Goal: Information Seeking & Learning: Learn about a topic

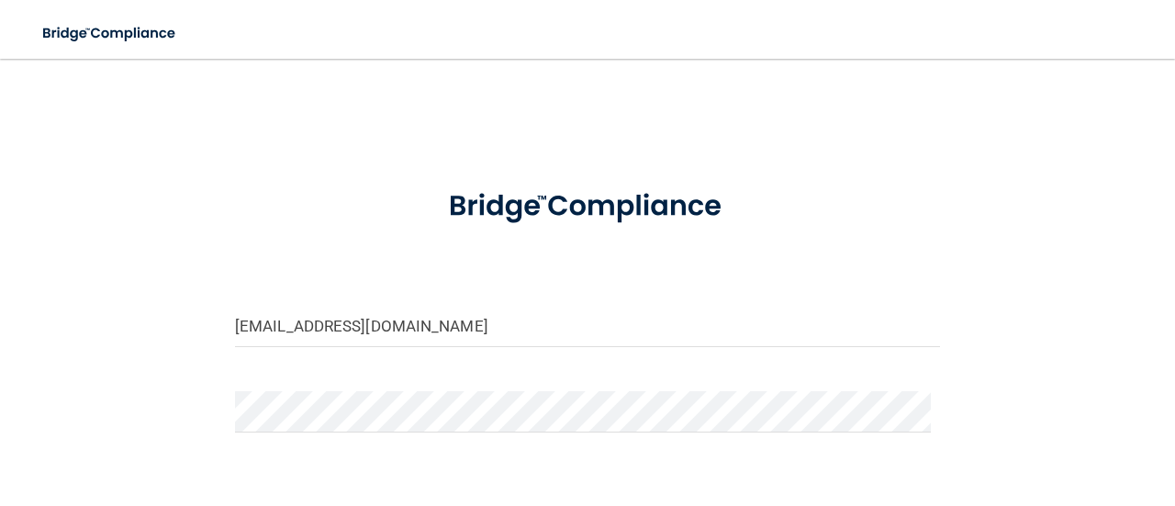
scroll to position [136, 0]
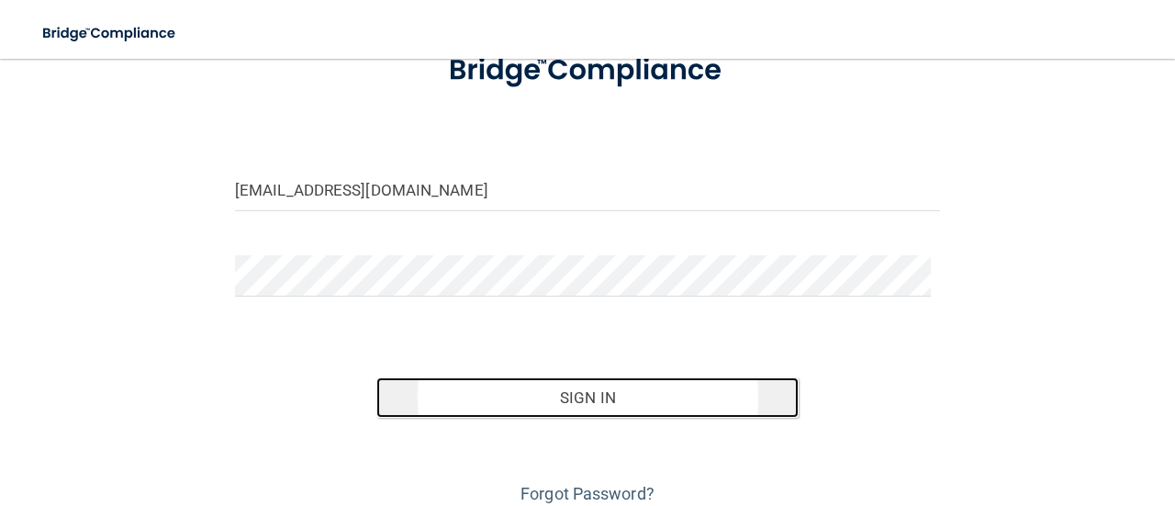
click at [575, 401] on button "Sign In" at bounding box center [587, 397] width 423 height 40
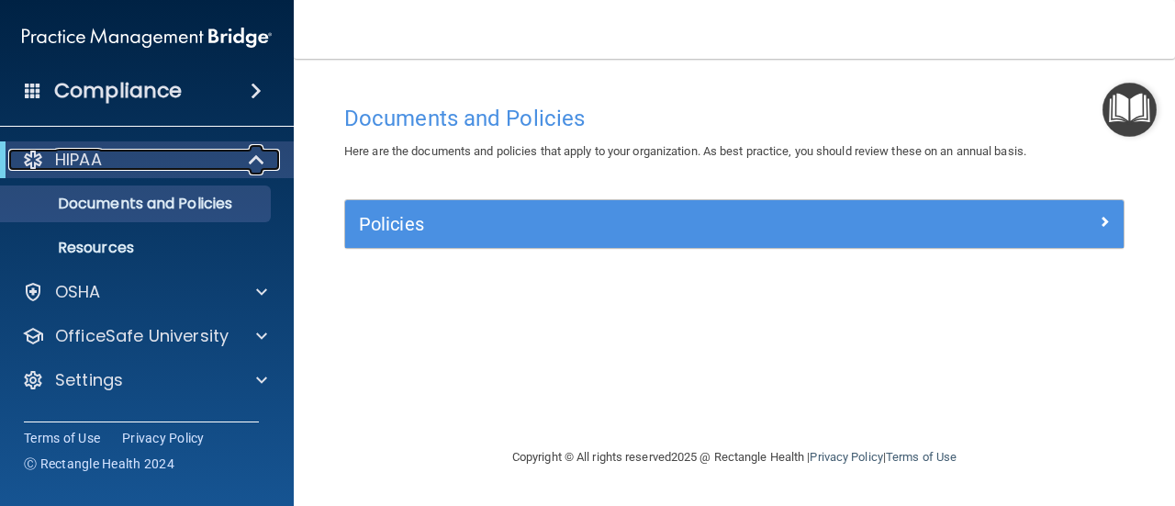
click at [94, 155] on p "HIPAA" at bounding box center [78, 160] width 47 height 22
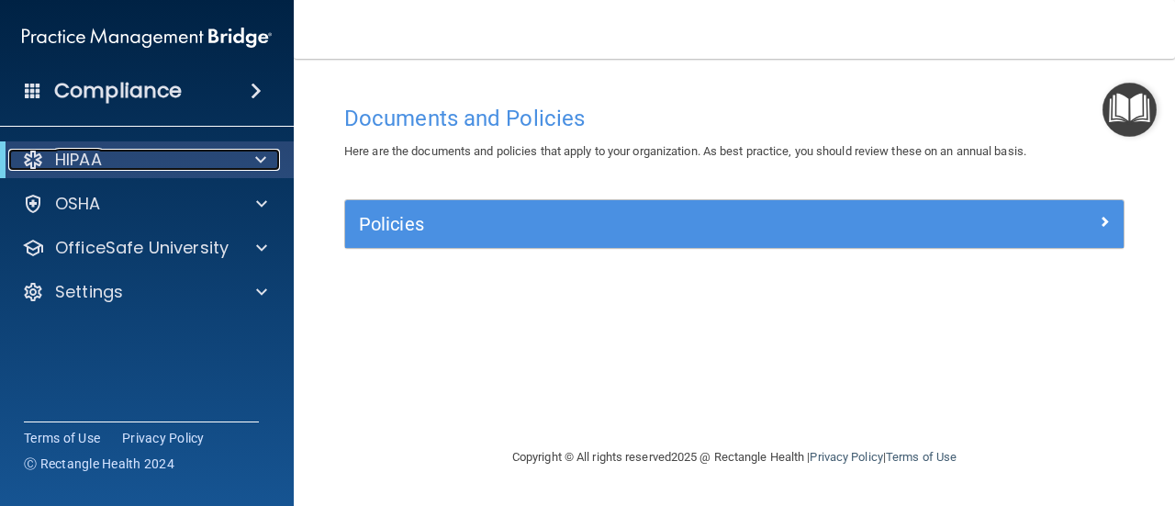
click at [94, 155] on p "HIPAA" at bounding box center [78, 160] width 47 height 22
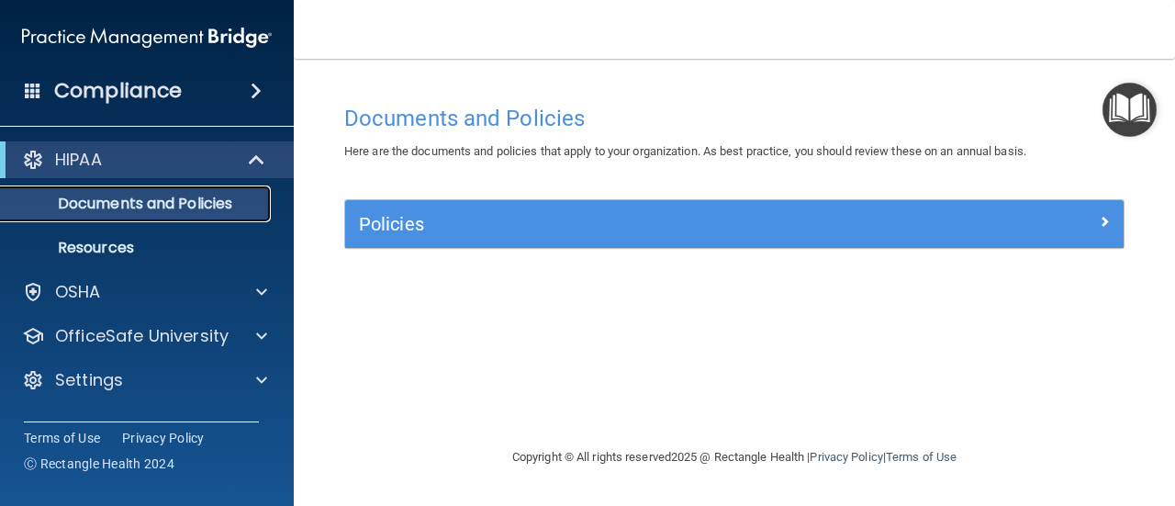
click at [167, 207] on p "Documents and Policies" at bounding box center [137, 204] width 251 height 18
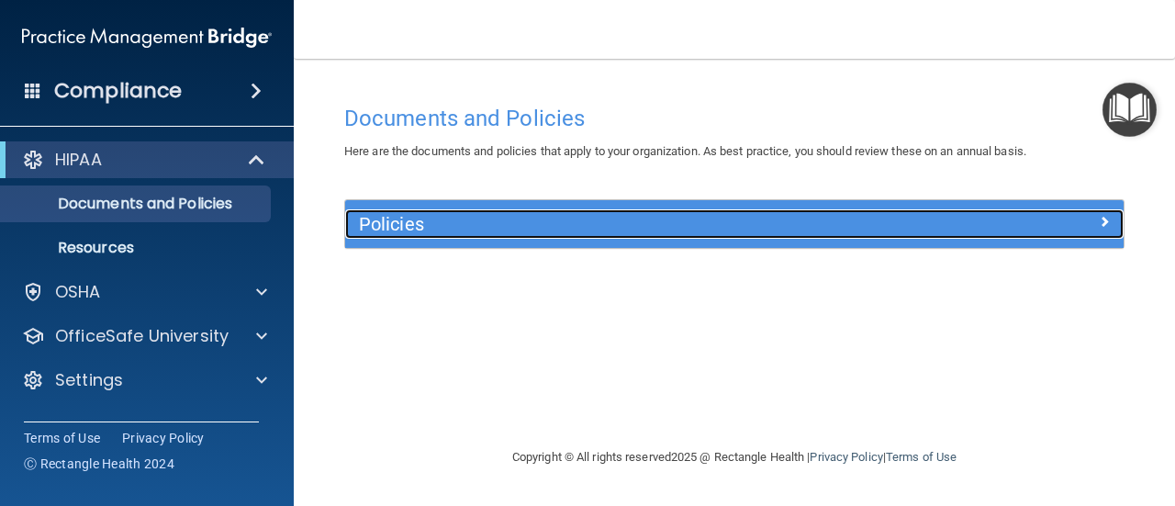
click at [405, 223] on h5 "Policies" at bounding box center [637, 224] width 556 height 20
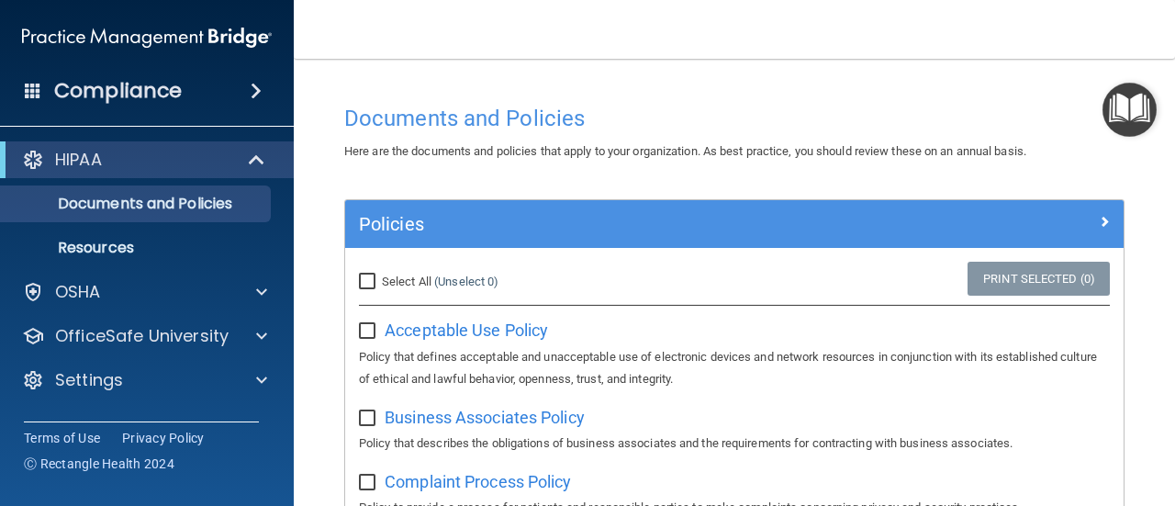
click at [360, 288] on input "Select All (Unselect 0) Unselect All" at bounding box center [369, 281] width 21 height 15
checkbox input "true"
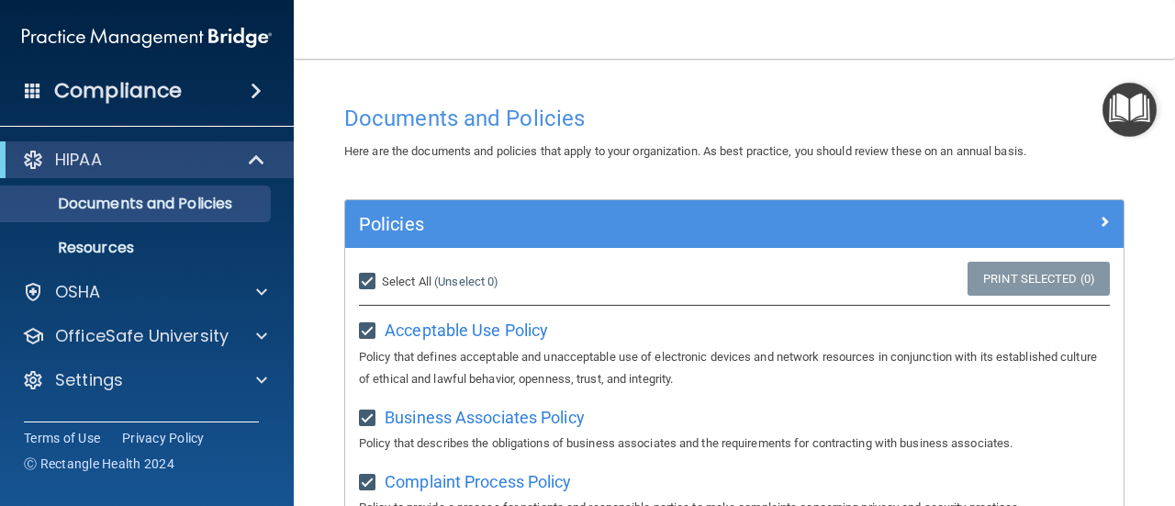
checkbox input "true"
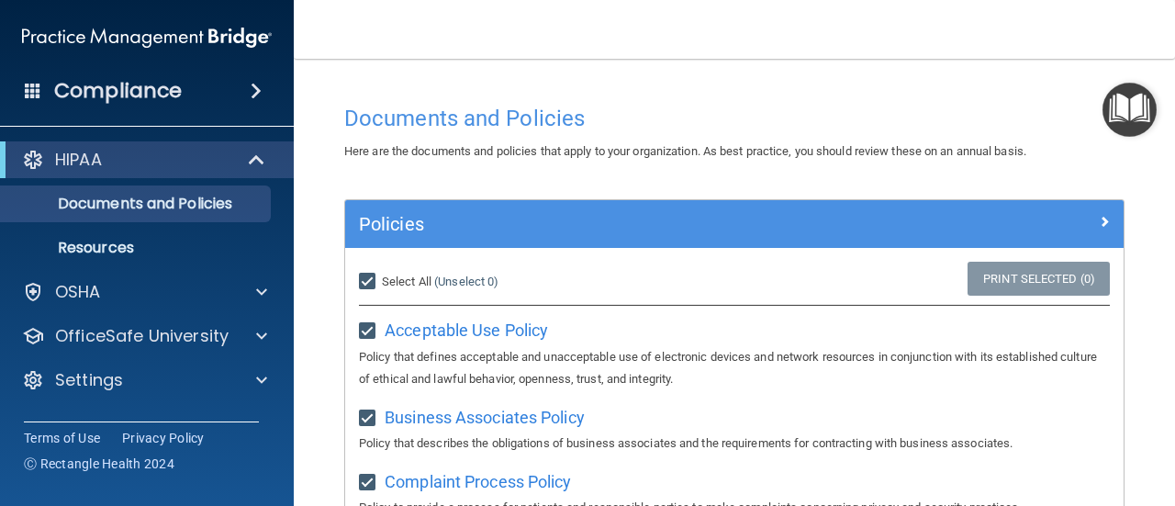
checkbox input "true"
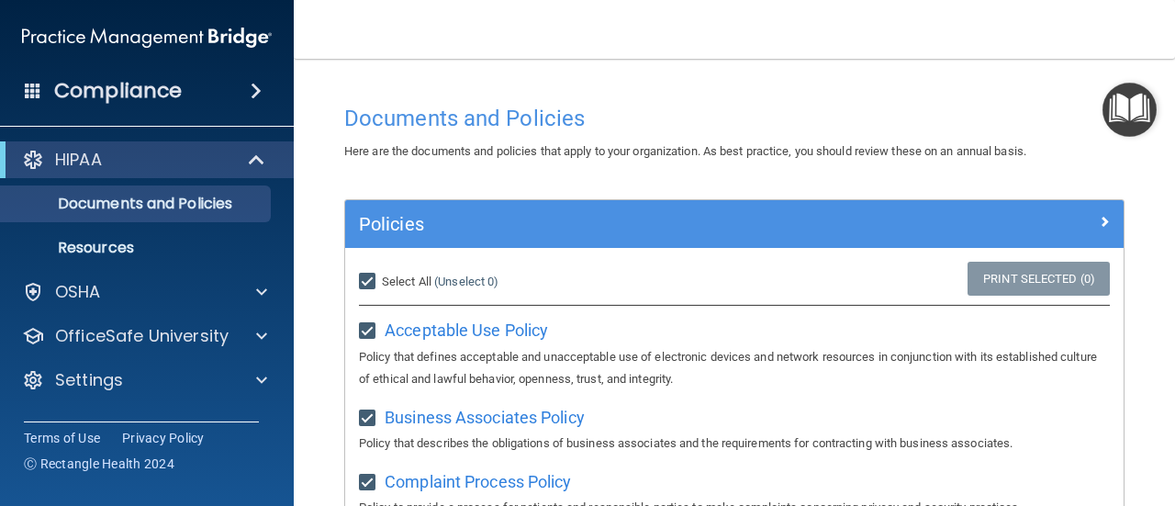
checkbox input "true"
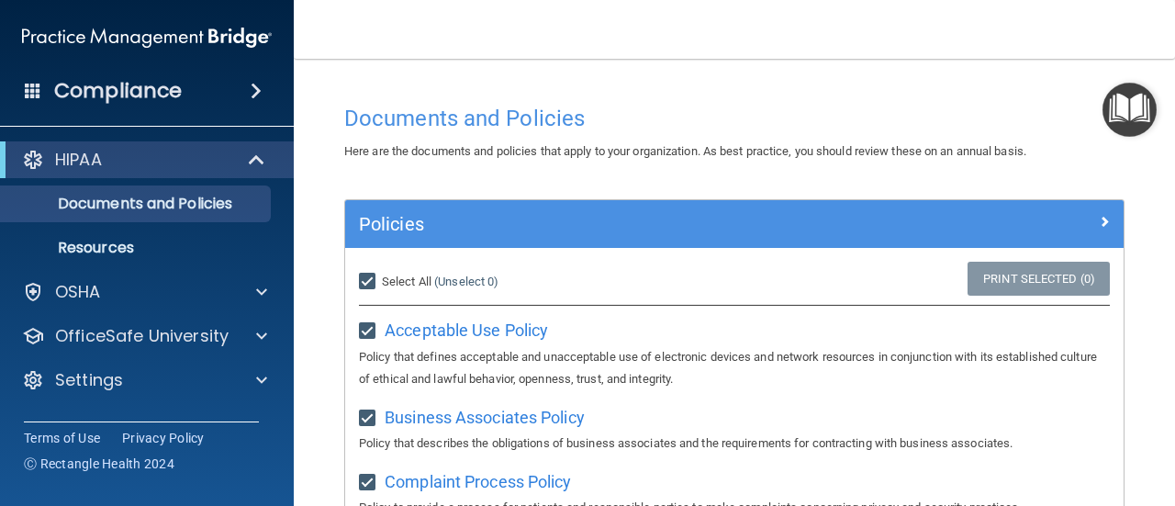
checkbox input "true"
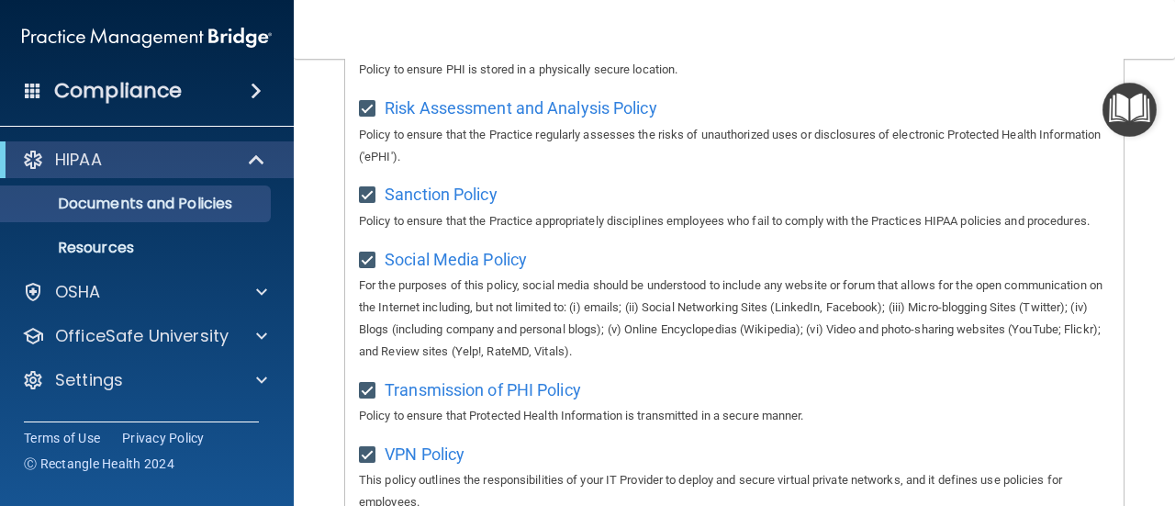
scroll to position [1584, 0]
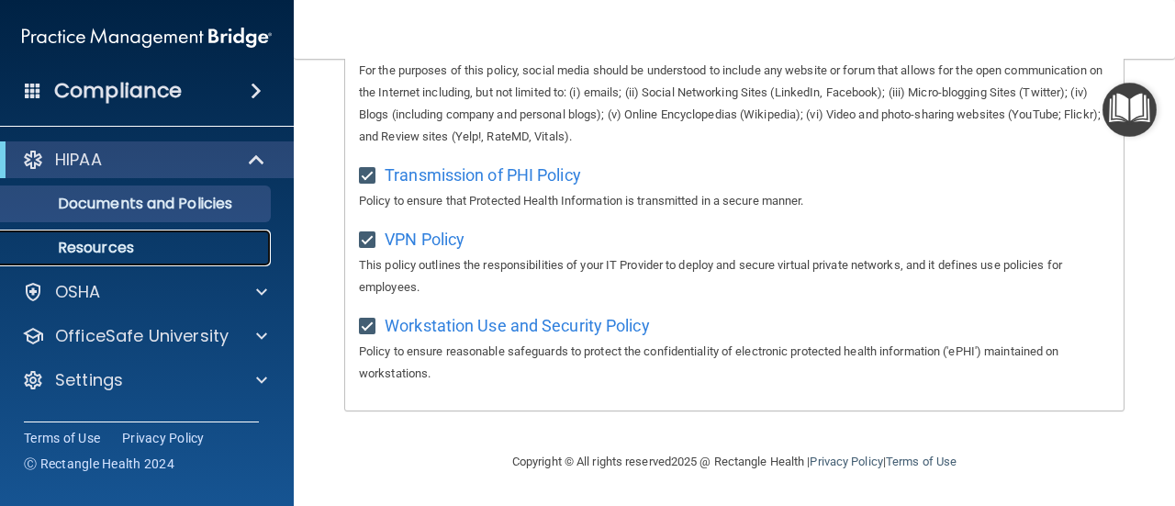
click at [90, 245] on p "Resources" at bounding box center [137, 248] width 251 height 18
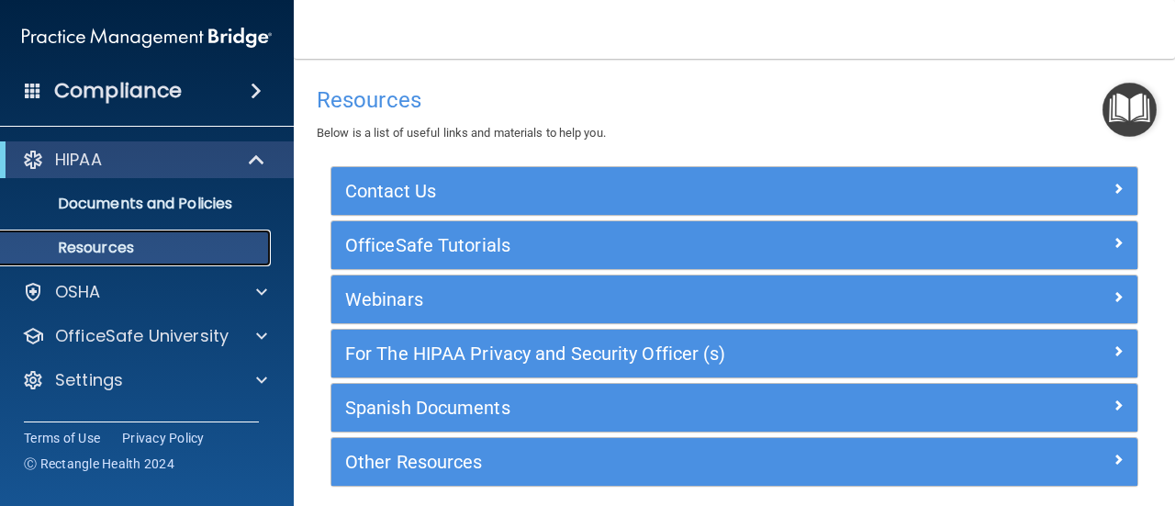
scroll to position [72, 0]
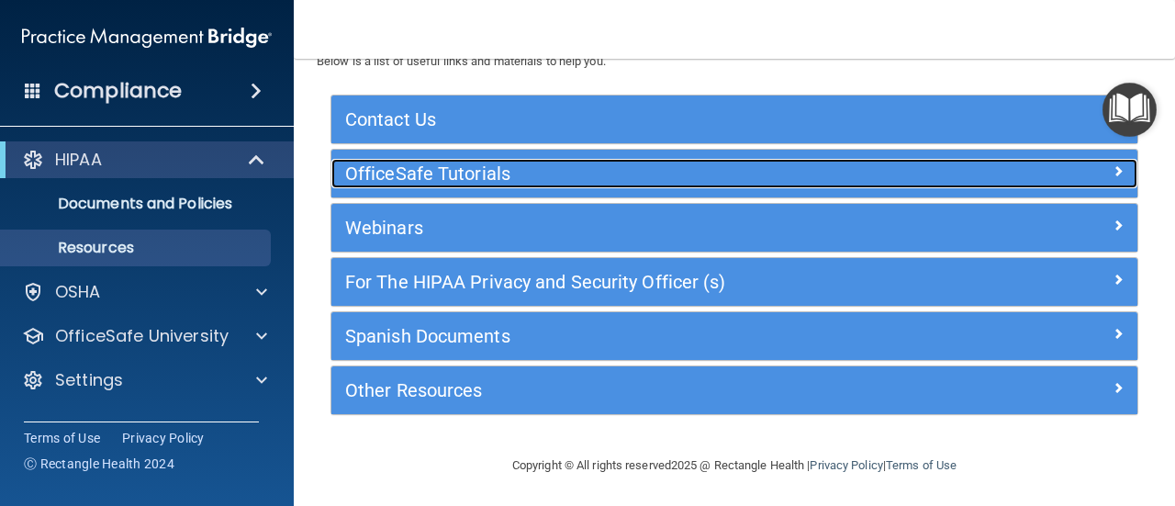
click at [395, 175] on h5 "OfficeSafe Tutorials" at bounding box center [633, 173] width 577 height 20
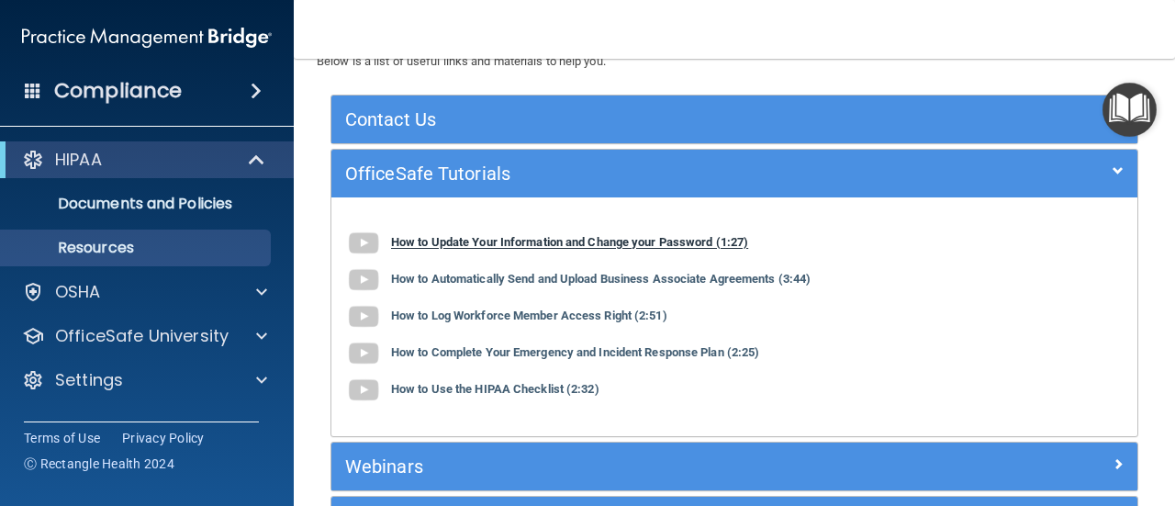
click at [424, 240] on b "How to Update Your Information and Change your Password (1:27)" at bounding box center [569, 243] width 357 height 14
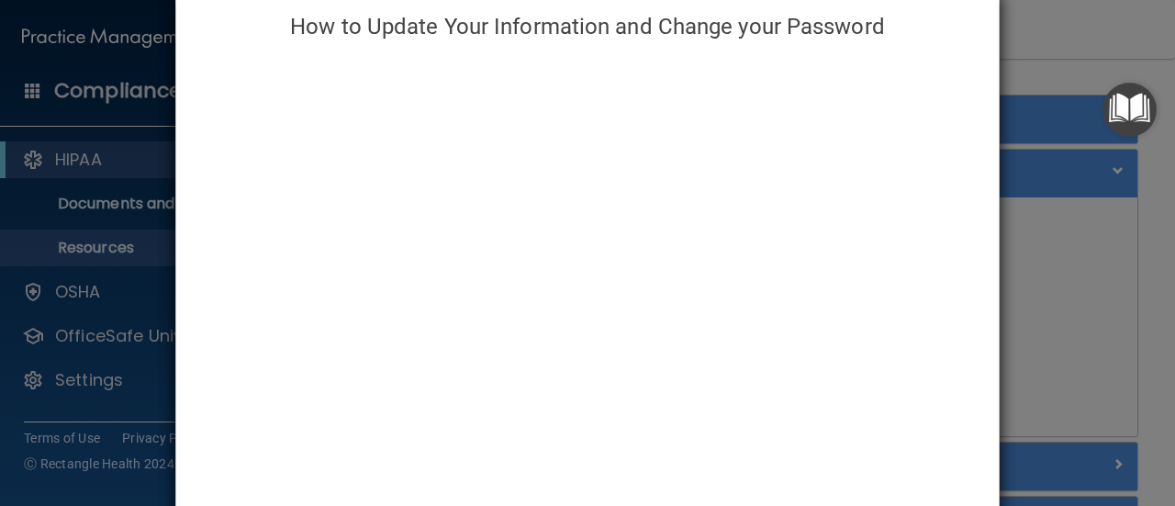
scroll to position [0, 0]
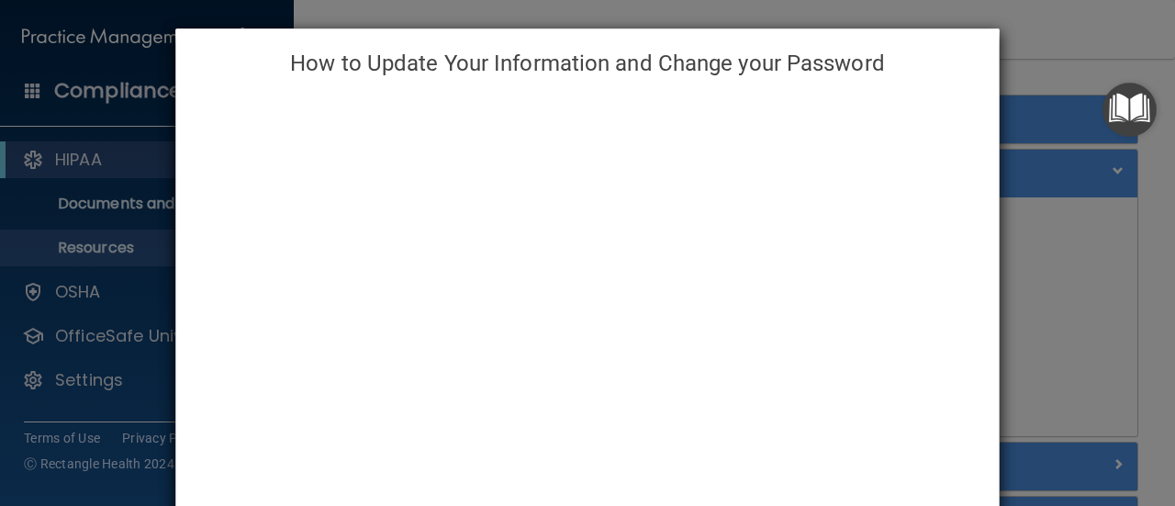
click at [61, 156] on div "How to Update Your Information and Change your Password" at bounding box center [587, 253] width 1175 height 506
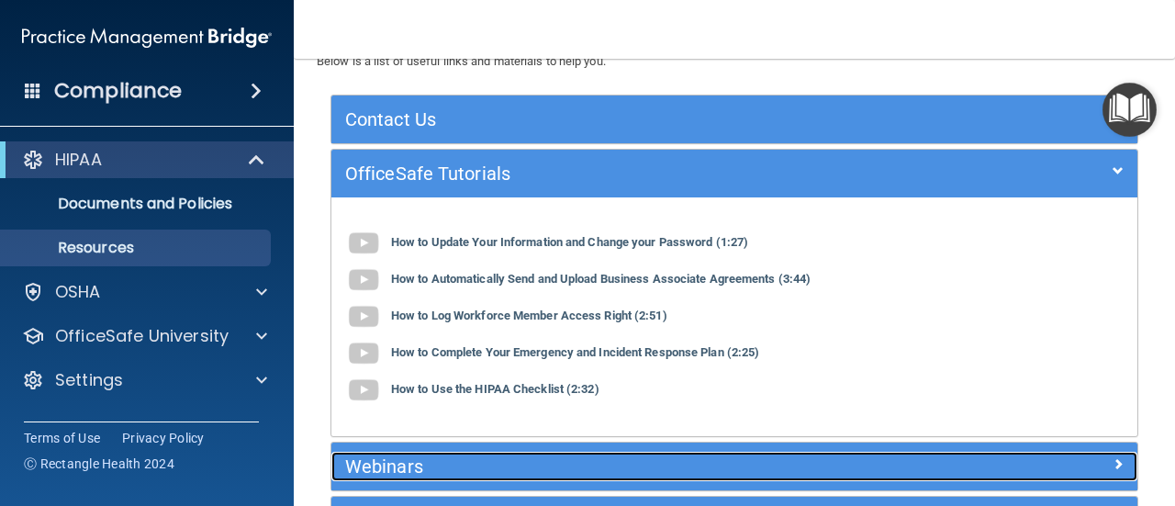
click at [397, 468] on h5 "Webinars" at bounding box center [633, 466] width 577 height 20
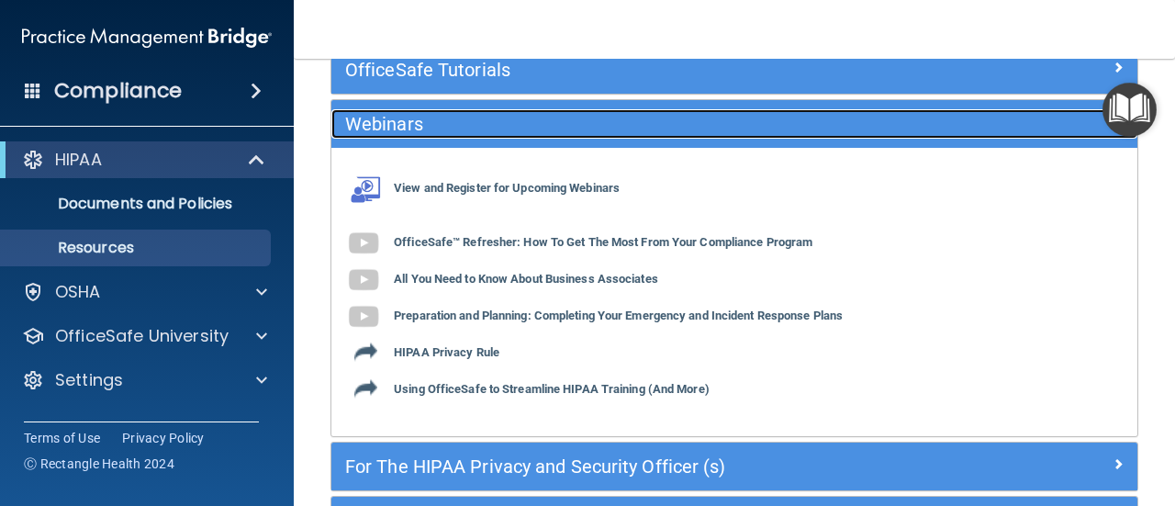
scroll to position [178, 0]
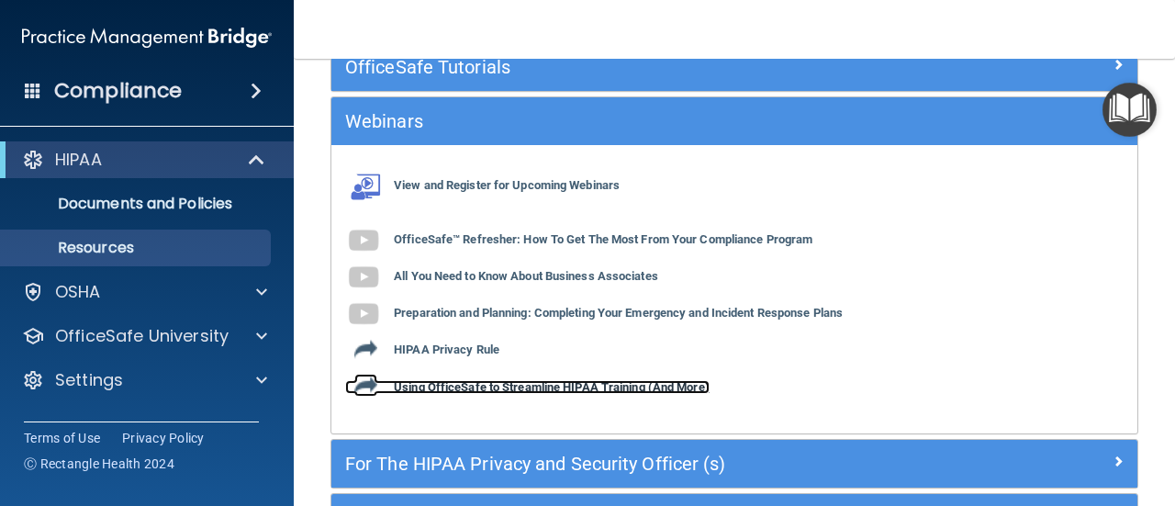
click at [512, 388] on b "Using OfficeSafe to Streamline HIPAA Training (And More)" at bounding box center [552, 387] width 316 height 14
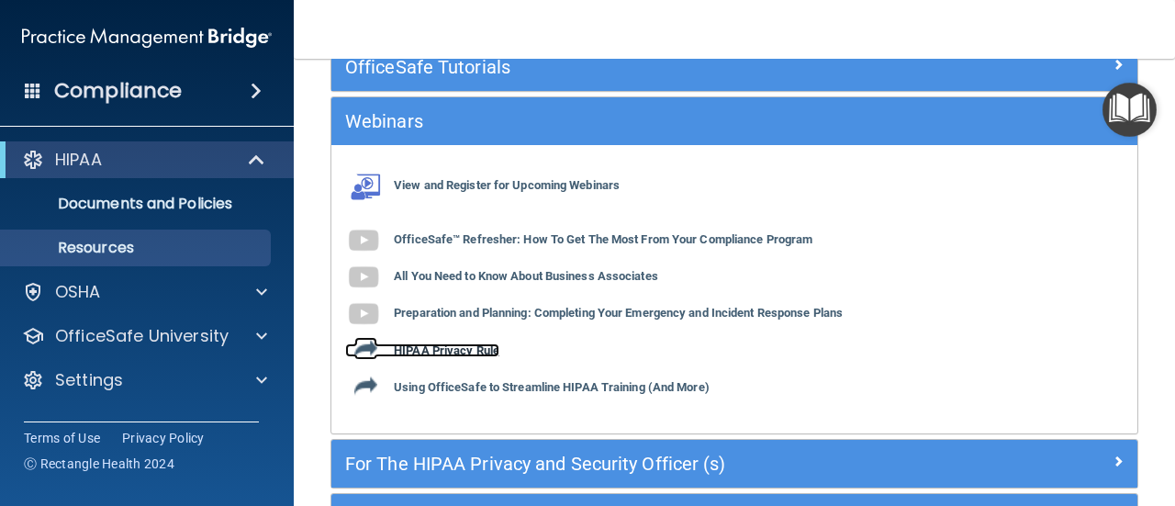
click at [444, 343] on b "HIPAA Privacy Rule" at bounding box center [447, 350] width 106 height 14
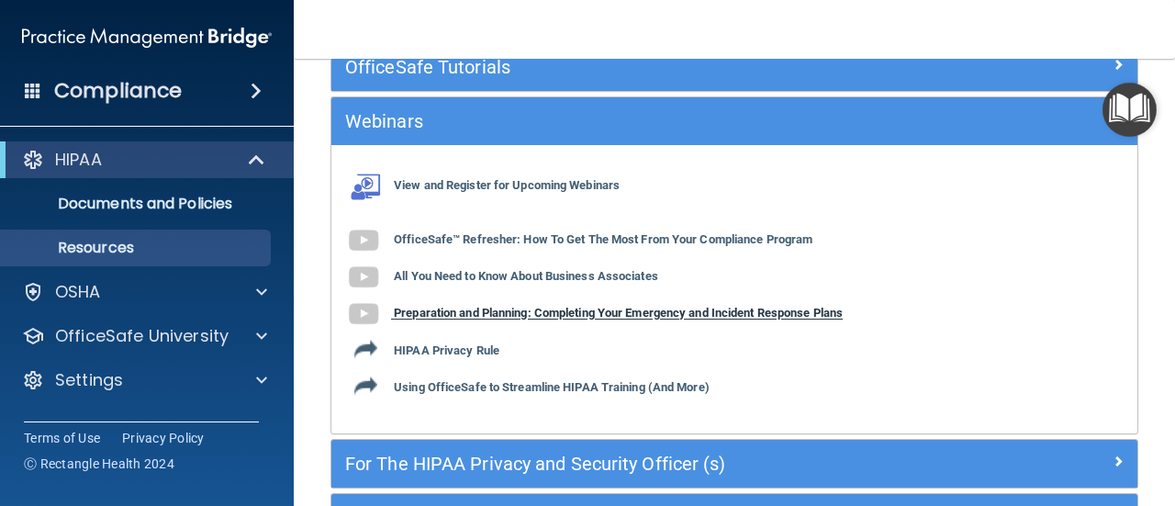
click at [477, 308] on b "Preparation and Planning: Completing Your Emergency and Incident Response Plans" at bounding box center [618, 314] width 449 height 14
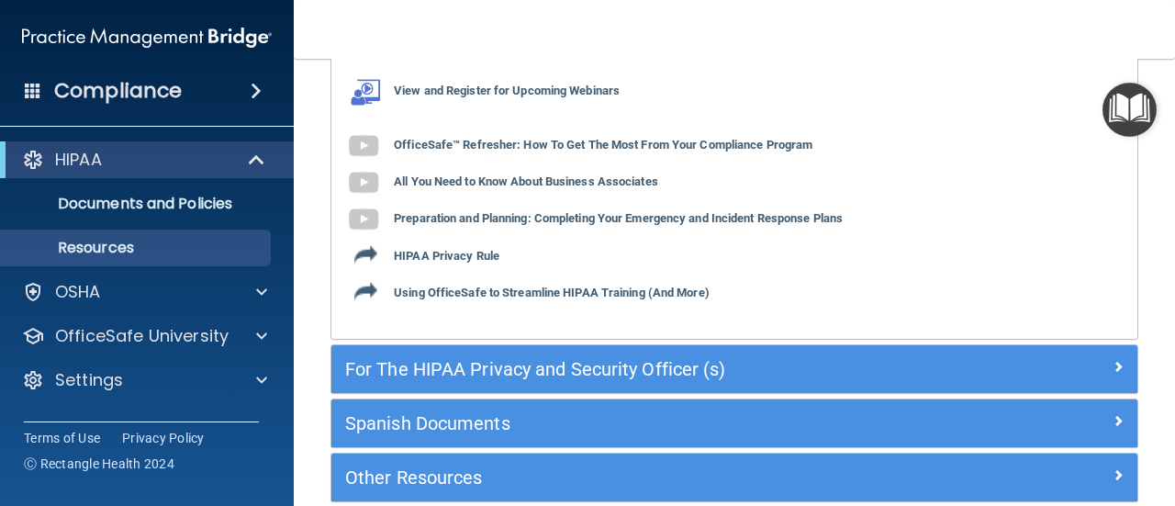
scroll to position [360, 0]
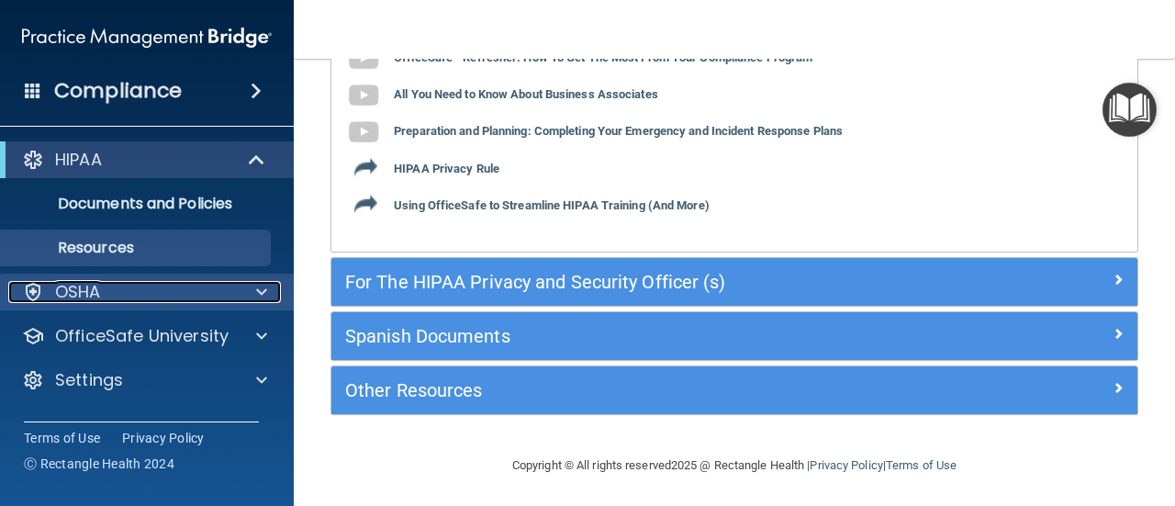
click at [106, 282] on div "OSHA" at bounding box center [122, 292] width 228 height 22
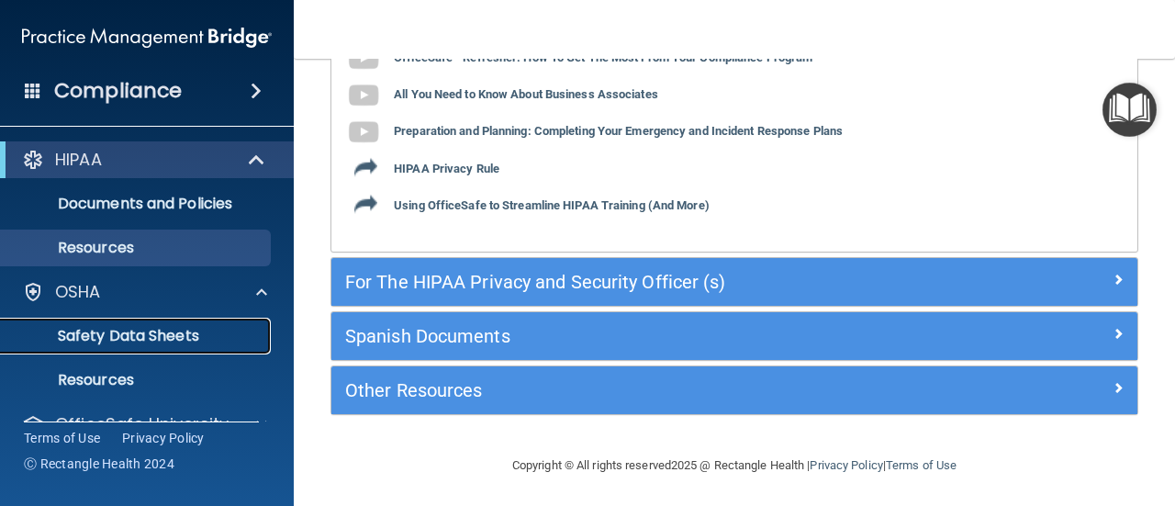
click at [86, 335] on p "Safety Data Sheets" at bounding box center [137, 336] width 251 height 18
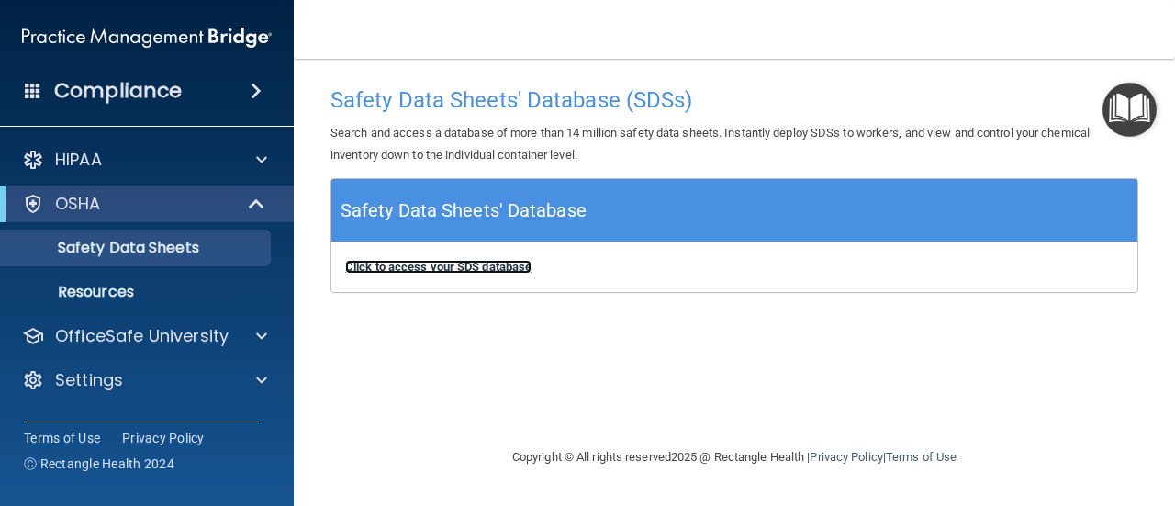
click at [464, 262] on b "Click to access your SDS database" at bounding box center [438, 267] width 186 height 14
click at [209, 89] on div "Compliance" at bounding box center [147, 91] width 294 height 40
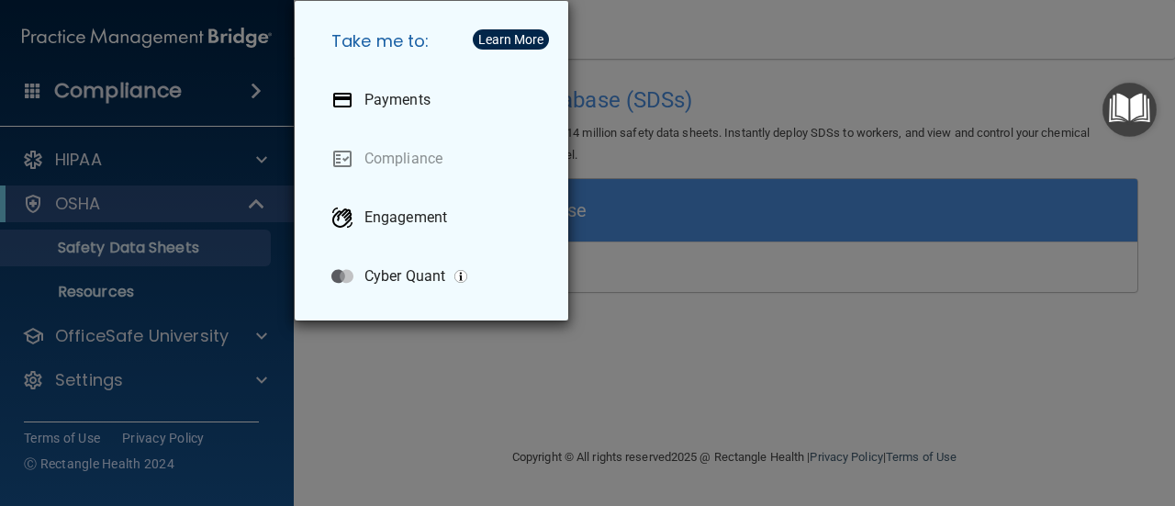
click at [80, 166] on div "Take me to: Payments Compliance Engagement Cyber Quant" at bounding box center [587, 253] width 1175 height 506
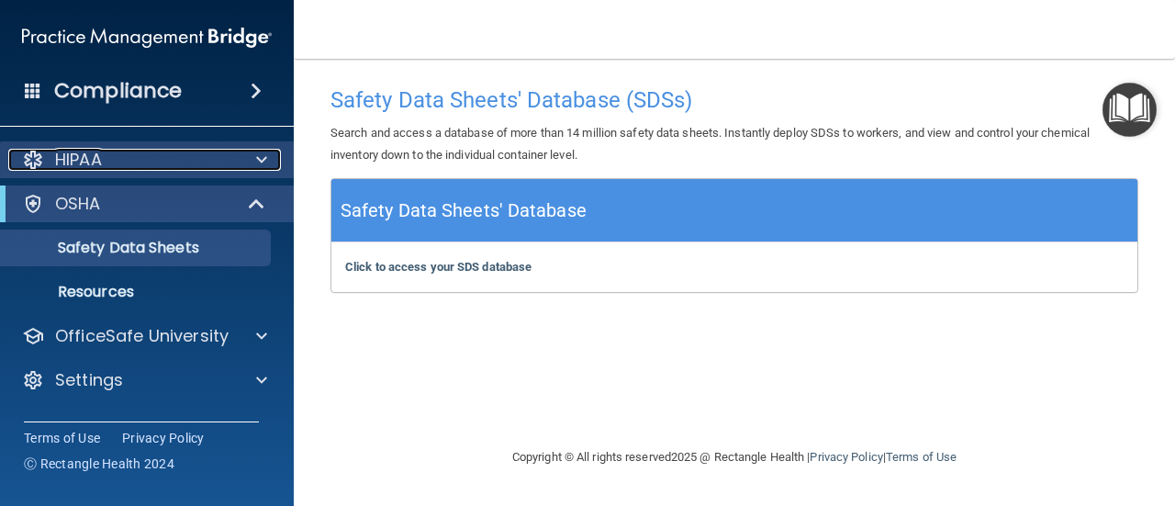
click at [172, 157] on div "HIPAA" at bounding box center [122, 160] width 228 height 22
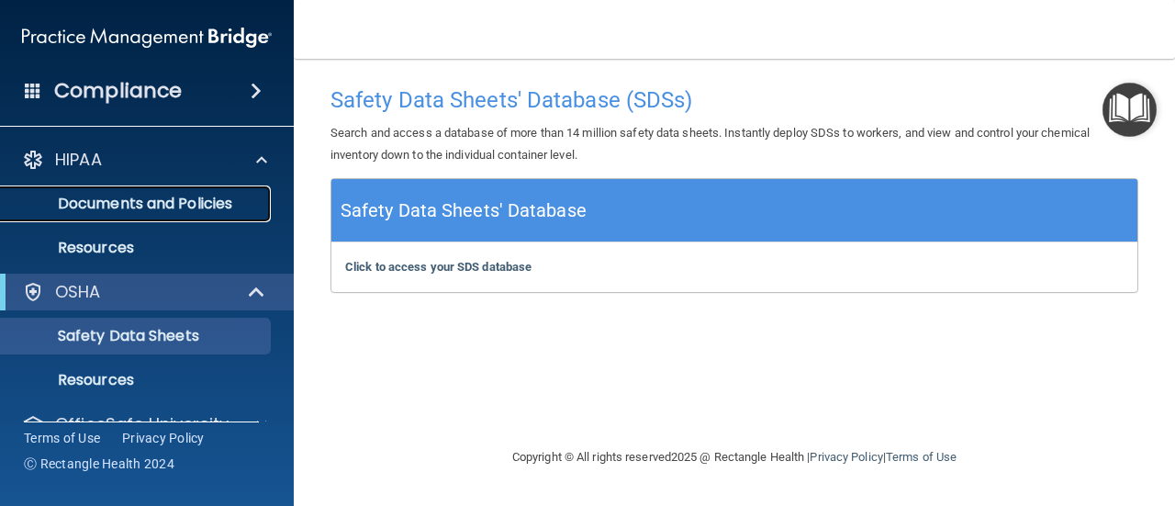
click at [132, 205] on p "Documents and Policies" at bounding box center [137, 204] width 251 height 18
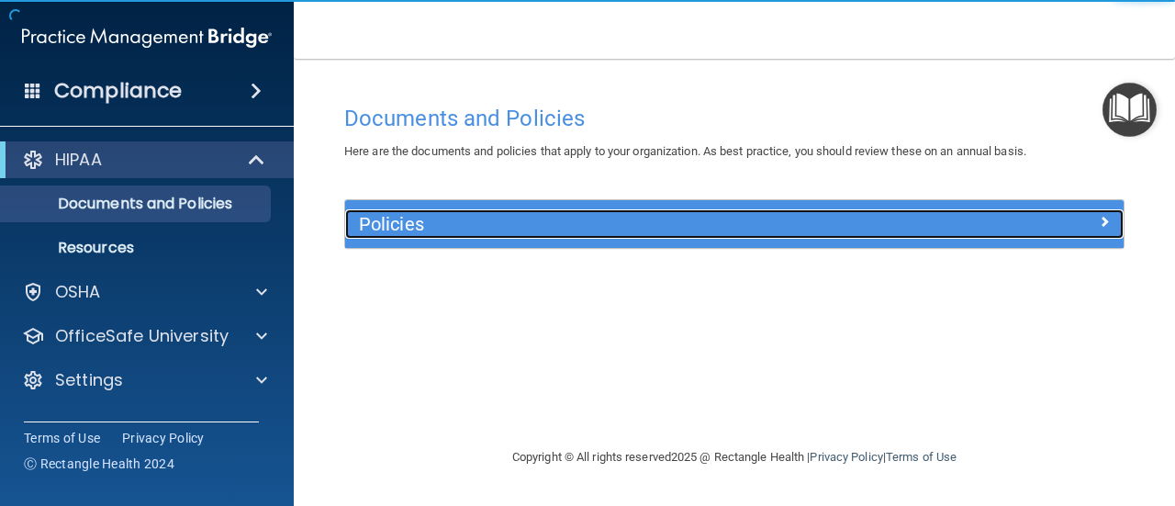
click at [446, 223] on h5 "Policies" at bounding box center [637, 224] width 556 height 20
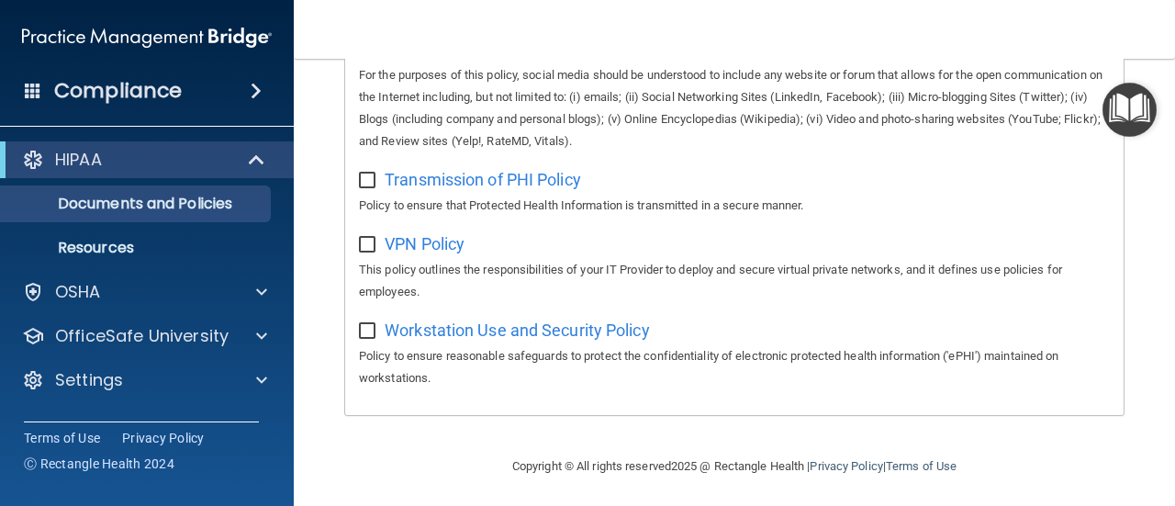
scroll to position [1584, 0]
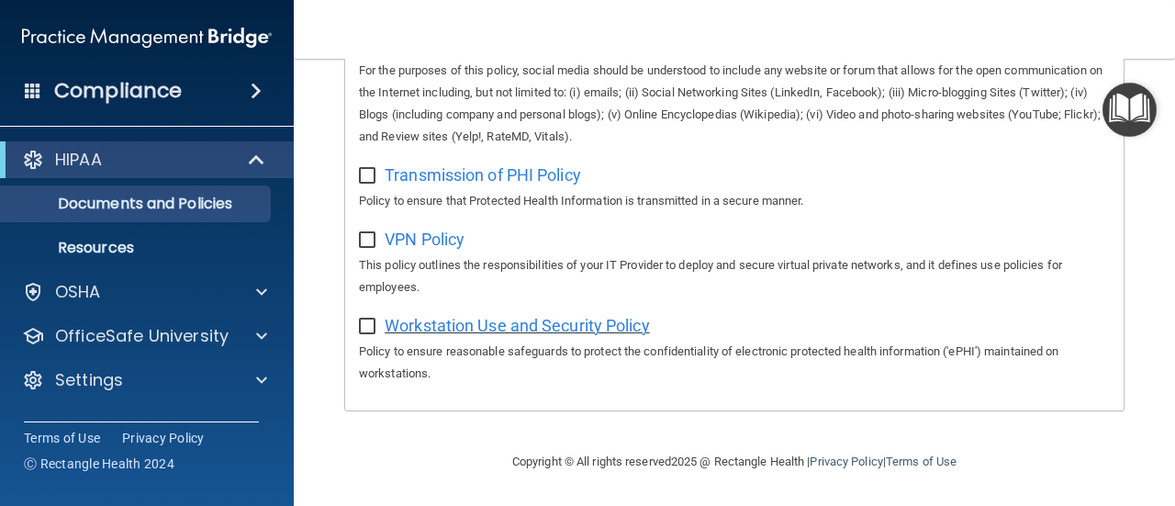
click at [545, 330] on span "Workstation Use and Security Policy" at bounding box center [517, 325] width 265 height 19
click at [138, 87] on h4 "Compliance" at bounding box center [118, 91] width 128 height 26
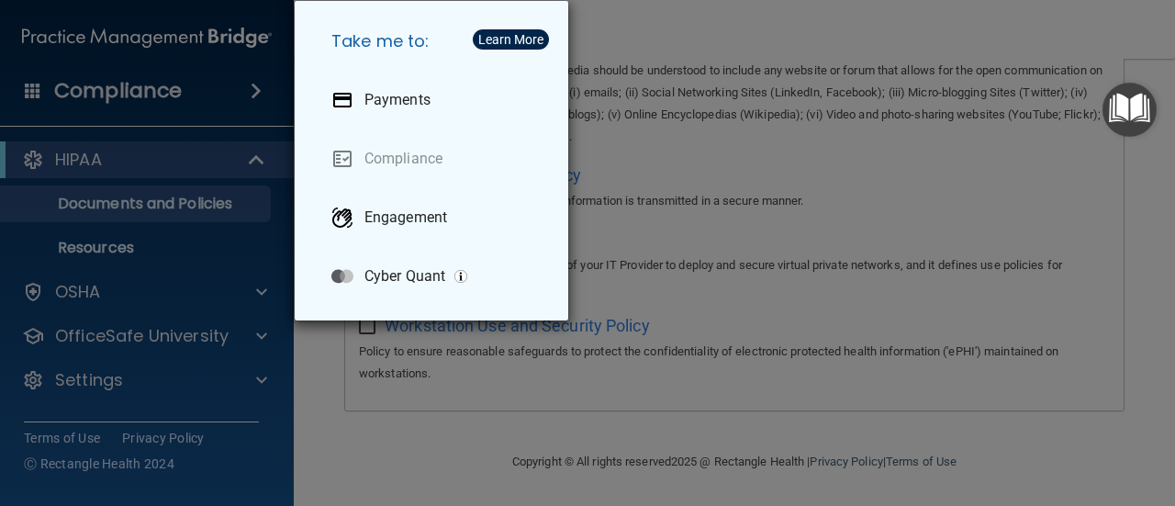
click at [512, 38] on div "Learn More" at bounding box center [510, 39] width 65 height 13
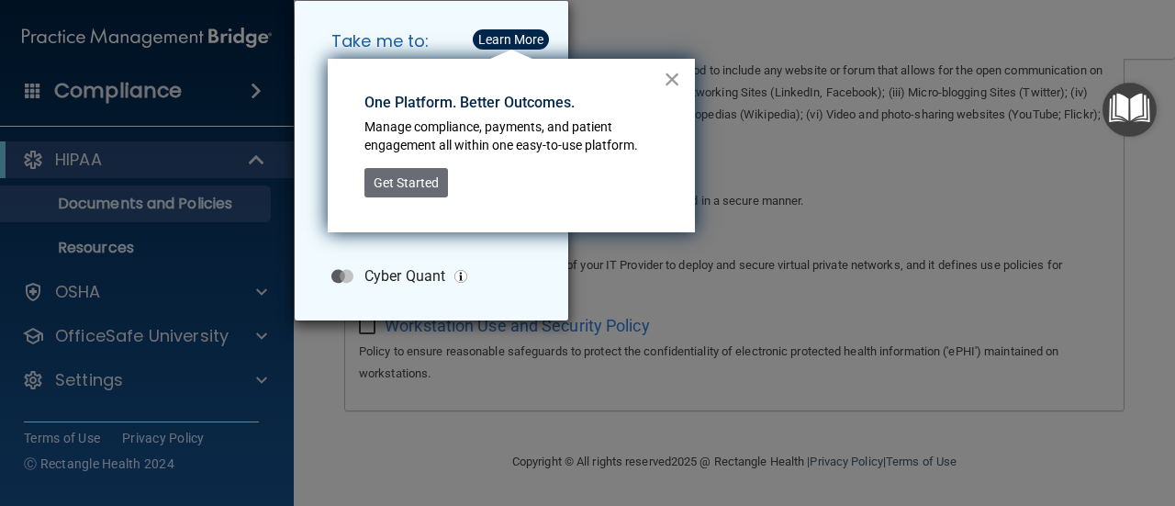
click at [669, 84] on button "×" at bounding box center [672, 78] width 17 height 29
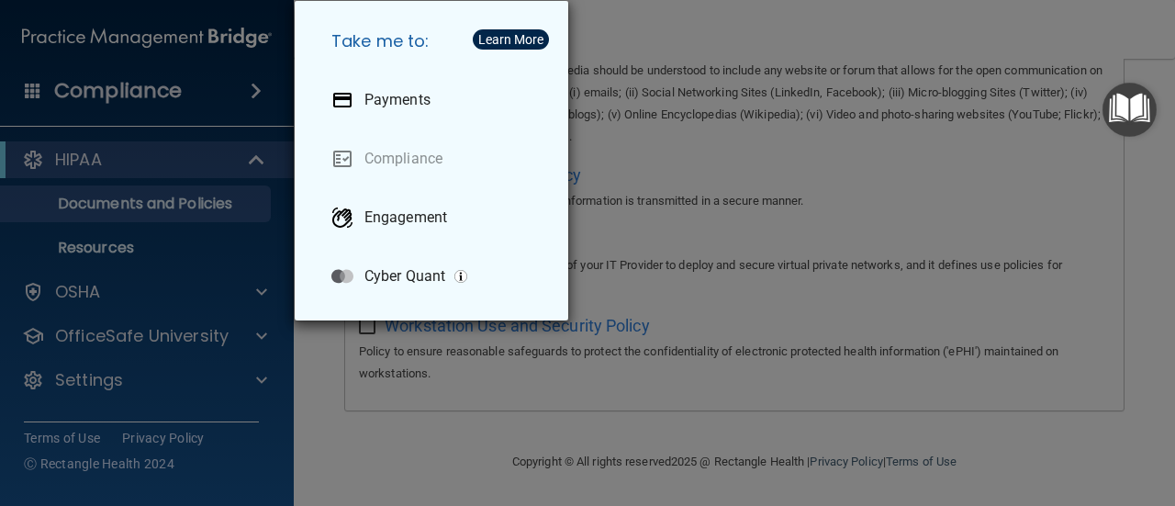
click at [273, 390] on div "Take me to: Payments Compliance Engagement Cyber Quant" at bounding box center [587, 253] width 1175 height 506
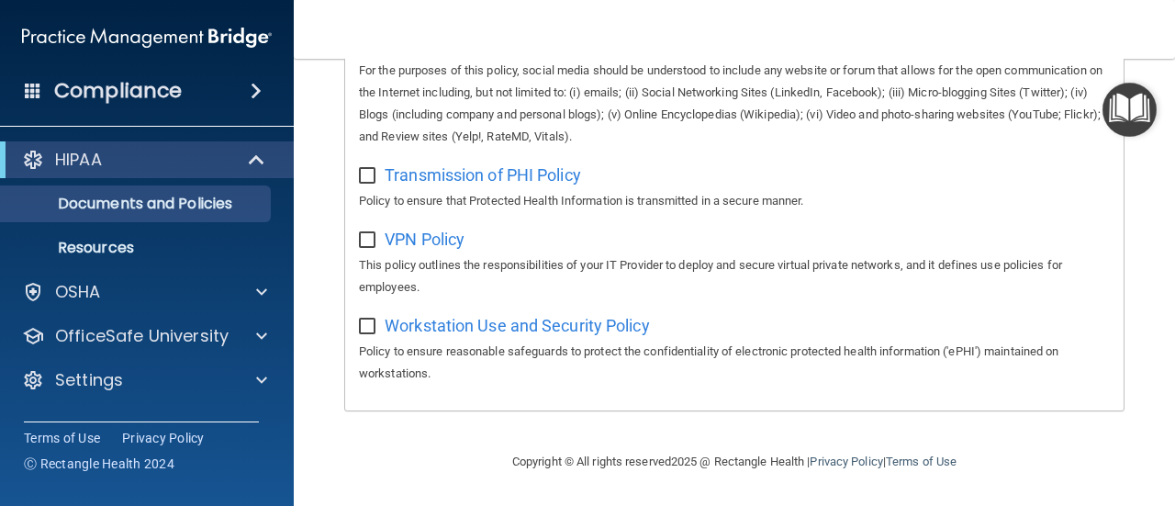
click at [92, 89] on h4 "Compliance" at bounding box center [118, 91] width 128 height 26
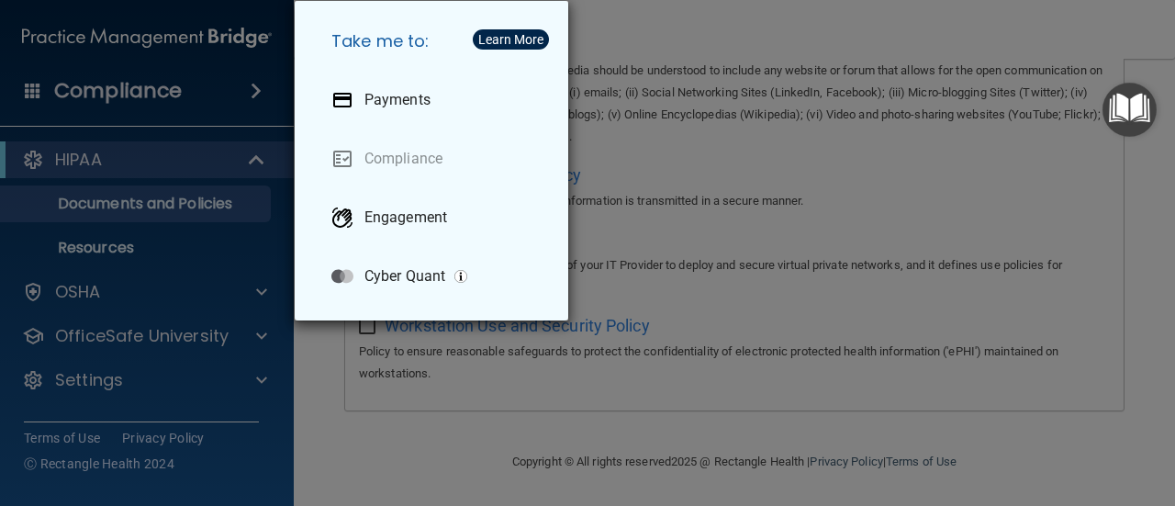
click at [250, 397] on div "Take me to: Payments Compliance Engagement Cyber Quant" at bounding box center [587, 253] width 1175 height 506
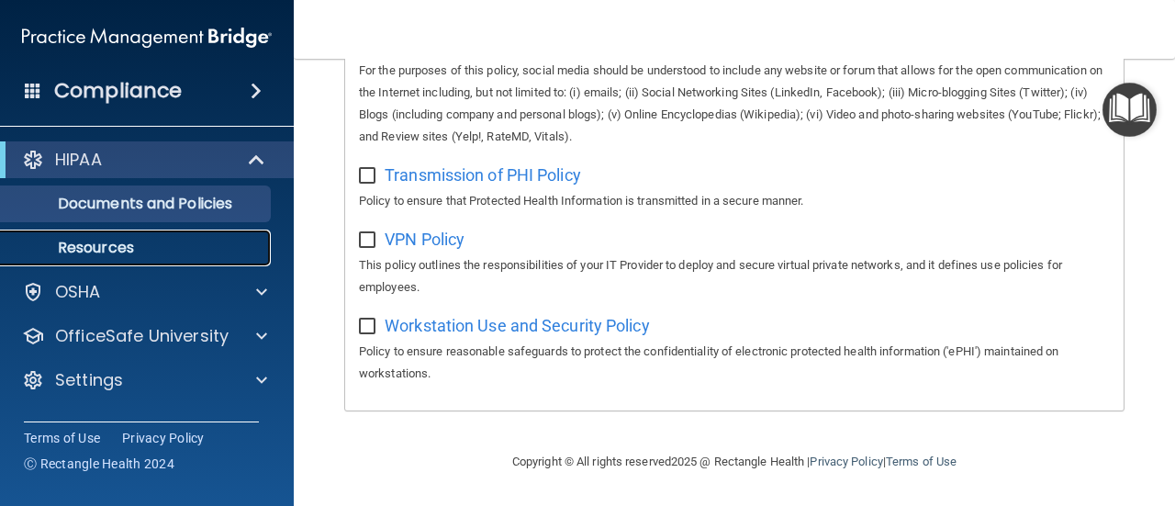
click at [87, 254] on p "Resources" at bounding box center [137, 248] width 251 height 18
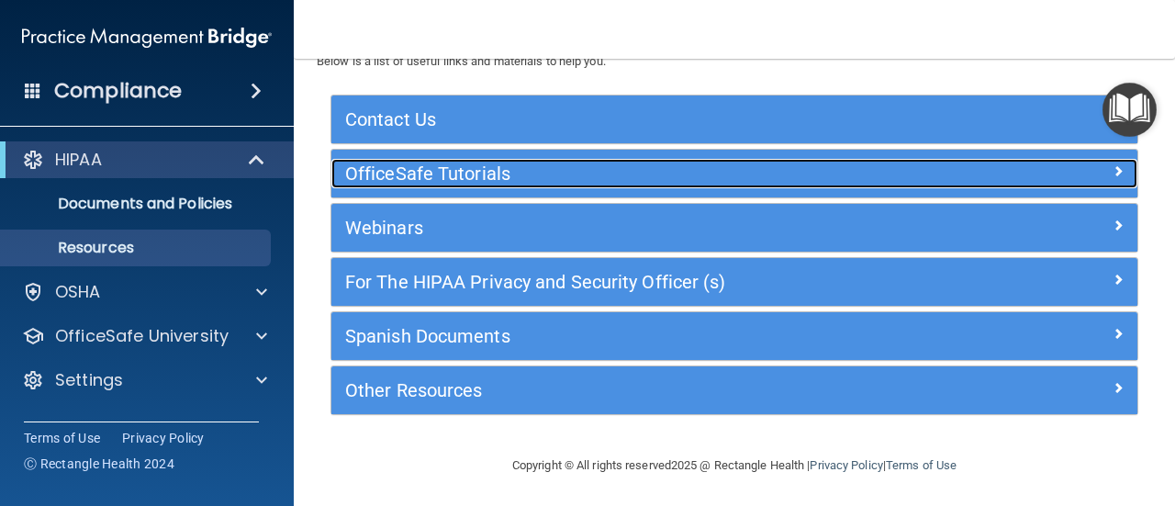
click at [455, 173] on h5 "OfficeSafe Tutorials" at bounding box center [633, 173] width 577 height 20
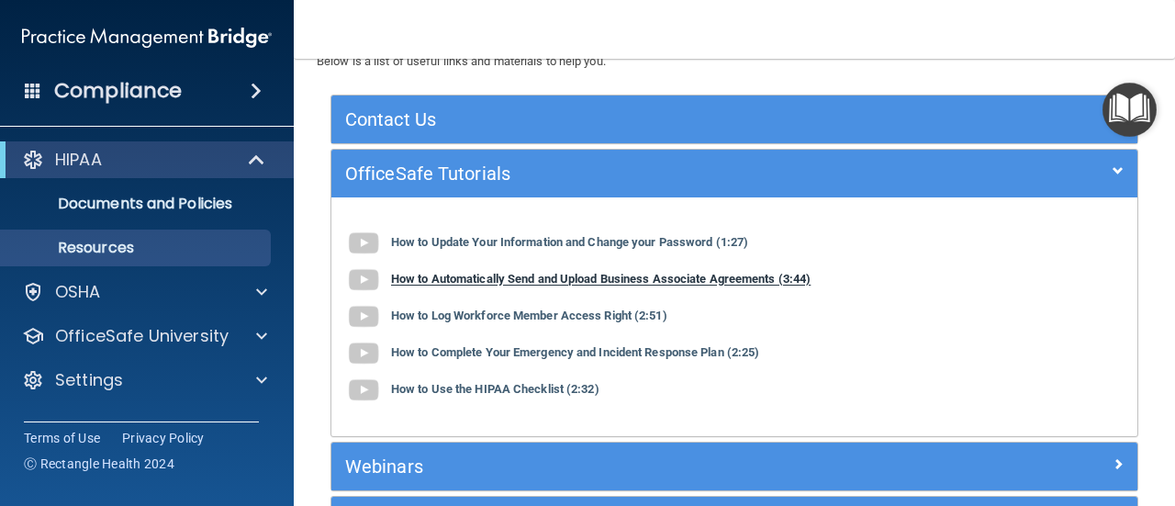
click at [498, 275] on b "How to Automatically Send and Upload Business Associate Agreements (3:44)" at bounding box center [601, 280] width 420 height 14
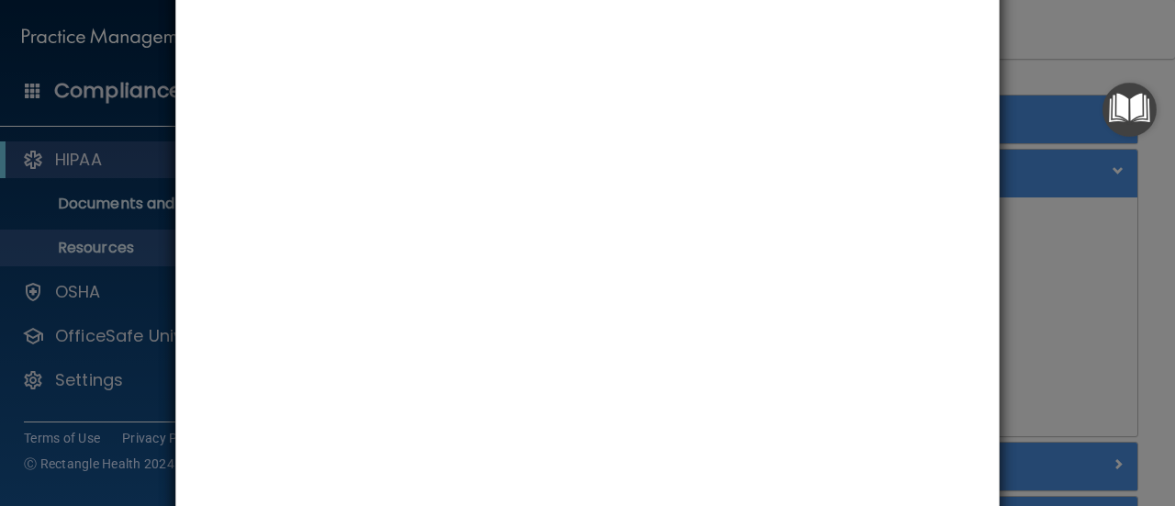
scroll to position [204, 0]
click at [1098, 249] on div "How to Automatically Send and Upload Business Associate Agreements" at bounding box center [587, 253] width 1175 height 506
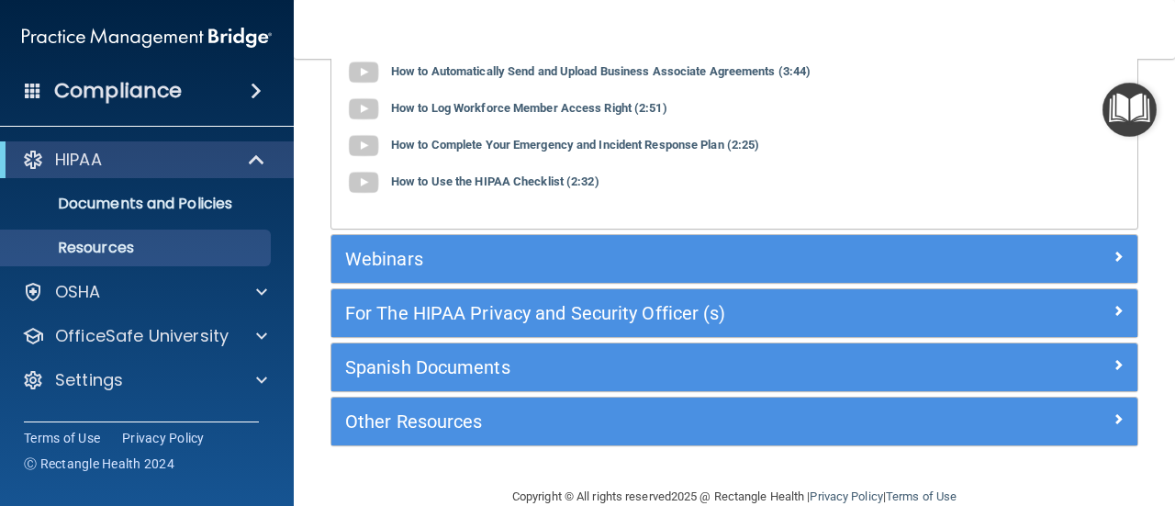
scroll to position [310, 0]
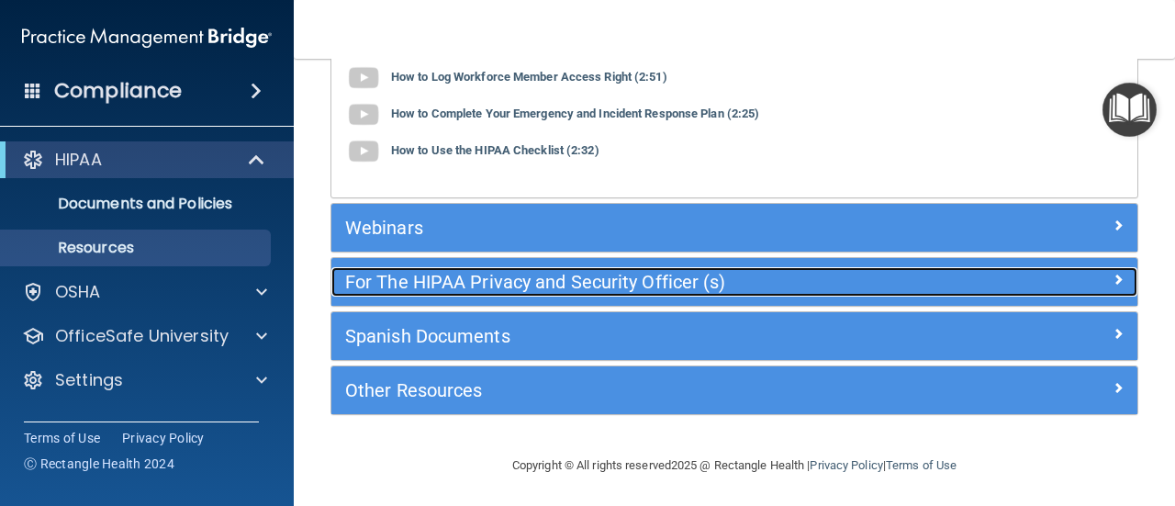
click at [553, 282] on h5 "For The HIPAA Privacy and Security Officer (s)" at bounding box center [633, 282] width 577 height 20
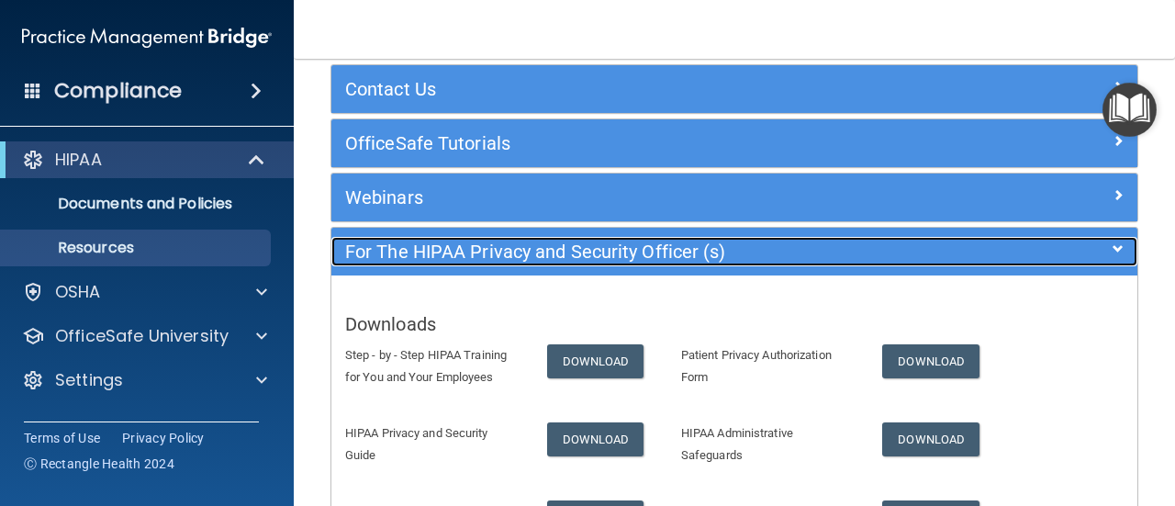
scroll to position [0, 0]
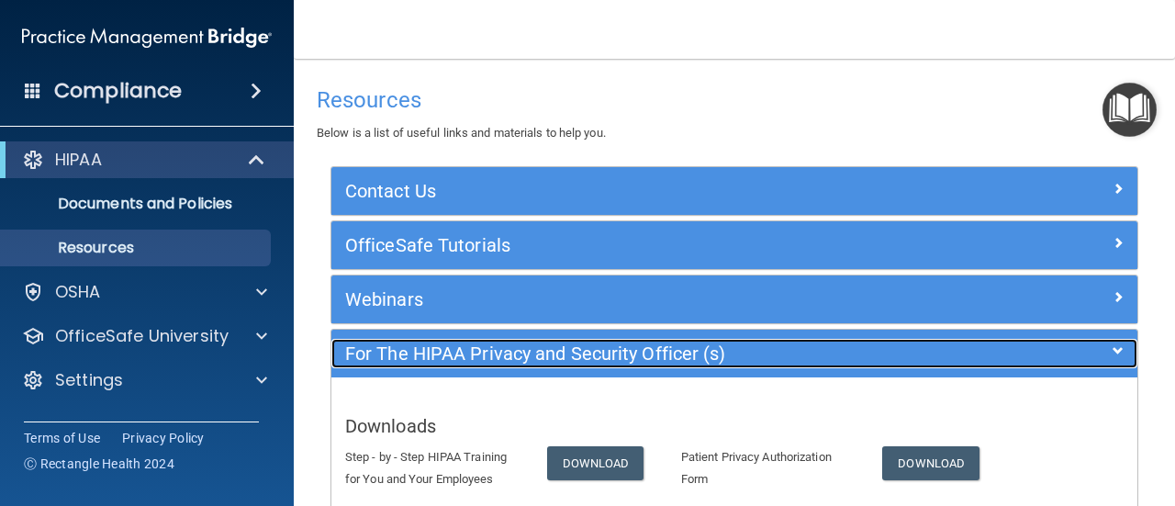
click at [1113, 350] on span at bounding box center [1118, 351] width 11 height 22
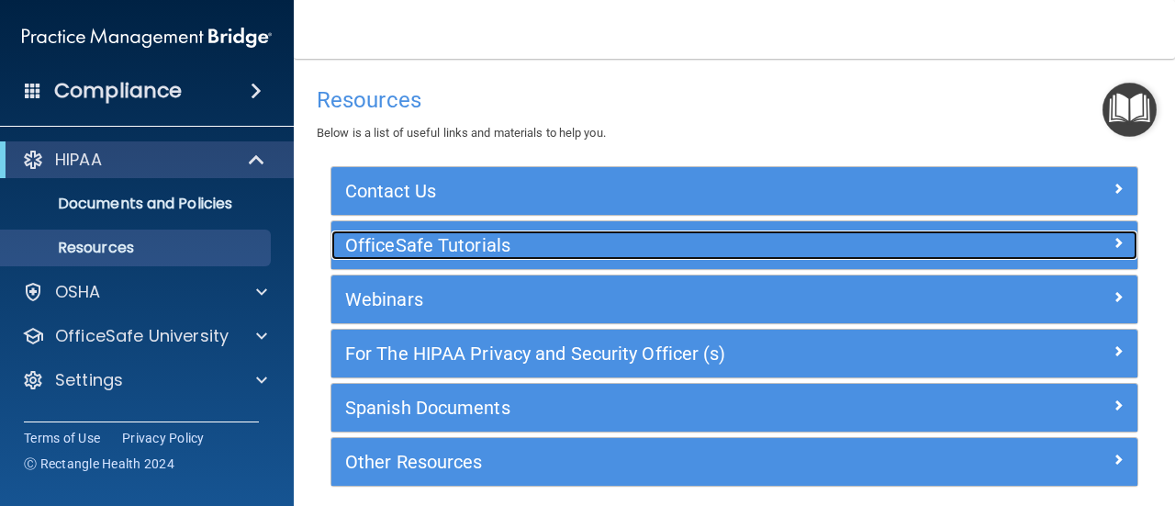
click at [587, 235] on h5 "OfficeSafe Tutorials" at bounding box center [633, 245] width 577 height 20
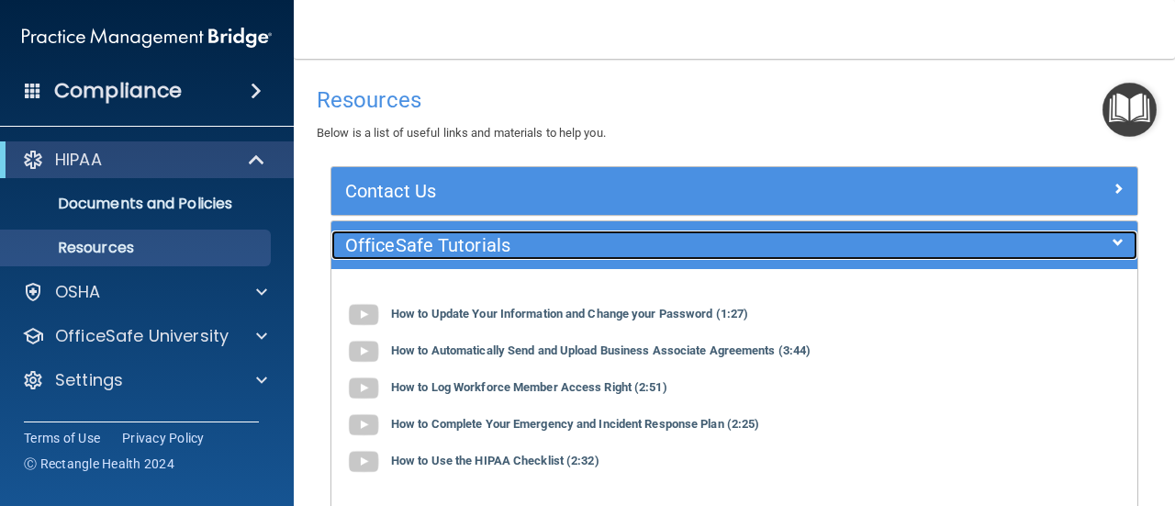
scroll to position [310, 0]
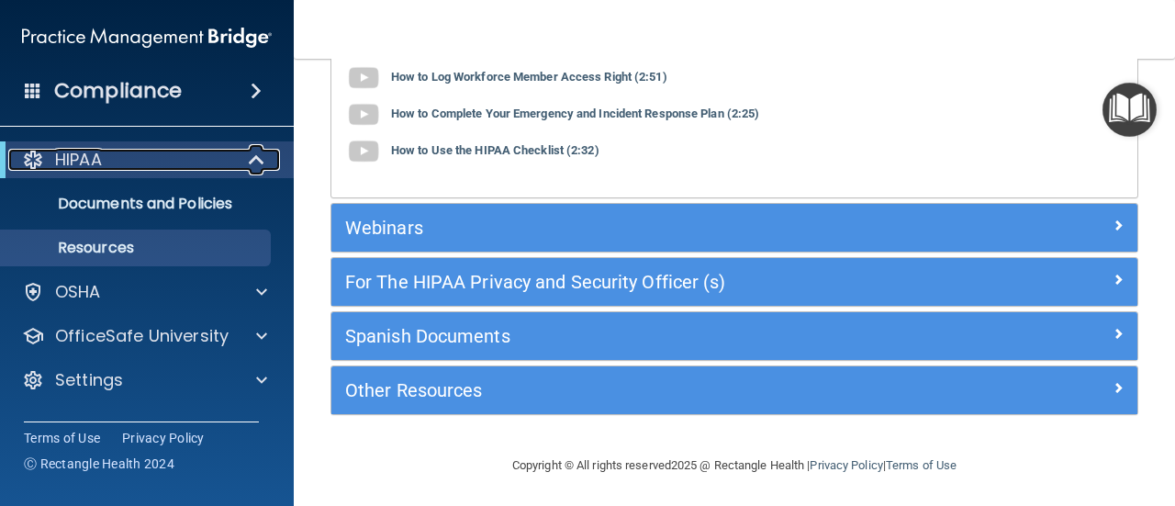
click at [108, 162] on div "HIPAA" at bounding box center [121, 160] width 227 height 22
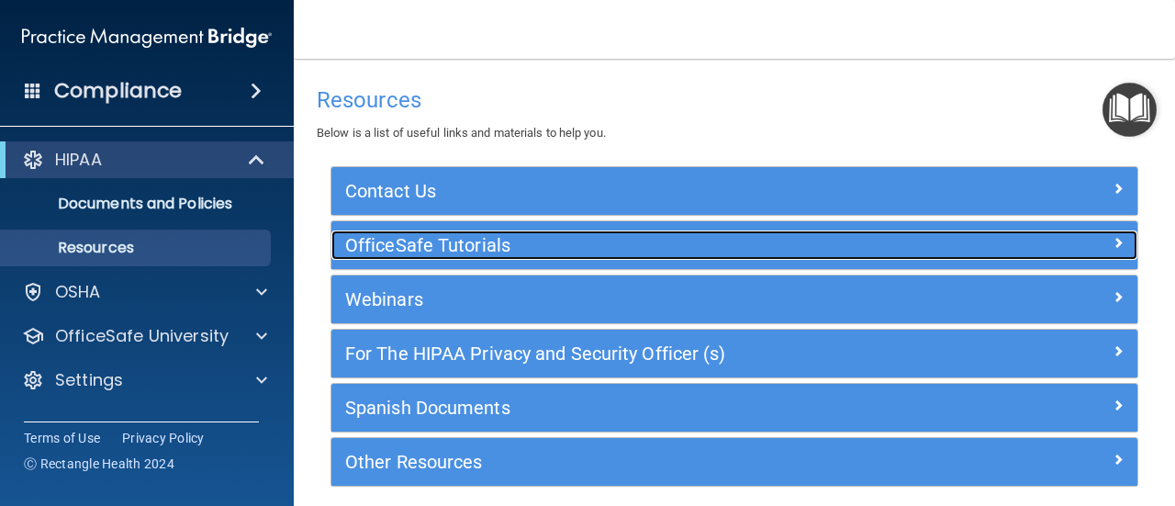
click at [688, 251] on h5 "OfficeSafe Tutorials" at bounding box center [633, 245] width 577 height 20
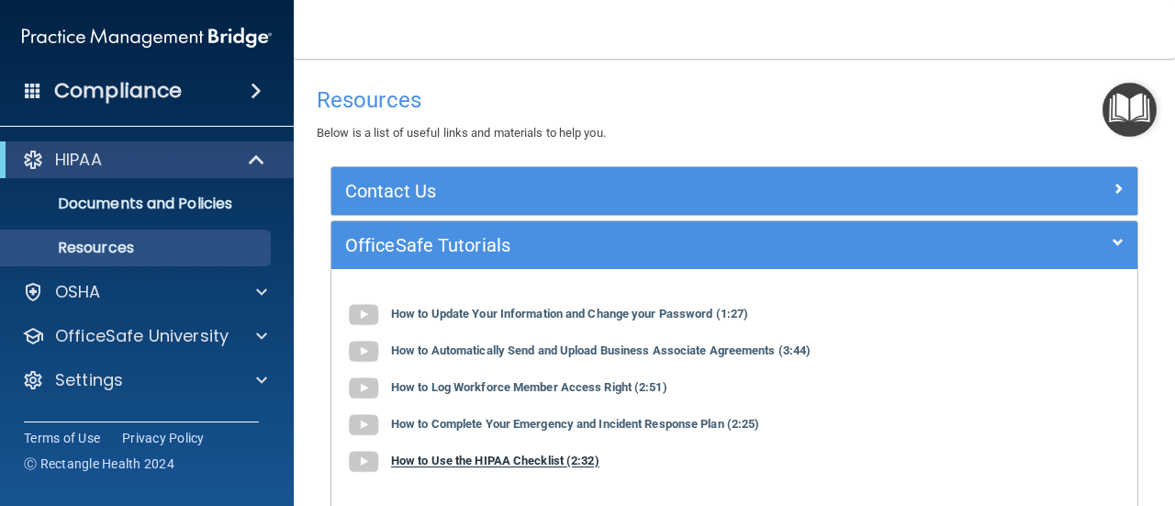
click at [556, 456] on b "How to Use the HIPAA Checklist (2:32)" at bounding box center [495, 461] width 208 height 14
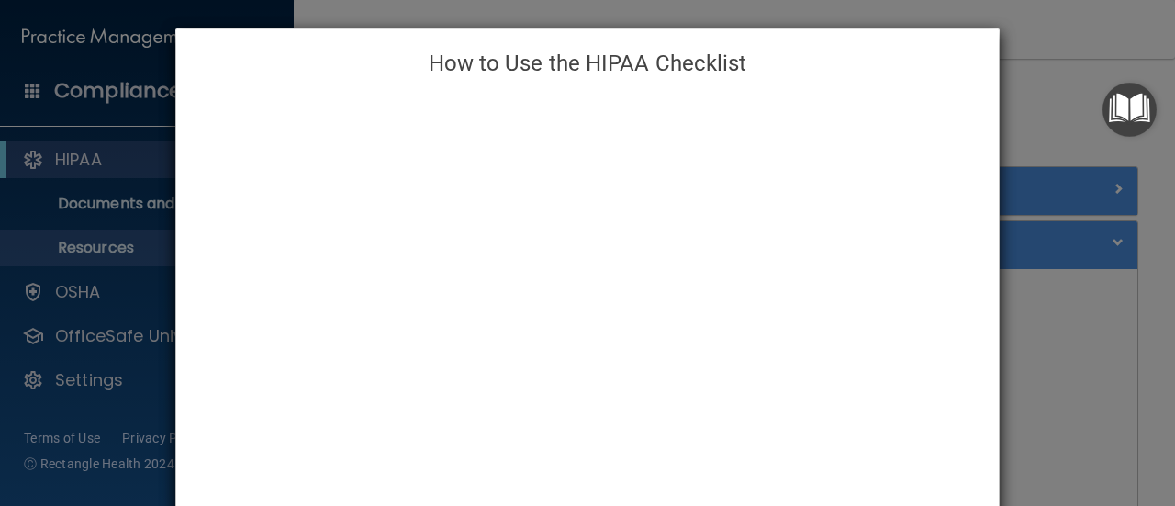
click at [1046, 34] on div "How to Use the HIPAA Checklist" at bounding box center [587, 253] width 1175 height 506
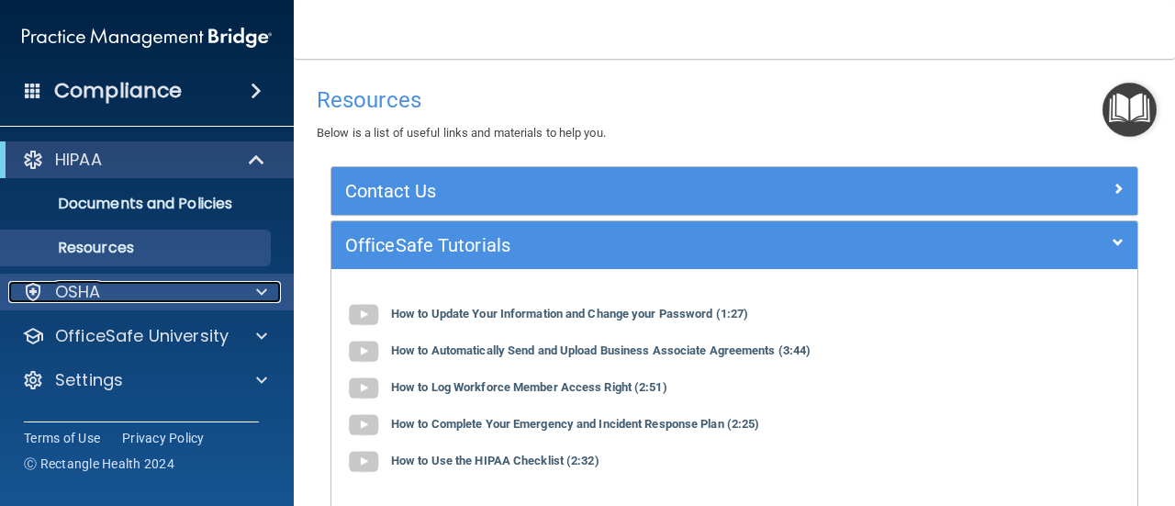
click at [256, 289] on span at bounding box center [261, 292] width 11 height 22
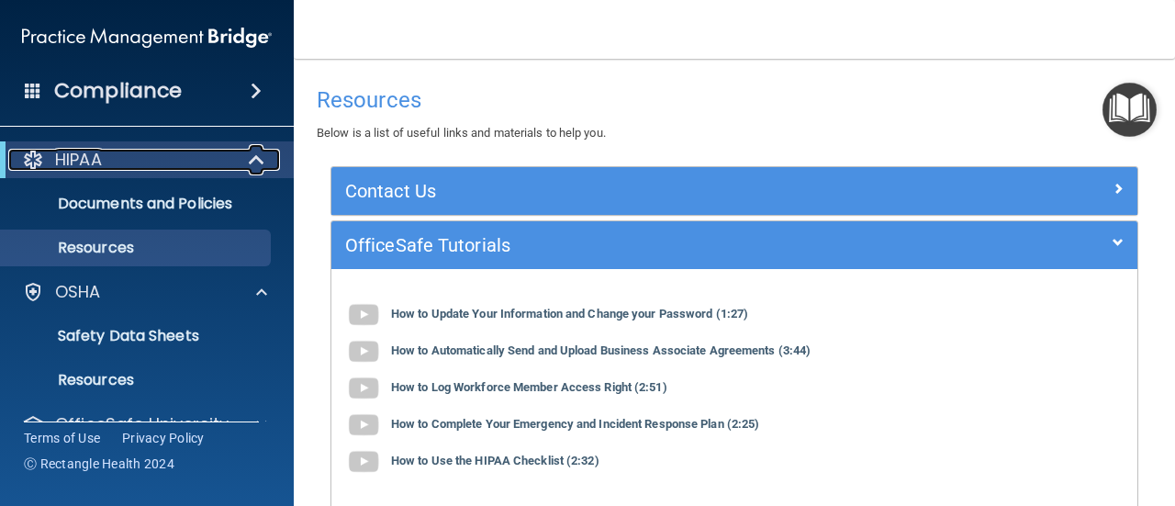
click at [129, 162] on div "HIPAA" at bounding box center [121, 160] width 227 height 22
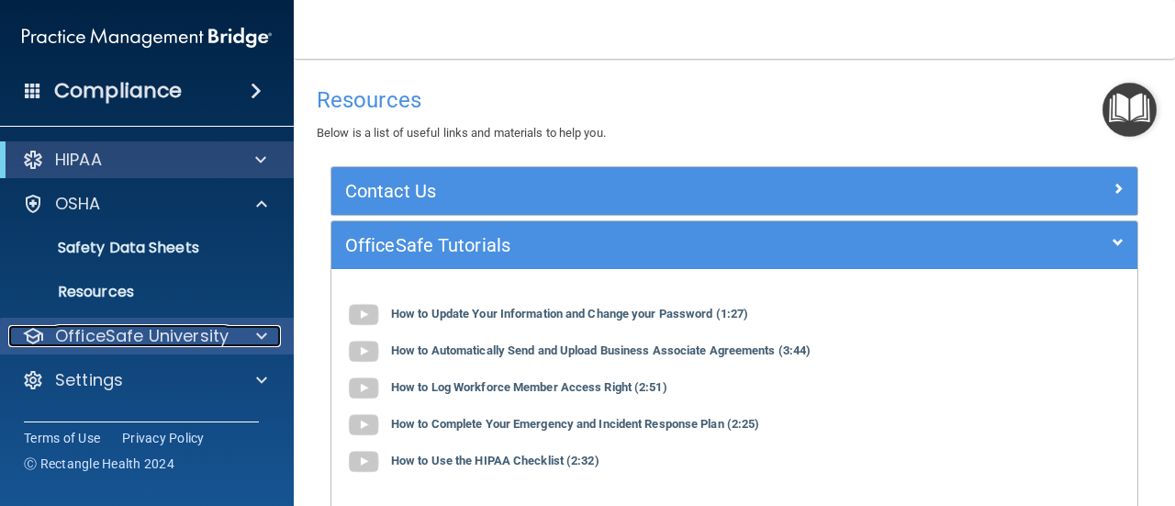
click at [152, 335] on p "OfficeSafe University" at bounding box center [141, 336] width 173 height 22
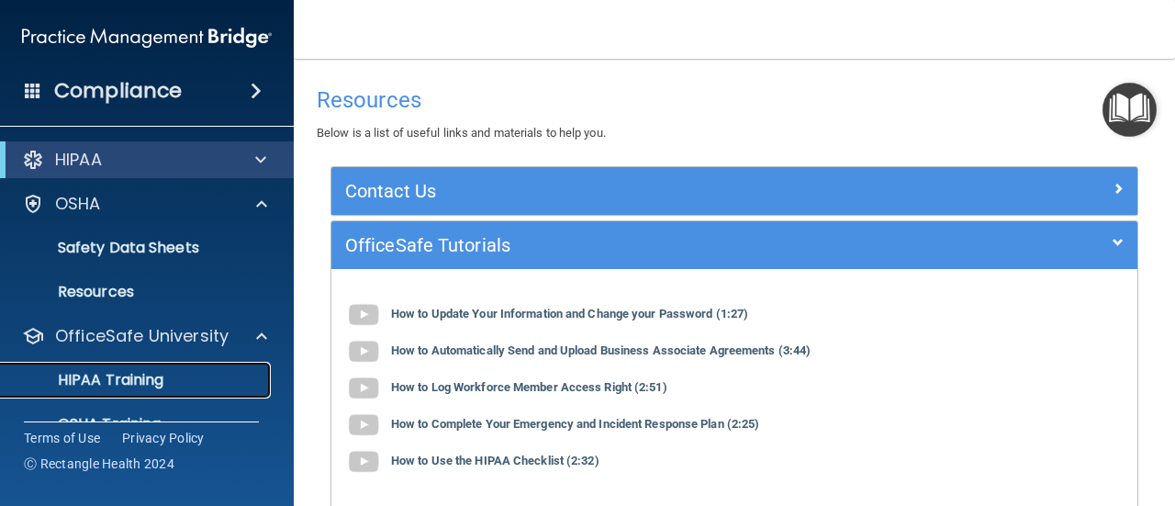
click at [138, 378] on p "HIPAA Training" at bounding box center [87, 380] width 151 height 18
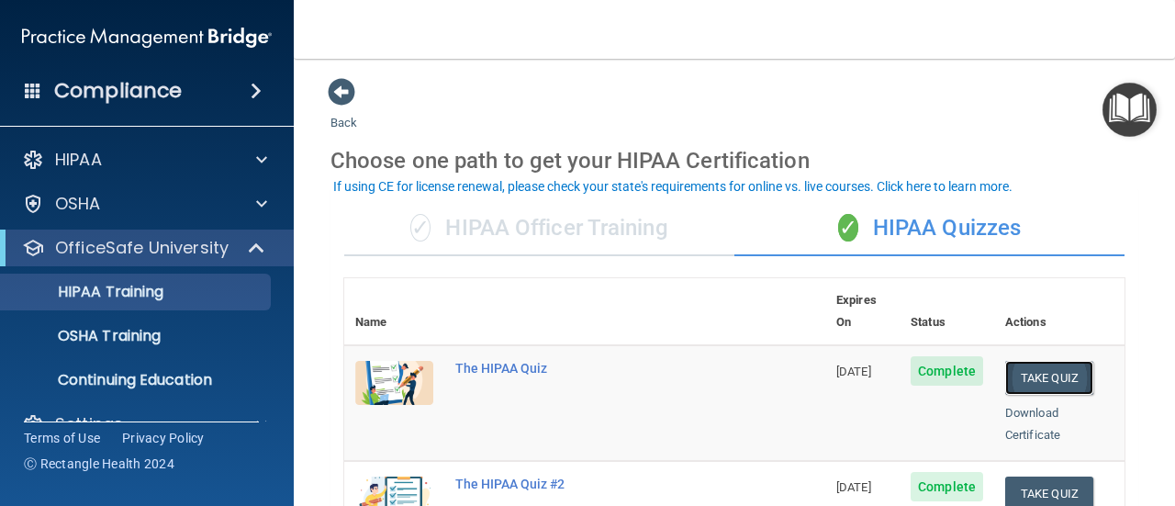
click at [1046, 361] on button "Take Quiz" at bounding box center [1049, 378] width 88 height 34
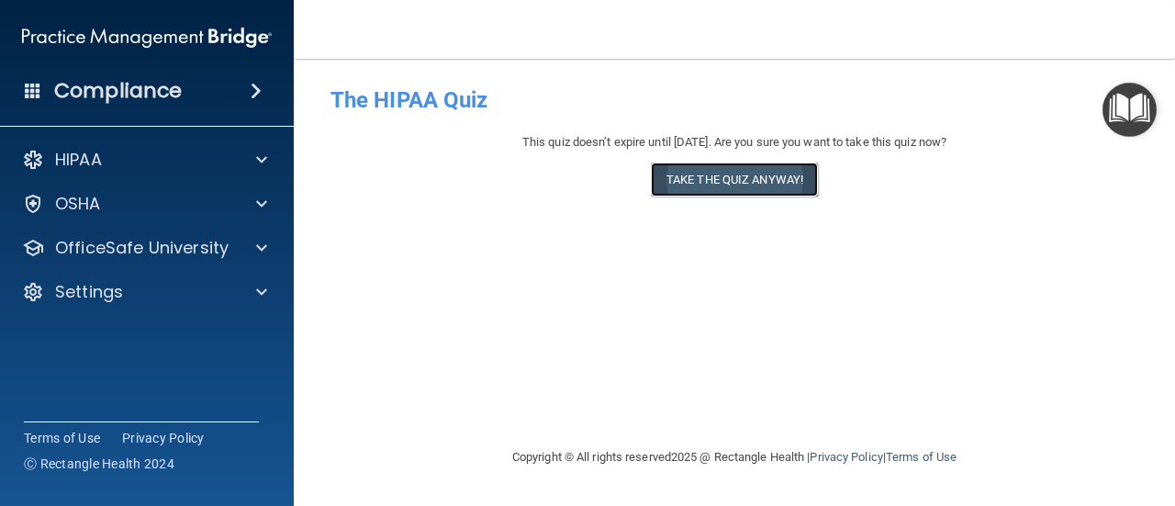
click at [777, 175] on button "Take the quiz anyway!" at bounding box center [734, 179] width 167 height 34
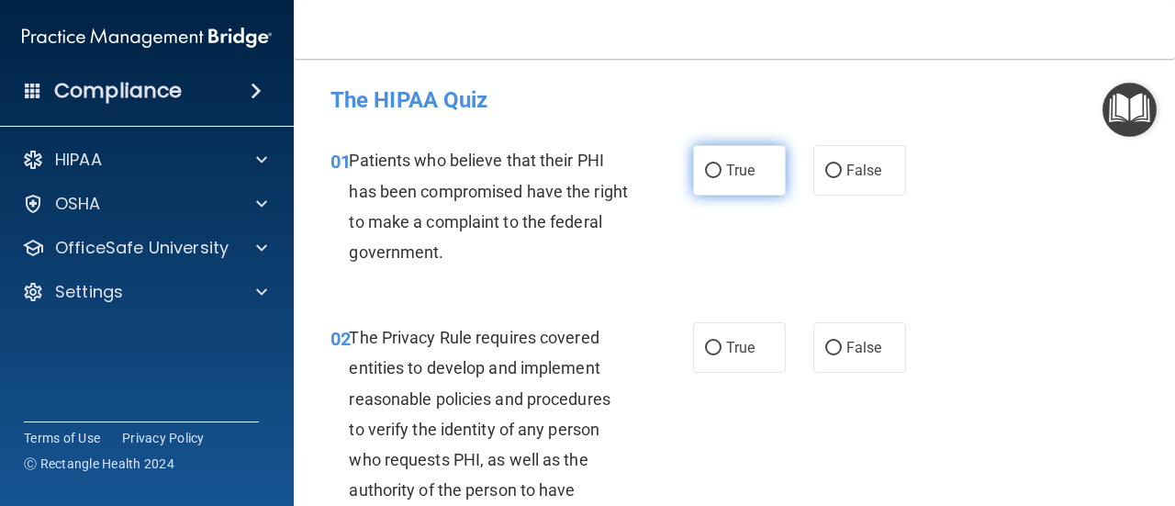
click at [721, 184] on label "True" at bounding box center [739, 170] width 93 height 50
click at [721, 178] on input "True" at bounding box center [713, 171] width 17 height 14
radio input "true"
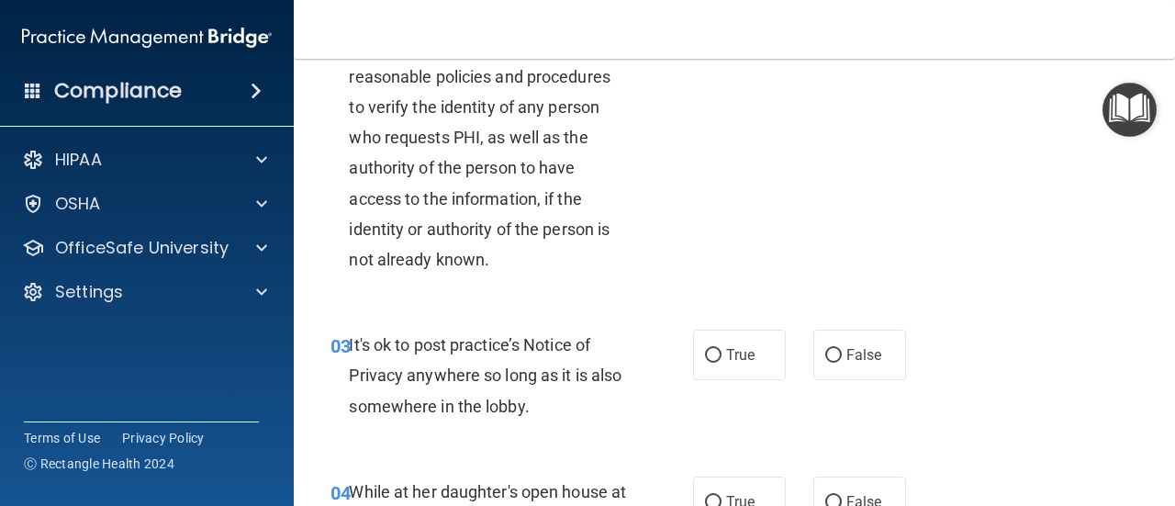
scroll to position [106, 0]
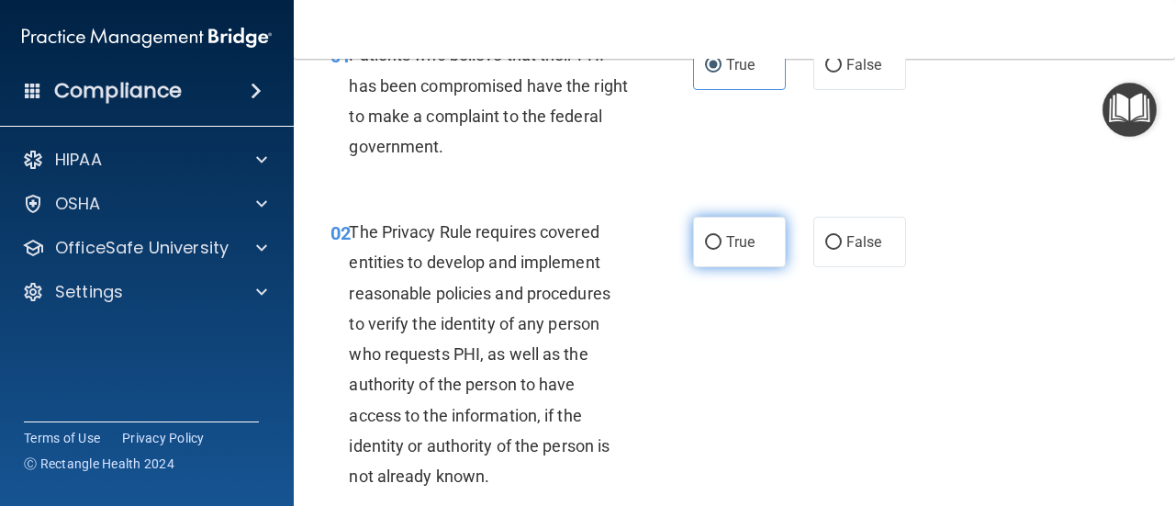
click at [705, 247] on input "True" at bounding box center [713, 243] width 17 height 14
radio input "true"
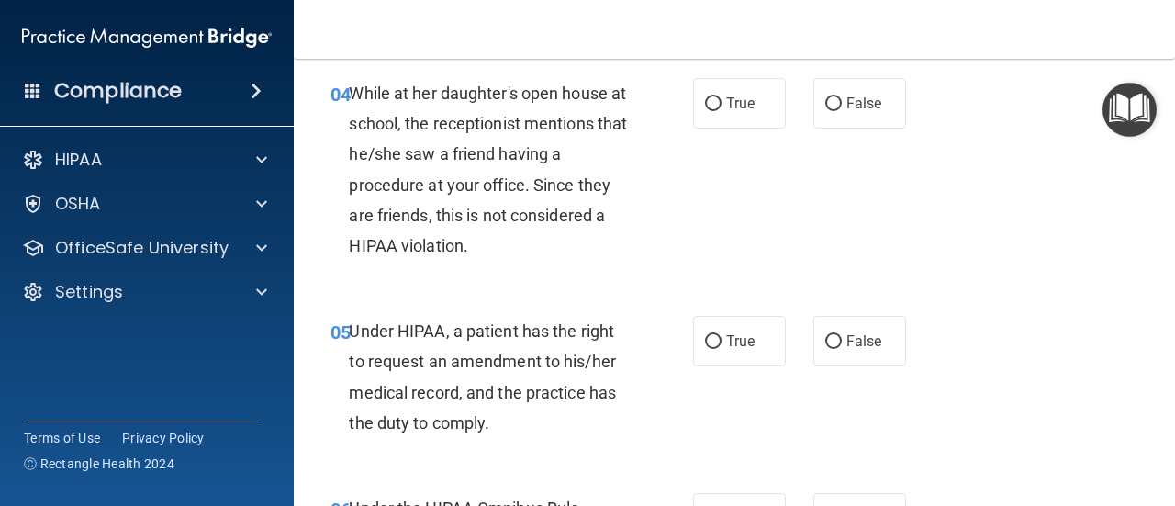
scroll to position [703, 0]
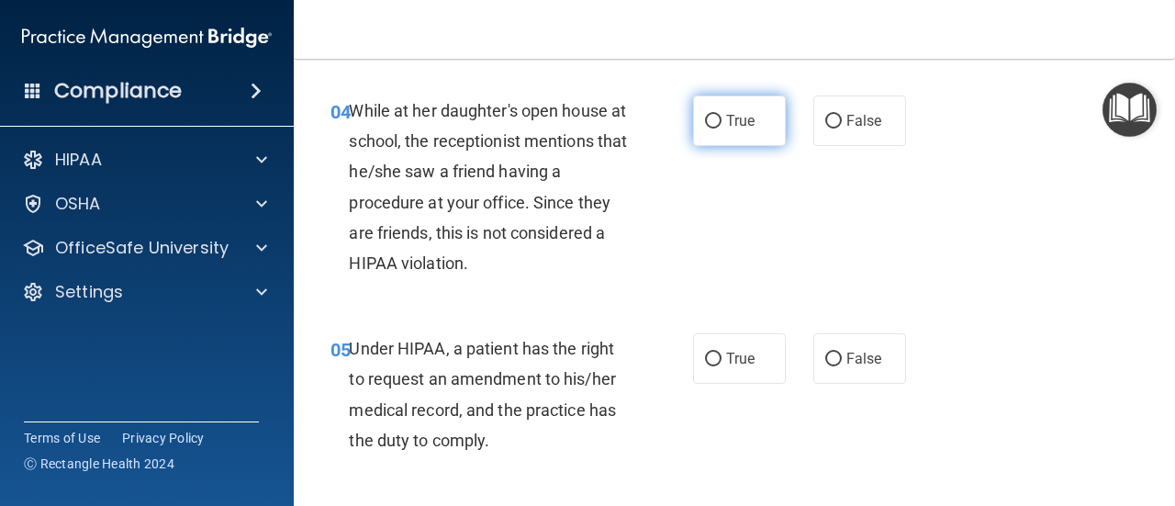
click at [714, 108] on label "True" at bounding box center [739, 120] width 93 height 50
click at [714, 115] on input "True" at bounding box center [713, 122] width 17 height 14
radio input "true"
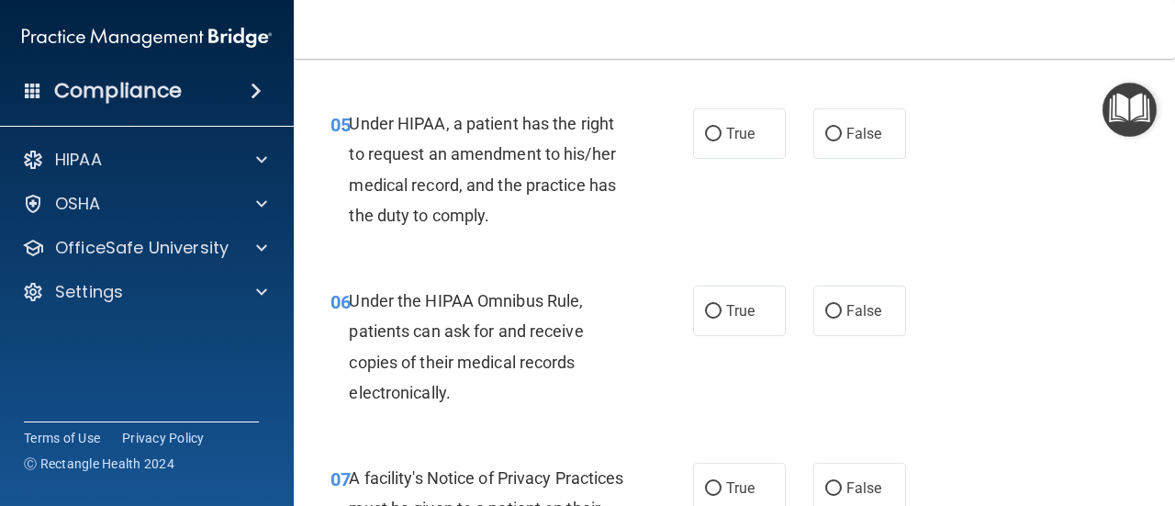
scroll to position [937, 0]
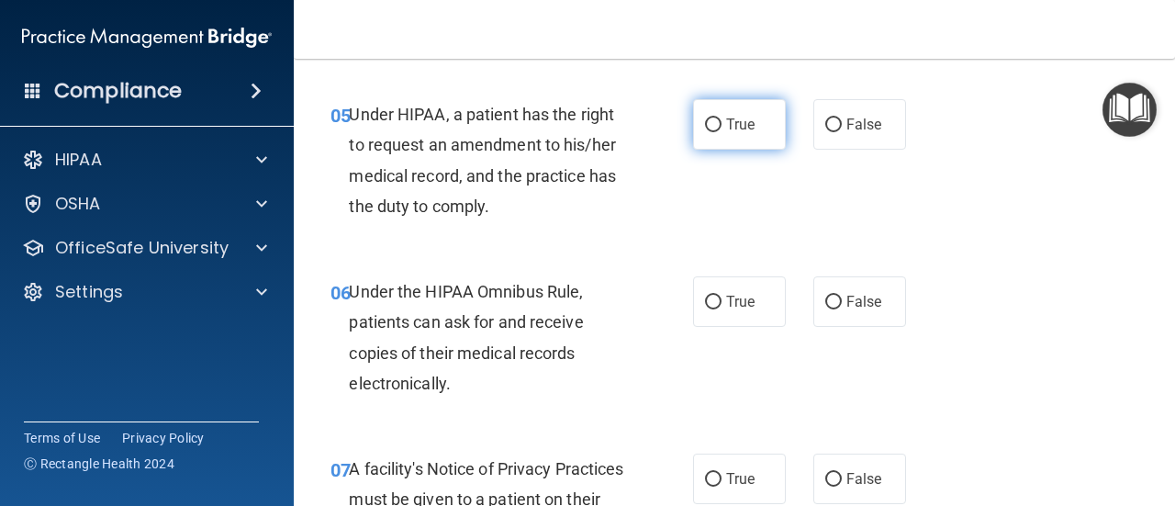
click at [710, 131] on input "True" at bounding box center [713, 125] width 17 height 14
radio input "true"
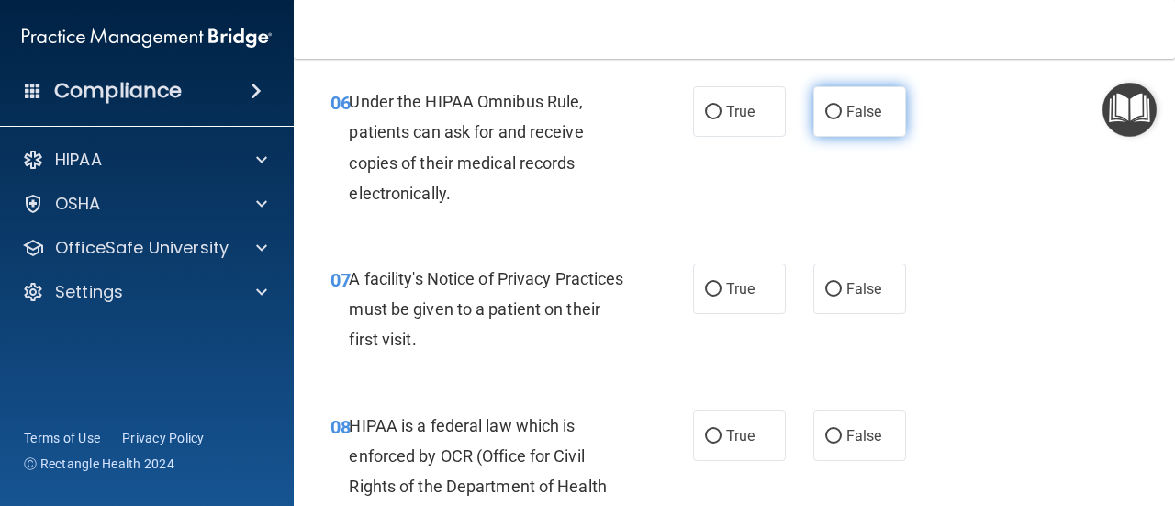
click at [846, 108] on span "False" at bounding box center [864, 111] width 36 height 17
click at [839, 108] on input "False" at bounding box center [833, 113] width 17 height 14
radio input "true"
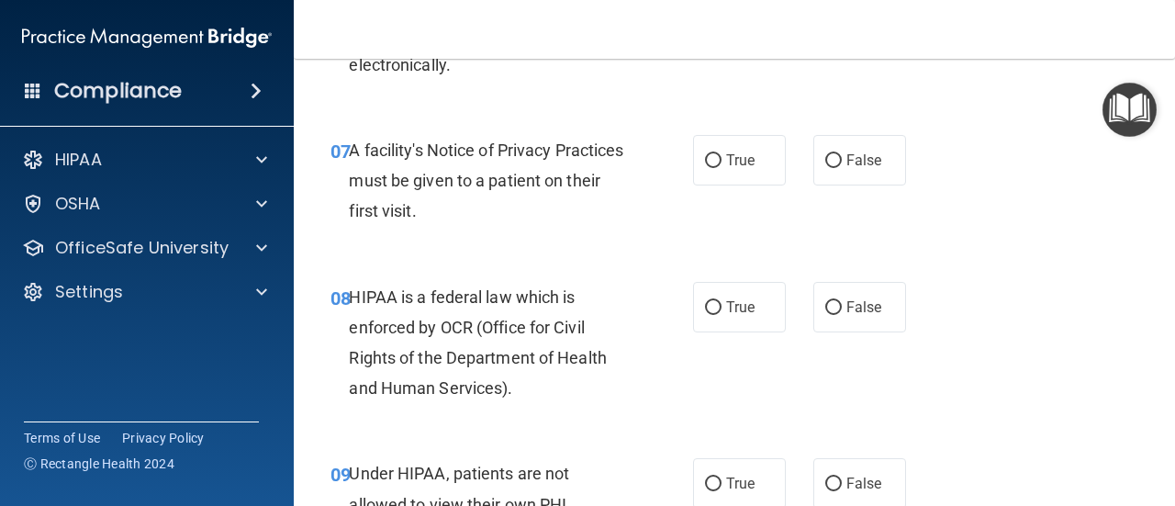
scroll to position [1264, 0]
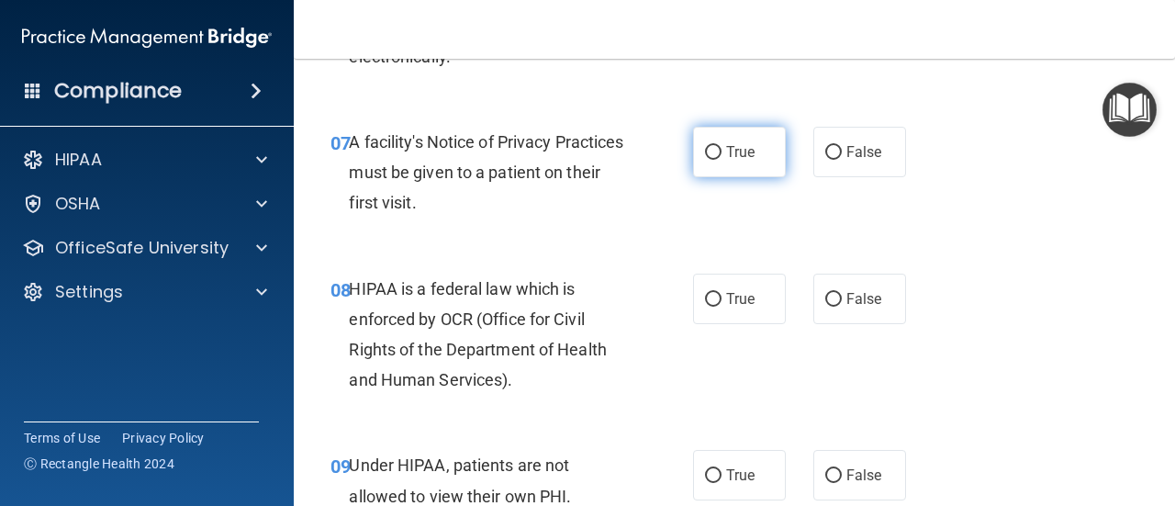
click at [714, 162] on label "True" at bounding box center [739, 152] width 93 height 50
click at [714, 160] on input "True" at bounding box center [713, 153] width 17 height 14
radio input "true"
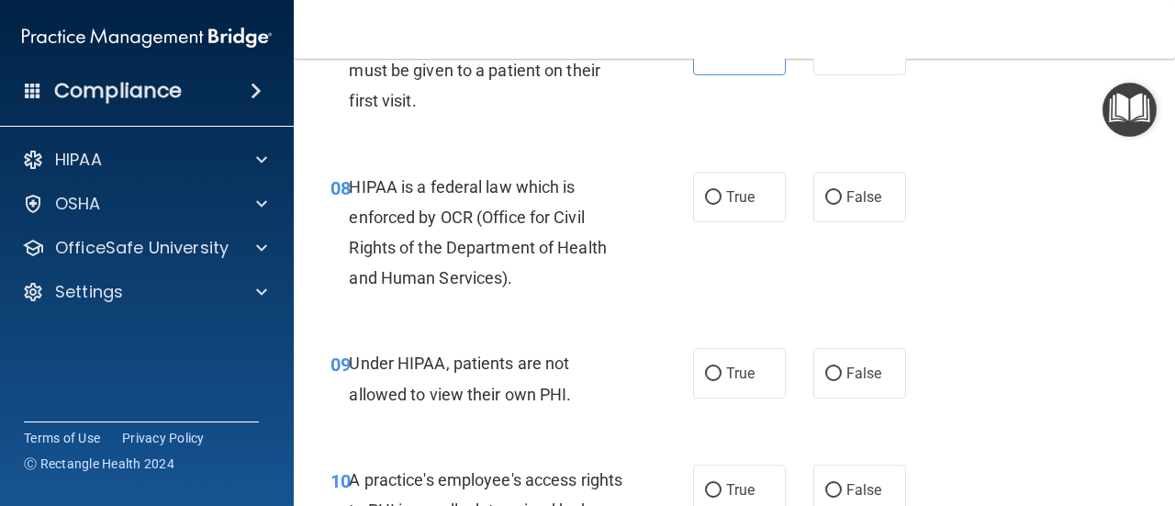
scroll to position [1410, 0]
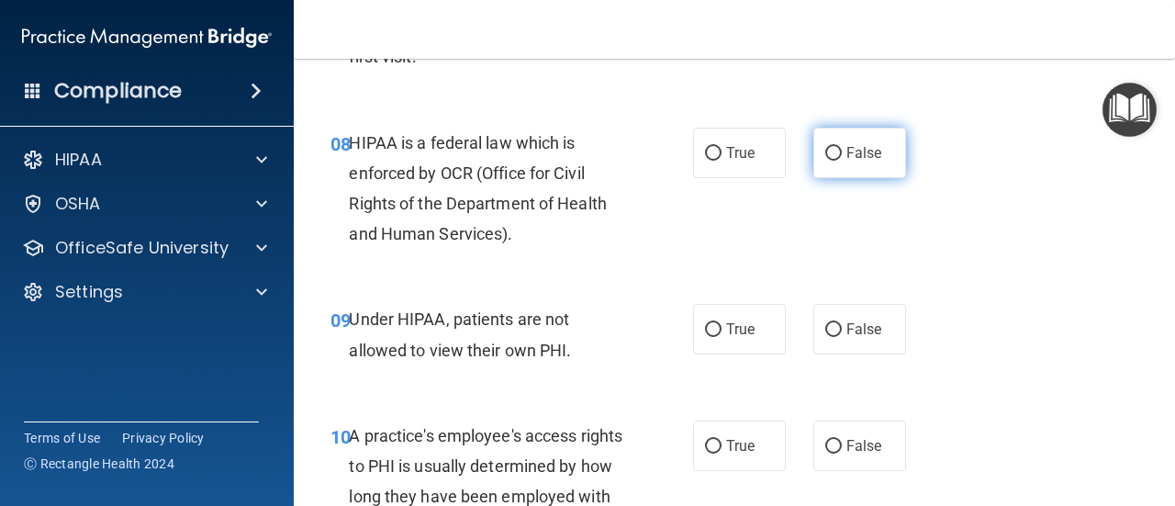
click at [825, 151] on input "False" at bounding box center [833, 154] width 17 height 14
radio input "true"
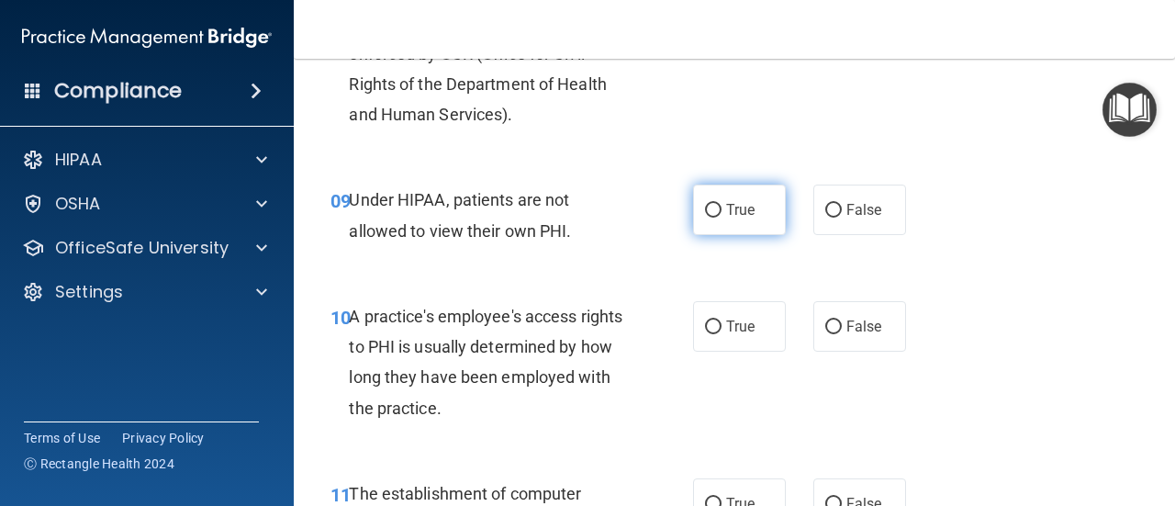
click at [712, 204] on input "True" at bounding box center [713, 211] width 17 height 14
radio input "true"
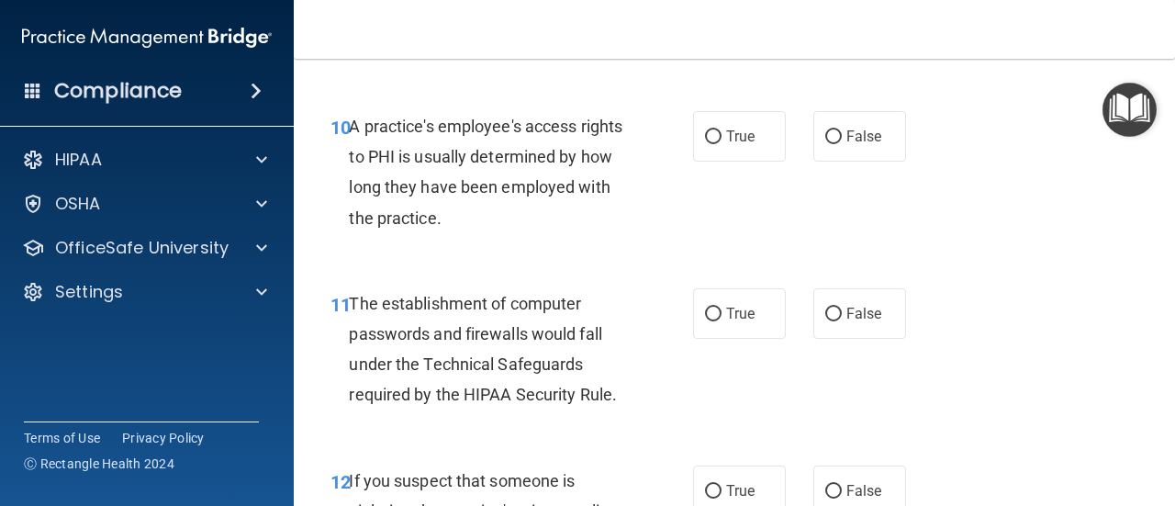
scroll to position [1729, 0]
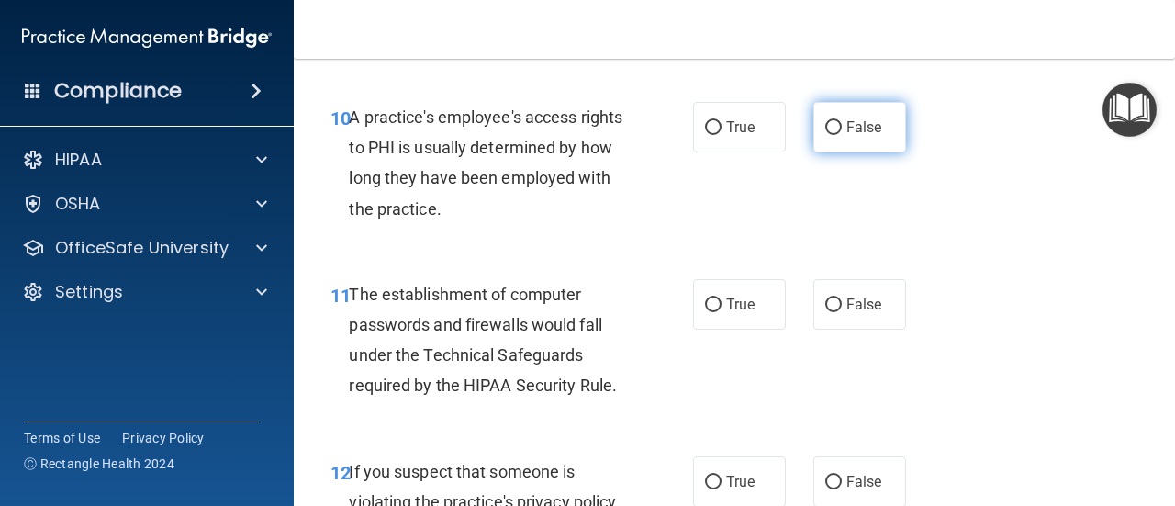
click at [815, 129] on label "False" at bounding box center [859, 127] width 93 height 50
click at [825, 129] on input "False" at bounding box center [833, 128] width 17 height 14
radio input "true"
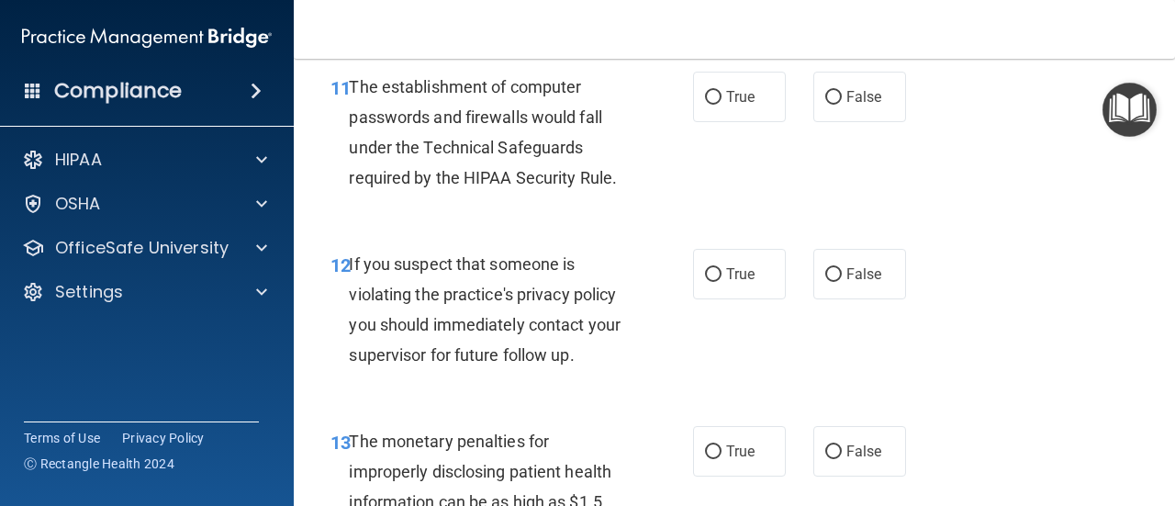
scroll to position [1865, 0]
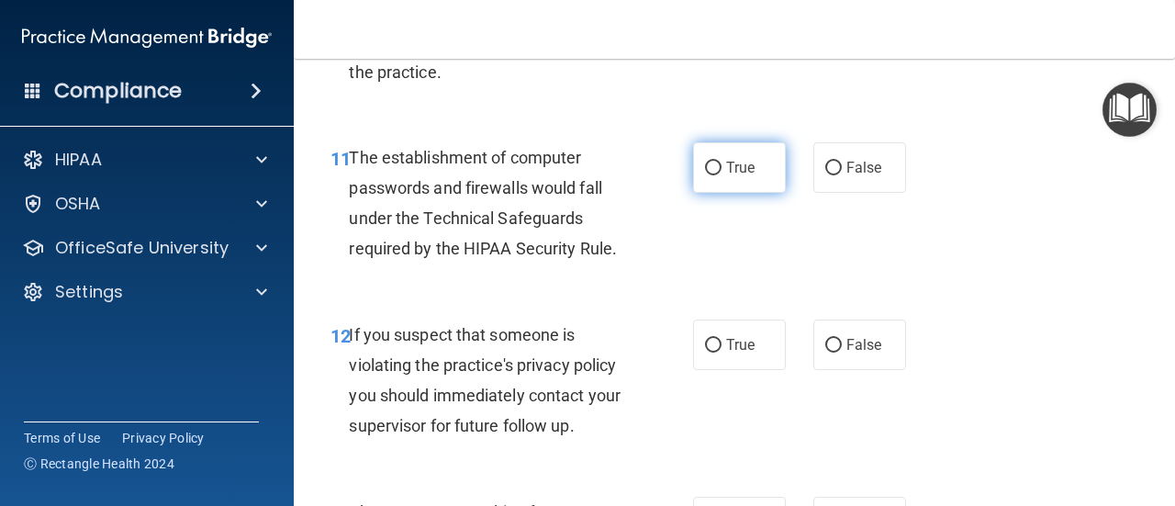
click at [726, 171] on span "True" at bounding box center [740, 167] width 28 height 17
click at [720, 171] on input "True" at bounding box center [713, 169] width 17 height 14
radio input "true"
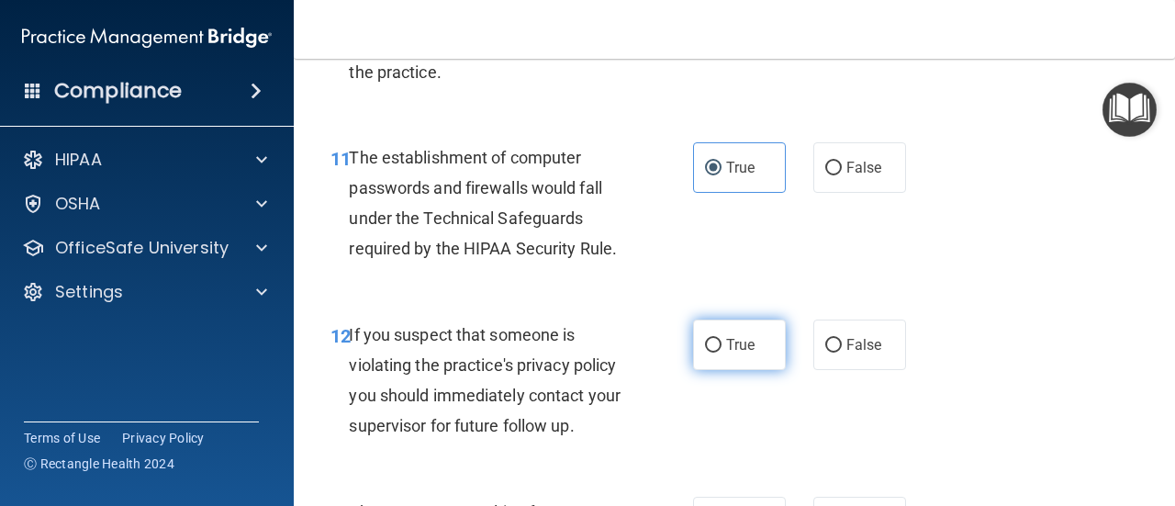
click at [722, 330] on label "True" at bounding box center [739, 344] width 93 height 50
click at [722, 339] on input "True" at bounding box center [713, 346] width 17 height 14
radio input "true"
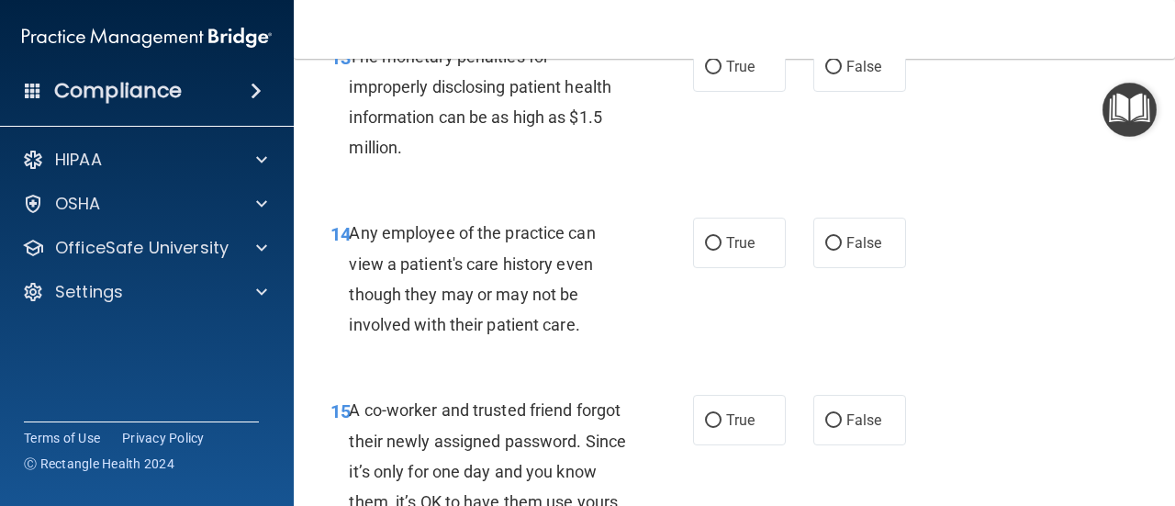
scroll to position [2401, 0]
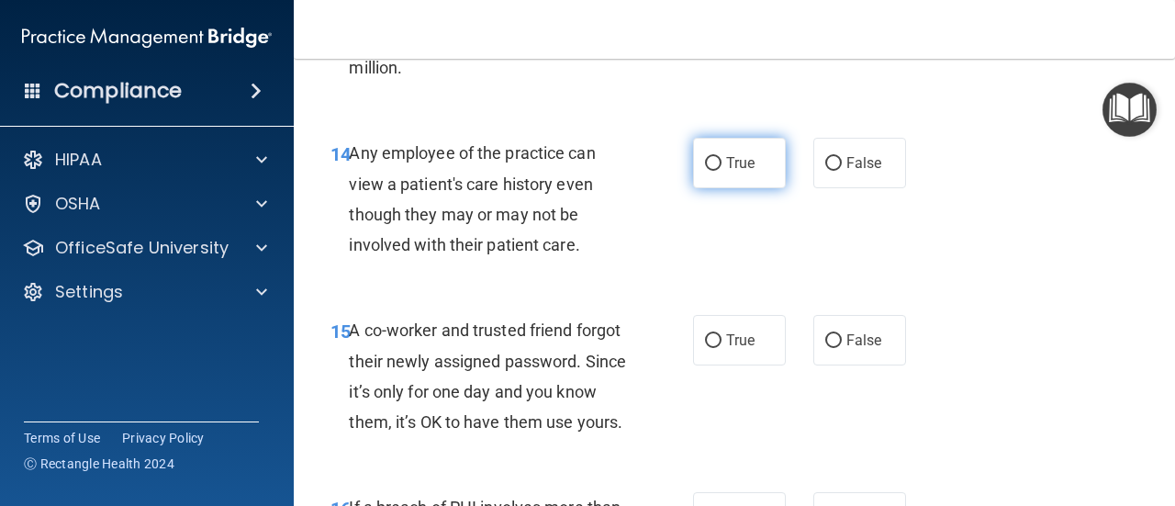
click at [705, 157] on input "True" at bounding box center [713, 164] width 17 height 14
radio input "true"
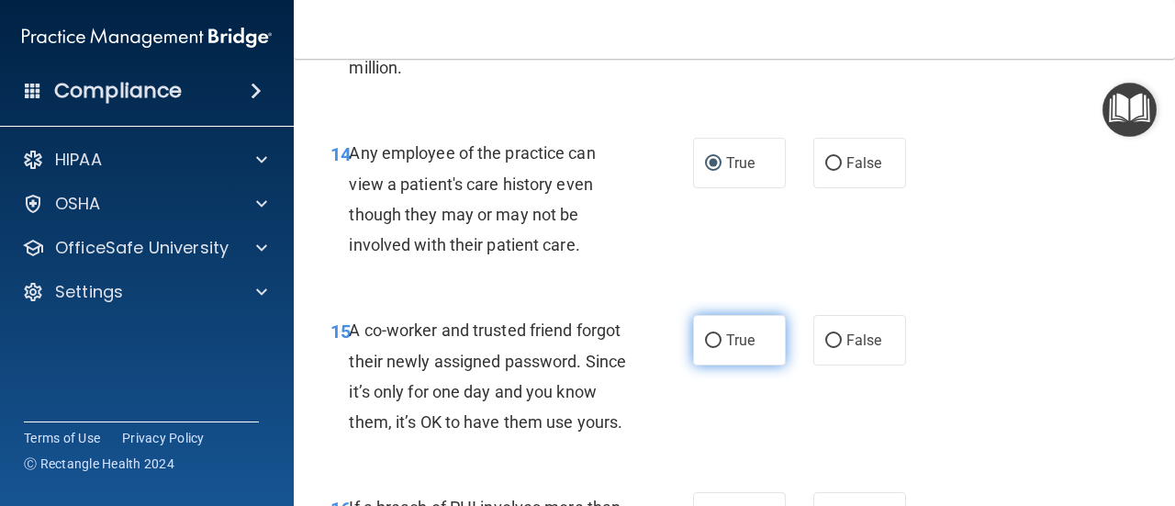
click at [697, 351] on label "True" at bounding box center [739, 340] width 93 height 50
click at [705, 348] on input "True" at bounding box center [713, 341] width 17 height 14
radio input "true"
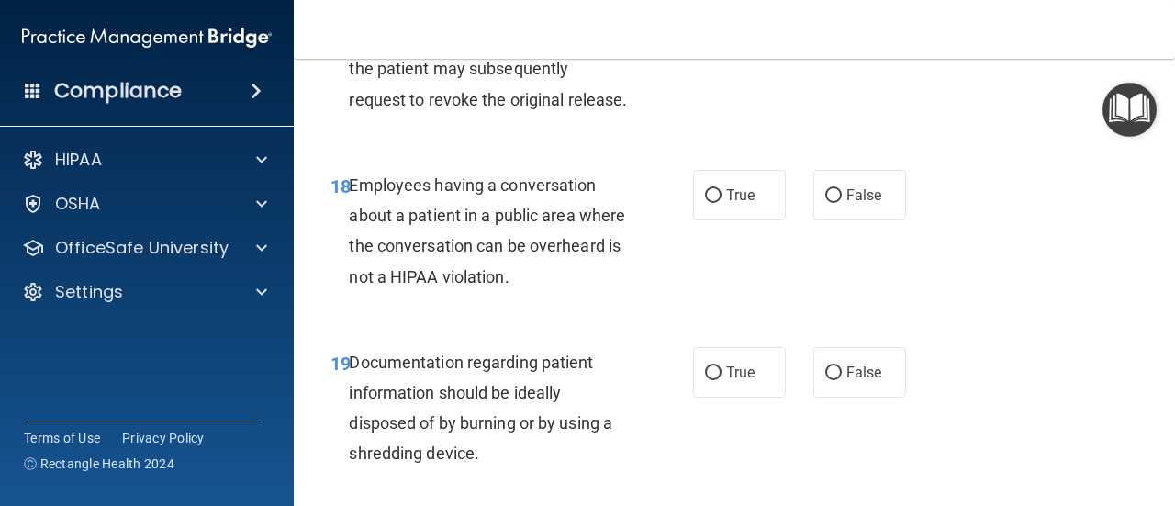
scroll to position [2892, 0]
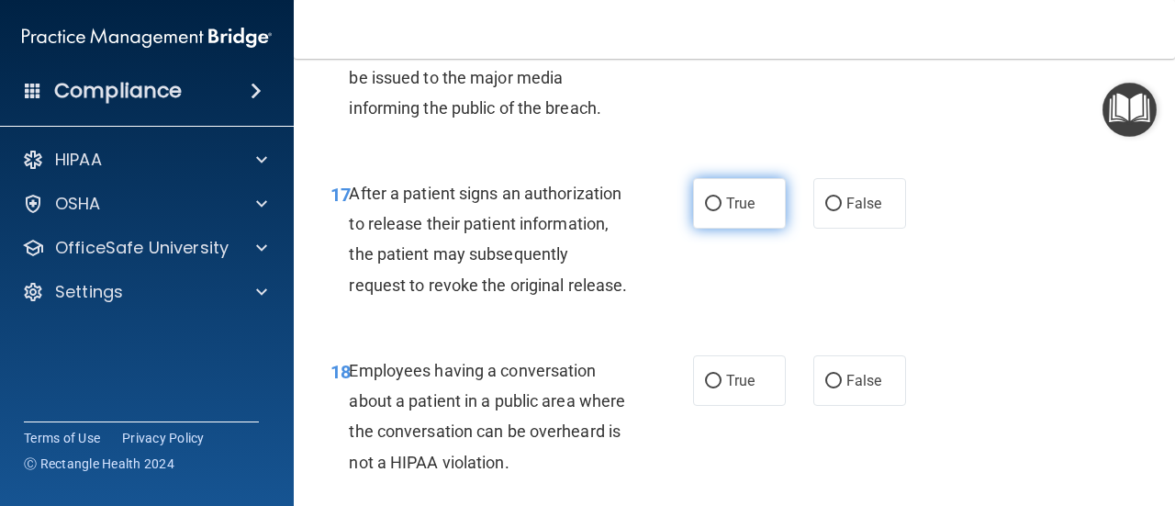
click at [744, 212] on span "True" at bounding box center [740, 203] width 28 height 17
click at [722, 211] on input "True" at bounding box center [713, 204] width 17 height 14
radio input "true"
click at [711, 57] on nav "Toggle navigation Asnat Bounsana asnat.bounsana@timberlanesmile.com Manage My E…" at bounding box center [734, 29] width 881 height 59
click at [706, 51] on label "True" at bounding box center [739, 26] width 93 height 50
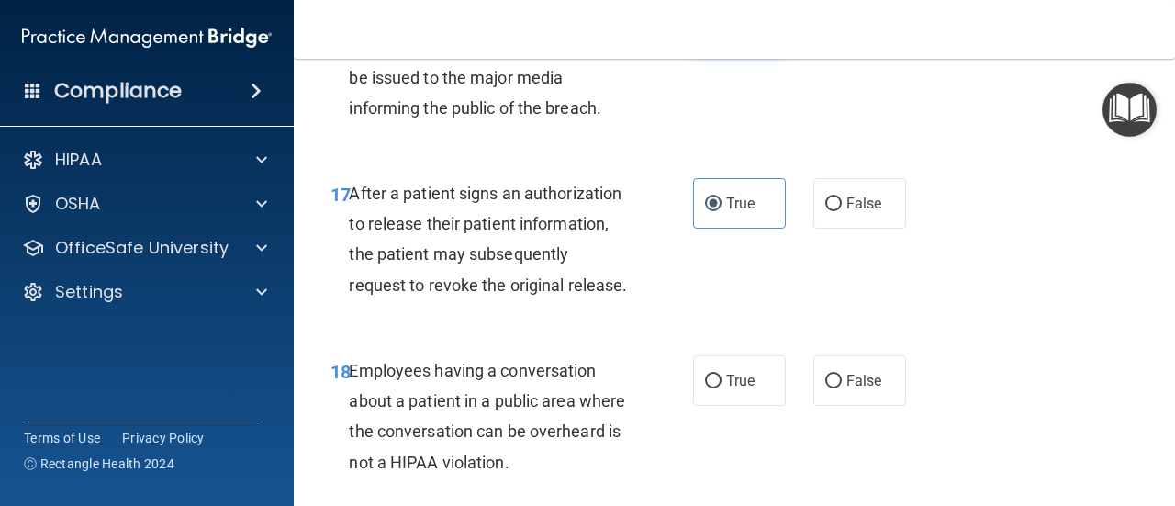
click at [706, 34] on input "True" at bounding box center [713, 27] width 17 height 14
radio input "true"
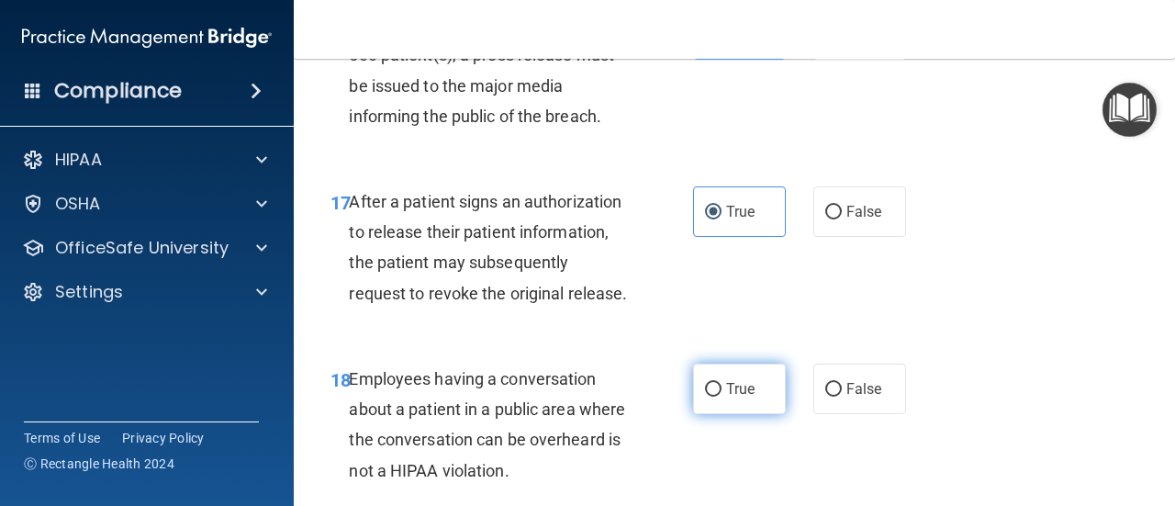
click at [708, 414] on label "True" at bounding box center [739, 389] width 93 height 50
click at [708, 397] on input "True" at bounding box center [713, 390] width 17 height 14
radio input "true"
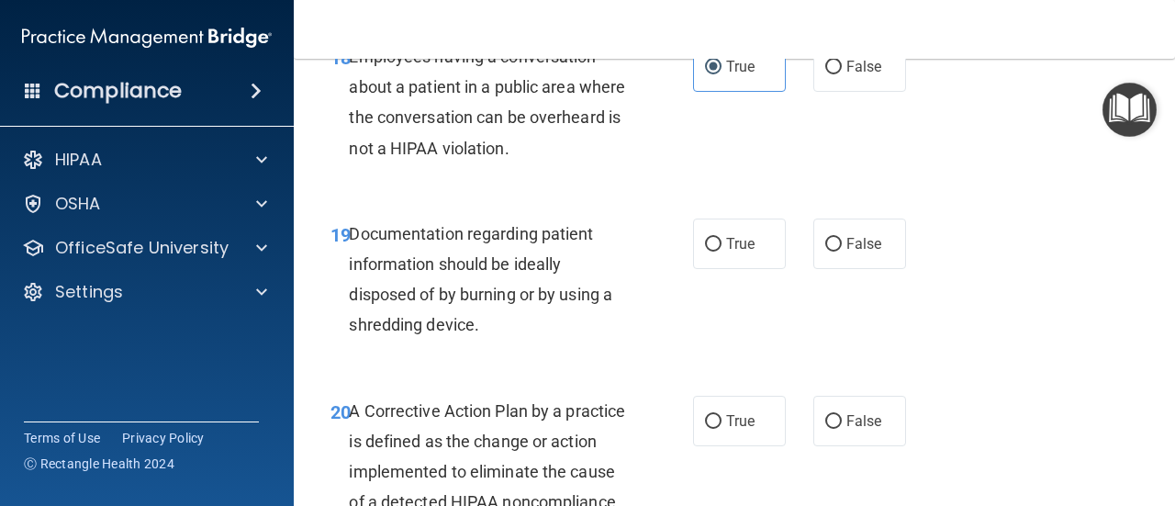
scroll to position [3215, 0]
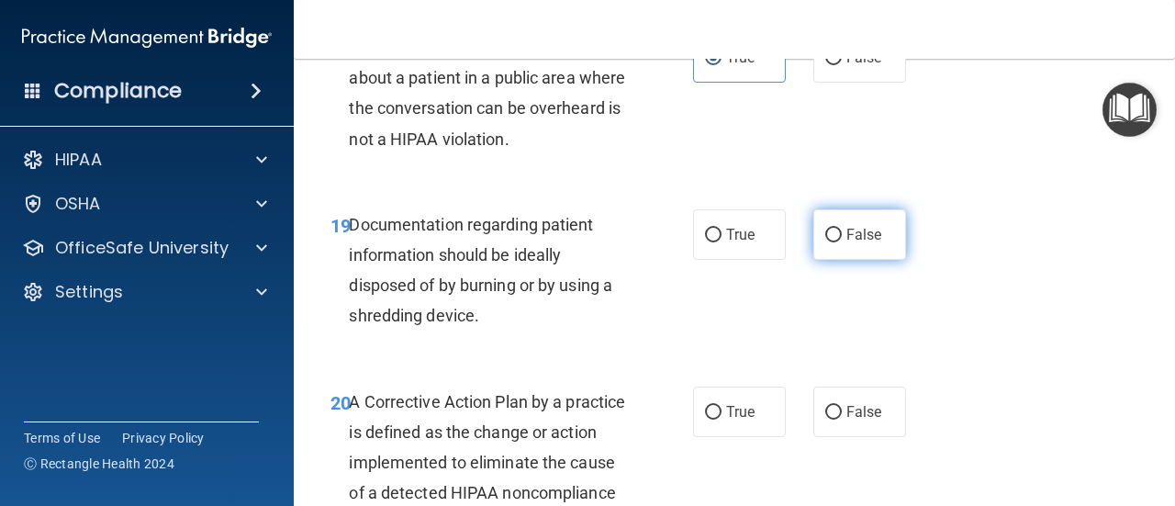
click at [878, 260] on label "False" at bounding box center [859, 234] width 93 height 50
click at [842, 242] on input "False" at bounding box center [833, 236] width 17 height 14
radio input "true"
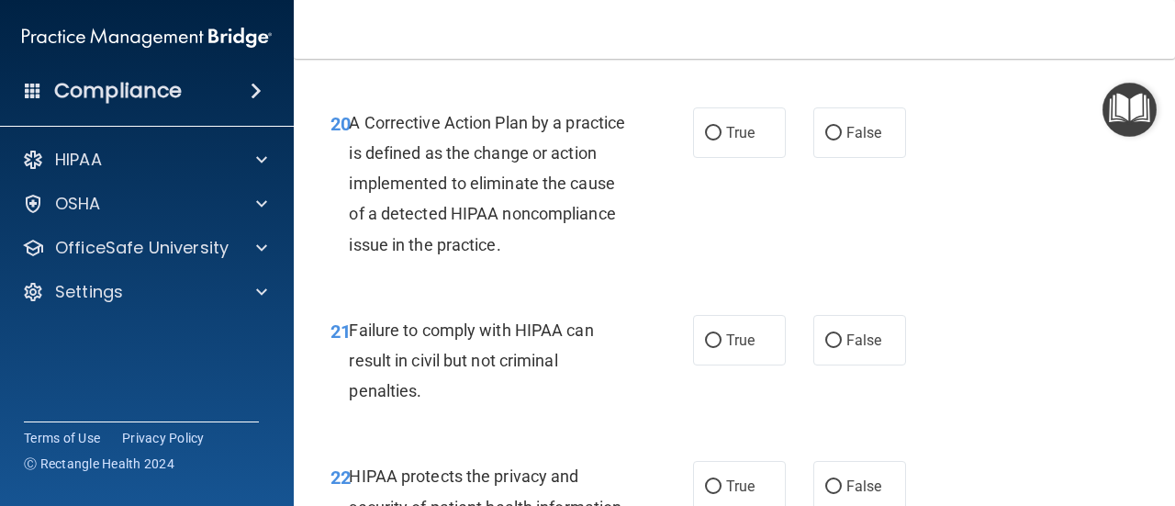
scroll to position [3538, 0]
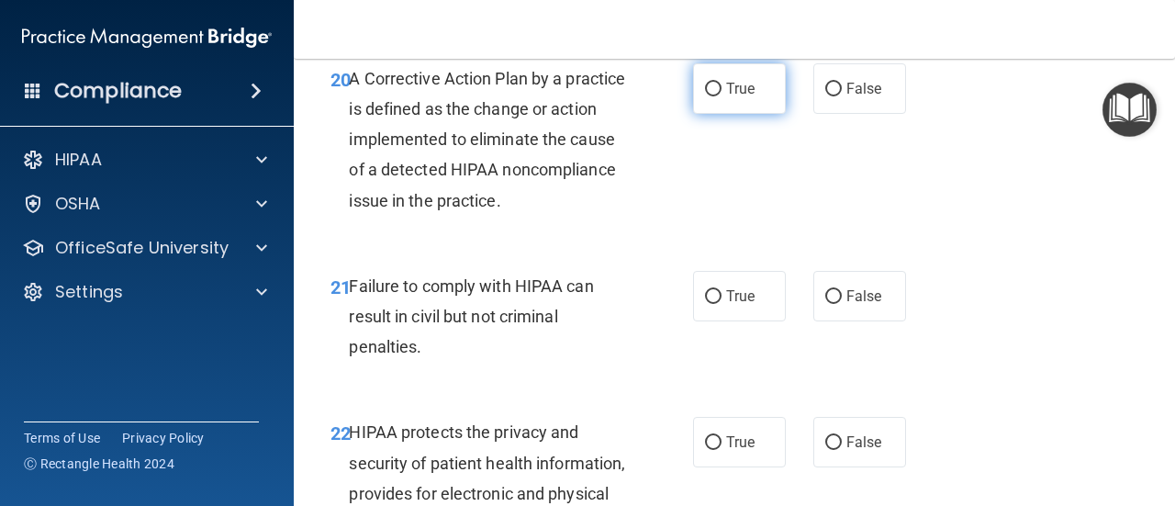
click at [741, 97] on span "True" at bounding box center [740, 88] width 28 height 17
click at [722, 96] on input "True" at bounding box center [713, 90] width 17 height 14
radio input "true"
click at [726, 305] on span "True" at bounding box center [740, 295] width 28 height 17
click at [722, 304] on input "True" at bounding box center [713, 297] width 17 height 14
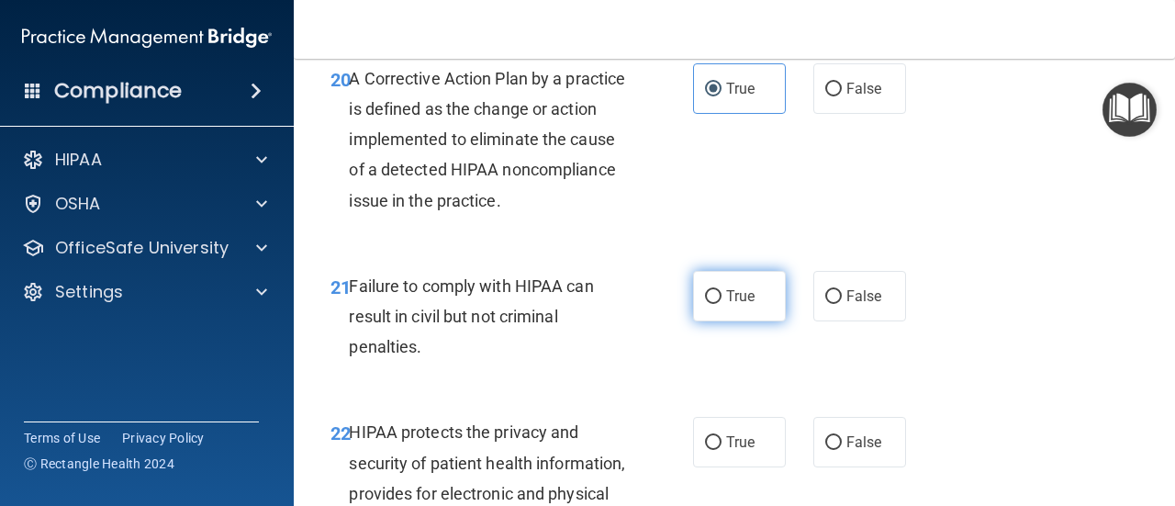
radio input "true"
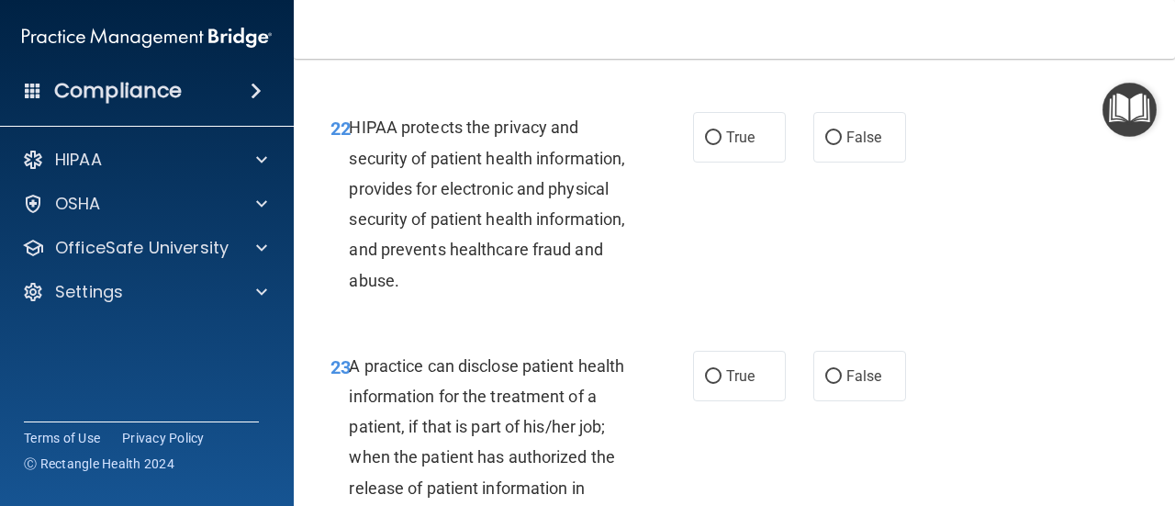
scroll to position [3780, 0]
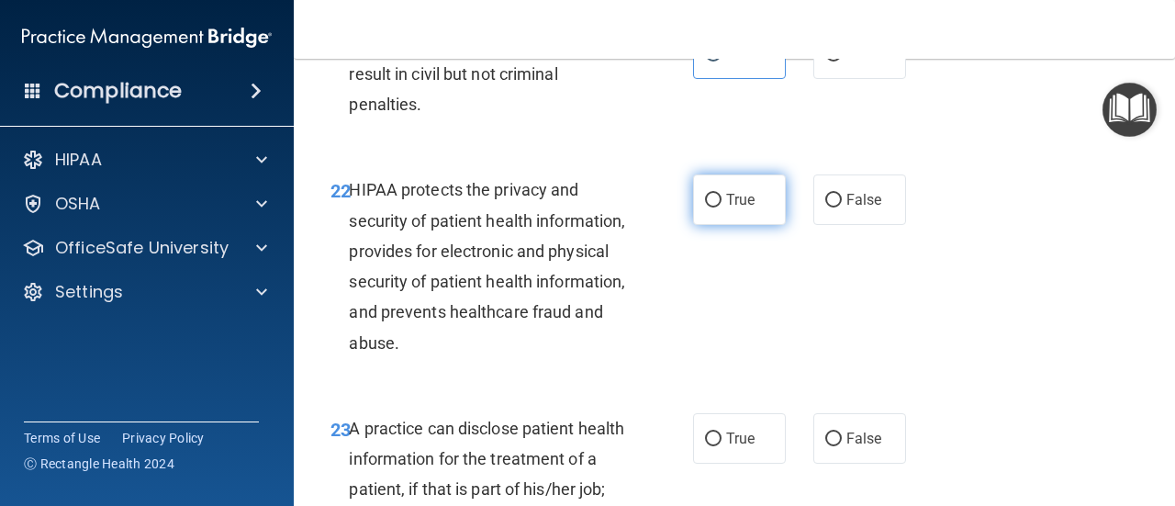
click at [730, 225] on label "True" at bounding box center [739, 199] width 93 height 50
click at [722, 207] on input "True" at bounding box center [713, 201] width 17 height 14
radio input "true"
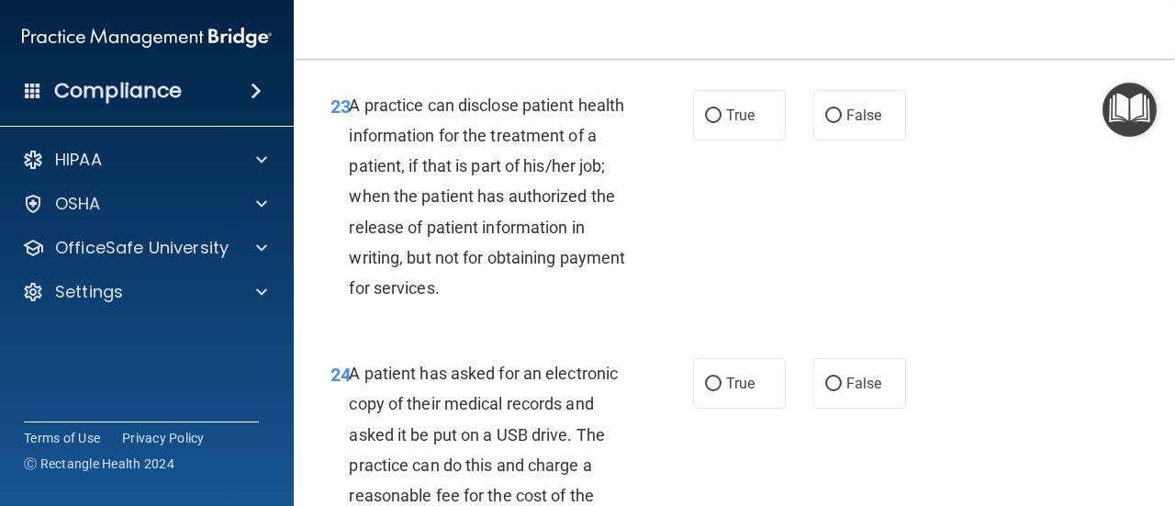
scroll to position [4219, 0]
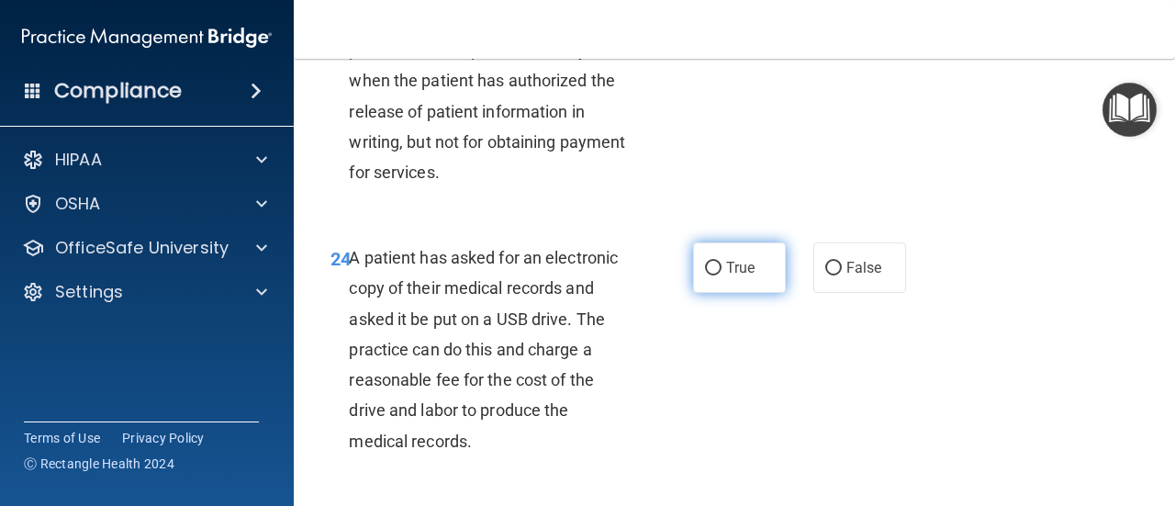
click at [736, 276] on span "True" at bounding box center [740, 267] width 28 height 17
click at [722, 275] on input "True" at bounding box center [713, 269] width 17 height 14
radio input "true"
click at [717, 25] on label "True" at bounding box center [739, -1] width 93 height 50
click at [717, 7] on input "True" at bounding box center [713, 1] width 17 height 14
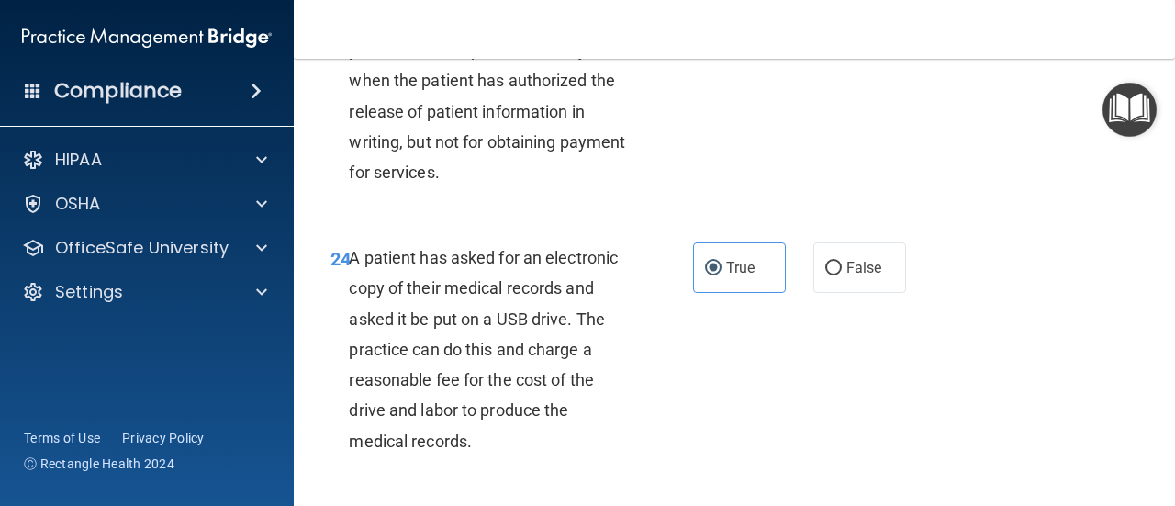
radio input "true"
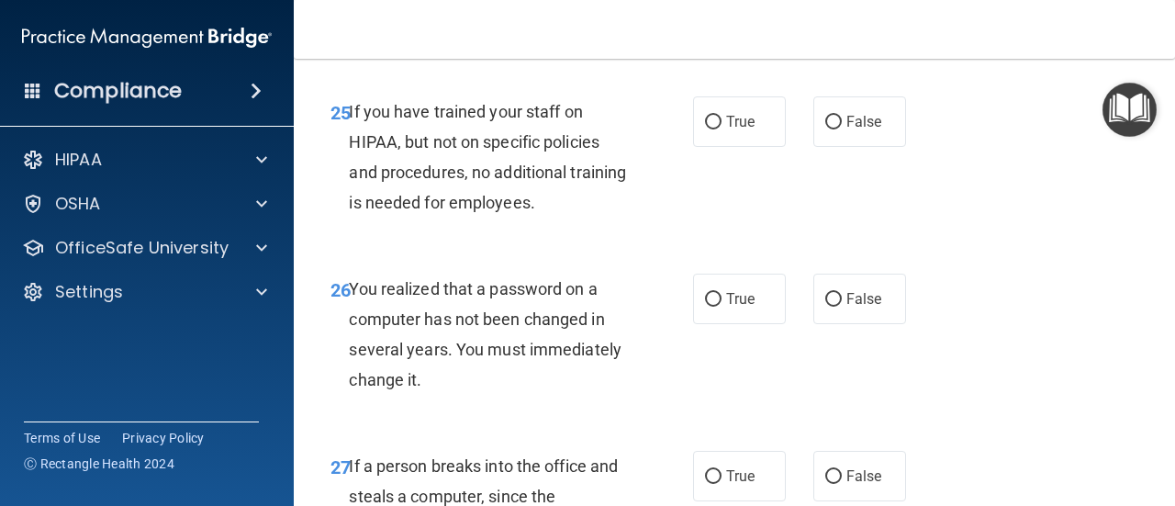
scroll to position [4651, 0]
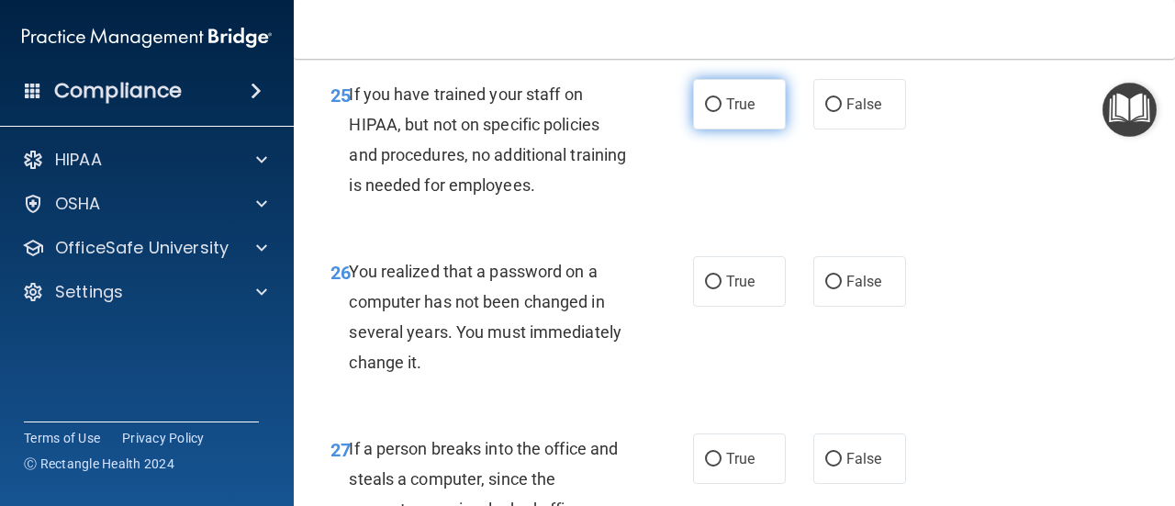
click at [716, 129] on label "True" at bounding box center [739, 104] width 93 height 50
click at [716, 112] on input "True" at bounding box center [713, 105] width 17 height 14
radio input "true"
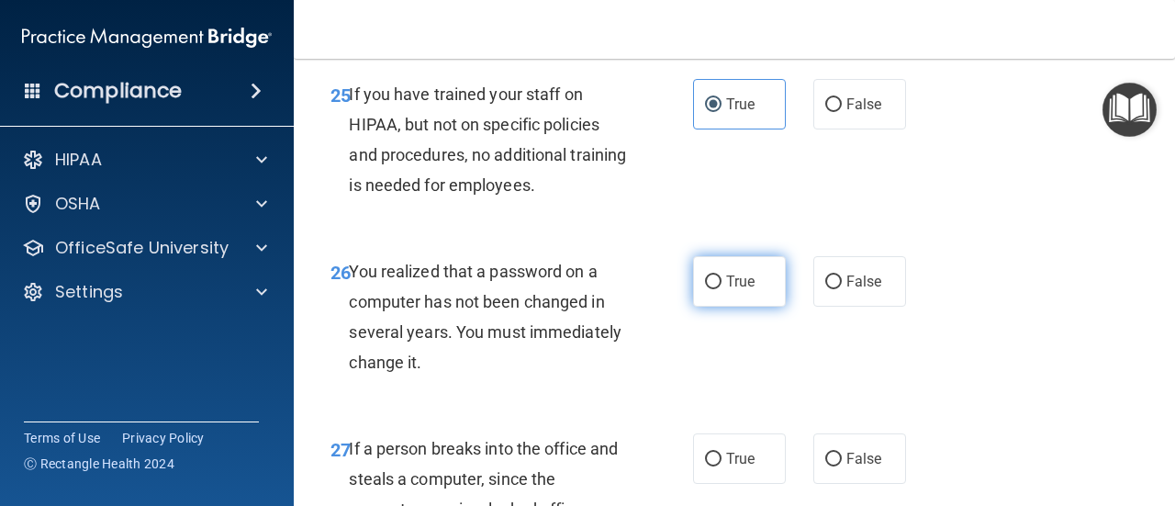
click at [716, 307] on label "True" at bounding box center [739, 281] width 93 height 50
click at [716, 289] on input "True" at bounding box center [713, 282] width 17 height 14
radio input "true"
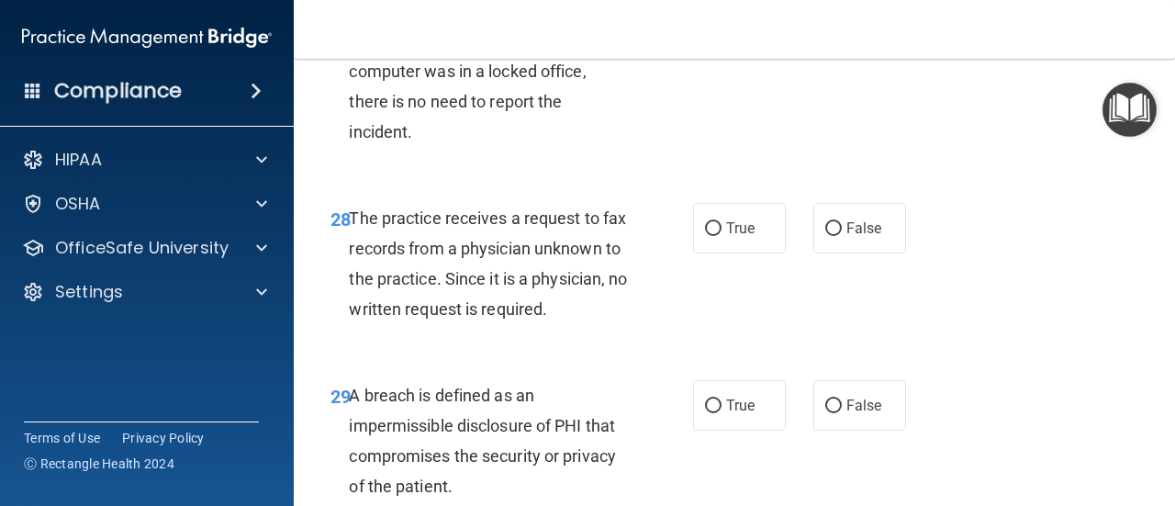
scroll to position [5151, 0]
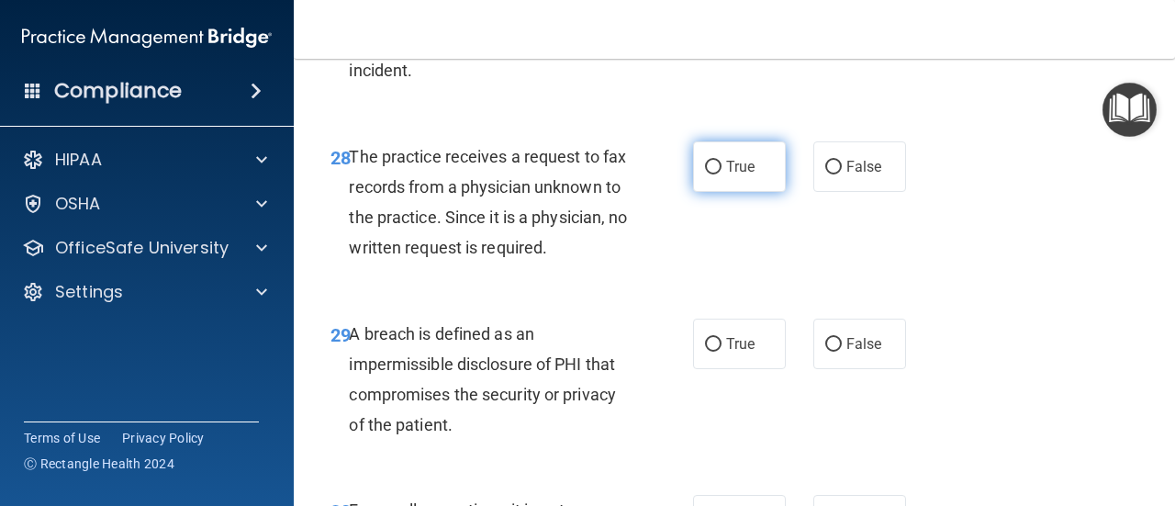
click at [731, 192] on label "True" at bounding box center [739, 166] width 93 height 50
click at [722, 174] on input "True" at bounding box center [713, 168] width 17 height 14
radio input "true"
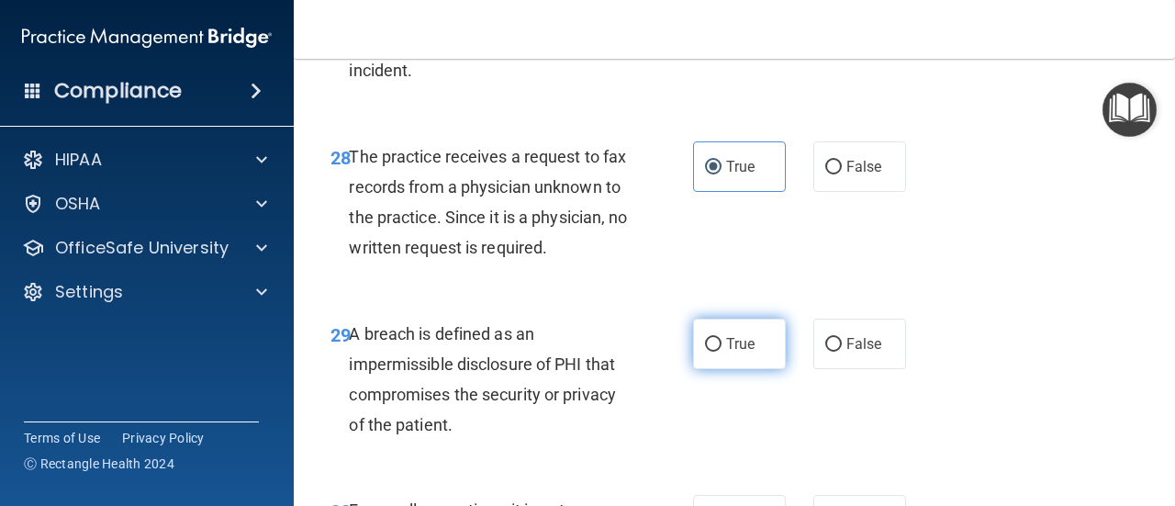
click at [726, 353] on span "True" at bounding box center [740, 343] width 28 height 17
click at [722, 352] on input "True" at bounding box center [713, 345] width 17 height 14
radio input "true"
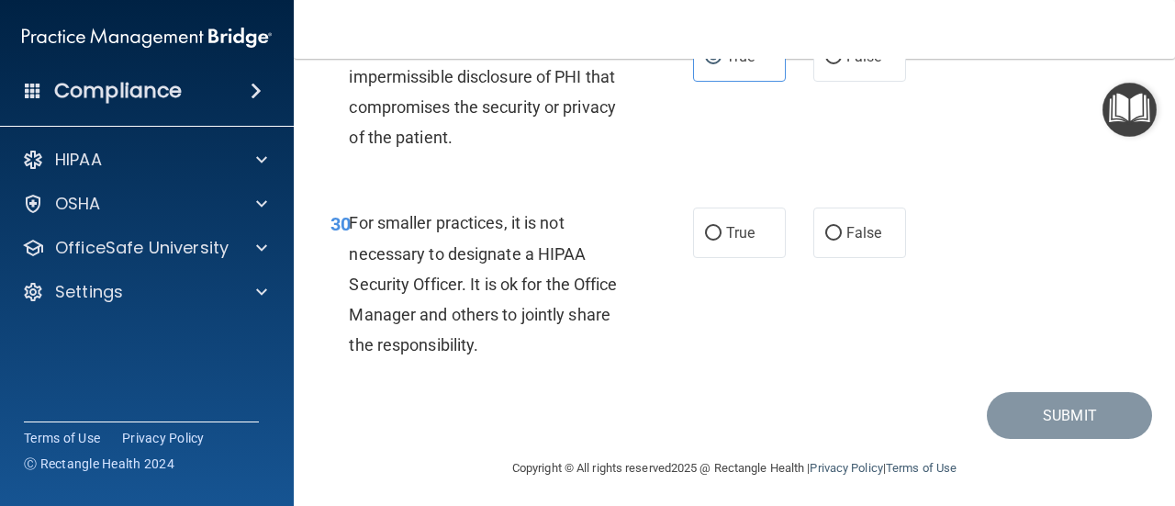
scroll to position [5535, 0]
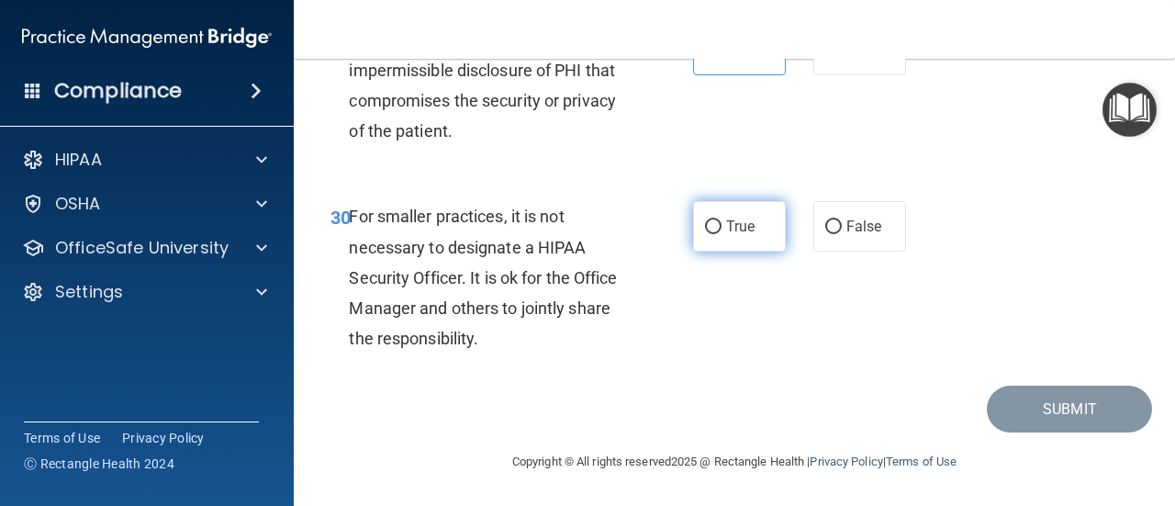
click at [744, 228] on span "True" at bounding box center [740, 226] width 28 height 17
click at [722, 228] on input "True" at bounding box center [713, 227] width 17 height 14
radio input "true"
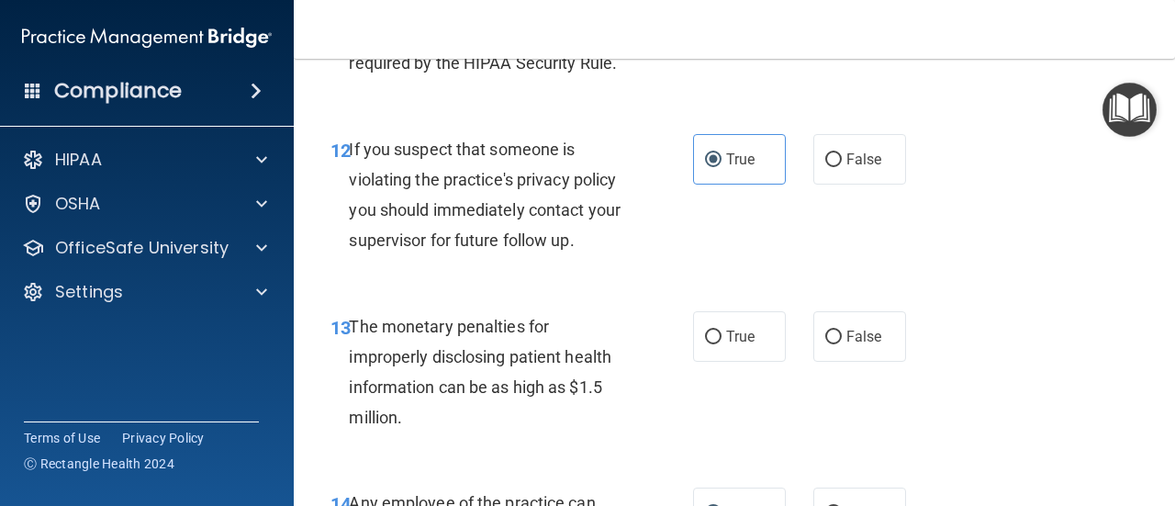
scroll to position [2025, 0]
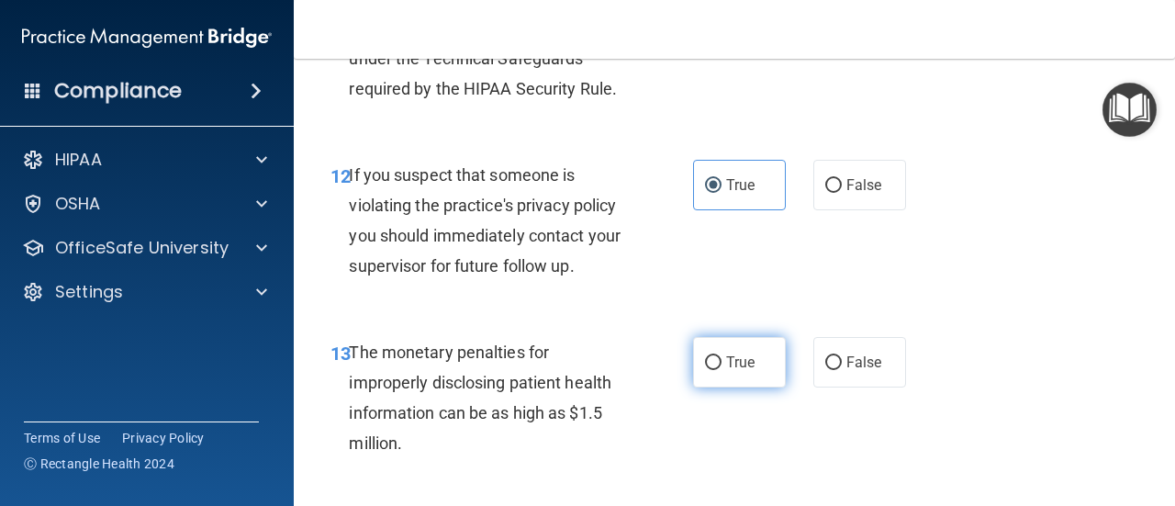
click at [726, 353] on span "True" at bounding box center [740, 361] width 28 height 17
click at [722, 356] on input "True" at bounding box center [713, 363] width 17 height 14
radio input "true"
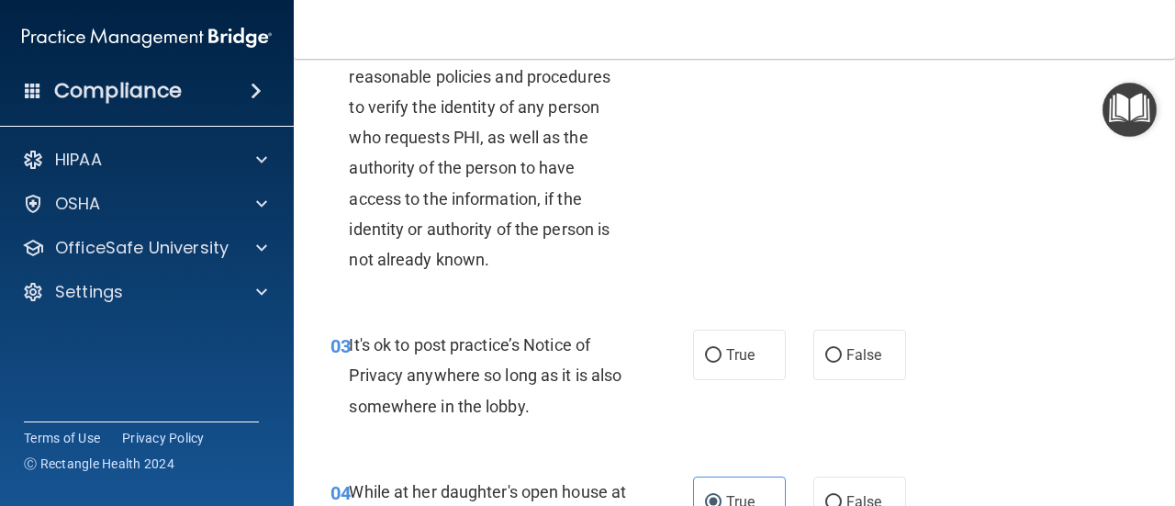
scroll to position [314, 0]
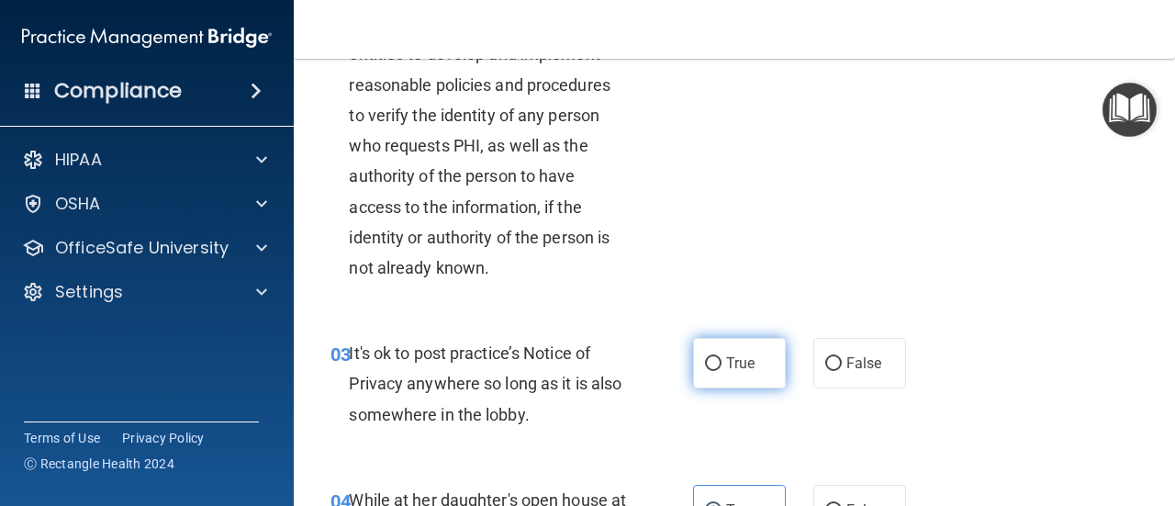
click at [717, 352] on label "True" at bounding box center [739, 363] width 93 height 50
click at [717, 357] on input "True" at bounding box center [713, 364] width 17 height 14
radio input "true"
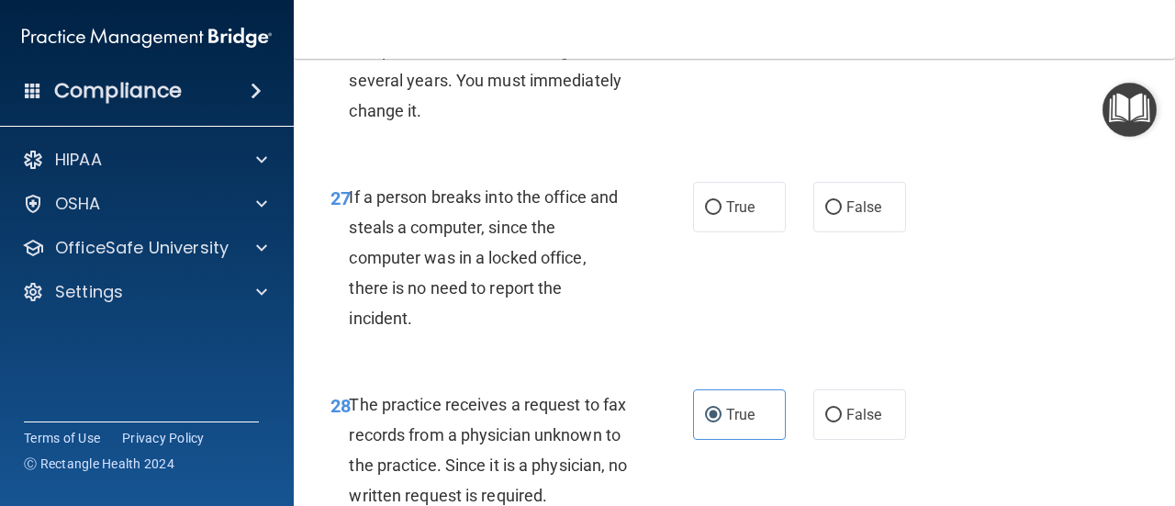
scroll to position [4974, 0]
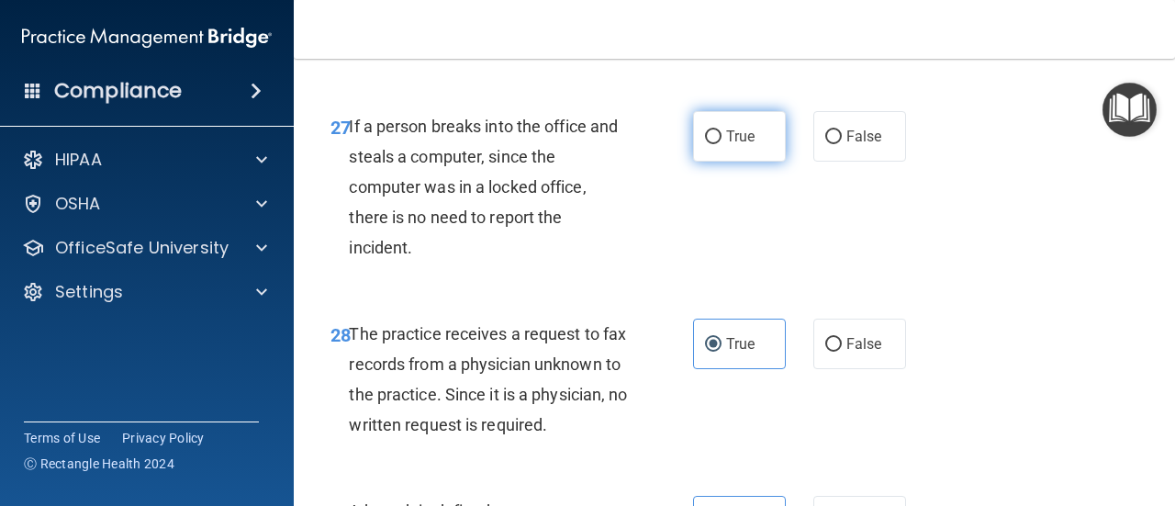
click at [743, 145] on span "True" at bounding box center [740, 136] width 28 height 17
click at [722, 144] on input "True" at bounding box center [713, 137] width 17 height 14
radio input "true"
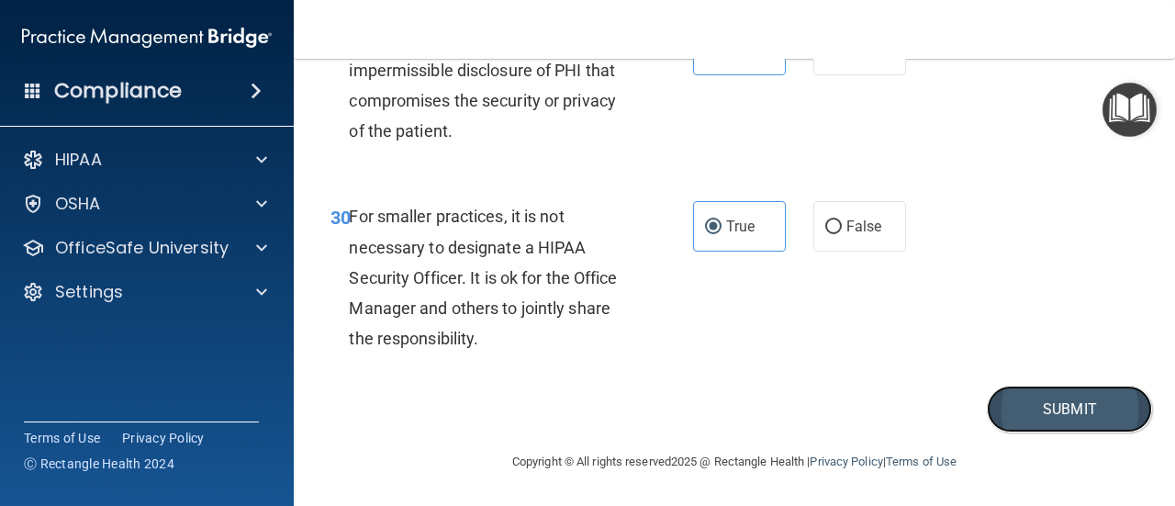
click at [1069, 409] on button "Submit" at bounding box center [1069, 409] width 165 height 47
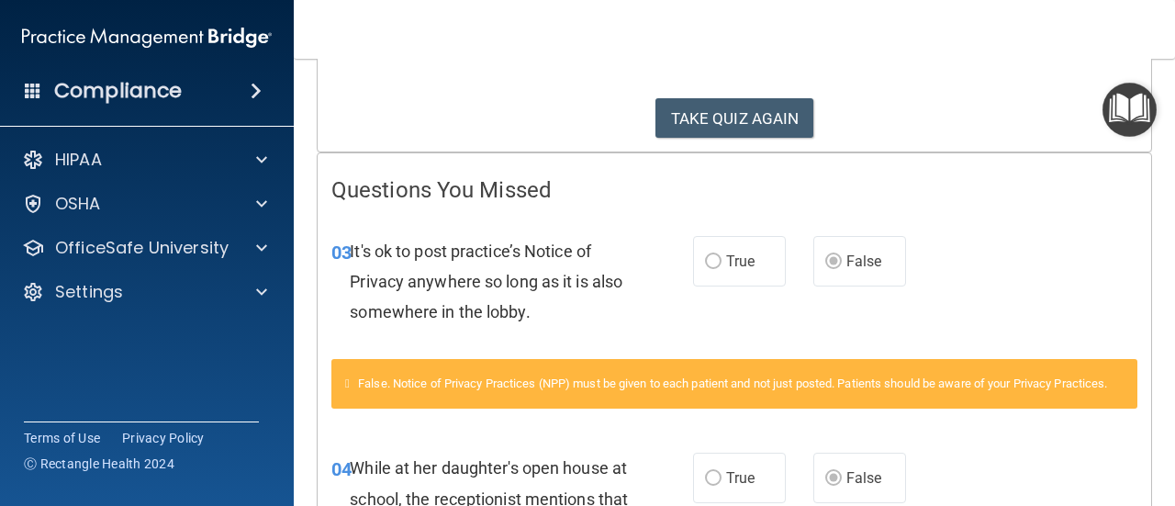
scroll to position [19, 0]
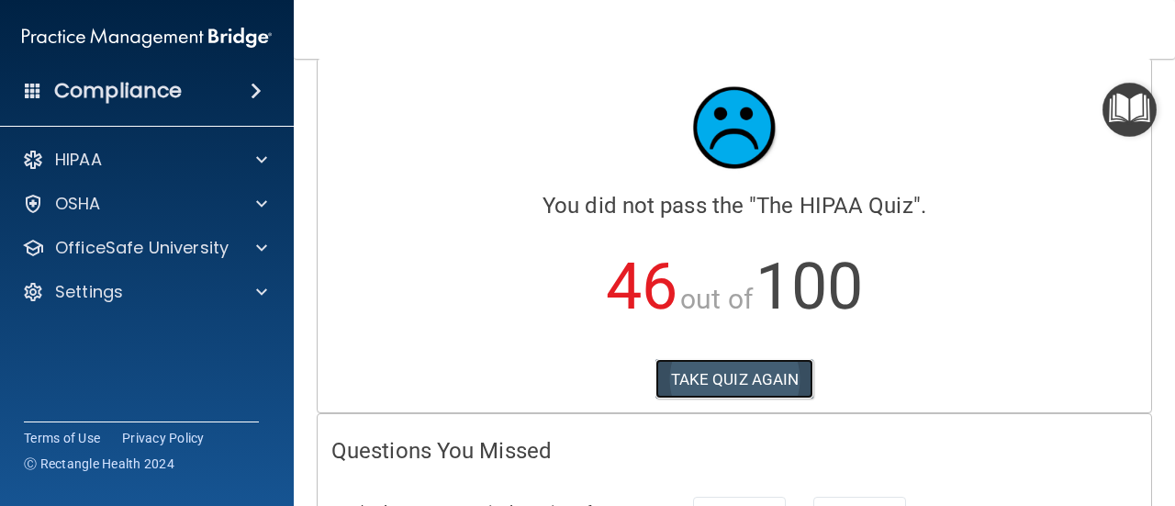
click at [723, 381] on button "TAKE QUIZ AGAIN" at bounding box center [734, 379] width 159 height 40
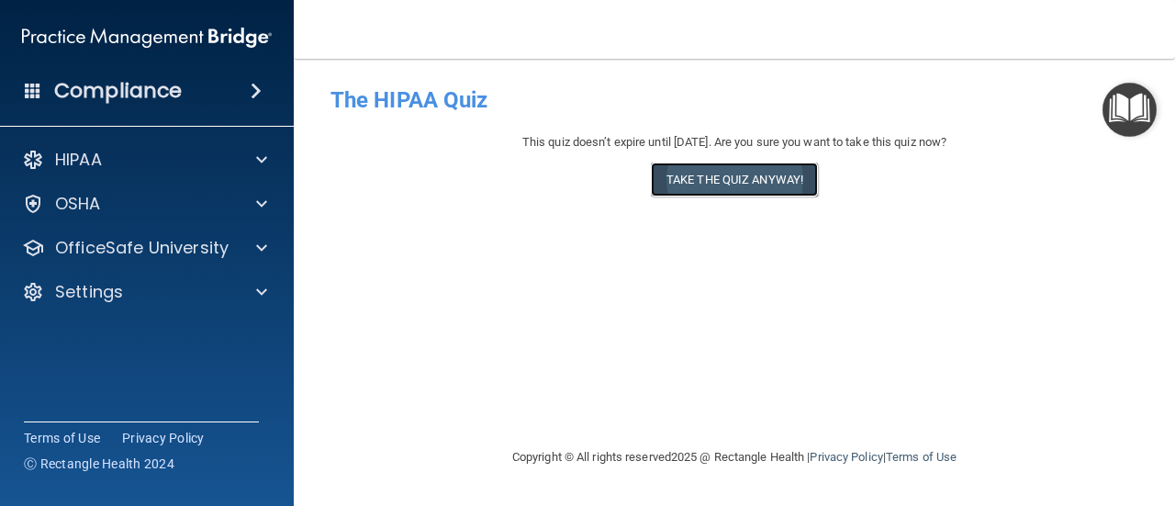
click at [719, 181] on button "Take the quiz anyway!" at bounding box center [734, 179] width 167 height 34
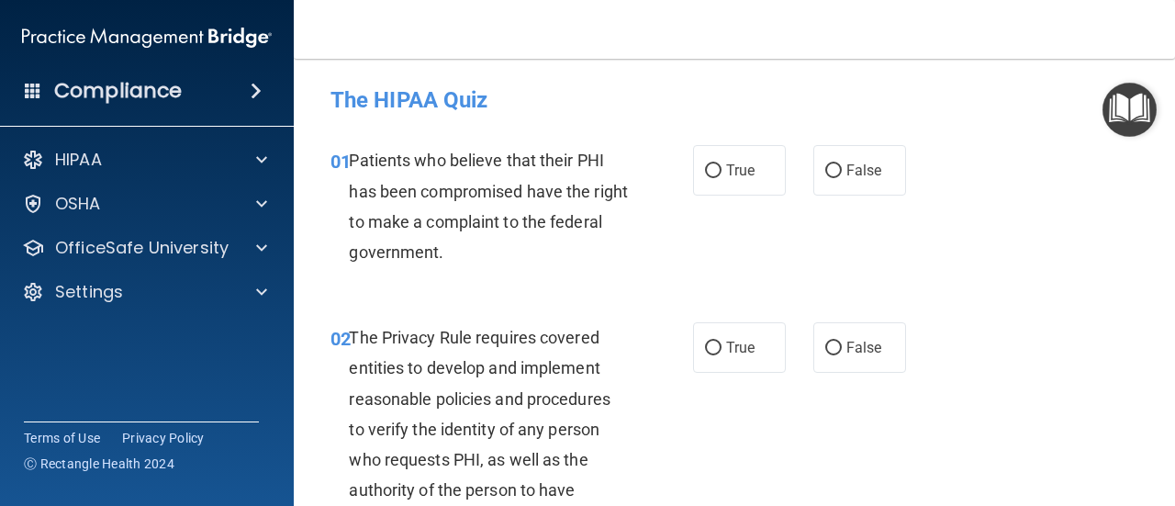
click at [719, 181] on label "True" at bounding box center [739, 170] width 93 height 50
click at [719, 178] on input "True" at bounding box center [713, 171] width 17 height 14
radio input "true"
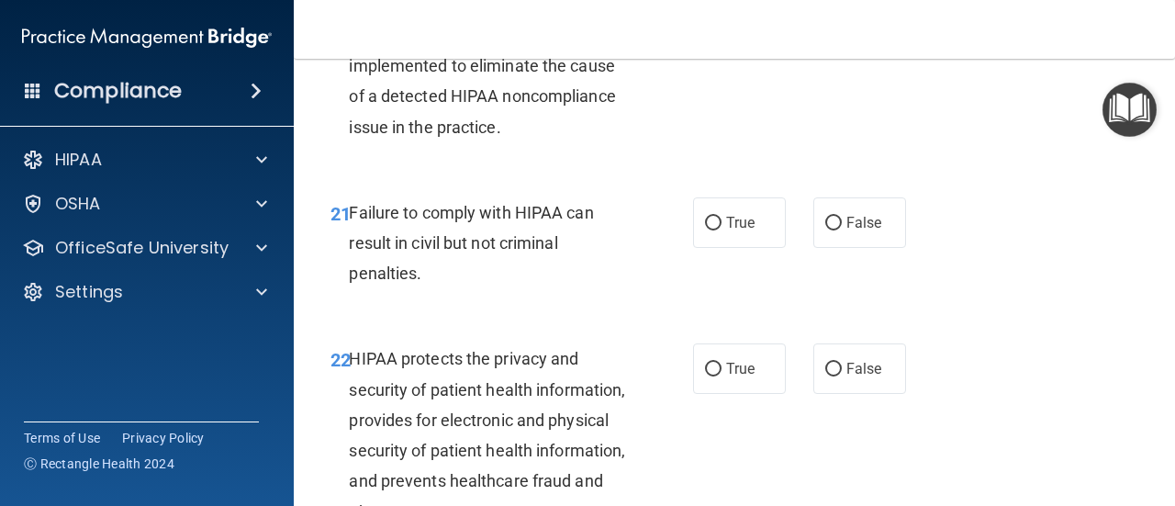
scroll to position [3736, 0]
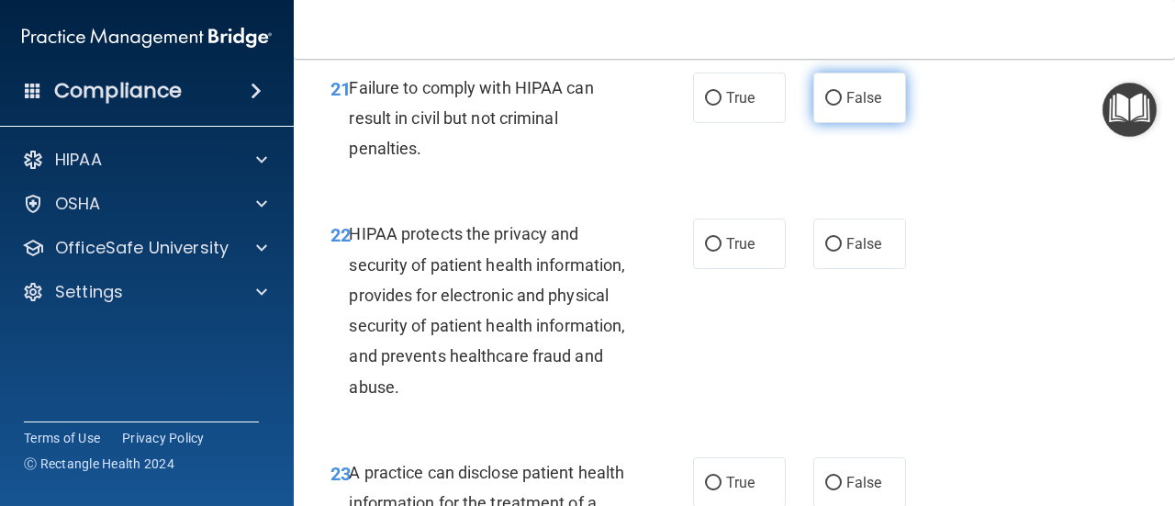
click at [830, 106] on input "False" at bounding box center [833, 99] width 17 height 14
radio input "true"
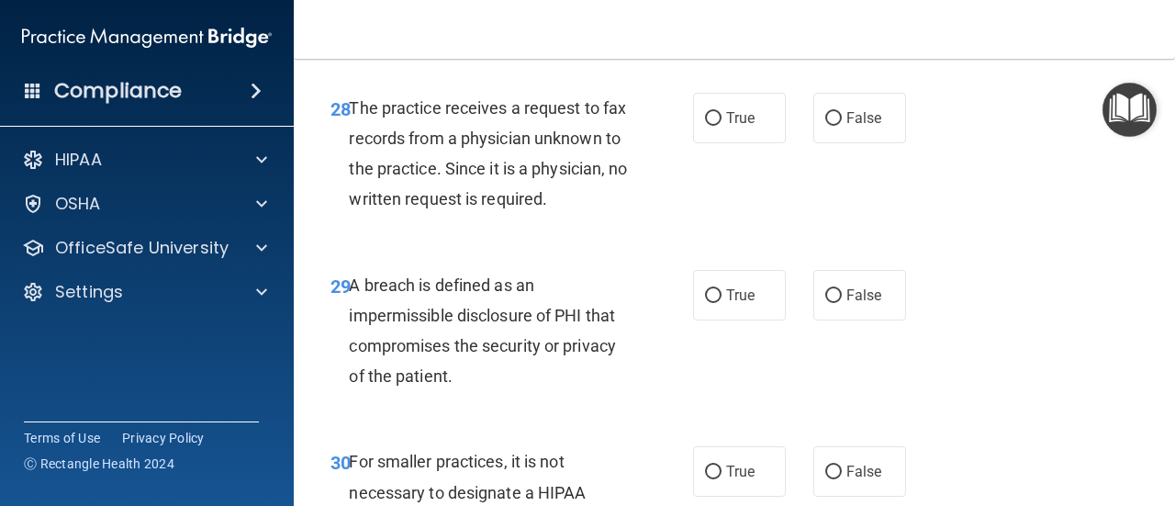
scroll to position [5535, 0]
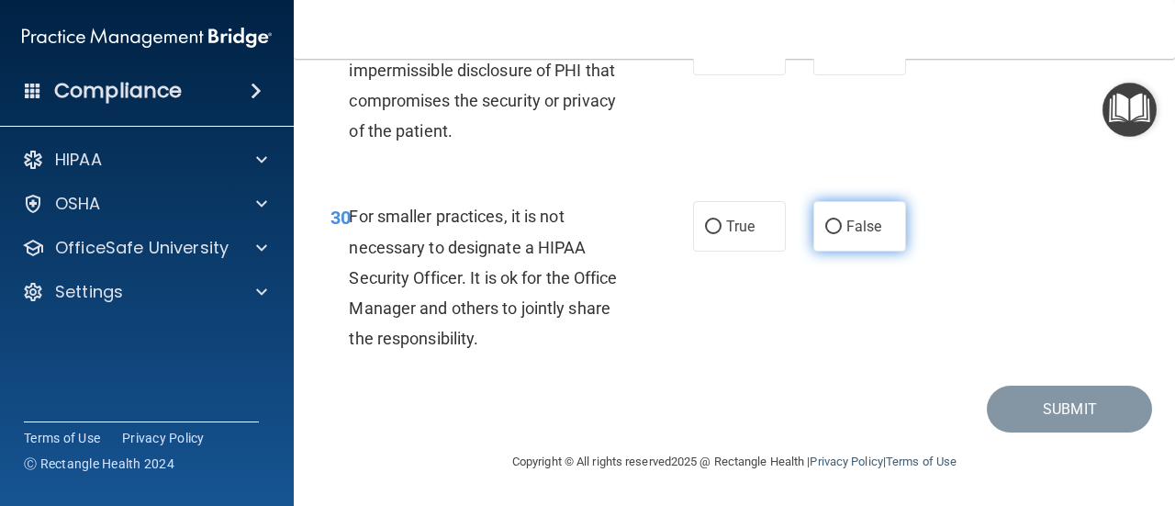
click at [846, 225] on span "False" at bounding box center [864, 226] width 36 height 17
click at [838, 225] on input "False" at bounding box center [833, 227] width 17 height 14
radio input "true"
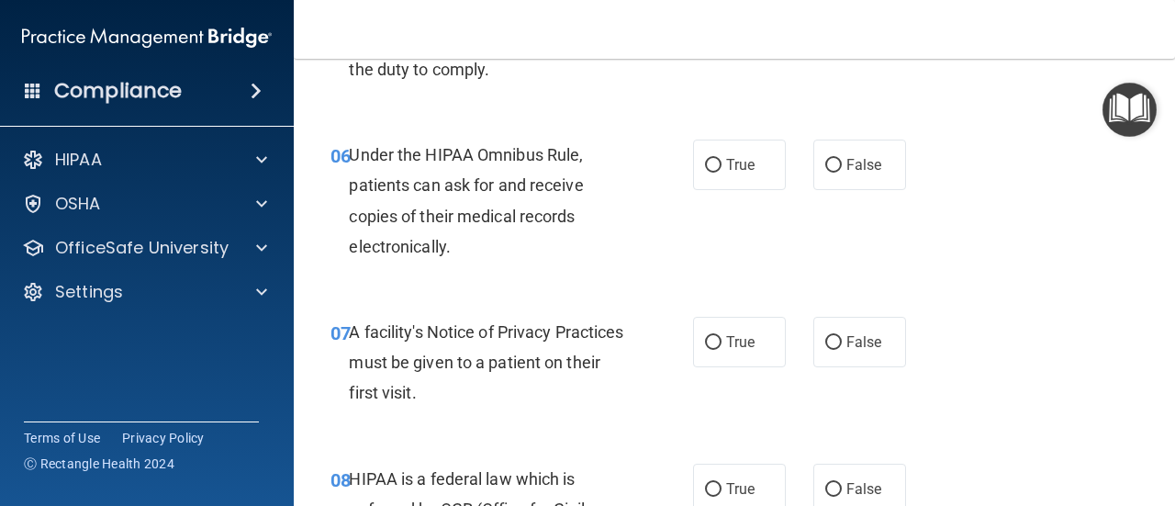
scroll to position [1401, 0]
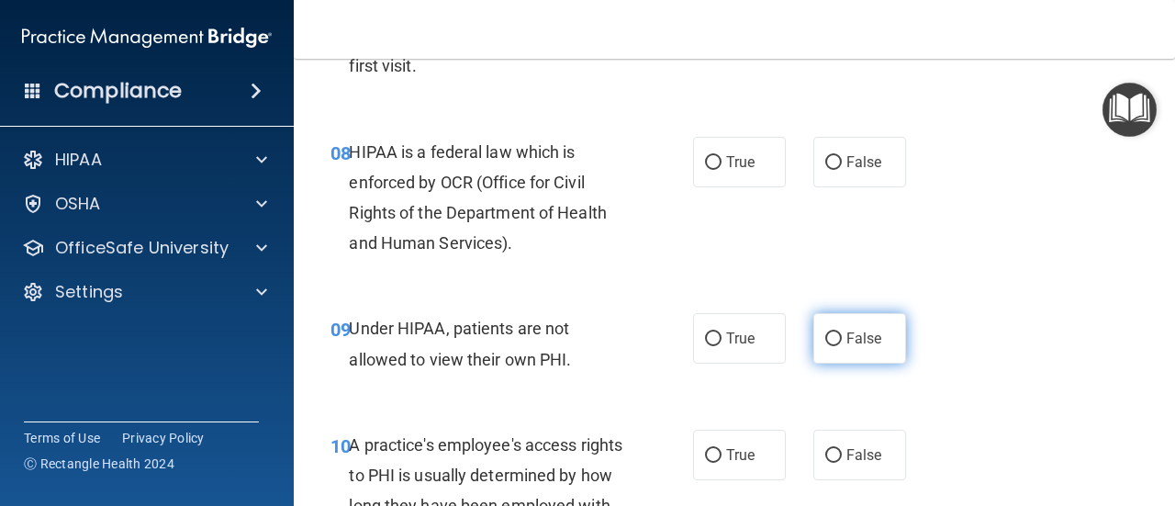
click at [825, 335] on input "False" at bounding box center [833, 339] width 17 height 14
radio input "true"
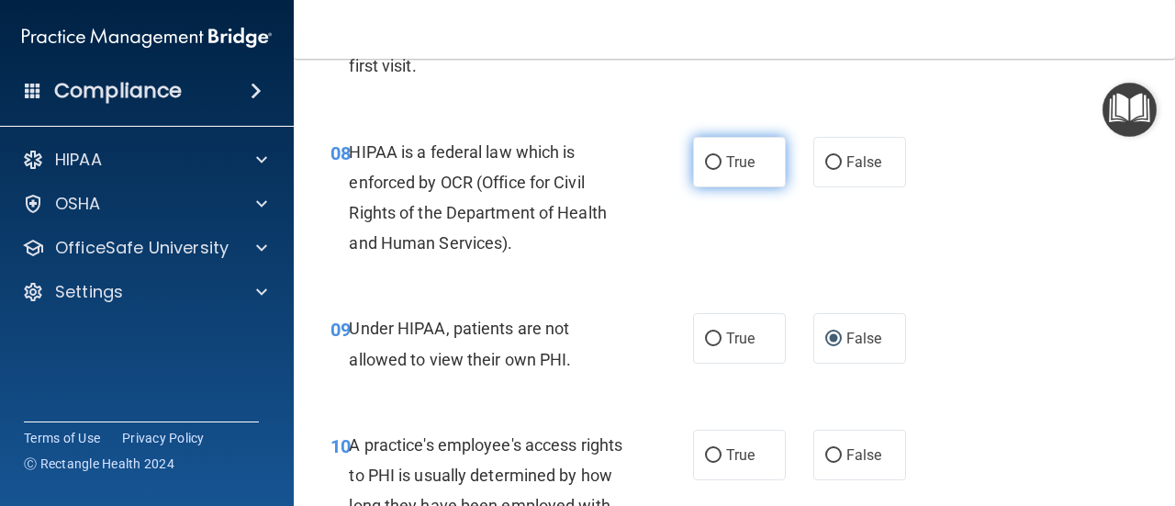
click at [705, 166] on input "True" at bounding box center [713, 163] width 17 height 14
radio input "true"
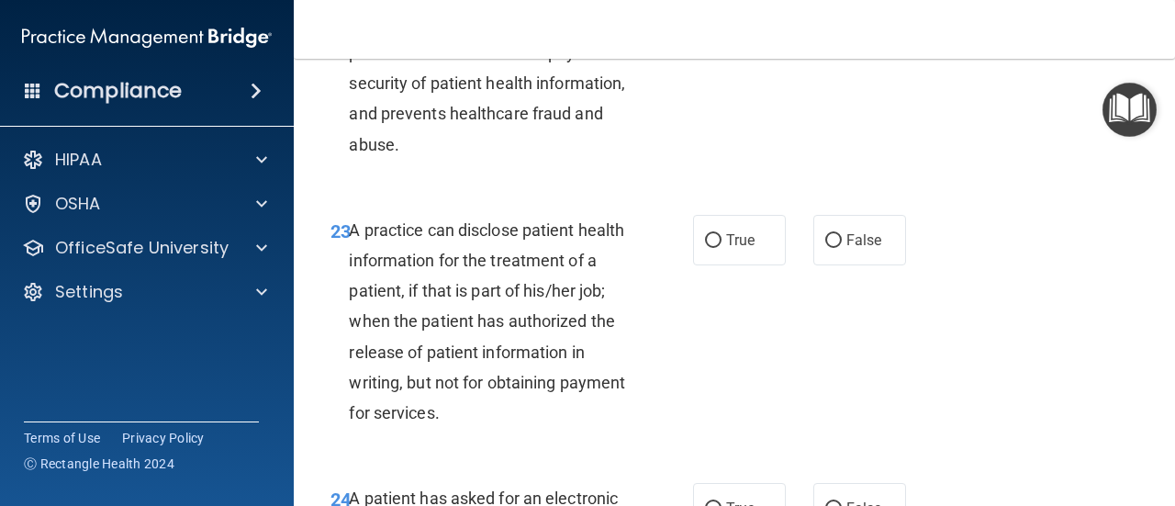
scroll to position [3988, 0]
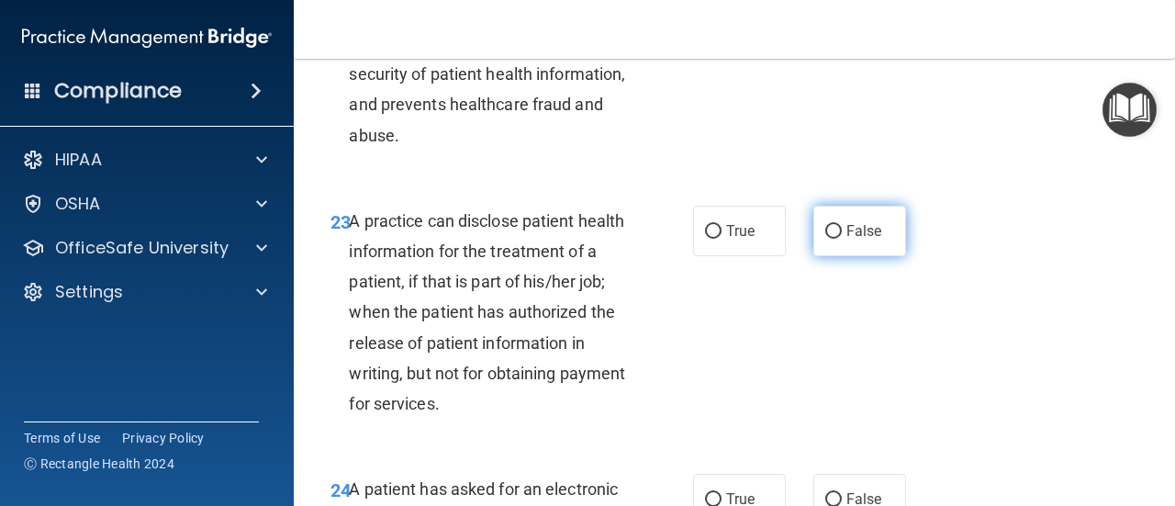
click at [846, 240] on span "False" at bounding box center [864, 230] width 36 height 17
click at [838, 239] on input "False" at bounding box center [833, 232] width 17 height 14
radio input "true"
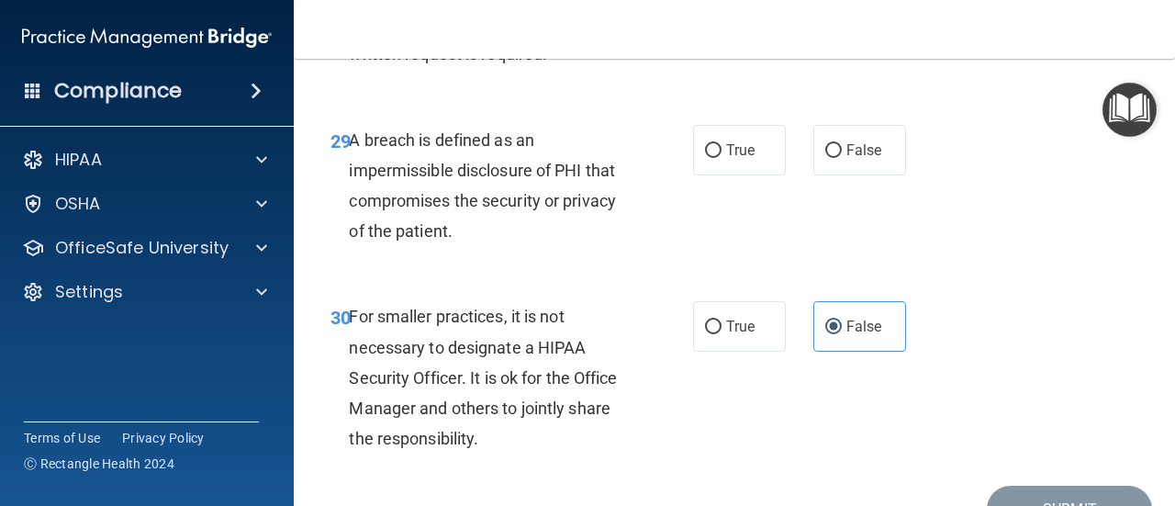
scroll to position [5300, 0]
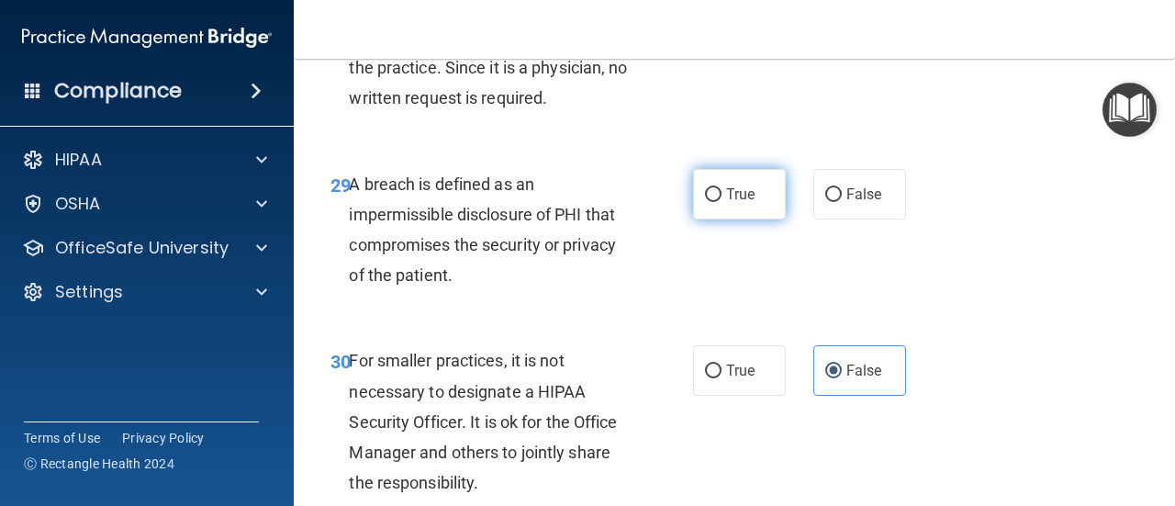
drag, startPoint x: 731, startPoint y: 285, endPoint x: 690, endPoint y: 295, distance: 41.6
click at [693, 219] on label "True" at bounding box center [739, 194] width 93 height 50
click at [705, 202] on input "True" at bounding box center [713, 195] width 17 height 14
radio input "true"
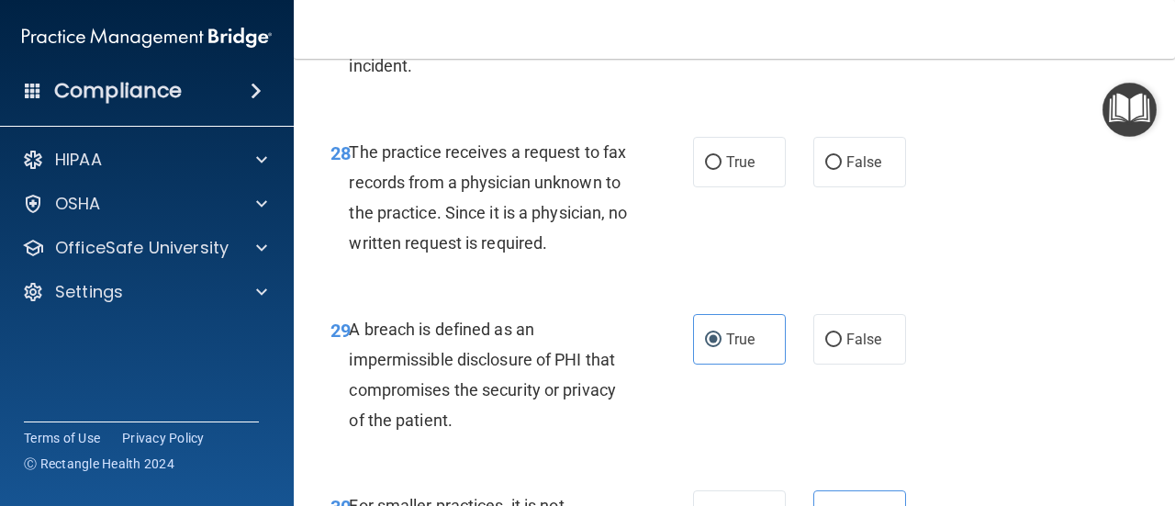
scroll to position [5075, 0]
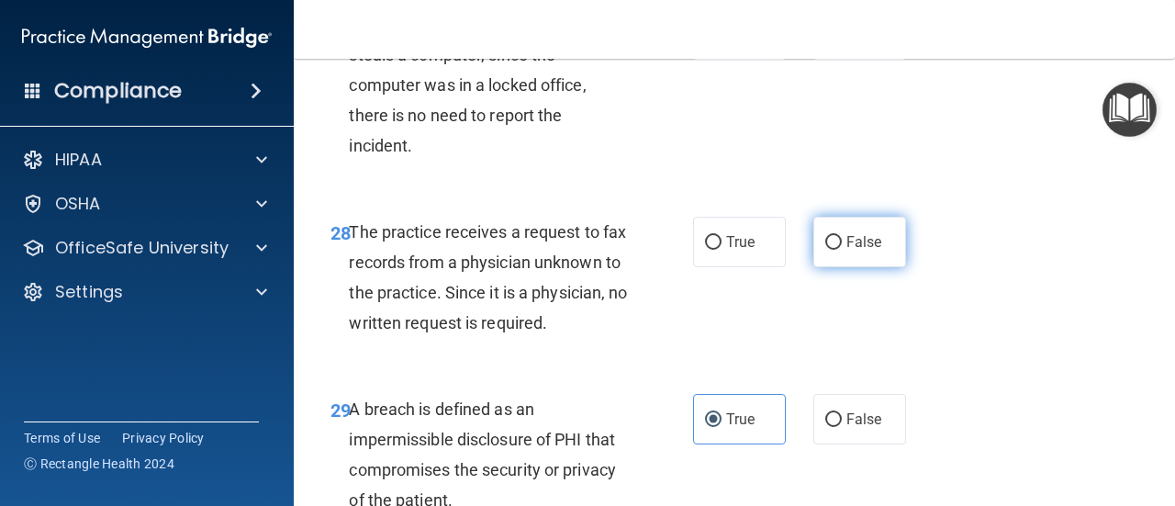
click at [832, 267] on label "False" at bounding box center [859, 242] width 93 height 50
click at [832, 250] on input "False" at bounding box center [833, 243] width 17 height 14
radio input "true"
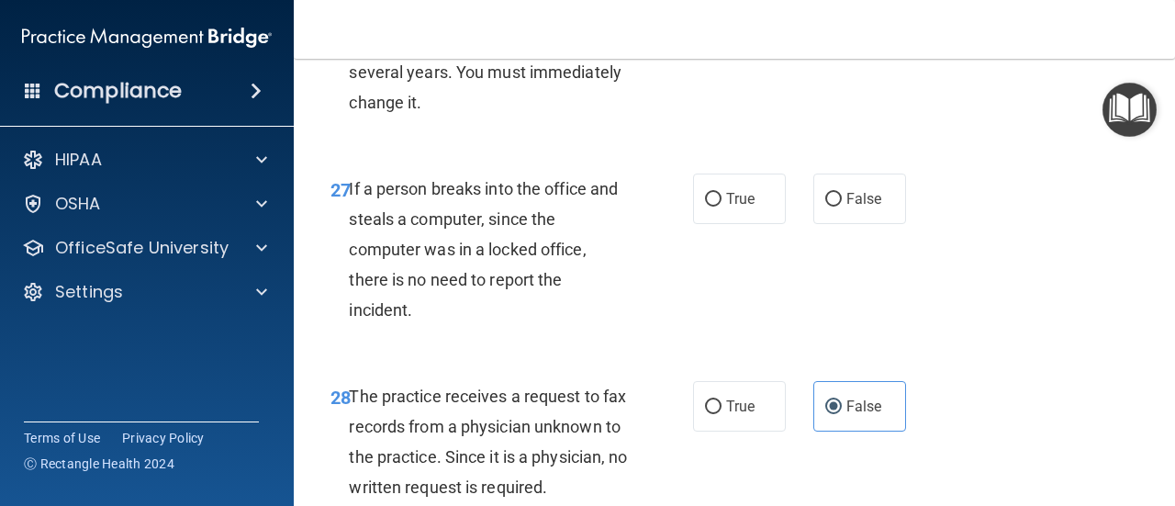
scroll to position [4903, 0]
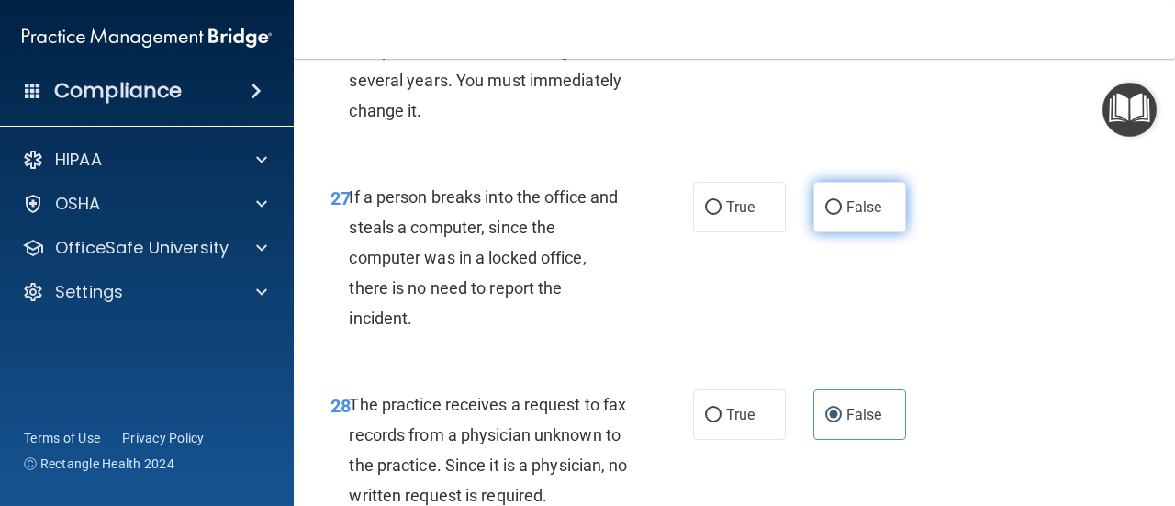
click at [834, 232] on label "False" at bounding box center [859, 207] width 93 height 50
click at [834, 215] on input "False" at bounding box center [833, 208] width 17 height 14
radio input "true"
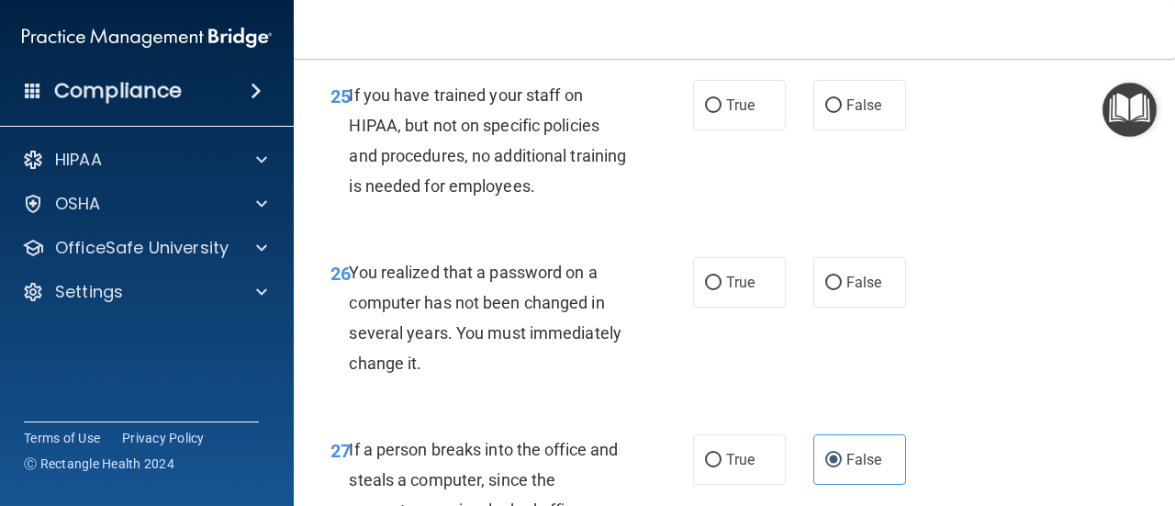
scroll to position [4597, 0]
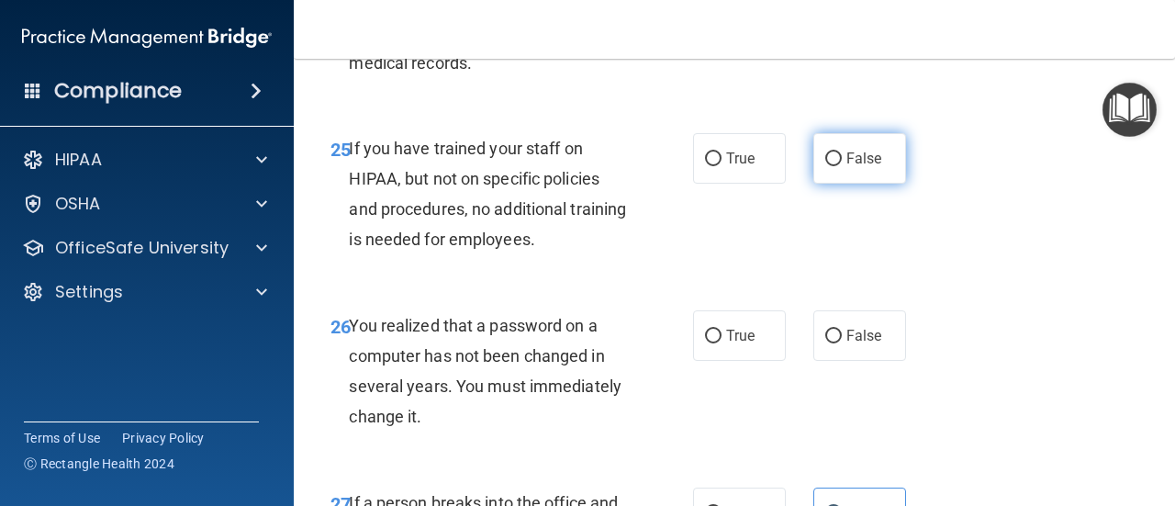
click at [838, 184] on label "False" at bounding box center [859, 158] width 93 height 50
click at [838, 166] on input "False" at bounding box center [833, 159] width 17 height 14
radio input "true"
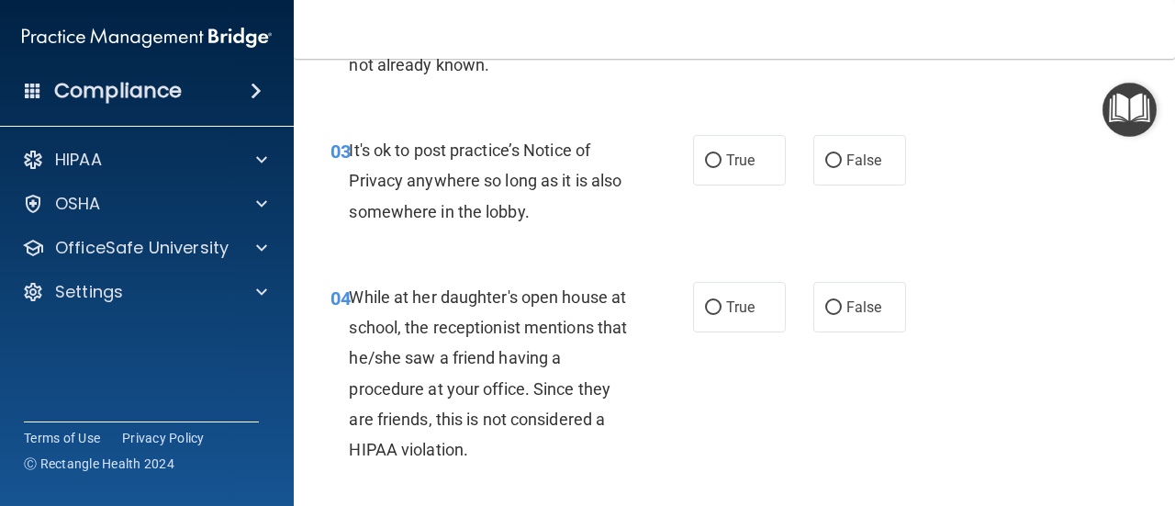
scroll to position [526, 0]
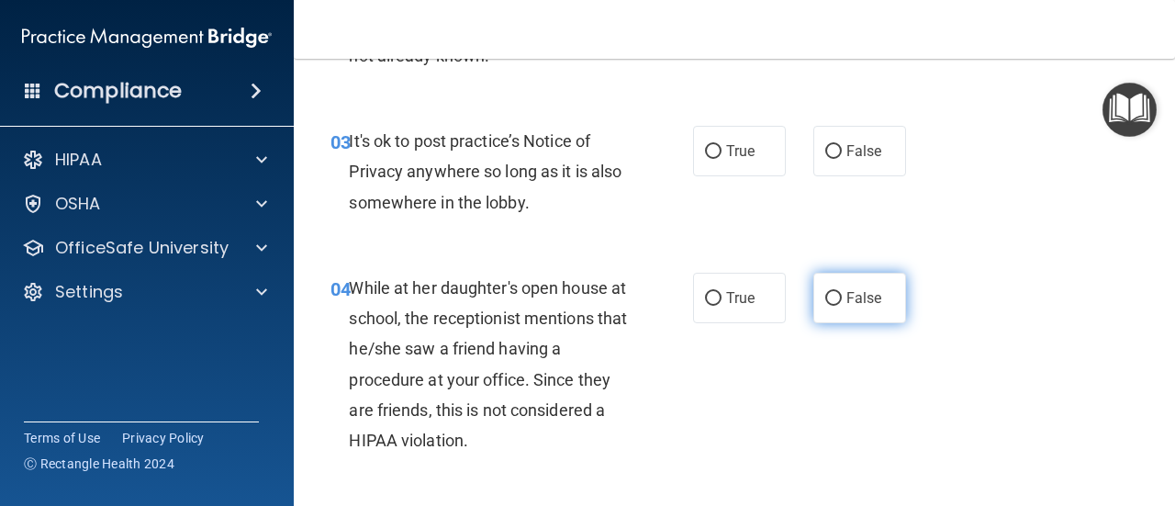
click at [834, 296] on label "False" at bounding box center [859, 298] width 93 height 50
click at [834, 296] on input "False" at bounding box center [833, 299] width 17 height 14
radio input "true"
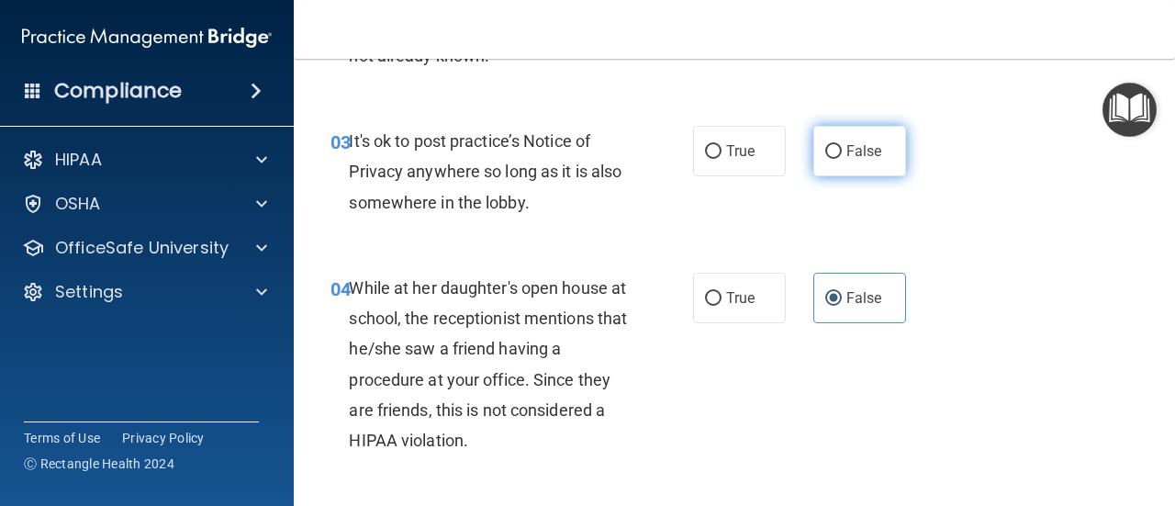
click at [848, 148] on span "False" at bounding box center [864, 150] width 36 height 17
click at [842, 148] on input "False" at bounding box center [833, 152] width 17 height 14
radio input "true"
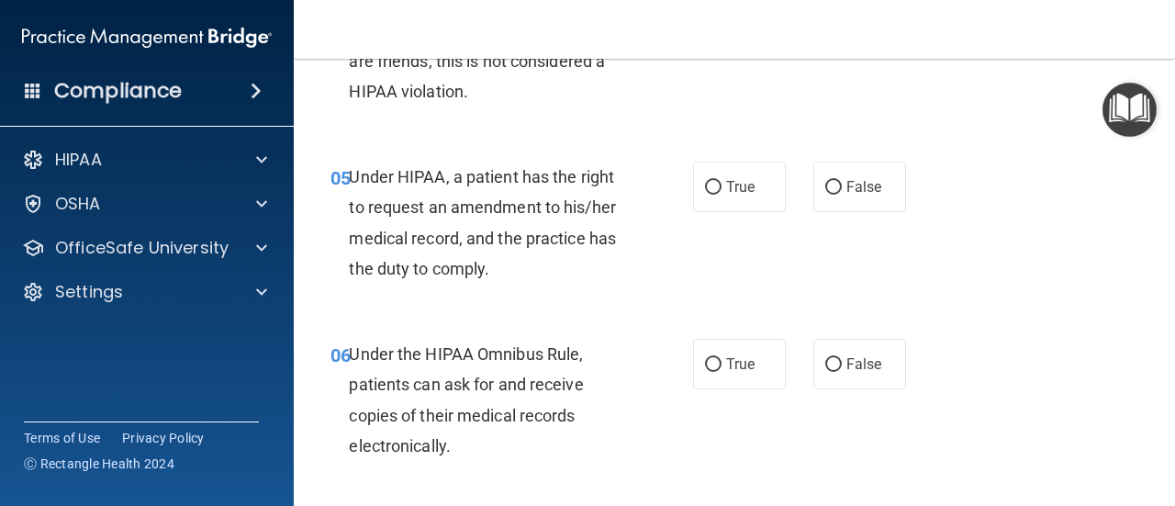
scroll to position [928, 0]
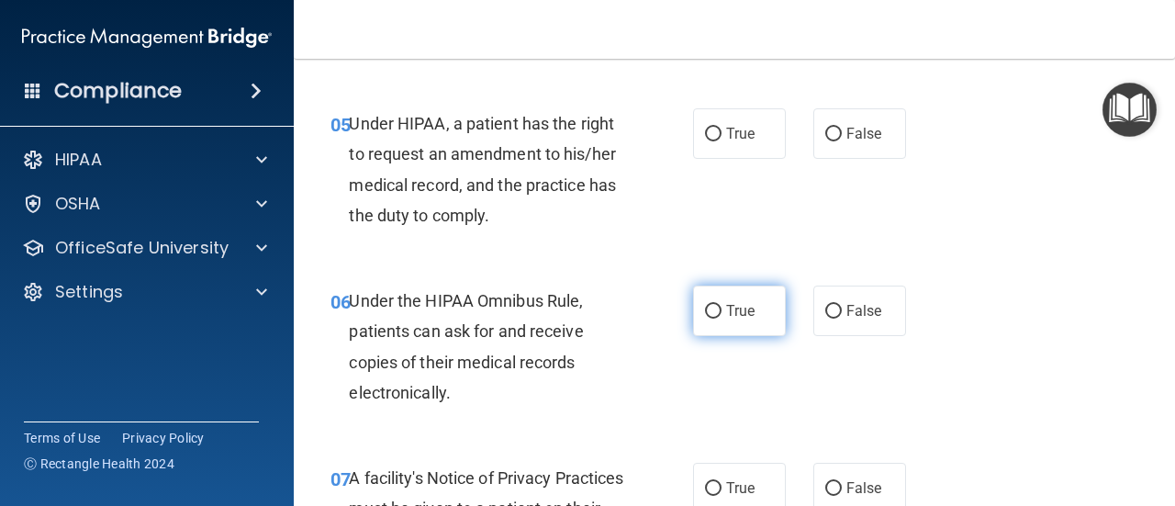
click at [738, 333] on label "True" at bounding box center [739, 310] width 93 height 50
click at [722, 319] on input "True" at bounding box center [713, 312] width 17 height 14
radio input "true"
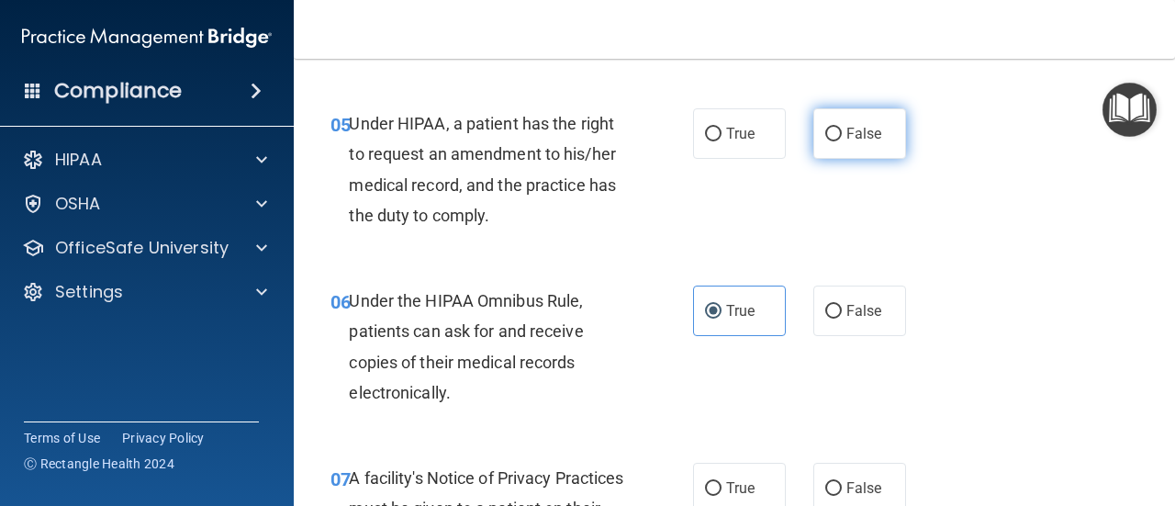
click at [846, 133] on span "False" at bounding box center [864, 133] width 36 height 17
click at [842, 133] on input "False" at bounding box center [833, 135] width 17 height 14
radio input "true"
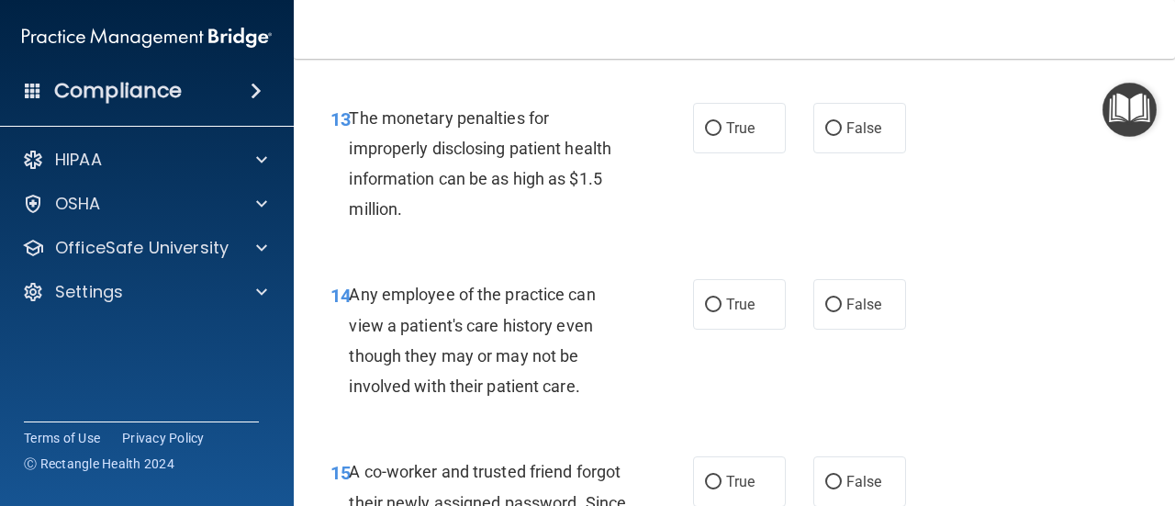
scroll to position [2462, 0]
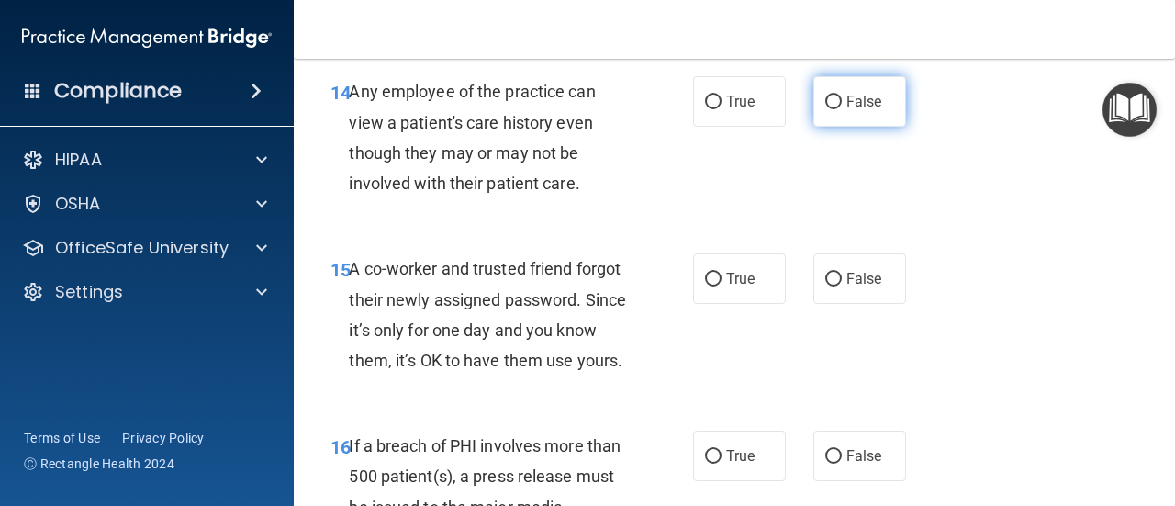
click at [828, 106] on input "False" at bounding box center [833, 102] width 17 height 14
radio input "true"
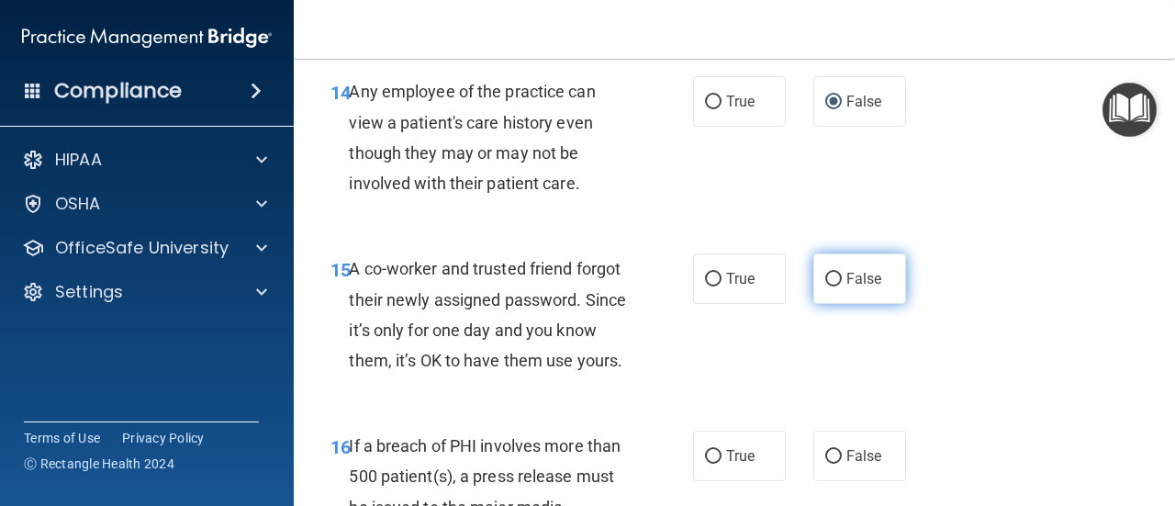
click at [846, 282] on span "False" at bounding box center [864, 278] width 36 height 17
click at [842, 282] on input "False" at bounding box center [833, 280] width 17 height 14
radio input "true"
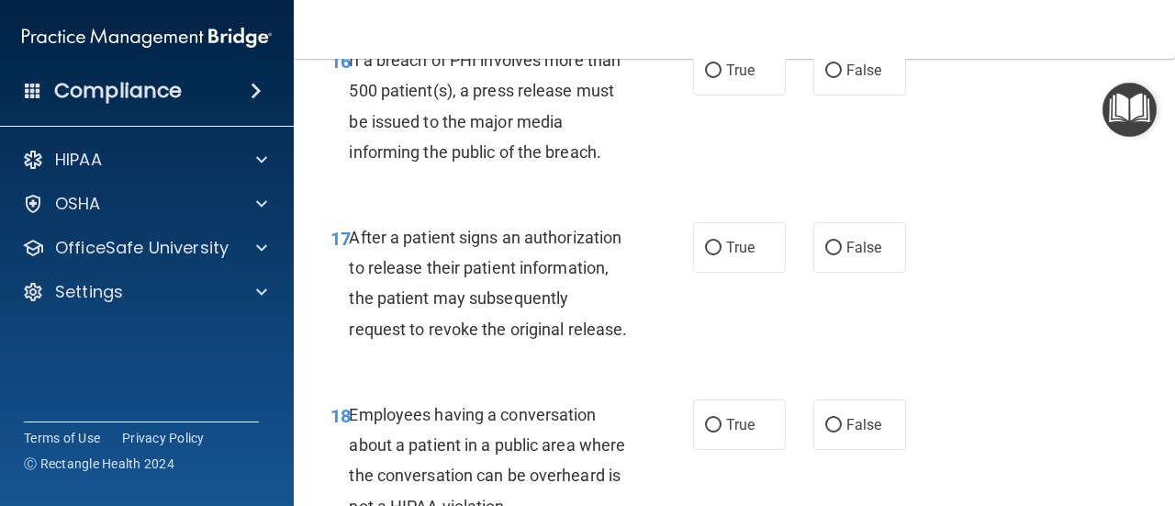
scroll to position [2864, 0]
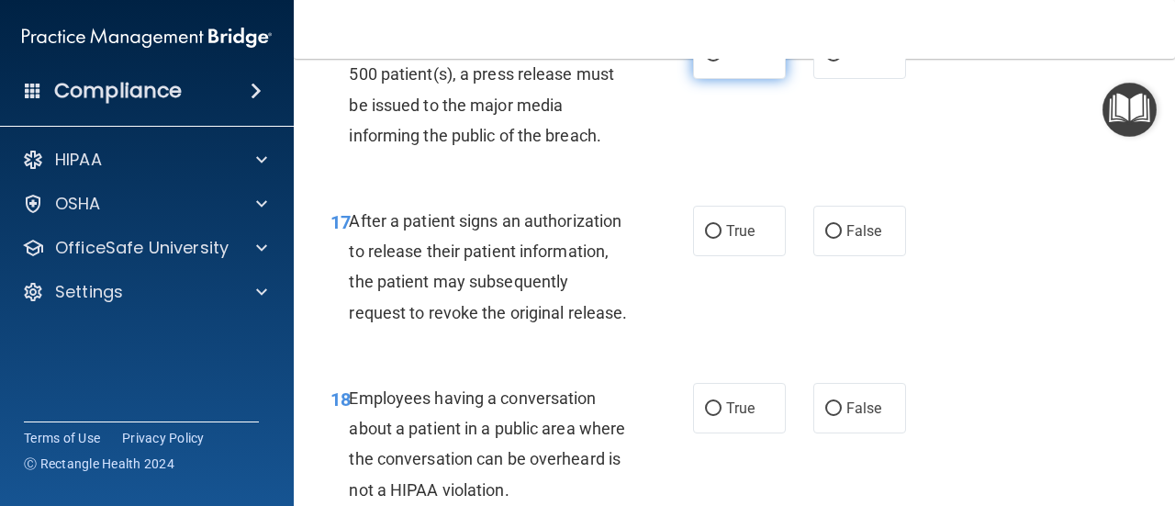
click at [730, 79] on label "True" at bounding box center [739, 53] width 93 height 50
click at [722, 62] on input "True" at bounding box center [713, 55] width 17 height 14
radio input "true"
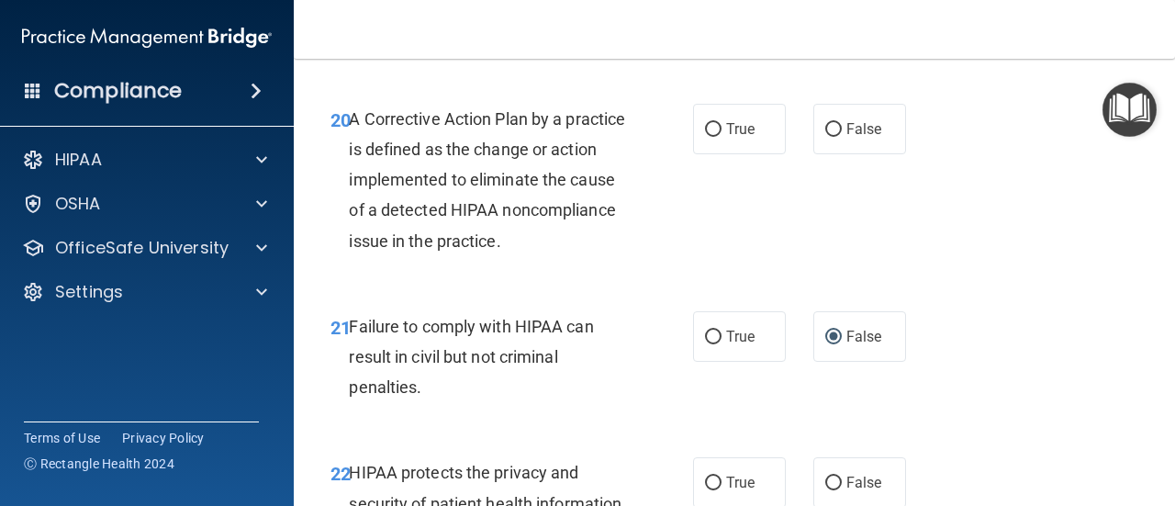
scroll to position [3506, 0]
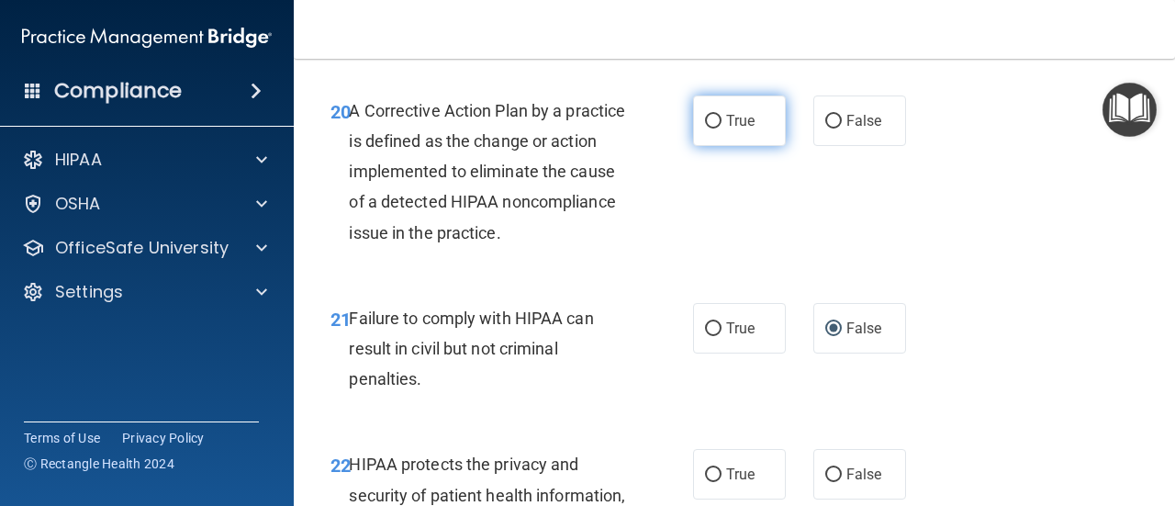
click at [701, 146] on label "True" at bounding box center [739, 120] width 93 height 50
click at [705, 129] on input "True" at bounding box center [713, 122] width 17 height 14
radio input "true"
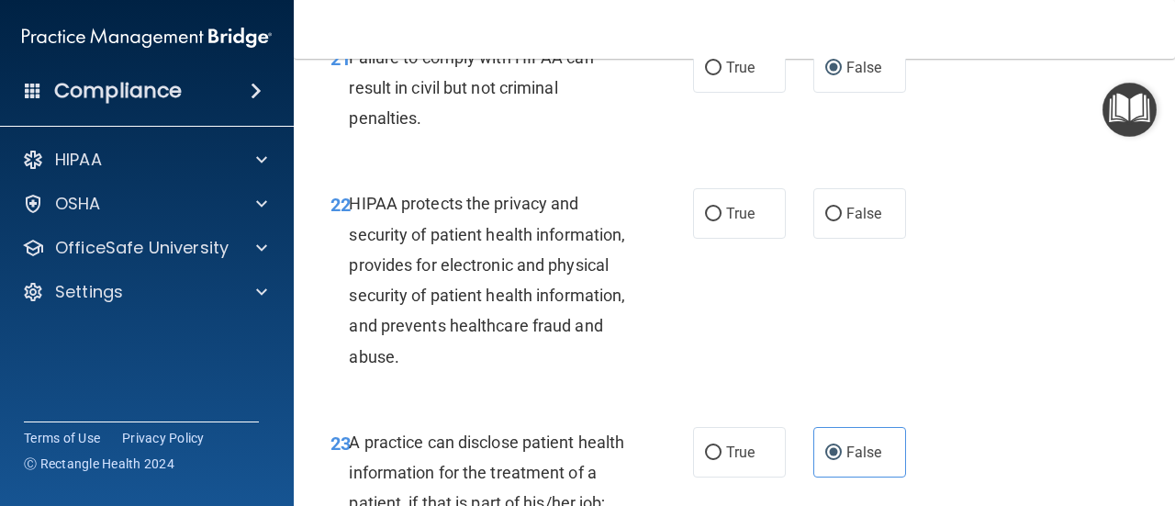
scroll to position [3776, 0]
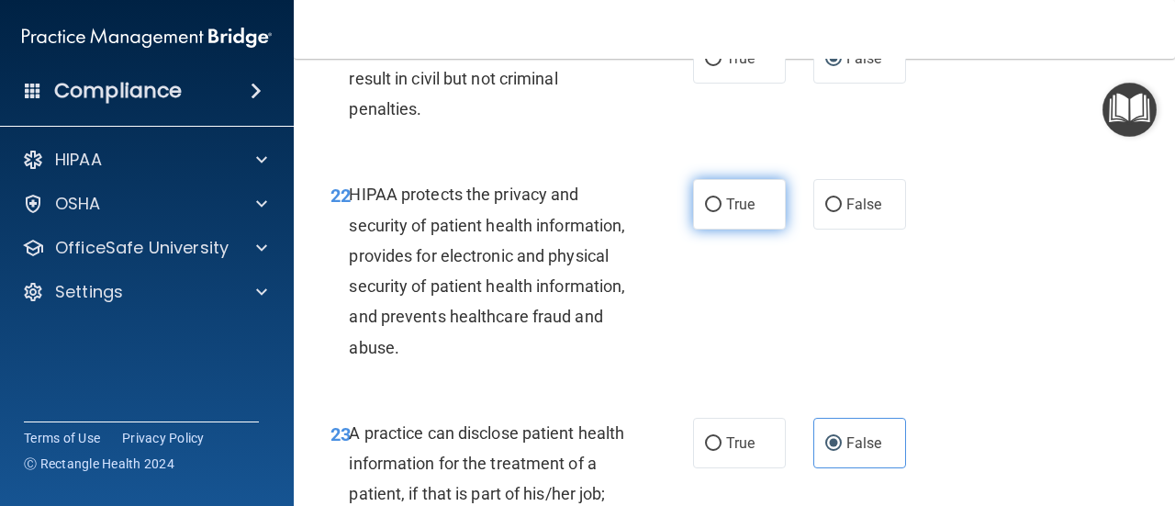
click at [705, 212] on input "True" at bounding box center [713, 205] width 17 height 14
radio input "true"
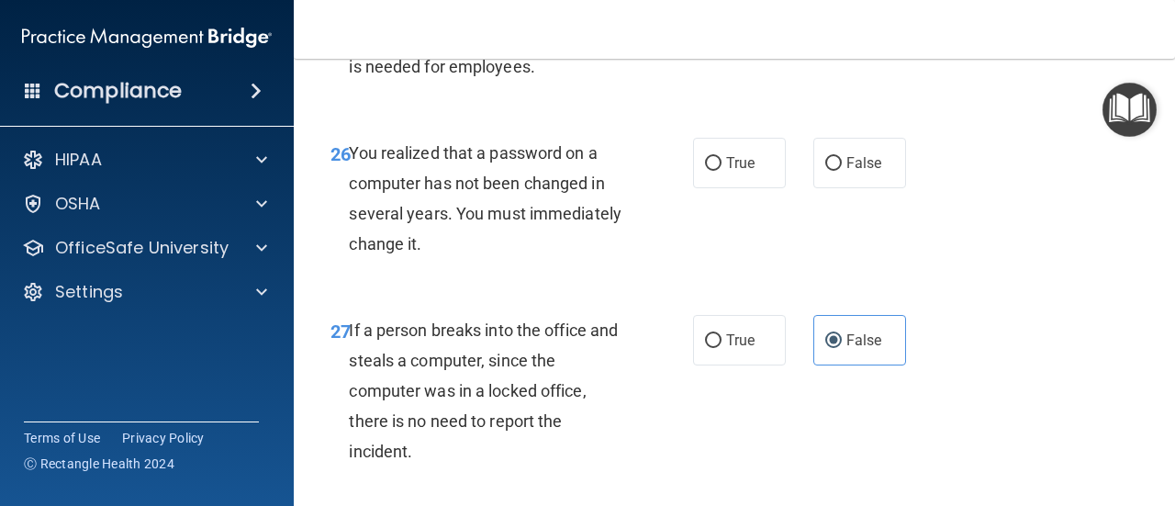
scroll to position [4682, 0]
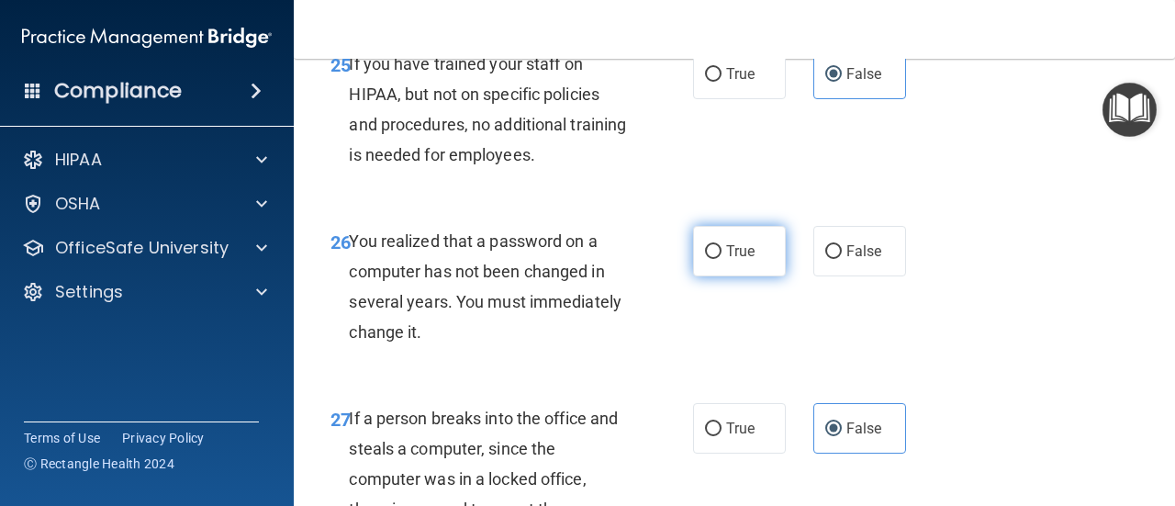
click at [726, 260] on span "True" at bounding box center [740, 250] width 28 height 17
click at [722, 259] on input "True" at bounding box center [713, 252] width 17 height 14
radio input "true"
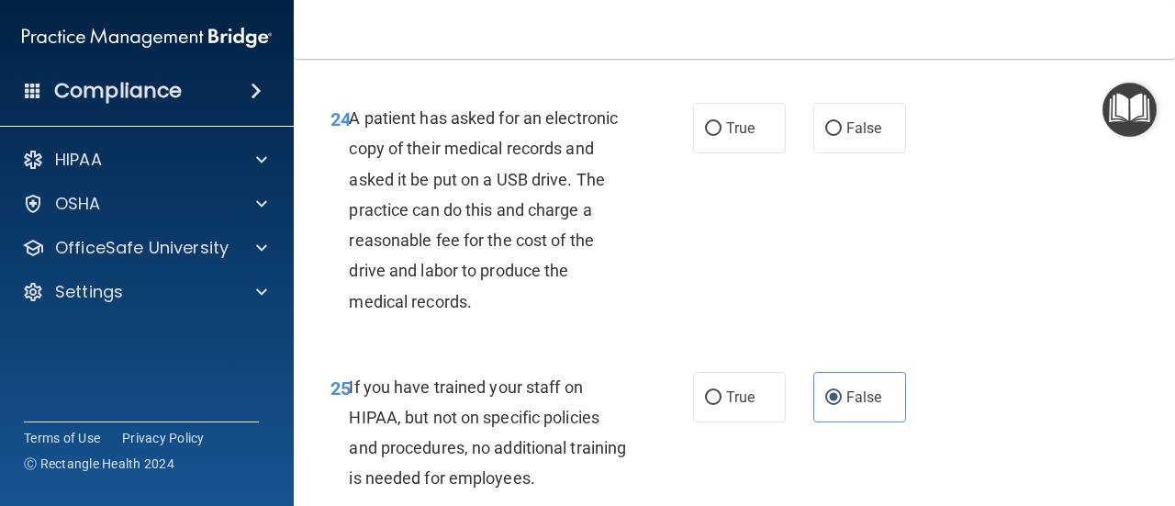
scroll to position [4350, 0]
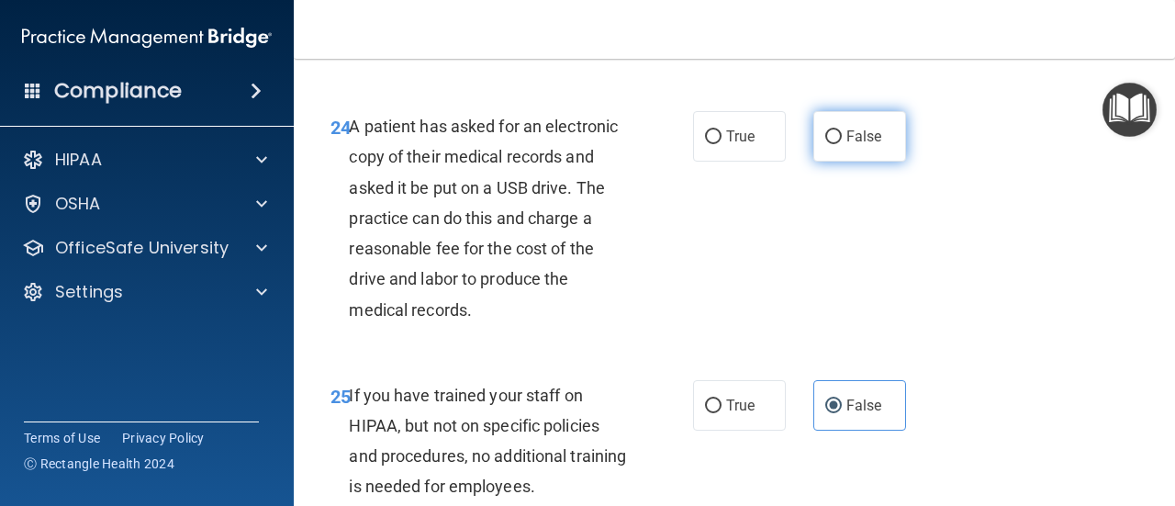
click at [852, 145] on span "False" at bounding box center [864, 136] width 36 height 17
click at [842, 144] on input "False" at bounding box center [833, 137] width 17 height 14
radio input "true"
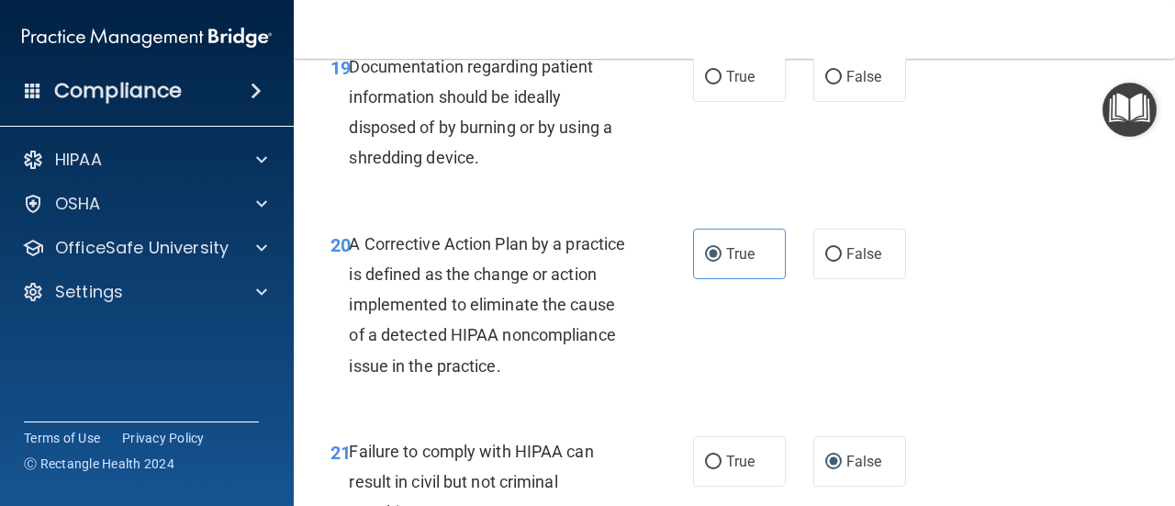
scroll to position [3329, 0]
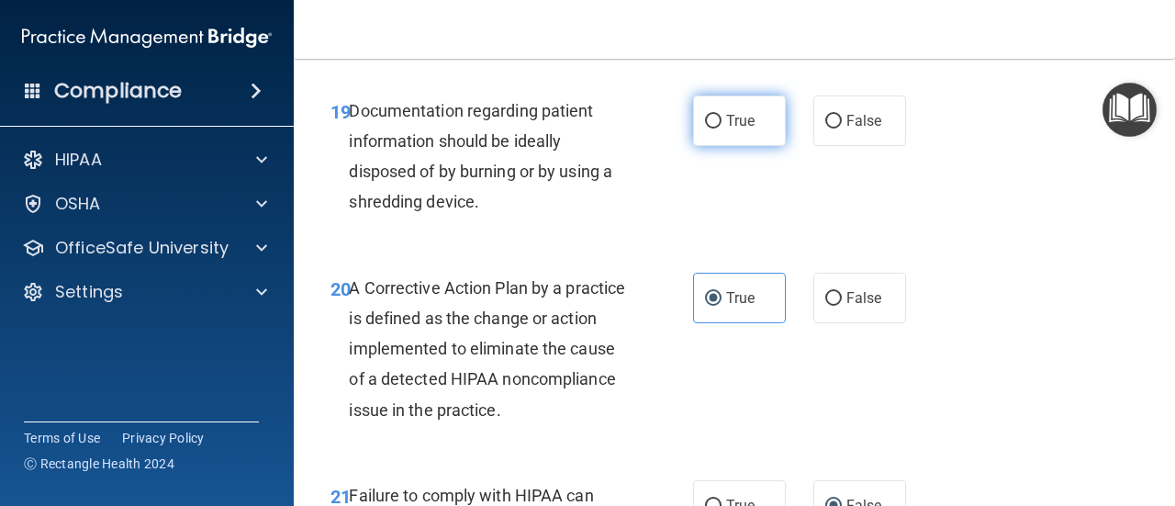
click at [726, 129] on span "True" at bounding box center [740, 120] width 28 height 17
click at [722, 129] on input "True" at bounding box center [713, 122] width 17 height 14
radio input "true"
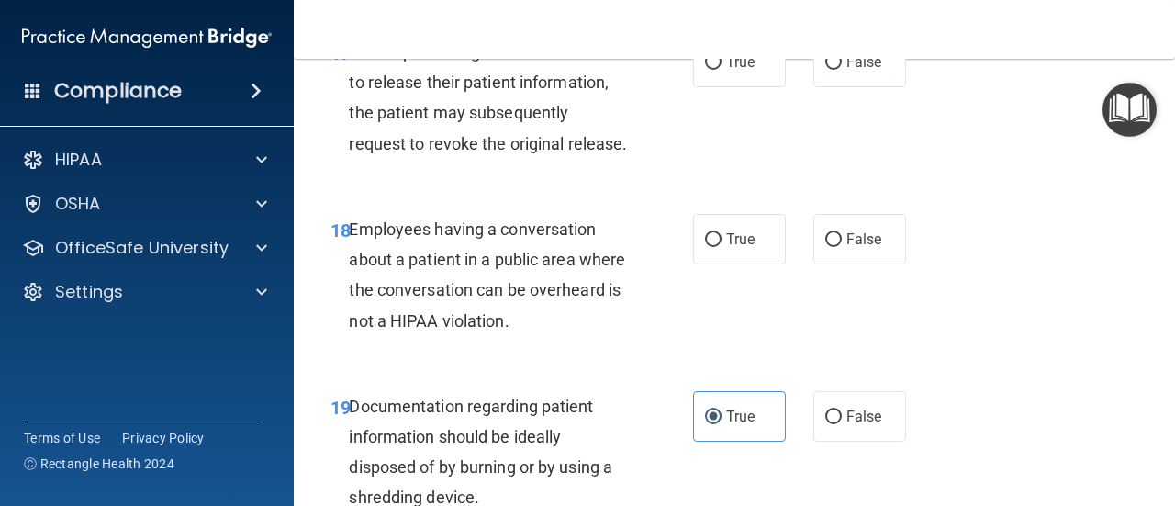
scroll to position [3024, 0]
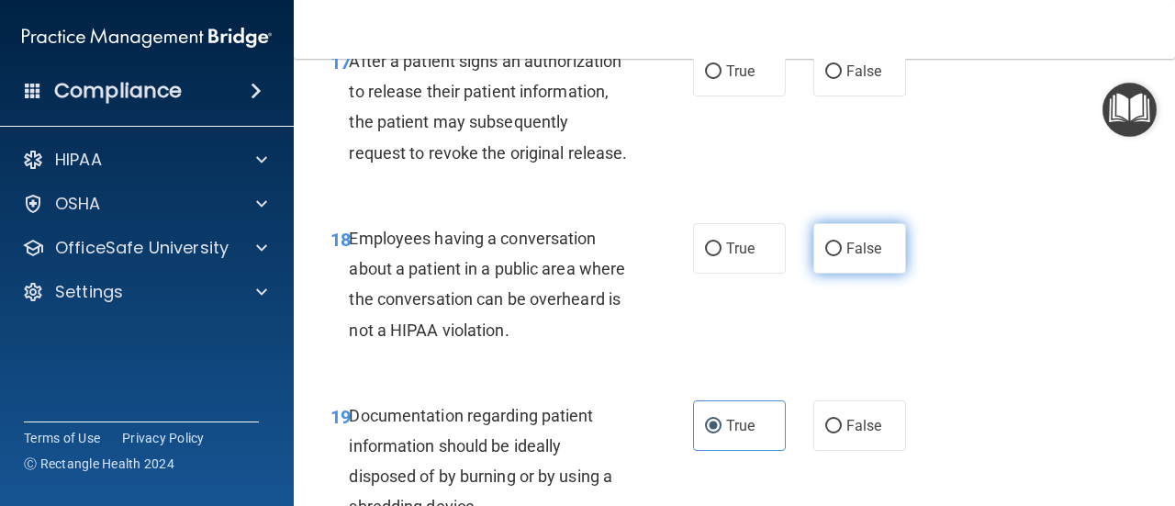
click at [876, 274] on label "False" at bounding box center [859, 248] width 93 height 50
click at [842, 256] on input "False" at bounding box center [833, 249] width 17 height 14
radio input "true"
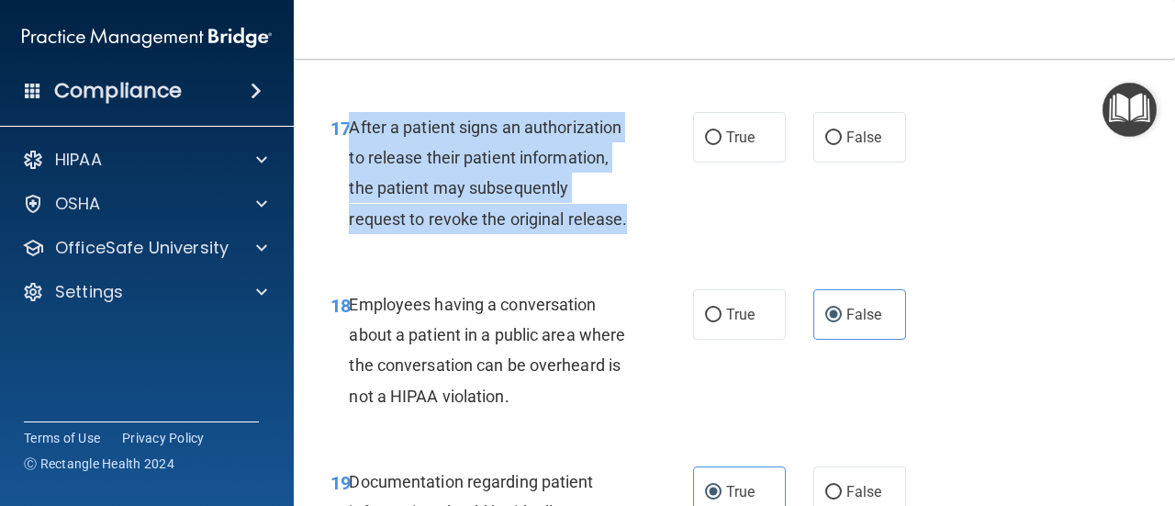
drag, startPoint x: 349, startPoint y: 162, endPoint x: 481, endPoint y: 285, distance: 181.2
click at [481, 234] on div "After a patient signs an authorization to release their patient information, th…" at bounding box center [495, 173] width 293 height 122
copy span "After a patient signs an authorization to release their patient information, th…"
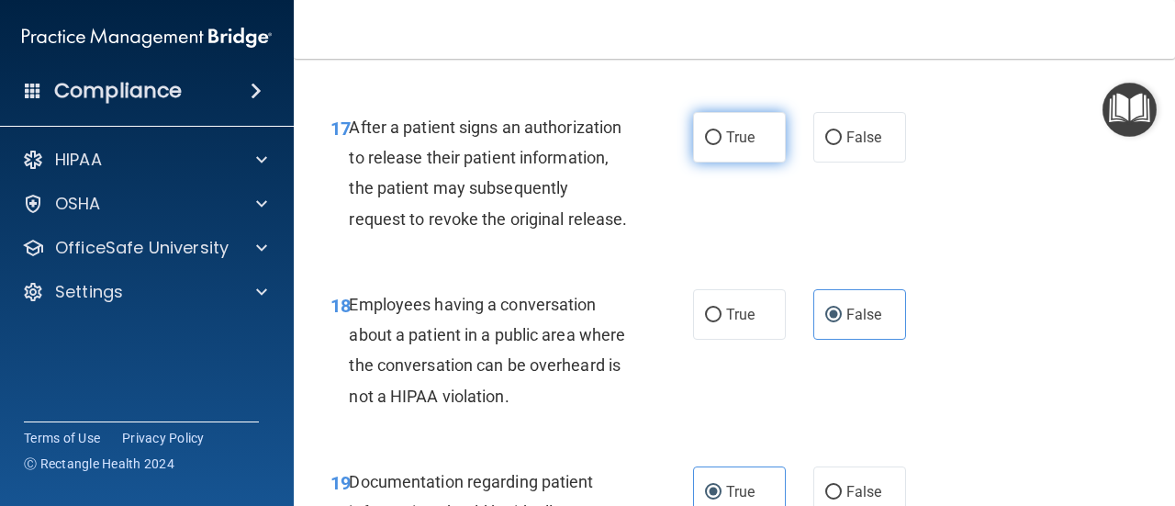
click at [717, 162] on label "True" at bounding box center [739, 137] width 93 height 50
click at [717, 145] on input "True" at bounding box center [713, 138] width 17 height 14
radio input "true"
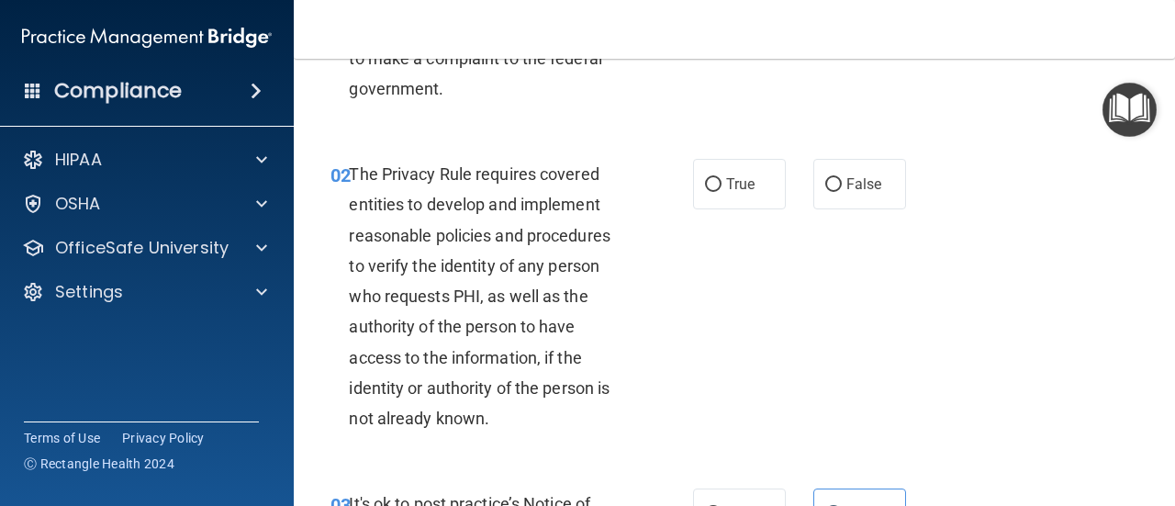
scroll to position [181, 0]
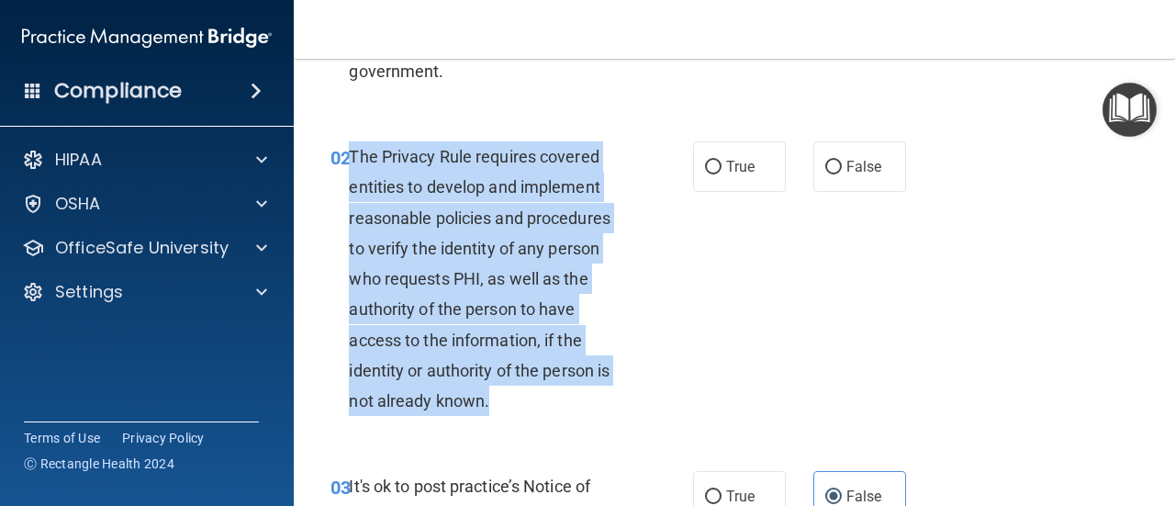
drag, startPoint x: 348, startPoint y: 156, endPoint x: 501, endPoint y: 397, distance: 285.2
click at [501, 397] on div "The Privacy Rule requires covered entities to develop and implement reasonable …" at bounding box center [495, 278] width 293 height 274
copy span "The Privacy Rule requires covered entities to develop and implement reasonable …"
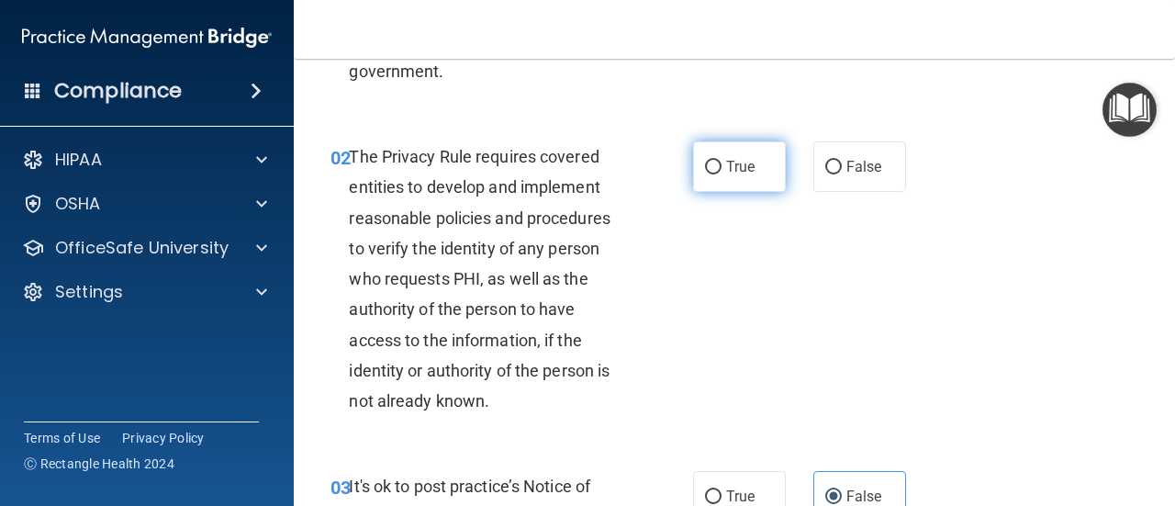
click at [734, 170] on span "True" at bounding box center [740, 166] width 28 height 17
click at [722, 170] on input "True" at bounding box center [713, 168] width 17 height 14
radio input "true"
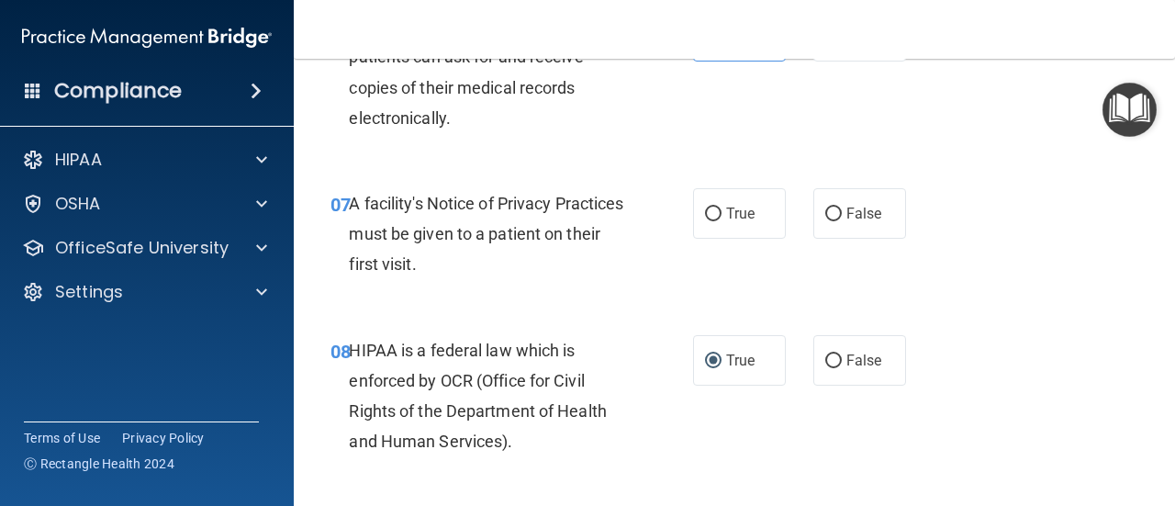
scroll to position [1211, 0]
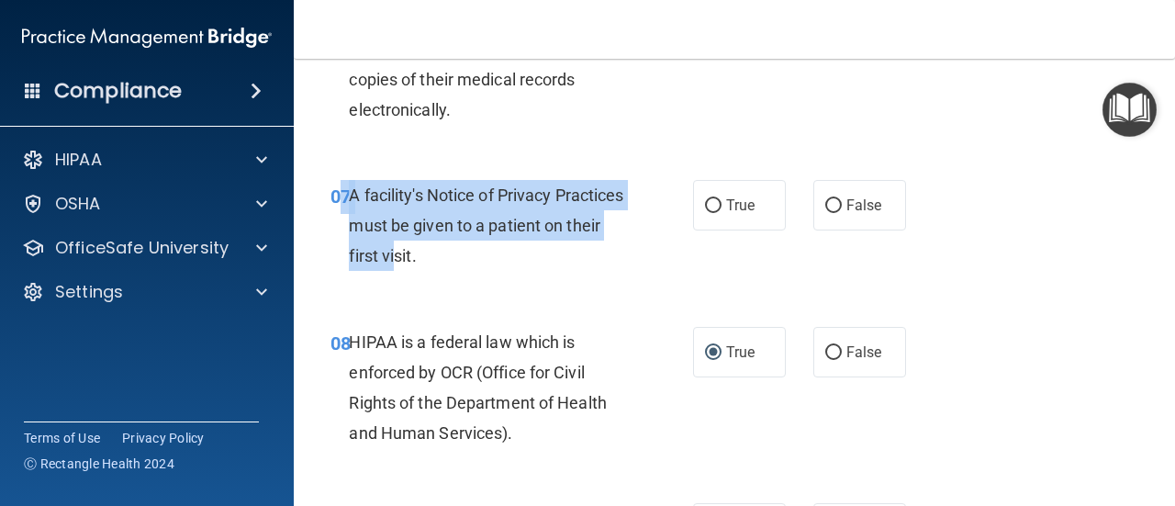
drag, startPoint x: 345, startPoint y: 197, endPoint x: 455, endPoint y: 251, distance: 122.3
click at [455, 251] on div "07 A facility's Notice of Privacy Practices must be given to a patient on their…" at bounding box center [512, 230] width 418 height 101
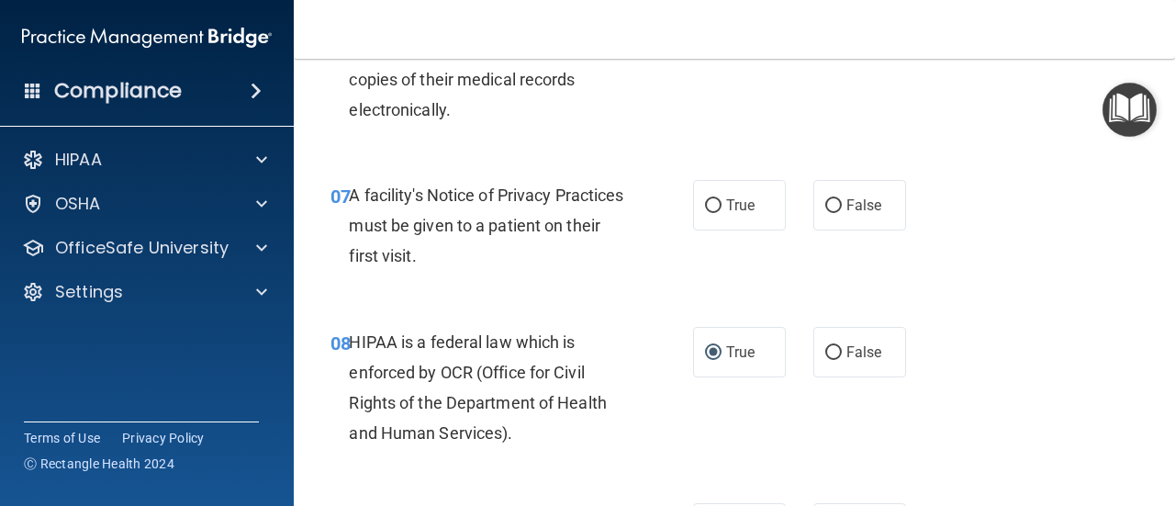
click at [494, 252] on div "A facility's Notice of Privacy Practices must be given to a patient on their fi…" at bounding box center [495, 226] width 293 height 92
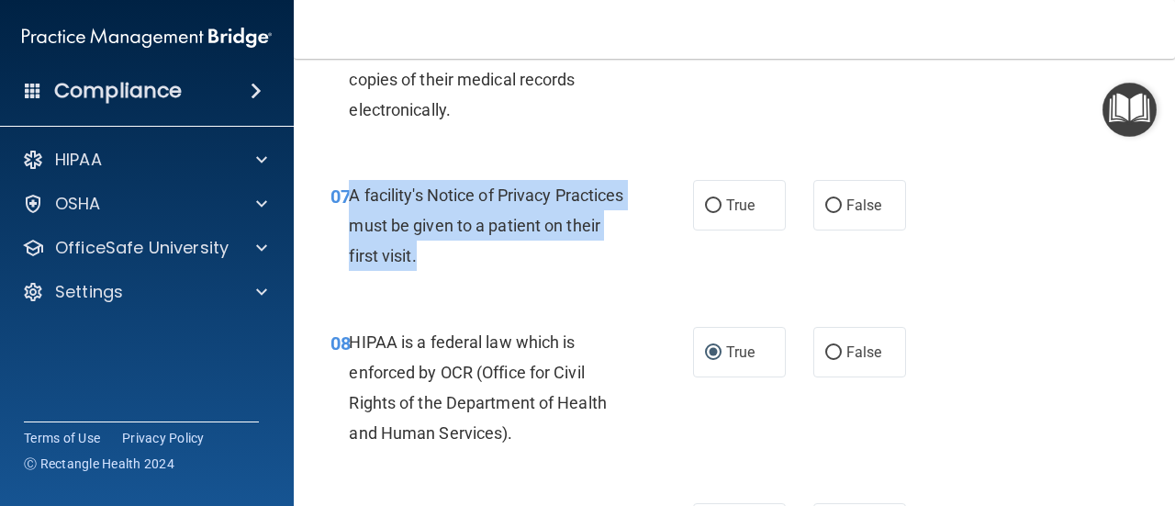
drag, startPoint x: 483, startPoint y: 263, endPoint x: 349, endPoint y: 195, distance: 150.7
click at [349, 195] on div "A facility's Notice of Privacy Practices must be given to a patient on their fi…" at bounding box center [495, 226] width 293 height 92
copy span "A facility's Notice of Privacy Practices must be given to a patient on their fi…"
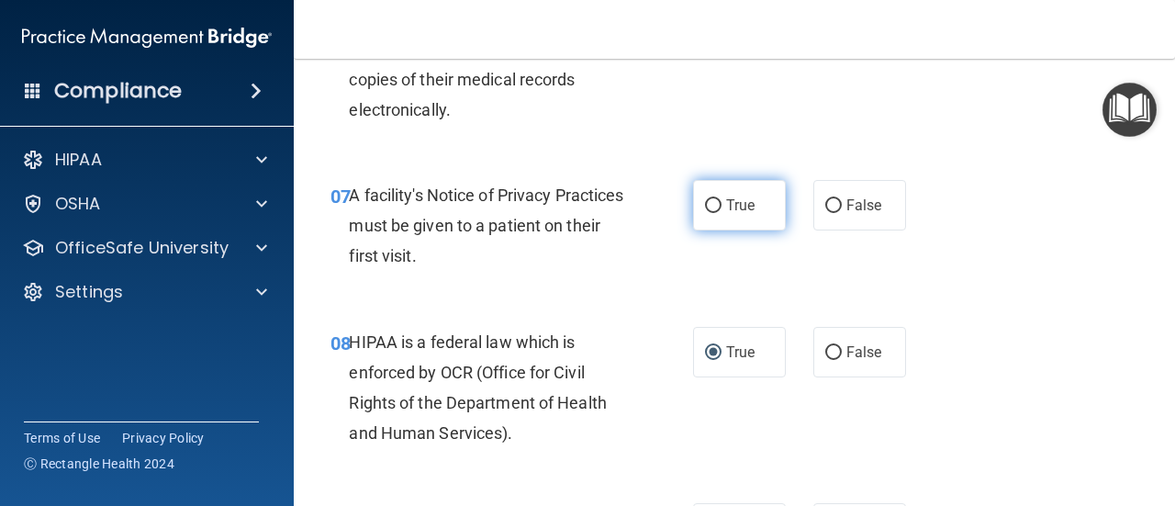
click at [726, 208] on span "True" at bounding box center [740, 204] width 28 height 17
click at [722, 208] on input "True" at bounding box center [713, 206] width 17 height 14
radio input "true"
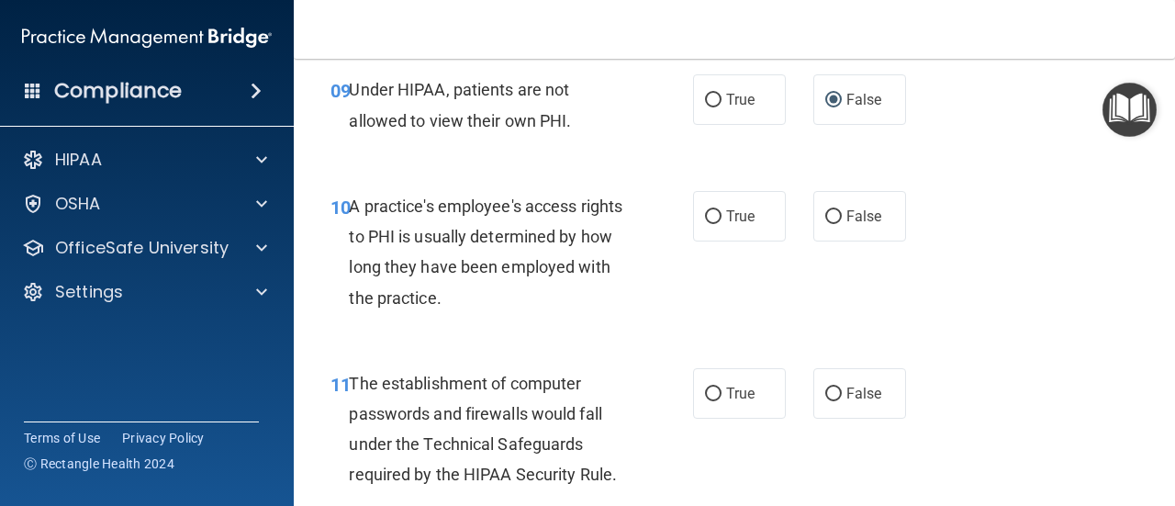
scroll to position [1658, 0]
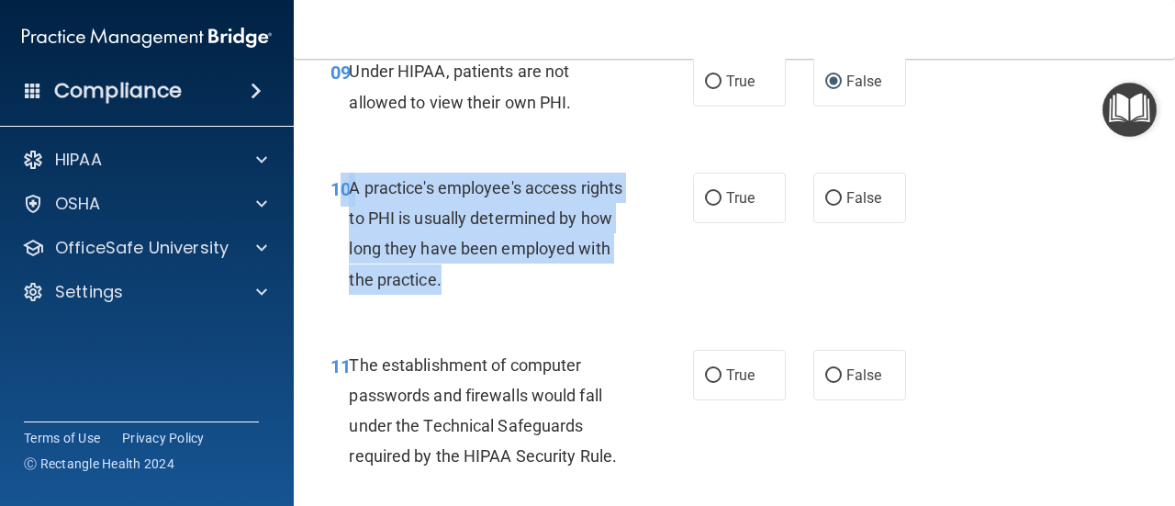
drag, startPoint x: 345, startPoint y: 195, endPoint x: 560, endPoint y: 272, distance: 228.2
click at [560, 272] on div "10 A practice's employee's access rights to PHI is usually determined by how lo…" at bounding box center [512, 238] width 418 height 131
copy div "0 A practice's employee's access rights to PHI is usually determined by how lon…"
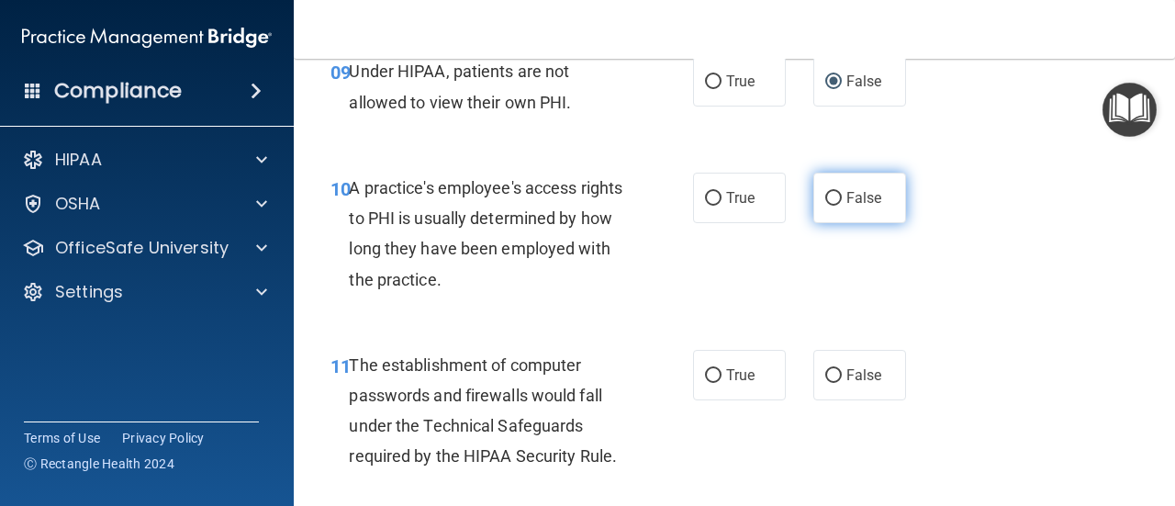
click at [835, 196] on label "False" at bounding box center [859, 198] width 93 height 50
click at [835, 196] on input "False" at bounding box center [833, 199] width 17 height 14
radio input "true"
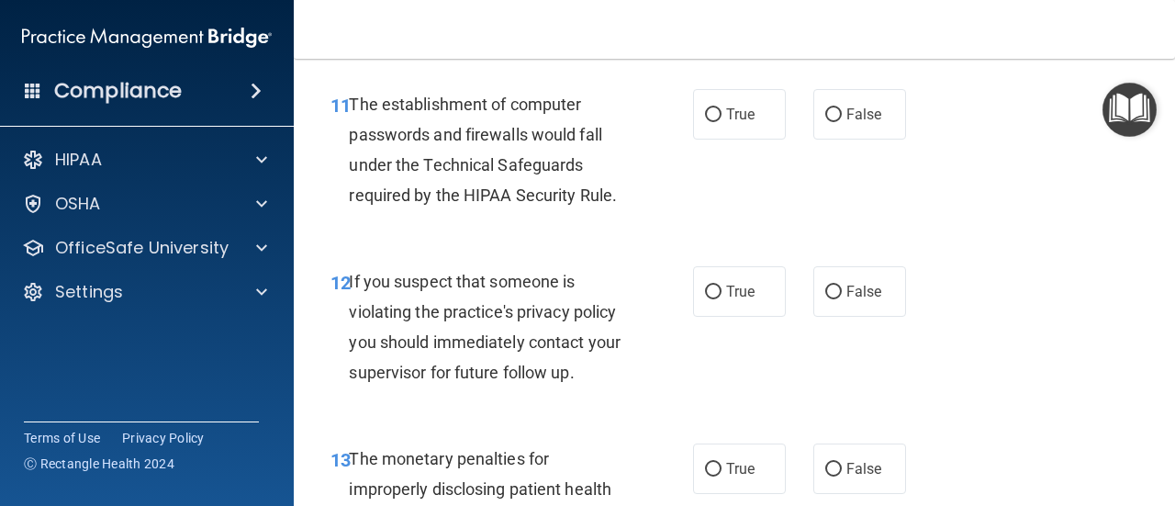
scroll to position [1892, 0]
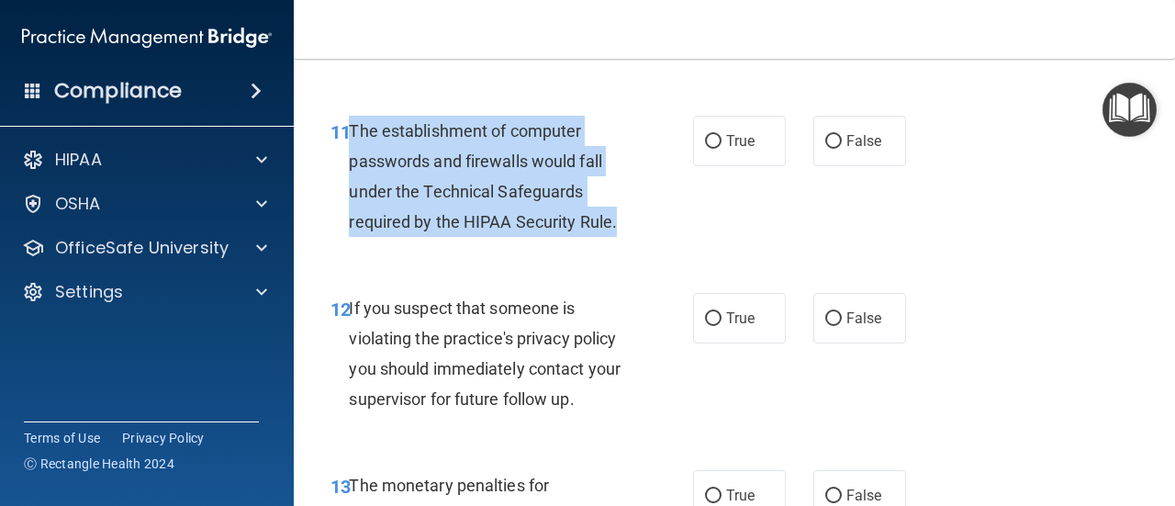
drag, startPoint x: 350, startPoint y: 129, endPoint x: 633, endPoint y: 223, distance: 298.7
click at [633, 223] on div "The establishment of computer passwords and firewalls would fall under the Tech…" at bounding box center [495, 177] width 293 height 122
copy span "The establishment of computer passwords and firewalls would fall under the Tech…"
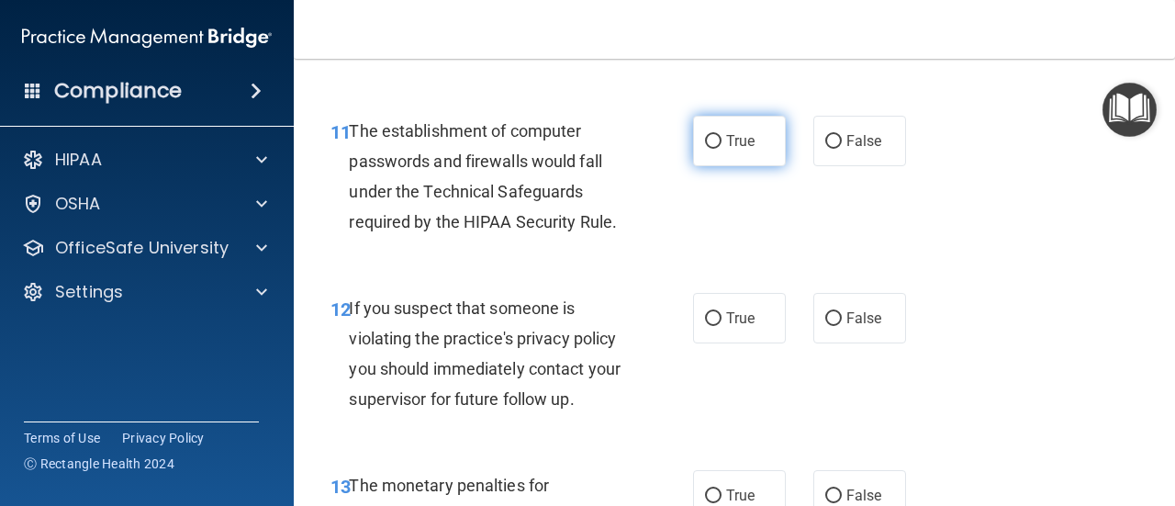
click at [731, 148] on span "True" at bounding box center [740, 140] width 28 height 17
click at [722, 148] on input "True" at bounding box center [713, 142] width 17 height 14
radio input "true"
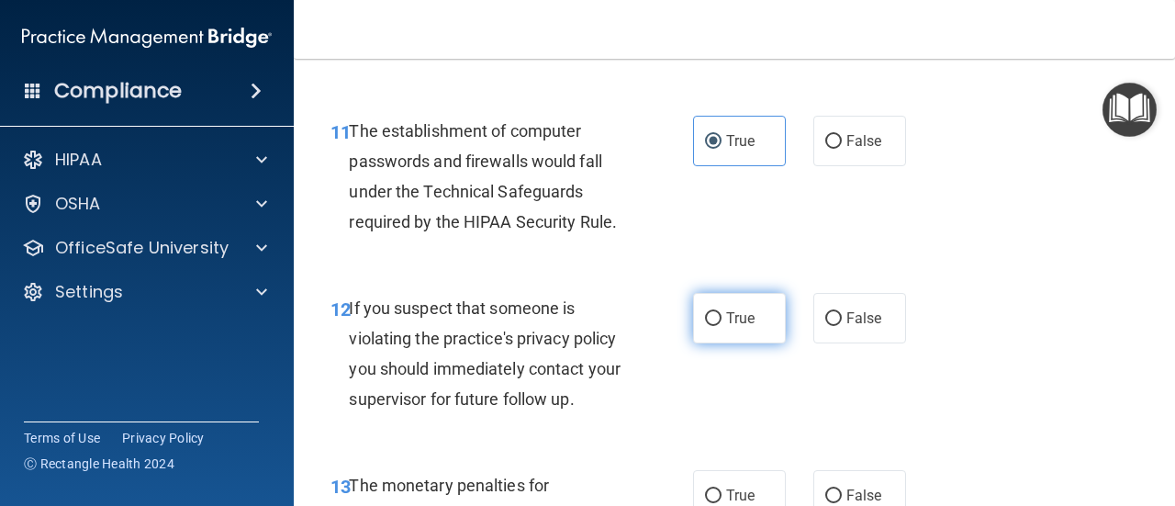
click at [715, 326] on label "True" at bounding box center [739, 318] width 93 height 50
click at [715, 326] on input "True" at bounding box center [713, 319] width 17 height 14
radio input "true"
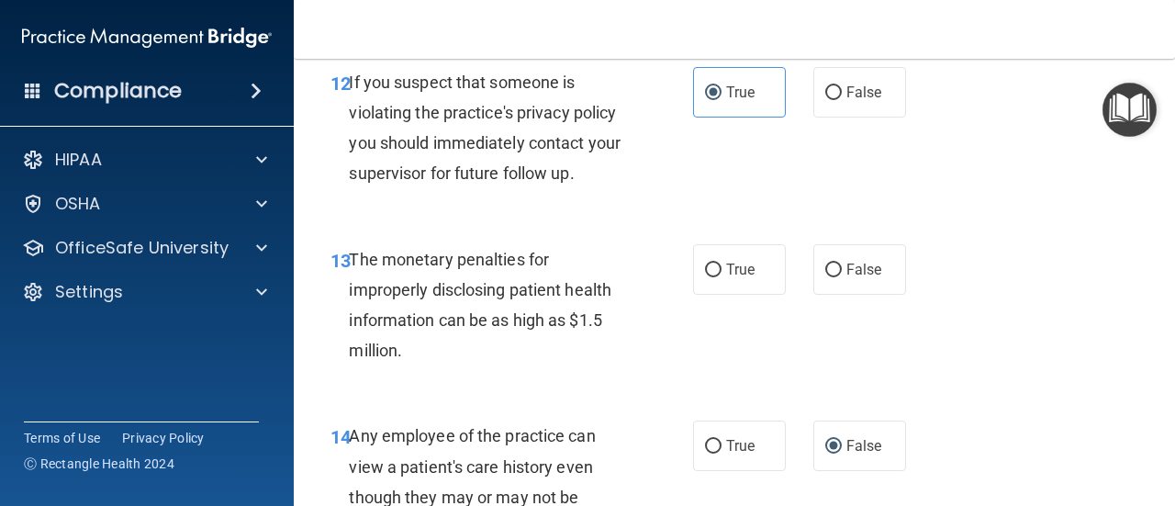
scroll to position [2100, 0]
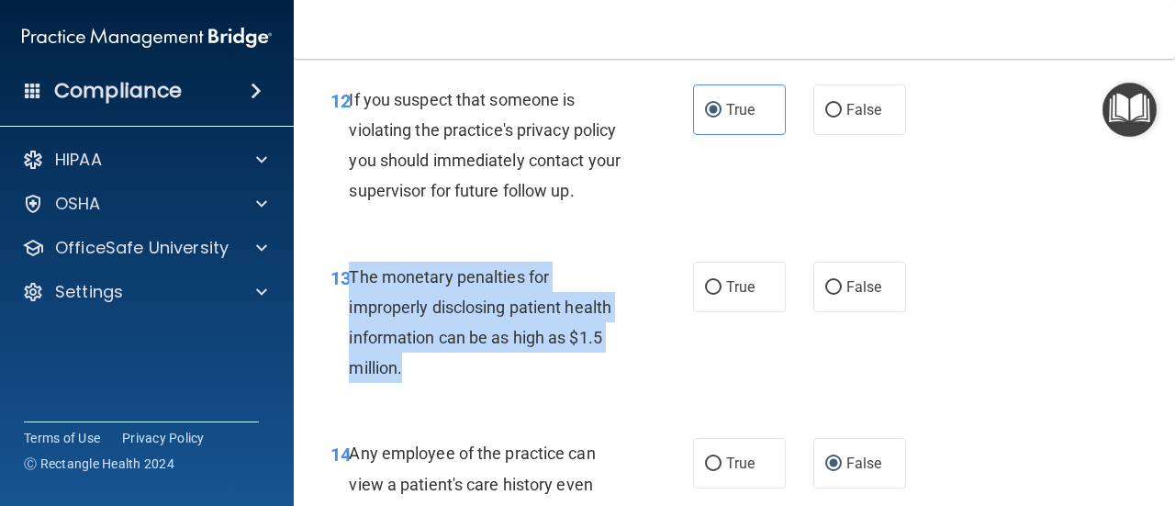
drag, startPoint x: 348, startPoint y: 278, endPoint x: 426, endPoint y: 368, distance: 119.1
click at [426, 368] on div "The monetary penalties for improperly disclosing patient health information can…" at bounding box center [495, 323] width 293 height 122
copy span "The monetary penalties for improperly disclosing patient health information can…"
click at [709, 289] on input "True" at bounding box center [713, 288] width 17 height 14
radio input "true"
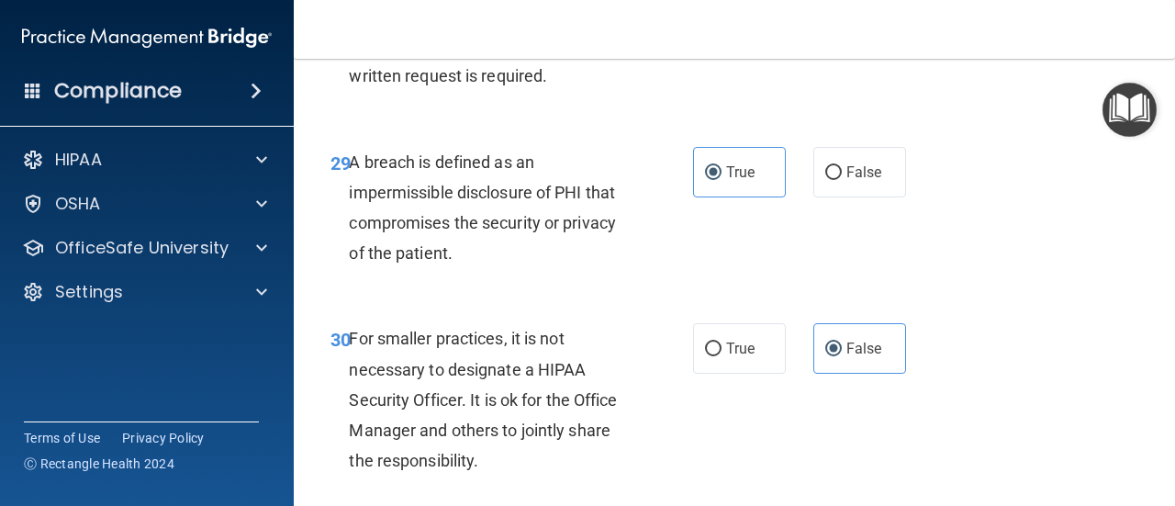
scroll to position [5535, 0]
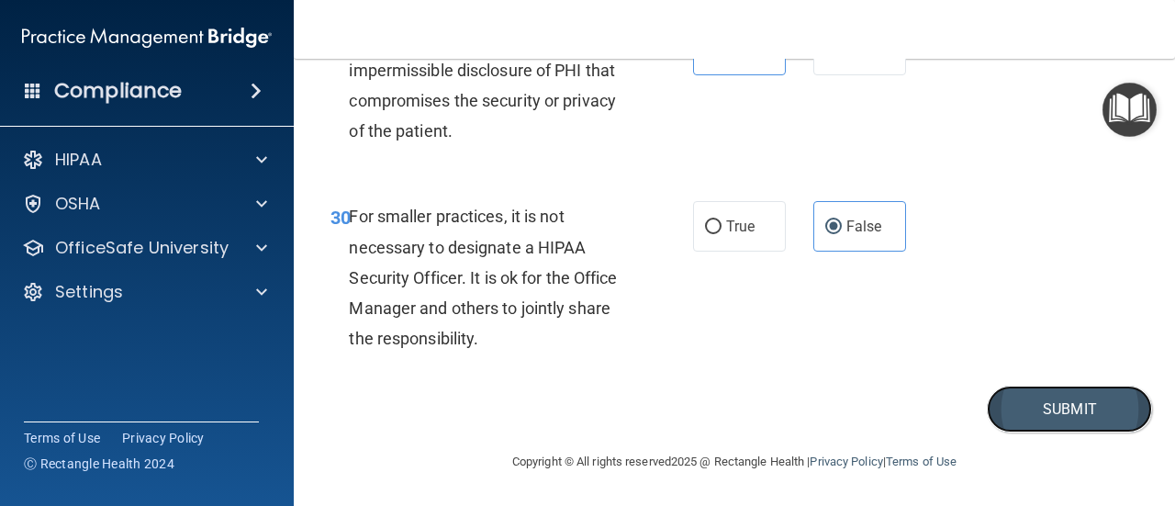
click at [1078, 410] on button "Submit" at bounding box center [1069, 409] width 165 height 47
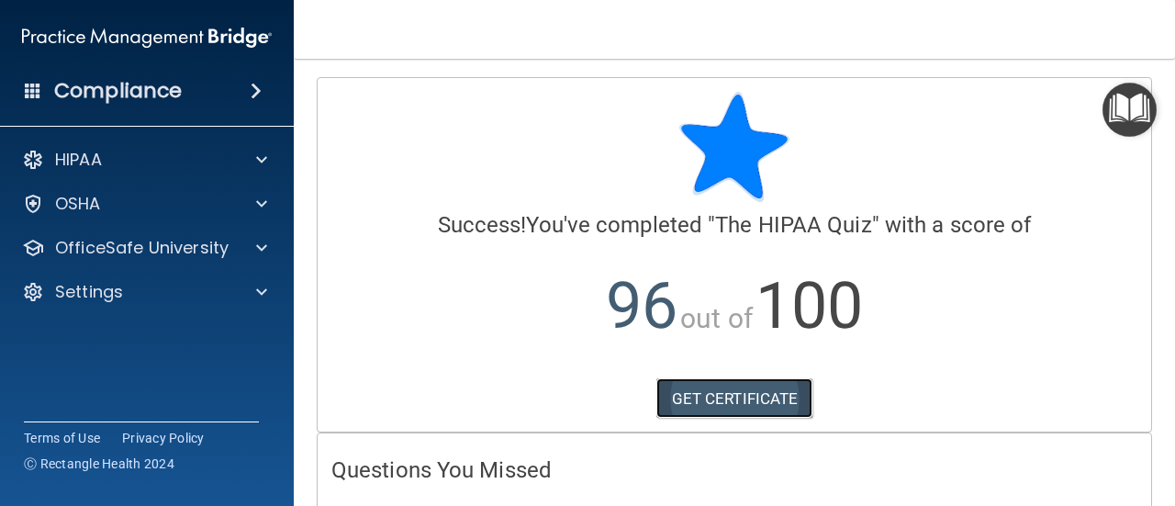
click at [766, 394] on link "GET CERTIFICATE" at bounding box center [734, 398] width 157 height 40
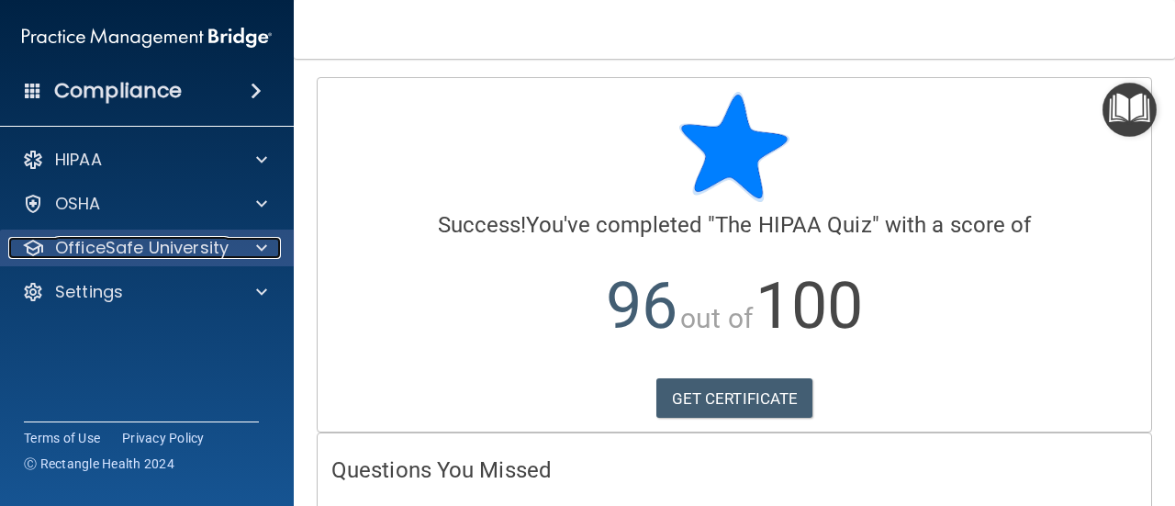
click at [135, 246] on p "OfficeSafe University" at bounding box center [141, 248] width 173 height 22
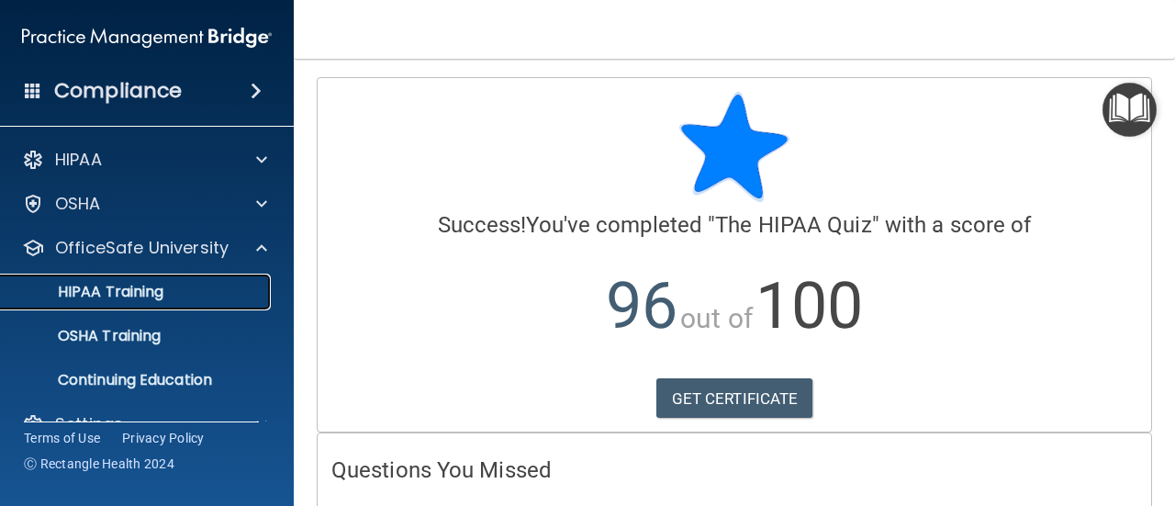
click at [130, 285] on p "HIPAA Training" at bounding box center [87, 292] width 151 height 18
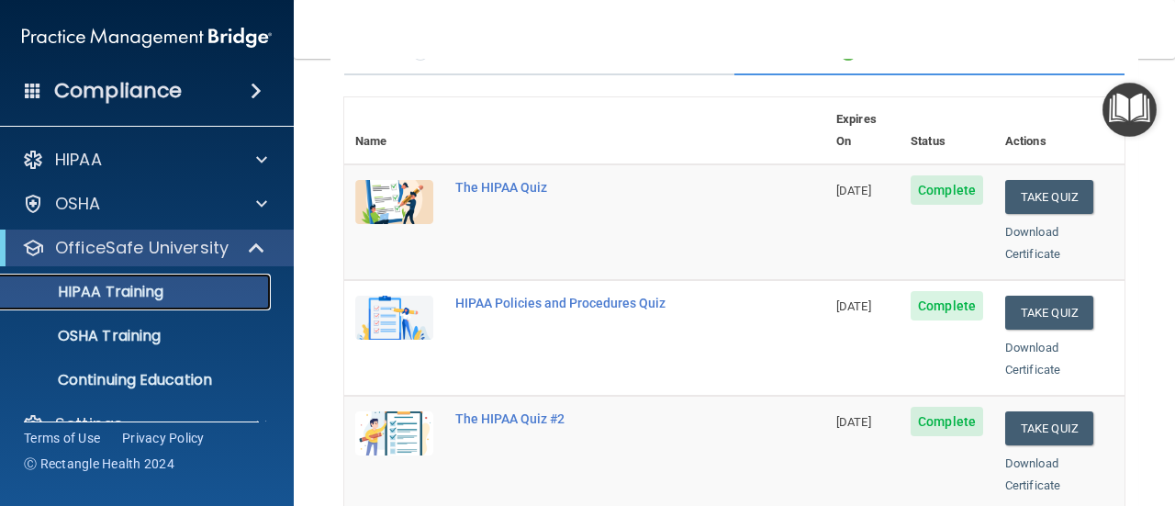
scroll to position [233, 0]
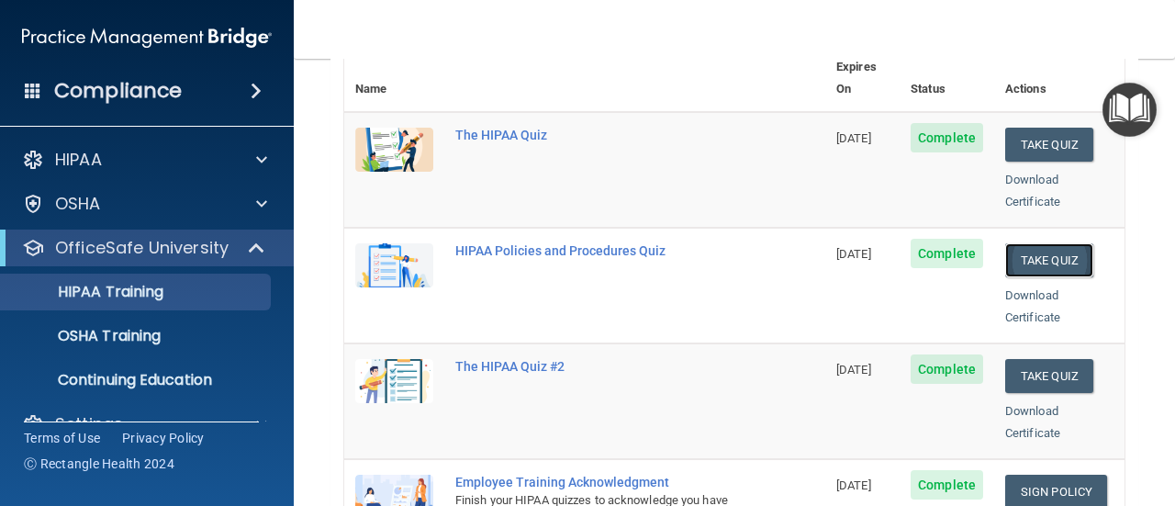
click at [1049, 243] on button "Take Quiz" at bounding box center [1049, 260] width 88 height 34
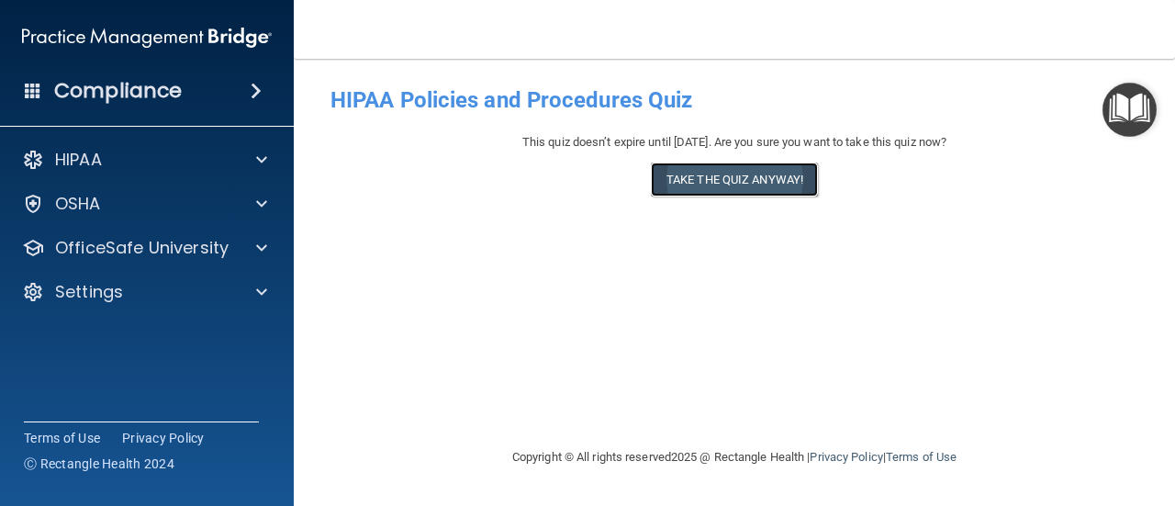
click at [717, 173] on button "Take the quiz anyway!" at bounding box center [734, 179] width 167 height 34
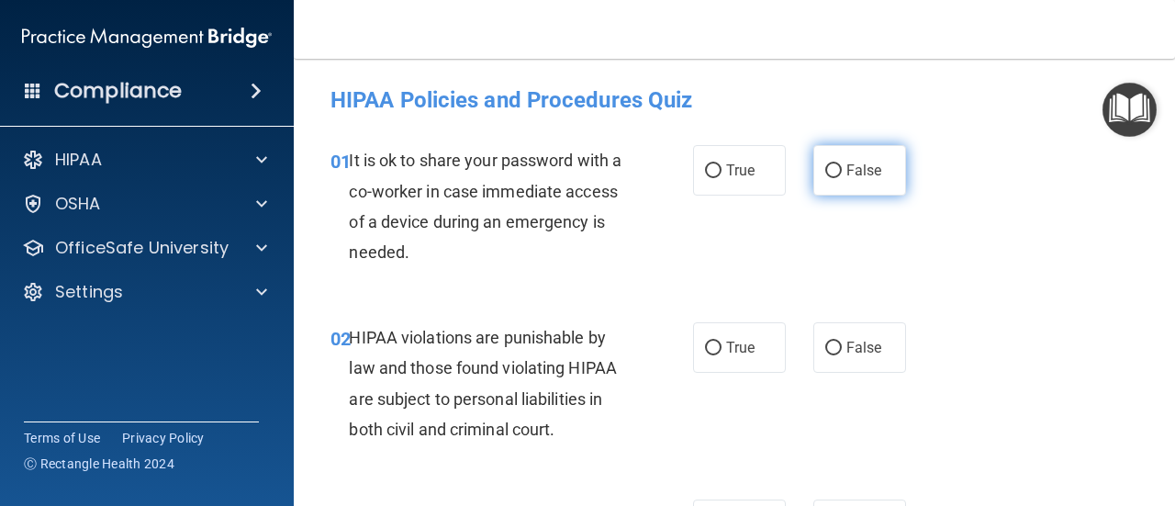
click at [854, 166] on span "False" at bounding box center [864, 170] width 36 height 17
click at [842, 166] on input "False" at bounding box center [833, 171] width 17 height 14
radio input "true"
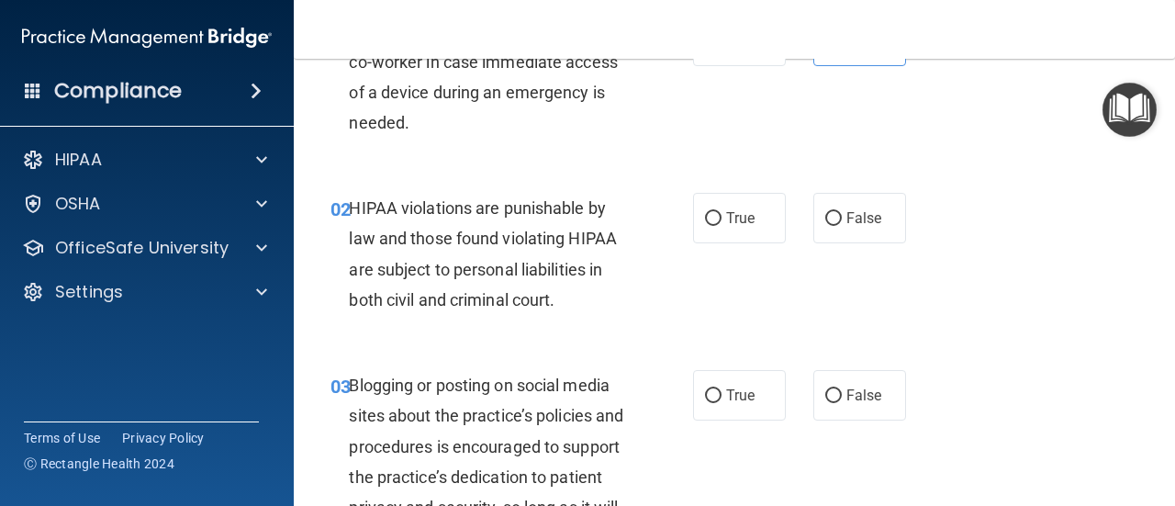
scroll to position [226, 0]
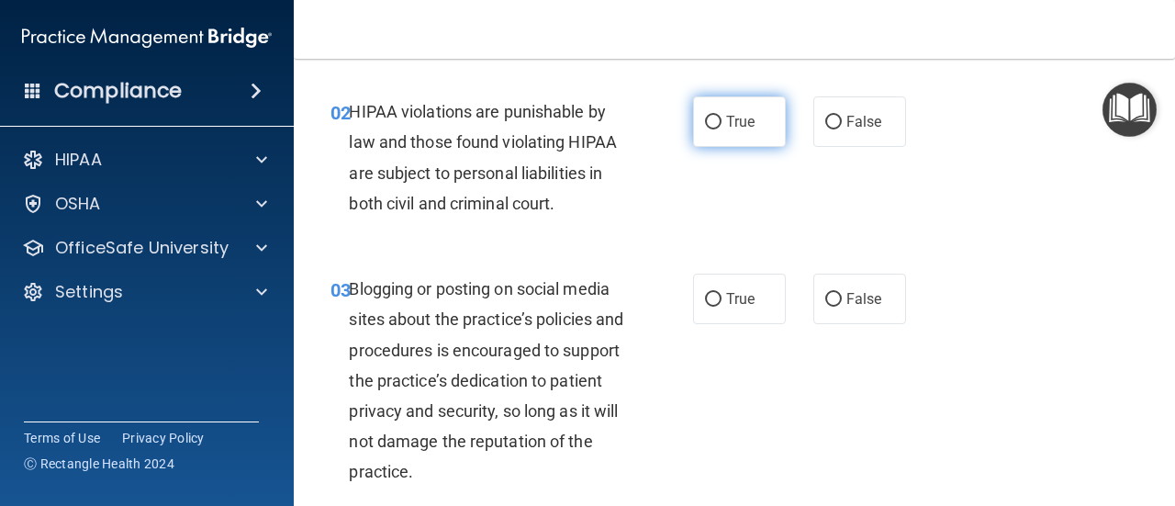
click at [728, 107] on label "True" at bounding box center [739, 121] width 93 height 50
click at [722, 116] on input "True" at bounding box center [713, 123] width 17 height 14
radio input "true"
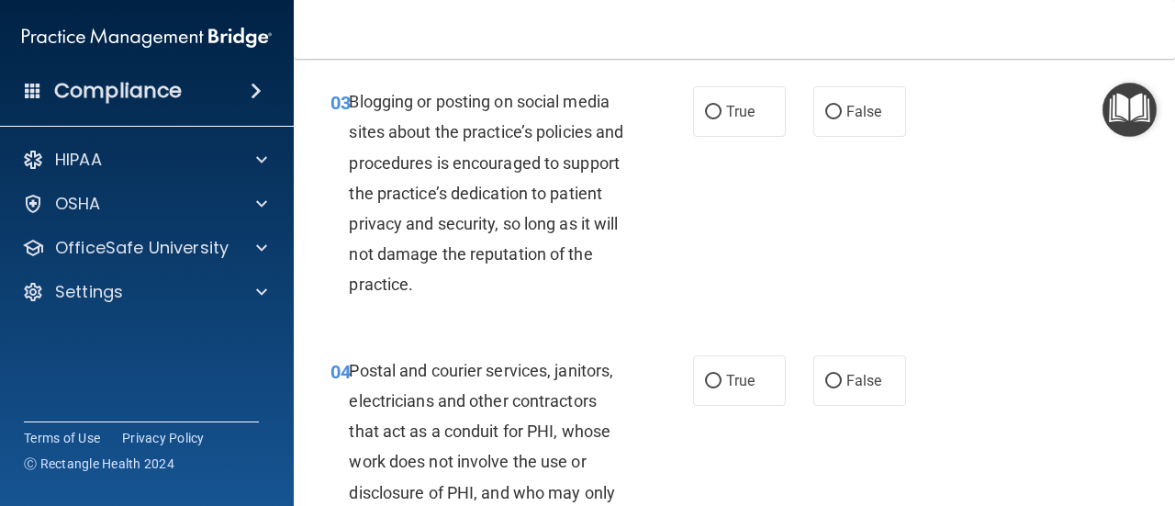
scroll to position [422, 0]
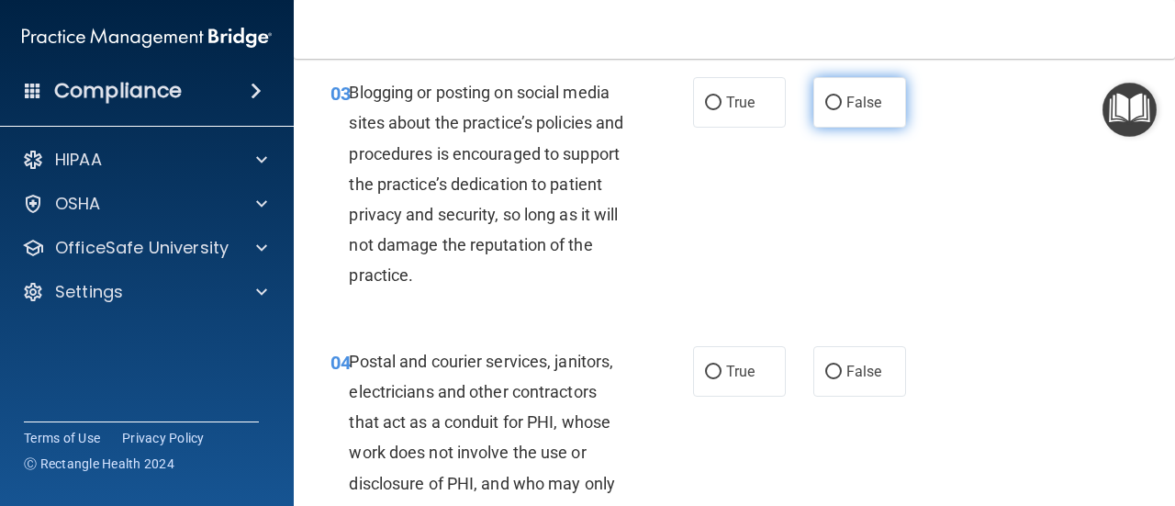
click at [847, 102] on span "False" at bounding box center [864, 102] width 36 height 17
click at [842, 102] on input "False" at bounding box center [833, 103] width 17 height 14
radio input "true"
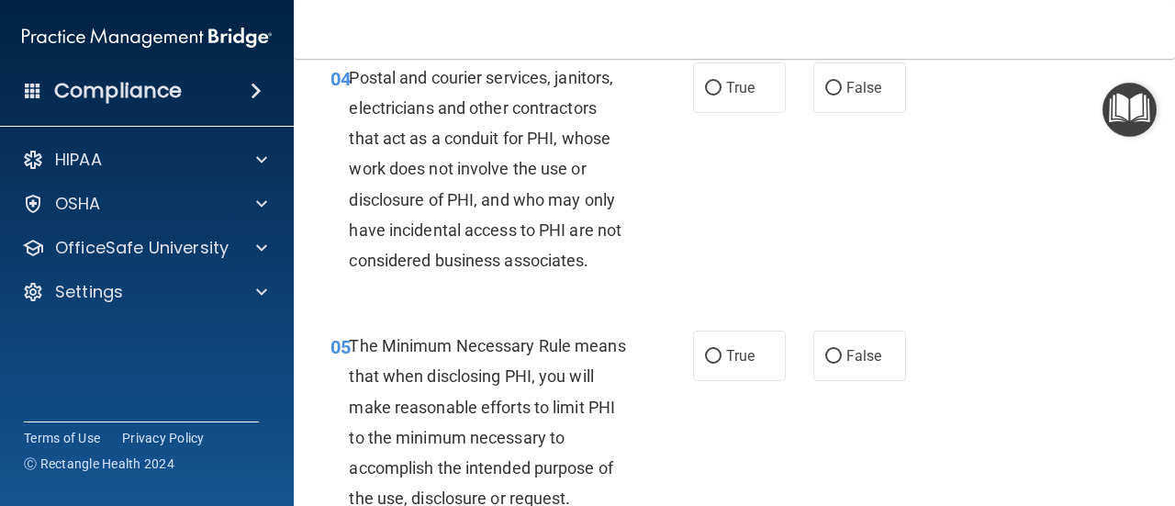
scroll to position [644, 0]
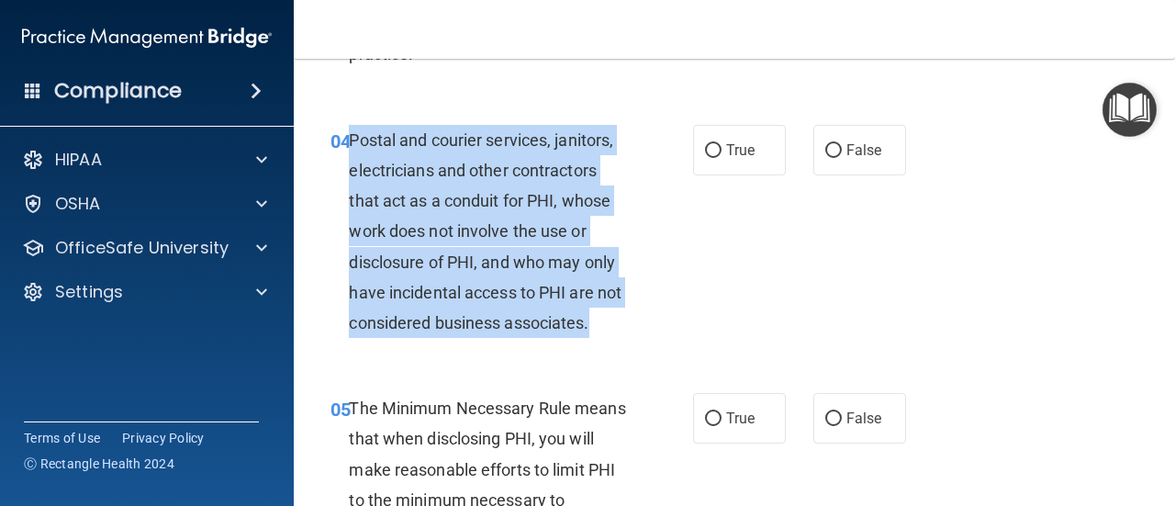
drag, startPoint x: 351, startPoint y: 141, endPoint x: 634, endPoint y: 329, distance: 339.9
click at [634, 329] on div "Postal and courier services, janitors, electricians and other contractors that …" at bounding box center [495, 232] width 293 height 214
copy span "Postal and courier services, janitors, electricians and other contractors that …"
click at [634, 329] on div "Postal and courier services, janitors, electricians and other contractors that …" at bounding box center [495, 232] width 293 height 214
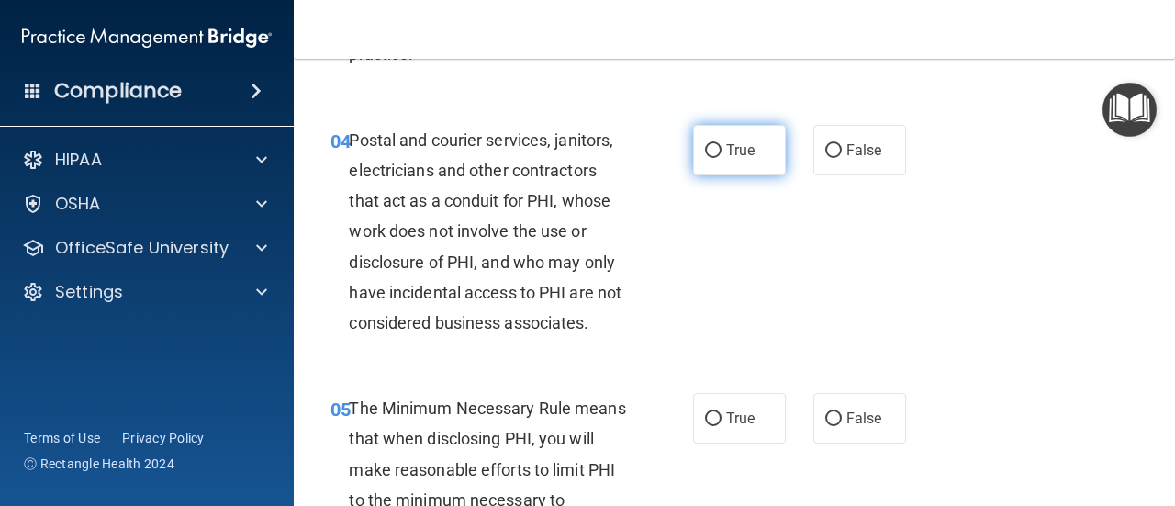
click at [716, 160] on label "True" at bounding box center [739, 150] width 93 height 50
click at [716, 158] on input "True" at bounding box center [713, 151] width 17 height 14
radio input "true"
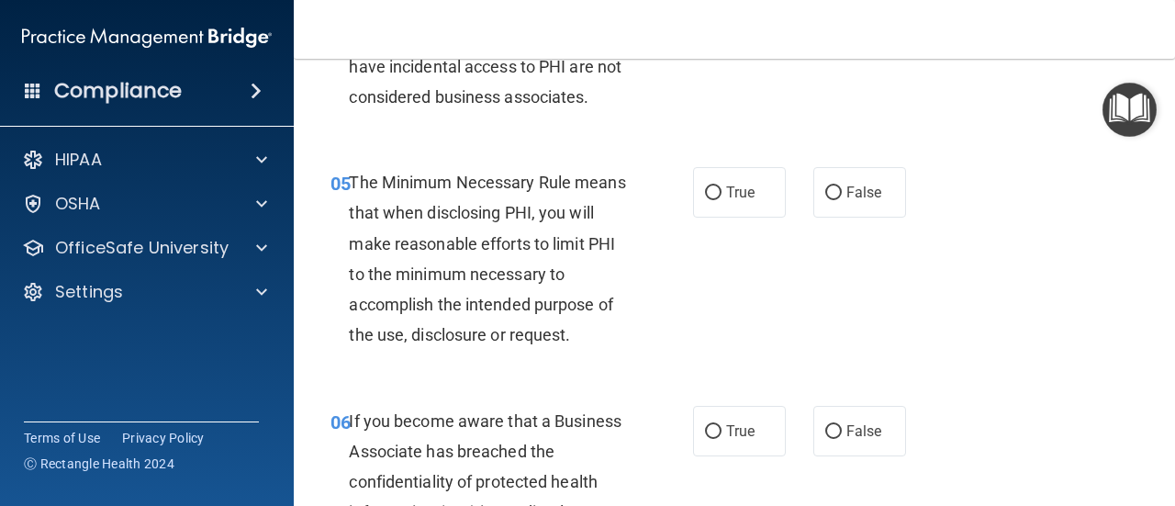
scroll to position [850, 0]
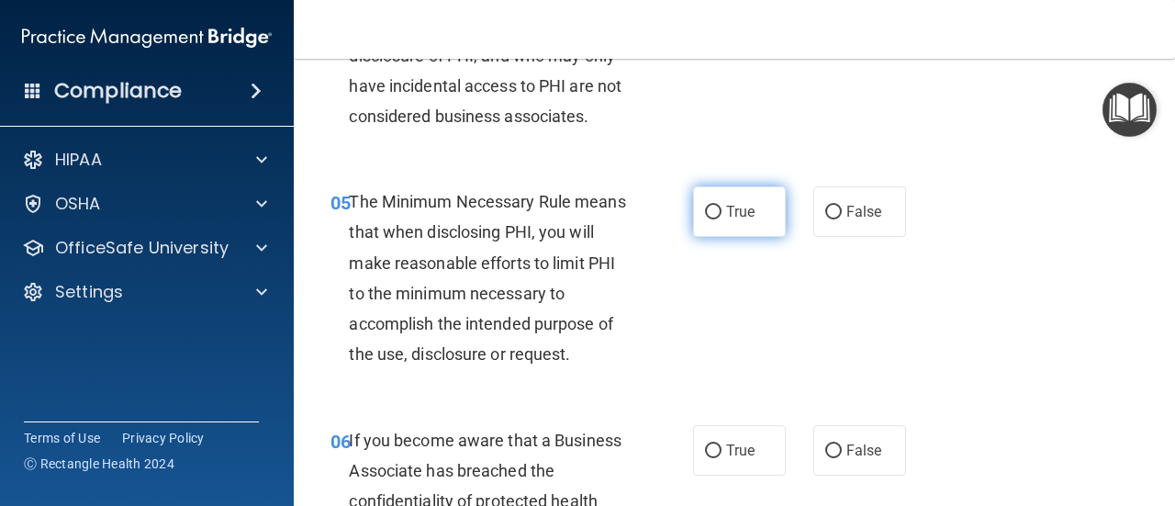
click at [705, 208] on input "True" at bounding box center [713, 213] width 17 height 14
radio input "true"
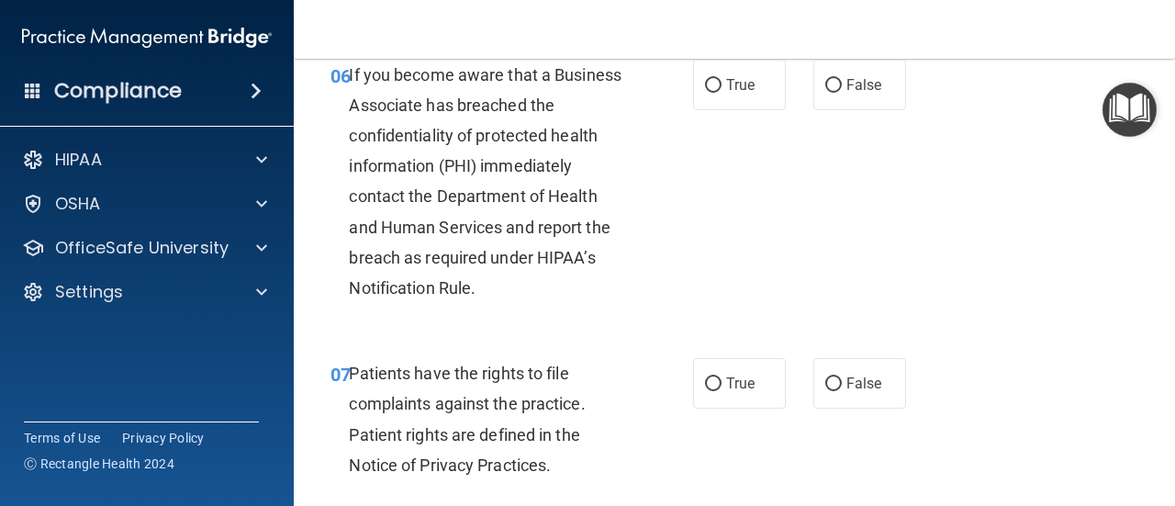
scroll to position [1206, 0]
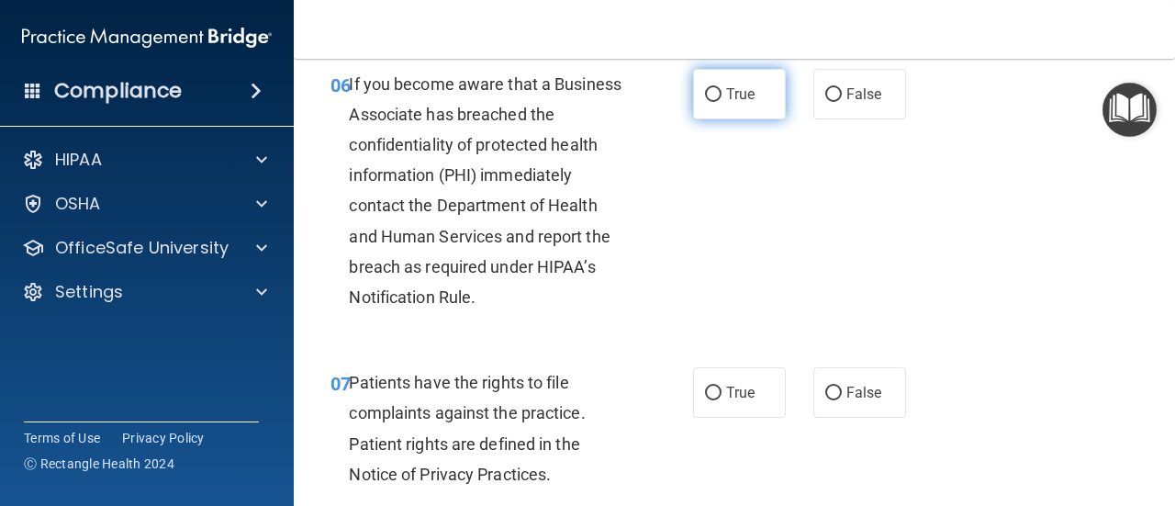
click at [712, 96] on input "True" at bounding box center [713, 95] width 17 height 14
radio input "true"
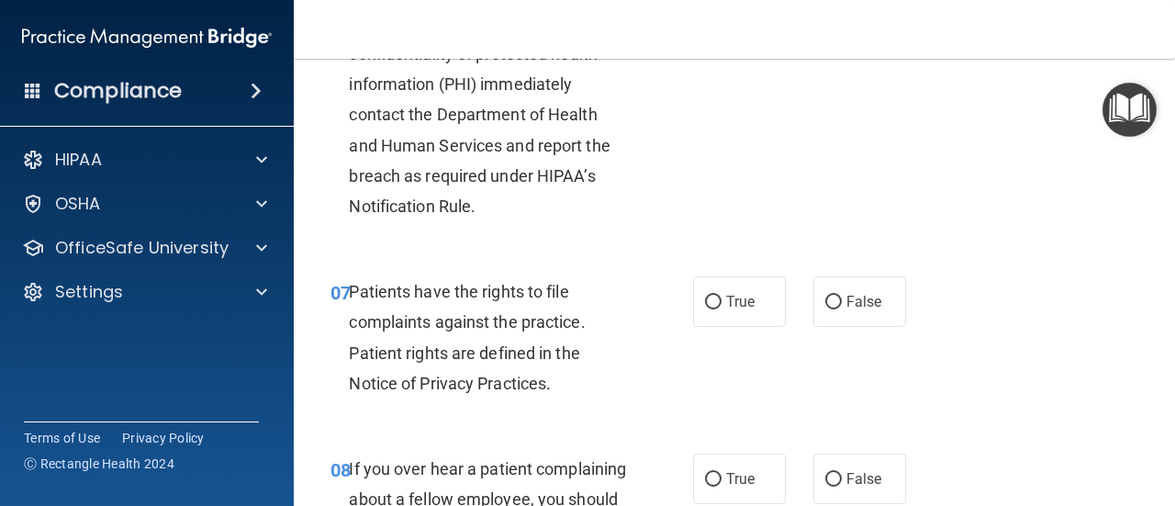
scroll to position [1364, 0]
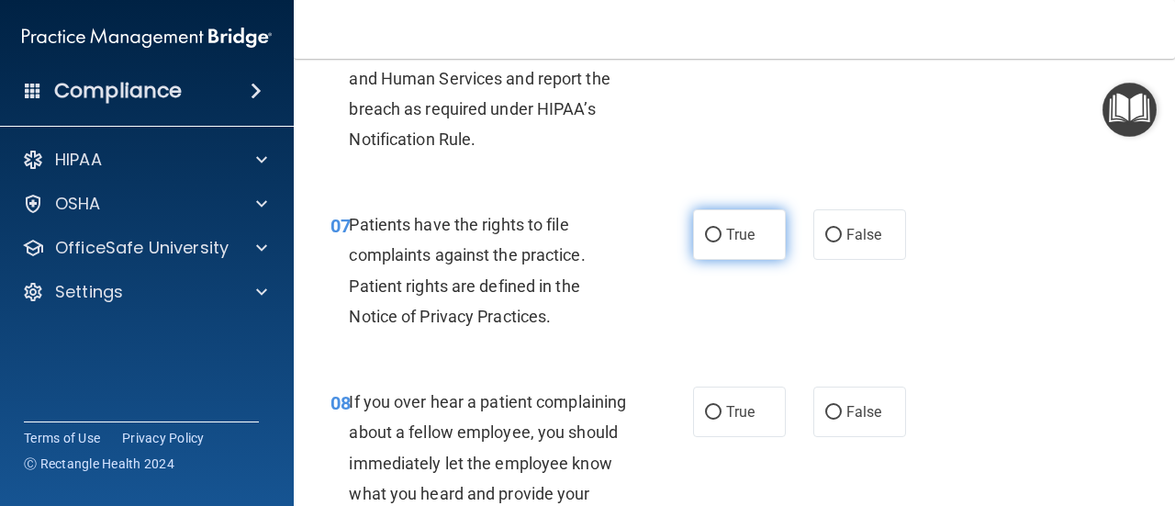
click at [716, 227] on label "True" at bounding box center [739, 234] width 93 height 50
click at [716, 229] on input "True" at bounding box center [713, 236] width 17 height 14
radio input "true"
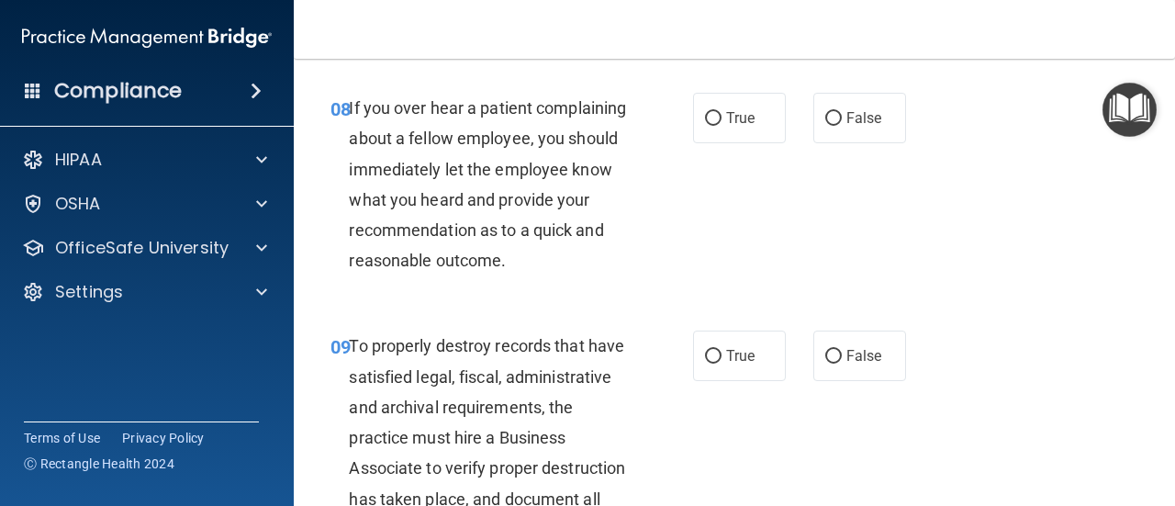
scroll to position [1667, 0]
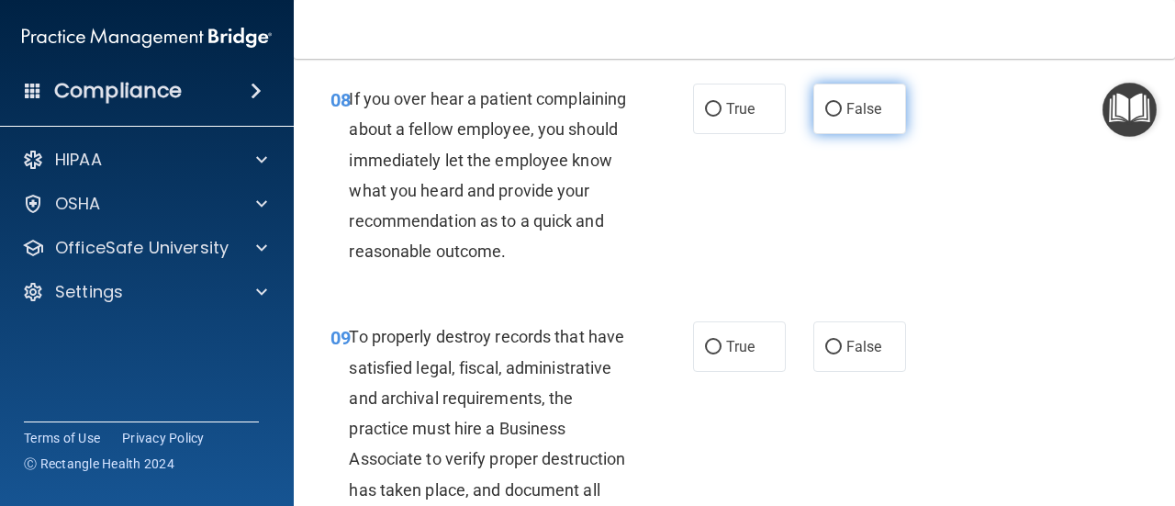
click at [835, 104] on label "False" at bounding box center [859, 109] width 93 height 50
click at [835, 104] on input "False" at bounding box center [833, 110] width 17 height 14
radio input "true"
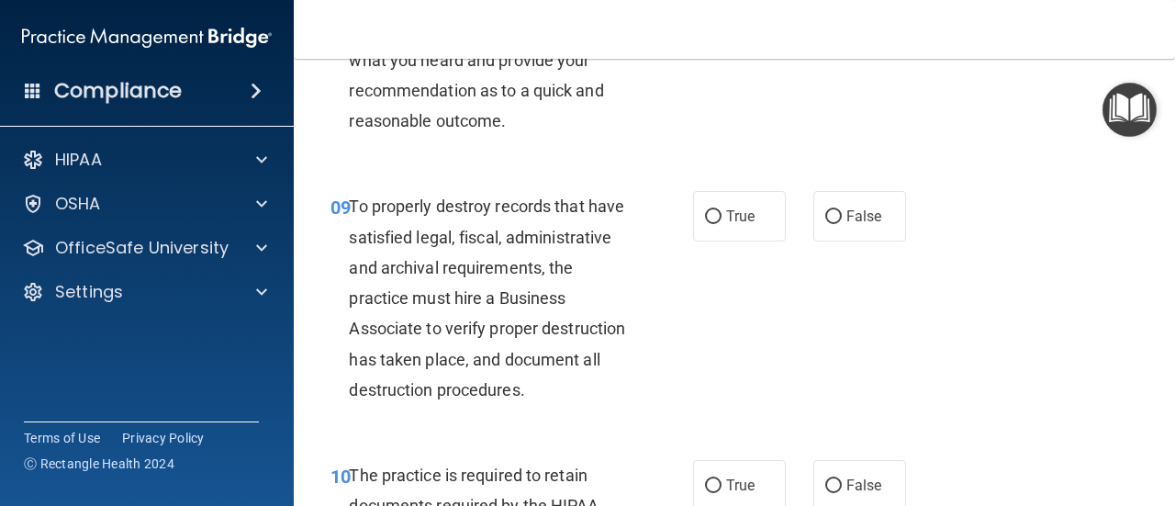
scroll to position [1874, 0]
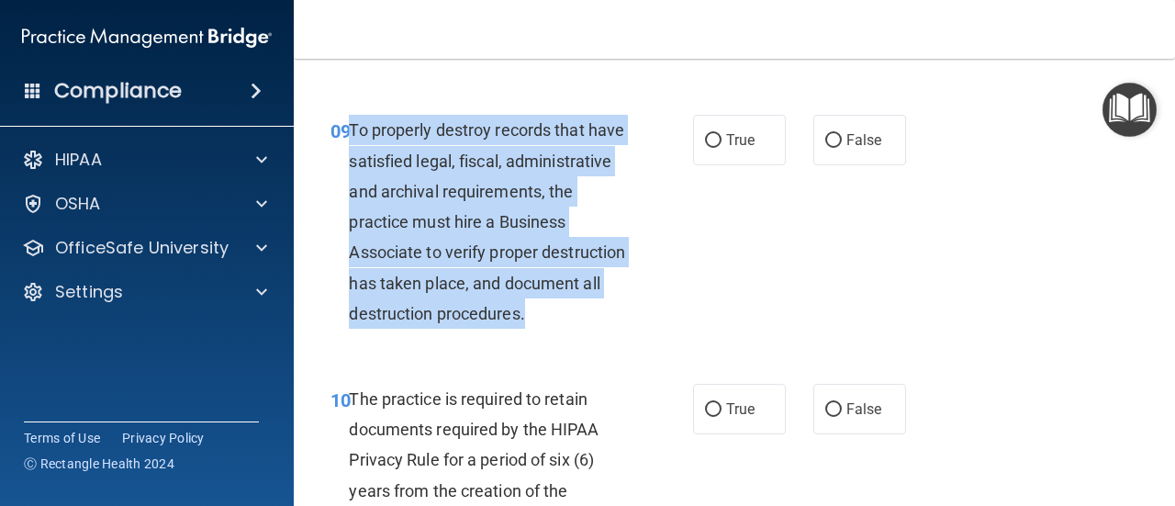
drag, startPoint x: 352, startPoint y: 154, endPoint x: 455, endPoint y: 366, distance: 236.1
click at [455, 329] on div "To properly destroy records that have satisfied legal, fiscal, administrative a…" at bounding box center [495, 222] width 293 height 214
copy span "To properly destroy records that have satisfied legal, fiscal, administrative a…"
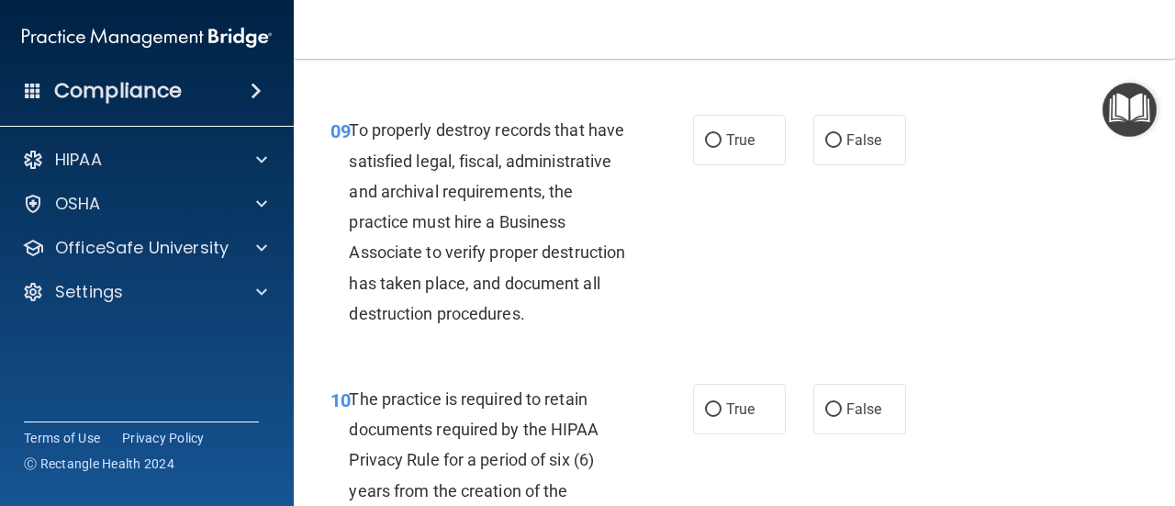
click at [799, 310] on div "09 To properly destroy records that have satisfied legal, fiscal, administrativ…" at bounding box center [734, 226] width 835 height 269
click at [831, 165] on label "False" at bounding box center [859, 140] width 93 height 50
click at [831, 148] on input "False" at bounding box center [833, 141] width 17 height 14
radio input "true"
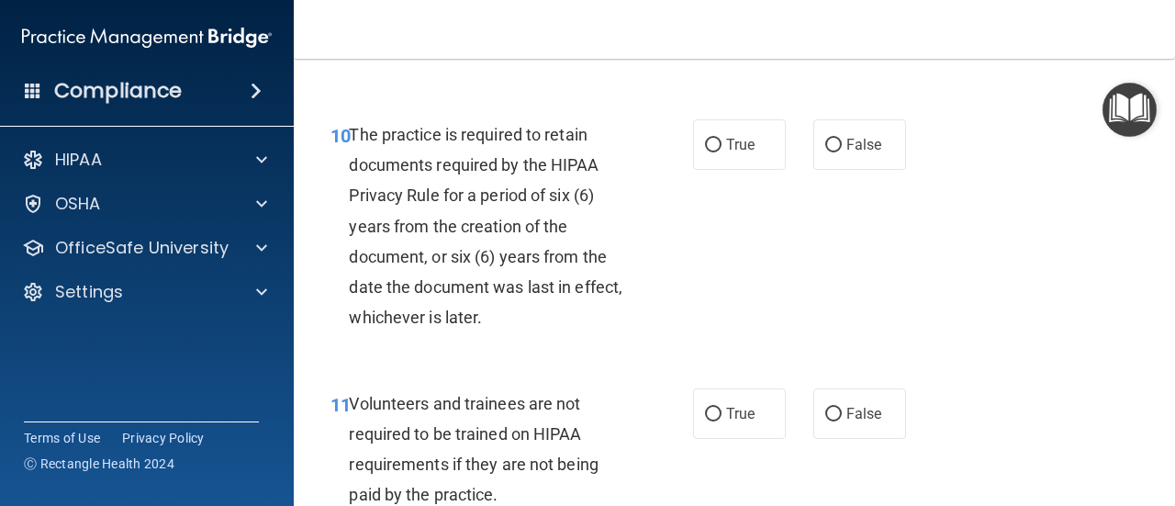
scroll to position [2215, 0]
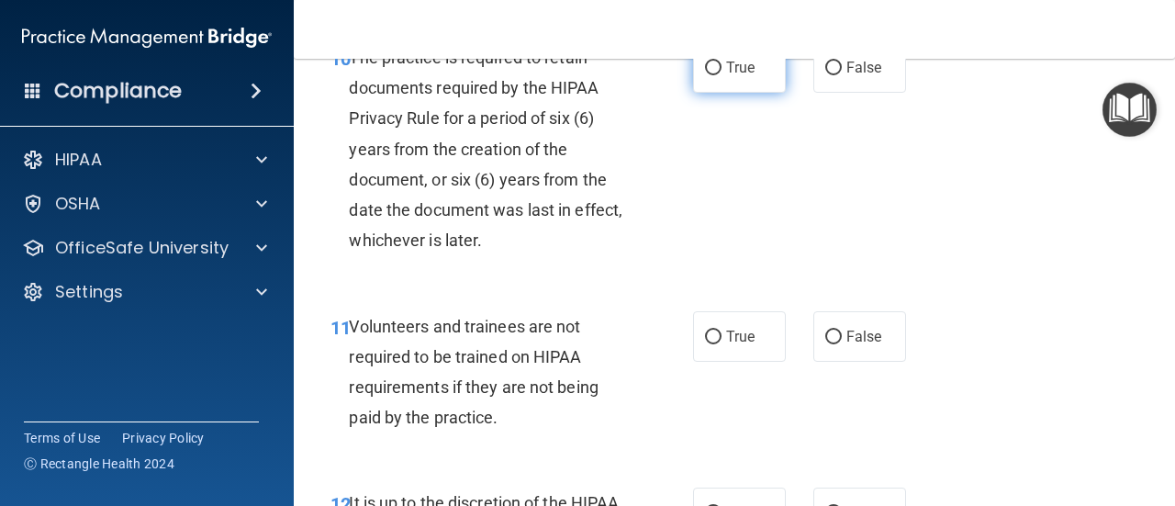
click at [746, 76] on span "True" at bounding box center [740, 67] width 28 height 17
click at [722, 75] on input "True" at bounding box center [713, 69] width 17 height 14
radio input "true"
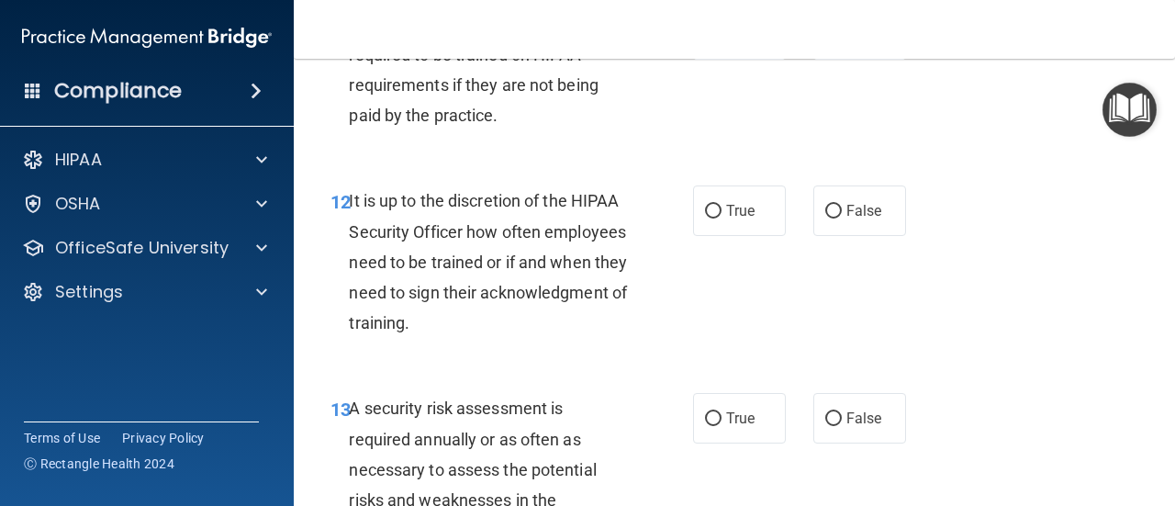
scroll to position [2527, 0]
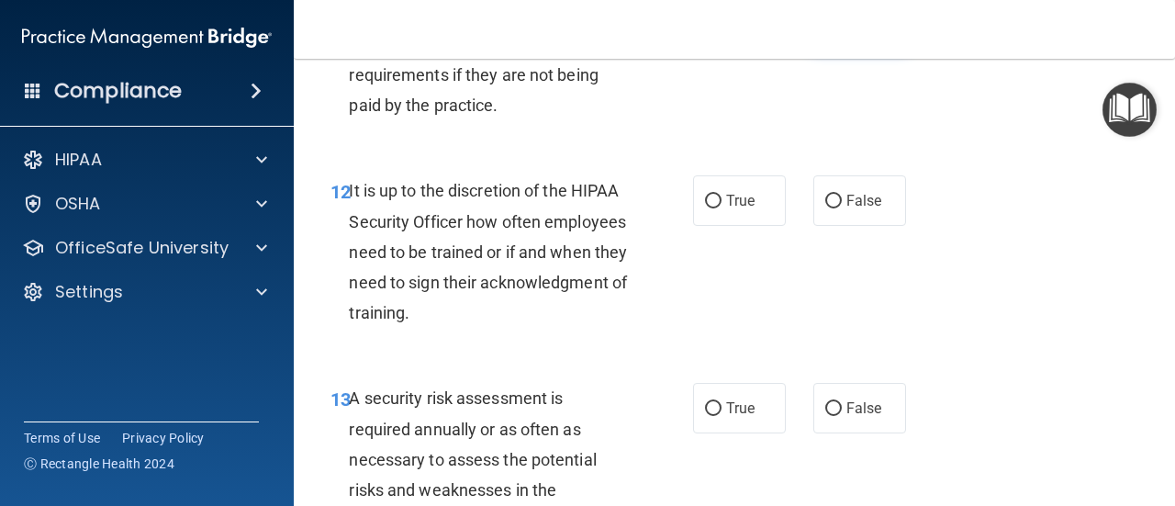
click at [834, 50] on label "False" at bounding box center [859, 24] width 93 height 50
click at [834, 32] on input "False" at bounding box center [833, 25] width 17 height 14
radio input "true"
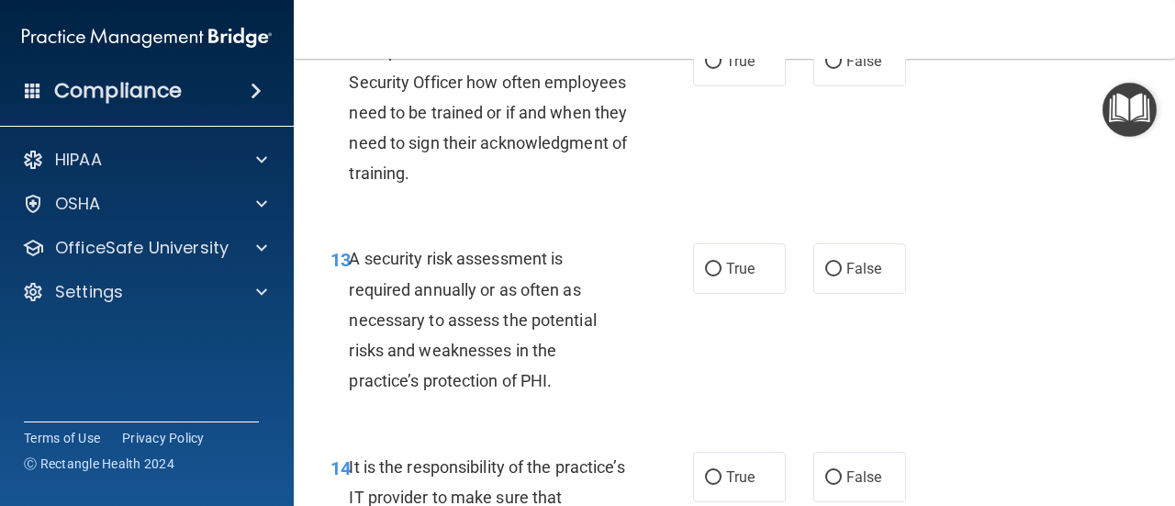
scroll to position [2657, 0]
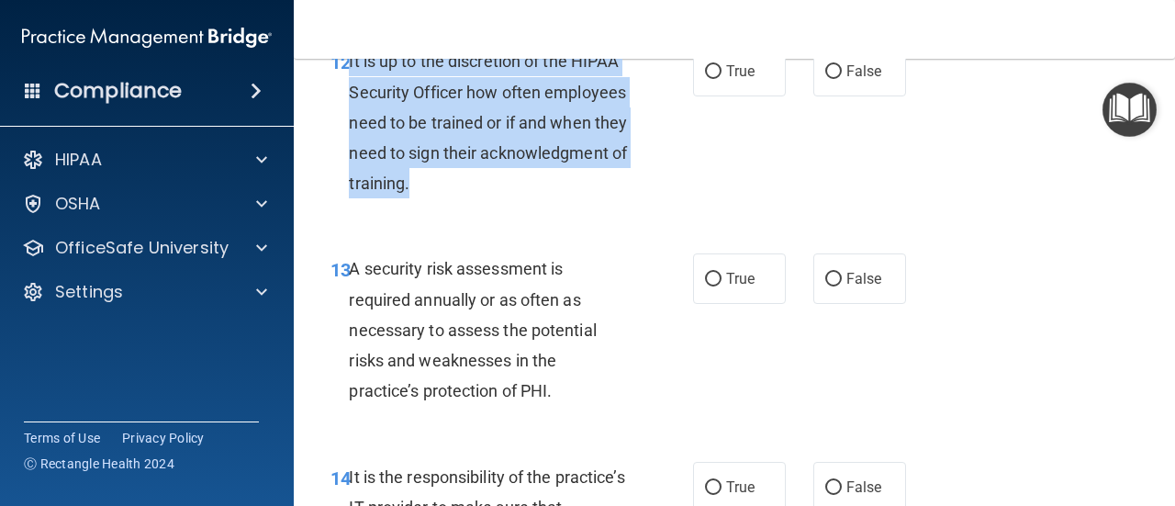
drag, startPoint x: 349, startPoint y: 117, endPoint x: 565, endPoint y: 256, distance: 257.7
click at [565, 198] on div "It is up to the discretion of the HIPAA Security Officer how often employees ne…" at bounding box center [495, 122] width 293 height 152
copy span "It is up to the discretion of the HIPAA Security Officer how often employees ne…"
click at [712, 79] on input "True" at bounding box center [713, 72] width 17 height 14
radio input "true"
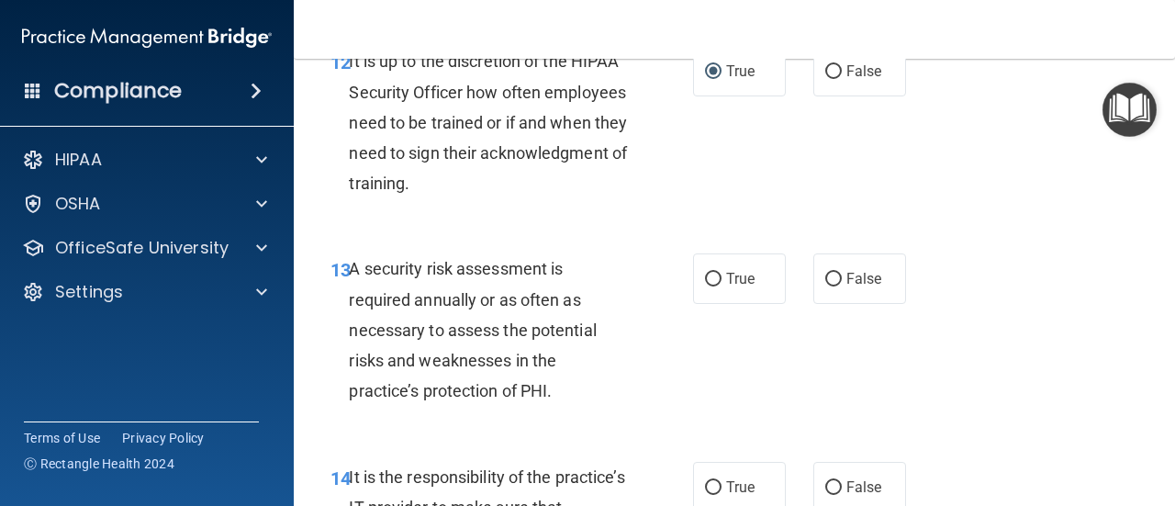
click at [802, 227] on div "12 It is up to the discretion of the HIPAA Security Officer how often employees…" at bounding box center [734, 126] width 835 height 207
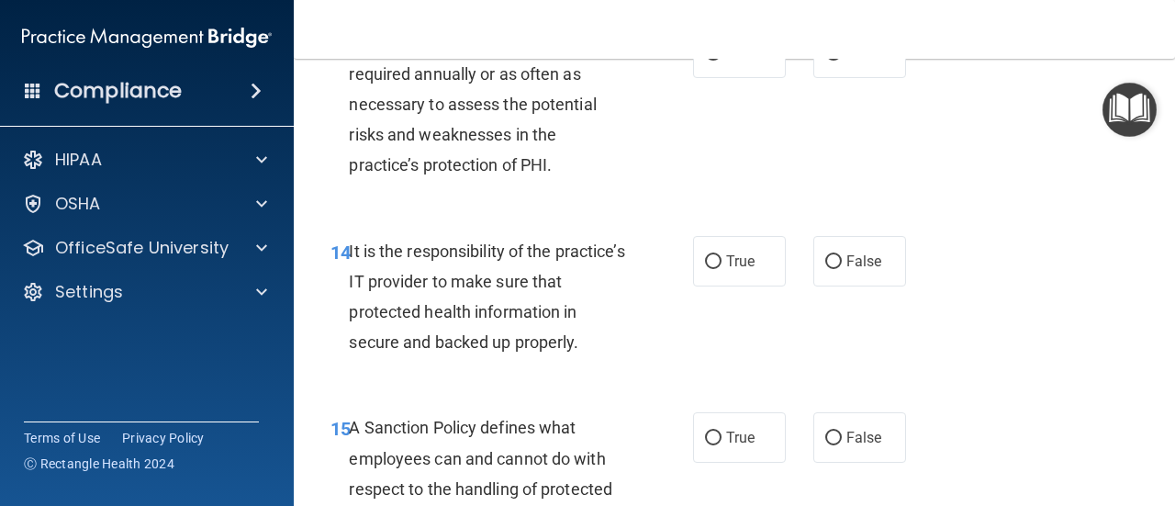
scroll to position [2893, 0]
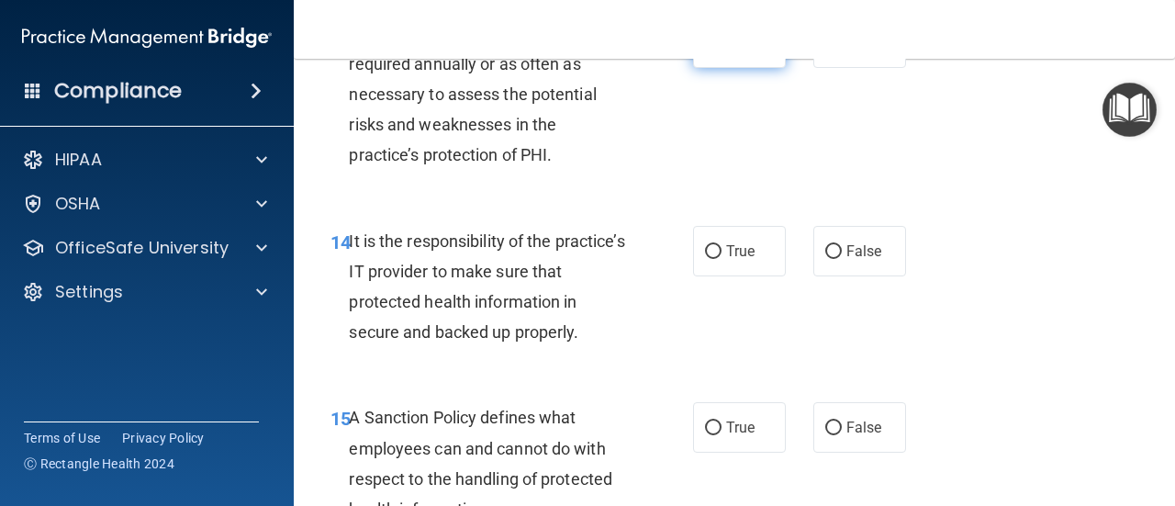
click at [705, 50] on input "True" at bounding box center [713, 44] width 17 height 14
radio input "true"
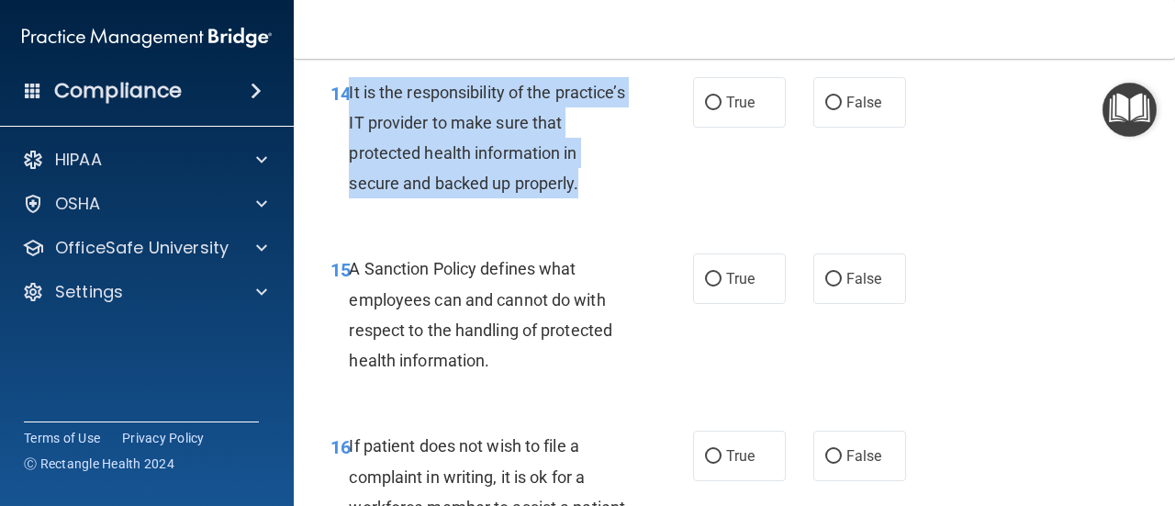
drag, startPoint x: 347, startPoint y: 151, endPoint x: 586, endPoint y: 239, distance: 254.1
click at [586, 208] on div "14 It is the responsibility of the practice’s IT provider to make sure that pro…" at bounding box center [512, 142] width 418 height 131
copy div "It is the responsibility of the practice’s IT provider to make sure that protec…"
click at [706, 208] on div "14 It is the responsibility of the practice’s IT provider to make sure that pro…" at bounding box center [512, 142] width 418 height 131
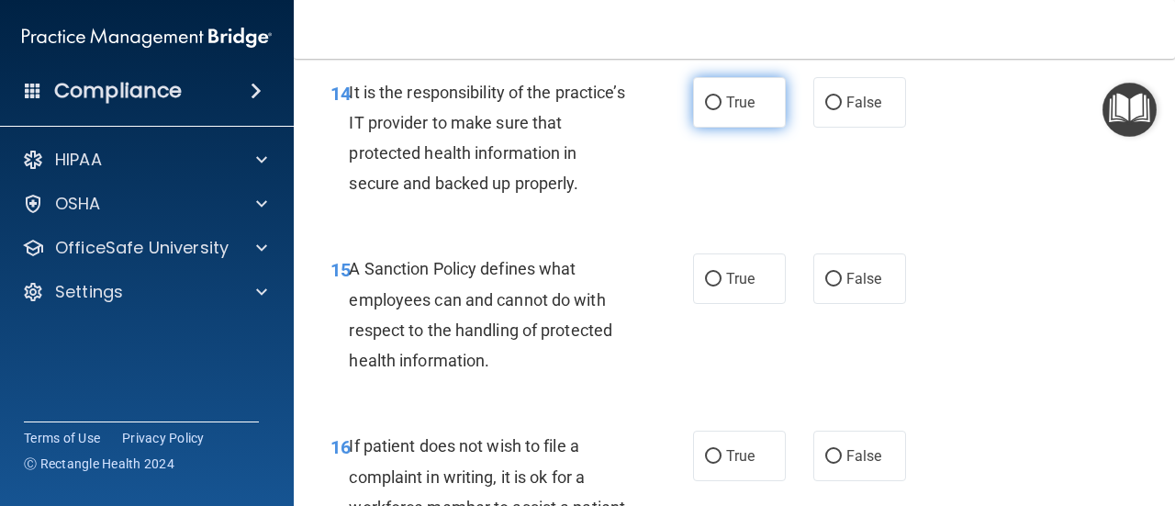
click at [707, 128] on label "True" at bounding box center [739, 102] width 93 height 50
click at [707, 110] on input "True" at bounding box center [713, 103] width 17 height 14
radio input "true"
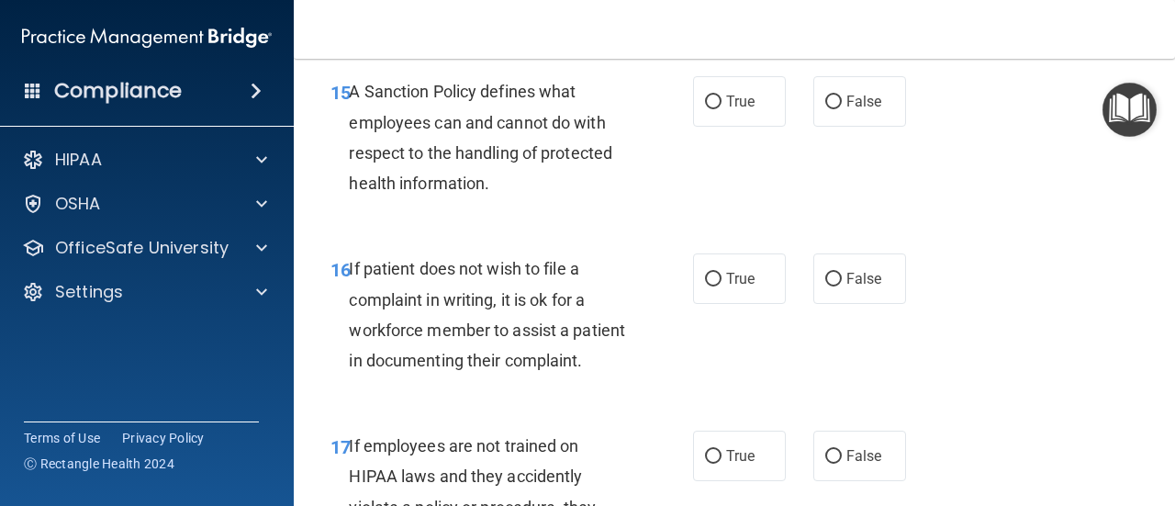
scroll to position [3229, 0]
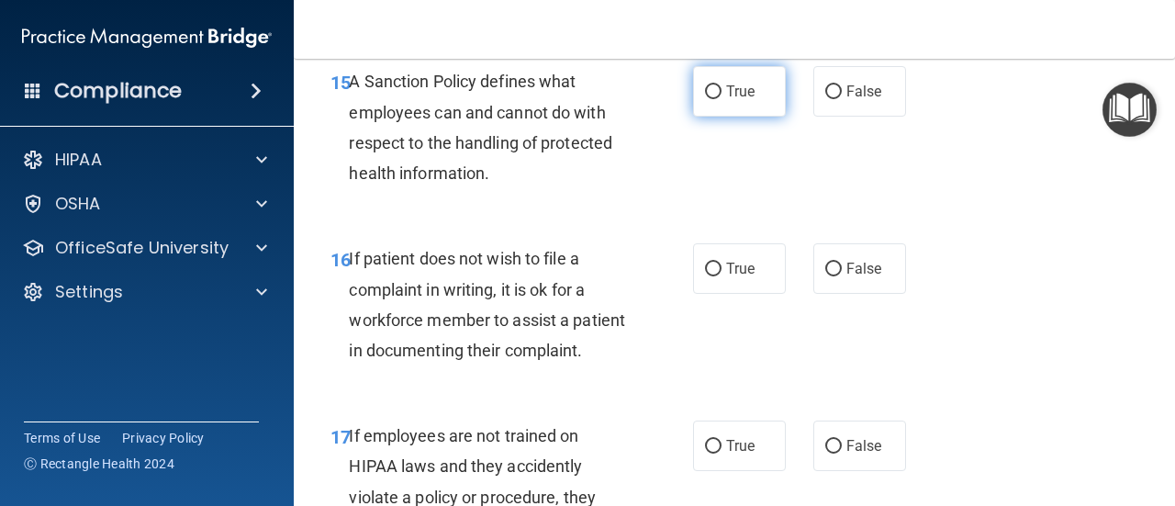
click at [726, 100] on span "True" at bounding box center [740, 91] width 28 height 17
click at [722, 99] on input "True" at bounding box center [713, 92] width 17 height 14
radio input "true"
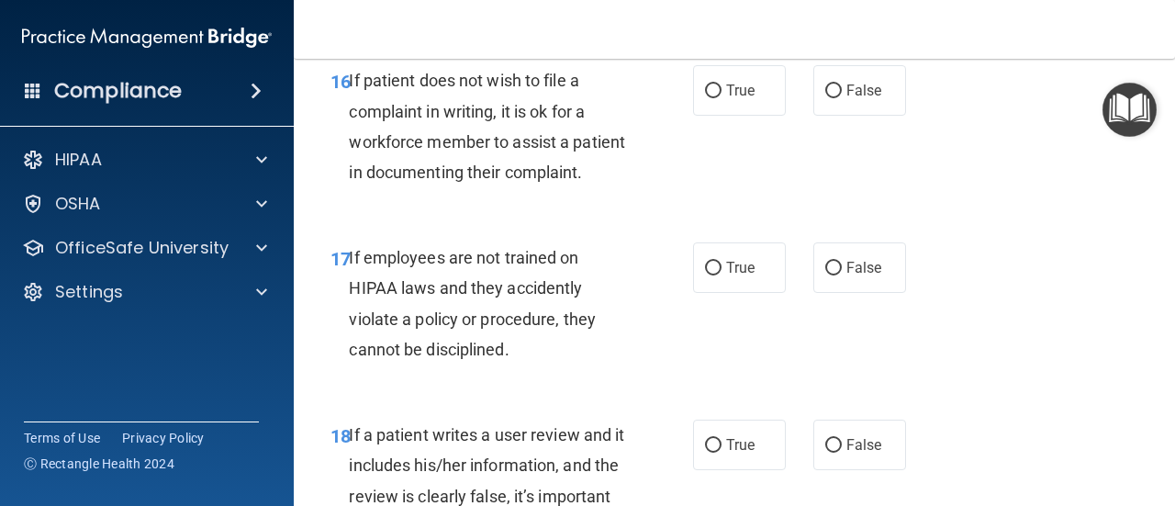
scroll to position [3444, 0]
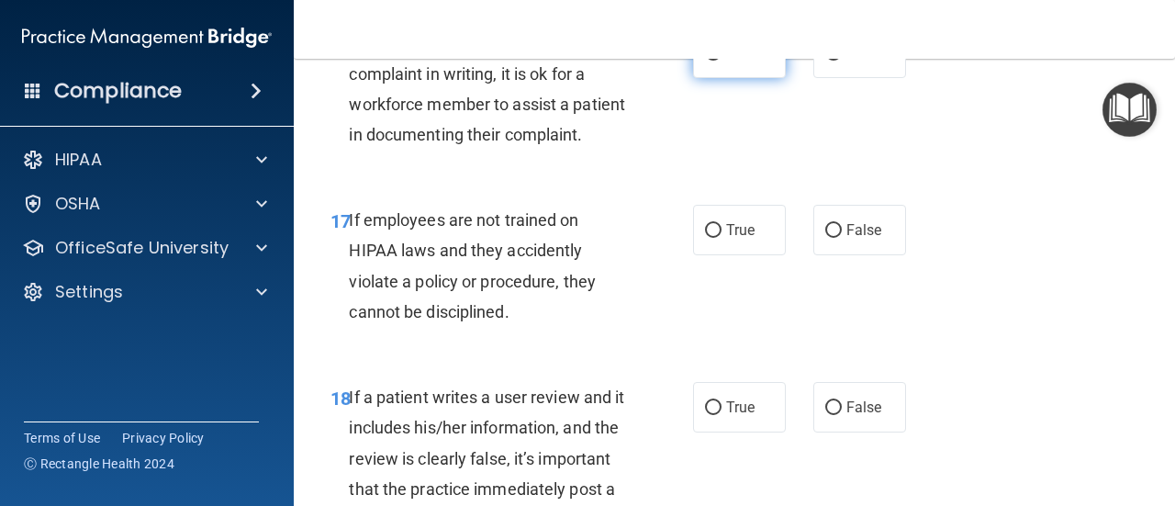
click at [721, 78] on label "True" at bounding box center [739, 53] width 93 height 50
click at [721, 61] on input "True" at bounding box center [713, 54] width 17 height 14
radio input "true"
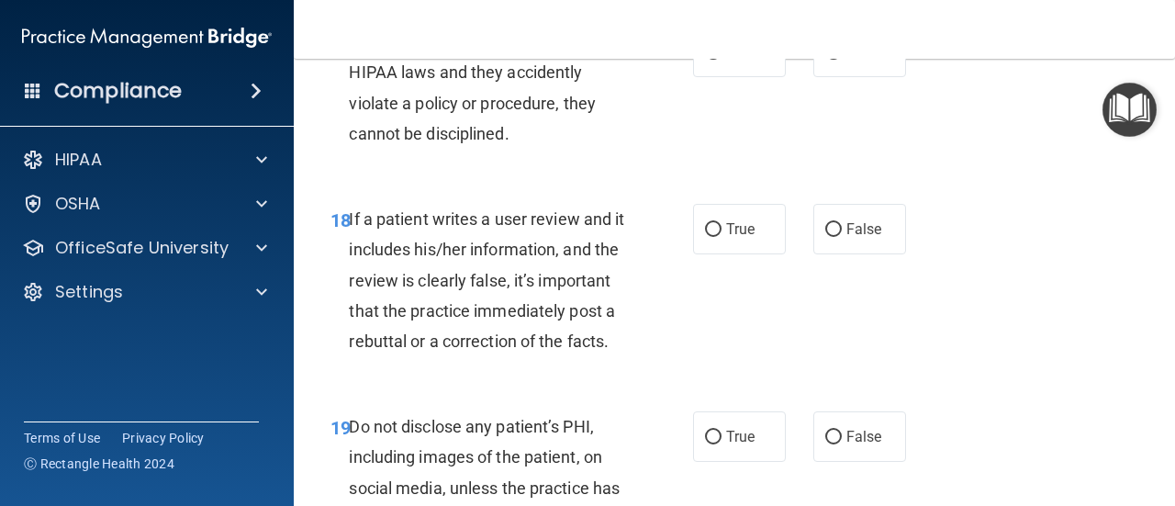
scroll to position [3670, 0]
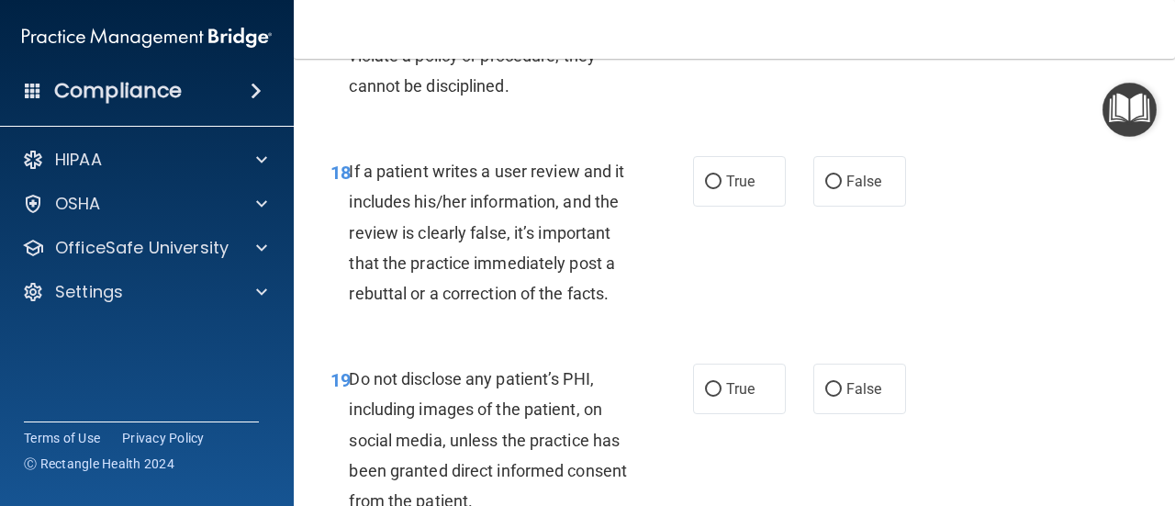
click at [846, 13] on span "False" at bounding box center [864, 3] width 36 height 17
click at [837, 12] on input "False" at bounding box center [833, 5] width 17 height 14
radio input "true"
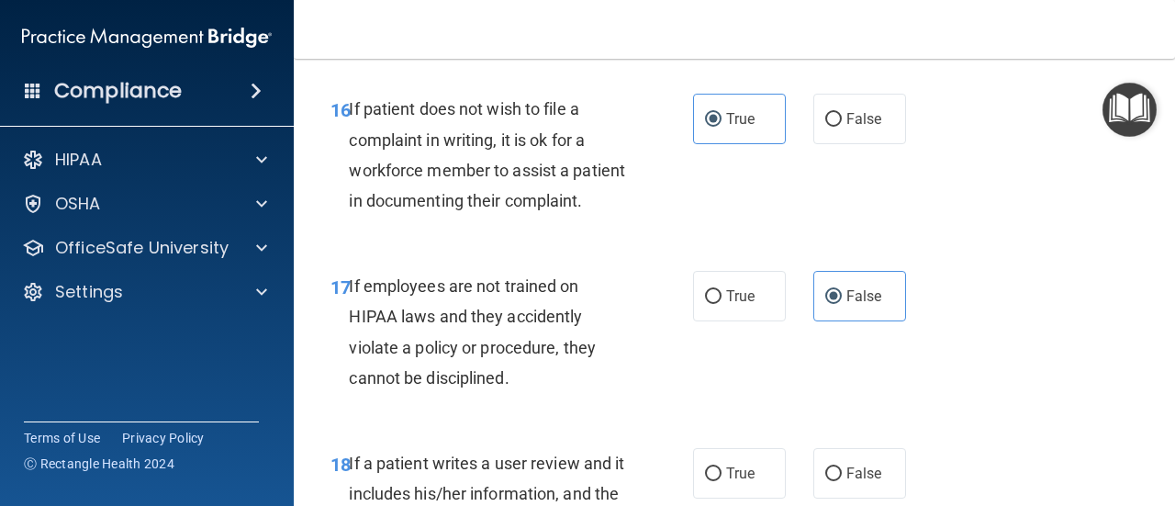
scroll to position [3368, 0]
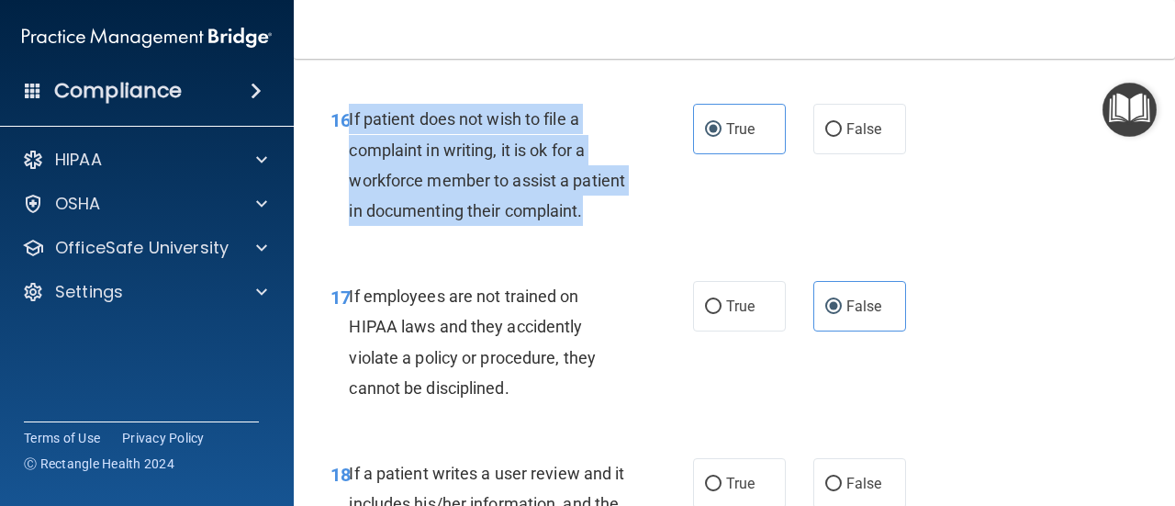
drag, startPoint x: 348, startPoint y: 178, endPoint x: 431, endPoint y: 308, distance: 153.6
click at [431, 226] on div "If patient does not wish to file a complaint in writing, it is ok for a workfor…" at bounding box center [495, 165] width 293 height 122
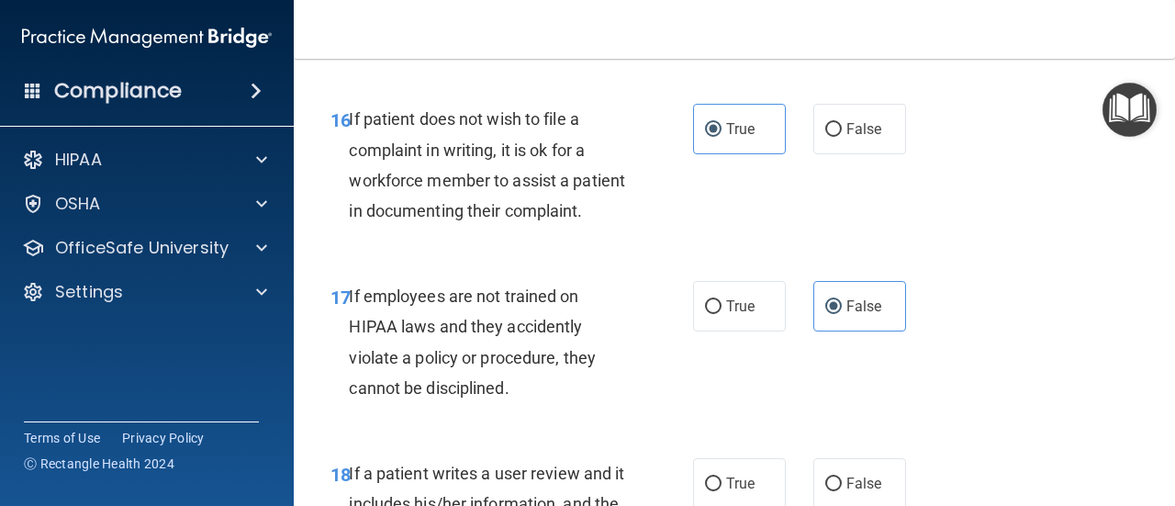
click at [760, 257] on div "16 If patient does not wish to file a complaint in writing, it is ok for a work…" at bounding box center [734, 169] width 835 height 177
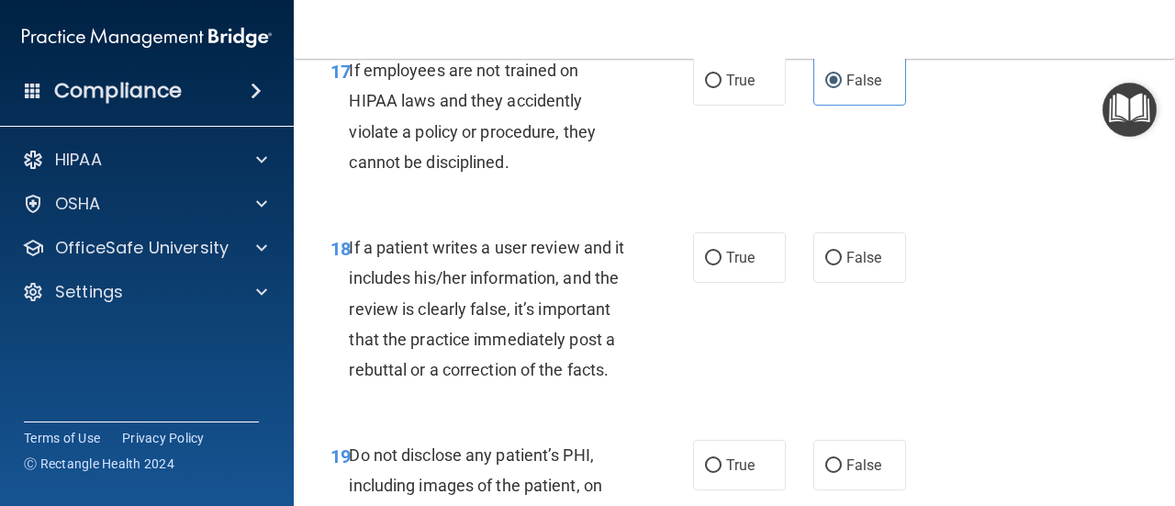
scroll to position [3661, 0]
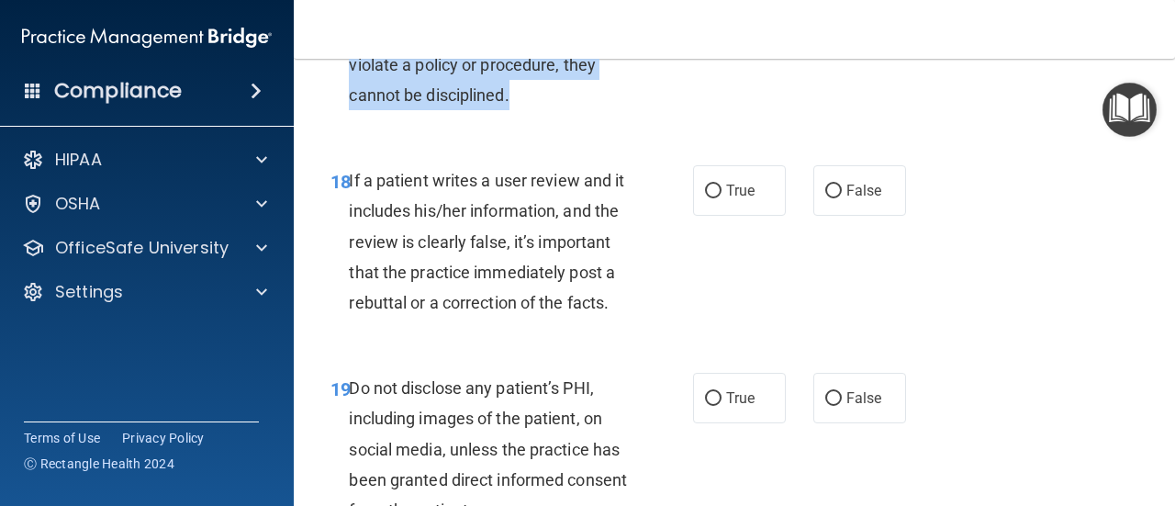
drag, startPoint x: 348, startPoint y: 95, endPoint x: 531, endPoint y: 195, distance: 207.8
click at [531, 110] on div "If employees are not trained on HIPAA laws and they accidently violate a policy…" at bounding box center [495, 49] width 293 height 122
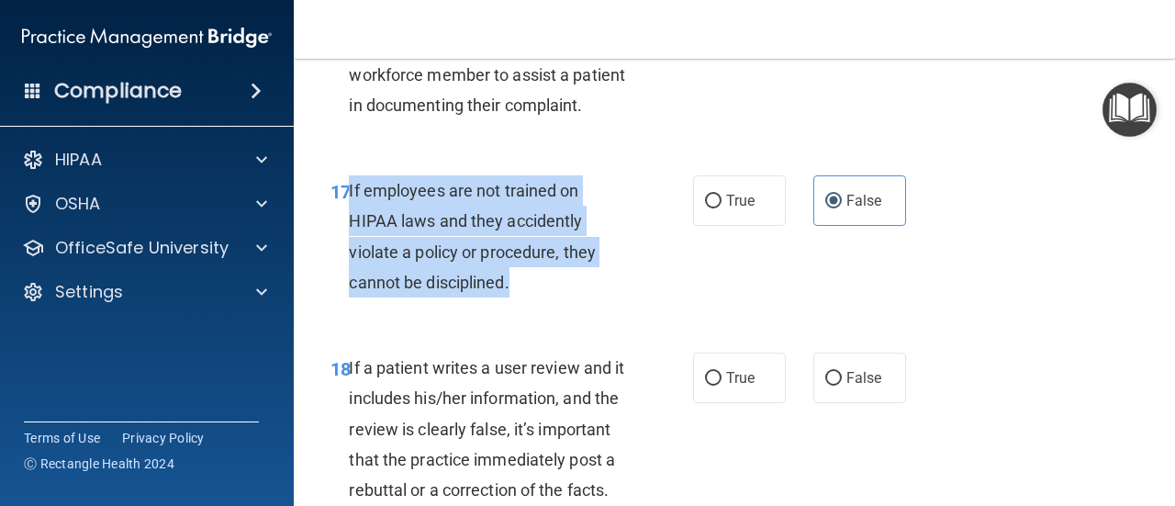
scroll to position [3503, 0]
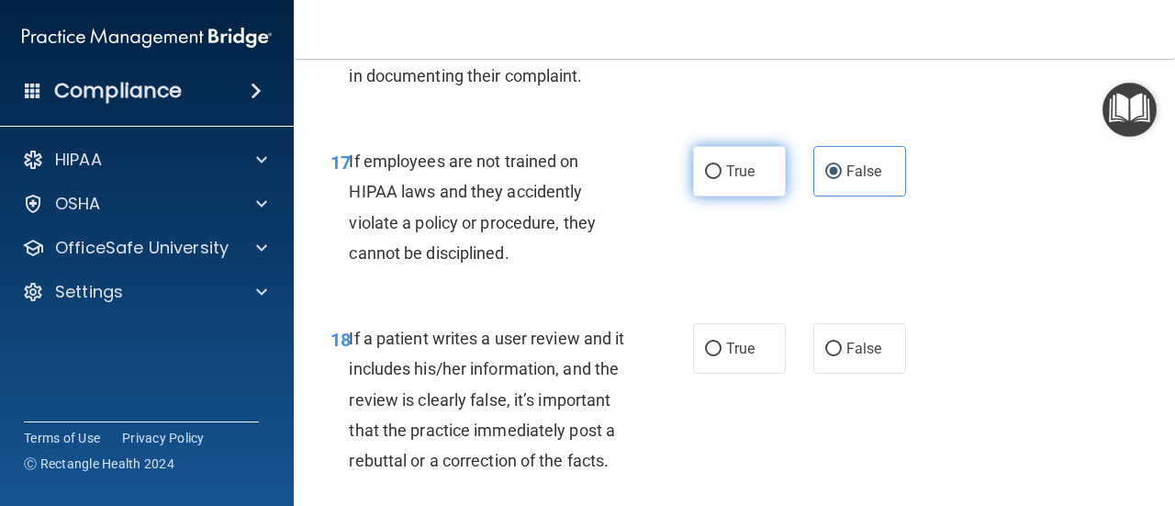
click at [732, 180] on span "True" at bounding box center [740, 170] width 28 height 17
click at [722, 179] on input "True" at bounding box center [713, 172] width 17 height 14
radio input "true"
radio input "false"
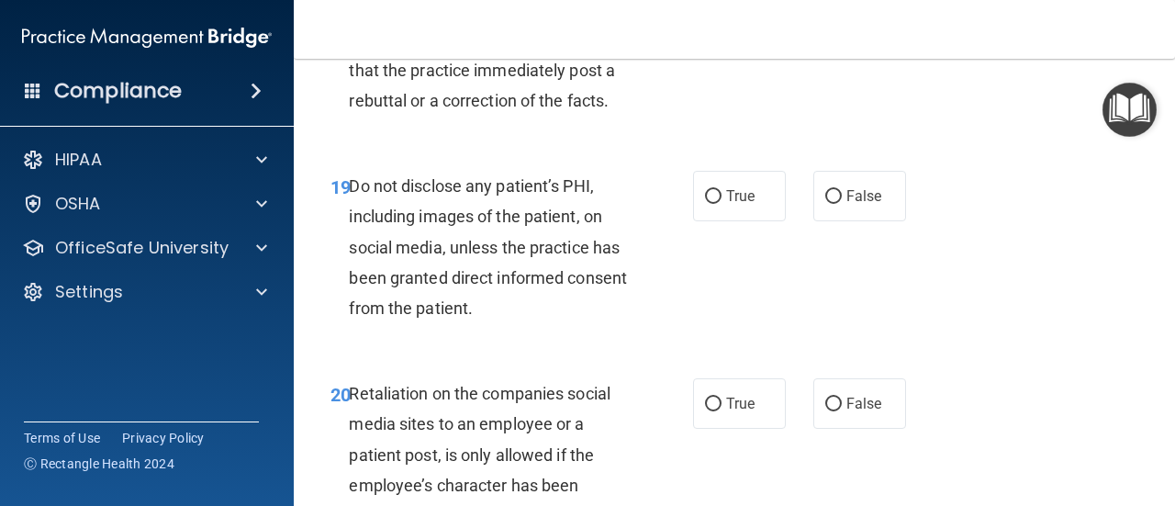
scroll to position [3690, 0]
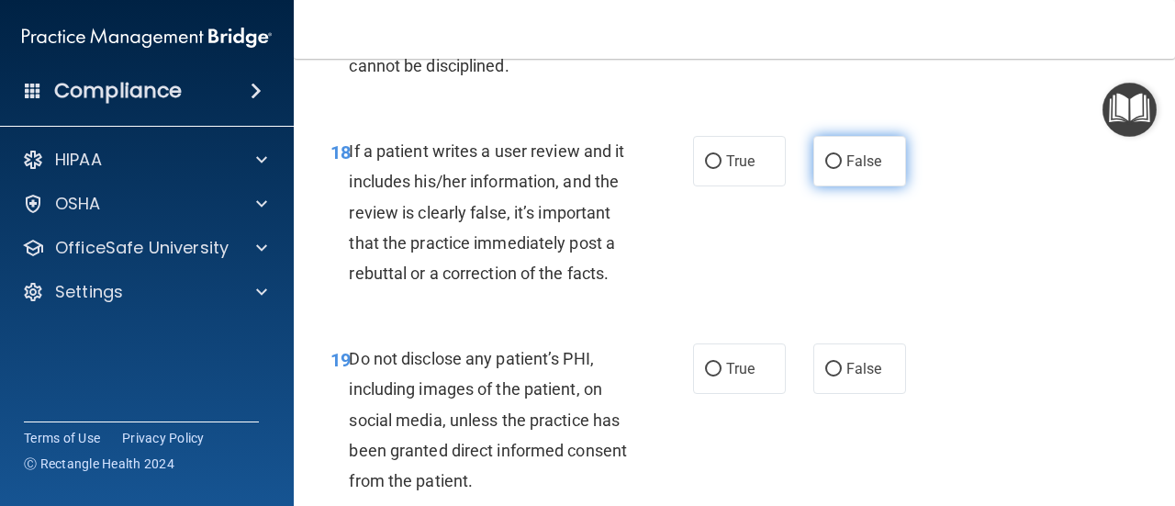
click at [845, 186] on label "False" at bounding box center [859, 161] width 93 height 50
click at [842, 169] on input "False" at bounding box center [833, 162] width 17 height 14
radio input "true"
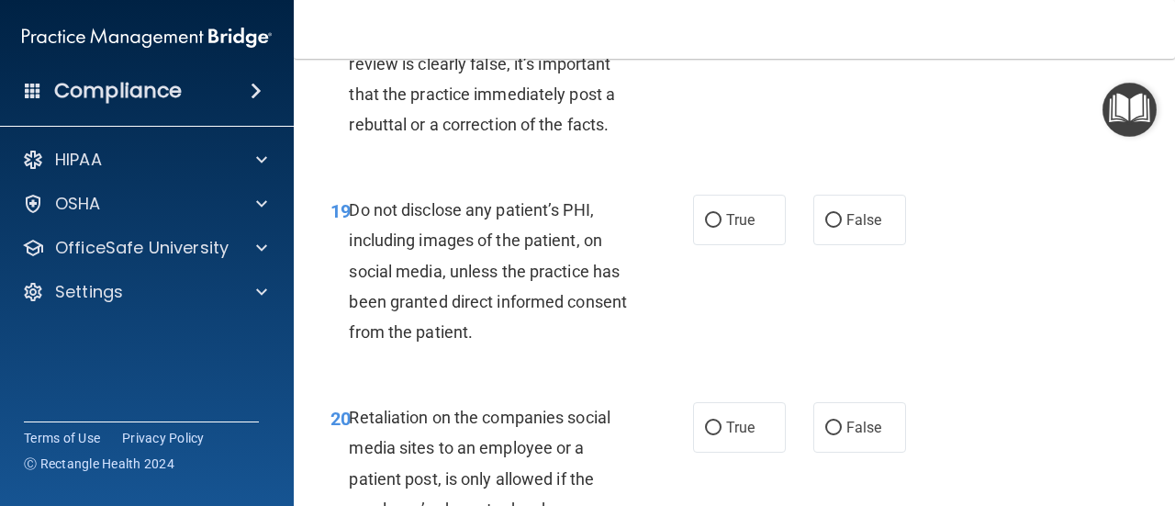
scroll to position [4069, 0]
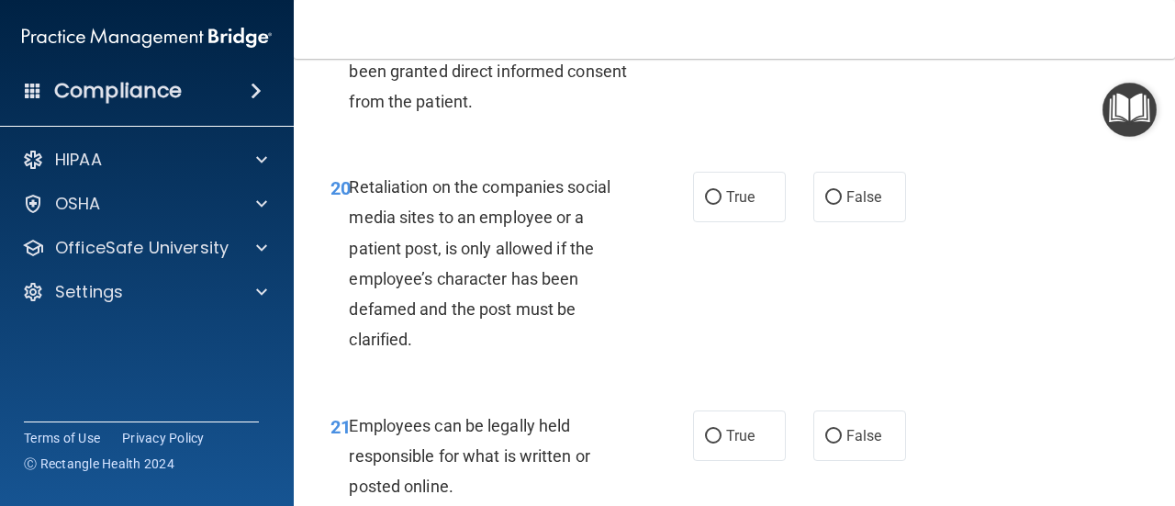
radio input "true"
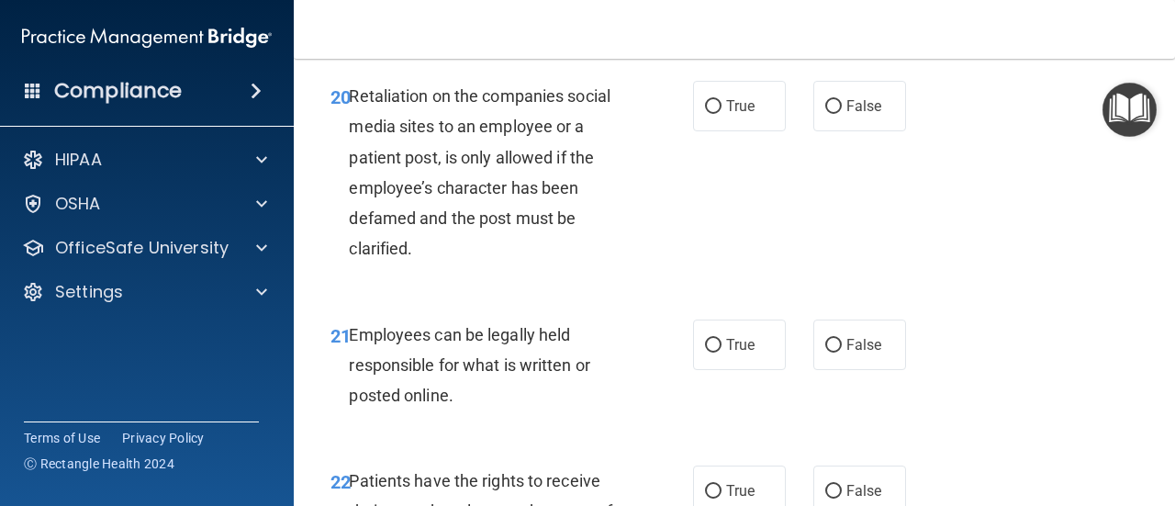
scroll to position [4276, 0]
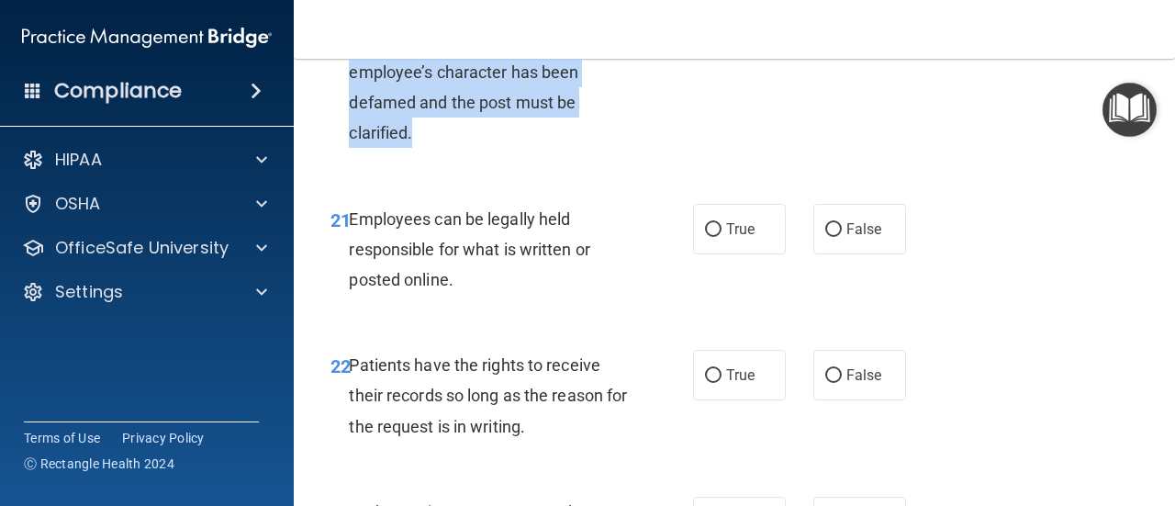
drag, startPoint x: 347, startPoint y: 96, endPoint x: 434, endPoint y: 252, distance: 178.8
click at [434, 157] on div "20 Retaliation on the companies social media sites to an employee or a patient …" at bounding box center [512, 61] width 418 height 192
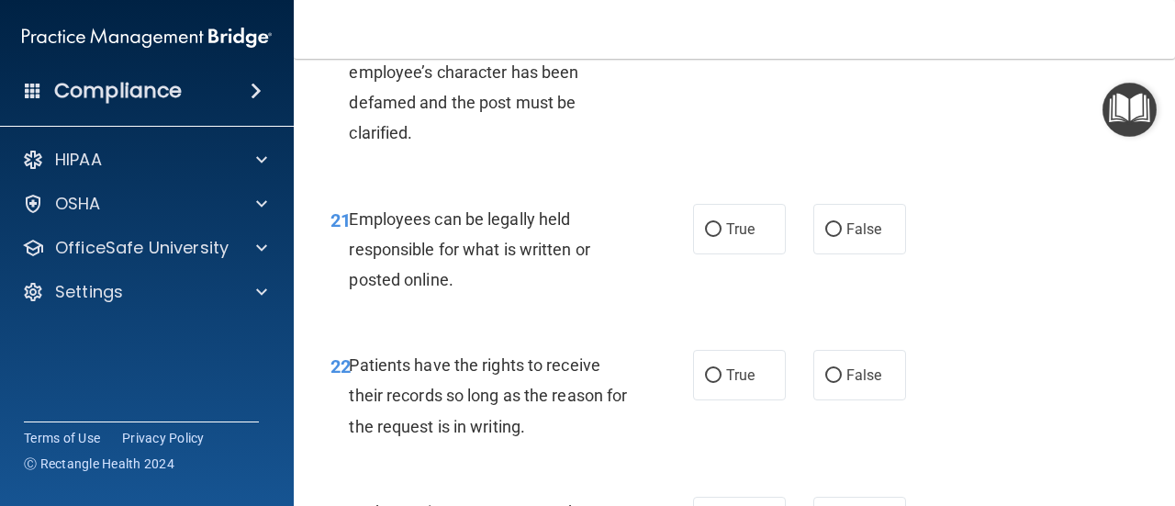
radio input "true"
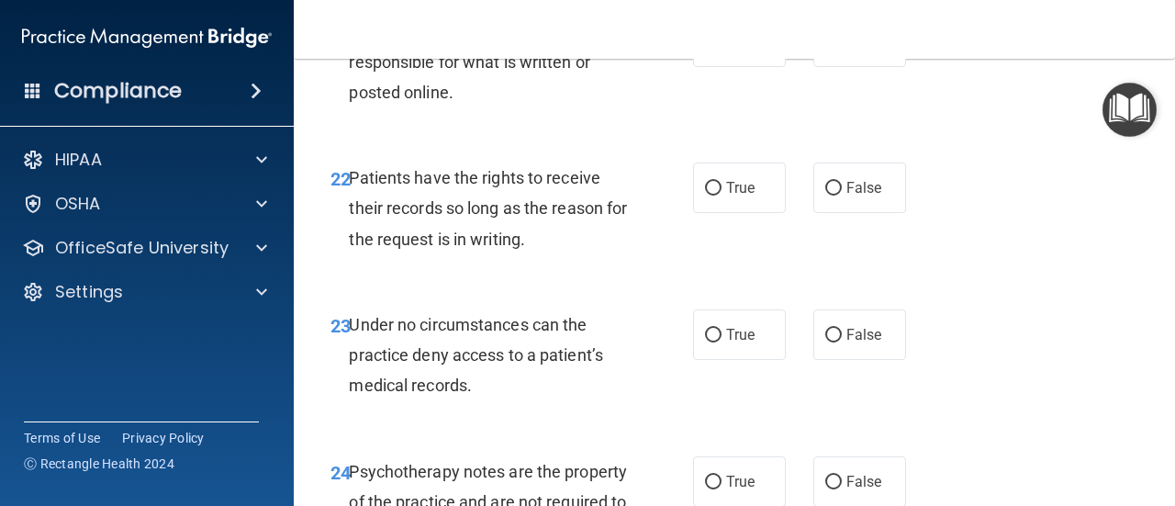
scroll to position [4511, 0]
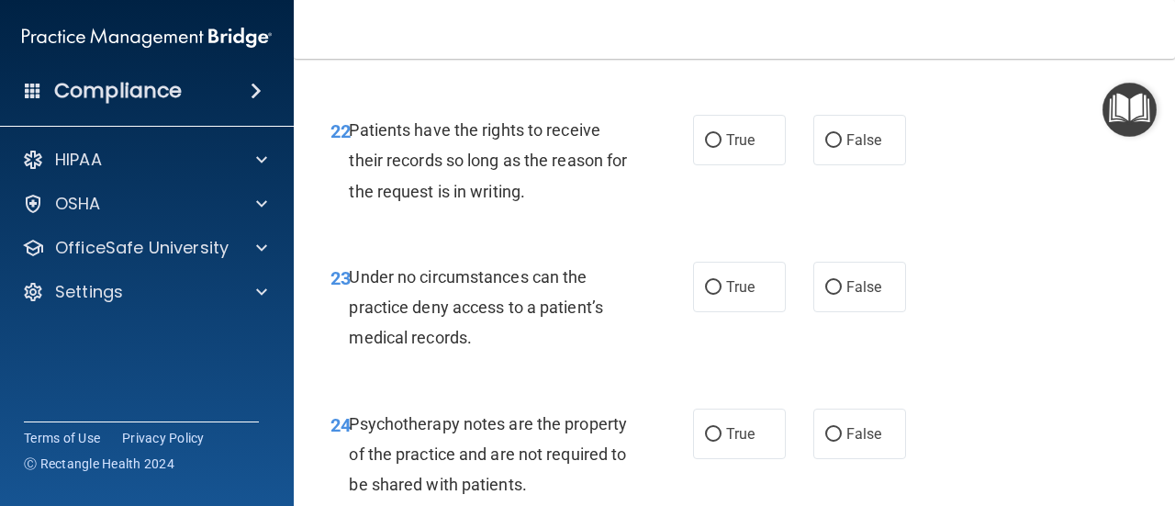
radio input "true"
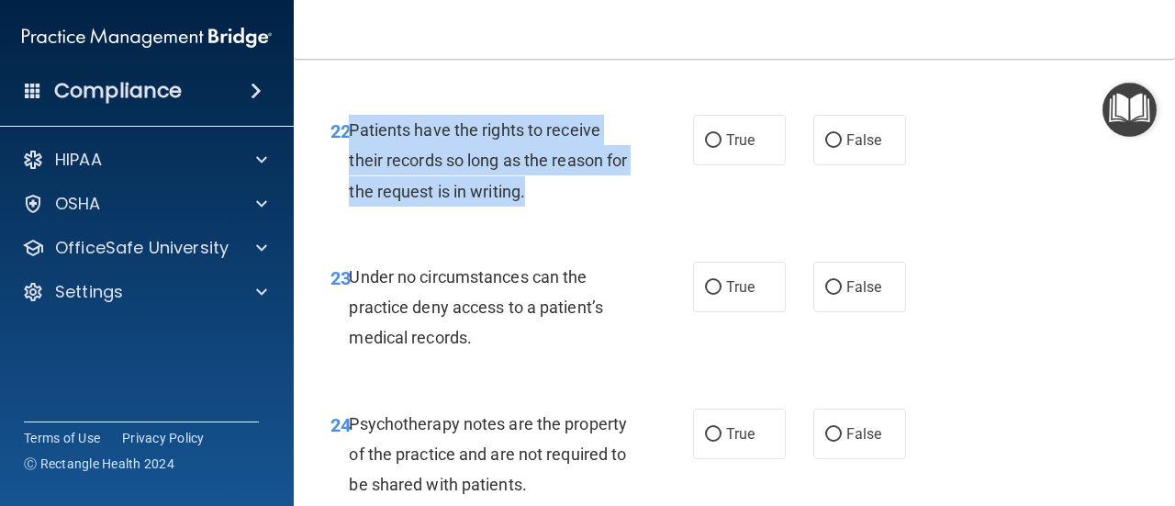
drag, startPoint x: 351, startPoint y: 247, endPoint x: 558, endPoint y: 324, distance: 221.3
click at [558, 207] on div "Patients have the rights to receive their records so long as the reason for the…" at bounding box center [495, 161] width 293 height 92
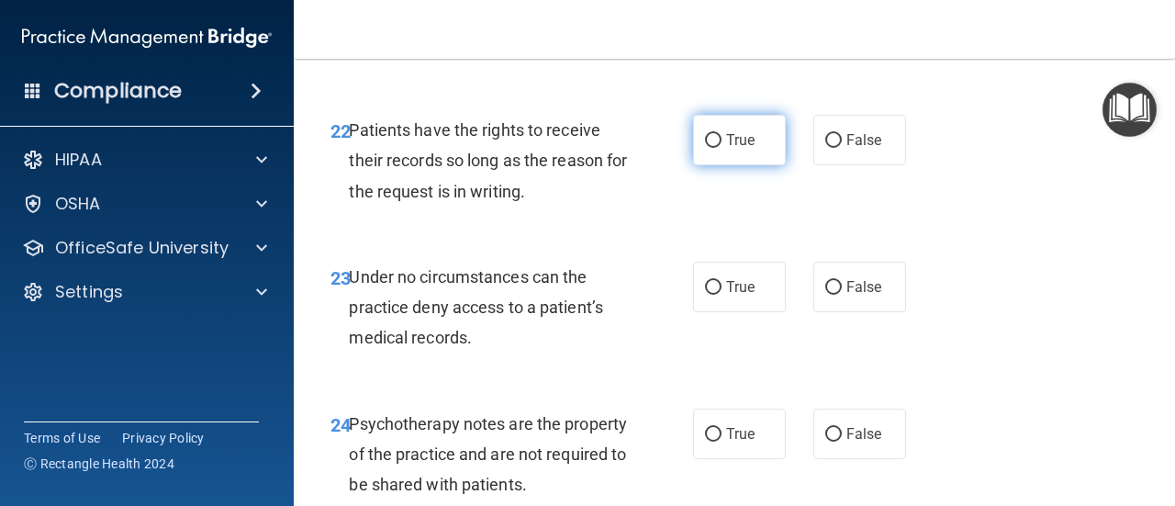
click at [727, 149] on span "True" at bounding box center [740, 139] width 28 height 17
click at [722, 148] on input "True" at bounding box center [713, 141] width 17 height 14
radio input "true"
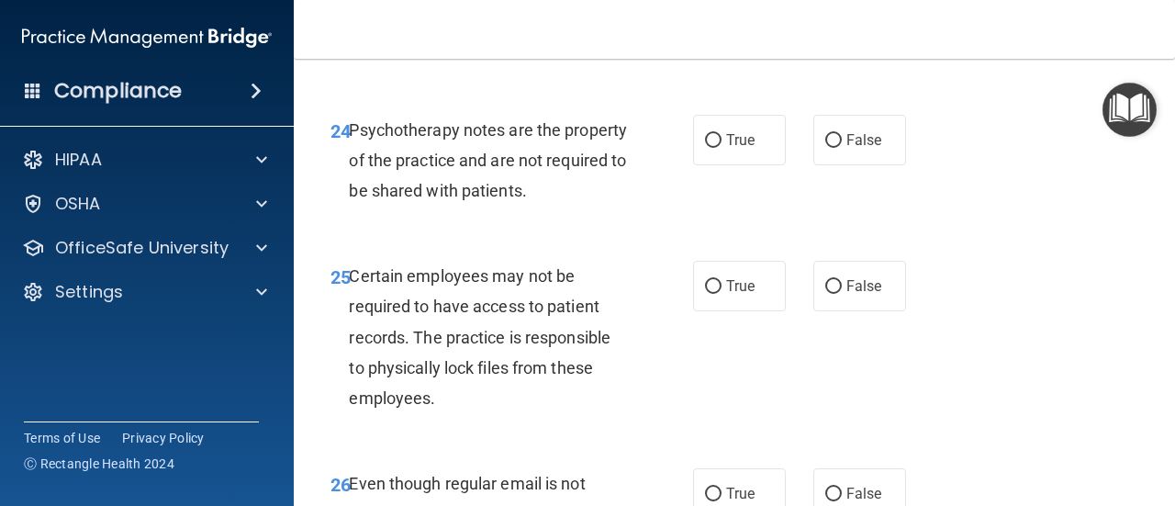
scroll to position [4824, 0]
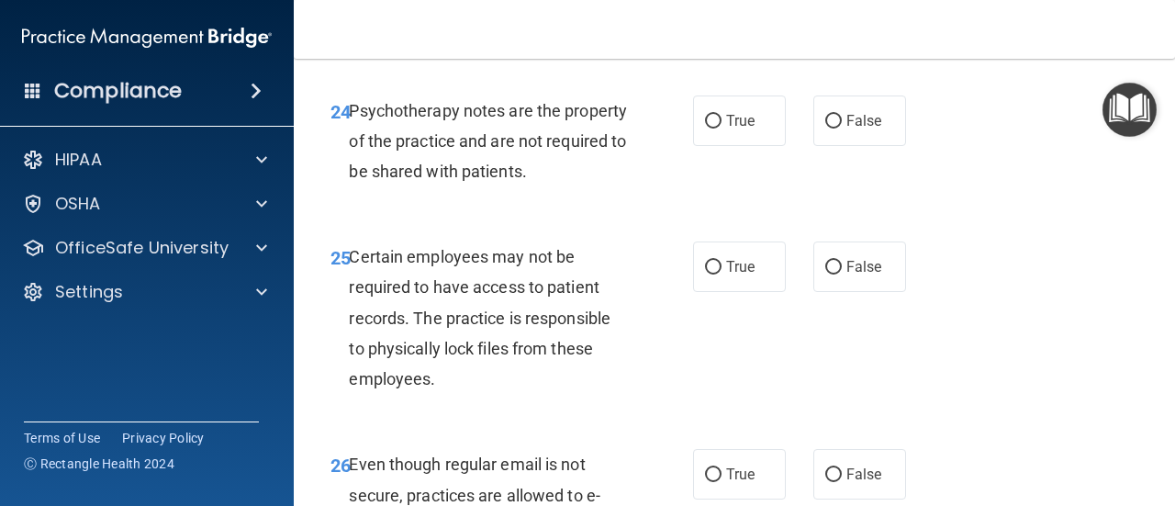
radio input "true"
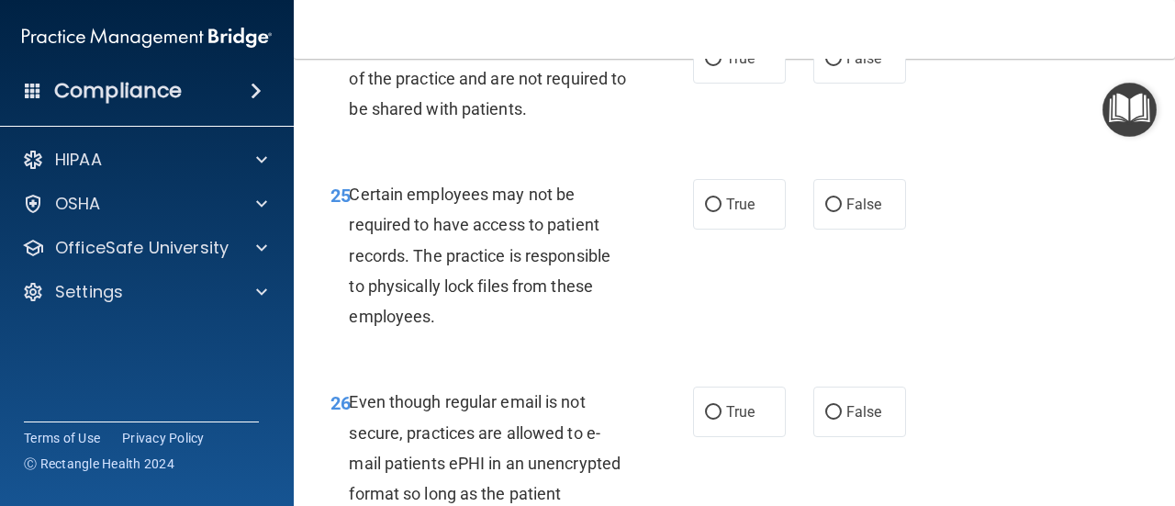
scroll to position [4915, 0]
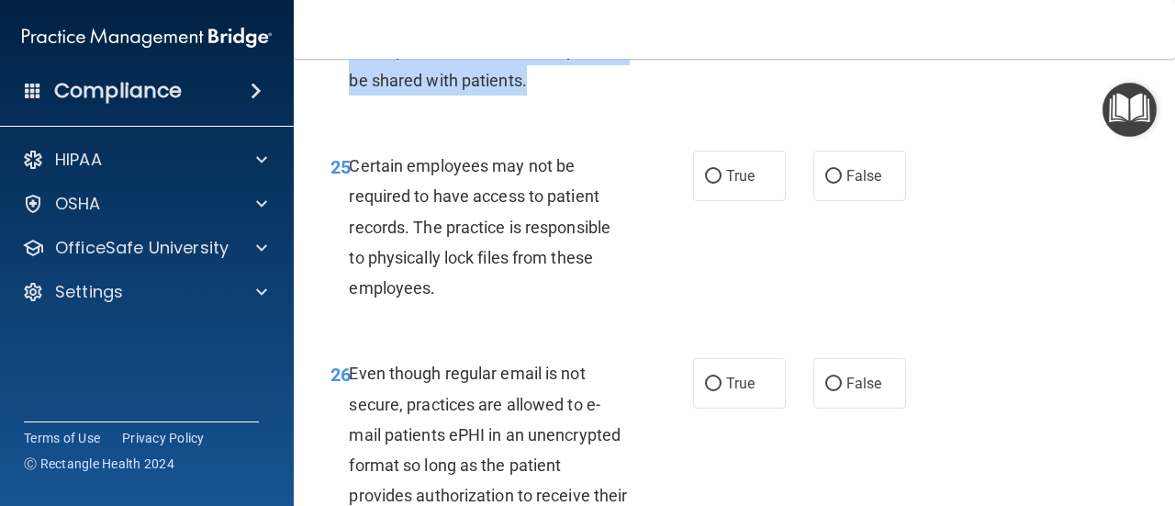
drag, startPoint x: 351, startPoint y: 142, endPoint x: 644, endPoint y: 207, distance: 299.8
click at [644, 106] on div "24 Psychotherapy notes are the property of the practice and are not required to…" at bounding box center [512, 55] width 418 height 101
click at [833, 38] on input "False" at bounding box center [833, 31] width 17 height 14
radio input "true"
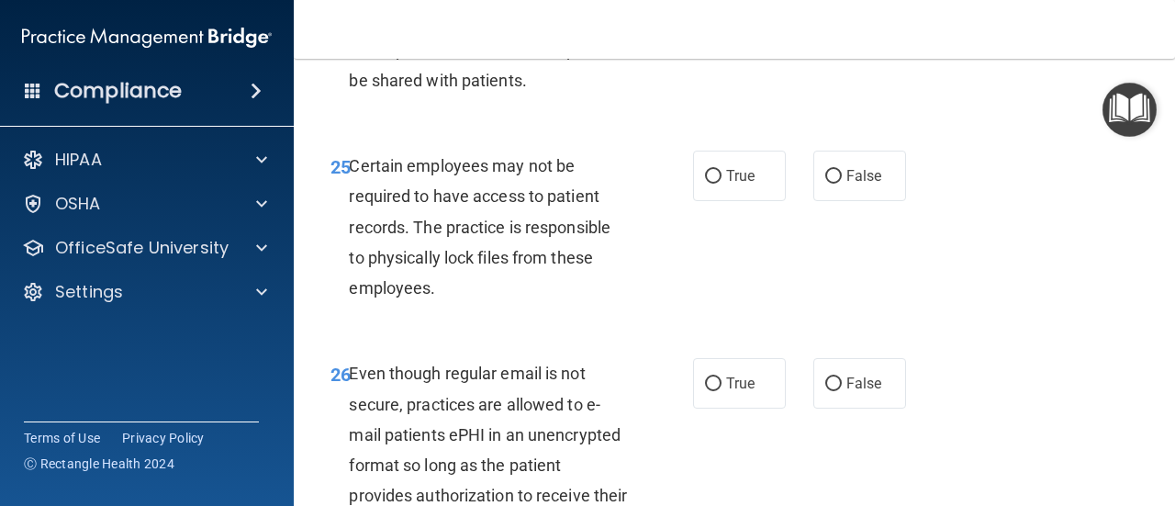
click at [773, 129] on div "24 Psychotherapy notes are the property of the practice and are not required to…" at bounding box center [734, 55] width 835 height 147
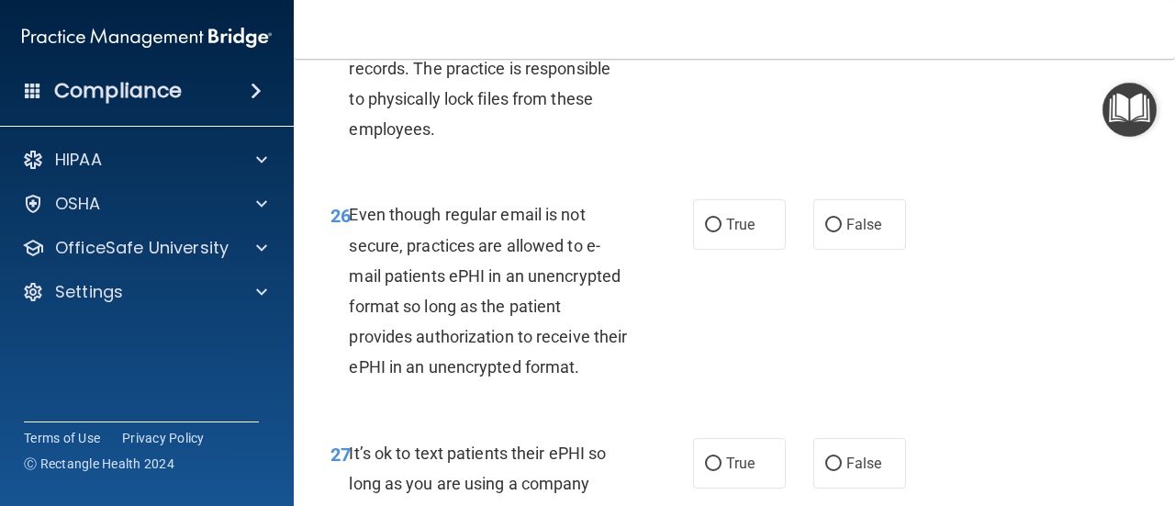
scroll to position [5093, 0]
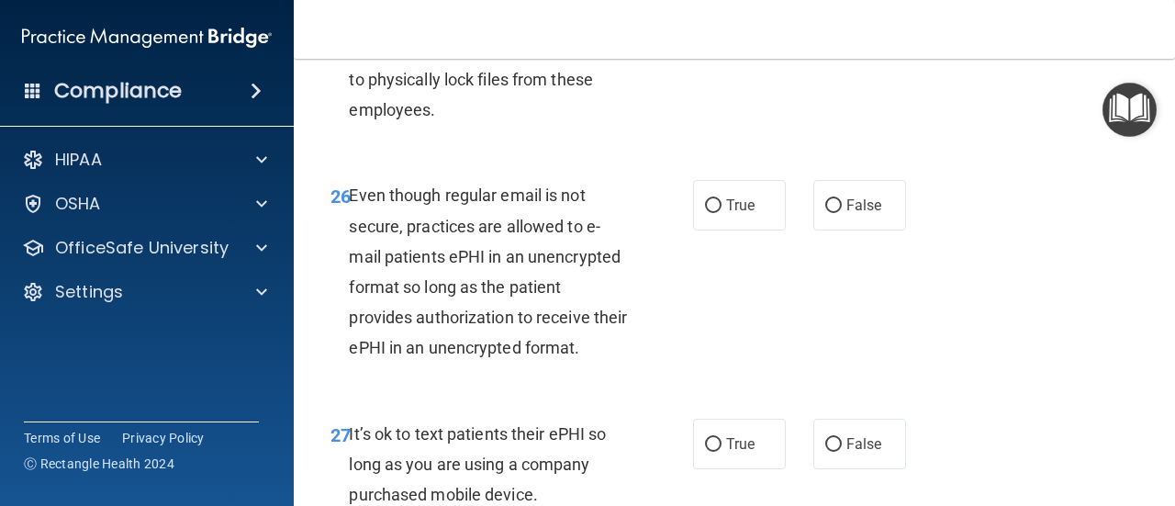
radio input "true"
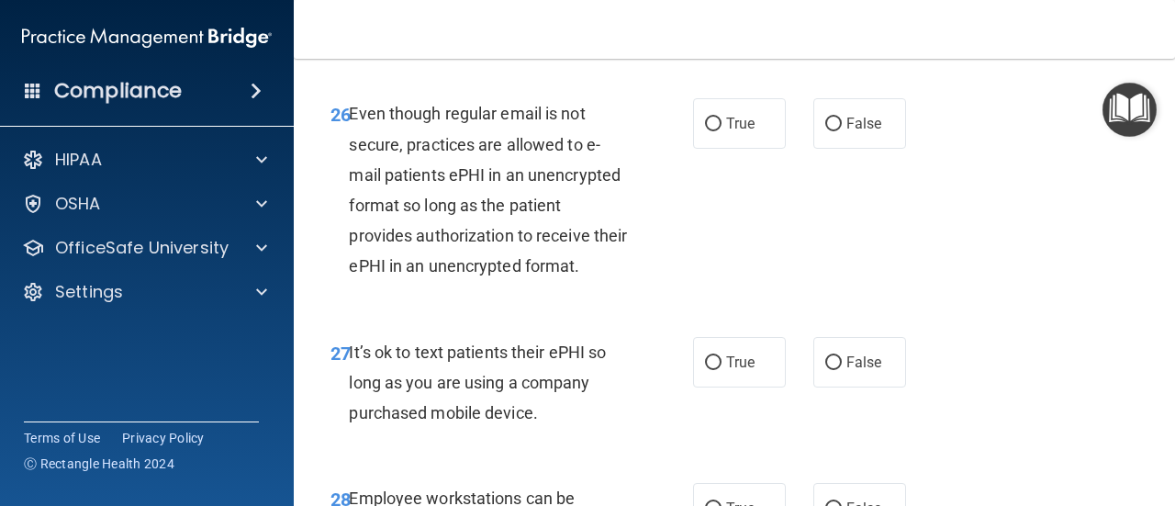
scroll to position [5261, 0]
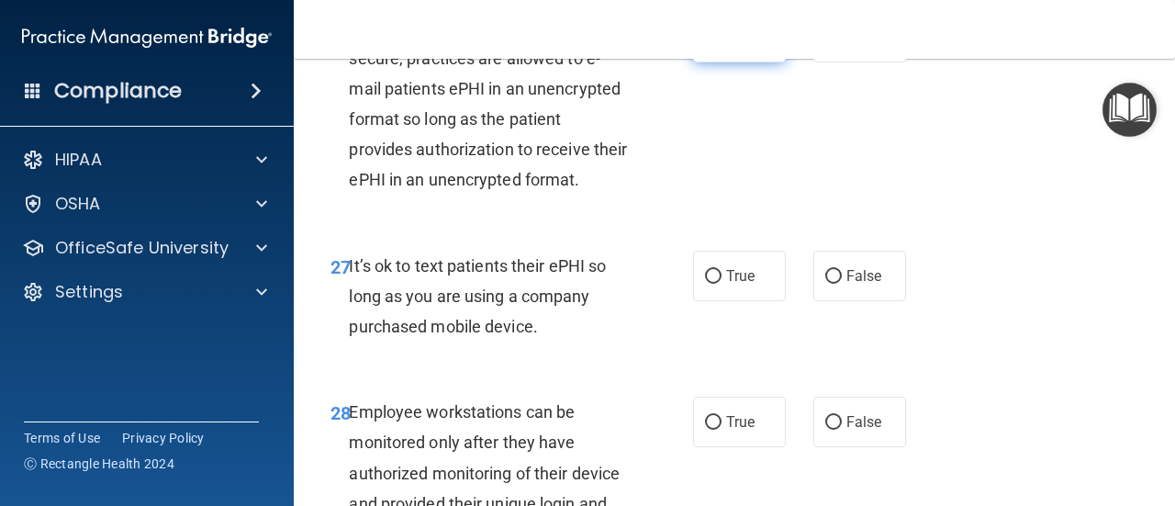
click at [711, 45] on input "True" at bounding box center [713, 38] width 17 height 14
radio input "true"
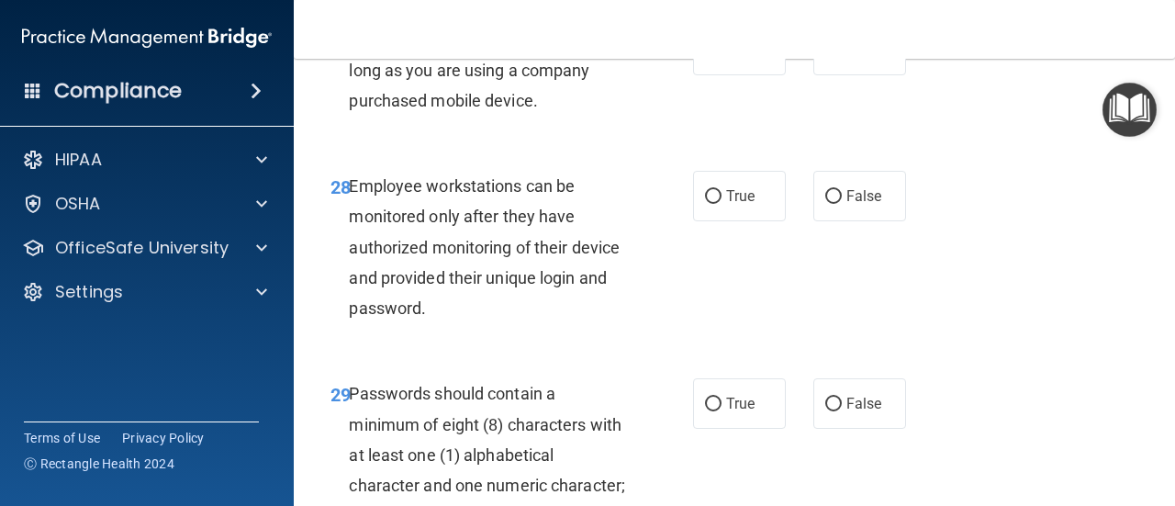
scroll to position [5525, 0]
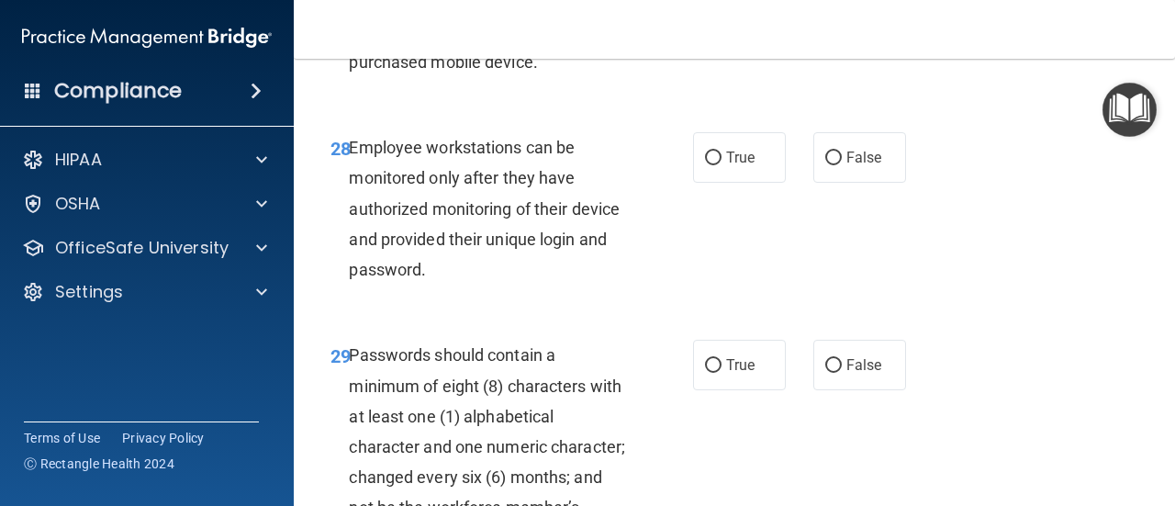
click at [879, 37] on label "False" at bounding box center [859, 11] width 93 height 50
click at [842, 19] on input "False" at bounding box center [833, 13] width 17 height 14
radio input "true"
click at [726, 166] on span "True" at bounding box center [740, 157] width 28 height 17
click at [722, 165] on input "True" at bounding box center [713, 158] width 17 height 14
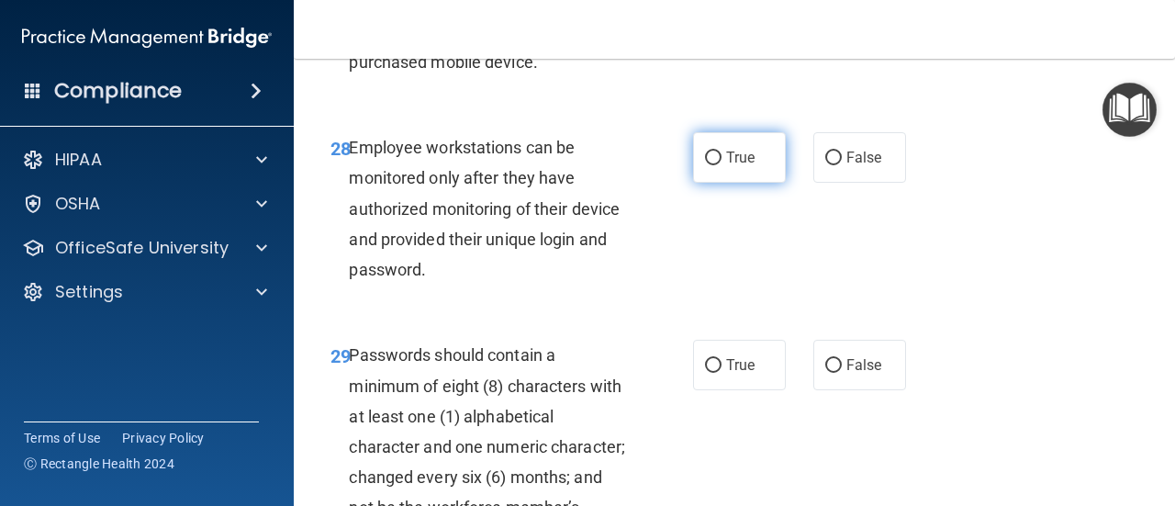
radio input "true"
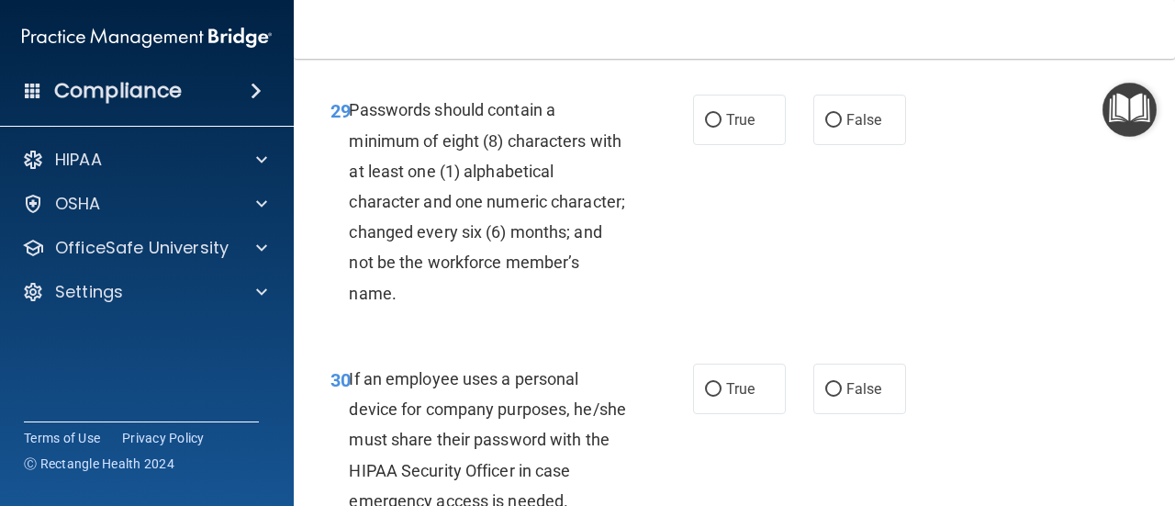
scroll to position [5741, 0]
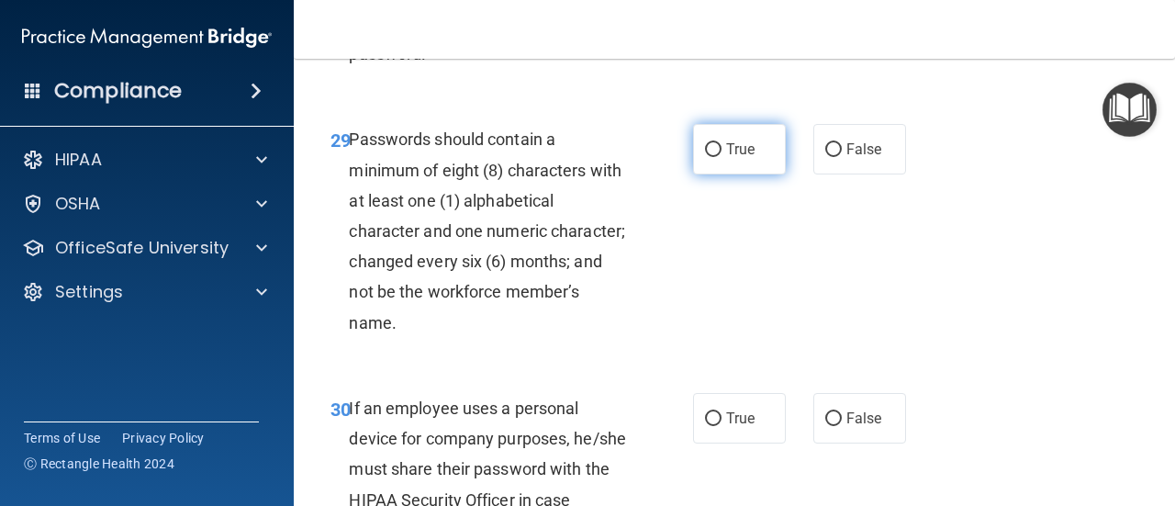
click at [707, 157] on input "True" at bounding box center [713, 150] width 17 height 14
radio input "true"
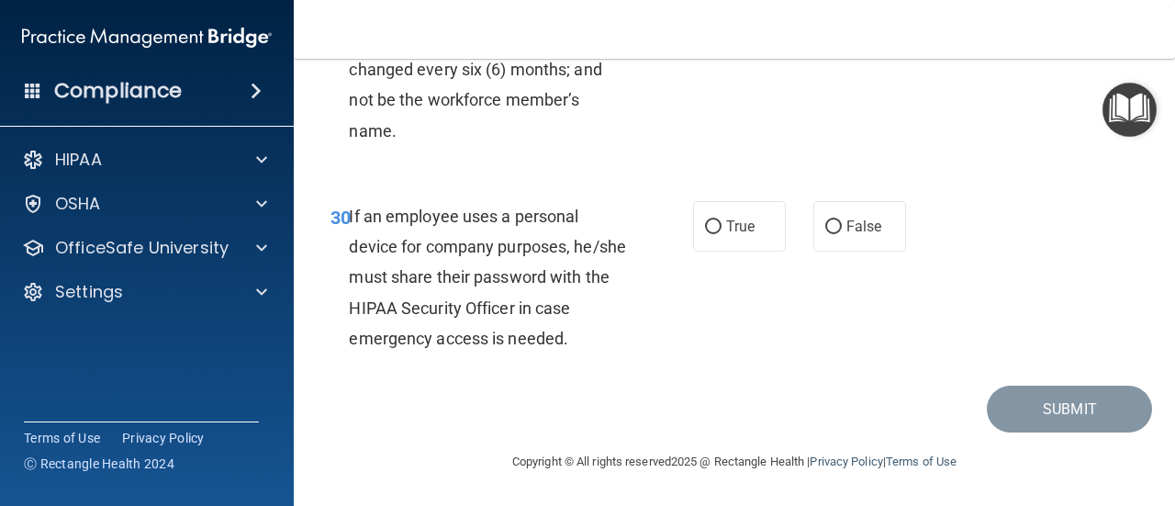
scroll to position [6053, 0]
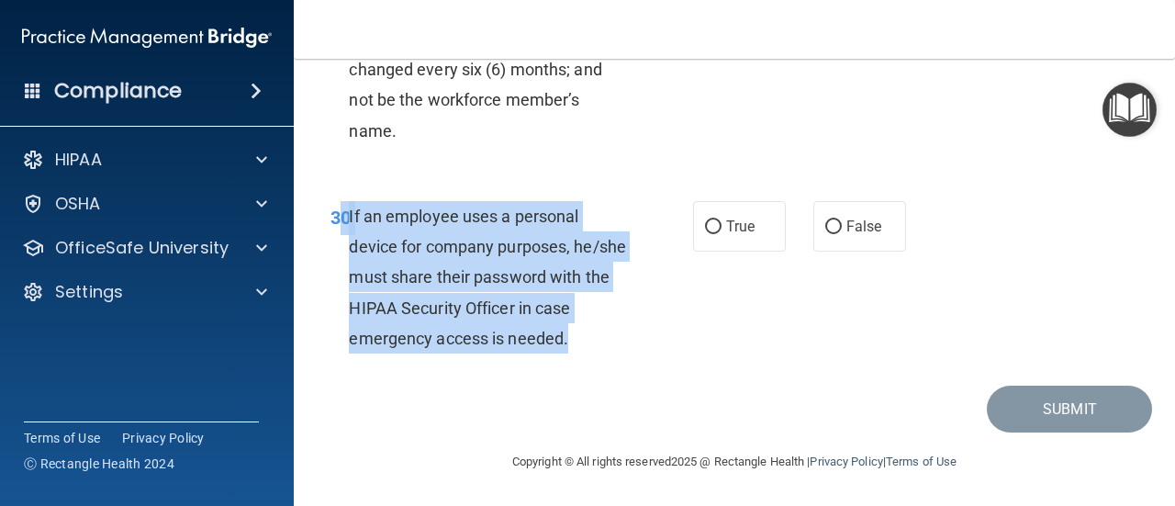
drag, startPoint x: 346, startPoint y: 214, endPoint x: 633, endPoint y: 339, distance: 313.3
click at [633, 339] on div "30 If an employee uses a personal device for company purposes, he/she must shar…" at bounding box center [512, 282] width 418 height 162
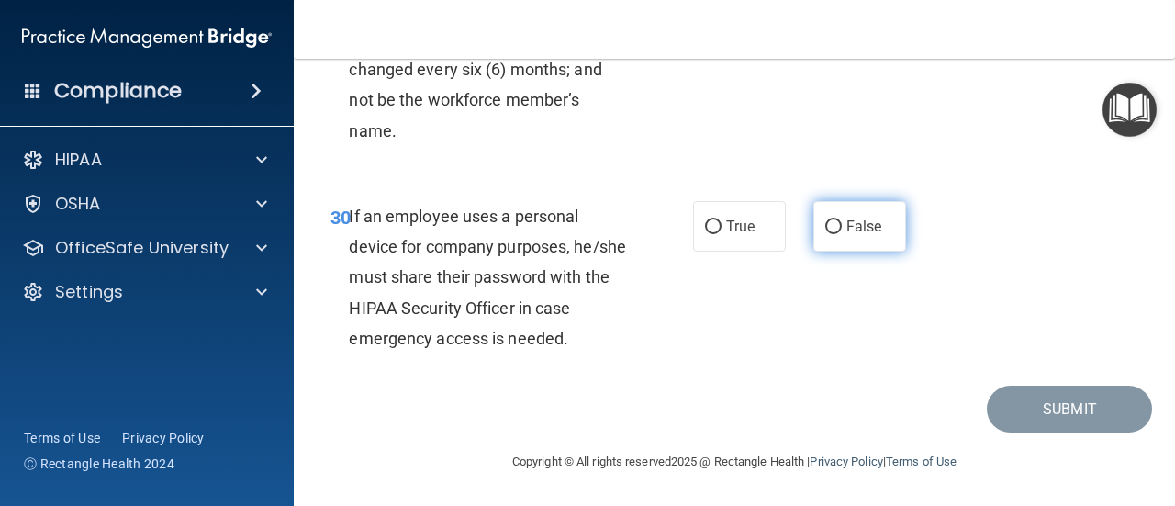
click at [856, 229] on span "False" at bounding box center [864, 226] width 36 height 17
click at [842, 229] on input "False" at bounding box center [833, 227] width 17 height 14
radio input "true"
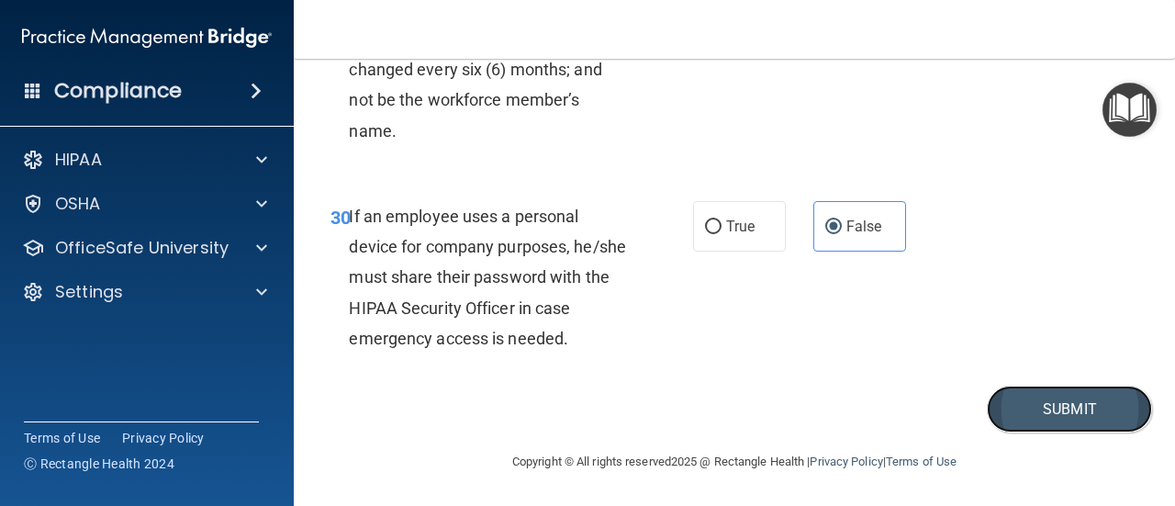
click at [1050, 414] on button "Submit" at bounding box center [1069, 409] width 165 height 47
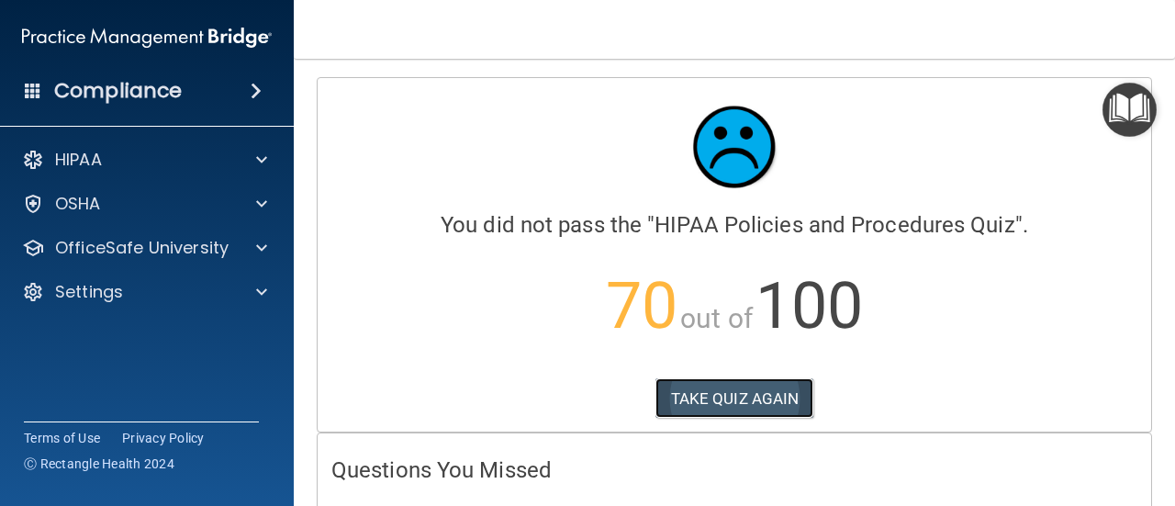
click at [736, 394] on button "TAKE QUIZ AGAIN" at bounding box center [734, 398] width 159 height 40
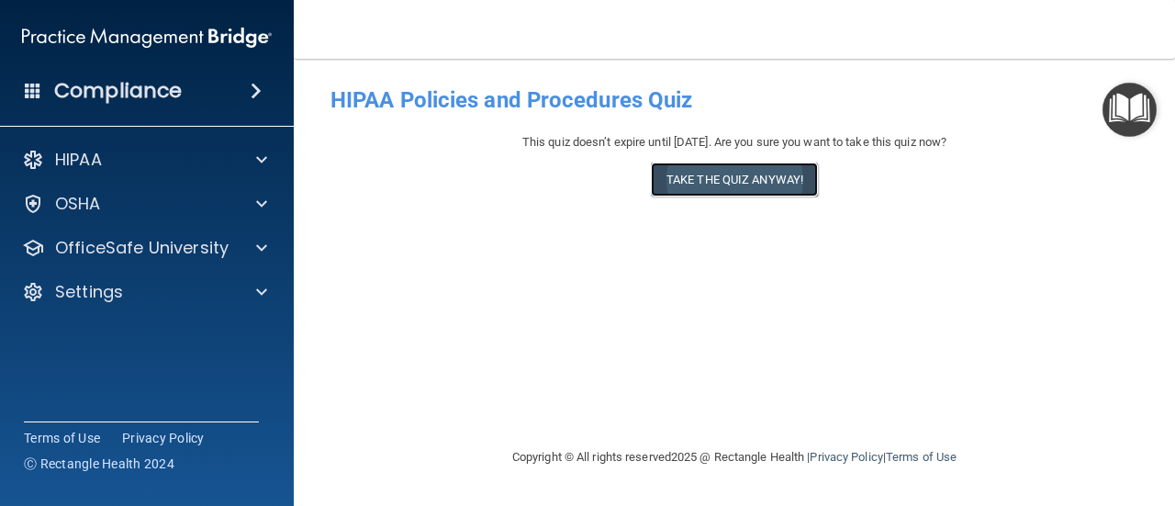
click at [745, 181] on button "Take the quiz anyway!" at bounding box center [734, 179] width 167 height 34
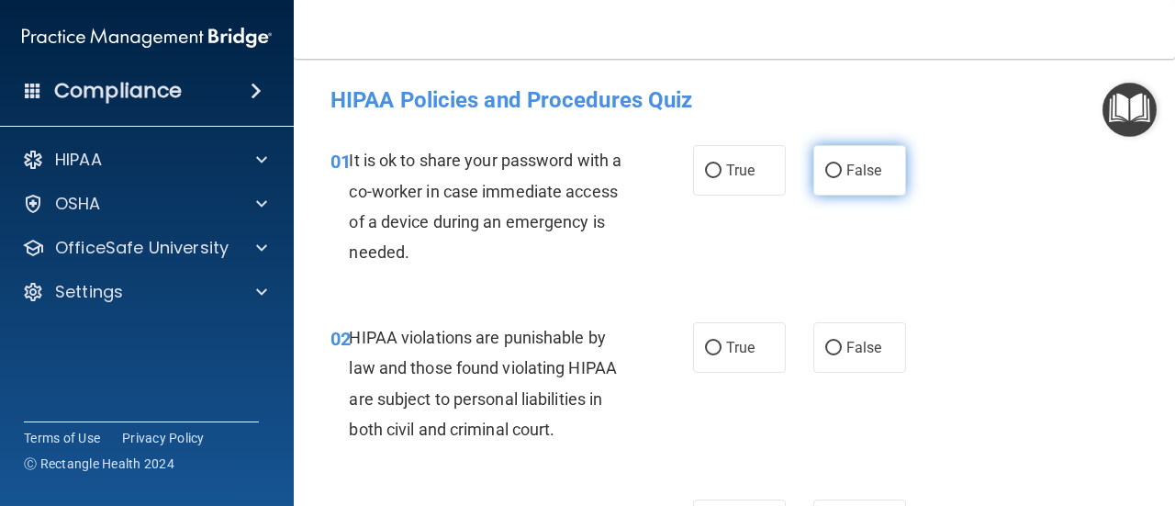
click at [846, 166] on span "False" at bounding box center [864, 170] width 36 height 17
click at [842, 166] on input "False" at bounding box center [833, 171] width 17 height 14
radio input "true"
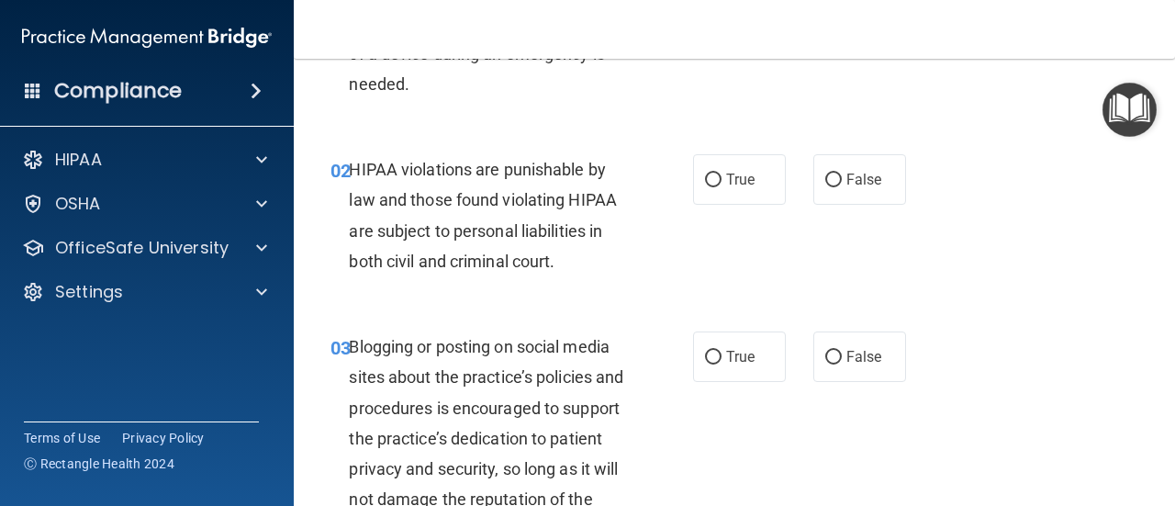
scroll to position [207, 0]
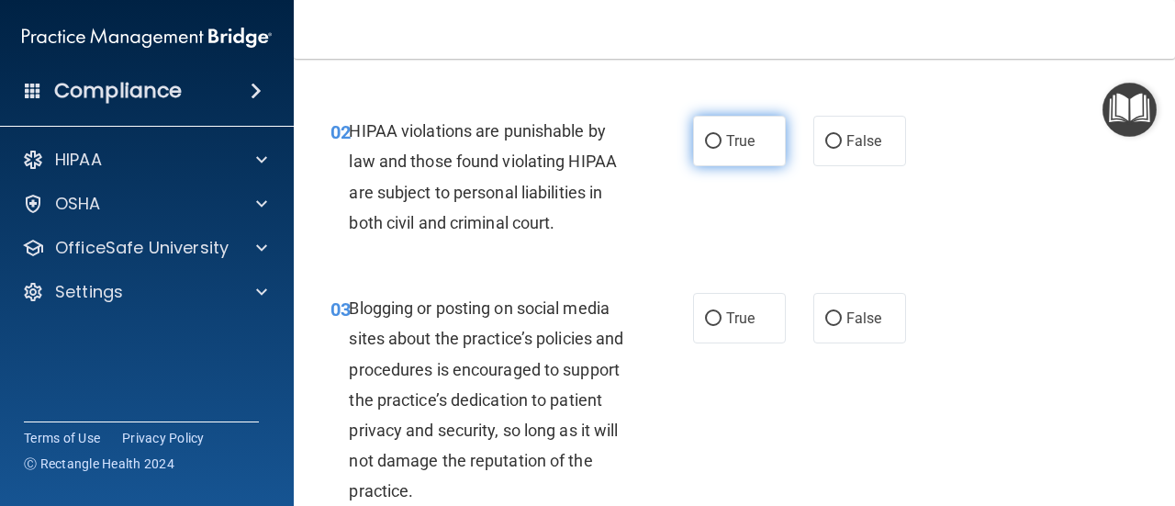
click at [724, 155] on label "True" at bounding box center [739, 141] width 93 height 50
click at [722, 149] on input "True" at bounding box center [713, 142] width 17 height 14
radio input "true"
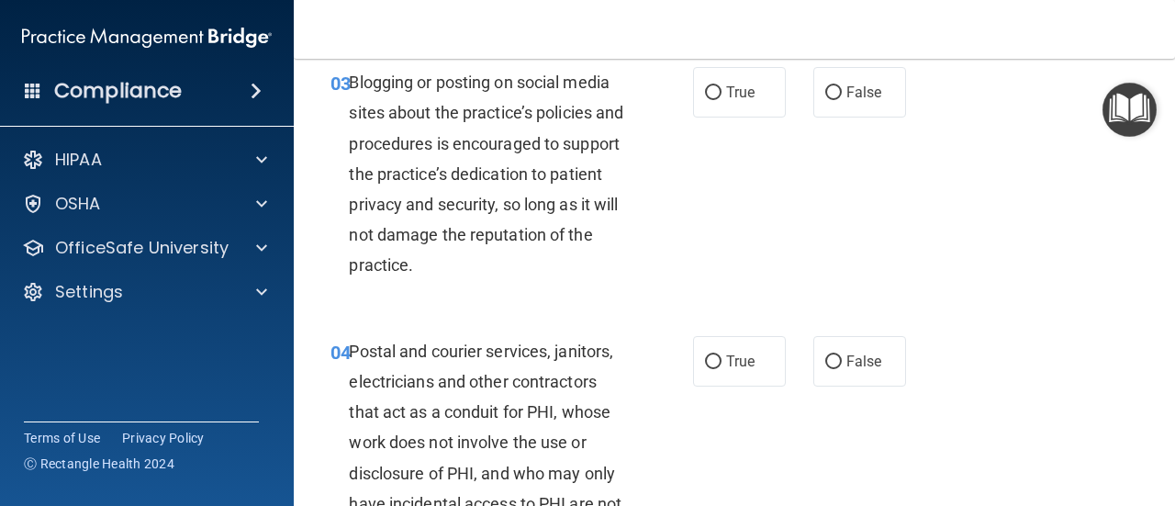
scroll to position [422, 0]
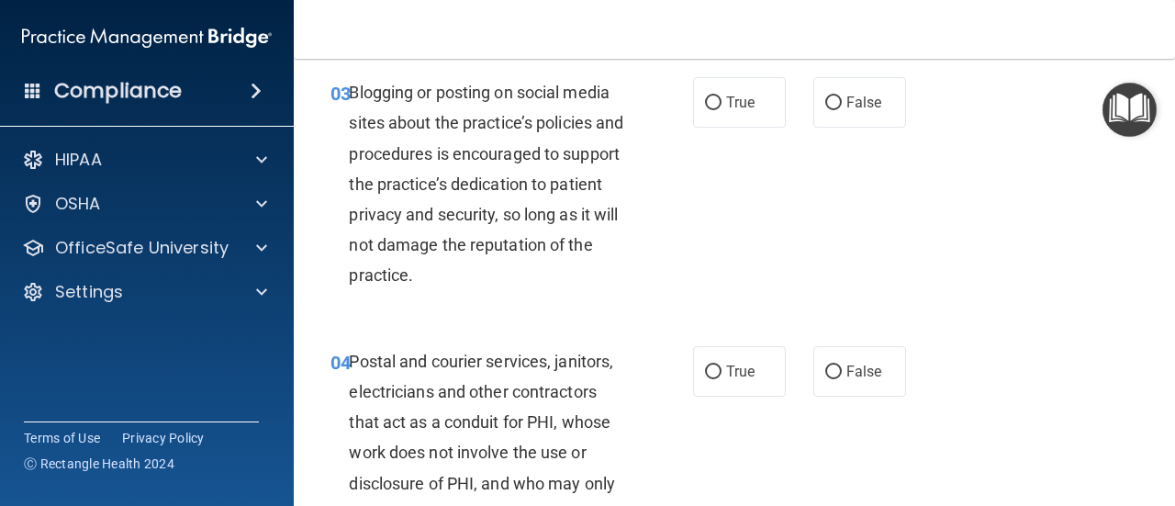
click at [837, 175] on div "03 Blogging or posting on social media sites about the practice’s policies and …" at bounding box center [734, 188] width 835 height 269
click at [846, 109] on span "False" at bounding box center [864, 102] width 36 height 17
click at [838, 109] on input "False" at bounding box center [833, 103] width 17 height 14
radio input "true"
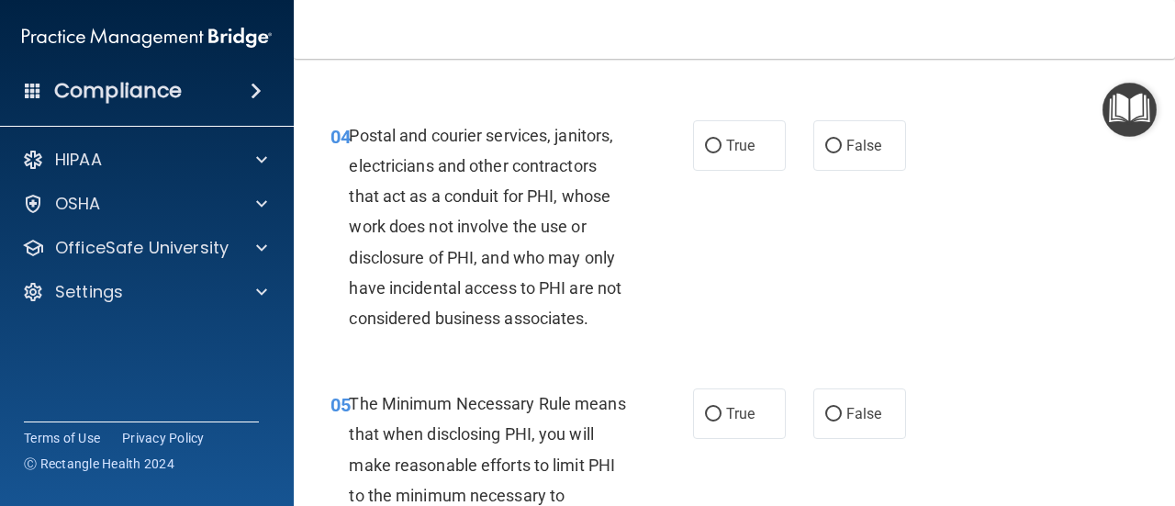
scroll to position [610, 0]
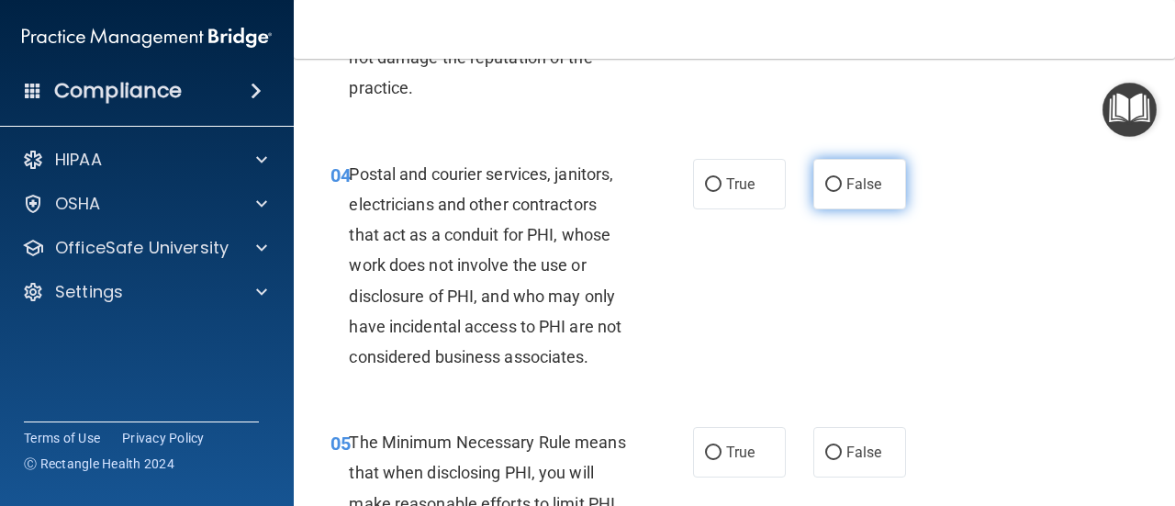
click at [823, 194] on label "False" at bounding box center [859, 184] width 93 height 50
click at [825, 192] on input "False" at bounding box center [833, 185] width 17 height 14
radio input "true"
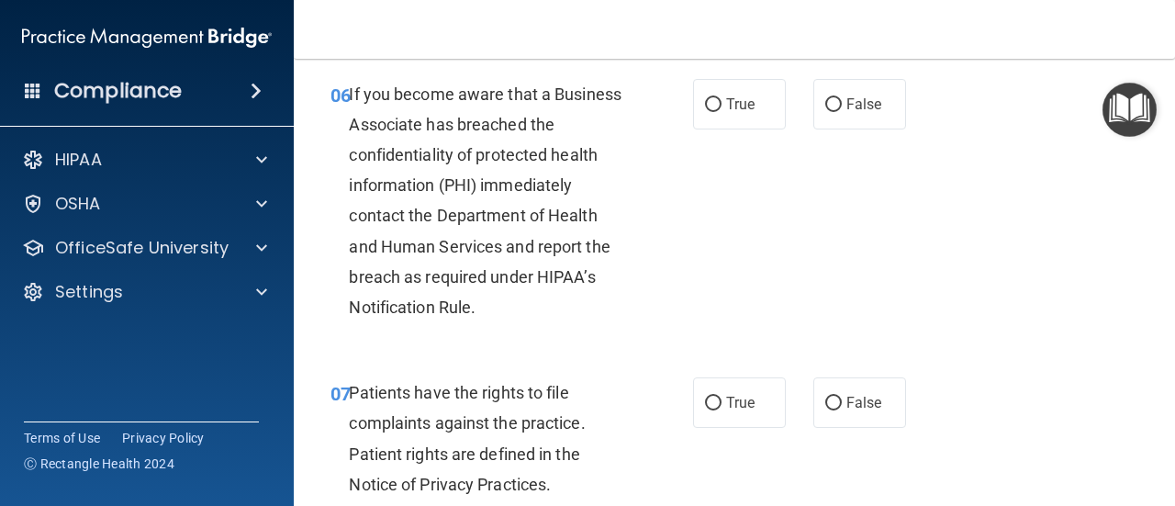
scroll to position [1158, 0]
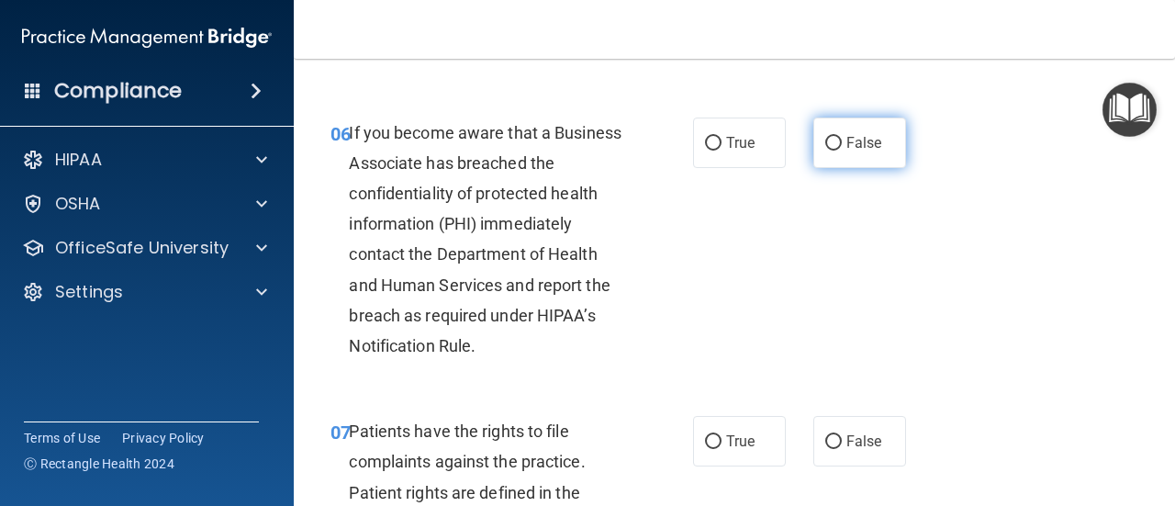
click at [846, 135] on span "False" at bounding box center [864, 142] width 36 height 17
click at [842, 137] on input "False" at bounding box center [833, 144] width 17 height 14
radio input "true"
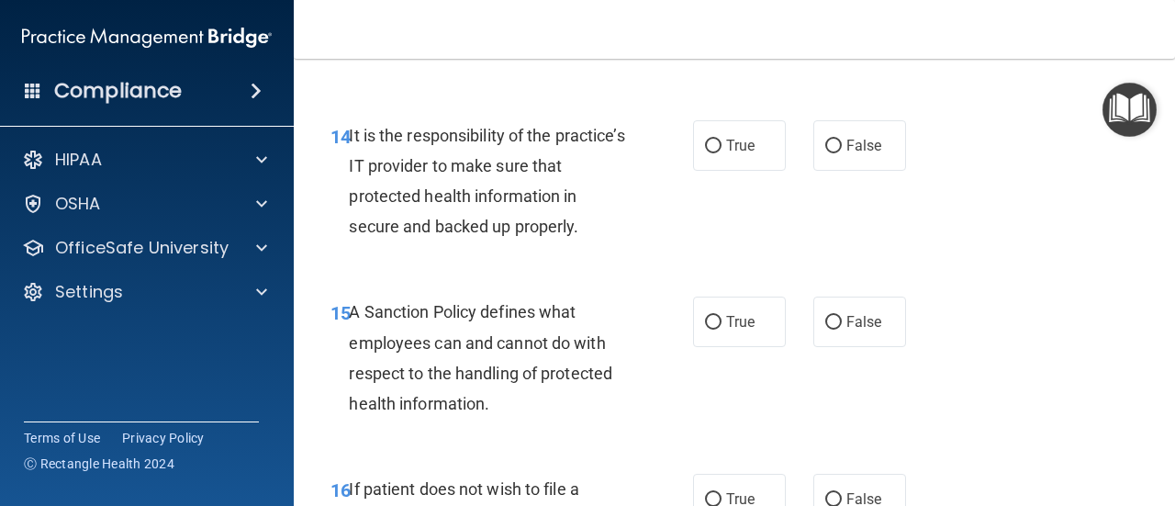
scroll to position [3007, 0]
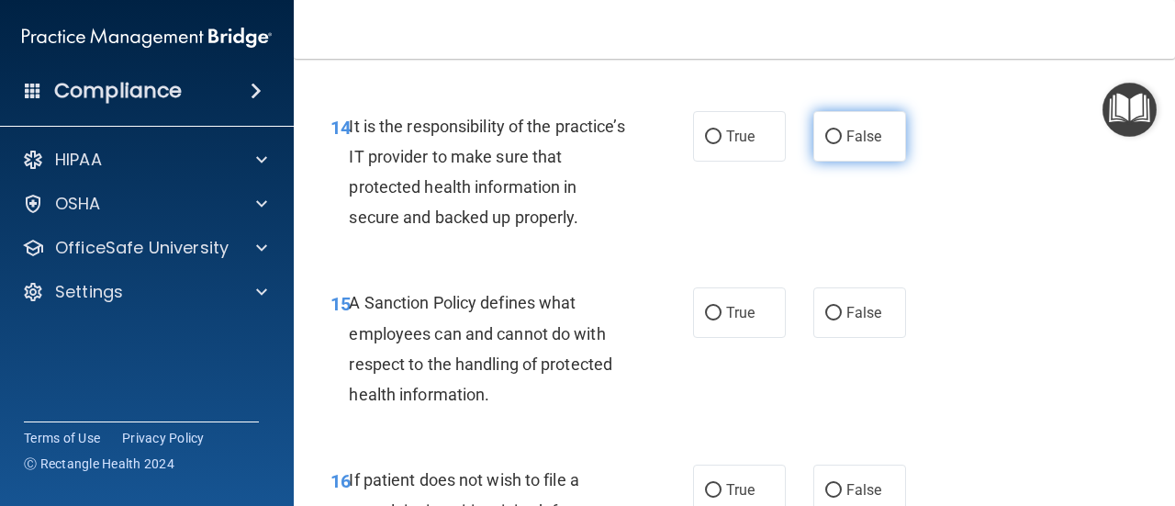
click at [846, 145] on span "False" at bounding box center [864, 136] width 36 height 17
click at [842, 144] on input "False" at bounding box center [833, 137] width 17 height 14
radio input "true"
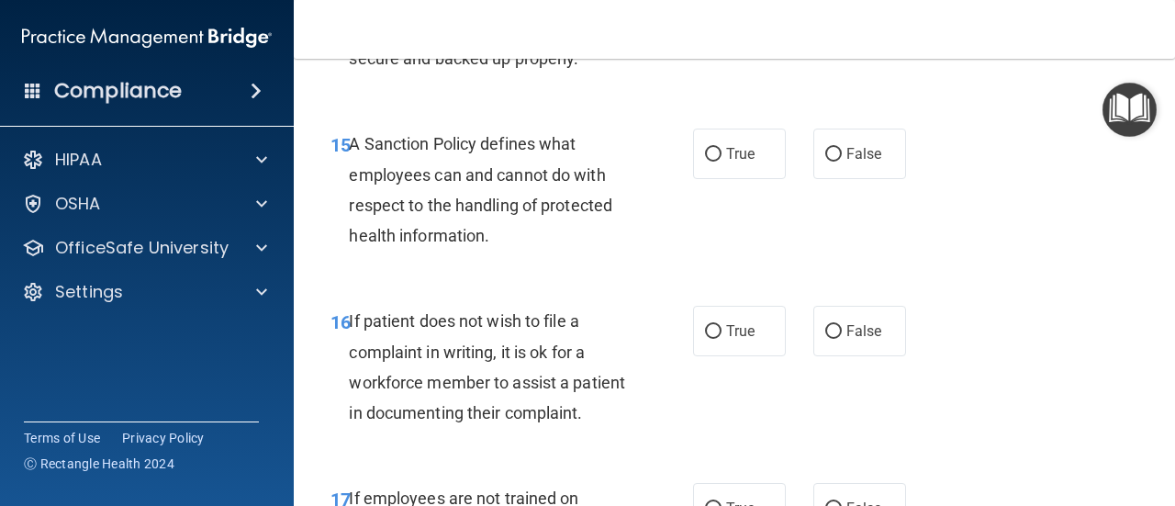
scroll to position [3175, 0]
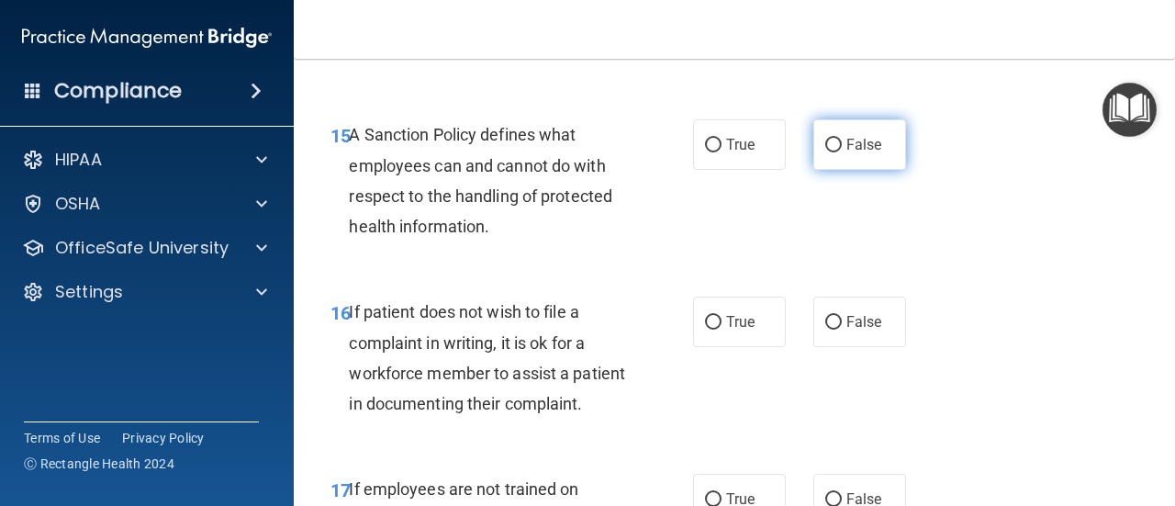
click at [859, 170] on label "False" at bounding box center [859, 144] width 93 height 50
click at [842, 152] on input "False" at bounding box center [833, 146] width 17 height 14
radio input "true"
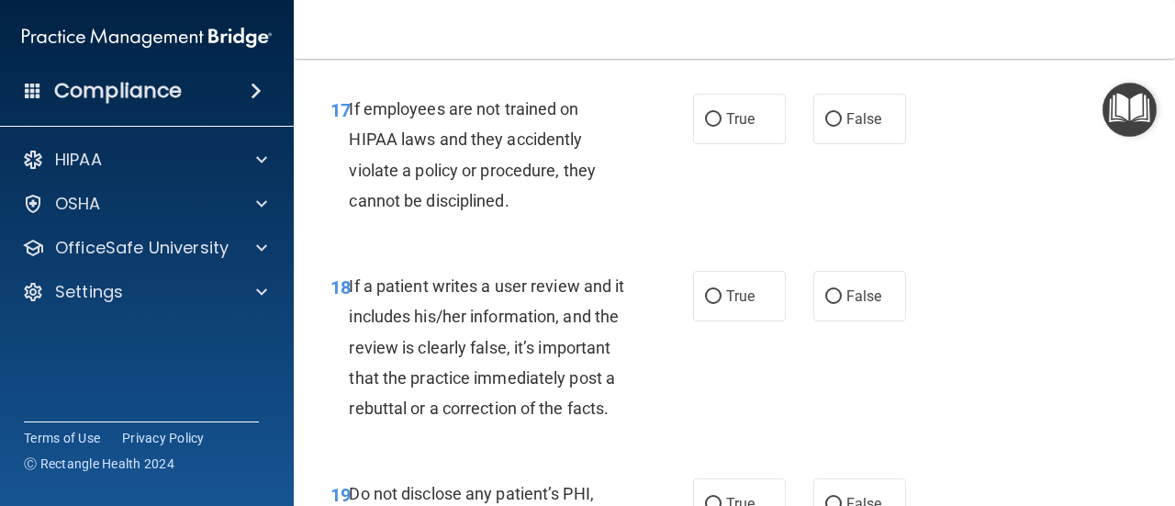
scroll to position [3565, 0]
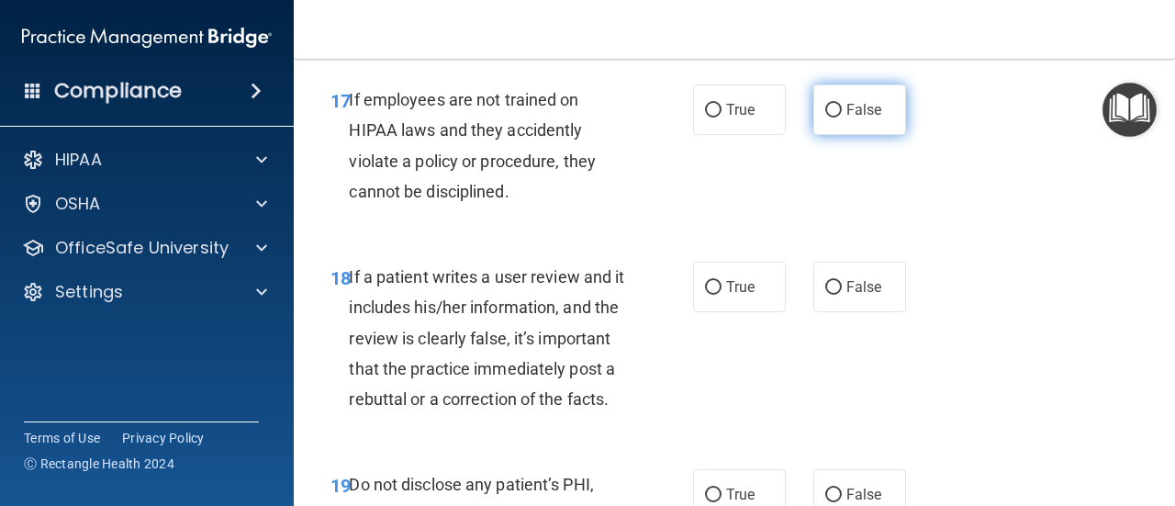
click at [872, 118] on span "False" at bounding box center [864, 109] width 36 height 17
click at [842, 118] on input "False" at bounding box center [833, 111] width 17 height 14
radio input "true"
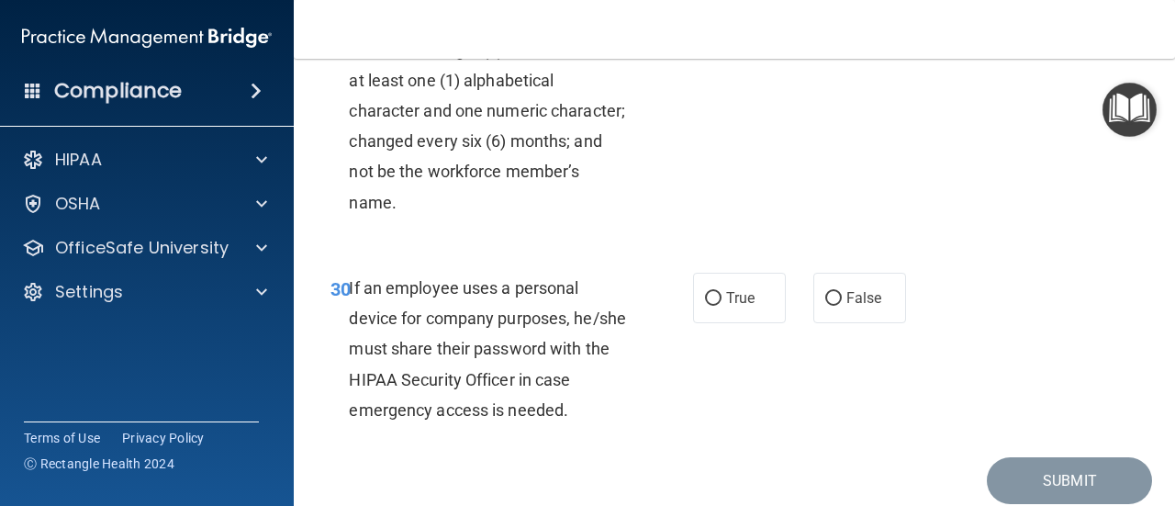
scroll to position [6053, 0]
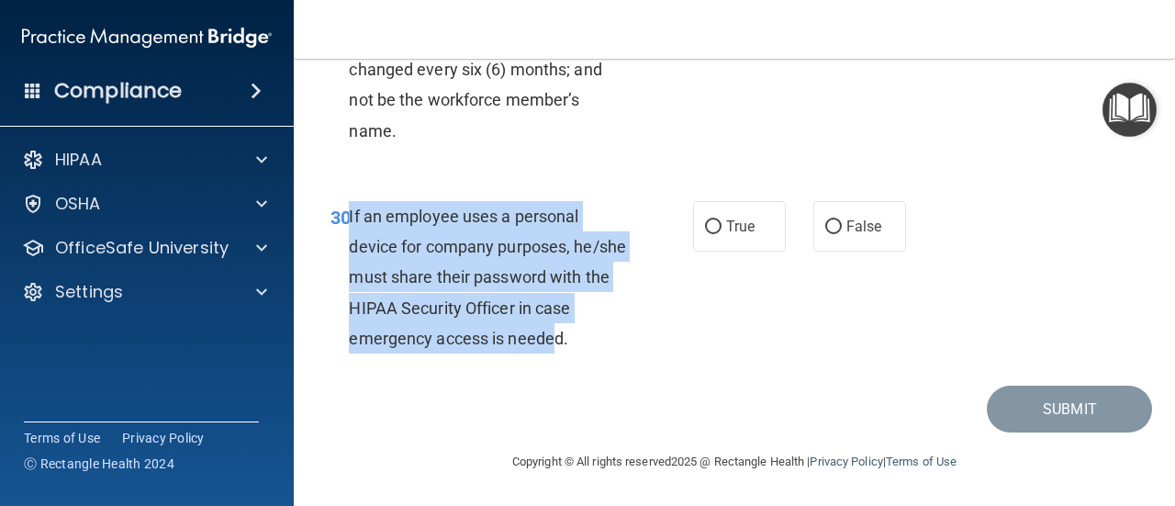
drag, startPoint x: 347, startPoint y: 223, endPoint x: 594, endPoint y: 342, distance: 274.3
click at [594, 342] on div "30 If an employee uses a personal device for company purposes, he/she must shar…" at bounding box center [512, 282] width 418 height 162
click at [825, 231] on input "False" at bounding box center [833, 227] width 17 height 14
radio input "true"
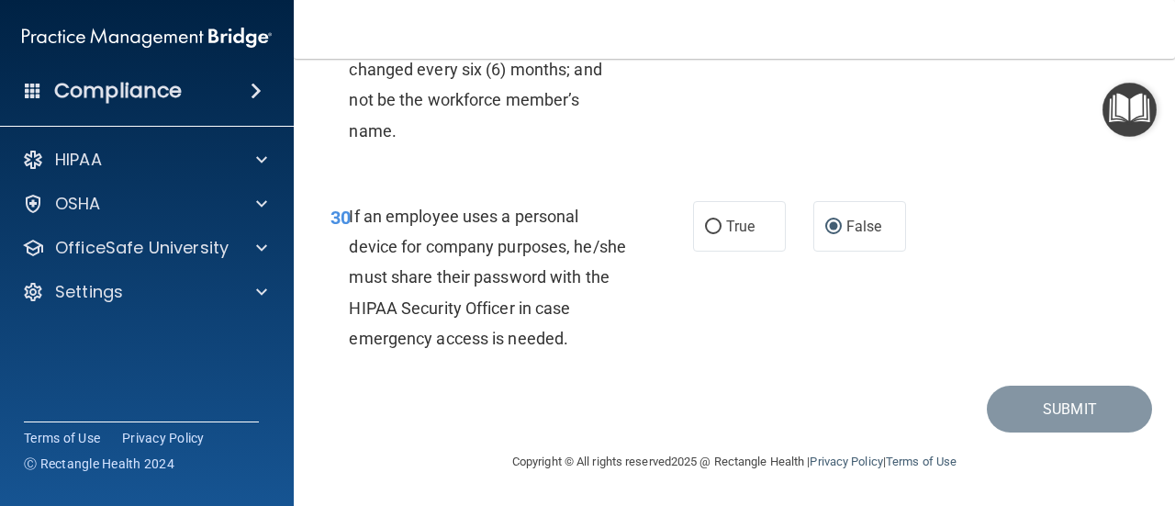
click at [758, 315] on div "30 If an employee uses a personal device for company purposes, he/she must shar…" at bounding box center [734, 281] width 835 height 207
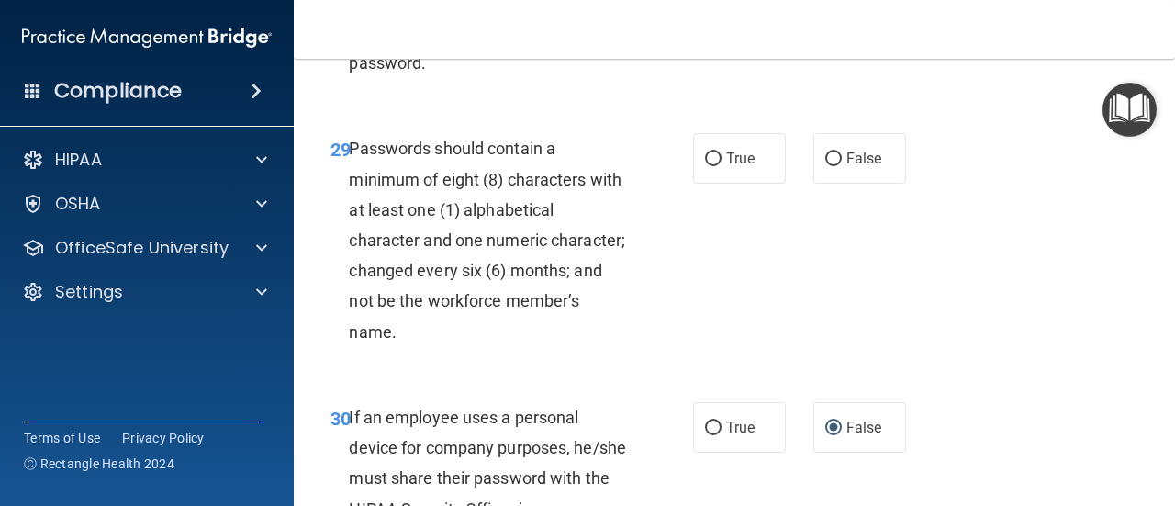
scroll to position [5750, 0]
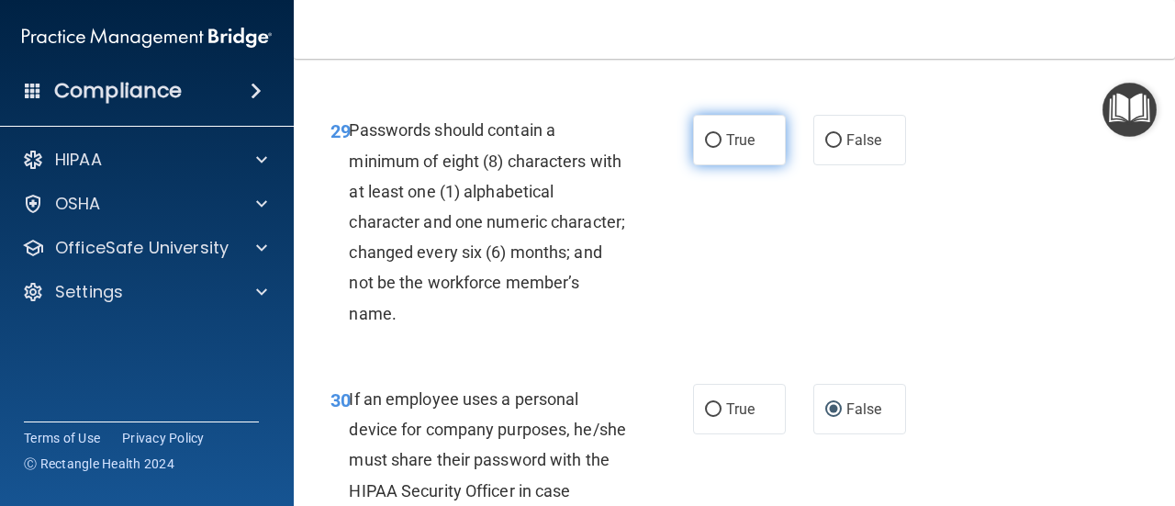
click at [729, 149] on span "True" at bounding box center [740, 139] width 28 height 17
click at [722, 148] on input "True" at bounding box center [713, 141] width 17 height 14
radio input "true"
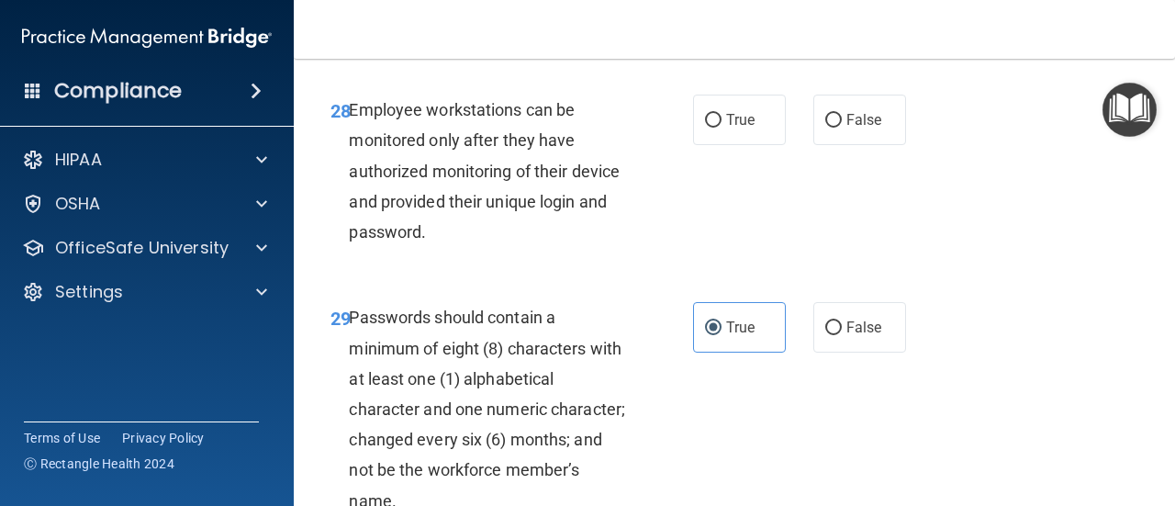
scroll to position [5573, 0]
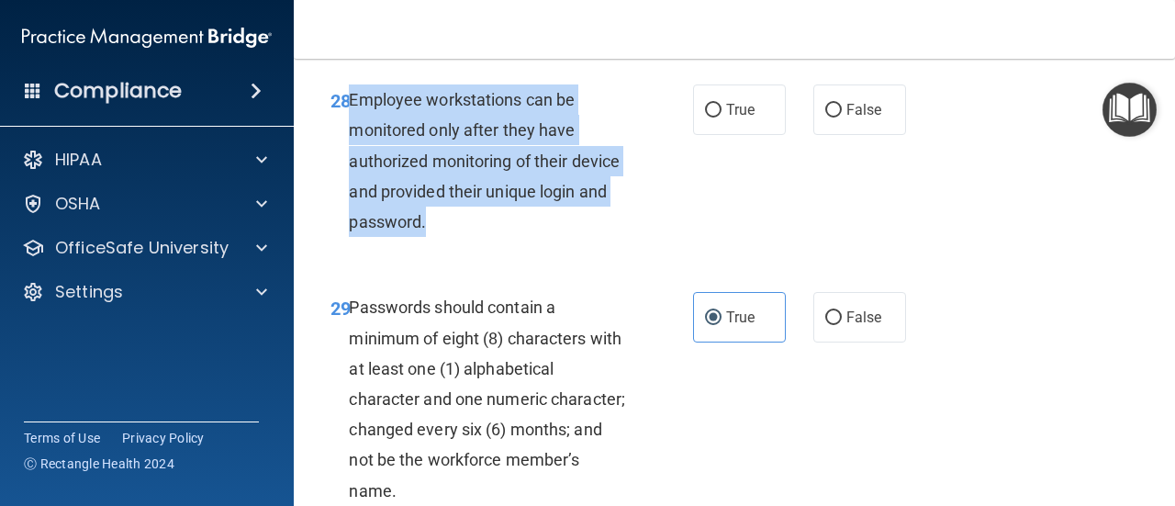
drag, startPoint x: 348, startPoint y: 223, endPoint x: 446, endPoint y: 359, distance: 167.6
click at [446, 246] on div "28 Employee workstations can be monitored only after they have authorized monit…" at bounding box center [512, 165] width 418 height 162
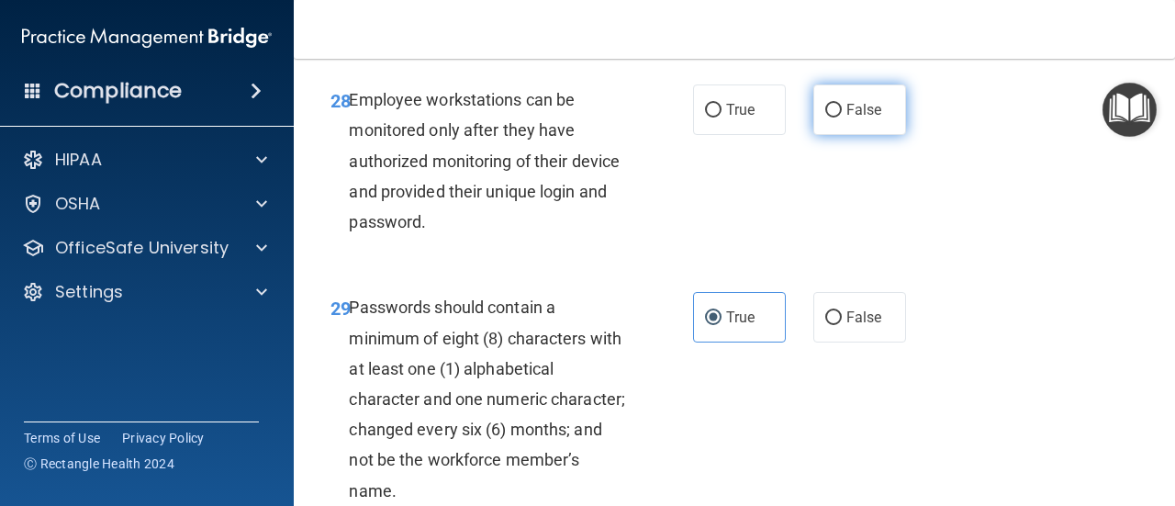
click at [846, 118] on span "False" at bounding box center [864, 109] width 36 height 17
click at [842, 118] on input "False" at bounding box center [833, 111] width 17 height 14
radio input "true"
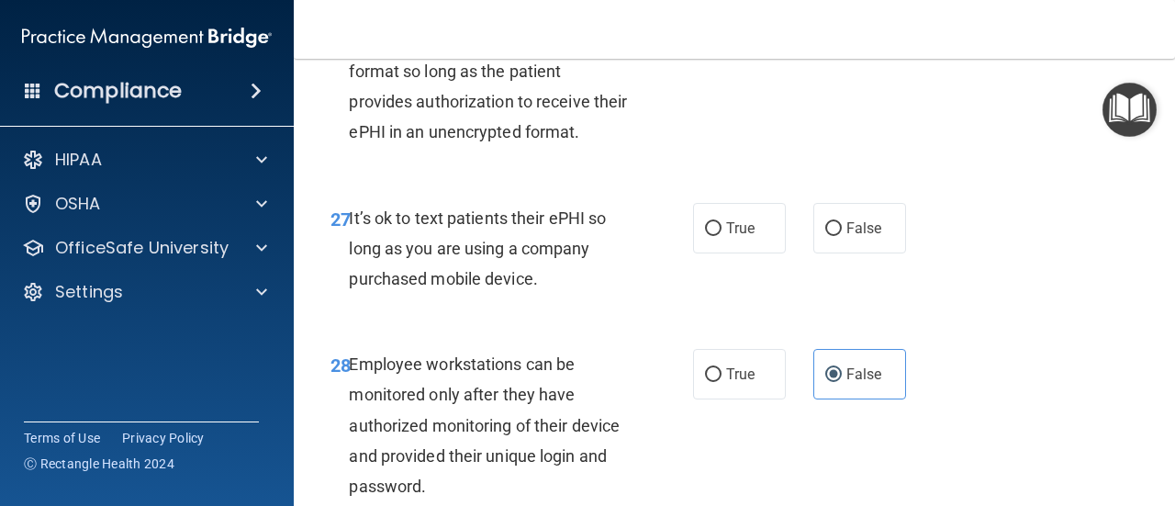
scroll to position [5337, 0]
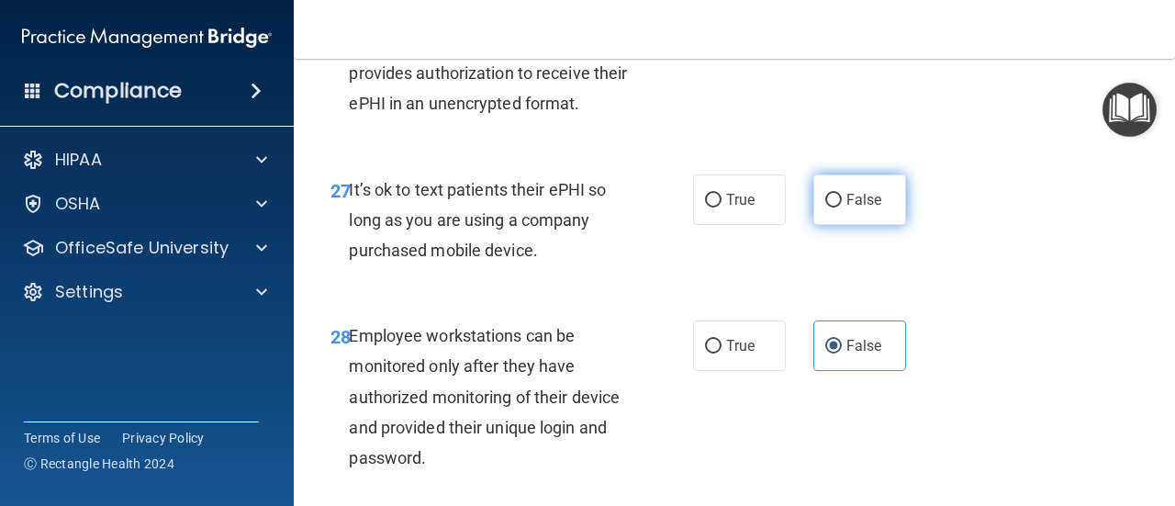
click at [826, 207] on input "False" at bounding box center [833, 201] width 17 height 14
radio input "true"
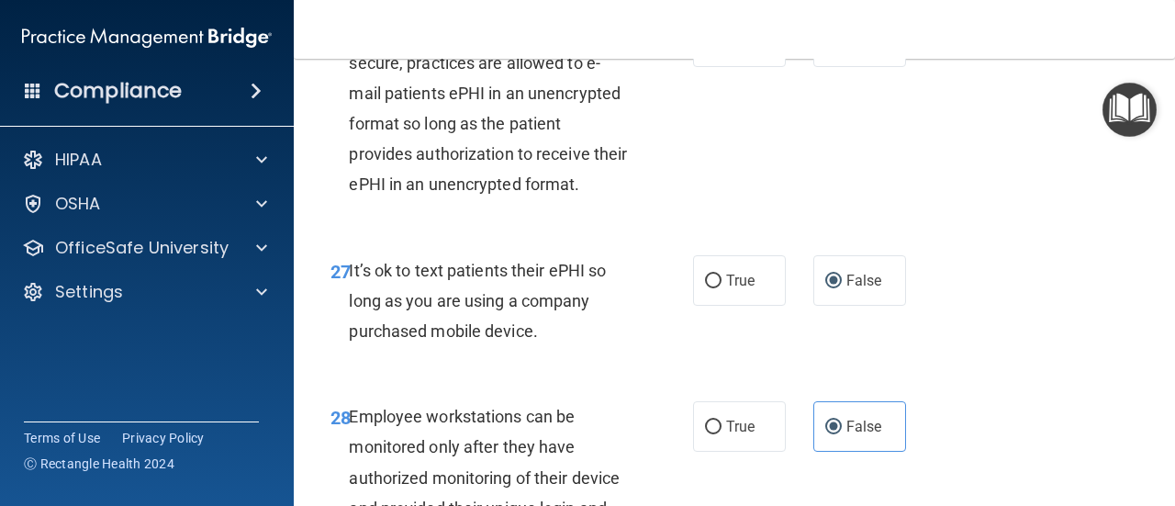
scroll to position [5199, 0]
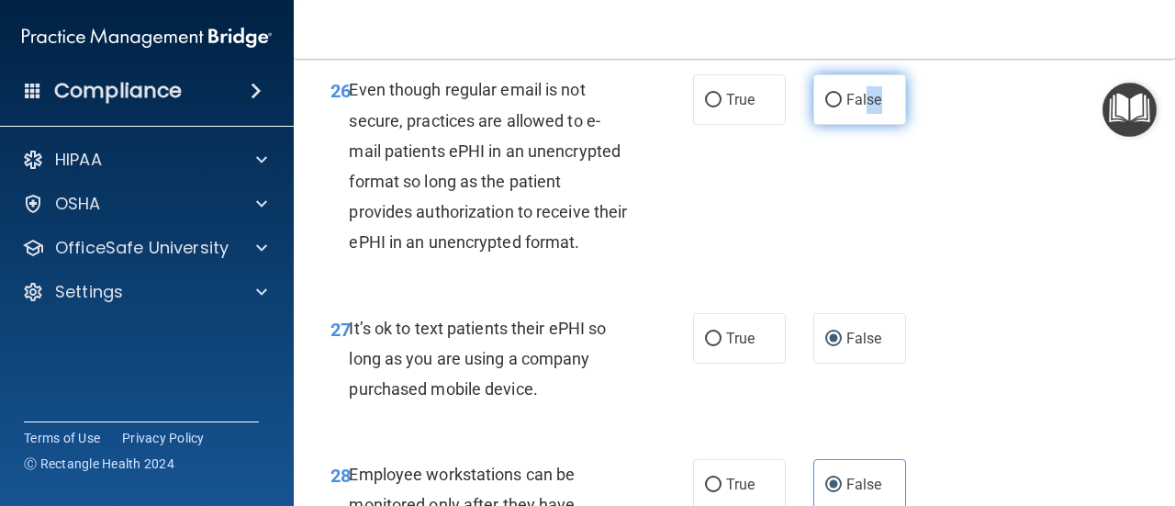
drag, startPoint x: 895, startPoint y: 223, endPoint x: 861, endPoint y: 218, distance: 34.4
click at [861, 125] on label "False" at bounding box center [859, 99] width 93 height 50
click at [861, 108] on span "False" at bounding box center [864, 99] width 36 height 17
click at [842, 107] on input "False" at bounding box center [833, 101] width 17 height 14
radio input "true"
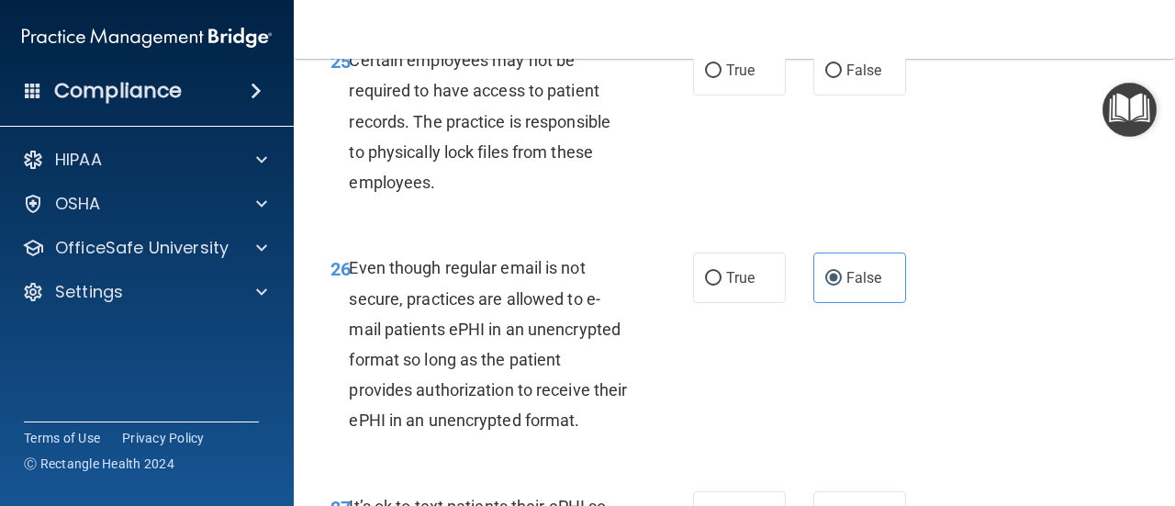
scroll to position [4992, 0]
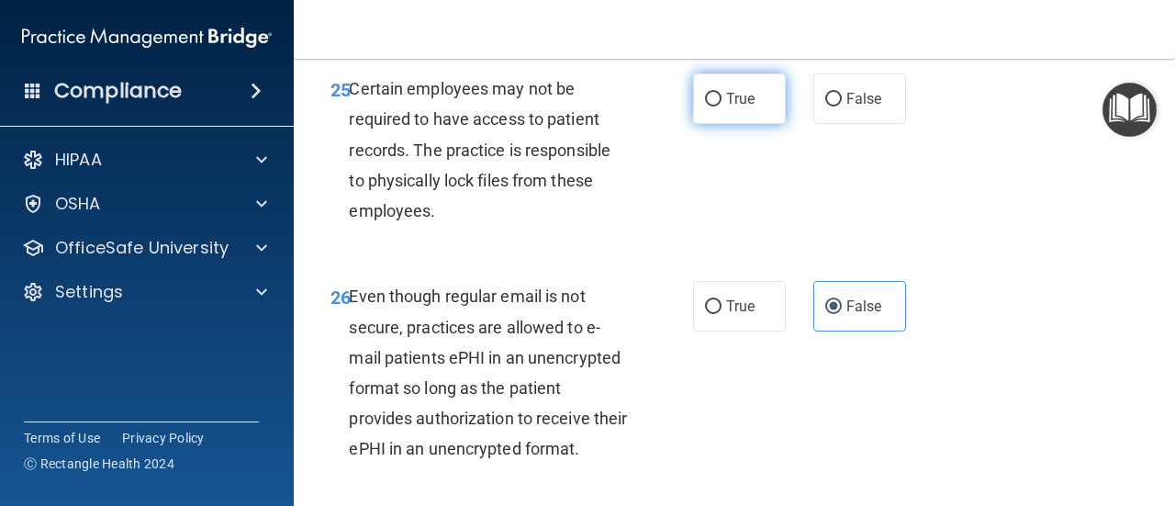
click at [728, 107] on span "True" at bounding box center [740, 98] width 28 height 17
click at [722, 106] on input "True" at bounding box center [713, 100] width 17 height 14
radio input "true"
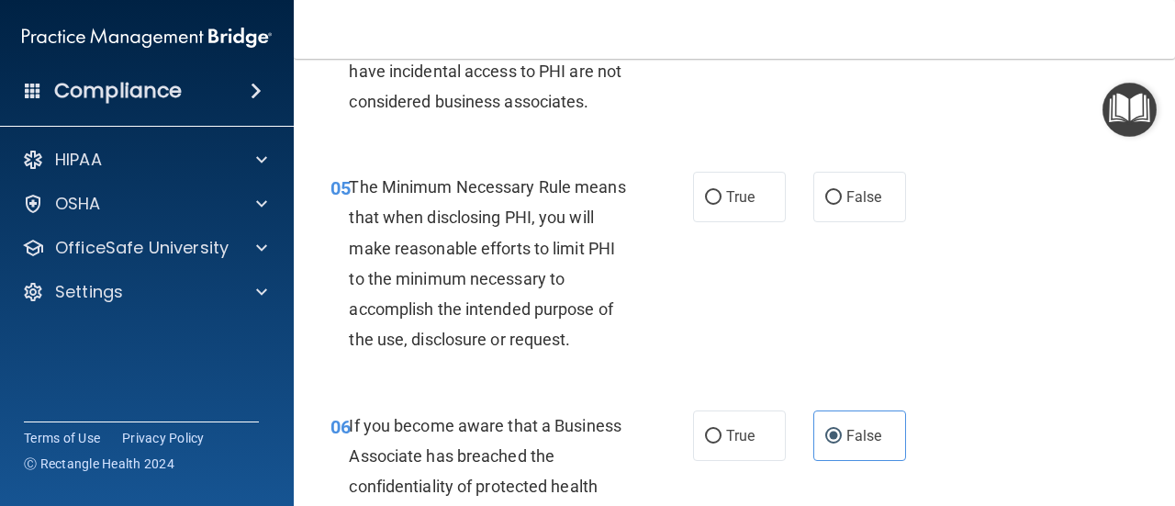
scroll to position [912, 0]
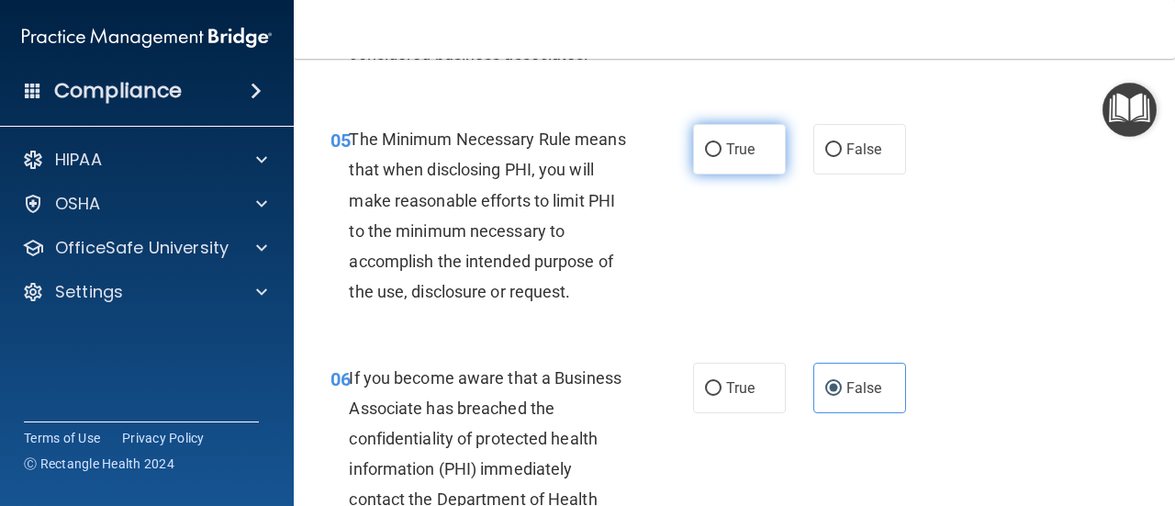
click at [730, 151] on span "True" at bounding box center [740, 148] width 28 height 17
click at [722, 151] on input "True" at bounding box center [713, 150] width 17 height 14
radio input "true"
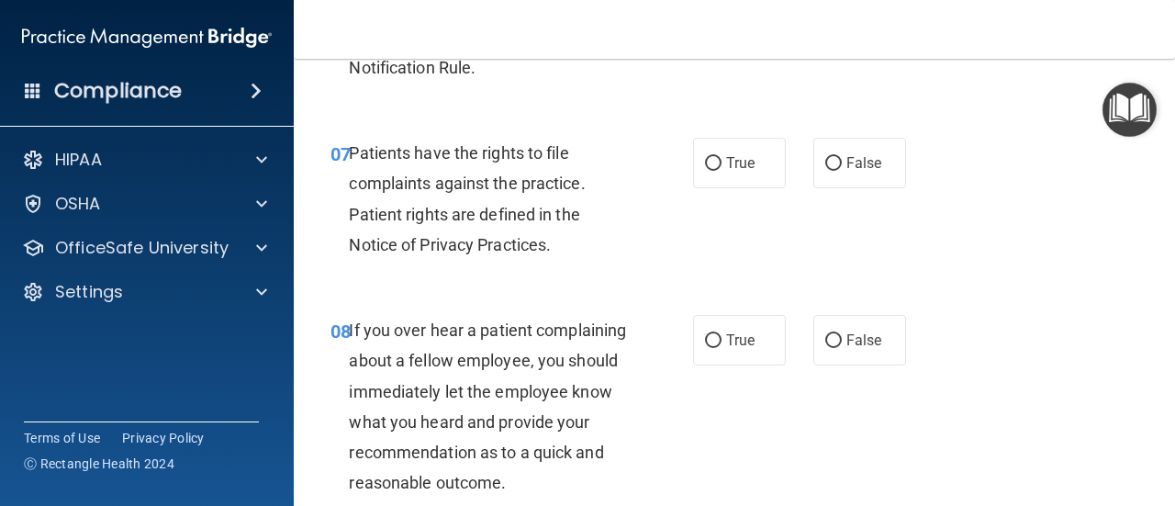
scroll to position [1446, 0]
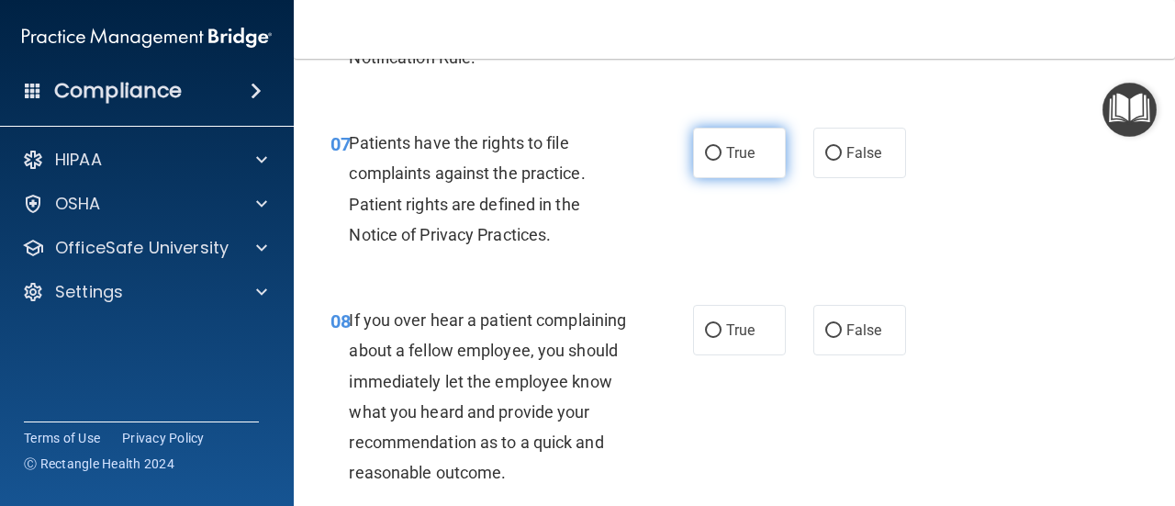
click at [726, 160] on span "True" at bounding box center [740, 152] width 28 height 17
click at [719, 160] on input "True" at bounding box center [713, 154] width 17 height 14
radio input "true"
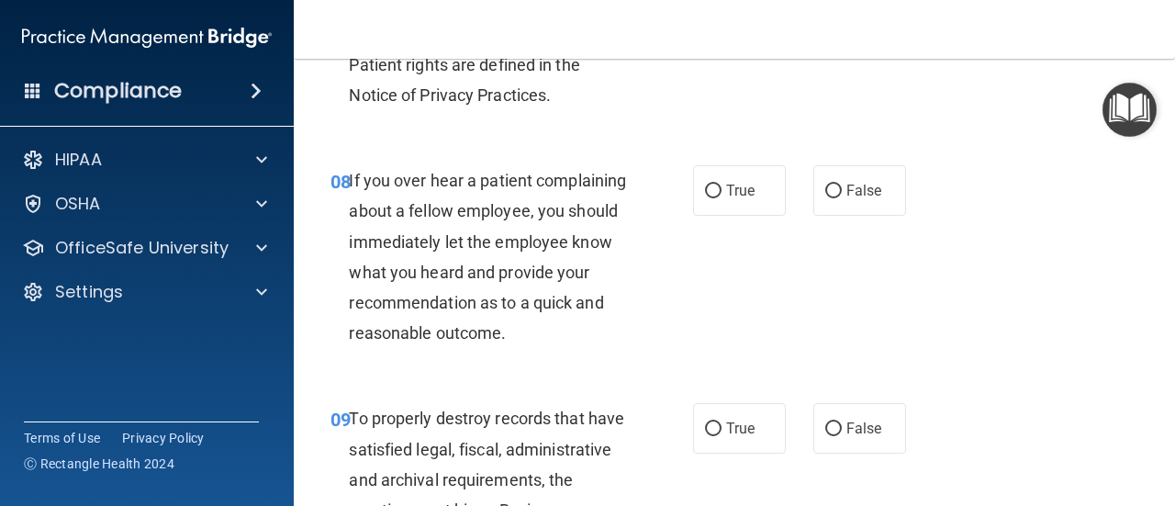
scroll to position [1595, 0]
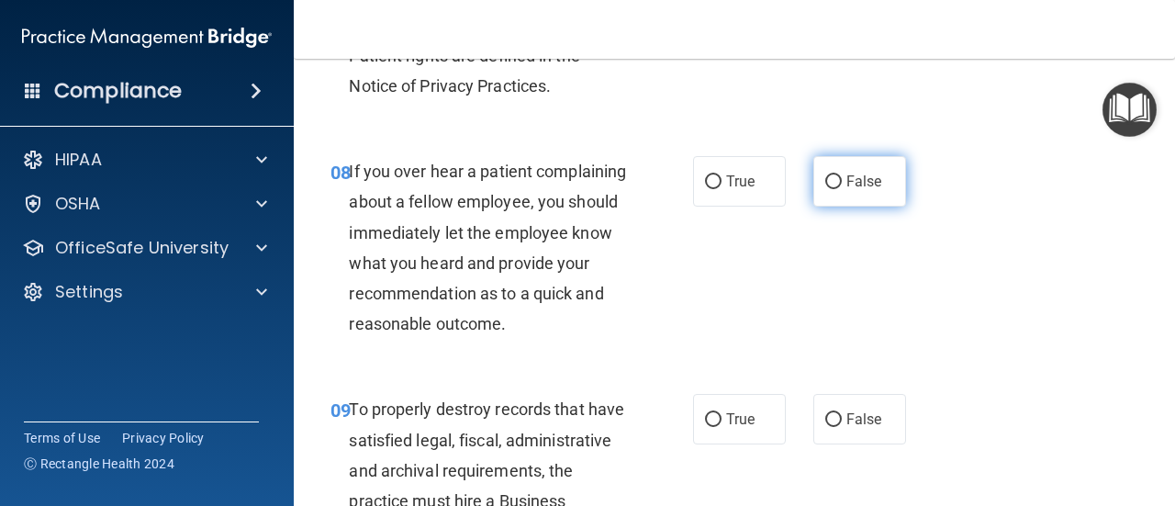
click at [834, 181] on label "False" at bounding box center [859, 181] width 93 height 50
click at [834, 181] on input "False" at bounding box center [833, 182] width 17 height 14
radio input "true"
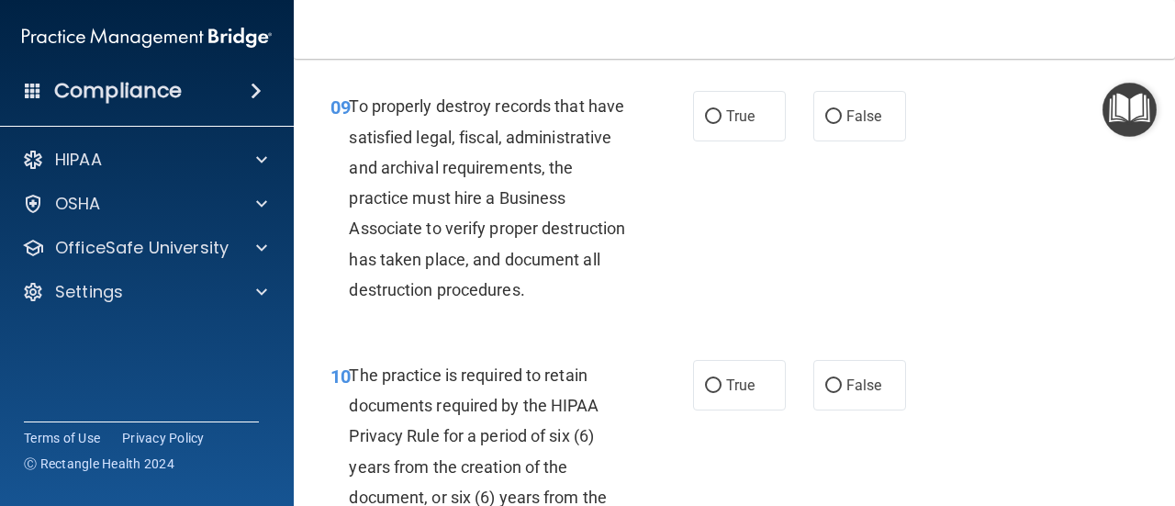
scroll to position [1840, 0]
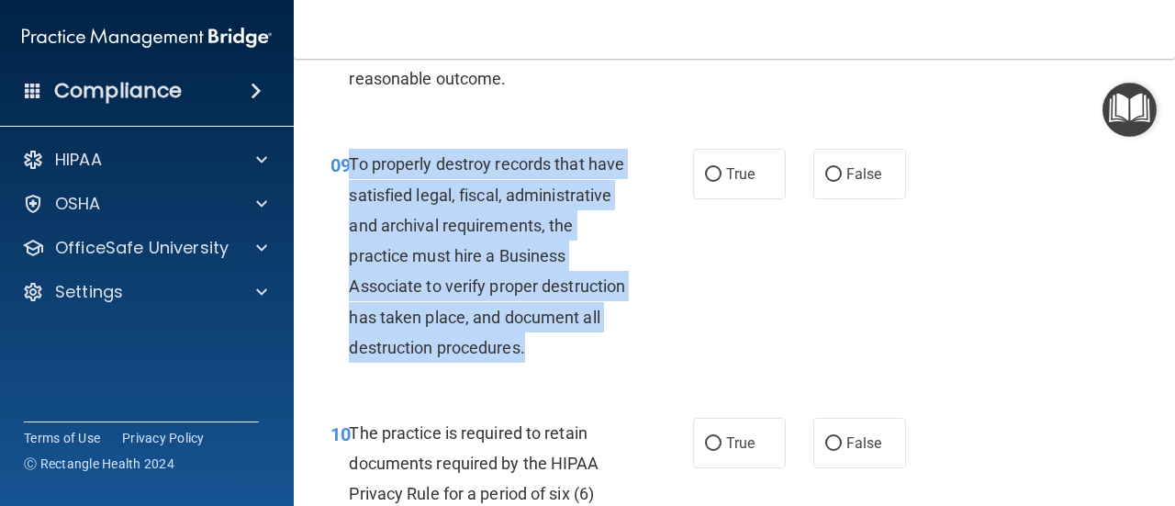
drag, startPoint x: 352, startPoint y: 191, endPoint x: 509, endPoint y: 419, distance: 276.5
click at [509, 363] on div "To properly destroy records that have satisfied legal, fiscal, administrative a…" at bounding box center [495, 256] width 293 height 214
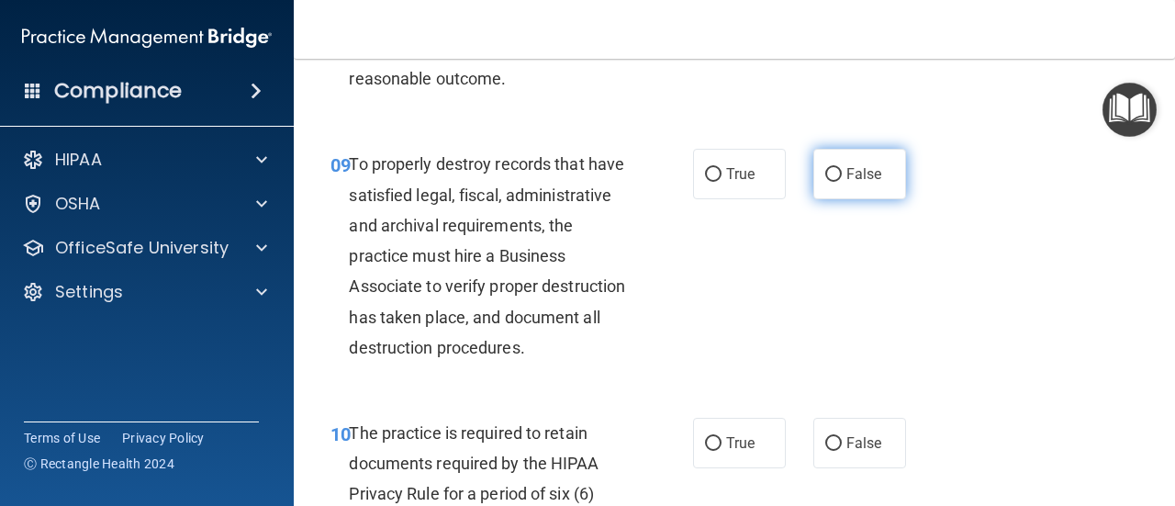
click at [835, 199] on label "False" at bounding box center [859, 174] width 93 height 50
click at [835, 182] on input "False" at bounding box center [833, 175] width 17 height 14
radio input "true"
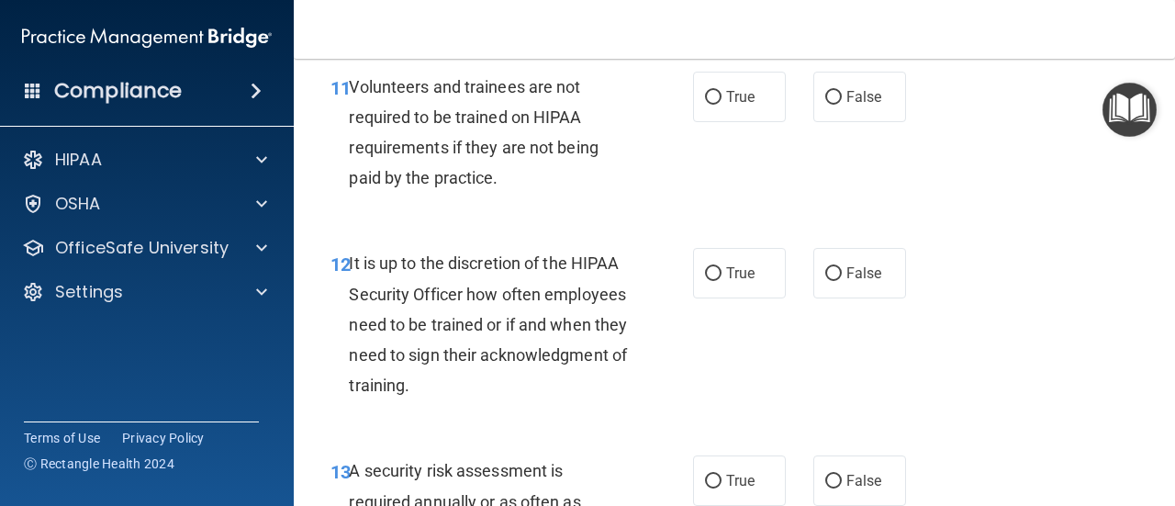
scroll to position [2464, 0]
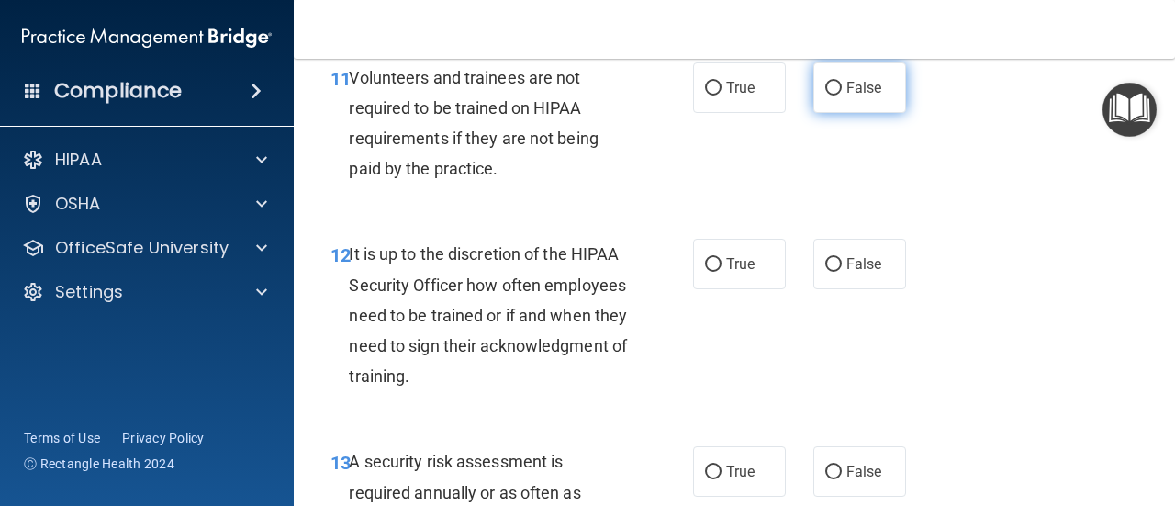
click at [846, 96] on span "False" at bounding box center [864, 87] width 36 height 17
click at [842, 95] on input "False" at bounding box center [833, 89] width 17 height 14
radio input "true"
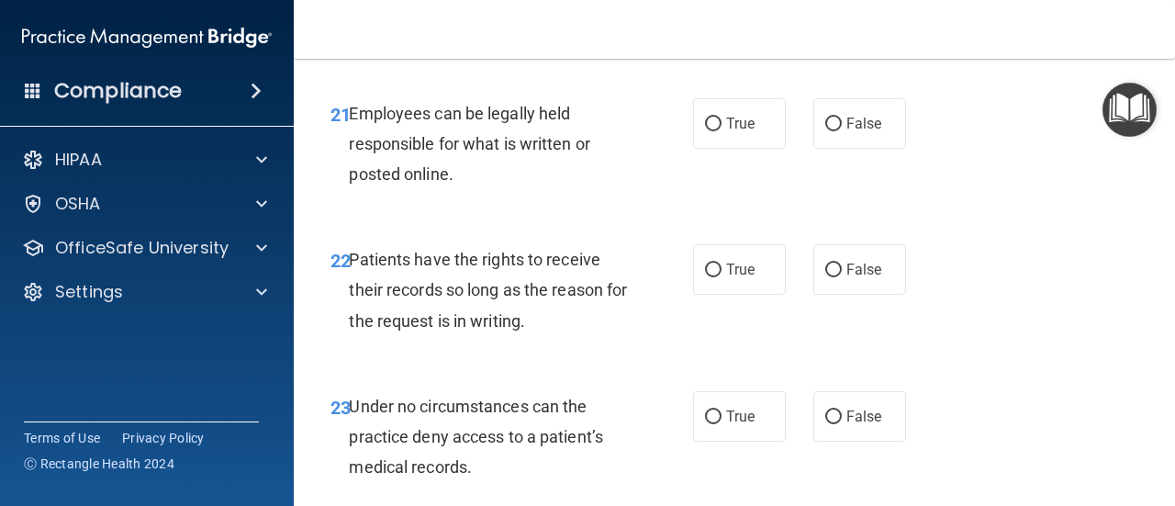
scroll to position [4516, 0]
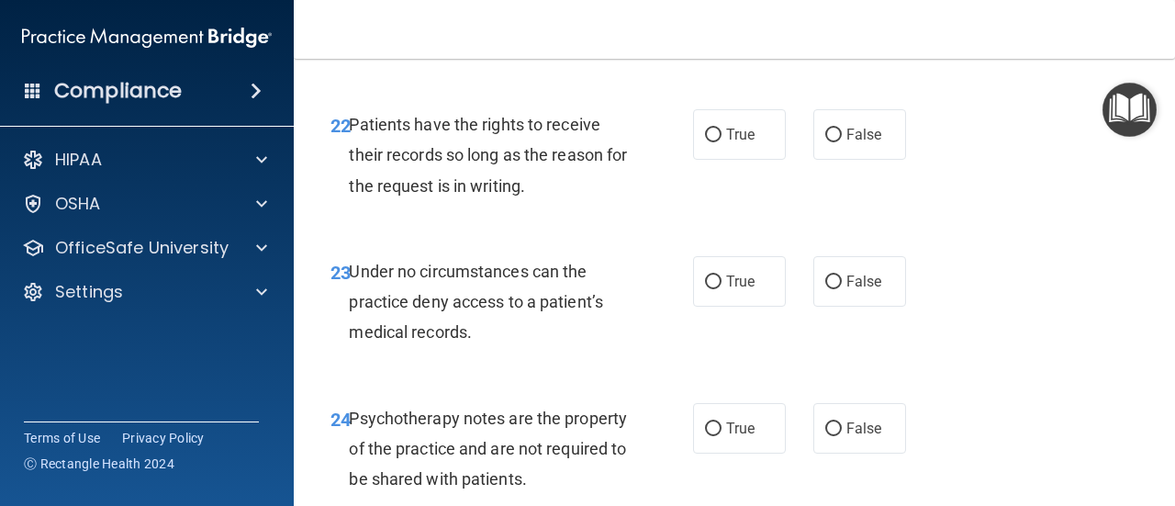
radio input "true"
click at [828, 160] on label "False" at bounding box center [859, 134] width 93 height 50
click at [828, 142] on input "False" at bounding box center [833, 136] width 17 height 14
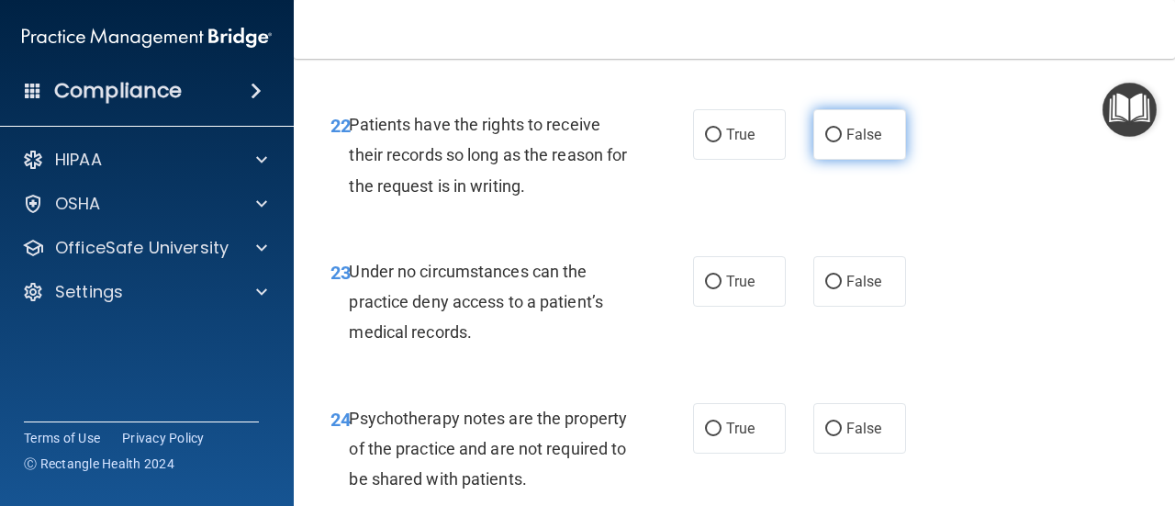
radio input "true"
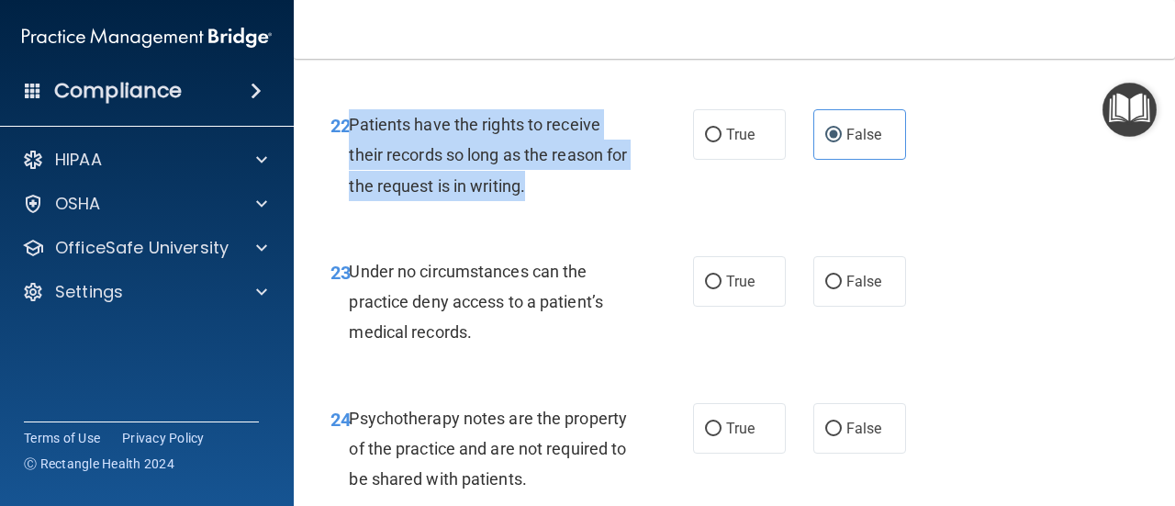
drag, startPoint x: 349, startPoint y: 248, endPoint x: 594, endPoint y: 309, distance: 252.7
click at [594, 201] on div "Patients have the rights to receive their records so long as the reason for the…" at bounding box center [495, 155] width 293 height 92
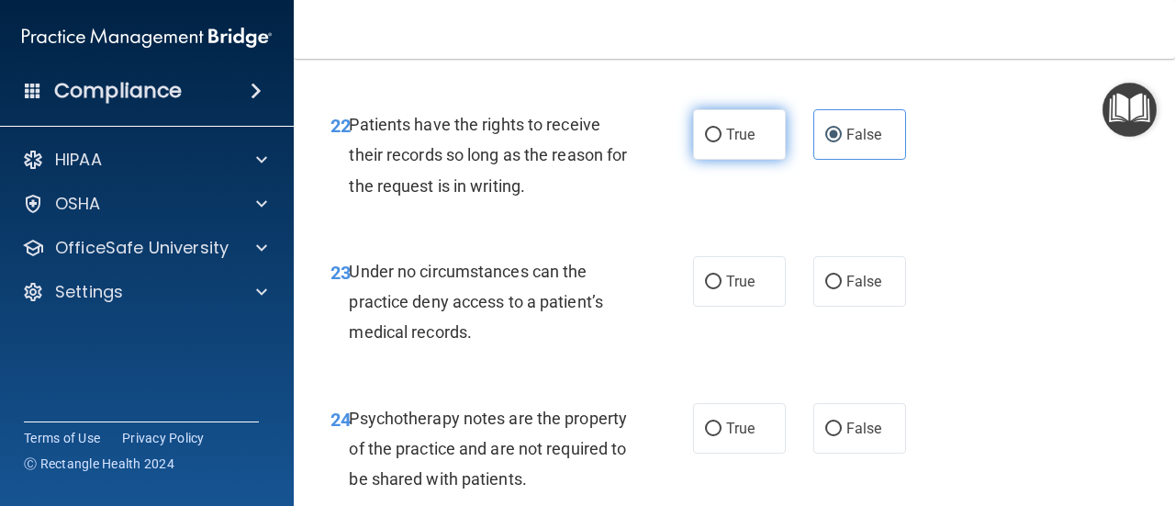
click at [733, 160] on label "True" at bounding box center [739, 134] width 93 height 50
click at [722, 142] on input "True" at bounding box center [713, 136] width 17 height 14
radio input "true"
radio input "false"
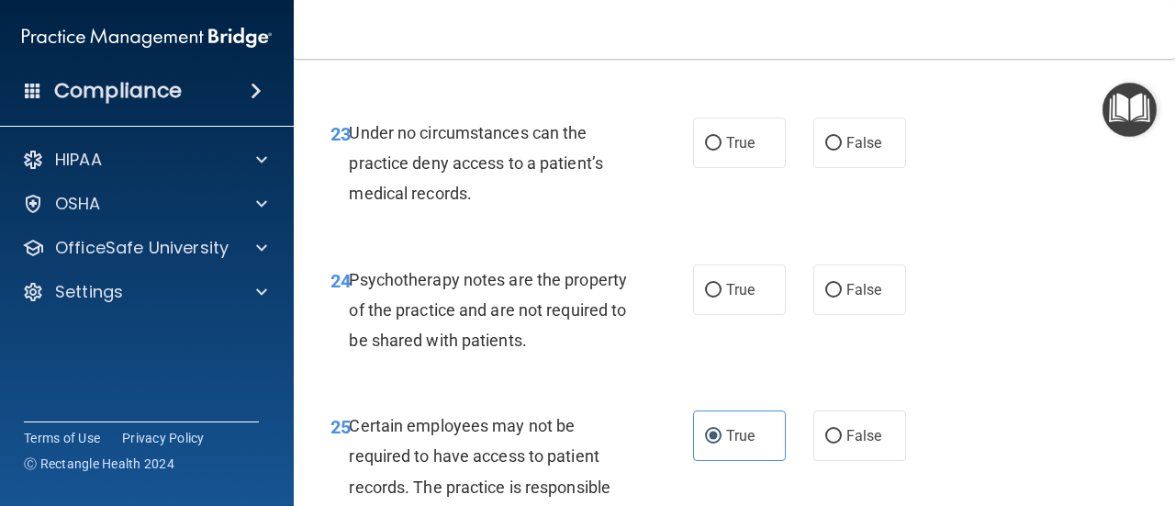
scroll to position [4646, 0]
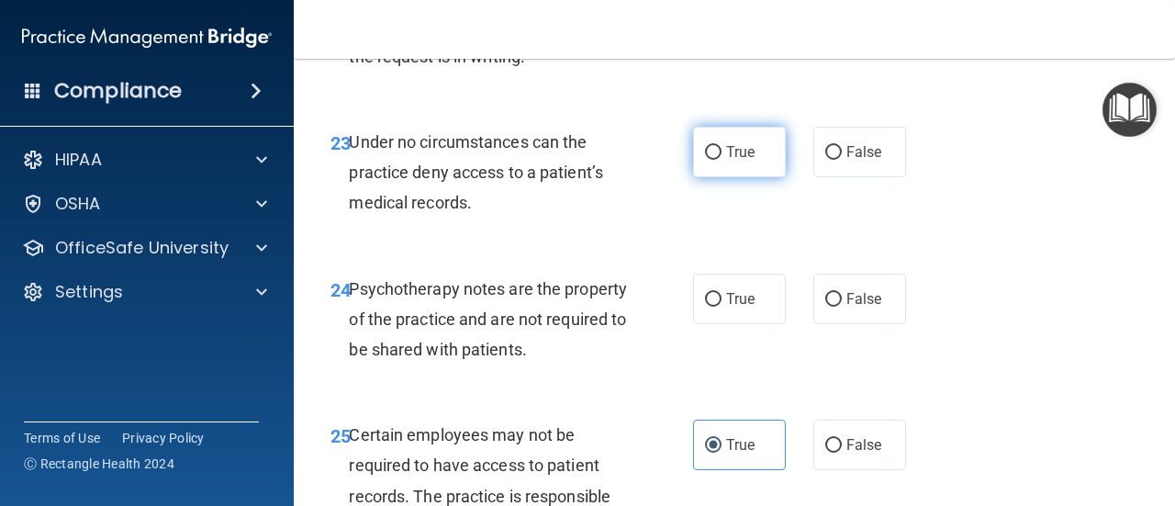
click at [725, 177] on label "True" at bounding box center [739, 152] width 93 height 50
click at [722, 160] on input "True" at bounding box center [713, 153] width 17 height 14
radio input "true"
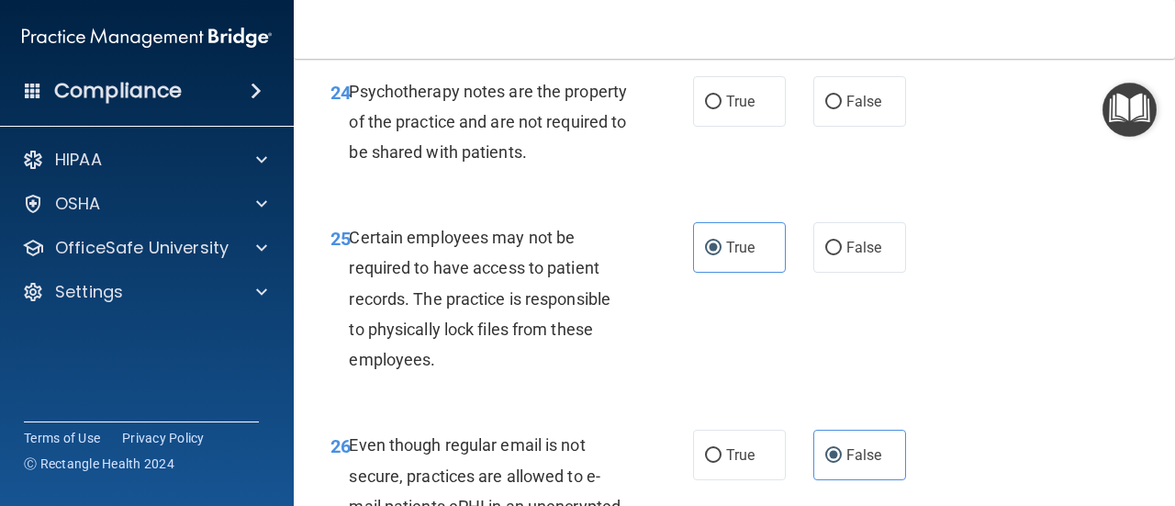
scroll to position [4795, 0]
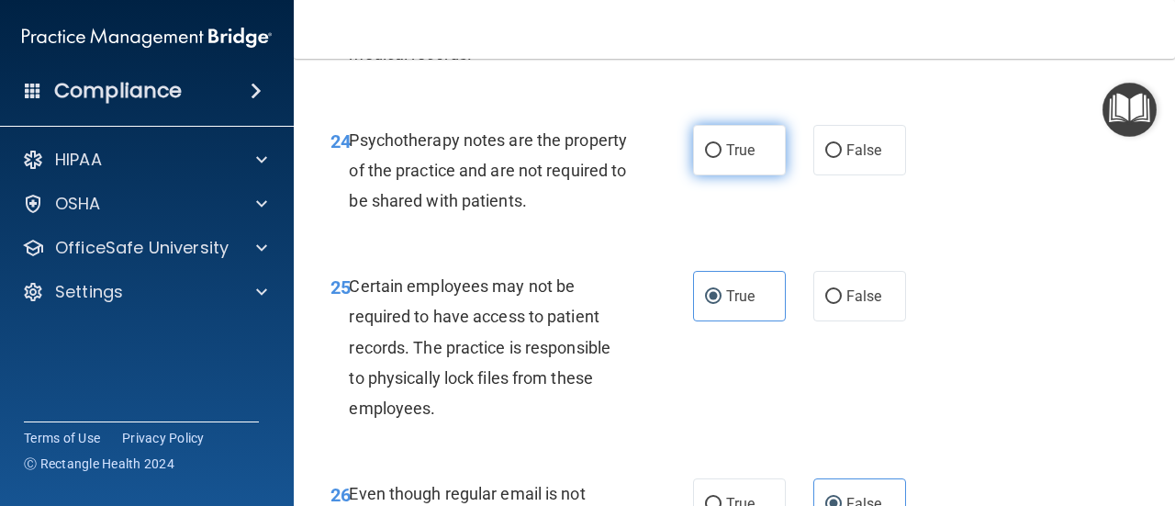
click at [738, 175] on label "True" at bounding box center [739, 150] width 93 height 50
click at [722, 158] on input "True" at bounding box center [713, 151] width 17 height 14
radio input "true"
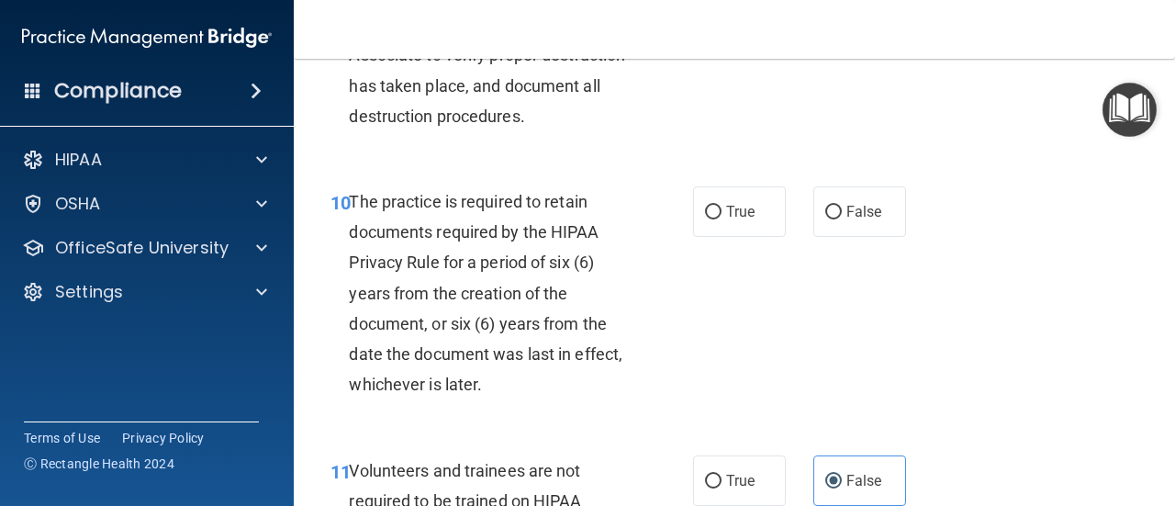
scroll to position [2119, 0]
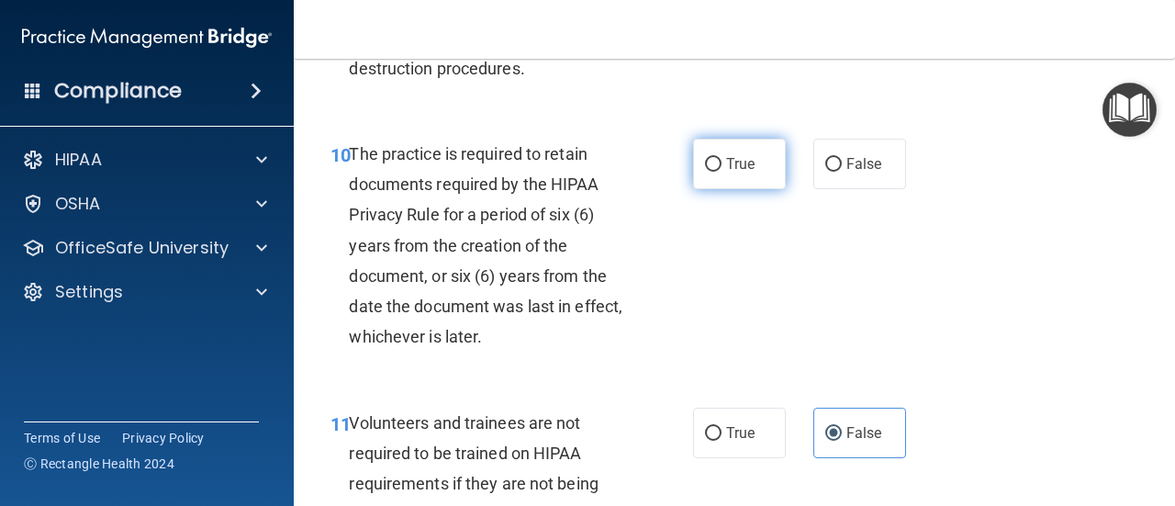
click at [705, 172] on input "True" at bounding box center [713, 165] width 17 height 14
radio input "true"
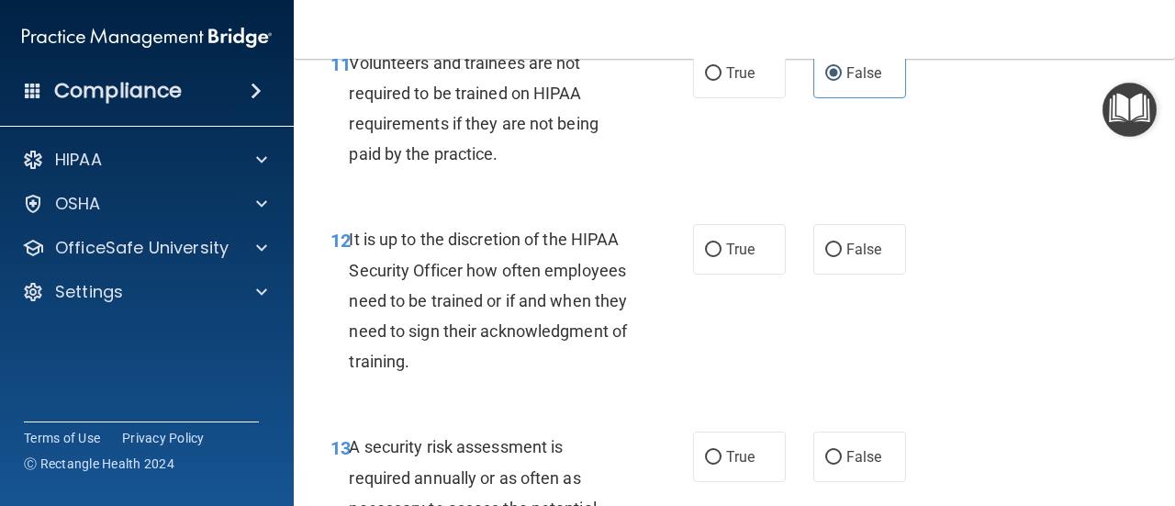
scroll to position [2594, 0]
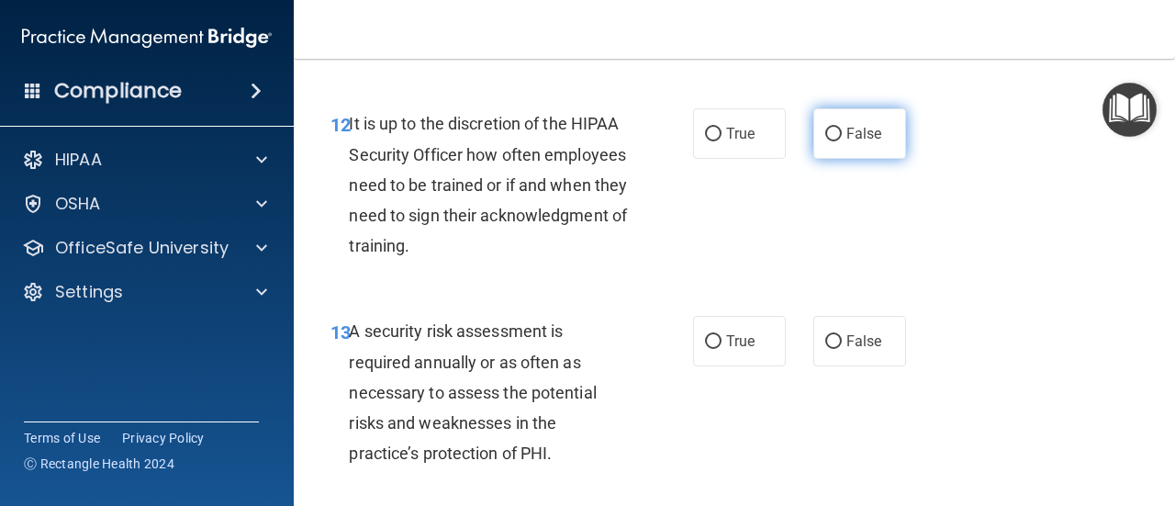
click at [830, 141] on input "False" at bounding box center [833, 135] width 17 height 14
radio input "true"
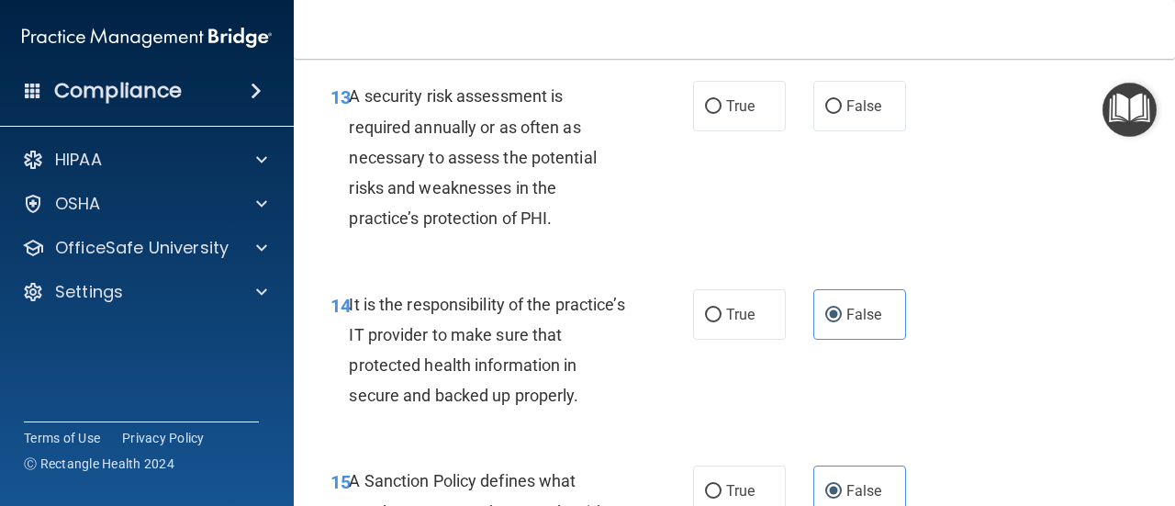
scroll to position [2849, 0]
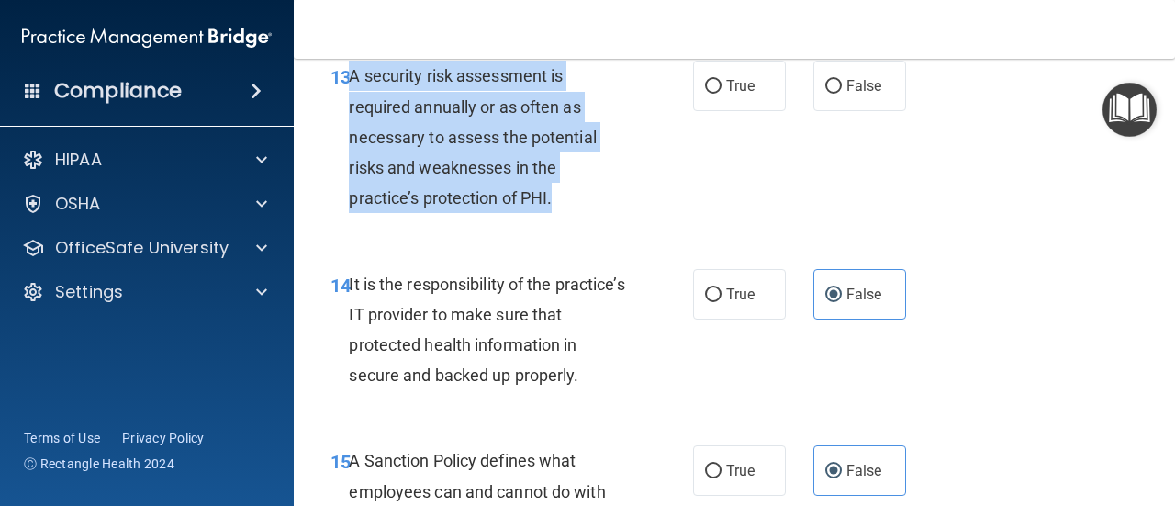
drag, startPoint x: 349, startPoint y: 142, endPoint x: 569, endPoint y: 264, distance: 251.9
click at [569, 213] on div "A security risk assessment is required annually or as often as necessary to ass…" at bounding box center [495, 137] width 293 height 152
click at [826, 94] on input "False" at bounding box center [833, 87] width 17 height 14
radio input "true"
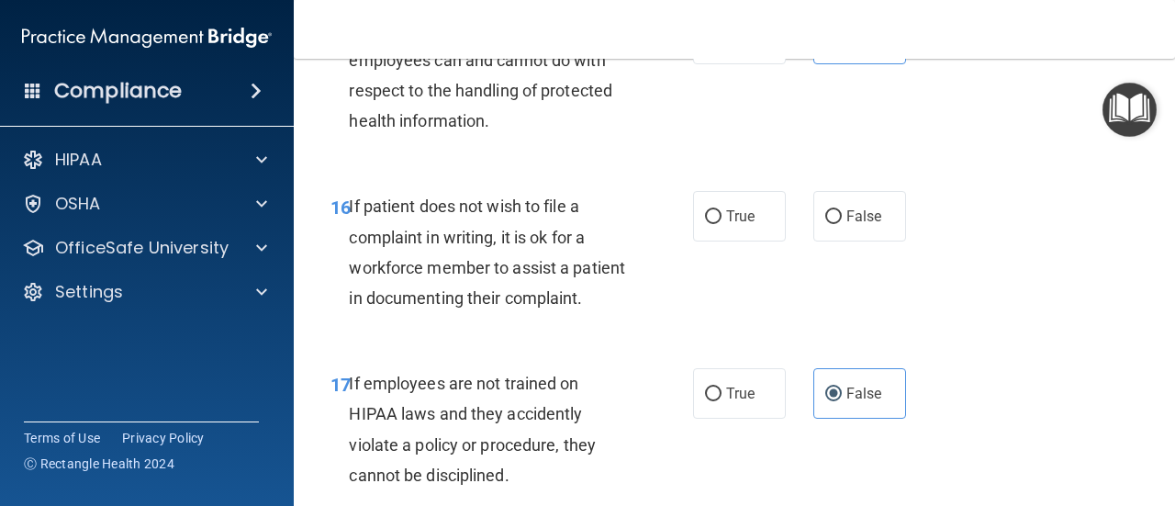
scroll to position [3291, 0]
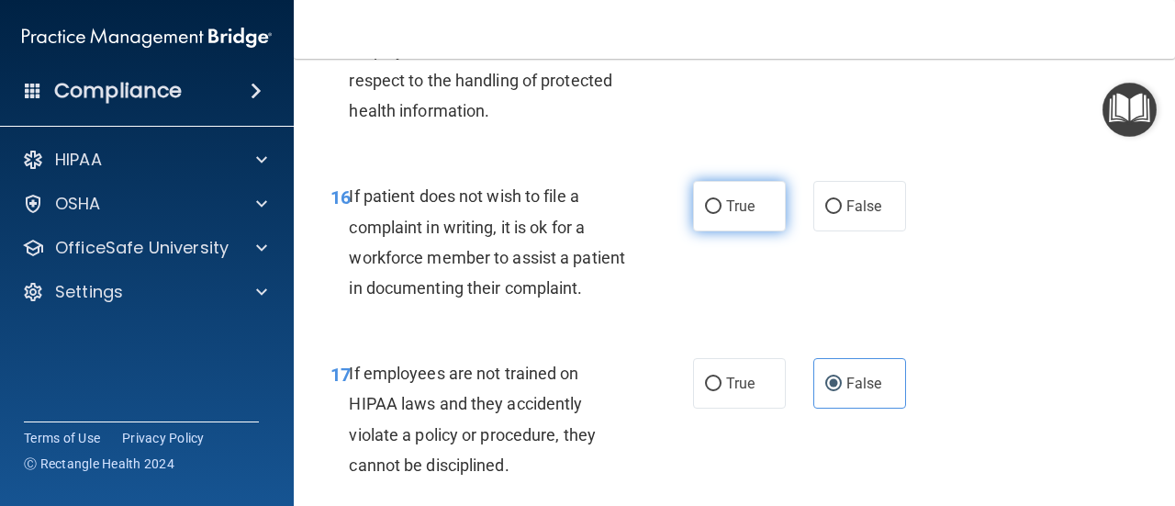
click at [771, 231] on label "True" at bounding box center [739, 206] width 93 height 50
click at [722, 214] on input "True" at bounding box center [713, 207] width 17 height 14
radio input "true"
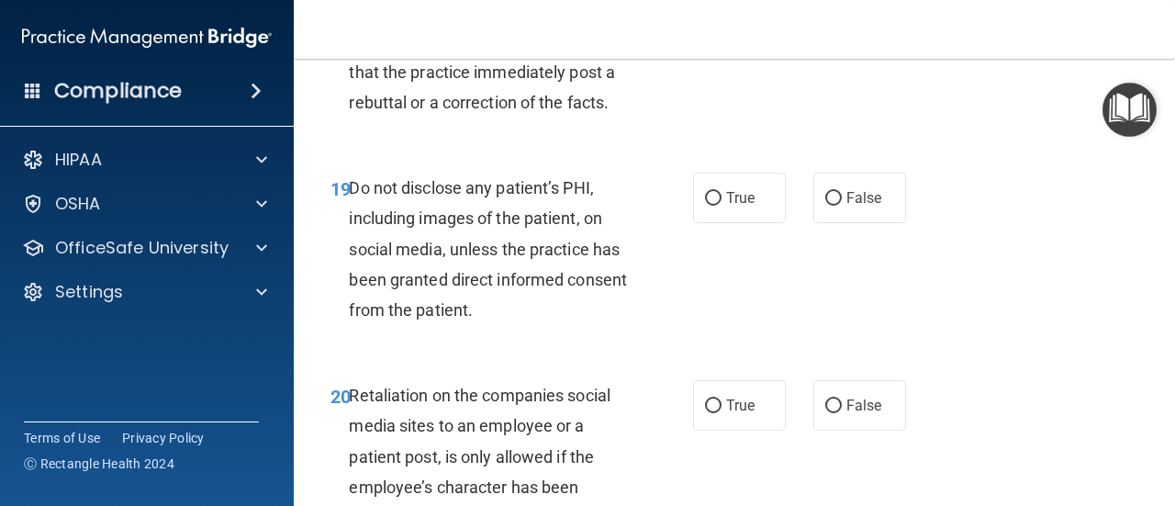
scroll to position [3919, 0]
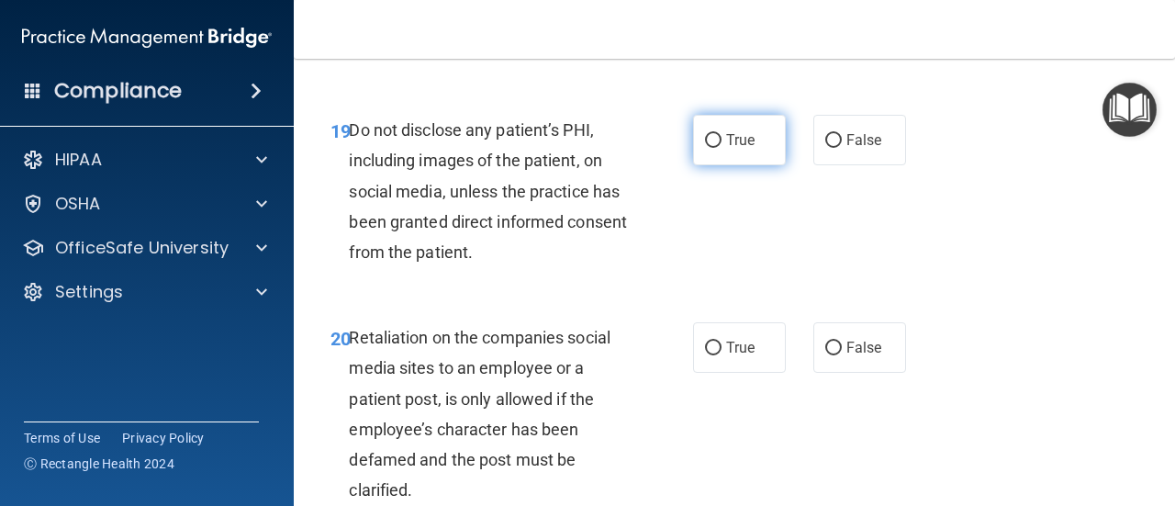
click at [767, 165] on label "True" at bounding box center [739, 140] width 93 height 50
click at [722, 148] on input "True" at bounding box center [713, 141] width 17 height 14
radio input "true"
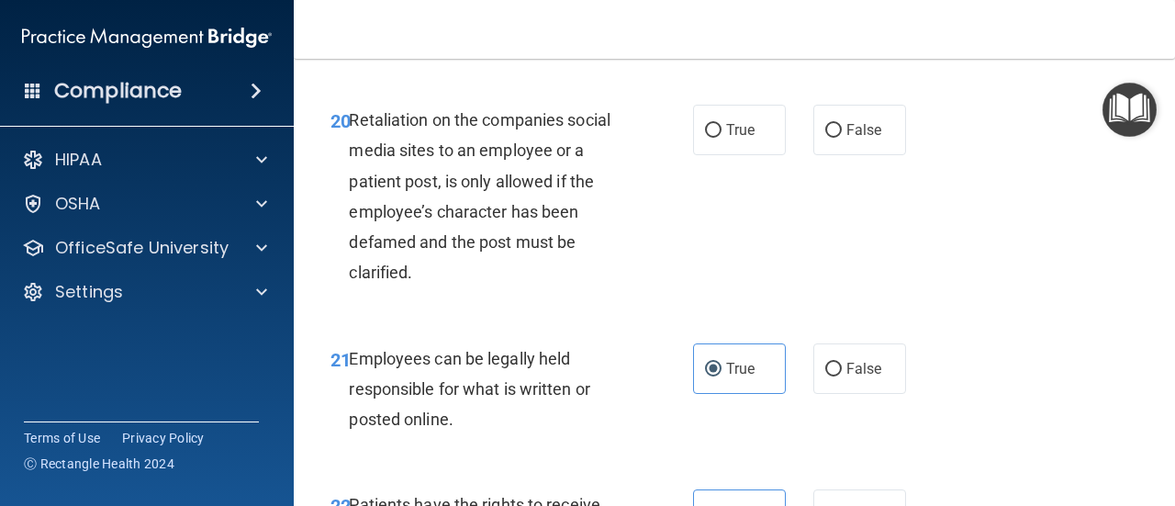
scroll to position [4127, 0]
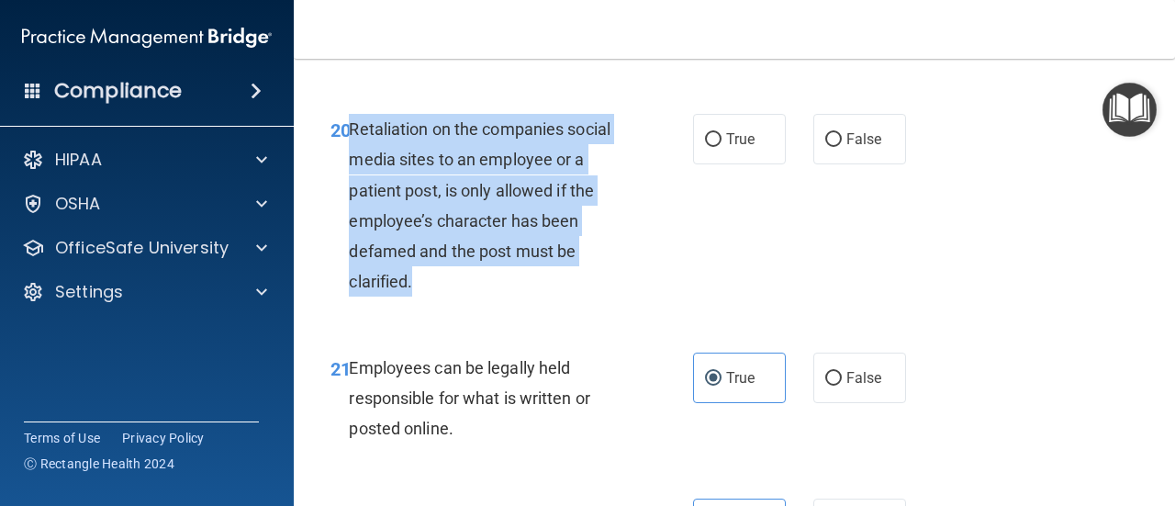
drag, startPoint x: 349, startPoint y: 254, endPoint x: 463, endPoint y: 423, distance: 203.7
click at [463, 306] on div "20 Retaliation on the companies social media sites to an employee or a patient …" at bounding box center [512, 210] width 418 height 192
click at [832, 147] on input "False" at bounding box center [833, 140] width 17 height 14
radio input "true"
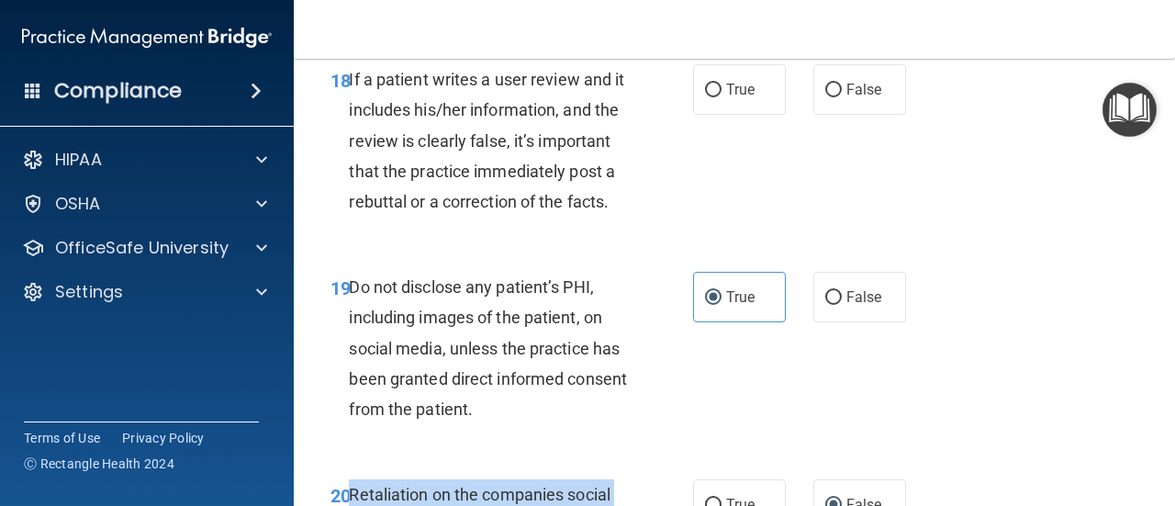
scroll to position [3781, 0]
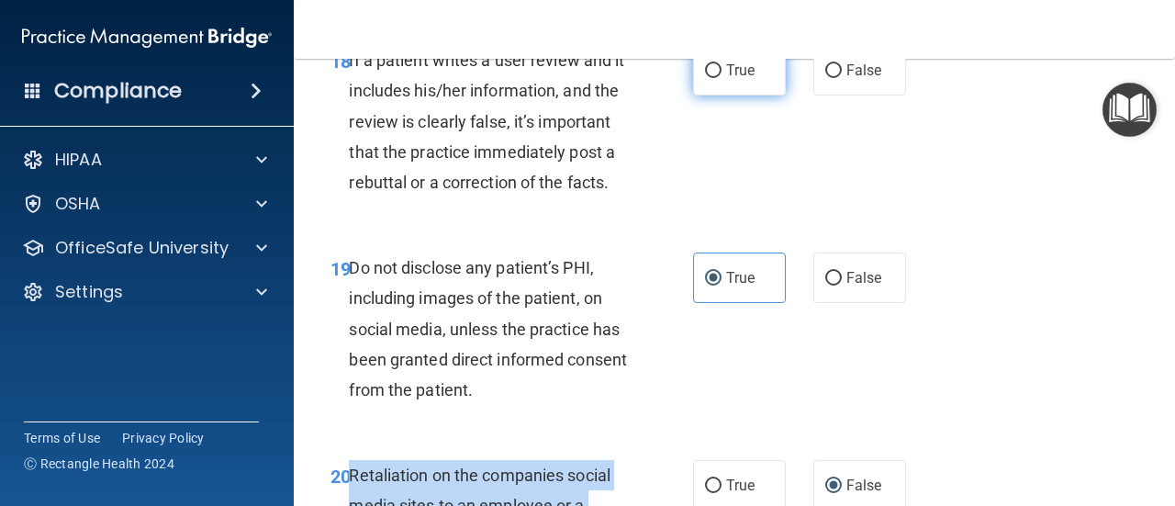
click at [710, 78] on input "True" at bounding box center [713, 71] width 17 height 14
radio input "true"
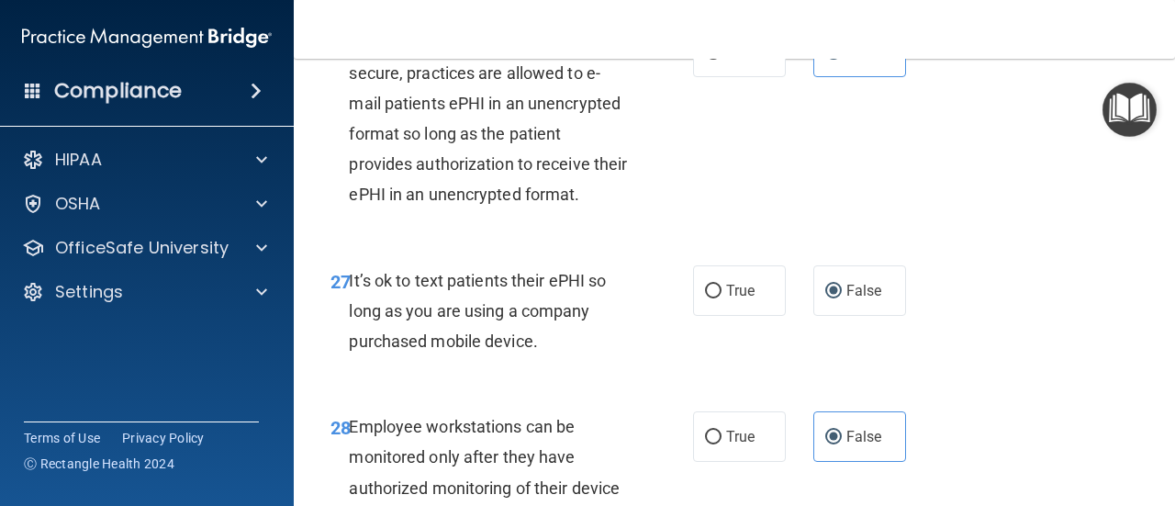
scroll to position [6053, 0]
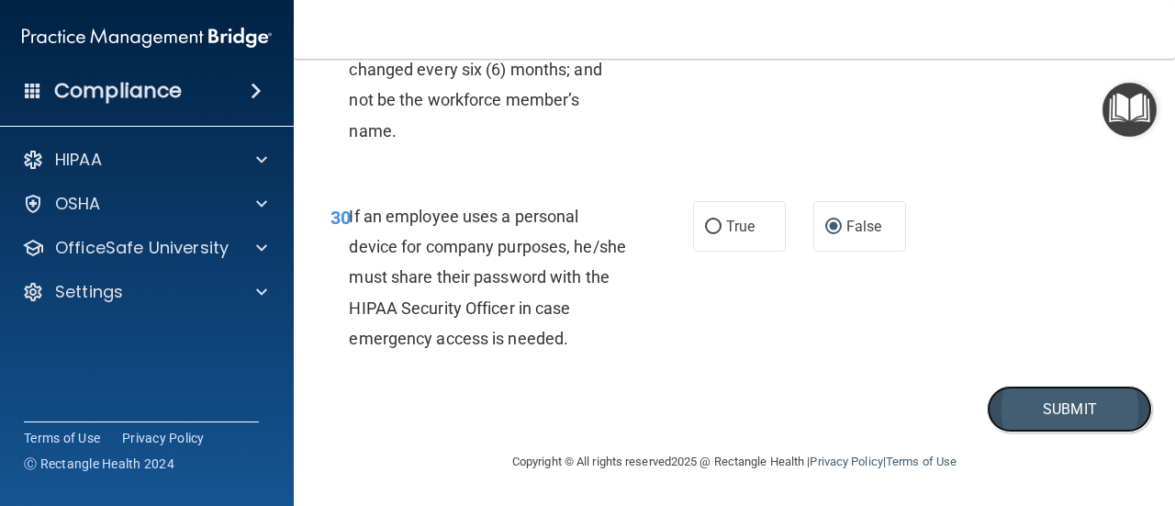
click at [1039, 410] on button "Submit" at bounding box center [1069, 409] width 165 height 47
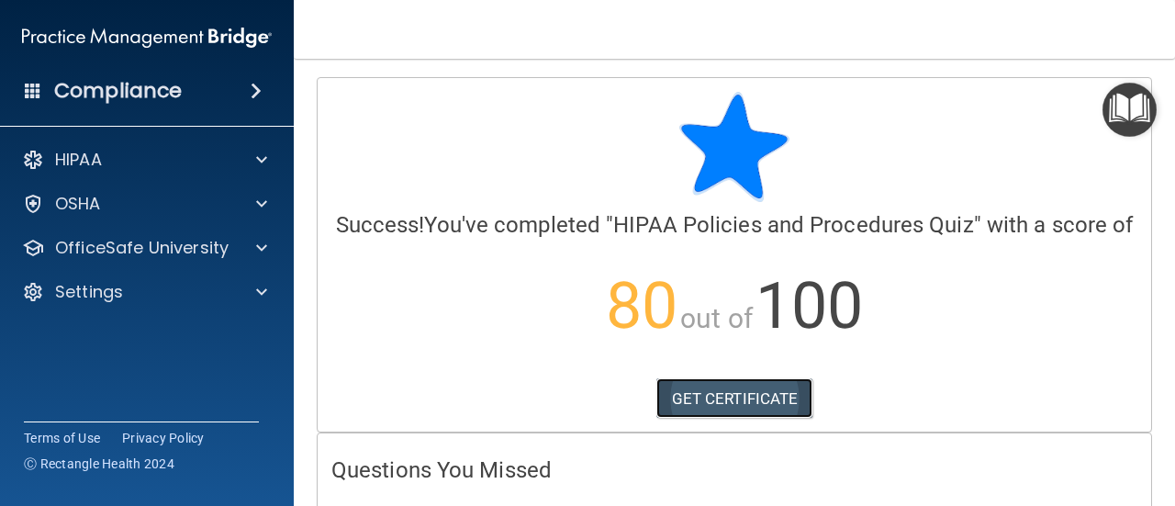
click at [738, 419] on link "GET CERTIFICATE" at bounding box center [734, 398] width 157 height 40
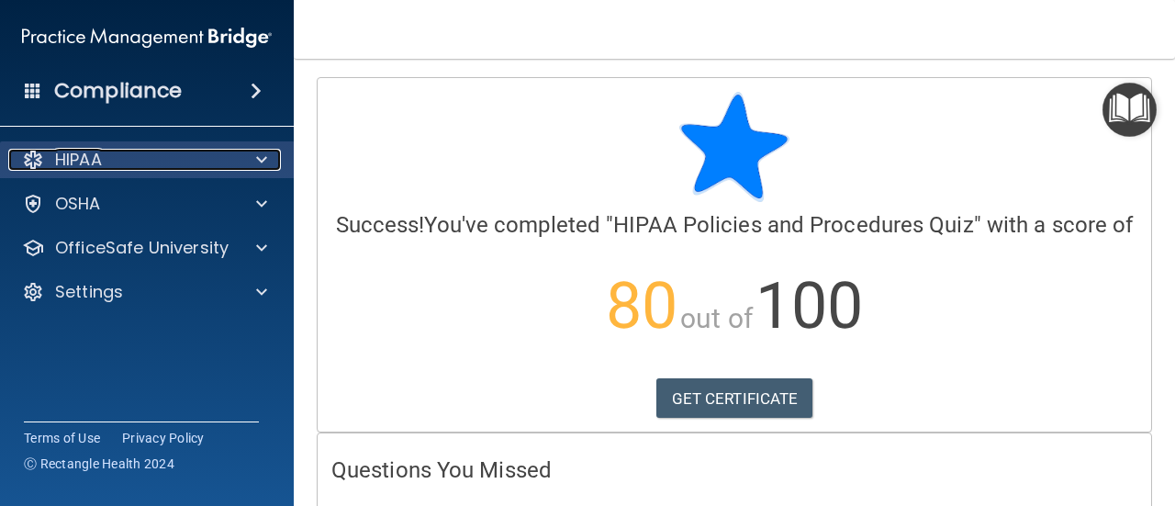
click at [142, 158] on div "HIPAA" at bounding box center [122, 160] width 228 height 22
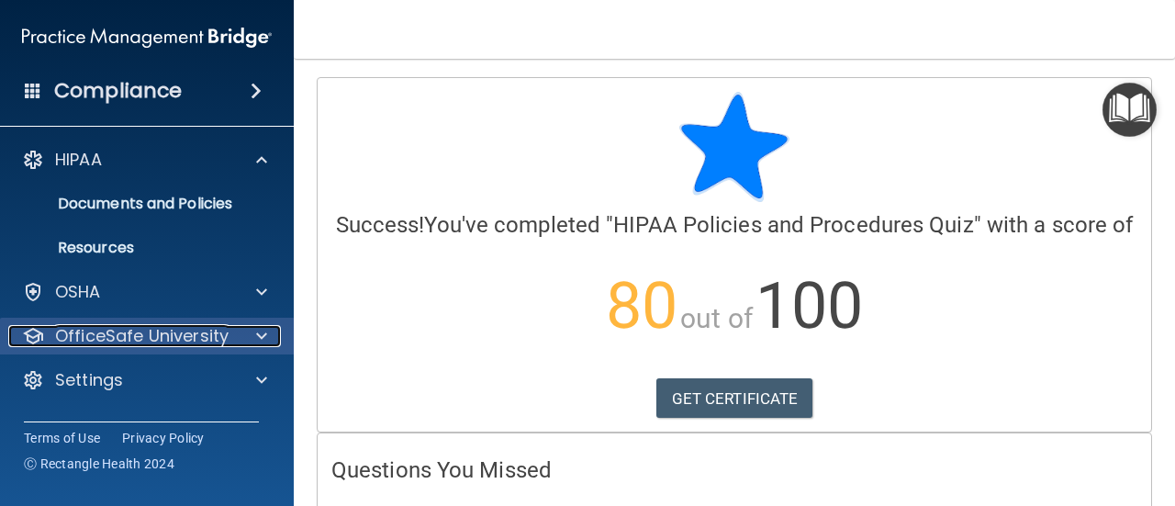
click at [146, 331] on p "OfficeSafe University" at bounding box center [141, 336] width 173 height 22
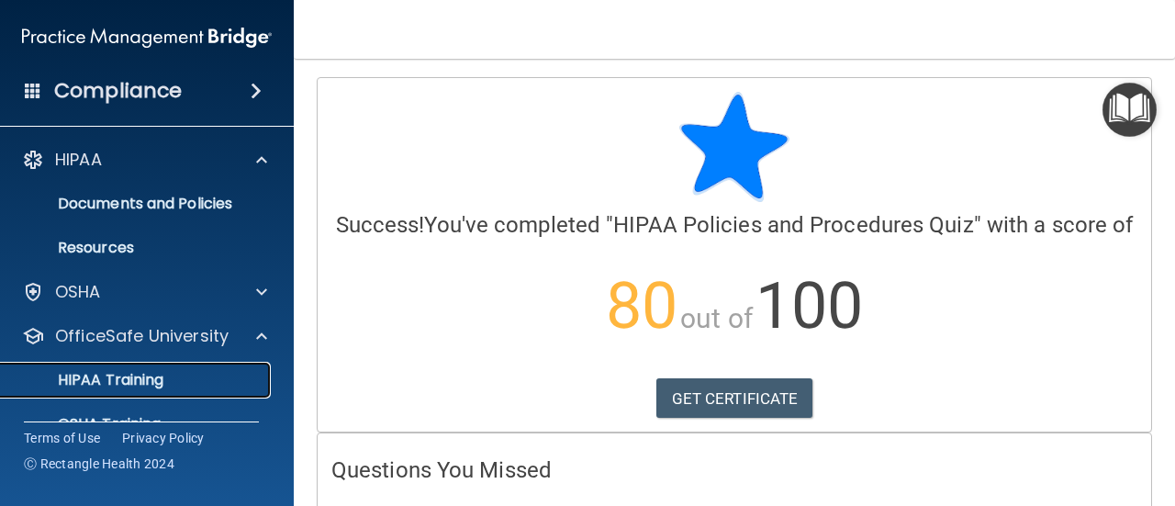
click at [125, 378] on p "HIPAA Training" at bounding box center [87, 380] width 151 height 18
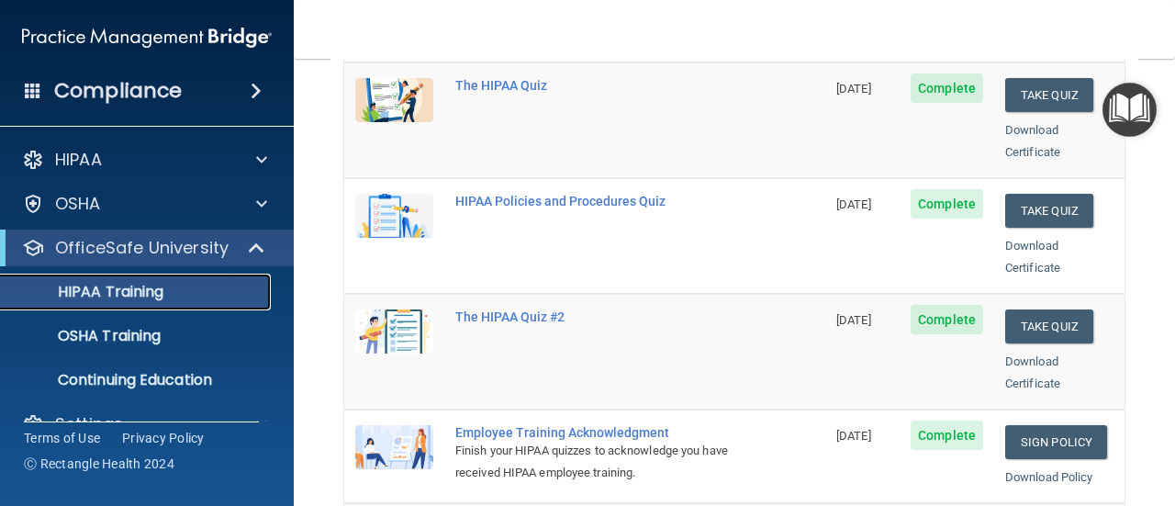
scroll to position [291, 0]
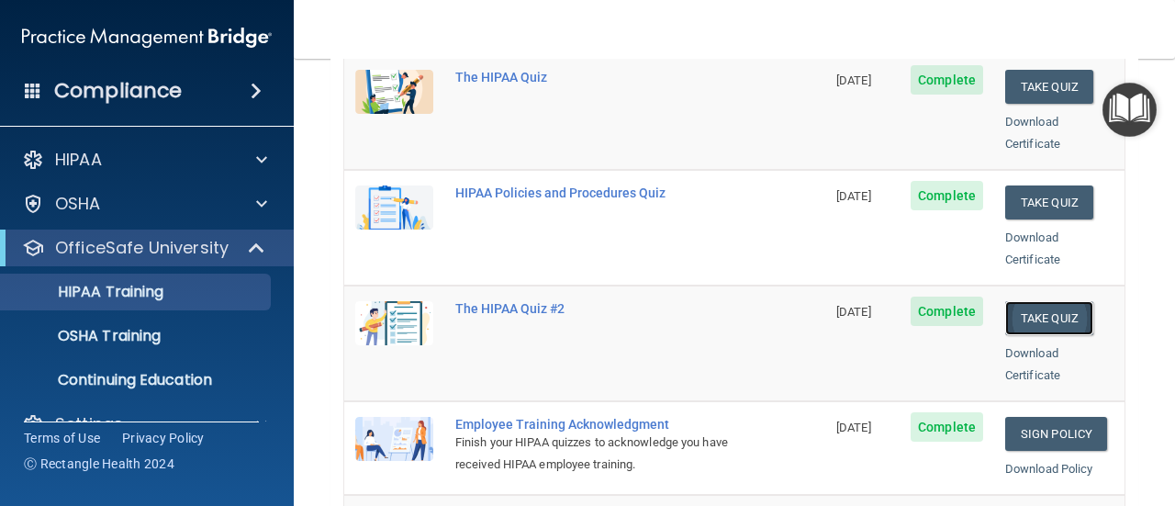
click at [1026, 301] on button "Take Quiz" at bounding box center [1049, 318] width 88 height 34
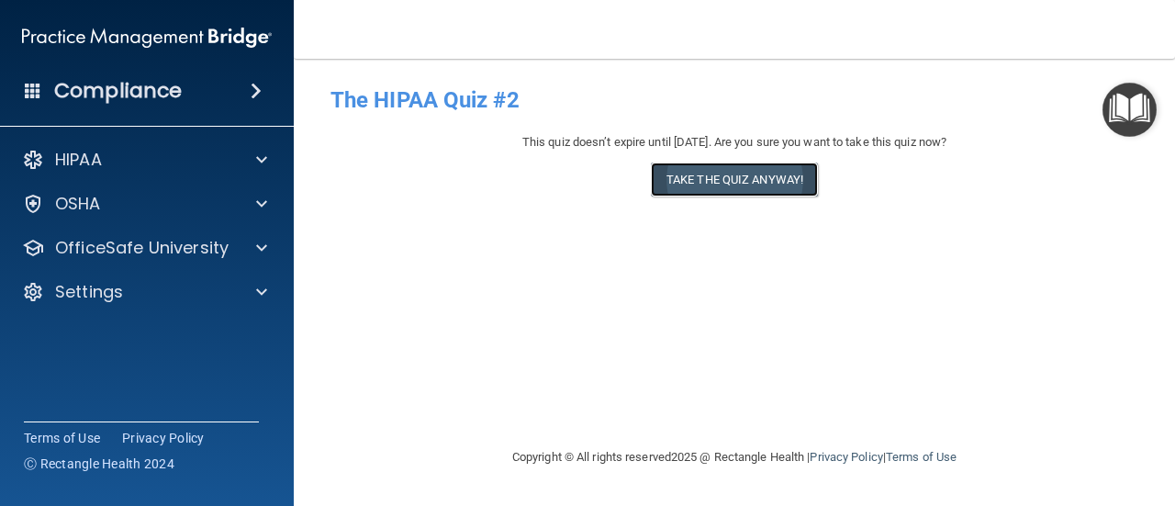
click at [730, 175] on button "Take the quiz anyway!" at bounding box center [734, 179] width 167 height 34
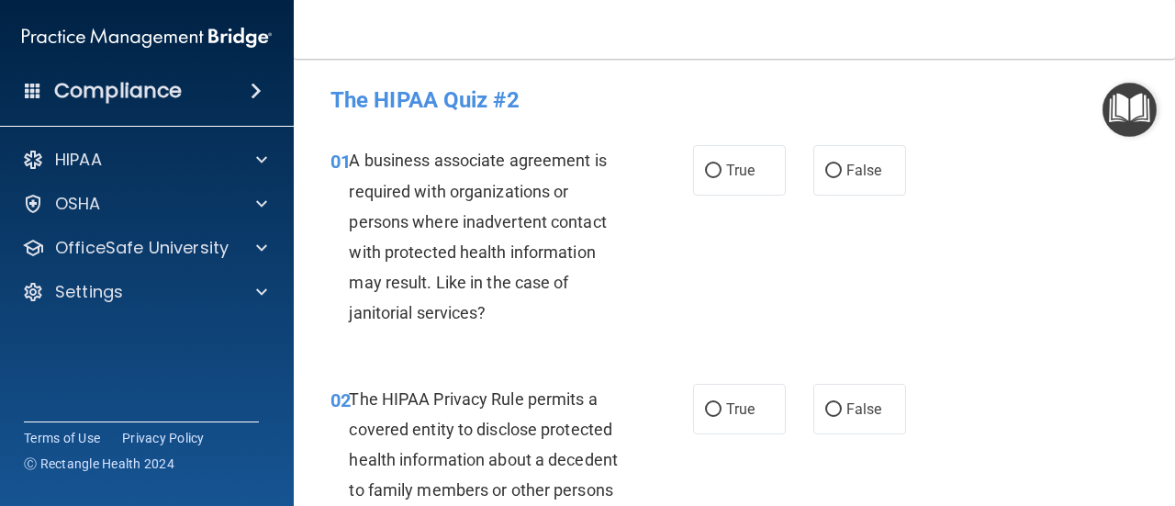
drag, startPoint x: 1171, startPoint y: 76, endPoint x: 881, endPoint y: 19, distance: 295.6
click at [881, 19] on nav "Toggle navigation Asnat Bounsana asnat.bounsana@timberlanesmile.com Manage My E…" at bounding box center [734, 29] width 881 height 59
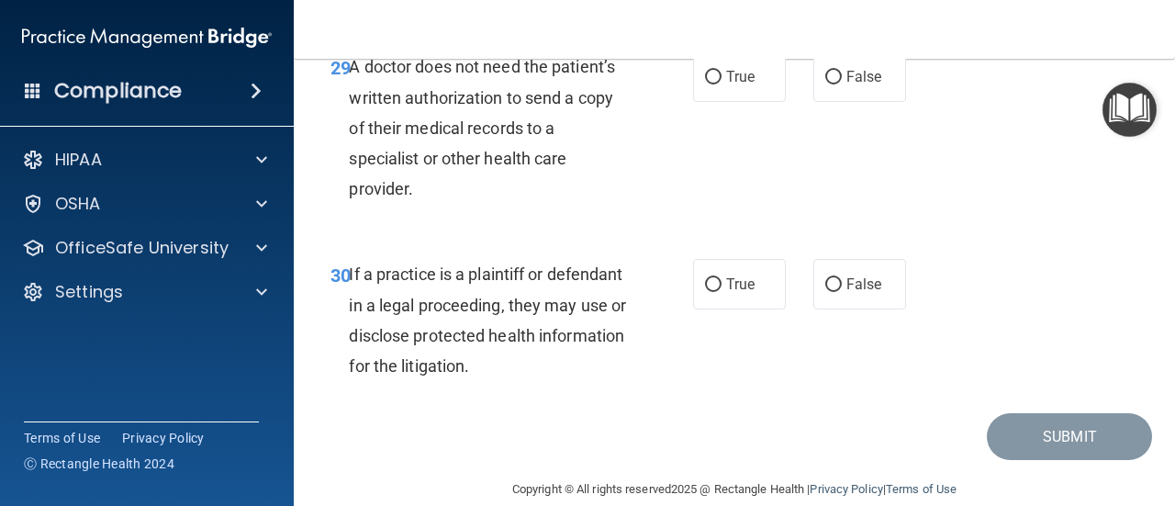
scroll to position [5474, 0]
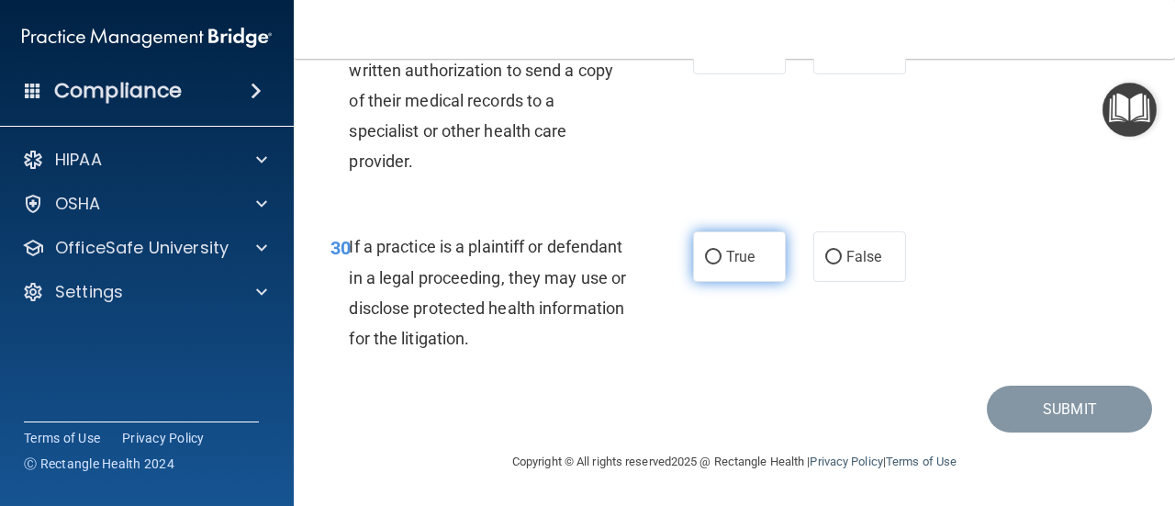
click at [701, 249] on label "True" at bounding box center [739, 256] width 93 height 50
click at [705, 251] on input "True" at bounding box center [713, 258] width 17 height 14
radio input "true"
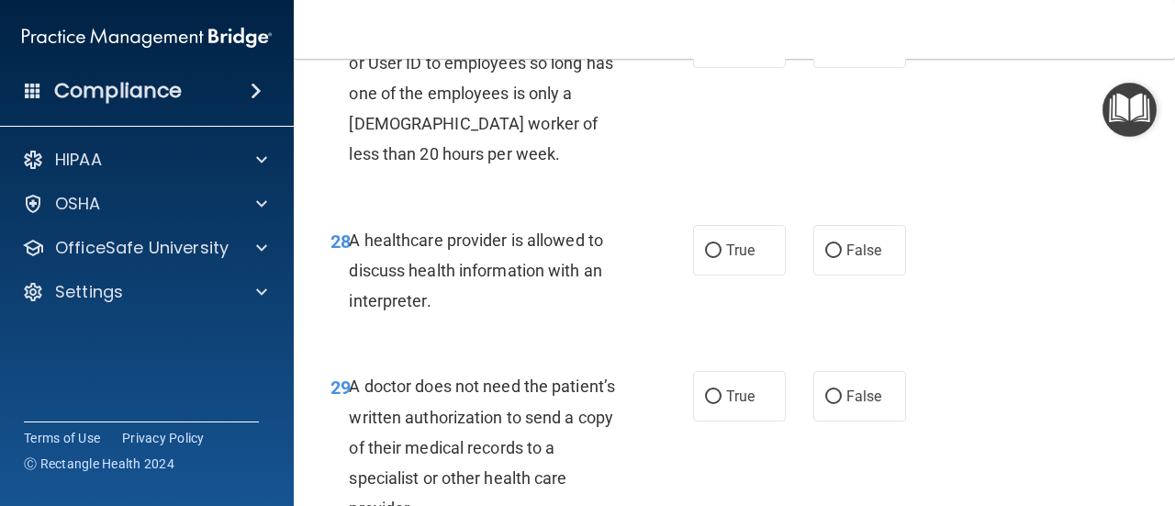
scroll to position [5075, 0]
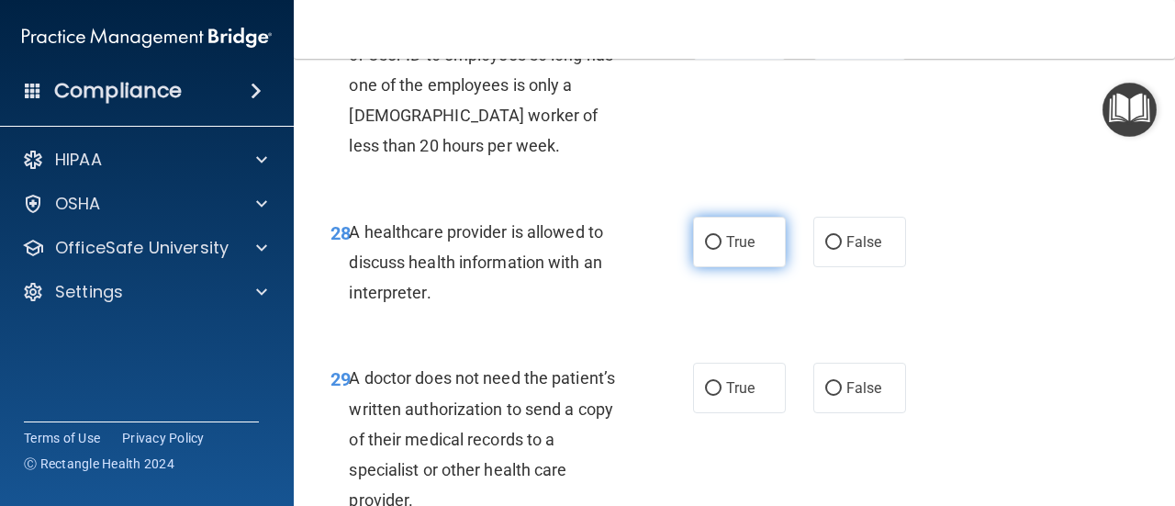
click at [706, 250] on input "True" at bounding box center [713, 243] width 17 height 14
radio input "true"
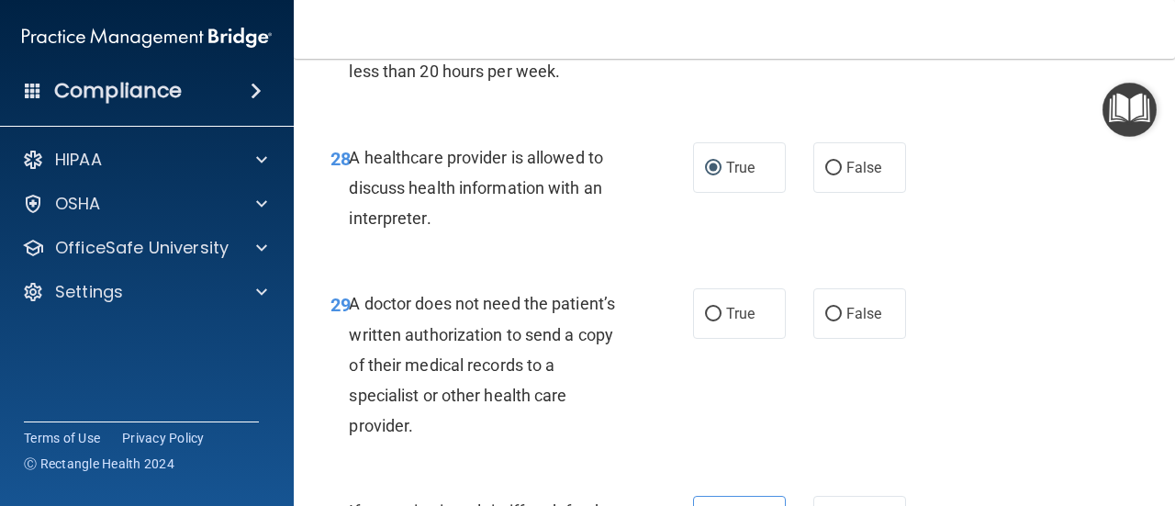
scroll to position [5211, 0]
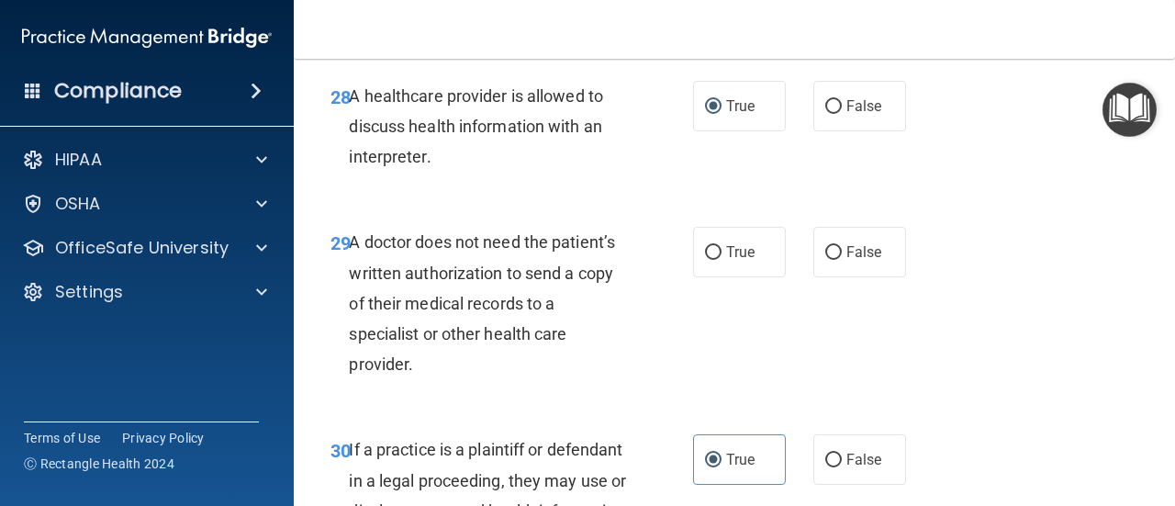
drag, startPoint x: 347, startPoint y: 306, endPoint x: 428, endPoint y: 431, distance: 148.7
click at [428, 388] on div "29 A doctor does not need the patient’s written authorization to send a copy of…" at bounding box center [512, 308] width 418 height 162
click at [706, 277] on label "True" at bounding box center [739, 252] width 93 height 50
click at [706, 260] on input "True" at bounding box center [713, 253] width 17 height 14
radio input "true"
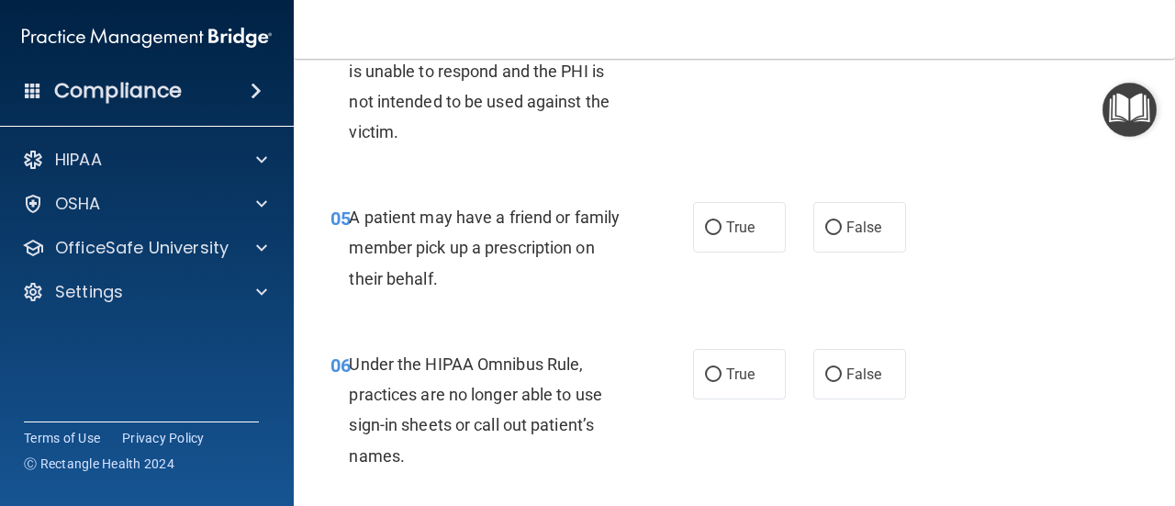
scroll to position [843, 0]
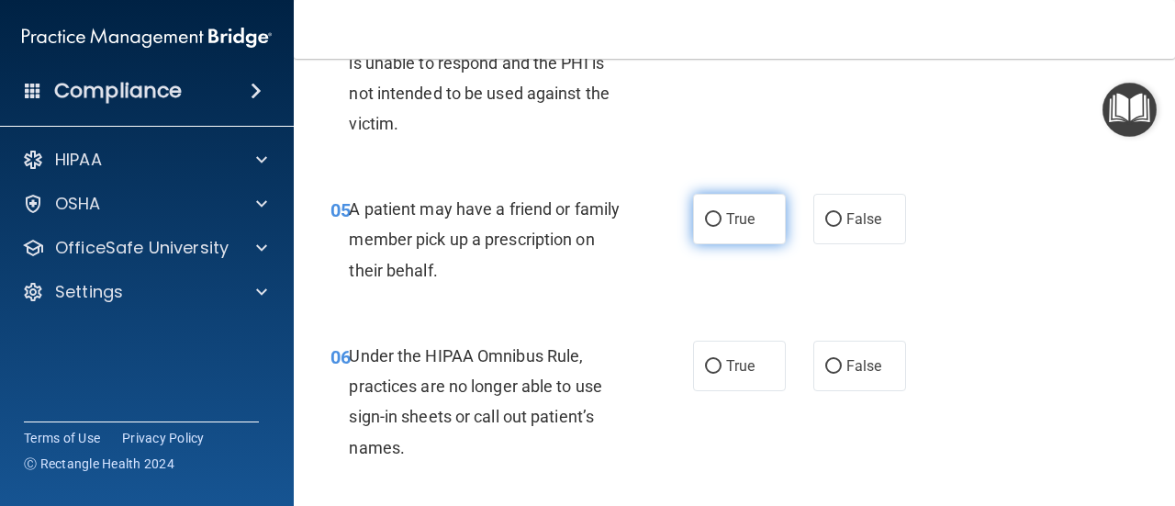
drag, startPoint x: 714, startPoint y: 223, endPoint x: 695, endPoint y: 241, distance: 26.6
click at [695, 241] on label "True" at bounding box center [739, 219] width 93 height 50
click at [705, 227] on input "True" at bounding box center [713, 220] width 17 height 14
radio input "true"
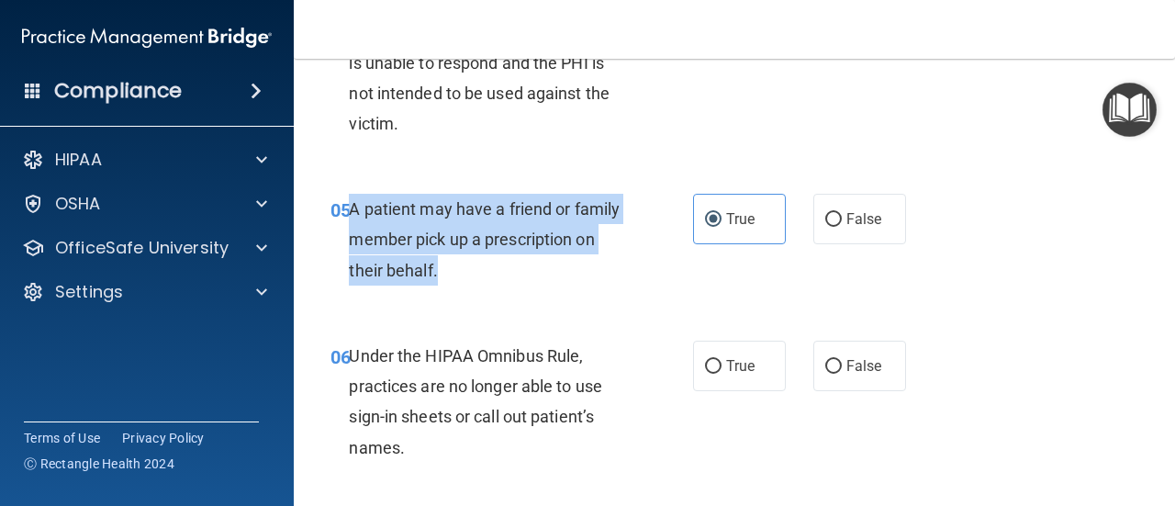
drag, startPoint x: 350, startPoint y: 210, endPoint x: 453, endPoint y: 267, distance: 117.5
click at [453, 267] on div "A patient may have a friend or family member pick up a prescription on their be…" at bounding box center [495, 240] width 293 height 92
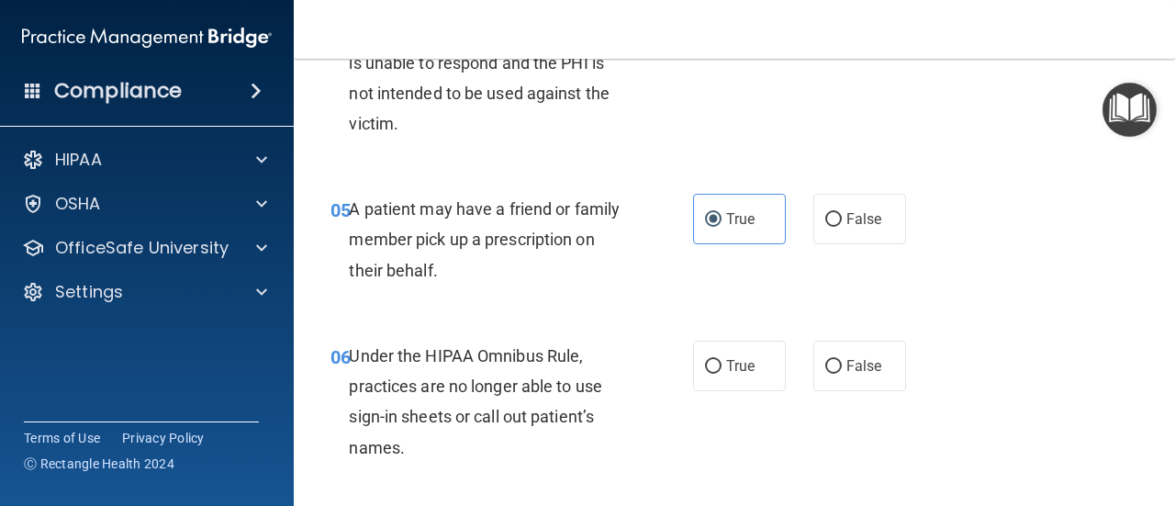
click at [914, 182] on div "05 A patient may have a friend or family member pick up a prescription on their…" at bounding box center [734, 244] width 835 height 147
click at [837, 370] on label "False" at bounding box center [859, 366] width 93 height 50
click at [837, 370] on input "False" at bounding box center [833, 367] width 17 height 14
radio input "true"
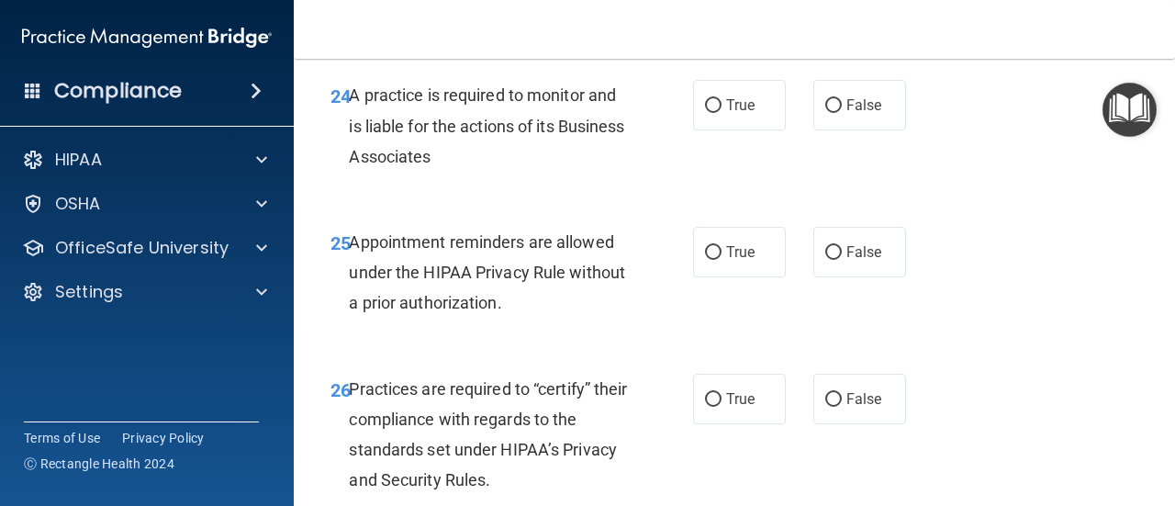
scroll to position [4526, 0]
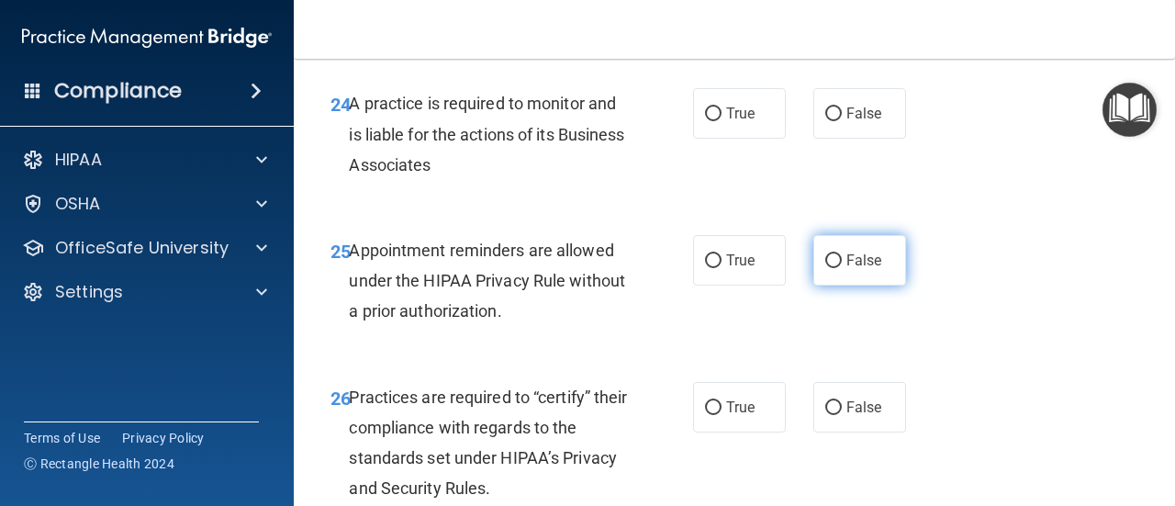
click at [846, 269] on span "False" at bounding box center [864, 260] width 36 height 17
click at [840, 268] on input "False" at bounding box center [833, 261] width 17 height 14
radio input "true"
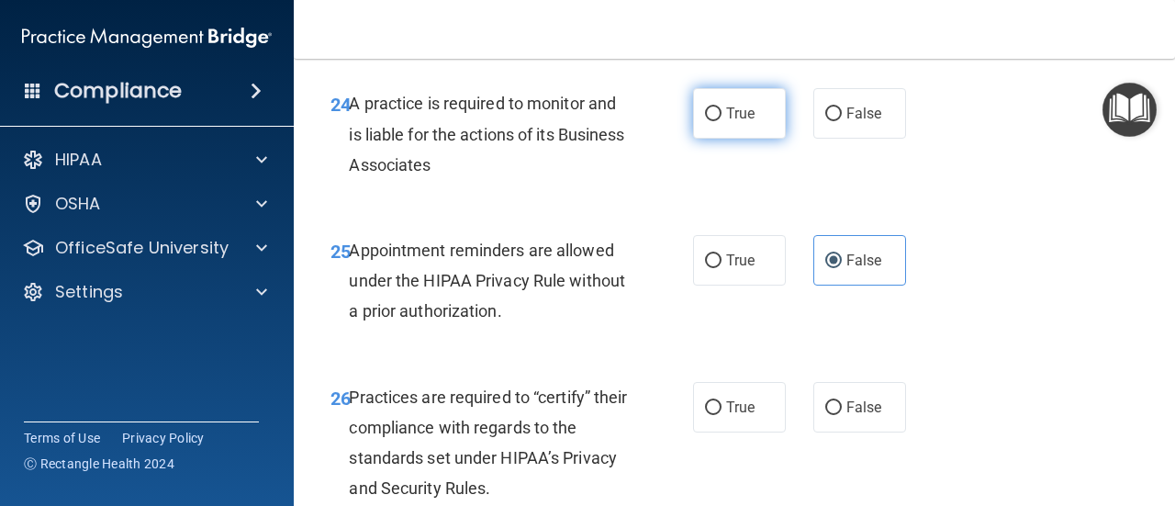
click at [718, 139] on label "True" at bounding box center [739, 113] width 93 height 50
click at [718, 121] on input "True" at bounding box center [713, 114] width 17 height 14
radio input "true"
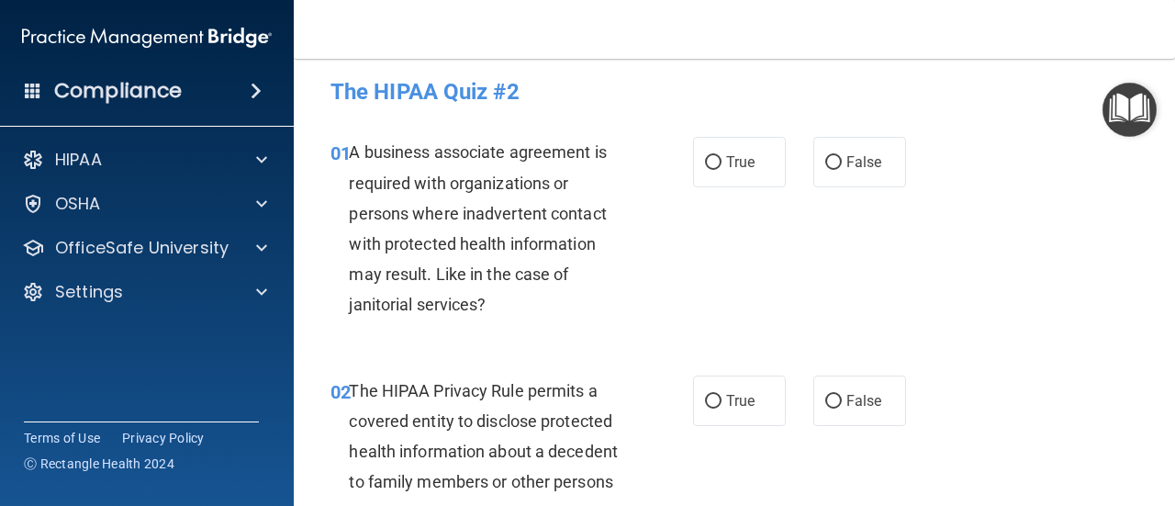
scroll to position [0, 0]
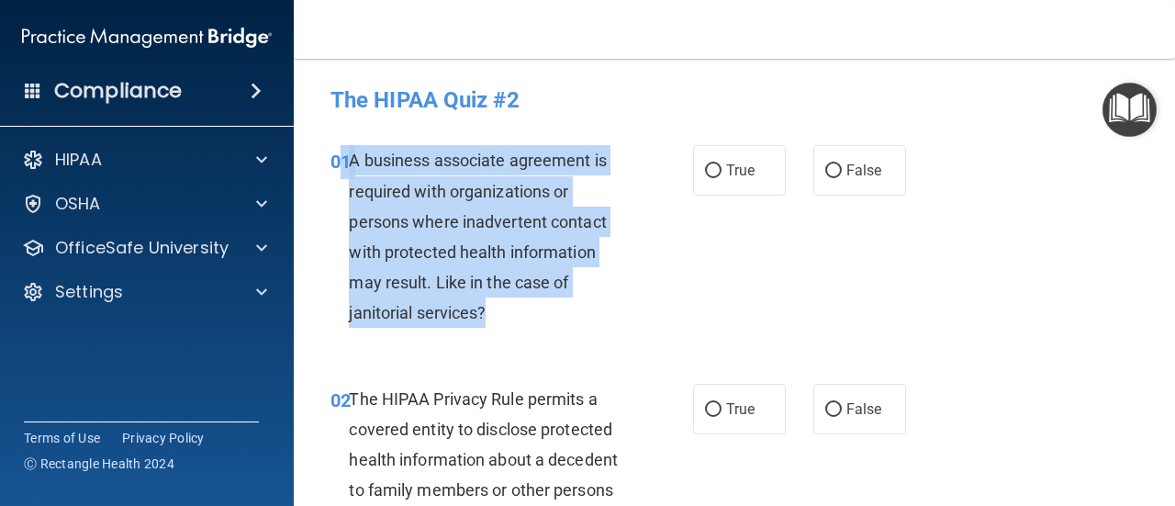
drag, startPoint x: 345, startPoint y: 164, endPoint x: 496, endPoint y: 320, distance: 216.8
click at [496, 320] on div "01 A business associate agreement is required with organizations or persons whe…" at bounding box center [512, 241] width 418 height 192
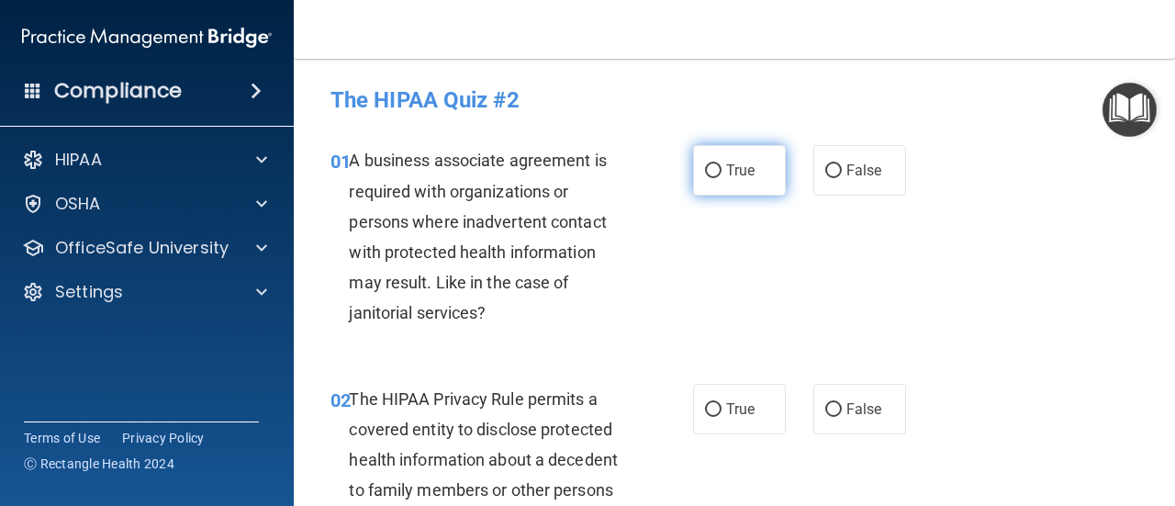
click at [733, 175] on span "True" at bounding box center [740, 170] width 28 height 17
click at [722, 175] on input "True" at bounding box center [713, 171] width 17 height 14
radio input "true"
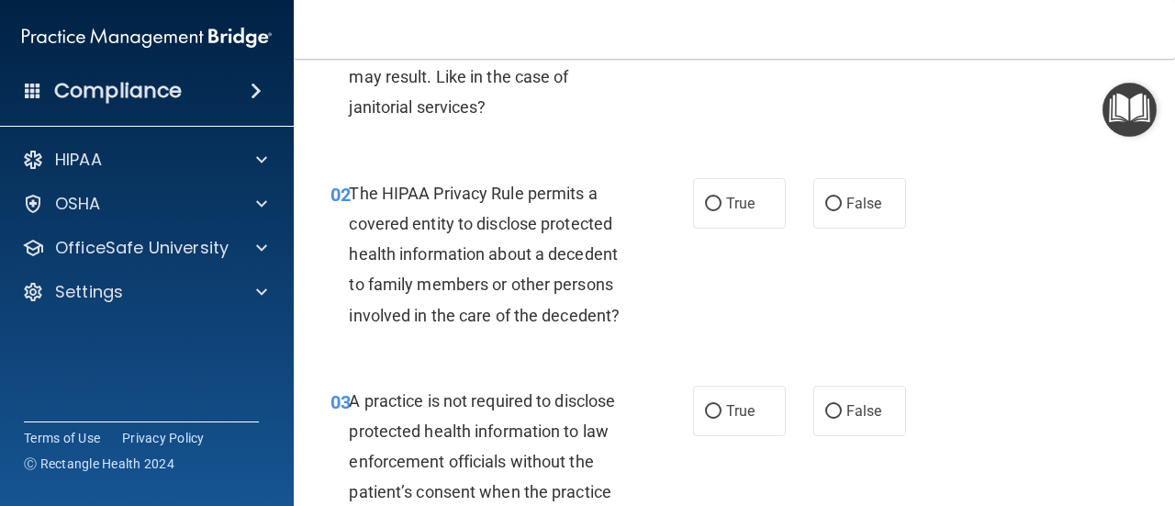
scroll to position [293, 0]
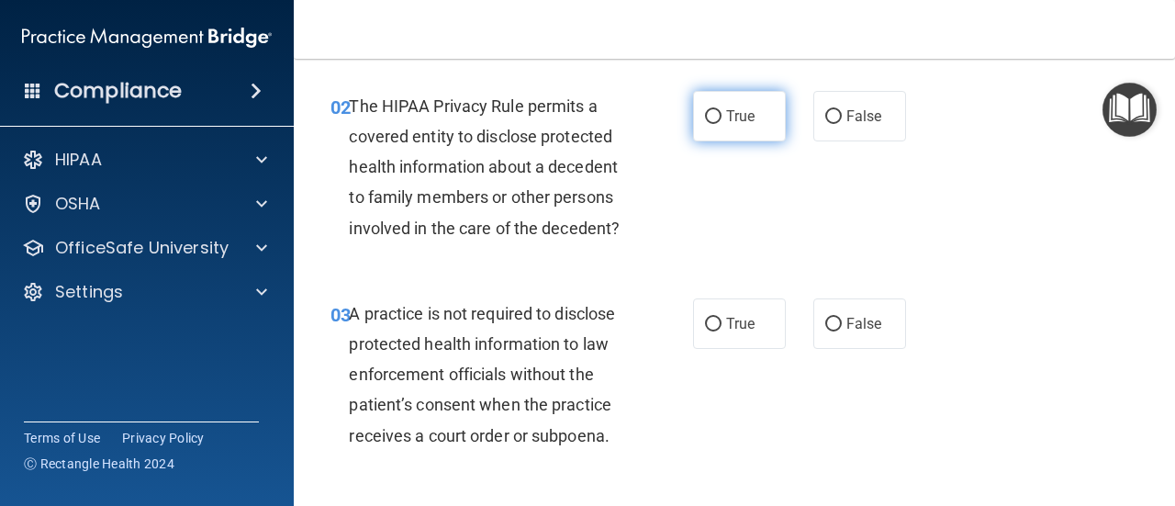
click at [763, 123] on label "True" at bounding box center [739, 116] width 93 height 50
click at [722, 123] on input "True" at bounding box center [713, 117] width 17 height 14
radio input "true"
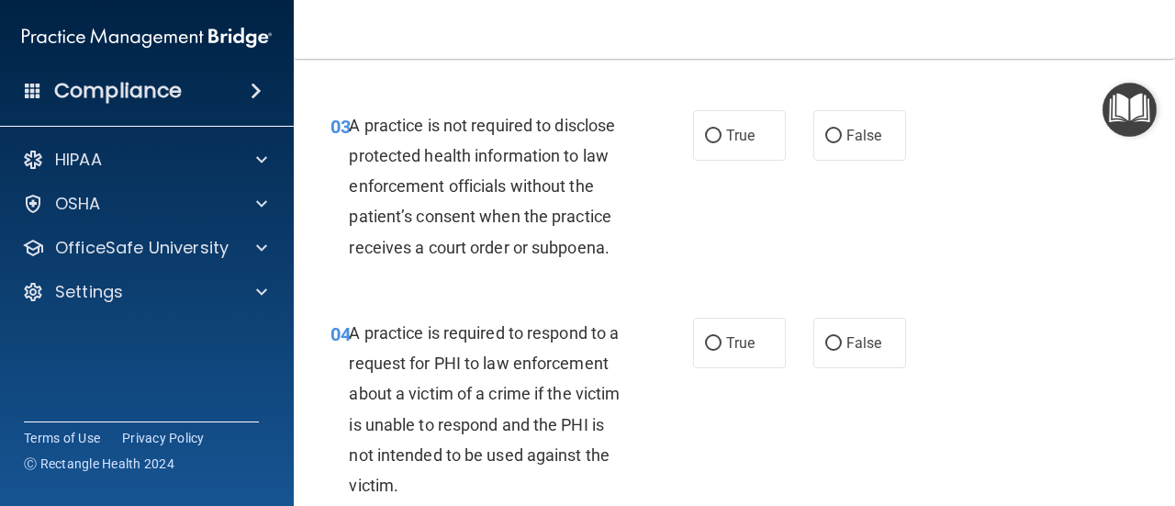
scroll to position [507, 0]
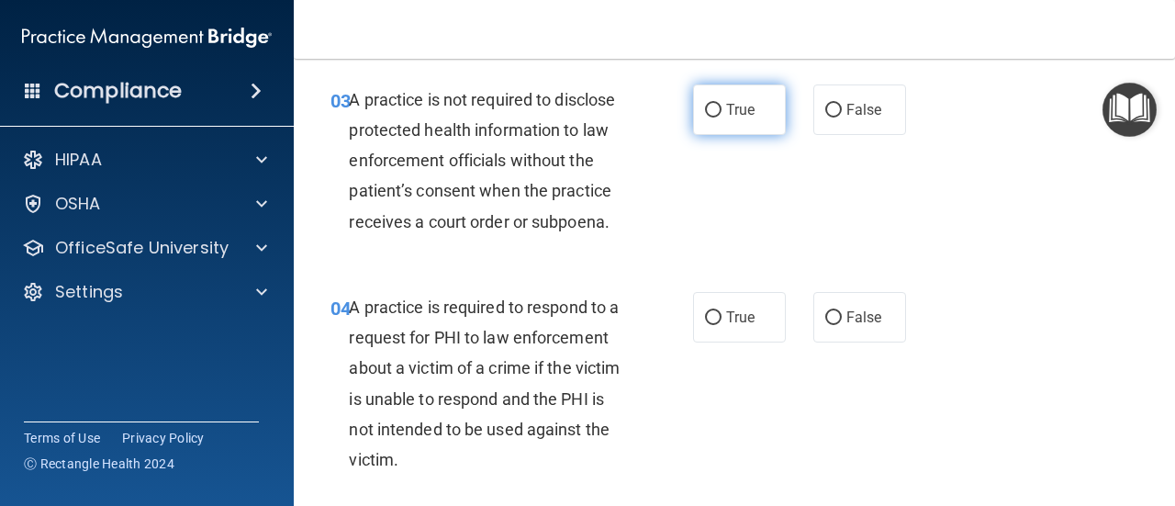
click at [736, 123] on label "True" at bounding box center [739, 109] width 93 height 50
click at [722, 118] on input "True" at bounding box center [713, 111] width 17 height 14
radio input "true"
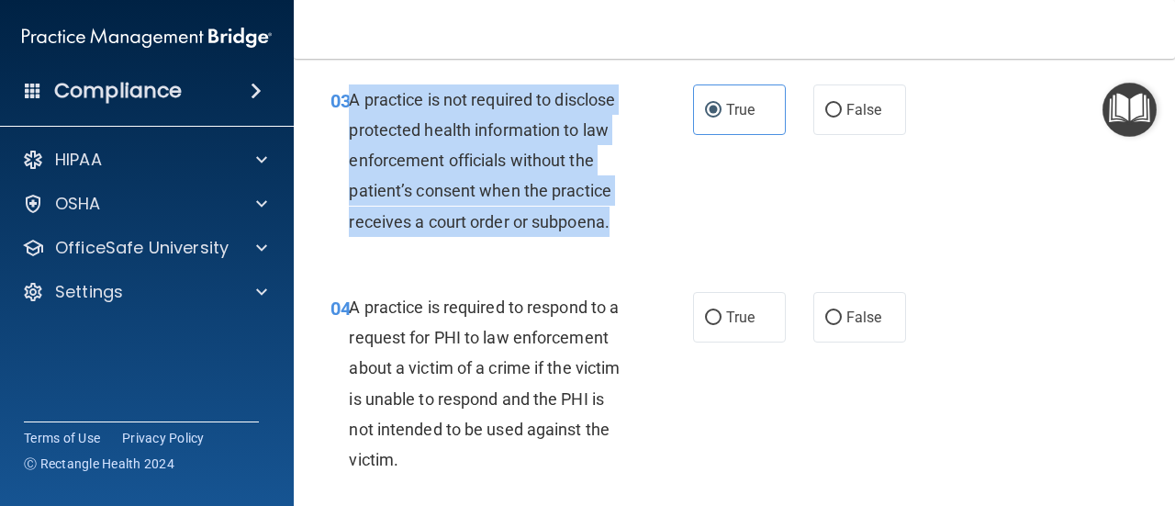
drag, startPoint x: 353, startPoint y: 103, endPoint x: 615, endPoint y: 217, distance: 286.2
click at [615, 217] on div "A practice is not required to disclose protected health information to law enfo…" at bounding box center [495, 160] width 293 height 152
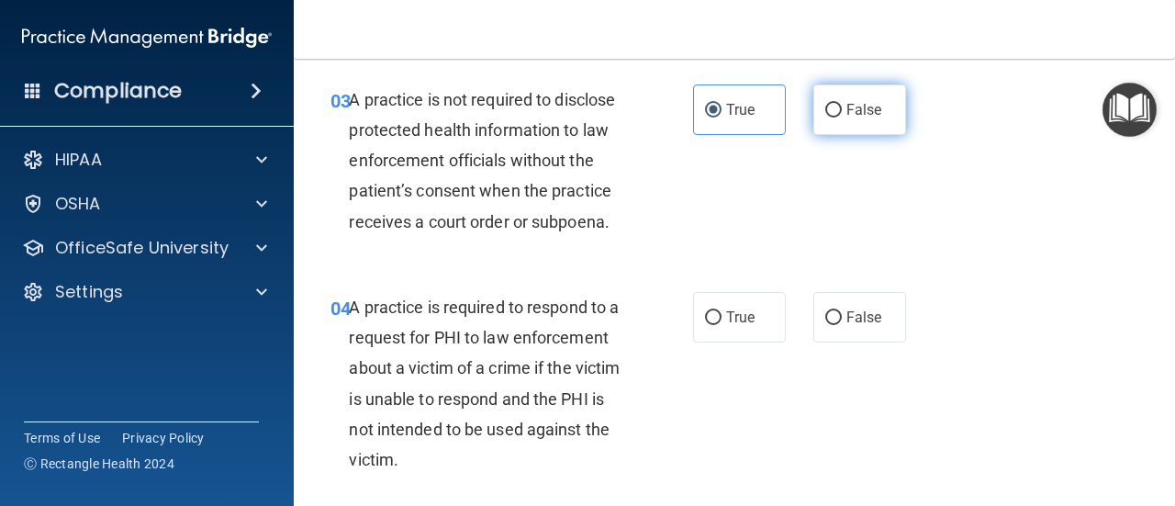
click at [836, 118] on label "False" at bounding box center [859, 109] width 93 height 50
click at [836, 118] on input "False" at bounding box center [833, 111] width 17 height 14
radio input "true"
radio input "false"
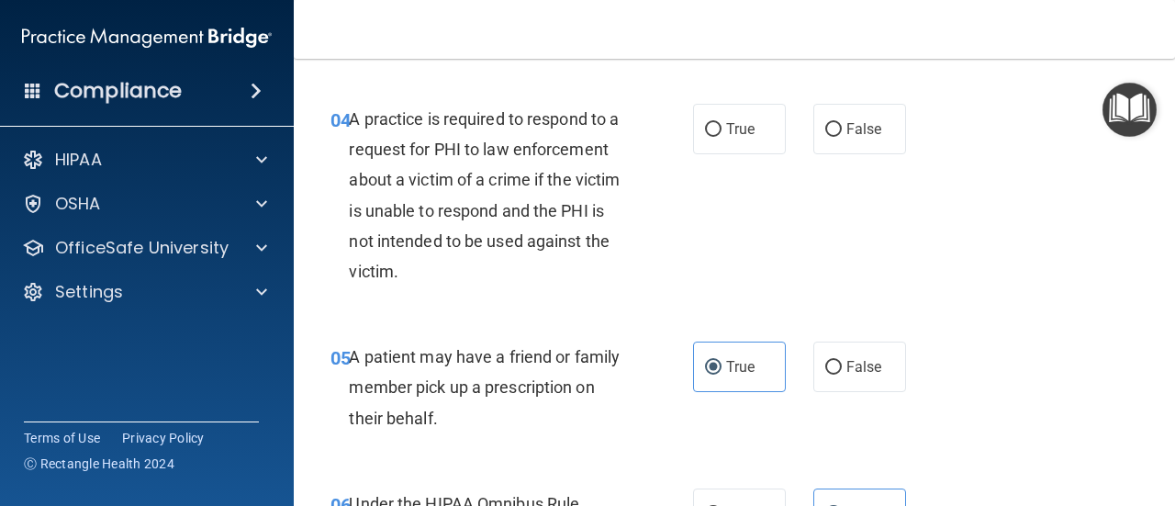
scroll to position [712, 0]
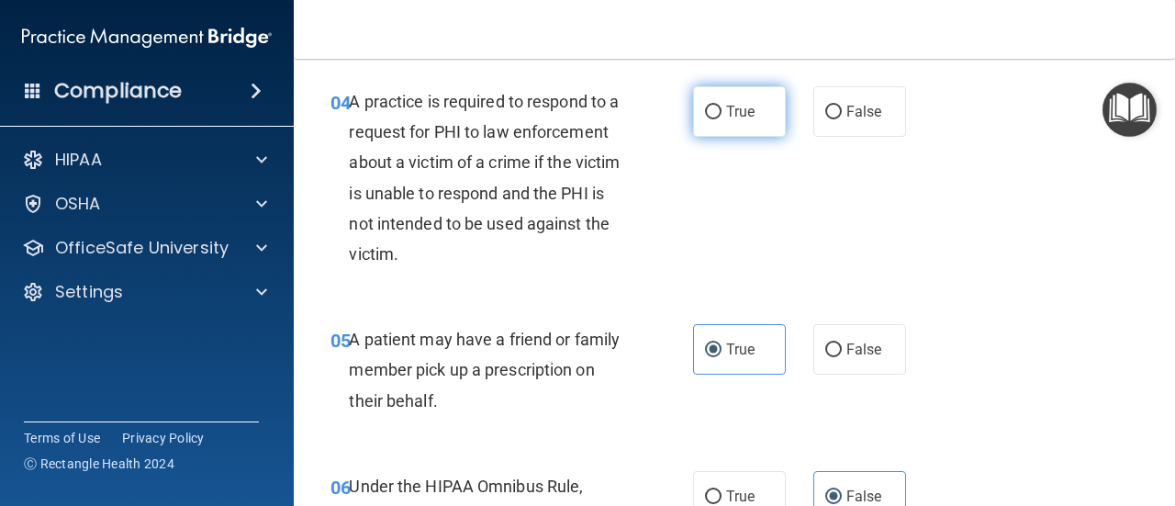
click at [718, 117] on label "True" at bounding box center [739, 111] width 93 height 50
click at [718, 117] on input "True" at bounding box center [713, 113] width 17 height 14
radio input "true"
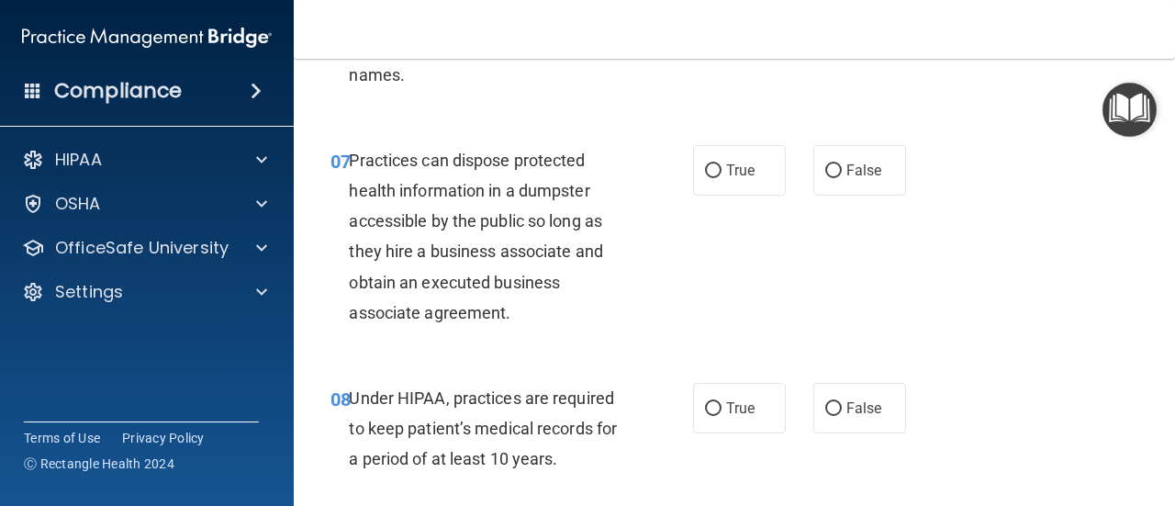
scroll to position [1250, 0]
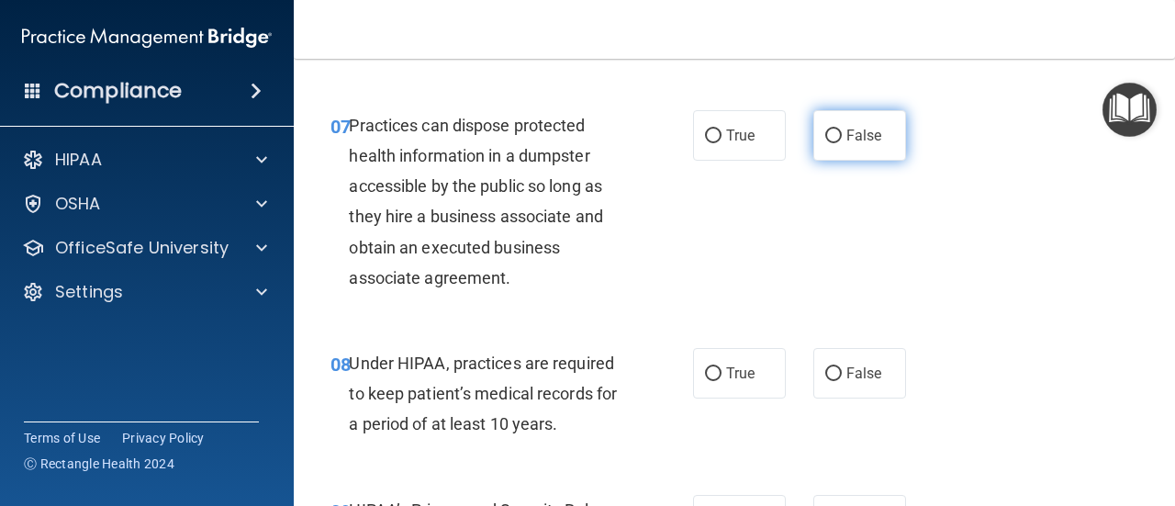
click at [825, 129] on input "False" at bounding box center [833, 136] width 17 height 14
radio input "true"
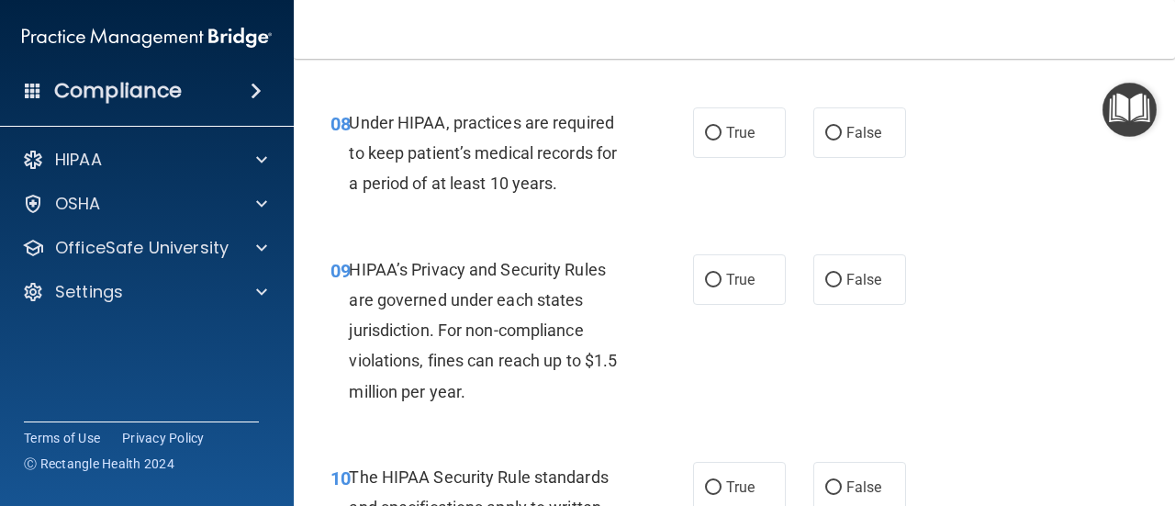
scroll to position [1499, 0]
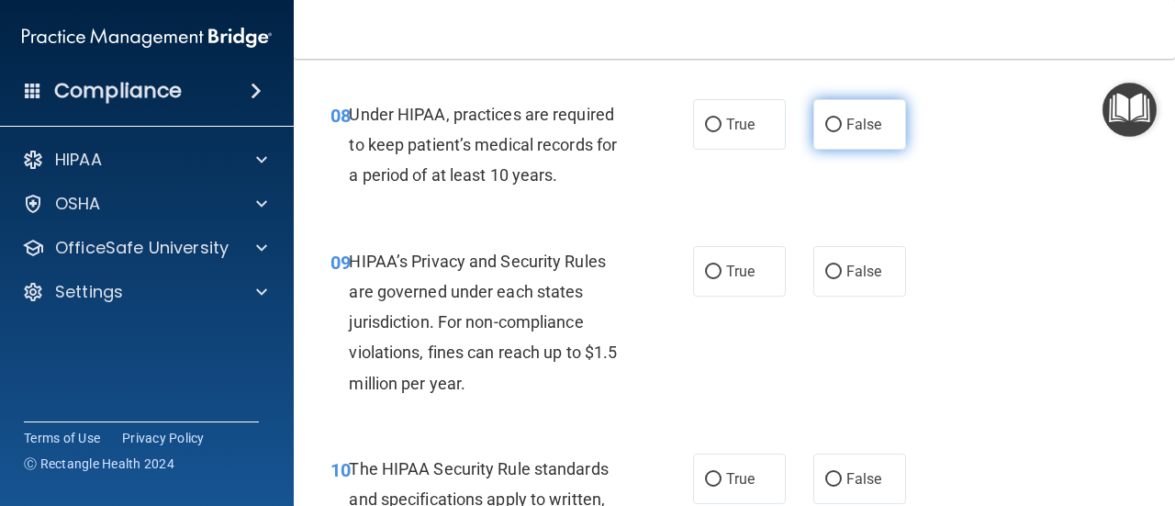
click at [838, 134] on label "False" at bounding box center [859, 124] width 93 height 50
click at [838, 132] on input "False" at bounding box center [833, 125] width 17 height 14
radio input "true"
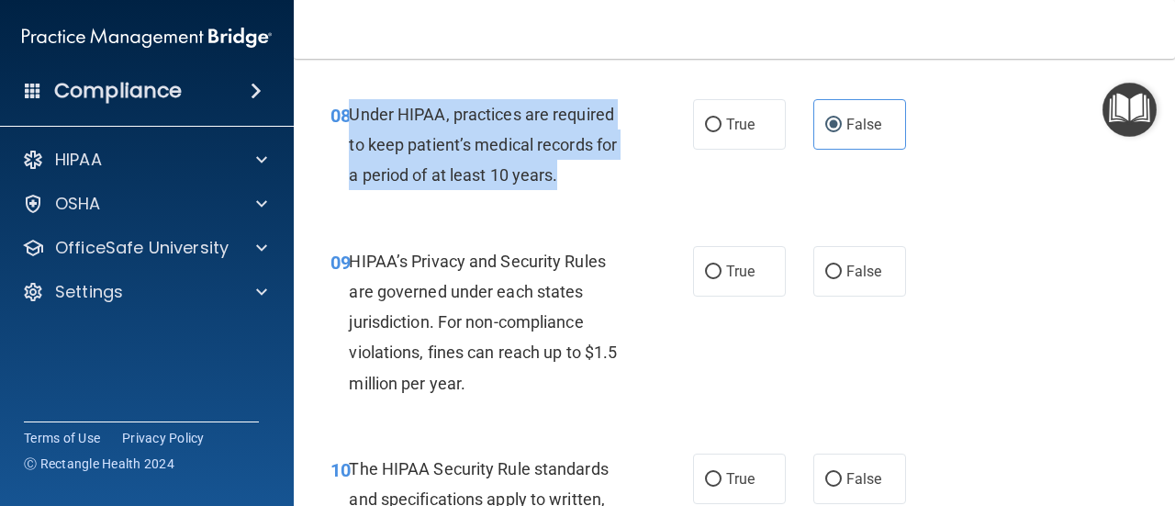
drag, startPoint x: 349, startPoint y: 117, endPoint x: 575, endPoint y: 192, distance: 238.0
click at [575, 192] on div "08 Under HIPAA, practices are required to keep patient’s medical records for a …" at bounding box center [512, 149] width 418 height 101
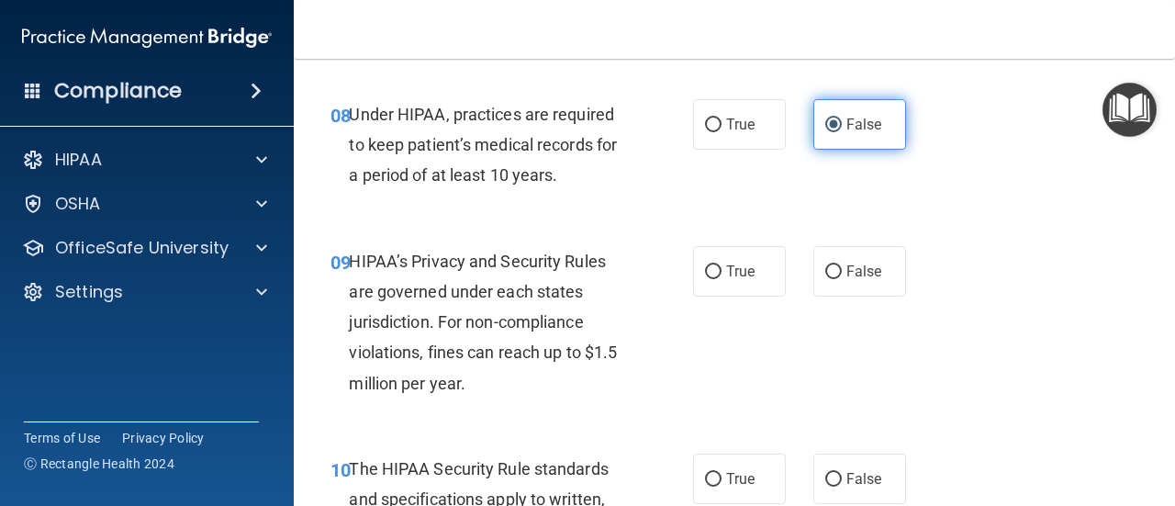
click at [863, 144] on label "False" at bounding box center [859, 124] width 93 height 50
click at [842, 132] on input "False" at bounding box center [833, 125] width 17 height 14
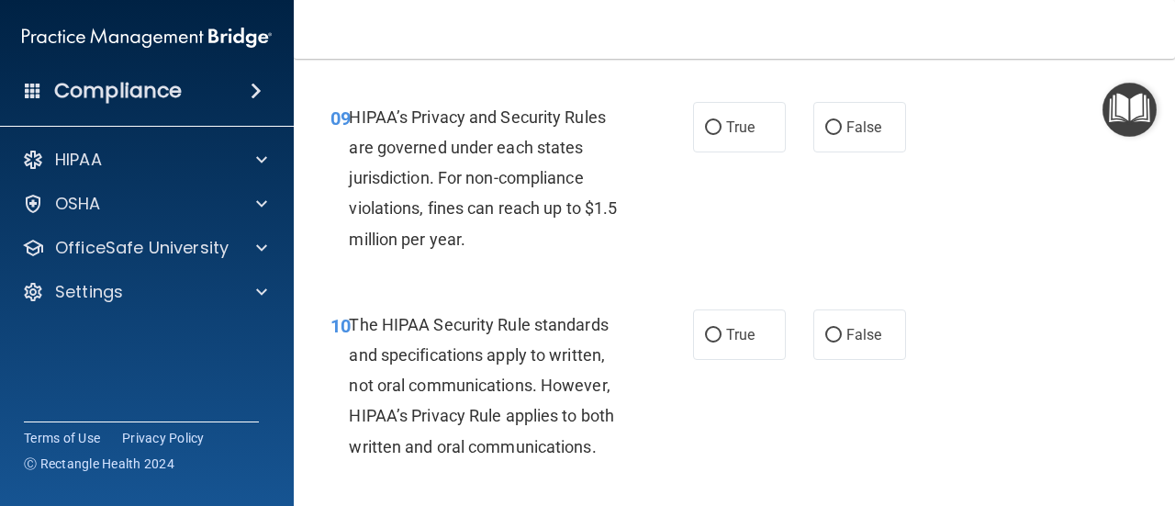
scroll to position [1678, 0]
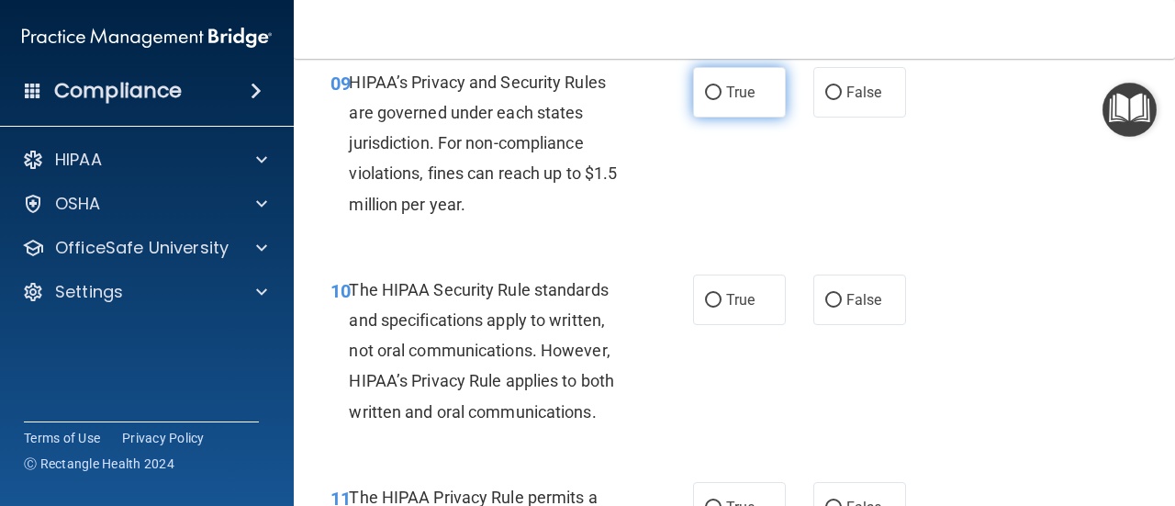
click at [705, 92] on input "True" at bounding box center [713, 93] width 17 height 14
radio input "true"
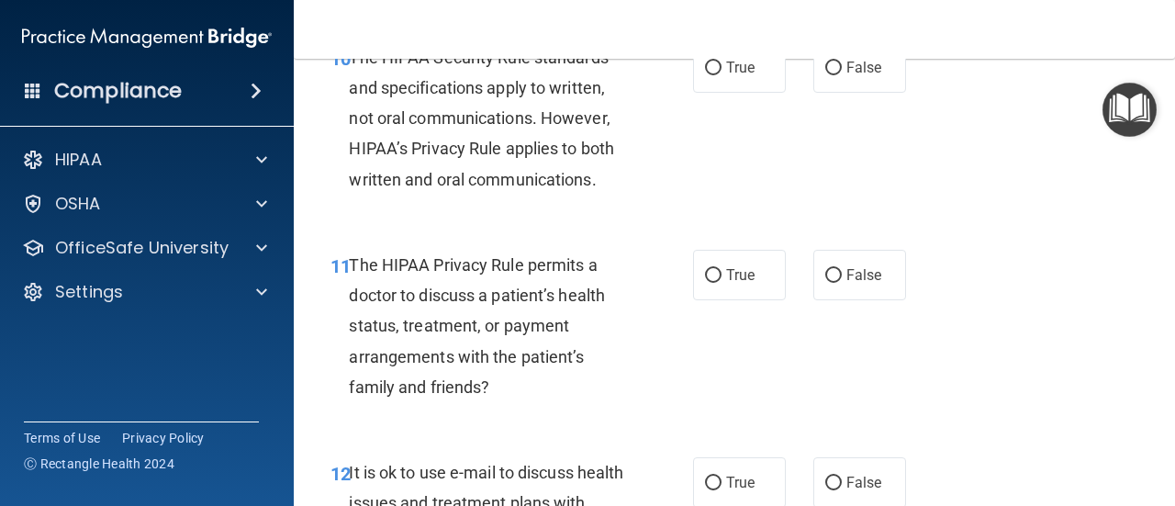
scroll to position [1840, 0]
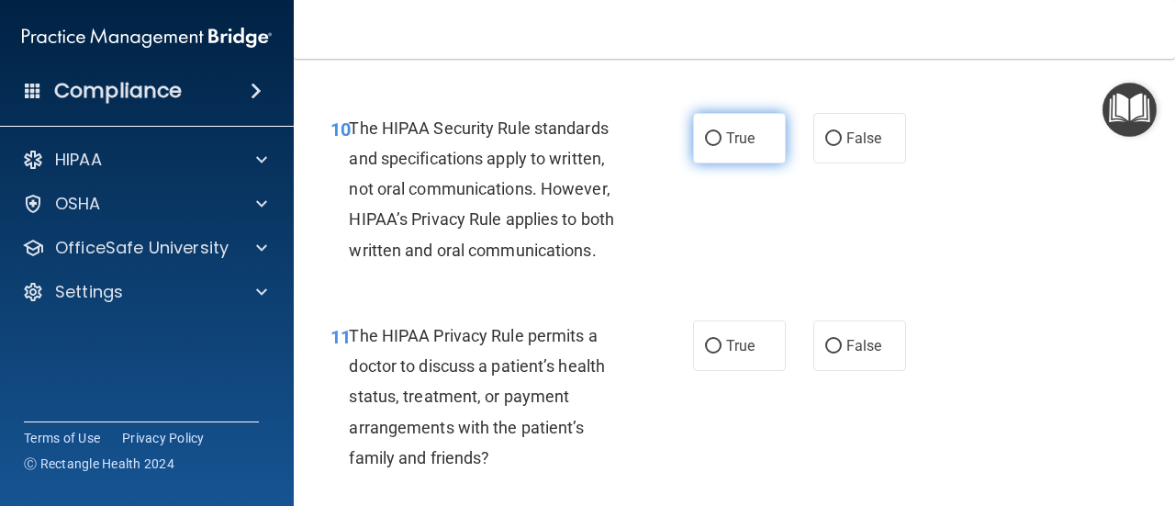
click at [717, 146] on label "True" at bounding box center [739, 138] width 93 height 50
click at [717, 146] on input "True" at bounding box center [713, 139] width 17 height 14
radio input "true"
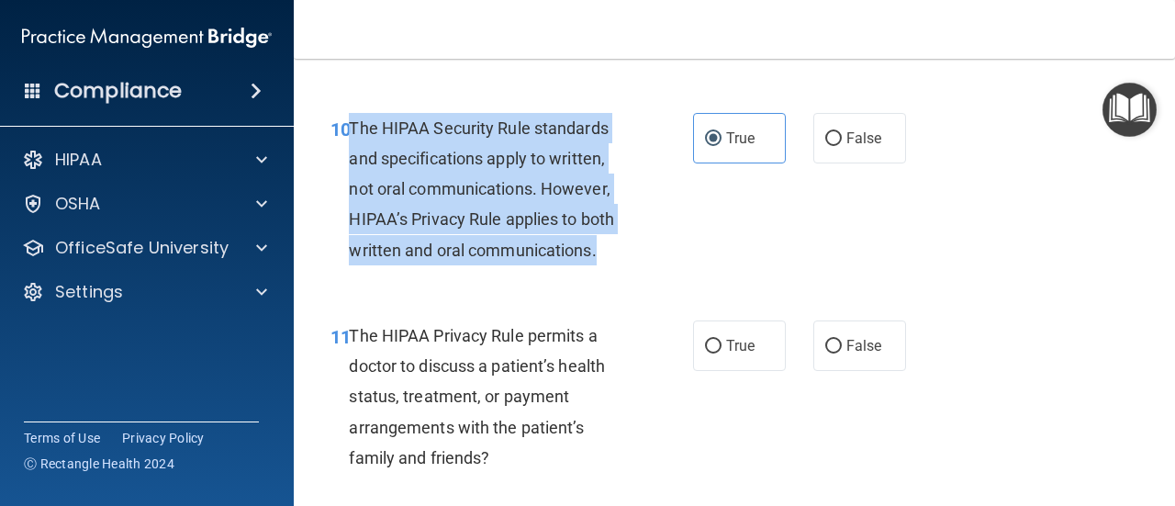
drag, startPoint x: 351, startPoint y: 125, endPoint x: 620, endPoint y: 274, distance: 307.3
click at [620, 274] on div "10 The HIPAA Security Rule standards and specifications apply to written, not o…" at bounding box center [734, 193] width 835 height 207
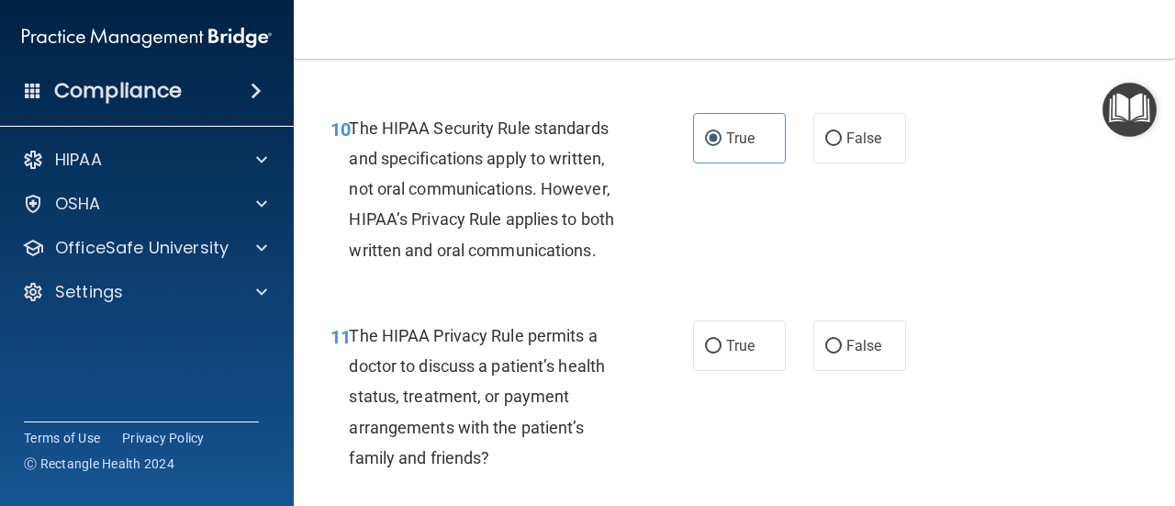
click at [879, 237] on div "10 The HIPAA Security Rule standards and specifications apply to written, not o…" at bounding box center [734, 193] width 835 height 207
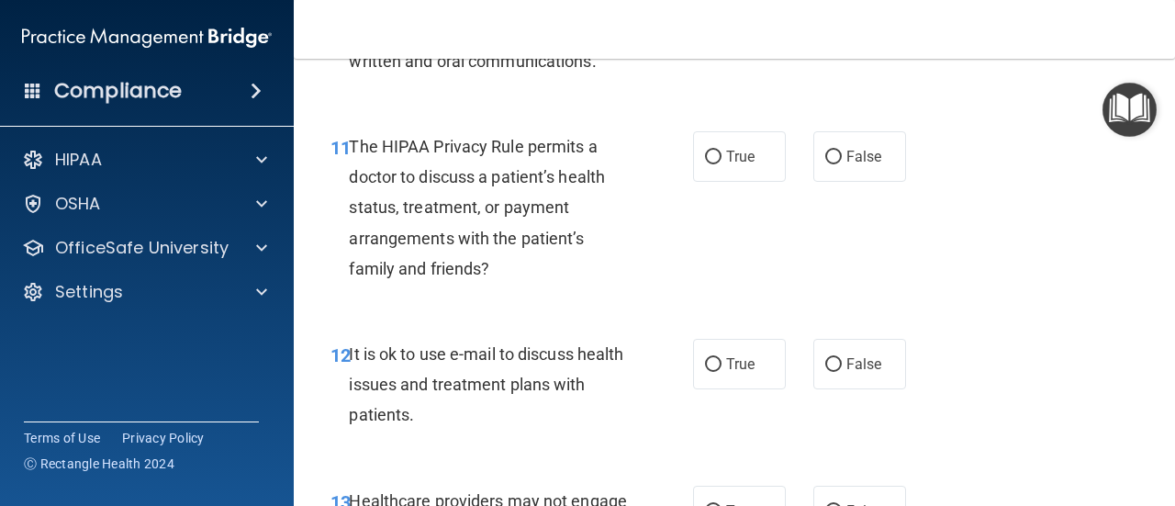
scroll to position [2037, 0]
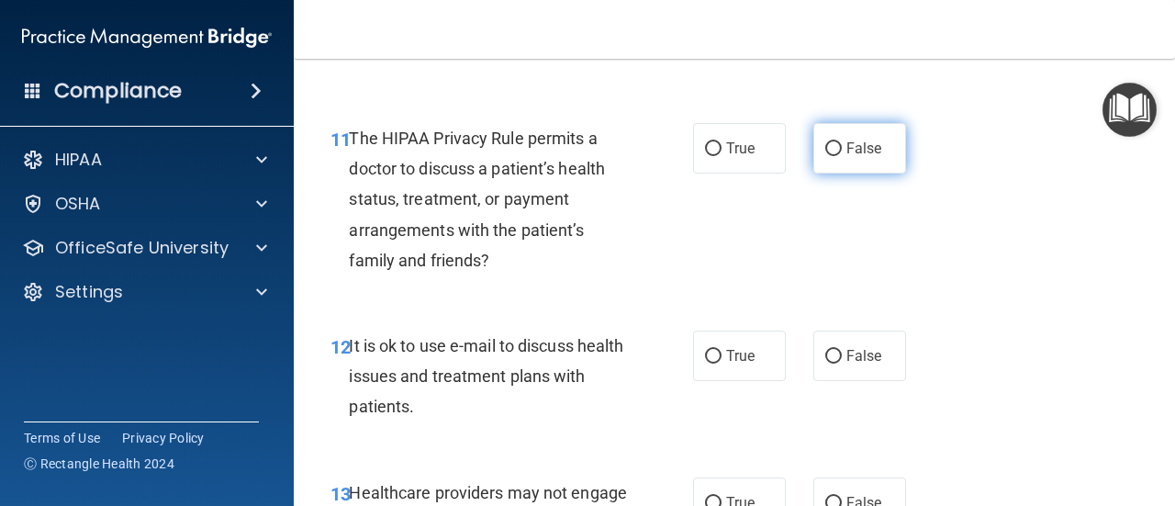
click at [846, 140] on span "False" at bounding box center [864, 148] width 36 height 17
click at [839, 142] on input "False" at bounding box center [833, 149] width 17 height 14
radio input "true"
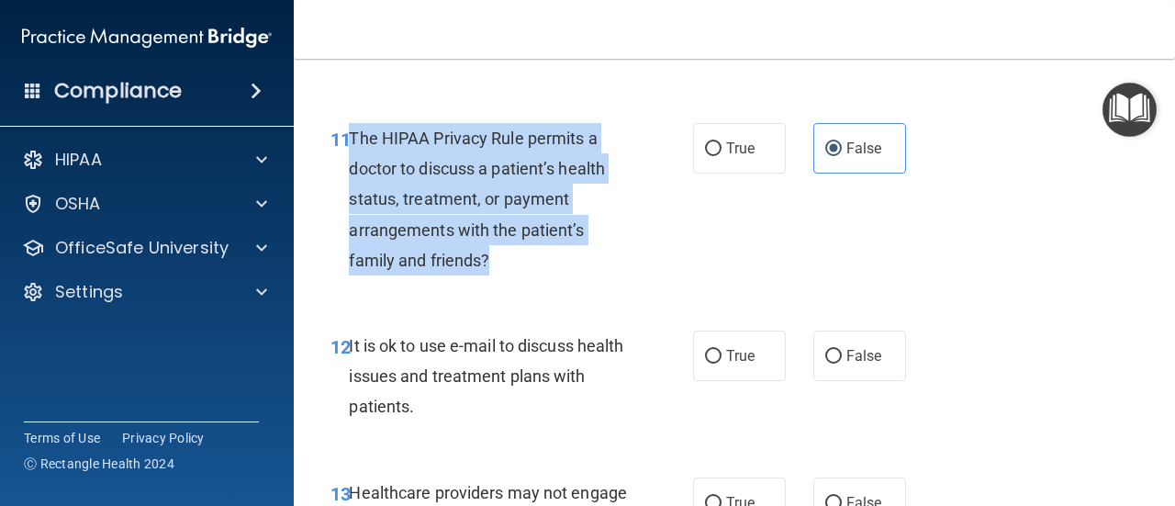
drag, startPoint x: 349, startPoint y: 133, endPoint x: 520, endPoint y: 270, distance: 219.5
click at [520, 270] on div "The HIPAA Privacy Rule permits a doctor to discuss a patient’s health status, t…" at bounding box center [495, 199] width 293 height 152
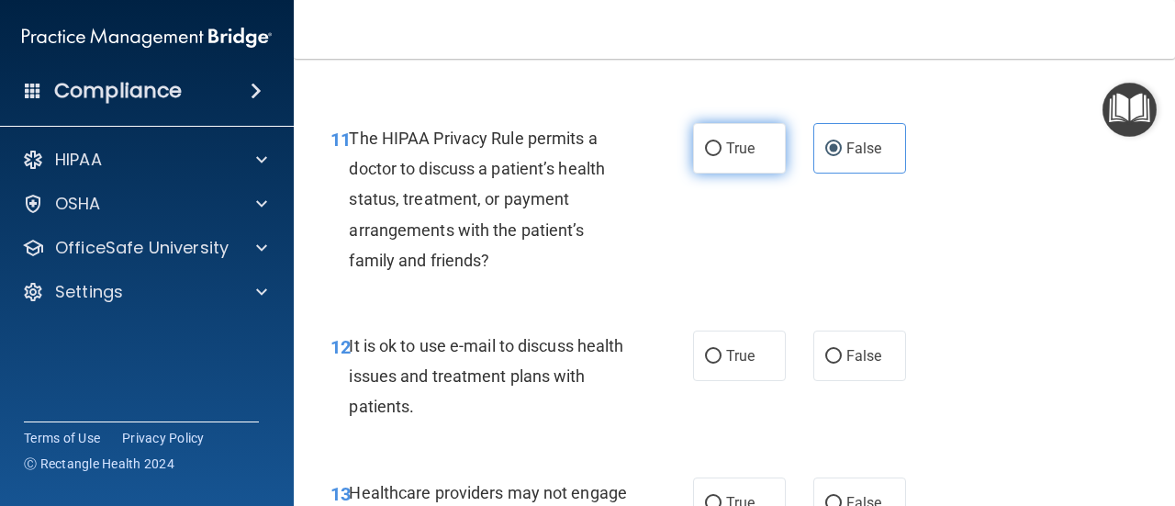
click at [716, 148] on label "True" at bounding box center [739, 148] width 93 height 50
click at [716, 148] on input "True" at bounding box center [713, 149] width 17 height 14
radio input "true"
radio input "false"
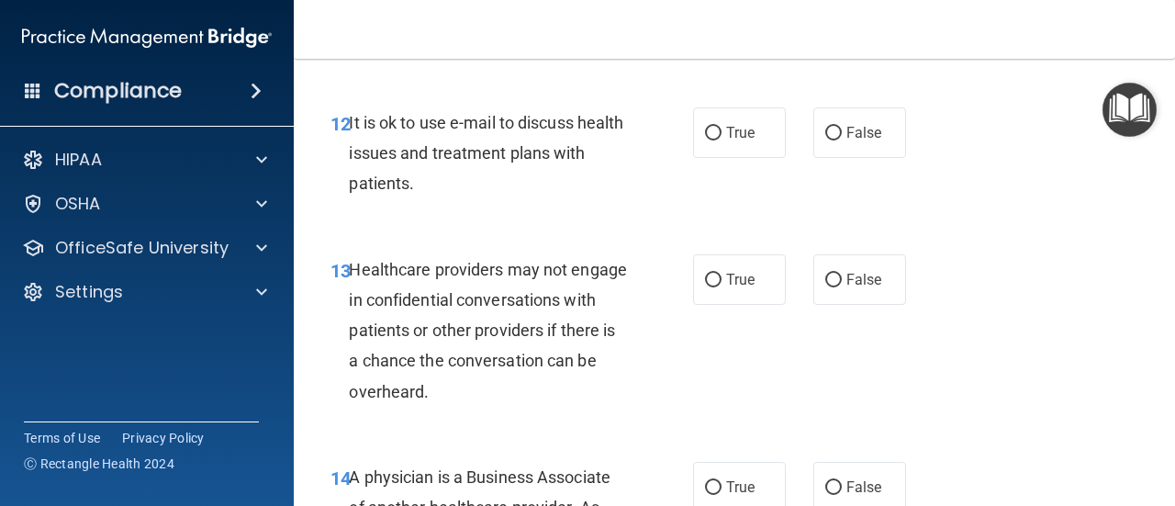
scroll to position [2278, 0]
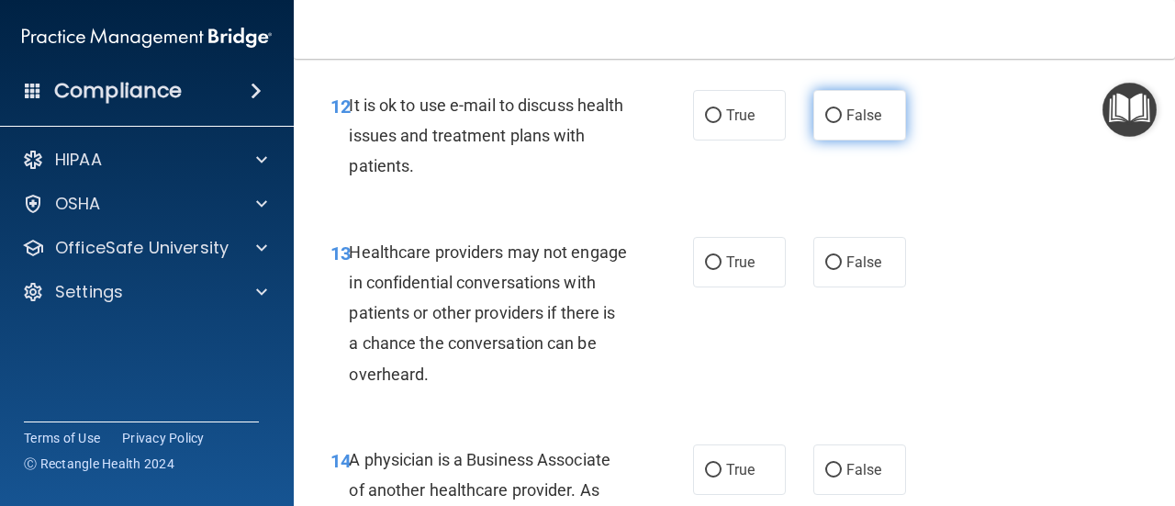
click at [846, 121] on span "False" at bounding box center [864, 114] width 36 height 17
click at [842, 121] on input "False" at bounding box center [833, 116] width 17 height 14
radio input "true"
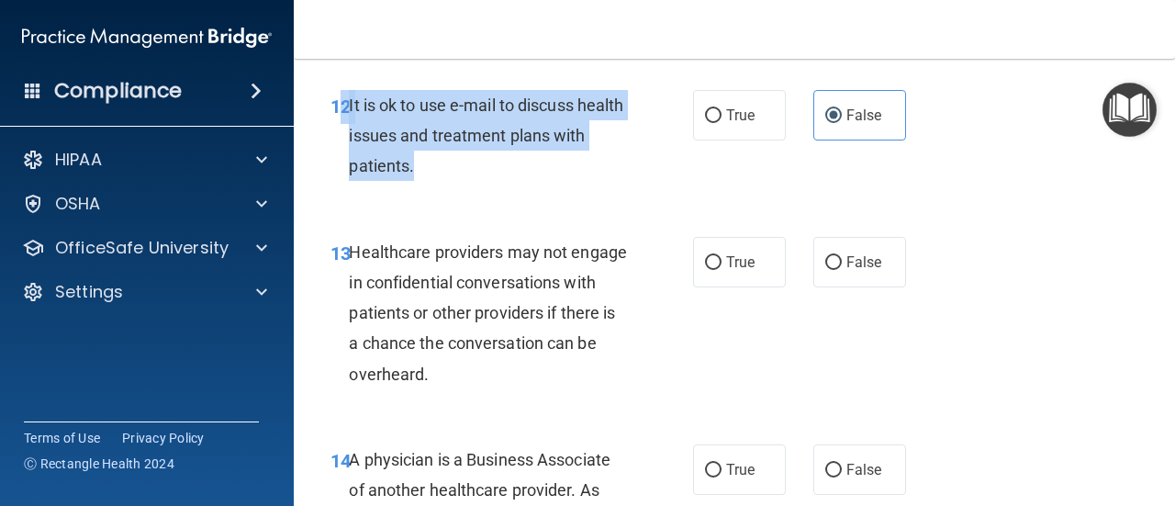
drag, startPoint x: 346, startPoint y: 107, endPoint x: 466, endPoint y: 168, distance: 134.7
click at [466, 168] on div "12 It is ok to use e-mail to discuss health issues and treatment plans with pat…" at bounding box center [512, 140] width 418 height 101
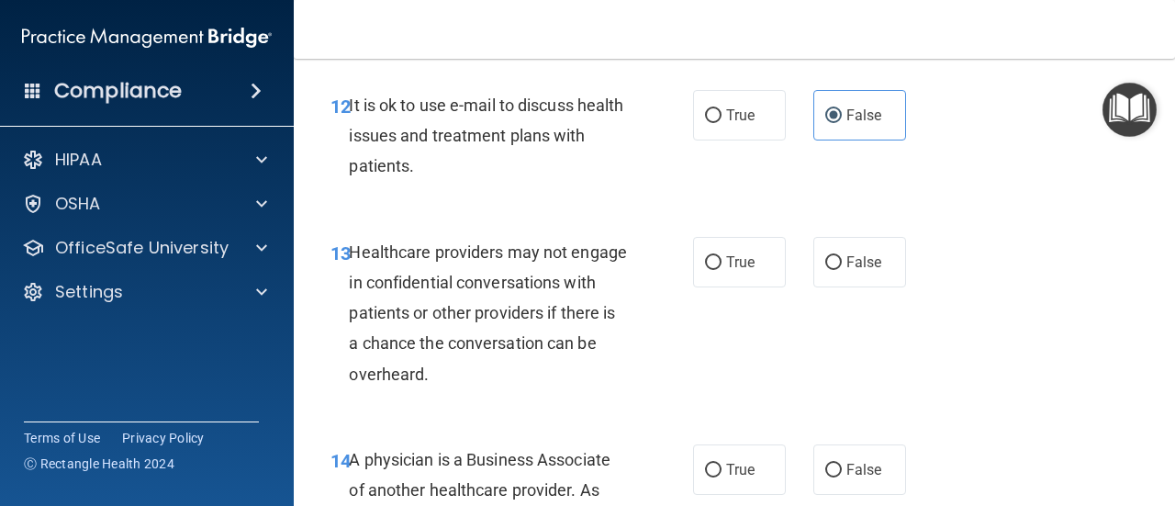
click at [1050, 240] on div "13 Healthcare providers may not engage in confidential conversations with patie…" at bounding box center [734, 317] width 835 height 207
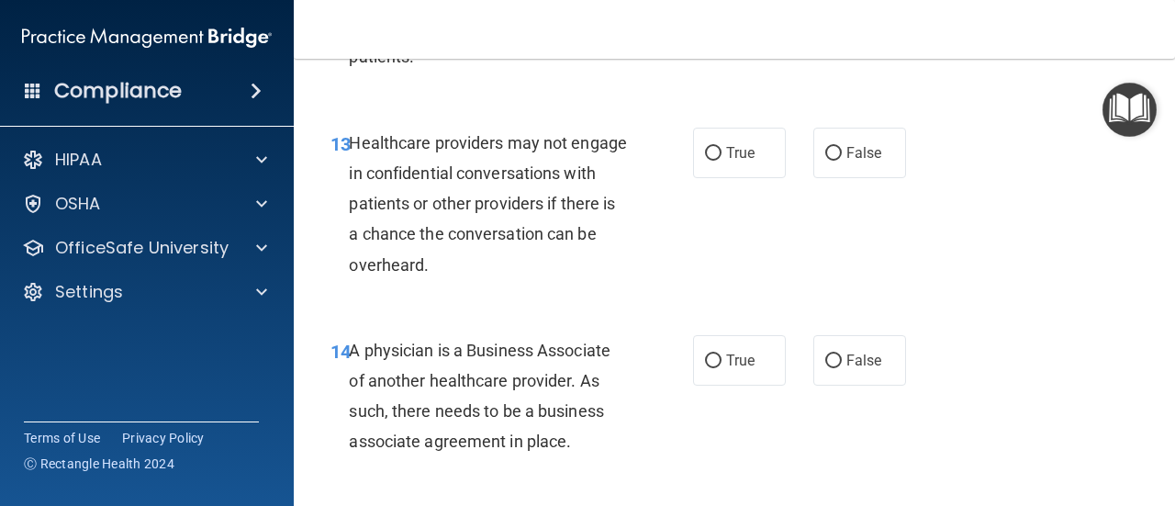
scroll to position [2396, 0]
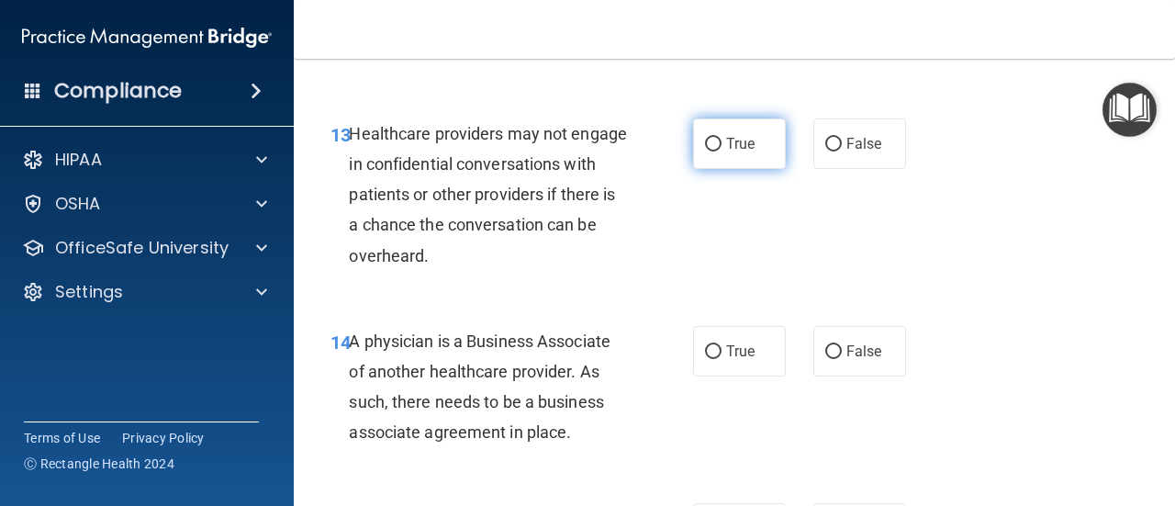
click at [721, 152] on label "True" at bounding box center [739, 143] width 93 height 50
click at [721, 151] on input "True" at bounding box center [713, 145] width 17 height 14
radio input "true"
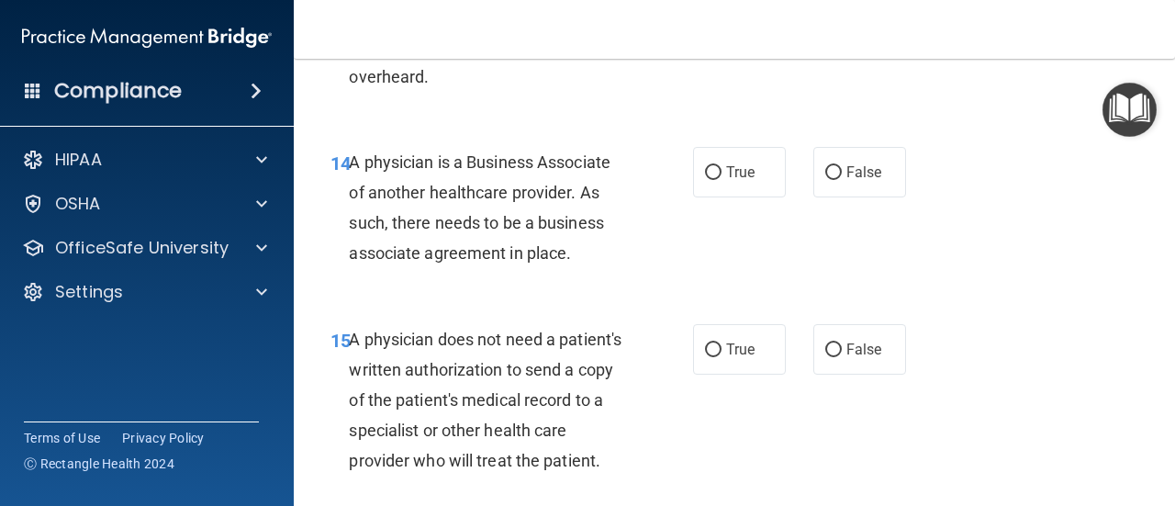
scroll to position [2583, 0]
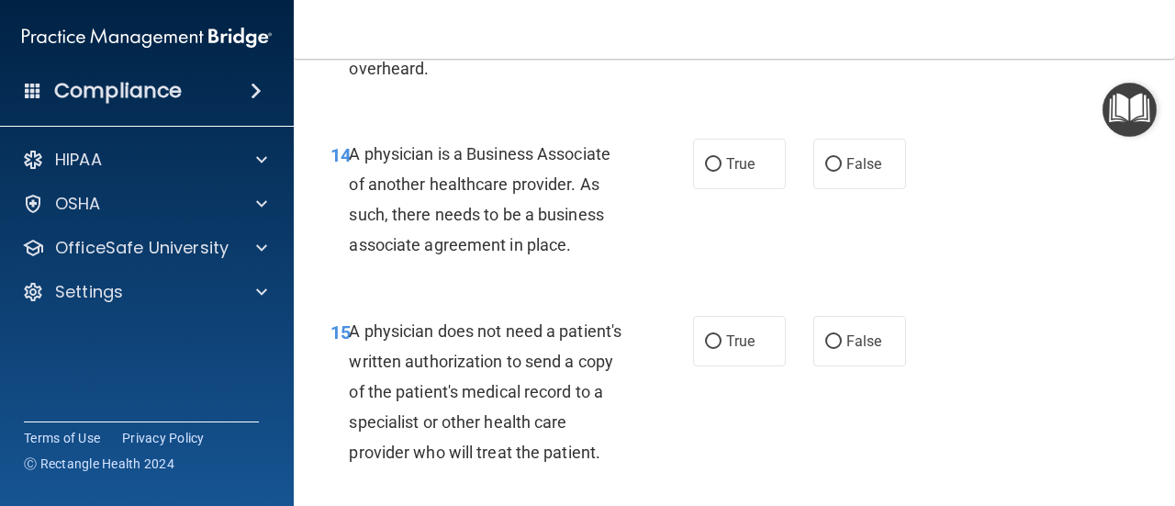
drag, startPoint x: 353, startPoint y: 152, endPoint x: 579, endPoint y: 230, distance: 239.8
click at [579, 230] on div "A physician is a Business Associate of another healthcare provider. As such, th…" at bounding box center [495, 200] width 293 height 122
drag, startPoint x: 350, startPoint y: 152, endPoint x: 575, endPoint y: 247, distance: 244.0
click at [575, 247] on div "A physician is a Business Associate of another healthcare provider. As such, th…" at bounding box center [495, 200] width 293 height 122
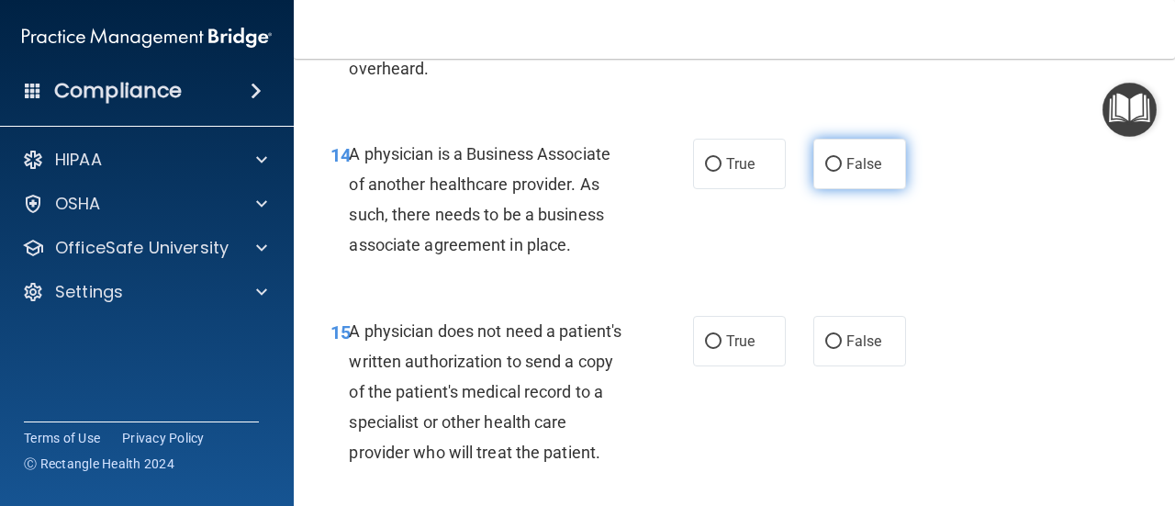
click at [873, 166] on label "False" at bounding box center [859, 164] width 93 height 50
click at [842, 166] on input "False" at bounding box center [833, 165] width 17 height 14
radio input "true"
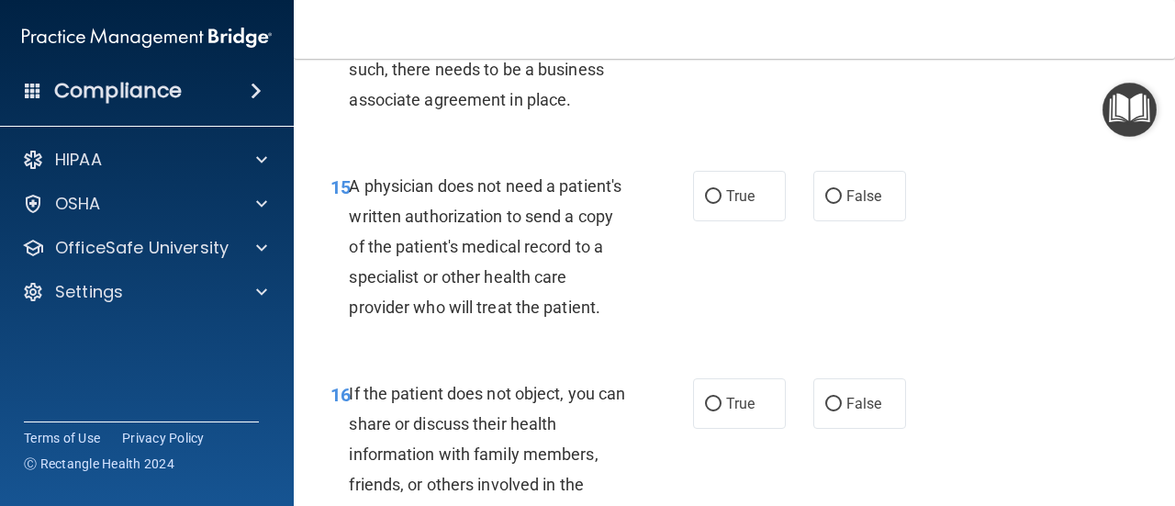
scroll to position [2745, 0]
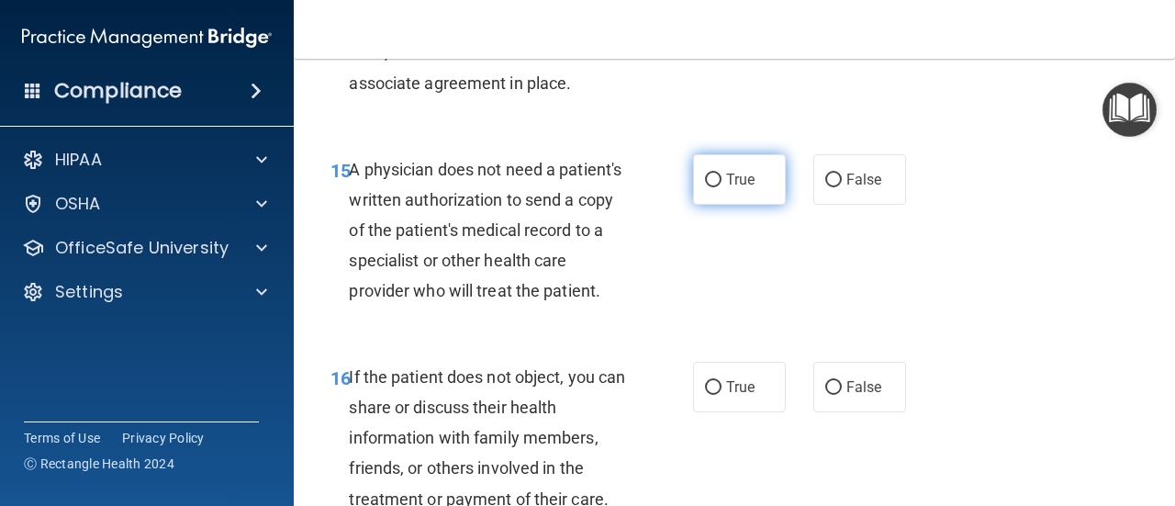
click at [726, 177] on span "True" at bounding box center [740, 179] width 28 height 17
click at [722, 177] on input "True" at bounding box center [713, 180] width 17 height 14
radio input "true"
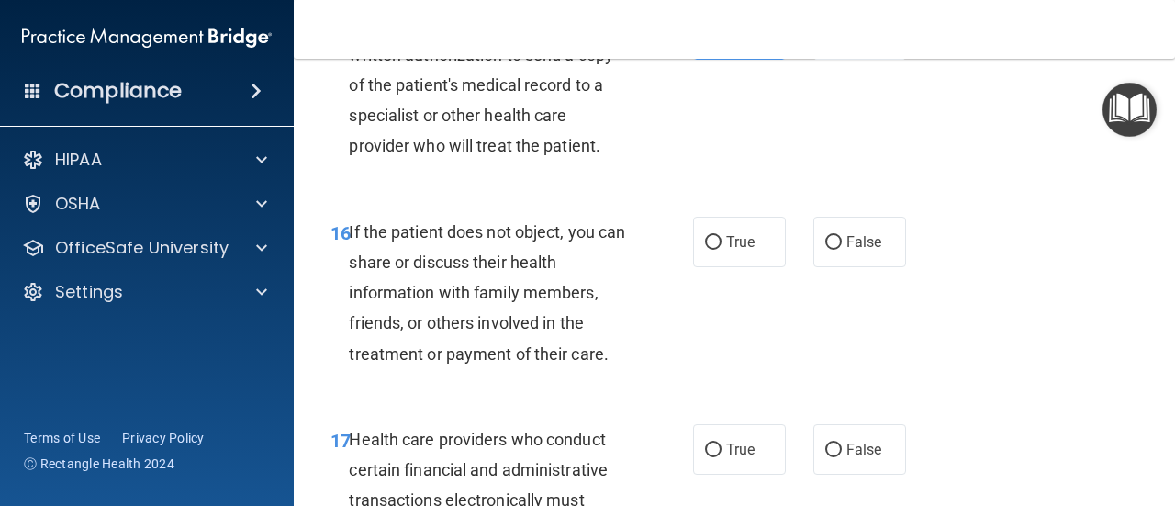
scroll to position [2969, 0]
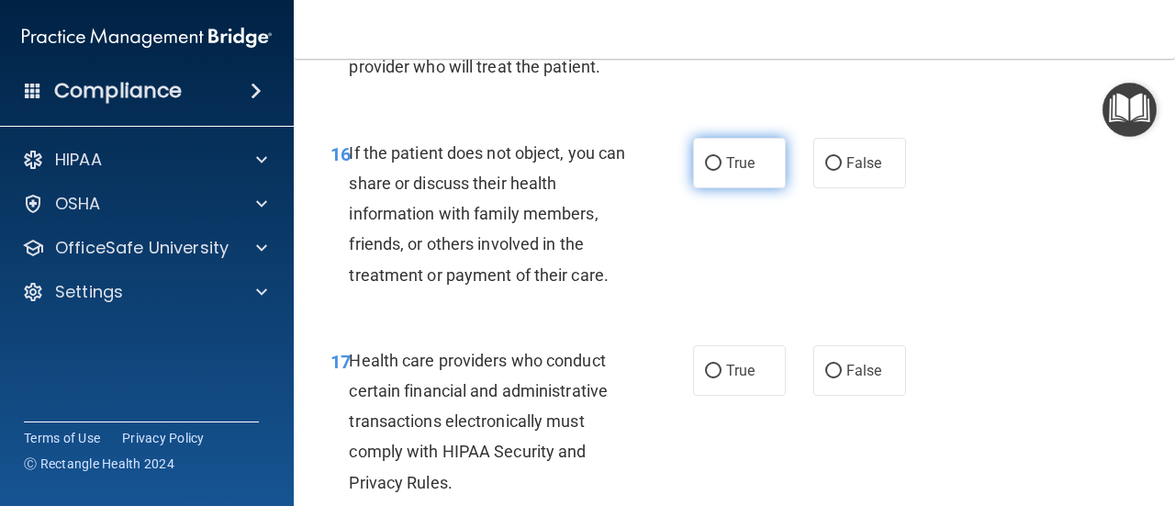
click at [713, 171] on input "True" at bounding box center [713, 164] width 17 height 14
radio input "true"
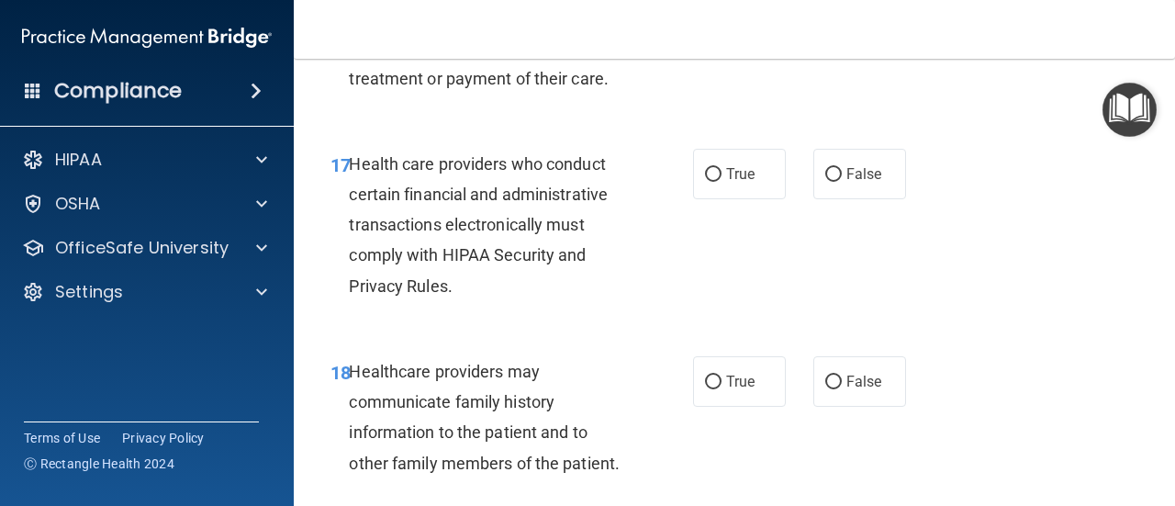
scroll to position [3270, 0]
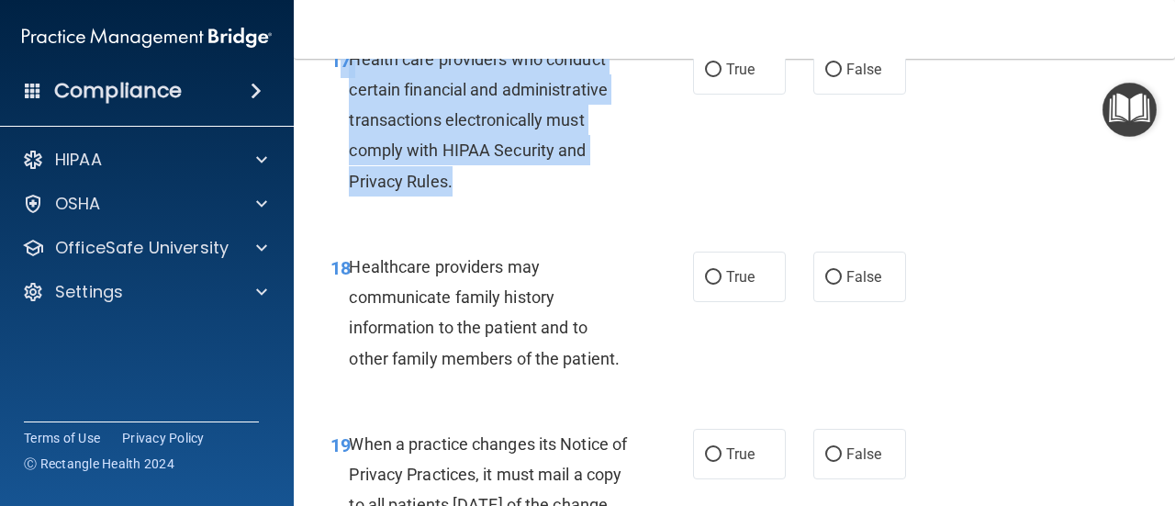
drag, startPoint x: 345, startPoint y: 88, endPoint x: 468, endPoint y: 209, distance: 172.7
click at [468, 206] on div "17 Health care providers who conduct certain financial and administrative trans…" at bounding box center [512, 125] width 418 height 162
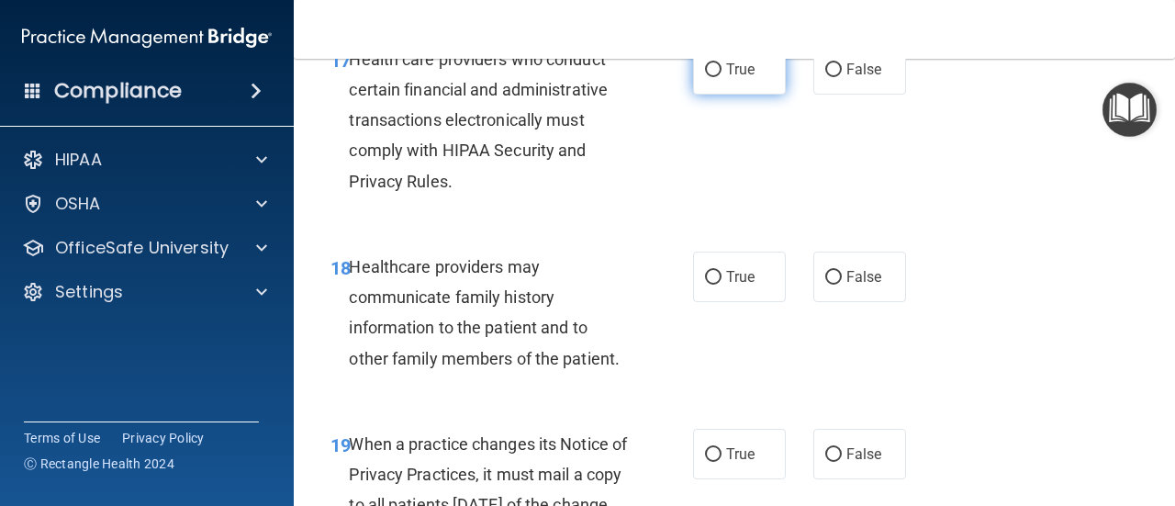
click at [742, 84] on label "True" at bounding box center [739, 69] width 93 height 50
click at [722, 77] on input "True" at bounding box center [713, 70] width 17 height 14
radio input "true"
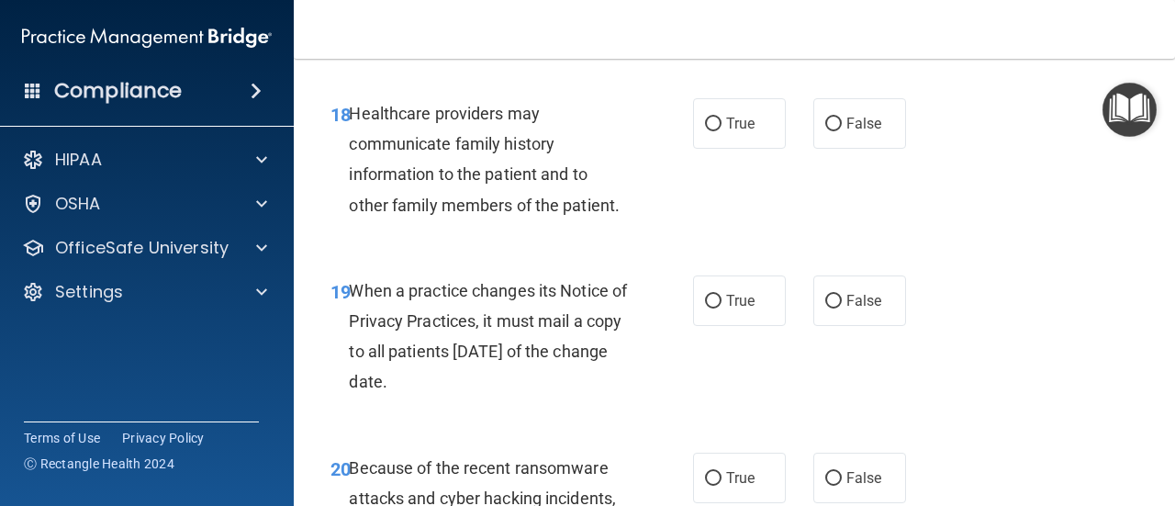
scroll to position [3431, 0]
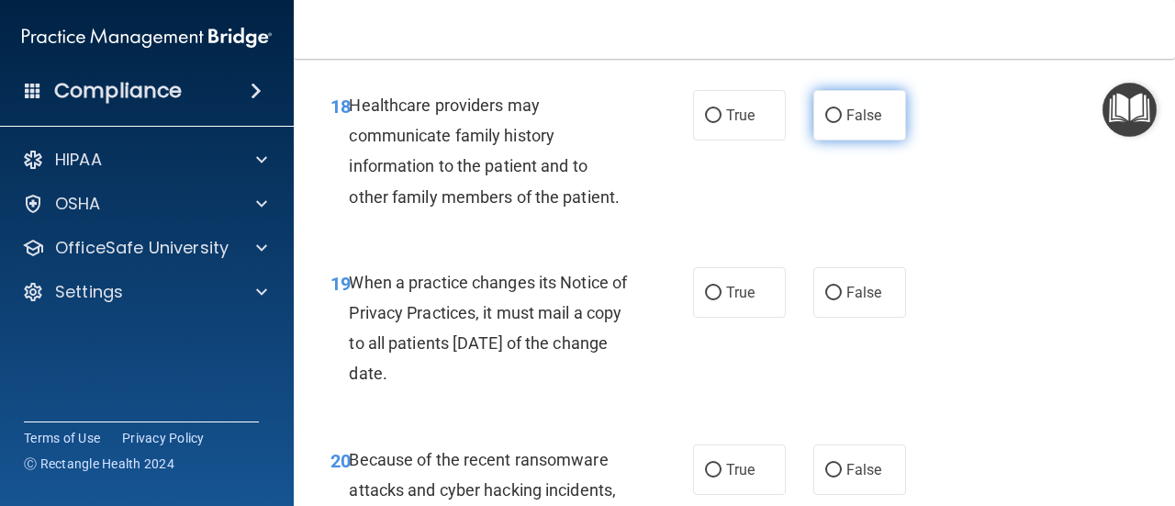
click at [858, 124] on span "False" at bounding box center [864, 114] width 36 height 17
click at [842, 123] on input "False" at bounding box center [833, 116] width 17 height 14
radio input "true"
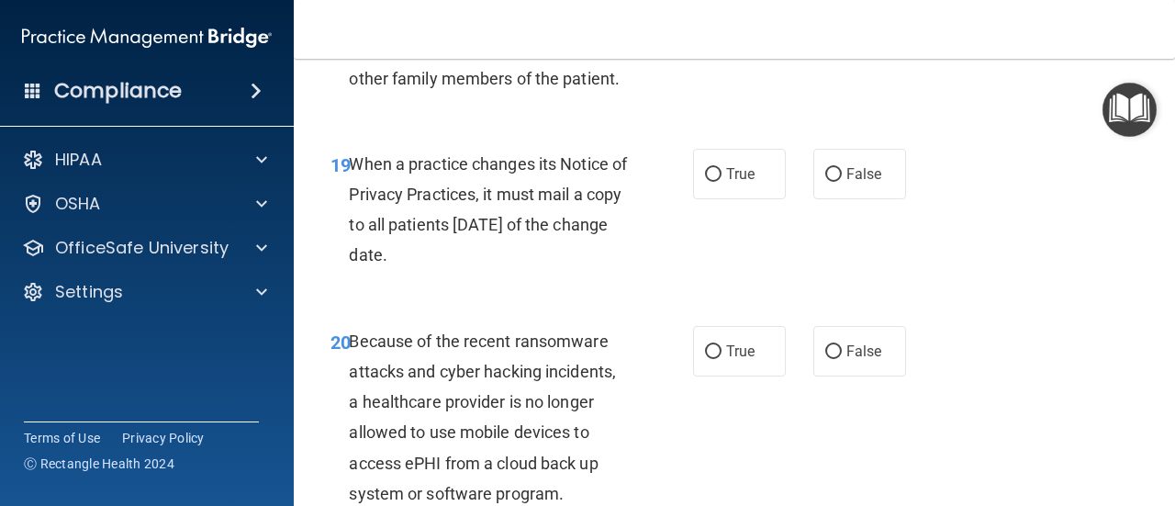
scroll to position [3637, 0]
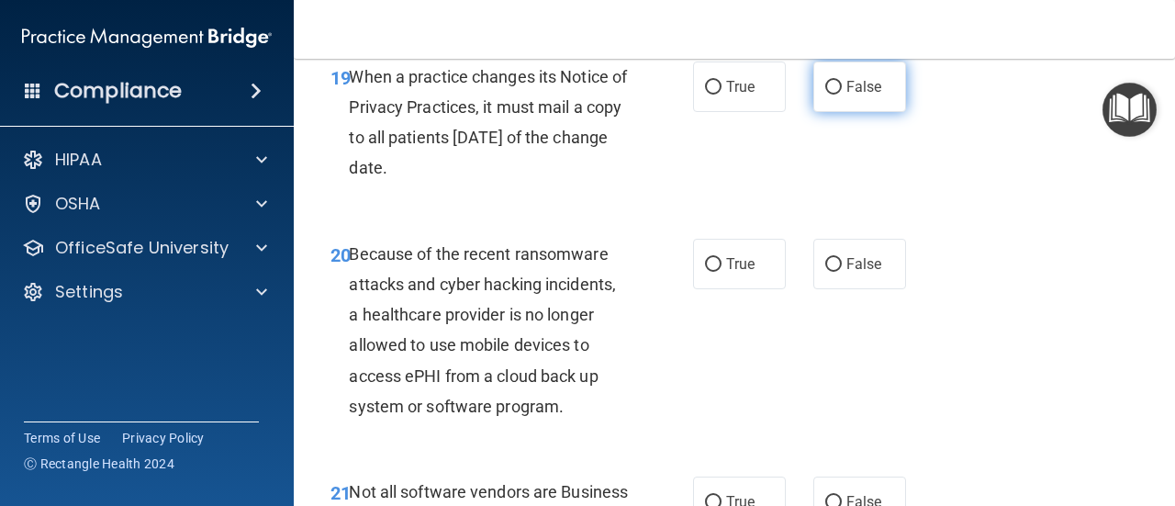
click at [835, 112] on label "False" at bounding box center [859, 87] width 93 height 50
click at [835, 95] on input "False" at bounding box center [833, 88] width 17 height 14
radio input "true"
drag, startPoint x: 348, startPoint y: 103, endPoint x: 508, endPoint y: 205, distance: 189.5
click at [508, 184] on div "When a practice changes its Notice of Privacy Practices, it must mail a copy to…" at bounding box center [495, 123] width 293 height 122
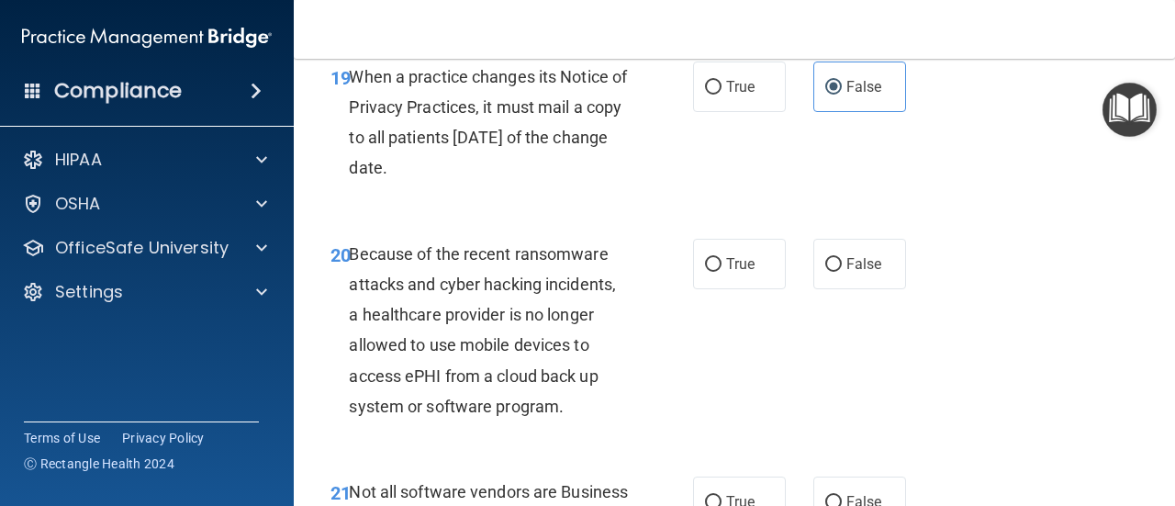
click at [892, 210] on div "19 When a practice changes its Notice of Privacy Practices, it must mail a copy…" at bounding box center [734, 127] width 835 height 177
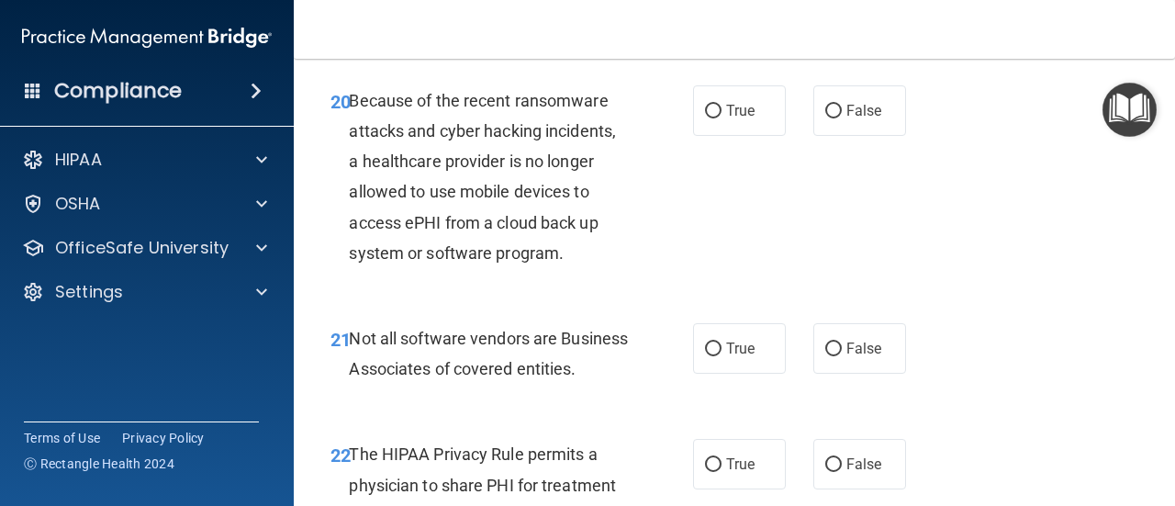
scroll to position [3817, 0]
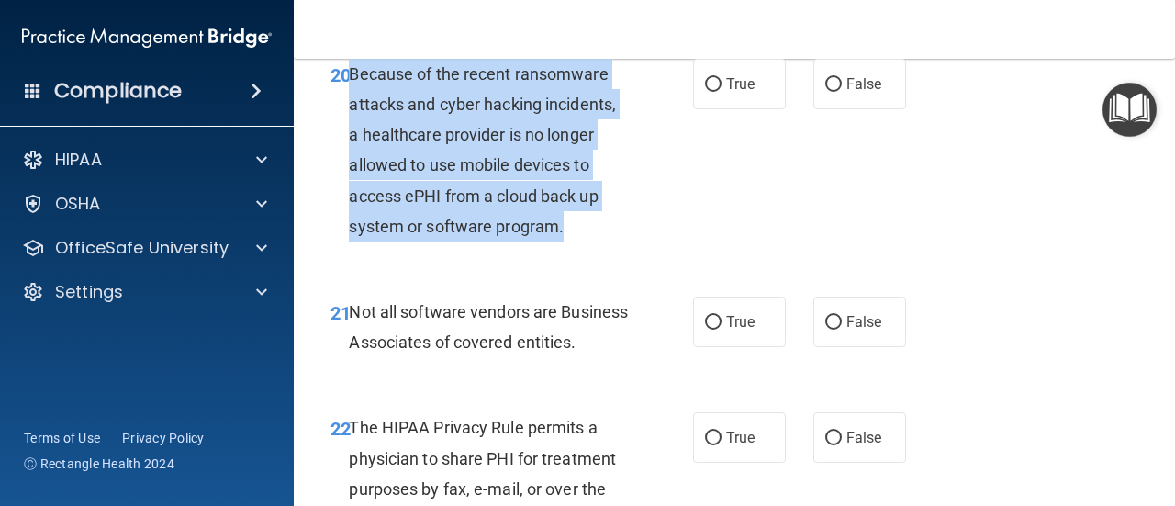
drag, startPoint x: 351, startPoint y: 106, endPoint x: 578, endPoint y: 258, distance: 274.0
click at [578, 241] on div "Because of the recent ransomware attacks and cyber hacking incidents, a healthc…" at bounding box center [495, 150] width 293 height 183
click at [827, 92] on input "False" at bounding box center [833, 85] width 17 height 14
radio input "true"
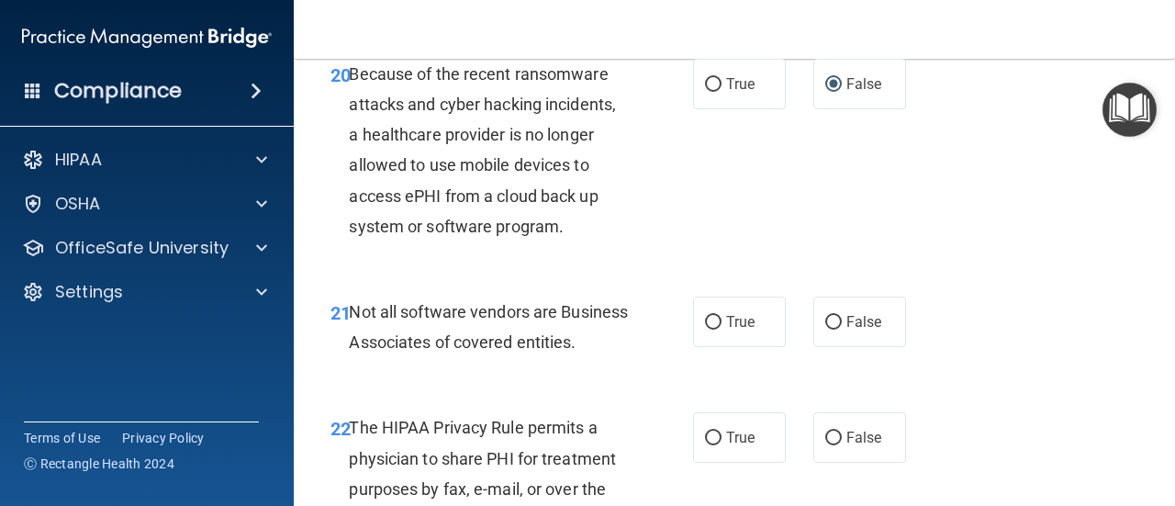
click at [1130, 366] on div "21 Not all software vendors are Business Associates of covered entities. True F…" at bounding box center [734, 332] width 835 height 116
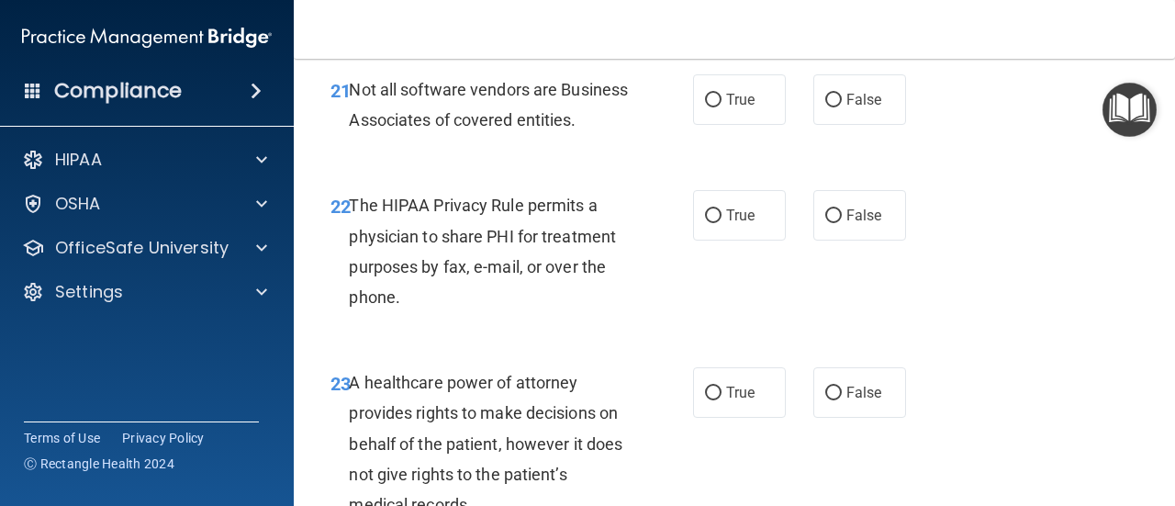
scroll to position [4048, 0]
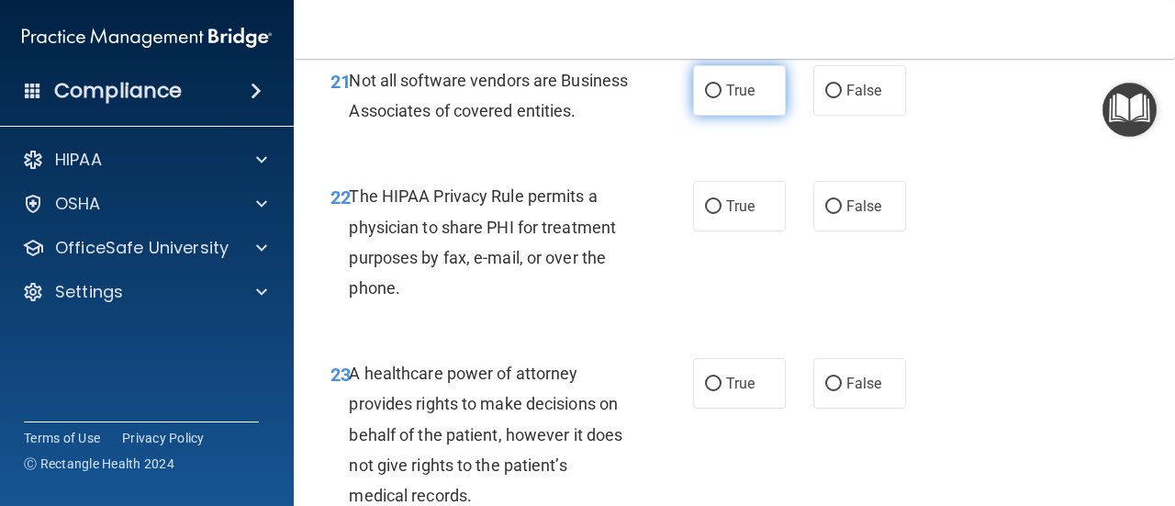
click at [705, 116] on label "True" at bounding box center [739, 90] width 93 height 50
click at [705, 98] on input "True" at bounding box center [713, 91] width 17 height 14
radio input "true"
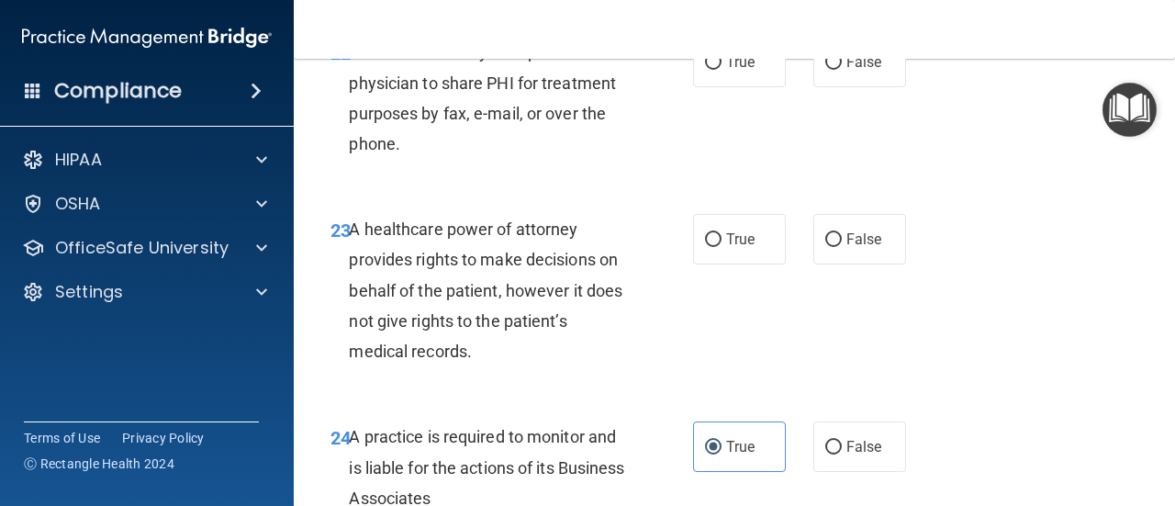
scroll to position [4166, 0]
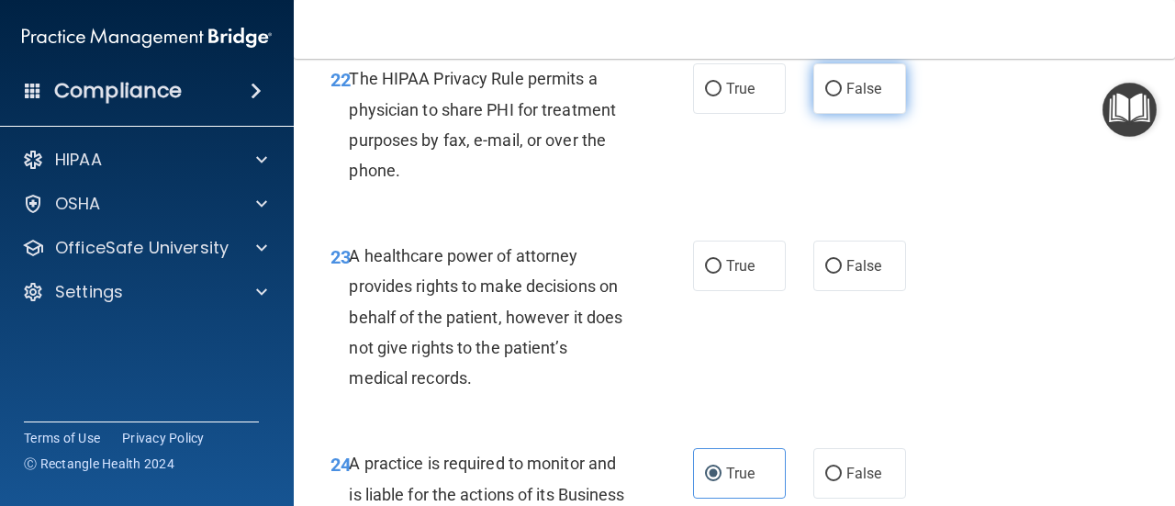
click at [874, 114] on label "False" at bounding box center [859, 88] width 93 height 50
click at [842, 96] on input "False" at bounding box center [833, 90] width 17 height 14
radio input "true"
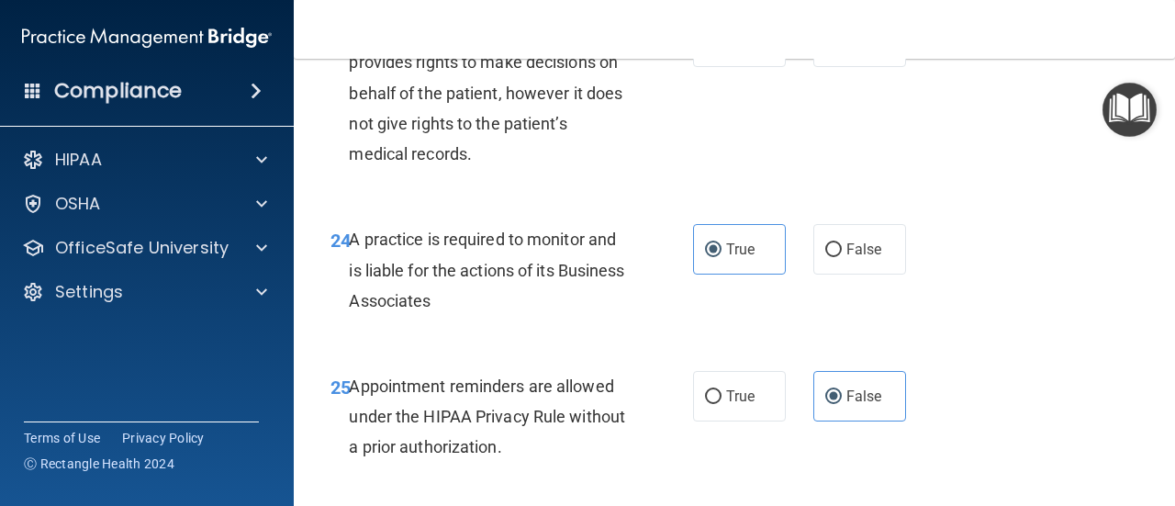
scroll to position [4398, 0]
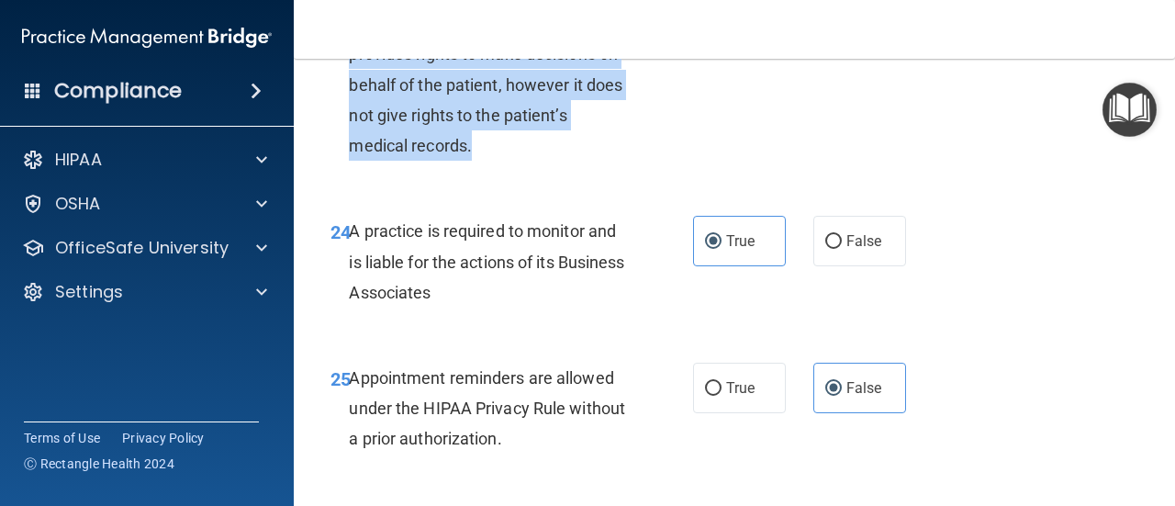
drag, startPoint x: 350, startPoint y: 80, endPoint x: 498, endPoint y: 199, distance: 190.0
click at [498, 161] on div "A healthcare power of attorney provides rights to make decisions on behalf of t…" at bounding box center [495, 84] width 293 height 152
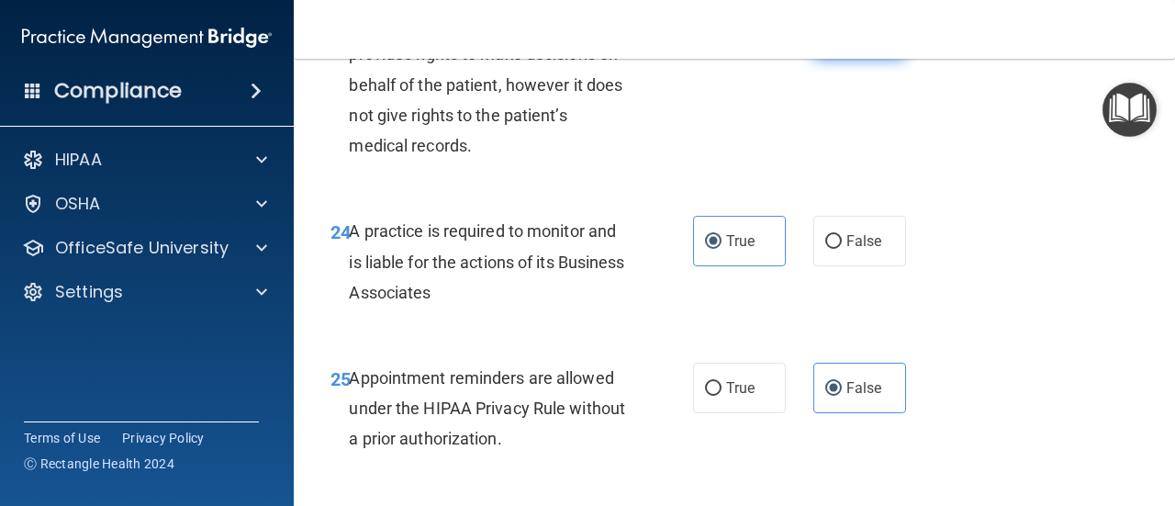
click at [821, 59] on label "False" at bounding box center [859, 33] width 93 height 50
click at [825, 41] on input "False" at bounding box center [833, 35] width 17 height 14
radio input "true"
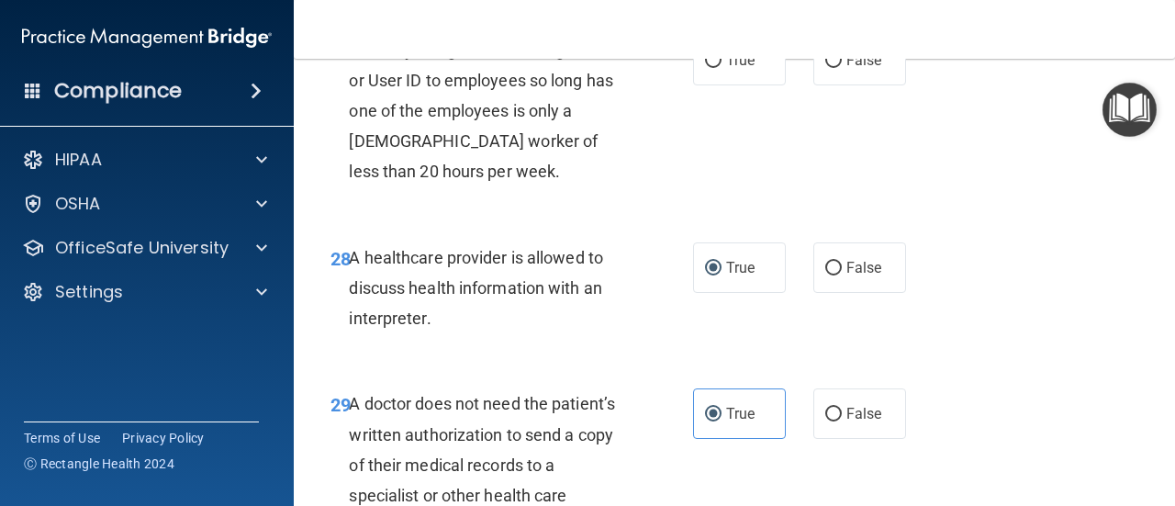
scroll to position [4919, 0]
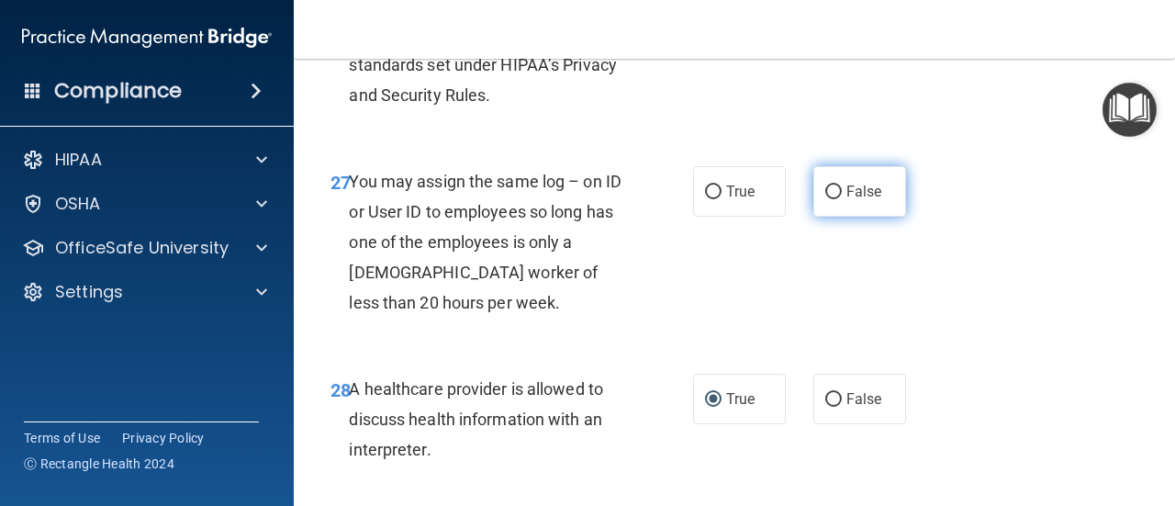
click at [858, 217] on label "False" at bounding box center [859, 191] width 93 height 50
click at [842, 199] on input "False" at bounding box center [833, 192] width 17 height 14
radio input "true"
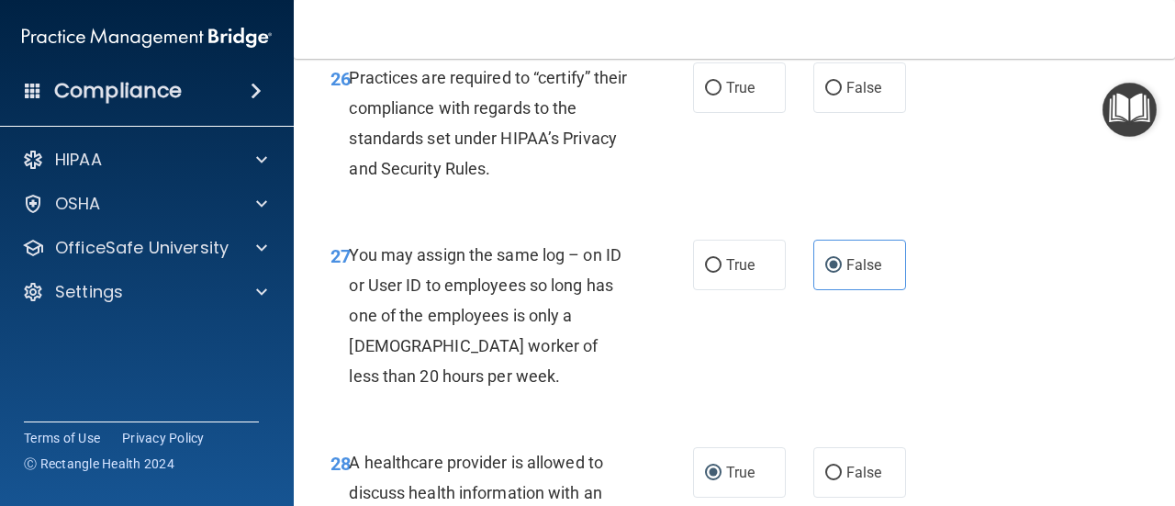
scroll to position [4796, 0]
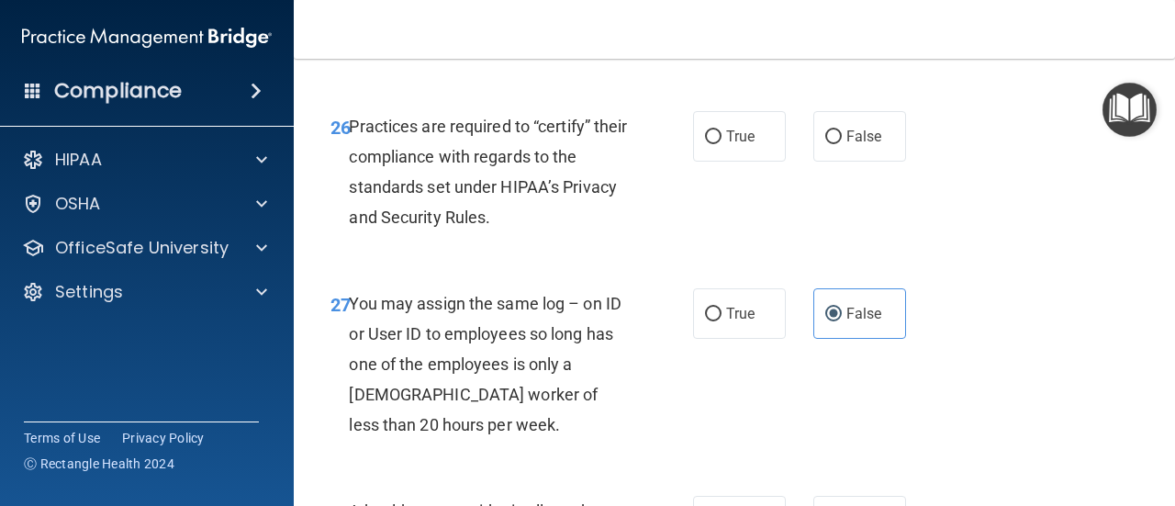
drag, startPoint x: 718, startPoint y: 186, endPoint x: 666, endPoint y: 192, distance: 51.7
click at [666, 192] on div "26 Practices are required to “certify” their compliance with regards to the sta…" at bounding box center [512, 176] width 418 height 131
click at [705, 144] on input "True" at bounding box center [713, 137] width 17 height 14
radio input "true"
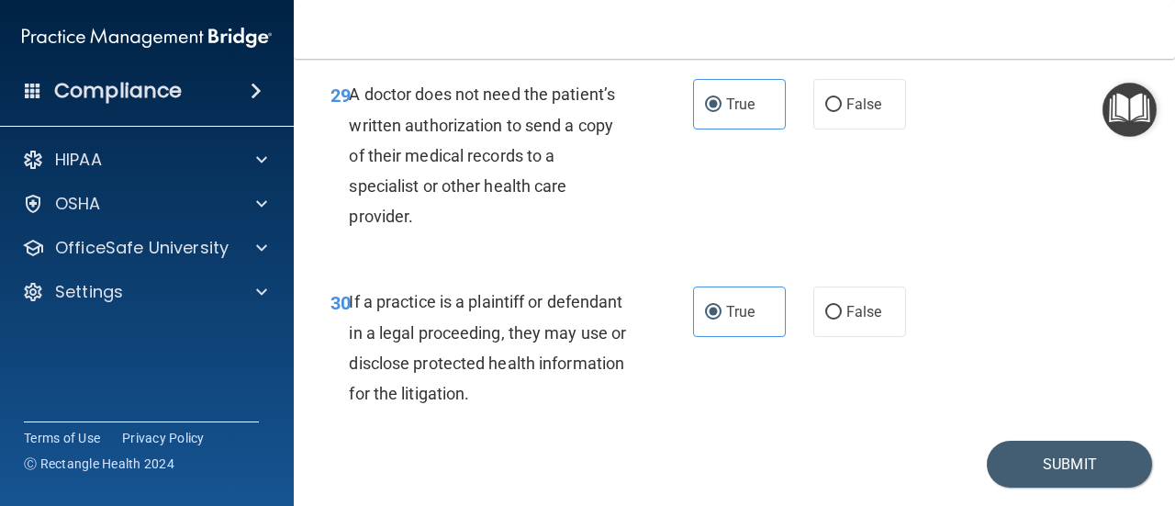
scroll to position [5474, 0]
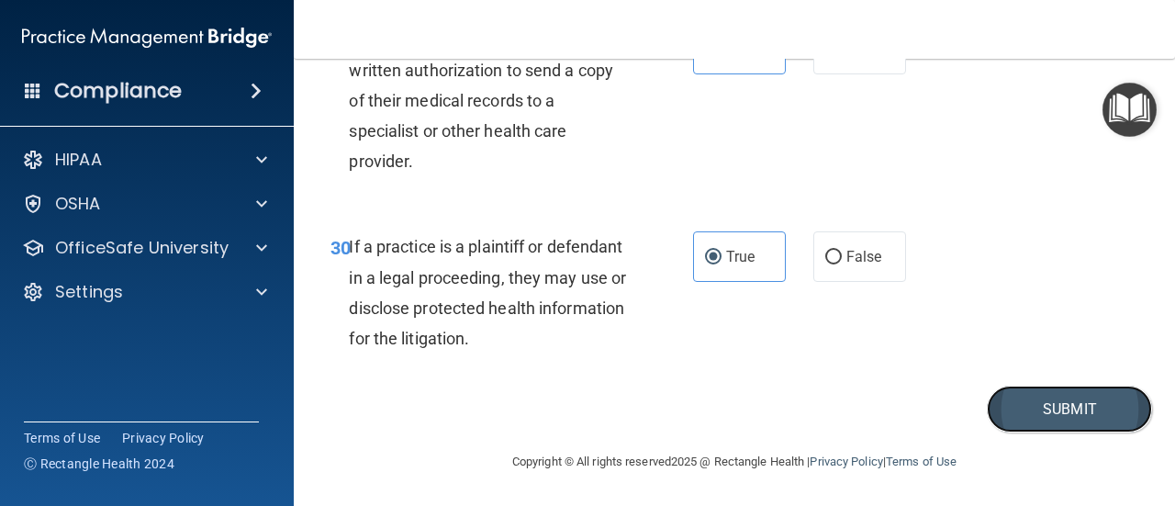
click at [1054, 405] on button "Submit" at bounding box center [1069, 409] width 165 height 47
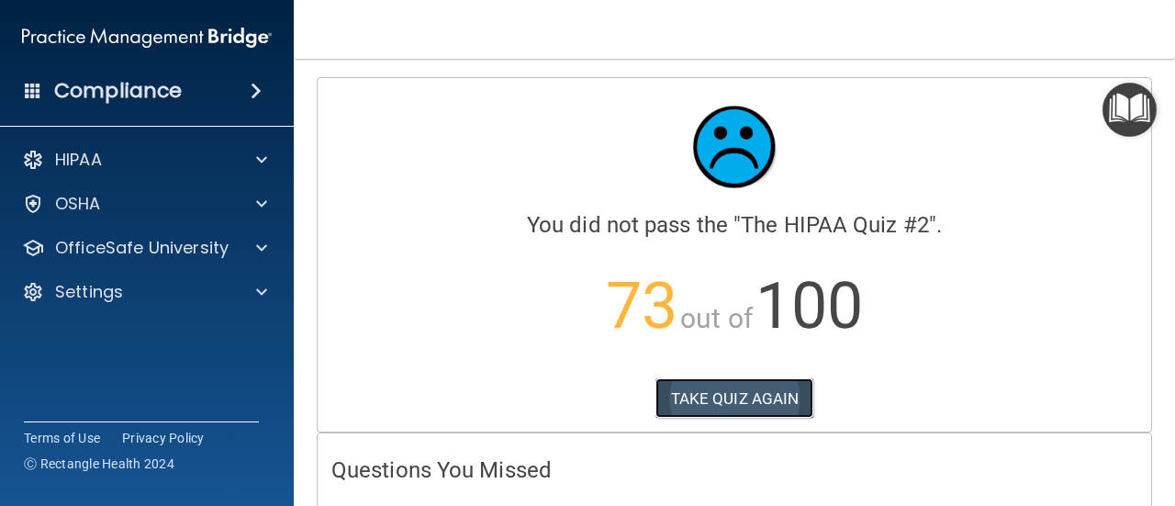
click at [738, 388] on button "TAKE QUIZ AGAIN" at bounding box center [734, 398] width 159 height 40
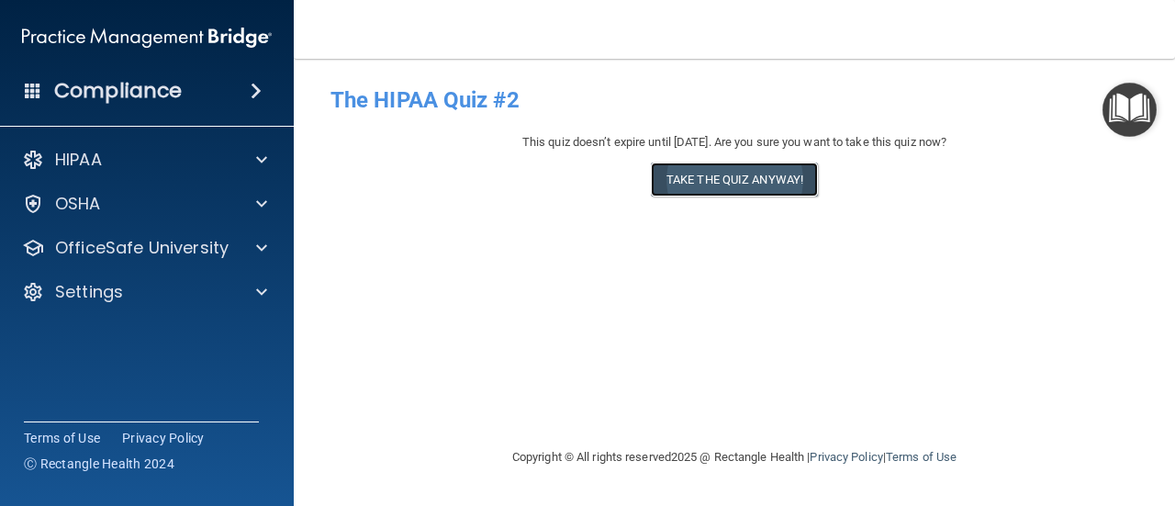
click at [804, 175] on button "Take the quiz anyway!" at bounding box center [734, 179] width 167 height 34
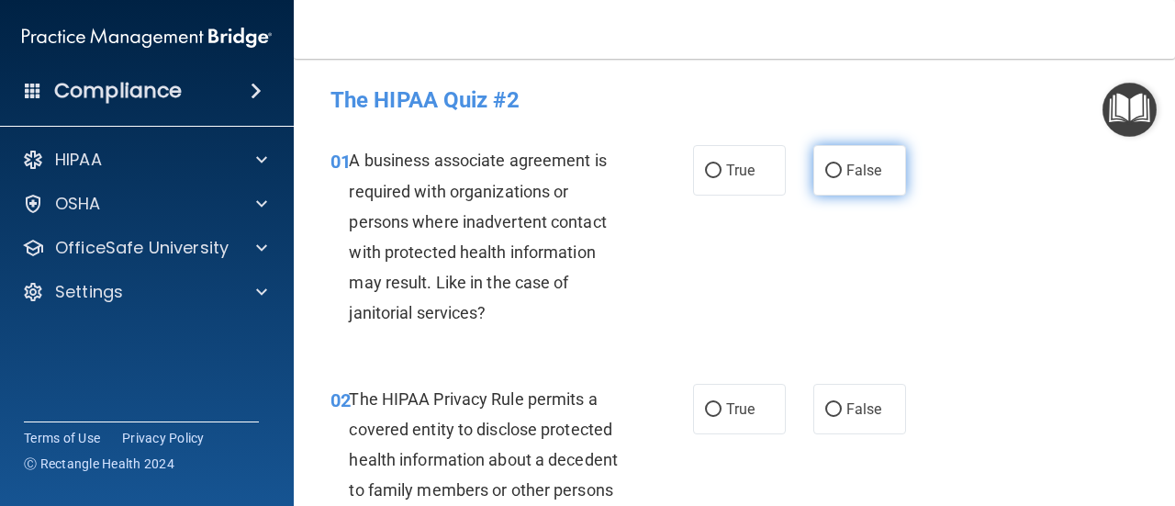
click at [830, 171] on input "False" at bounding box center [833, 171] width 17 height 14
radio input "true"
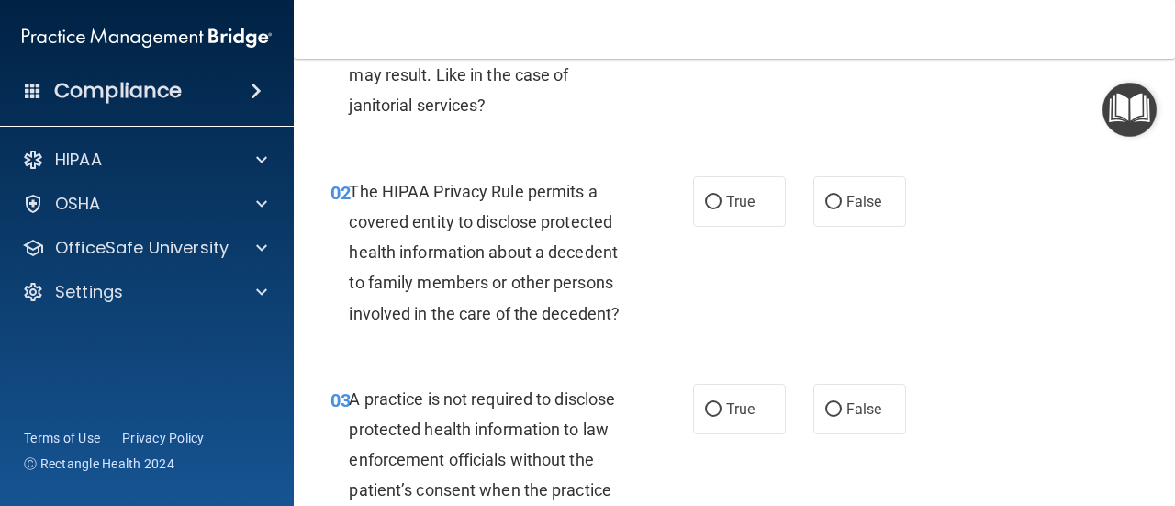
scroll to position [294, 0]
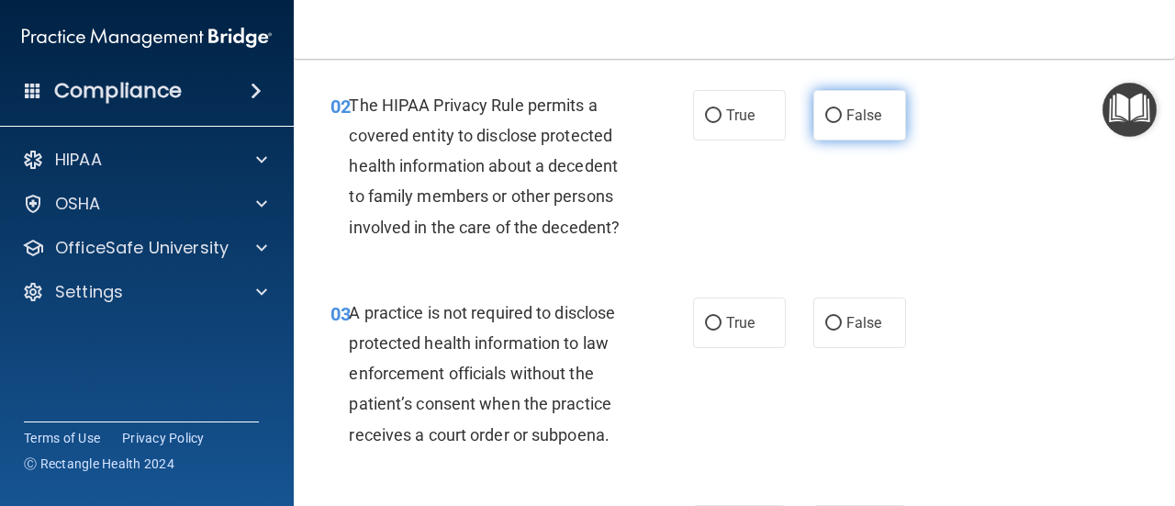
click at [863, 113] on span "False" at bounding box center [864, 114] width 36 height 17
click at [842, 113] on input "False" at bounding box center [833, 116] width 17 height 14
radio input "true"
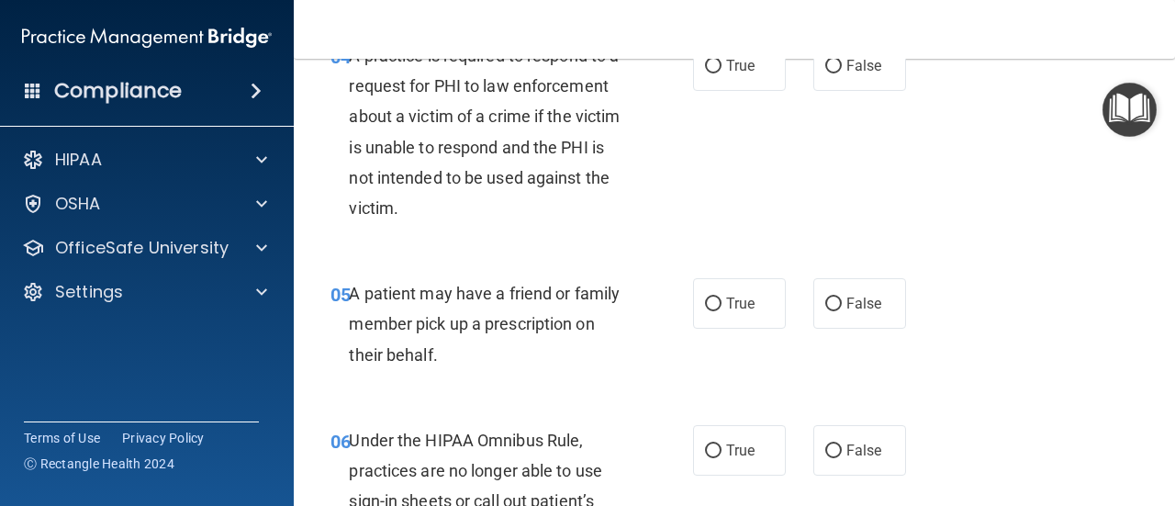
scroll to position [893, 0]
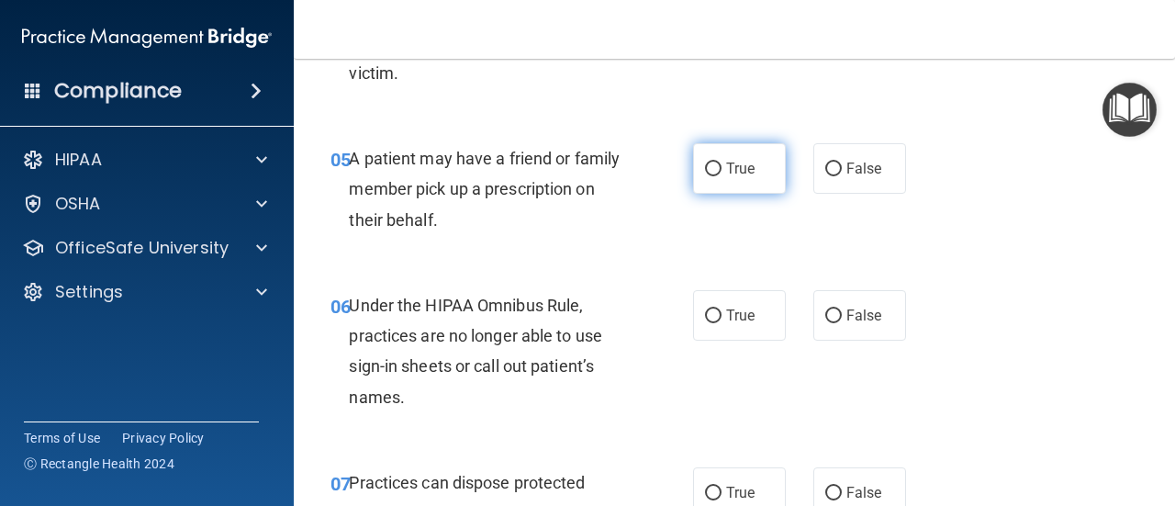
click at [715, 167] on label "True" at bounding box center [739, 168] width 93 height 50
click at [715, 167] on input "True" at bounding box center [713, 169] width 17 height 14
radio input "true"
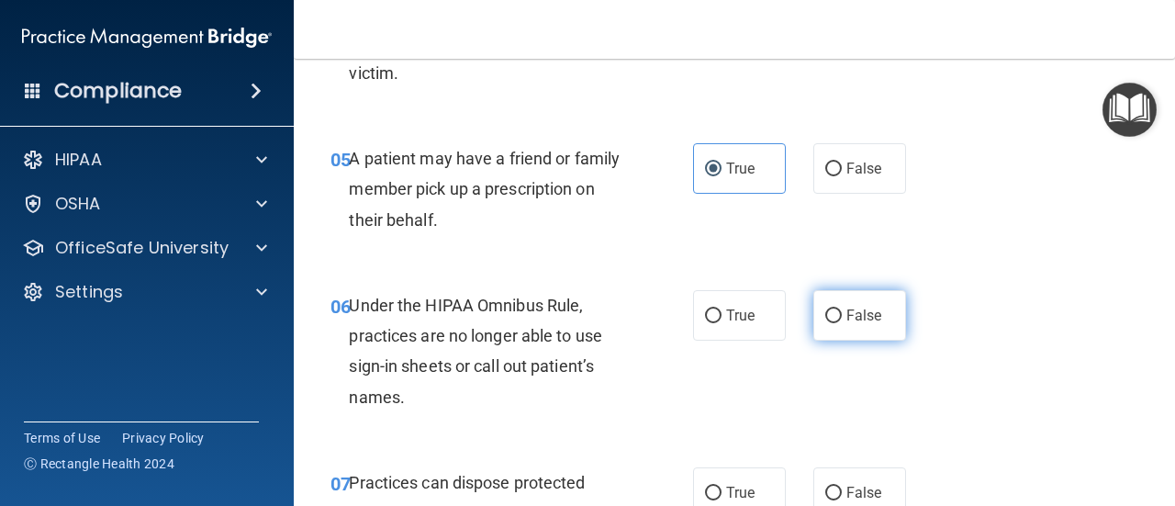
click at [847, 314] on span "False" at bounding box center [864, 315] width 36 height 17
click at [842, 314] on input "False" at bounding box center [833, 316] width 17 height 14
radio input "true"
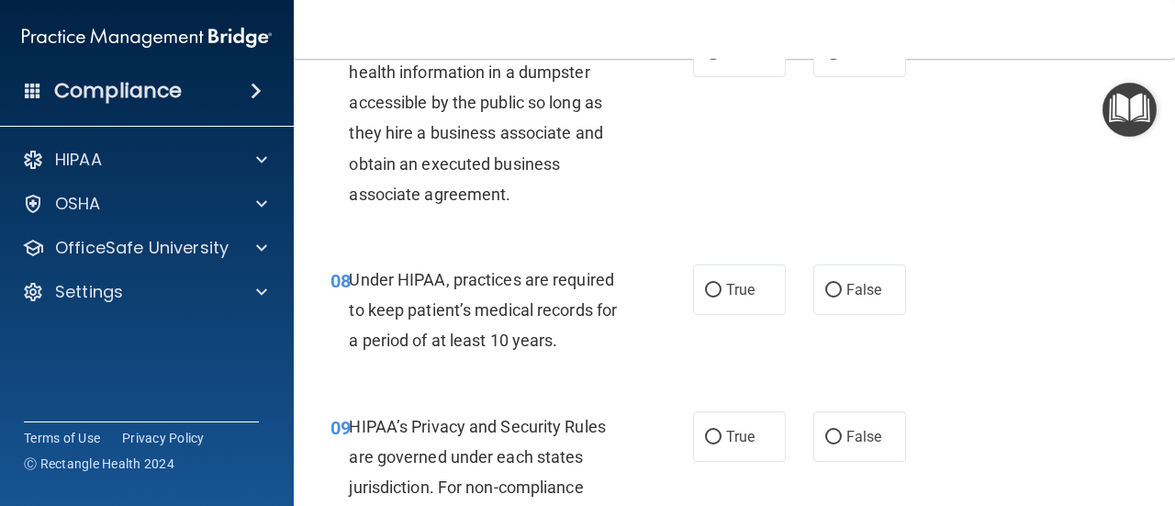
scroll to position [1359, 0]
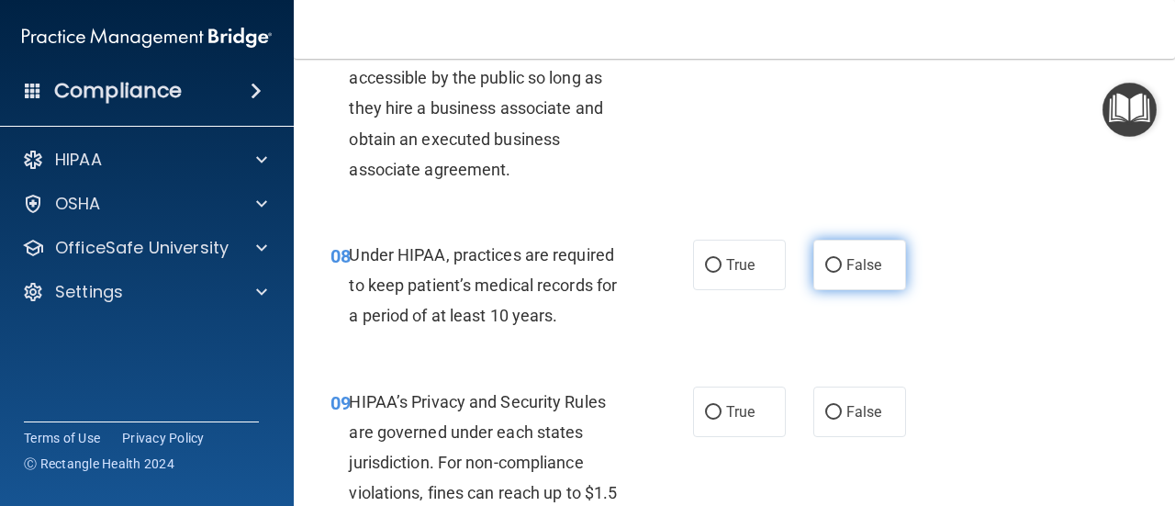
click at [860, 272] on span "False" at bounding box center [864, 264] width 36 height 17
click at [842, 272] on input "False" at bounding box center [833, 266] width 17 height 14
radio input "true"
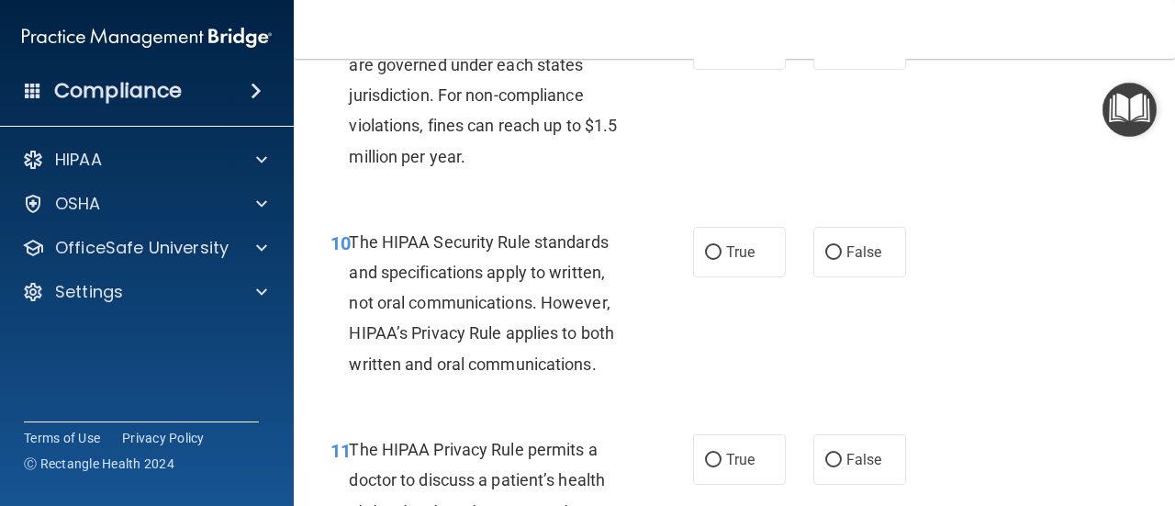
scroll to position [1750, 0]
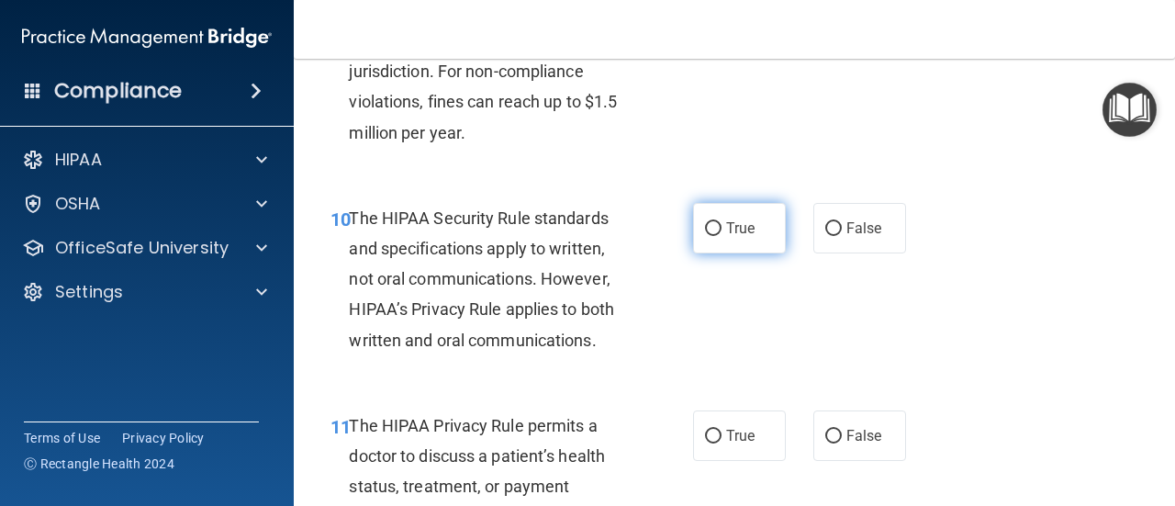
click at [705, 227] on input "True" at bounding box center [713, 229] width 17 height 14
radio input "true"
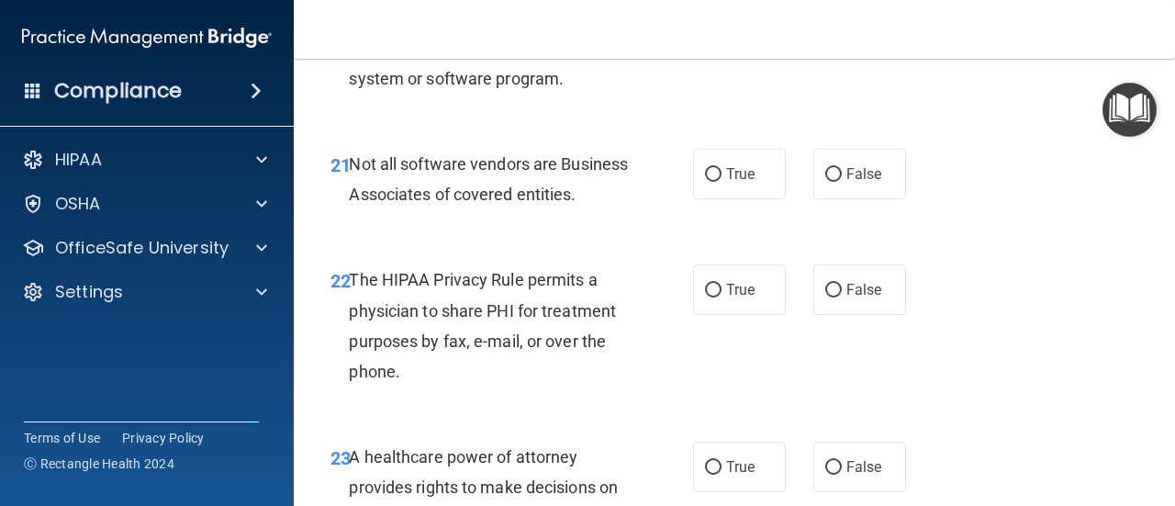
scroll to position [5400, 0]
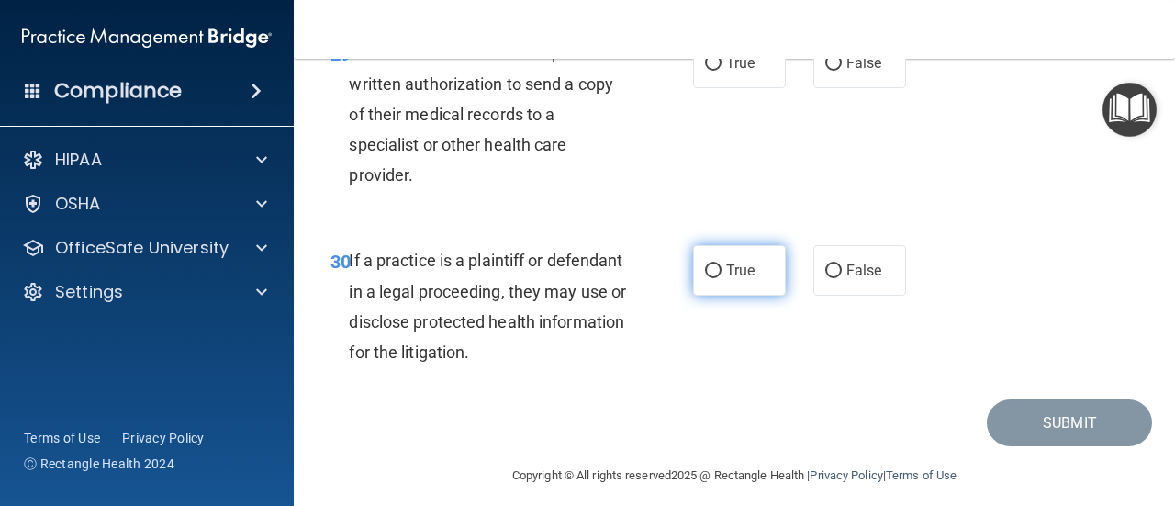
click at [705, 278] on input "True" at bounding box center [713, 271] width 17 height 14
radio input "true"
drag, startPoint x: 705, startPoint y: 333, endPoint x: 1118, endPoint y: 257, distance: 420.1
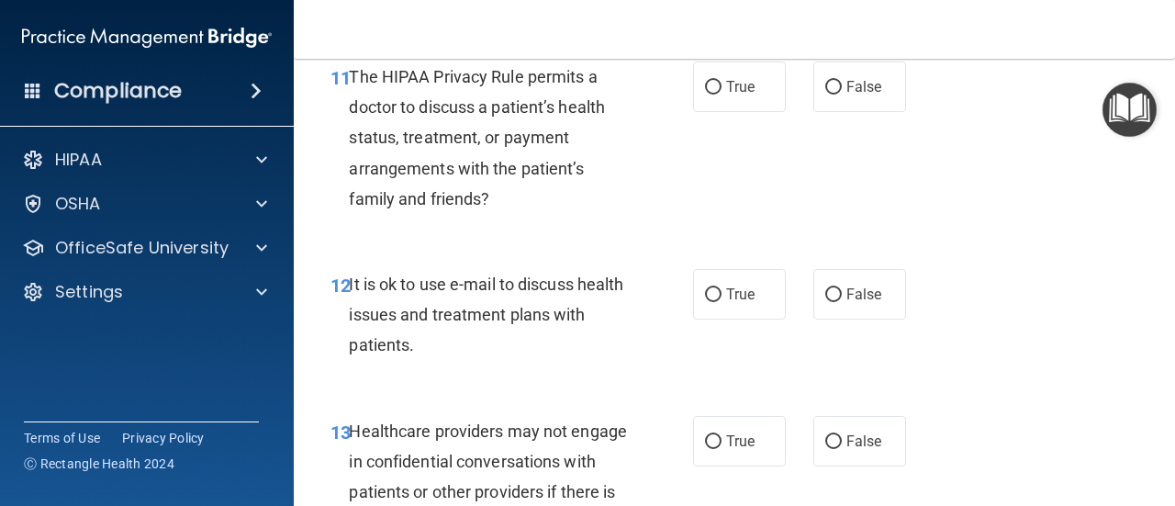
scroll to position [2089, 0]
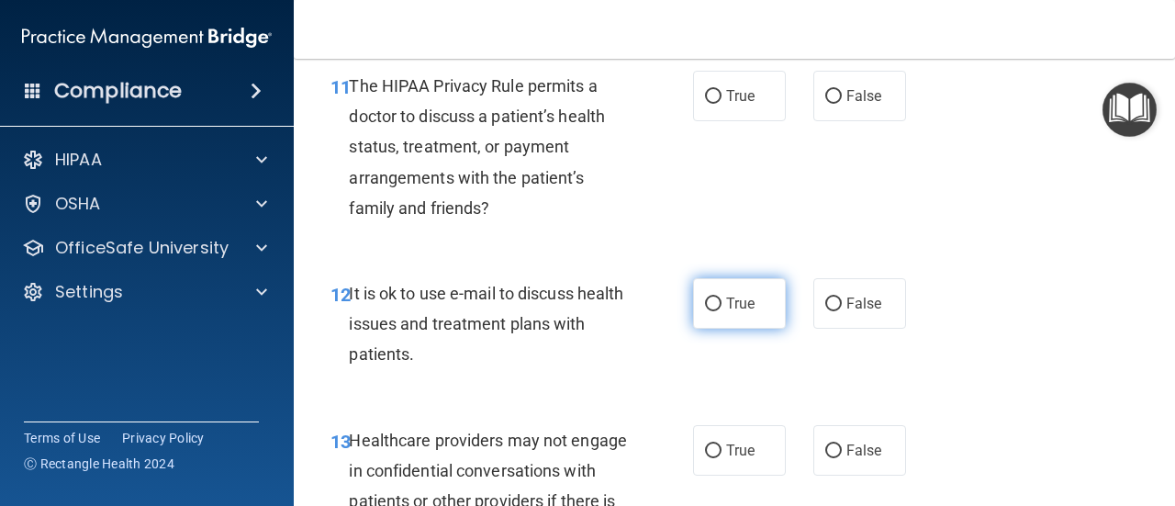
click at [726, 304] on span "True" at bounding box center [740, 303] width 28 height 17
click at [722, 304] on input "True" at bounding box center [713, 304] width 17 height 14
radio input "true"
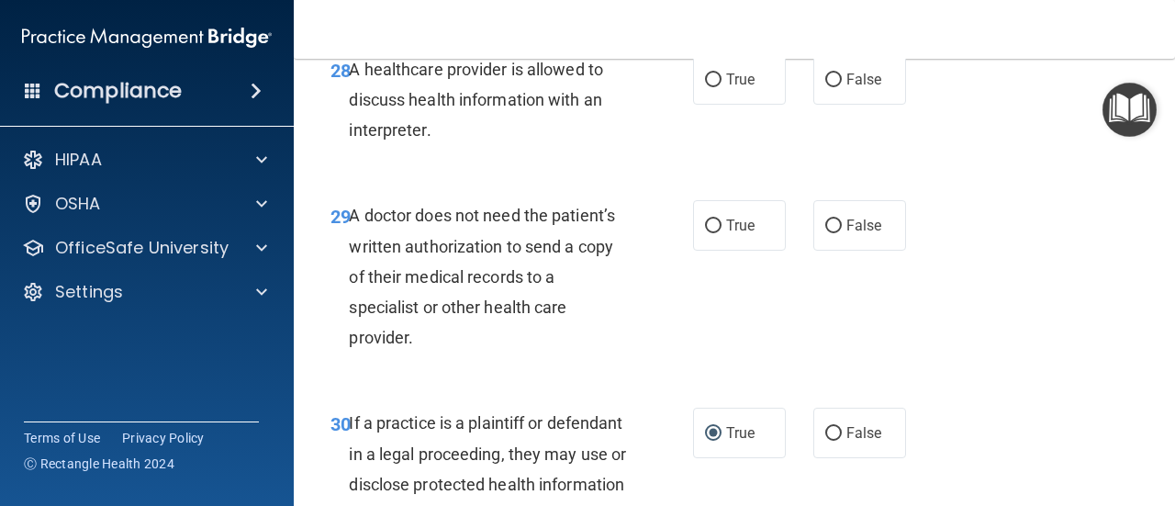
scroll to position [5229, 0]
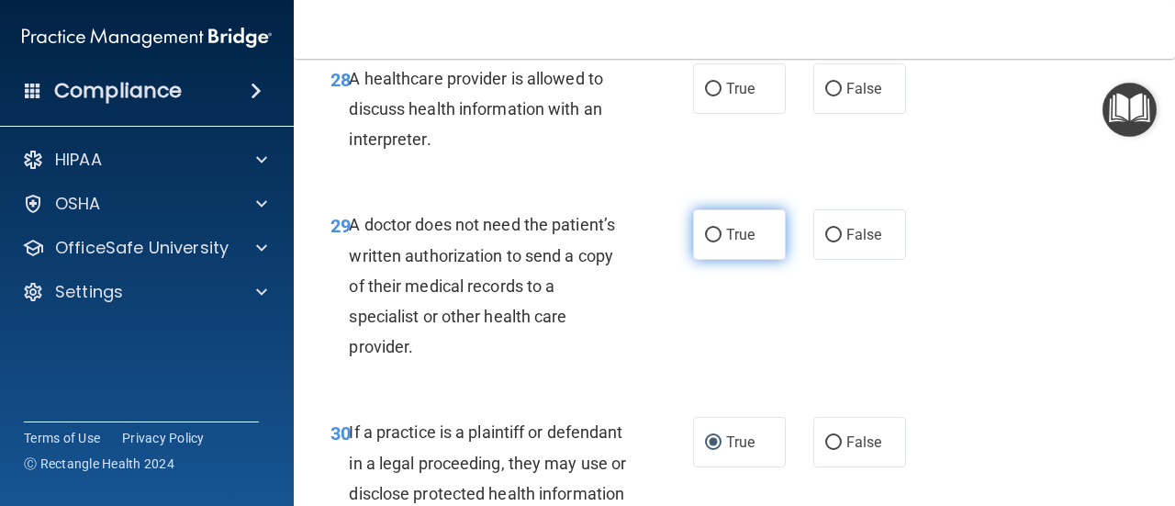
click at [706, 242] on input "True" at bounding box center [713, 236] width 17 height 14
radio input "true"
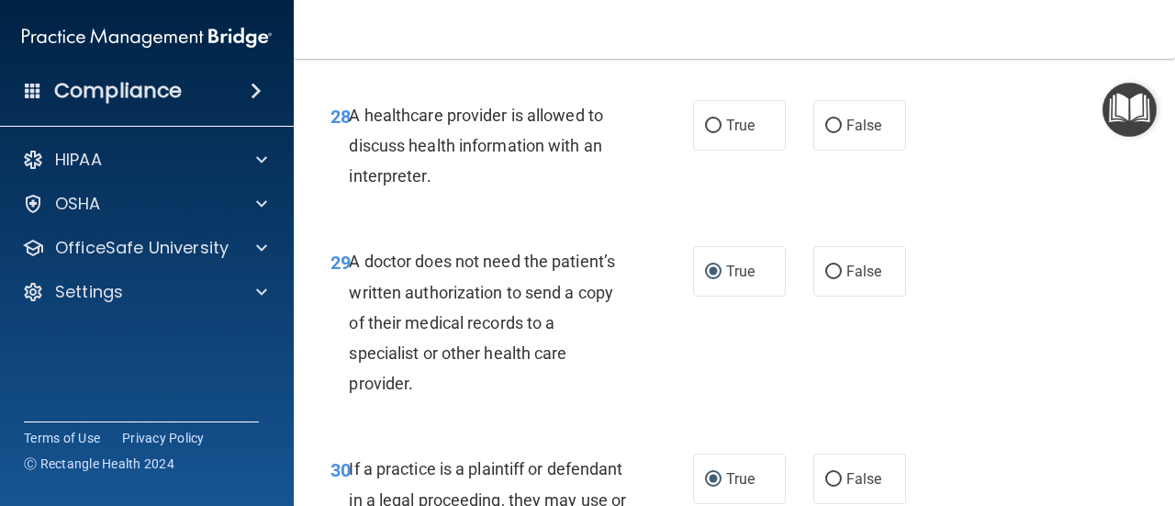
scroll to position [5119, 0]
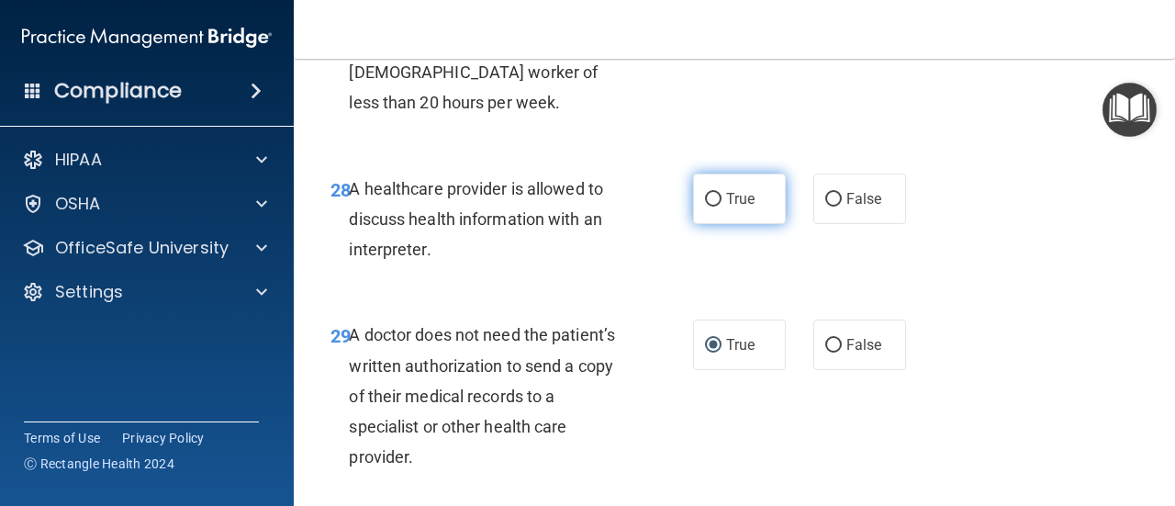
click at [713, 207] on input "True" at bounding box center [713, 200] width 17 height 14
radio input "true"
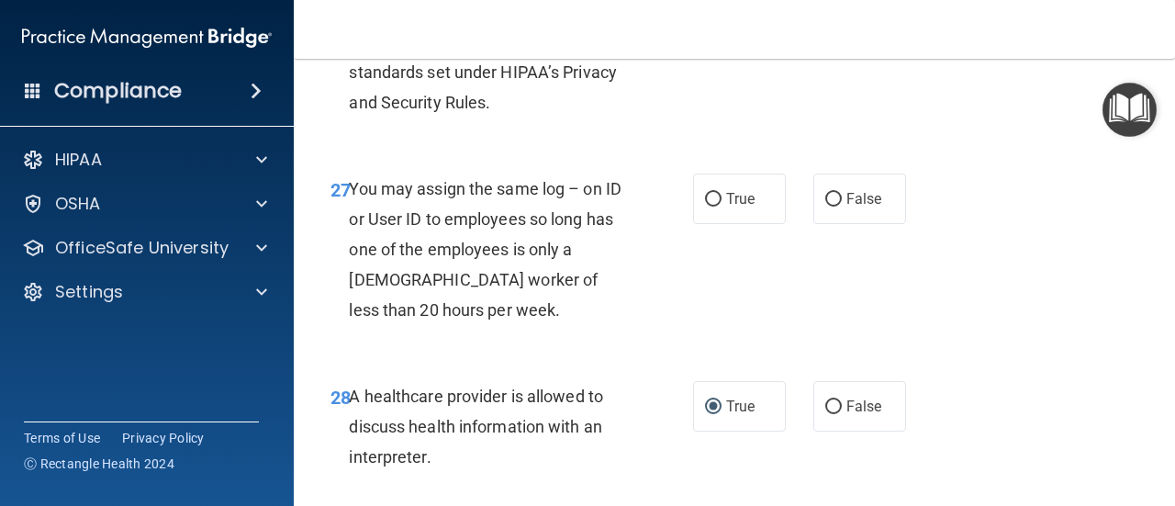
scroll to position [4862, 0]
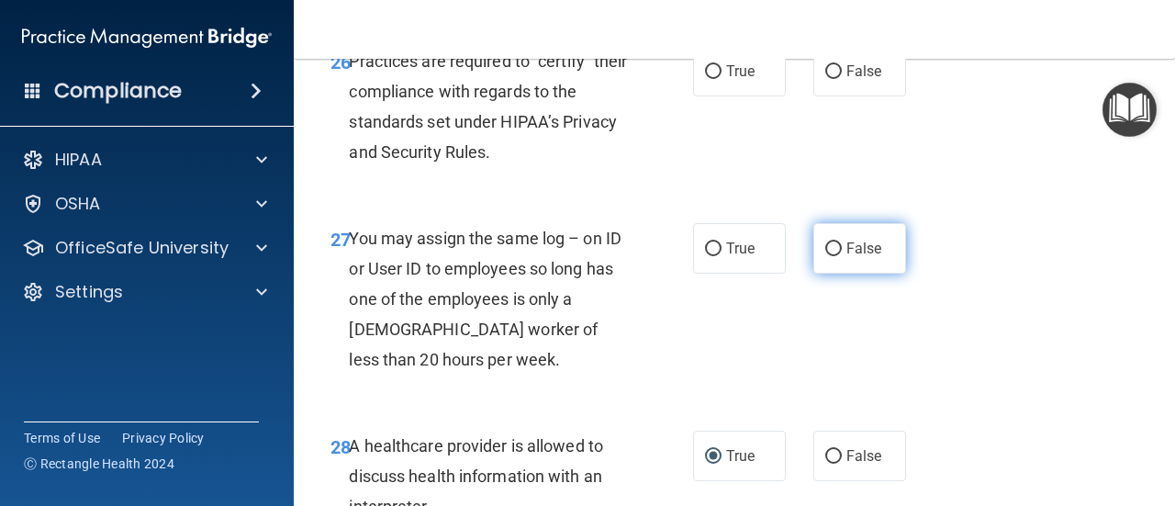
click at [848, 257] on span "False" at bounding box center [864, 248] width 36 height 17
click at [842, 256] on input "False" at bounding box center [833, 249] width 17 height 14
radio input "true"
click at [862, 80] on span "False" at bounding box center [864, 70] width 36 height 17
click at [842, 79] on input "False" at bounding box center [833, 72] width 17 height 14
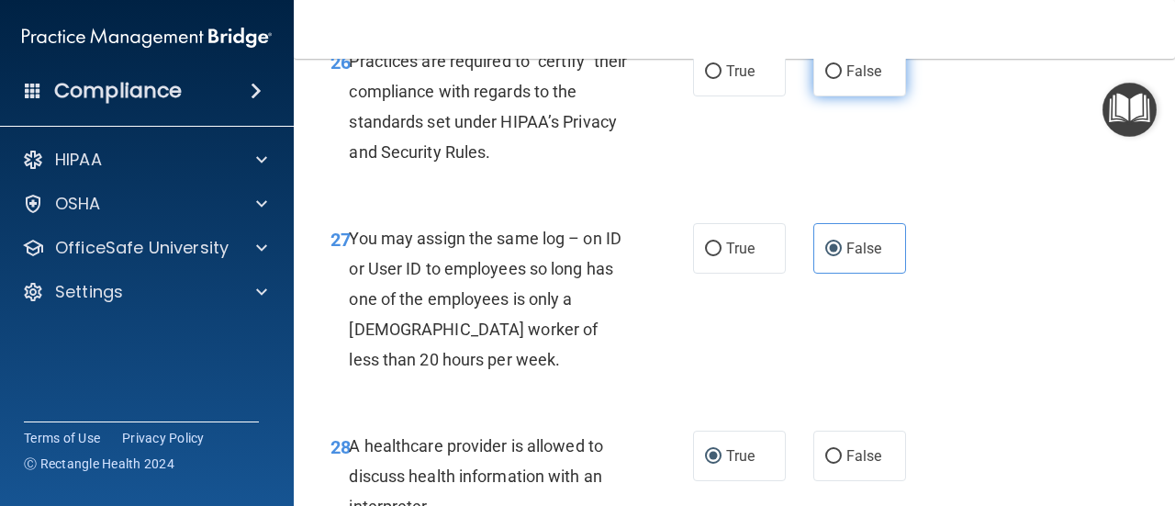
radio input "true"
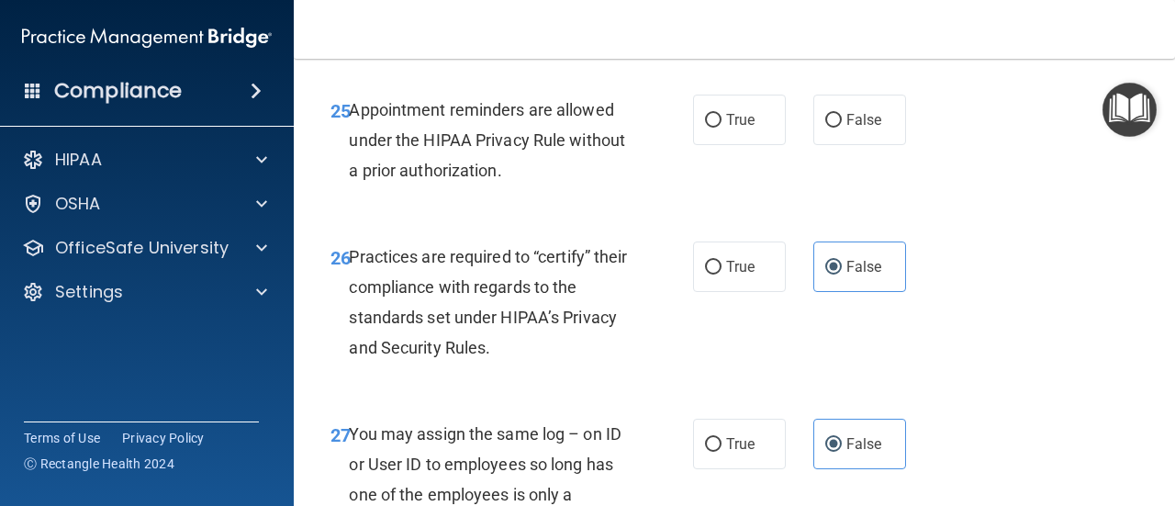
scroll to position [4593, 0]
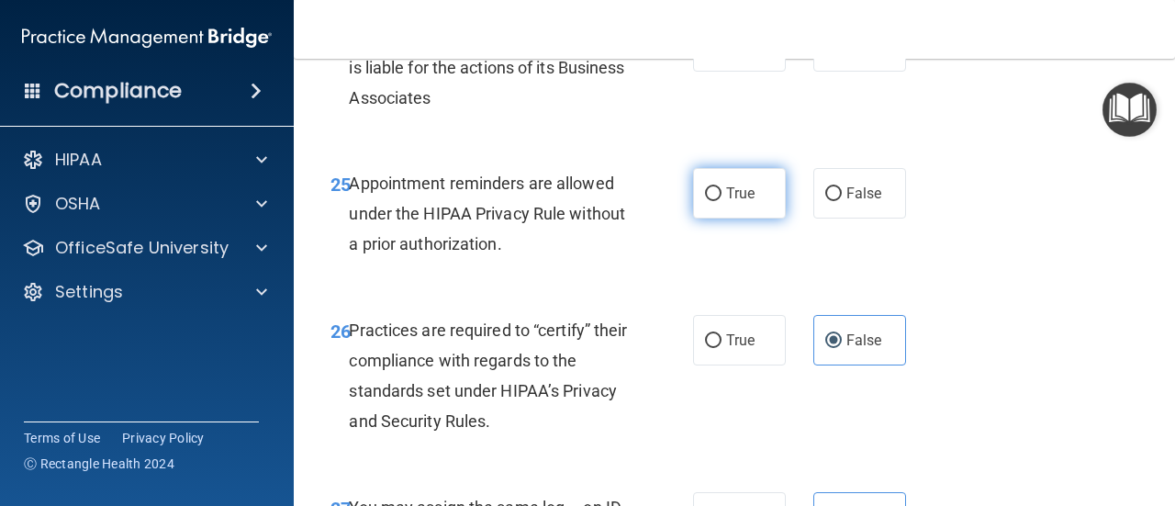
click at [711, 201] on input "True" at bounding box center [713, 194] width 17 height 14
radio input "true"
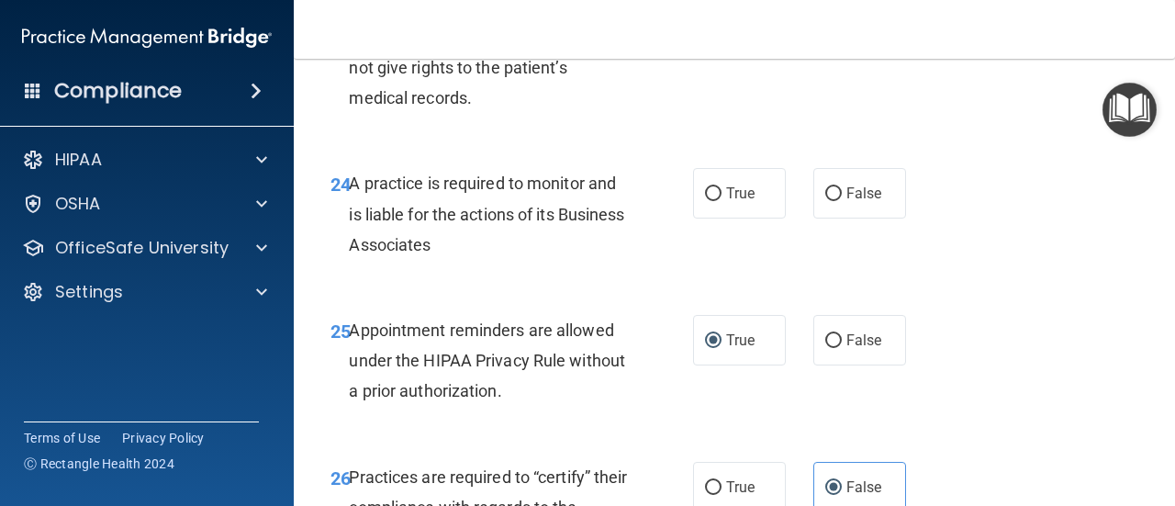
scroll to position [4434, 0]
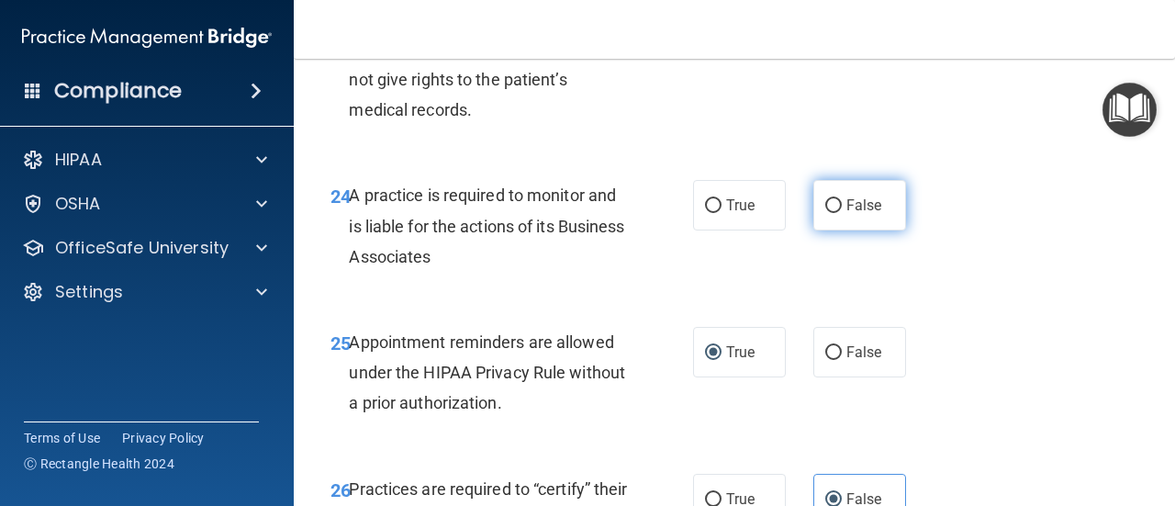
click at [846, 214] on span "False" at bounding box center [864, 204] width 36 height 17
click at [842, 213] on input "False" at bounding box center [833, 206] width 17 height 14
radio input "true"
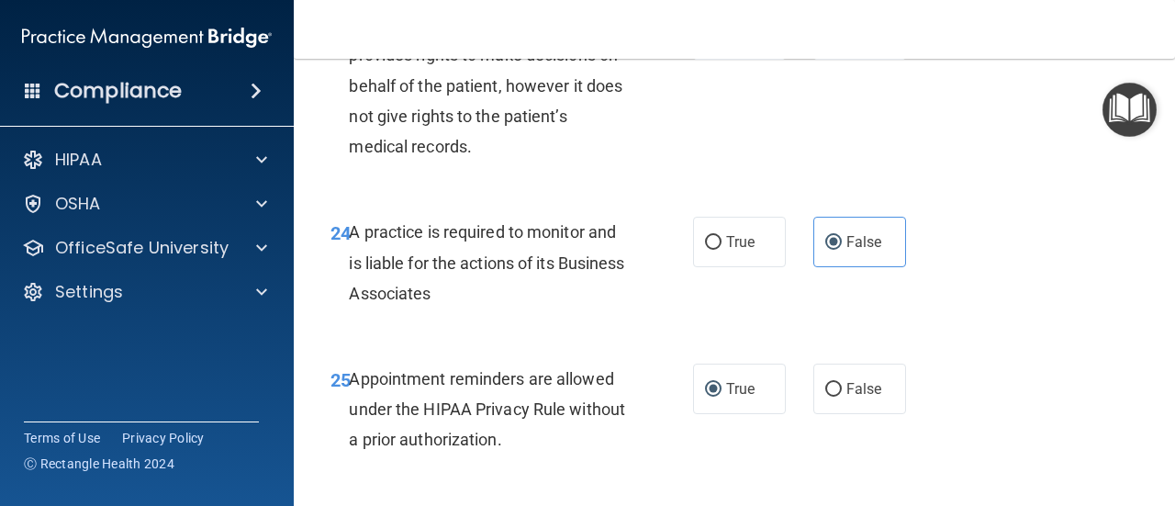
scroll to position [4225, 0]
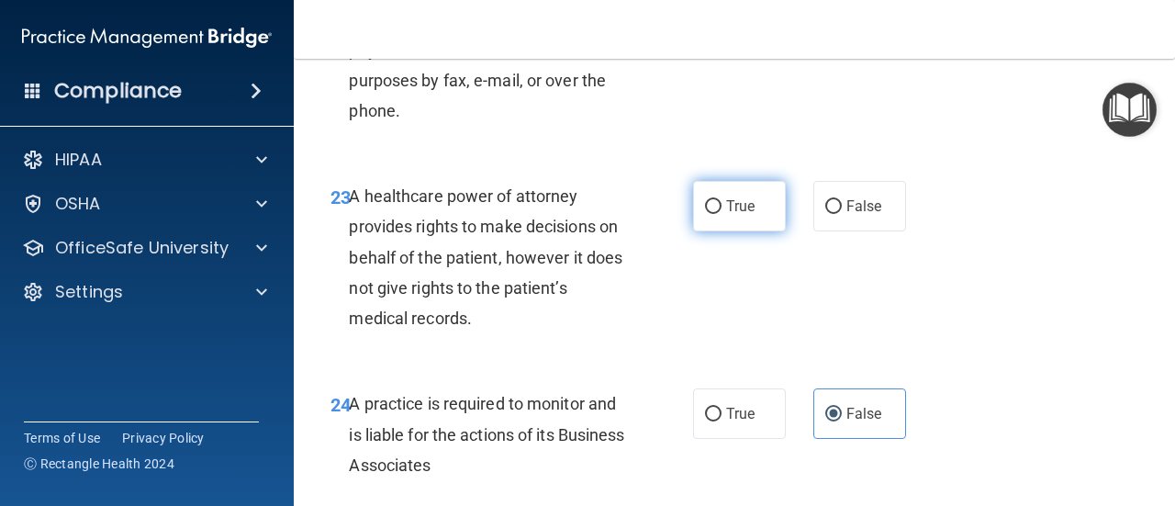
click at [729, 231] on label "True" at bounding box center [739, 206] width 93 height 50
click at [722, 214] on input "True" at bounding box center [713, 207] width 17 height 14
radio input "true"
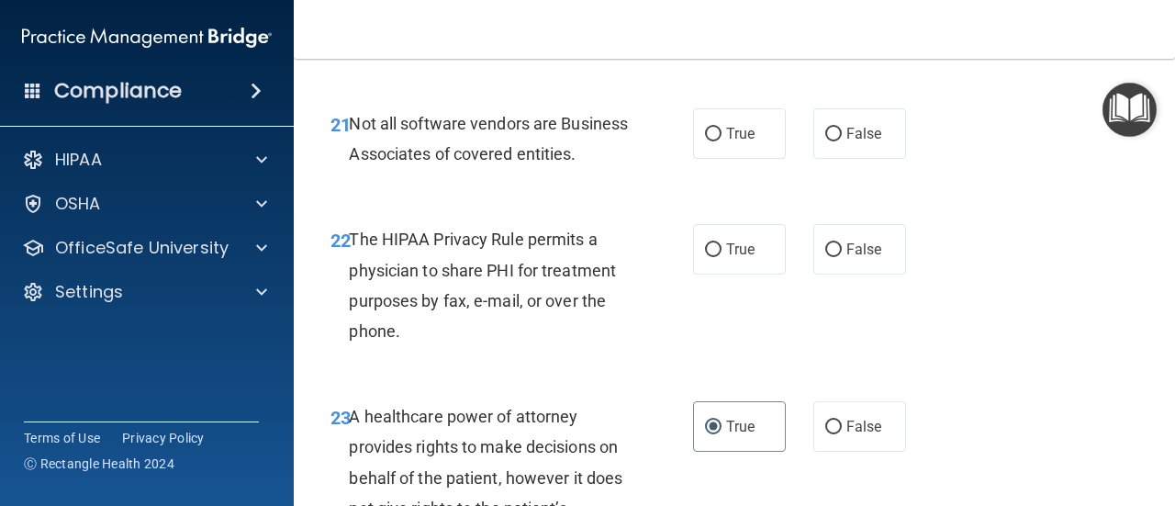
scroll to position [3968, 0]
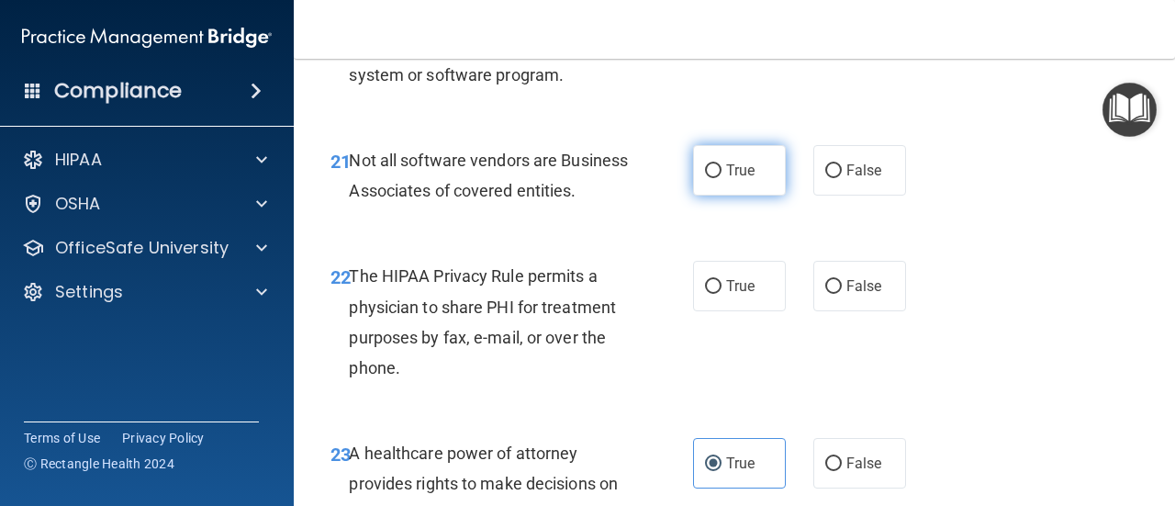
click at [711, 178] on input "True" at bounding box center [713, 171] width 17 height 14
radio input "true"
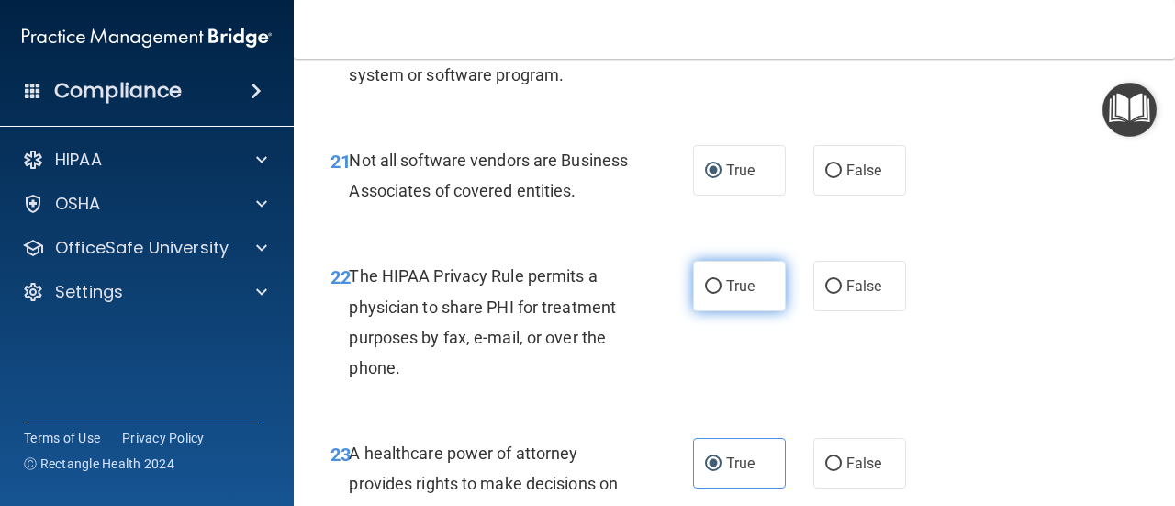
click at [731, 311] on label "True" at bounding box center [739, 286] width 93 height 50
click at [722, 294] on input "True" at bounding box center [713, 287] width 17 height 14
radio input "true"
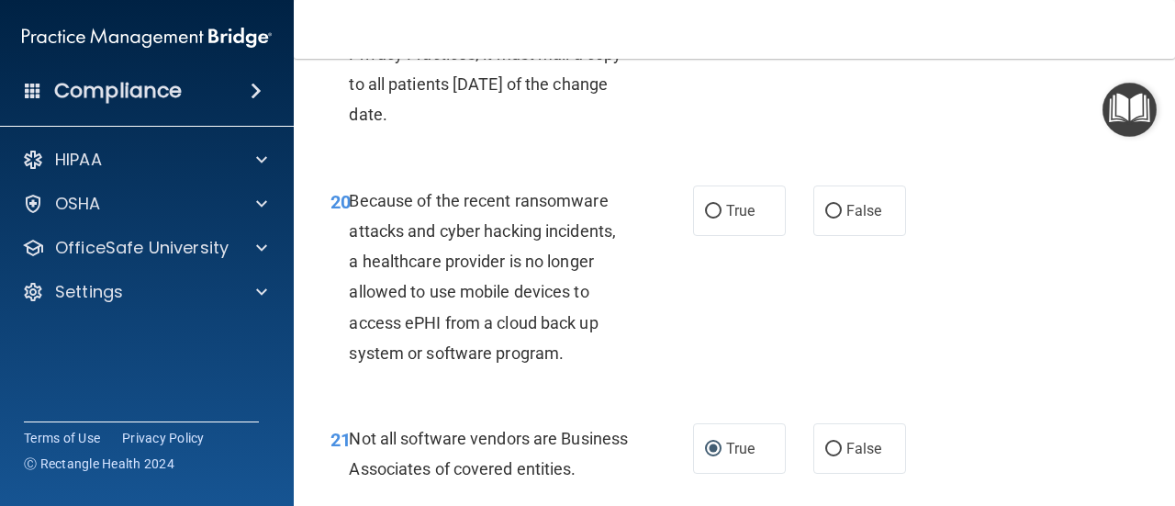
scroll to position [3665, 0]
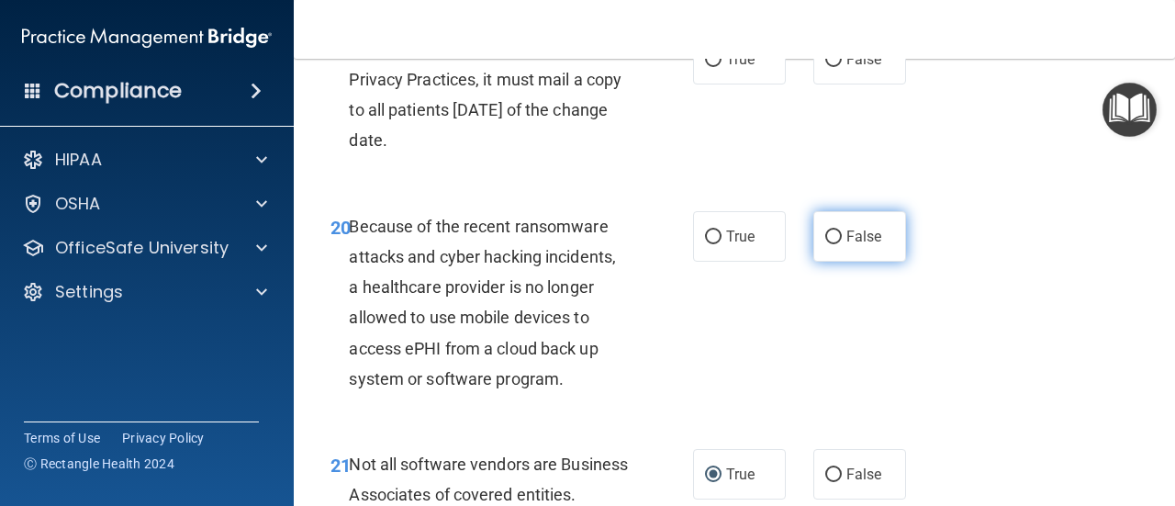
click at [860, 245] on span "False" at bounding box center [864, 236] width 36 height 17
click at [842, 244] on input "False" at bounding box center [833, 237] width 17 height 14
radio input "true"
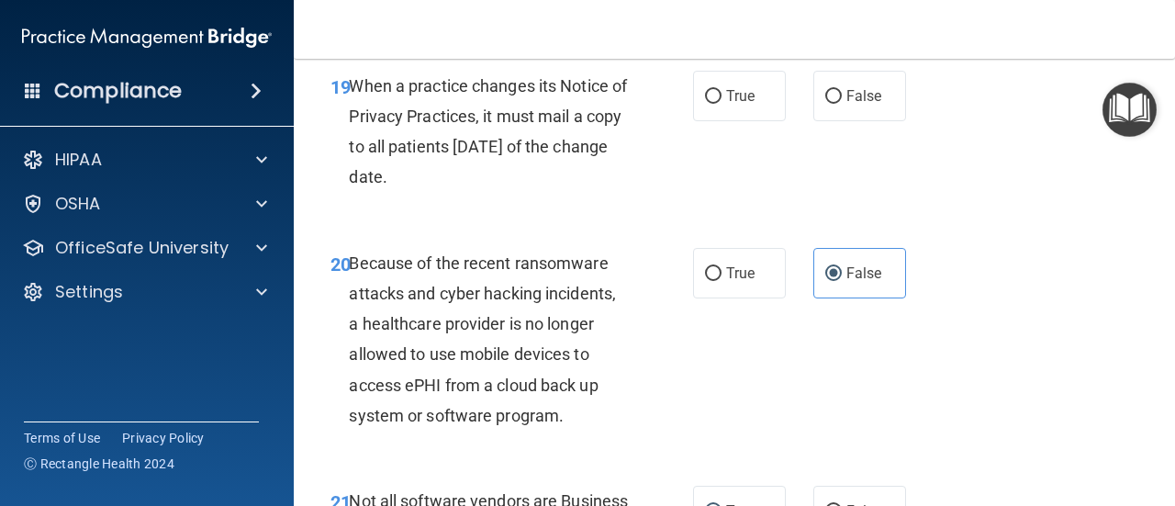
scroll to position [3591, 0]
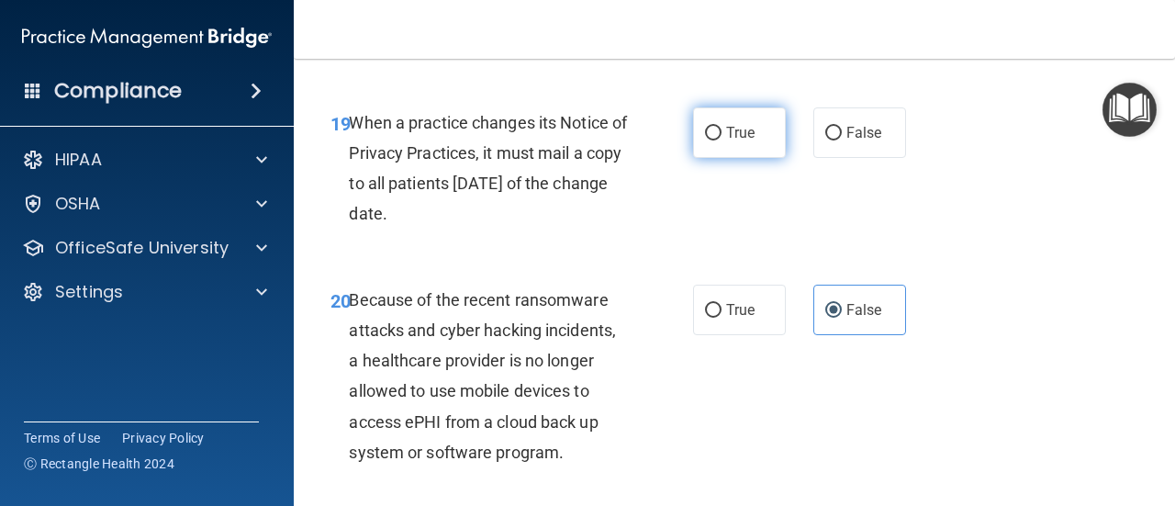
click at [710, 140] on input "True" at bounding box center [713, 134] width 17 height 14
radio input "true"
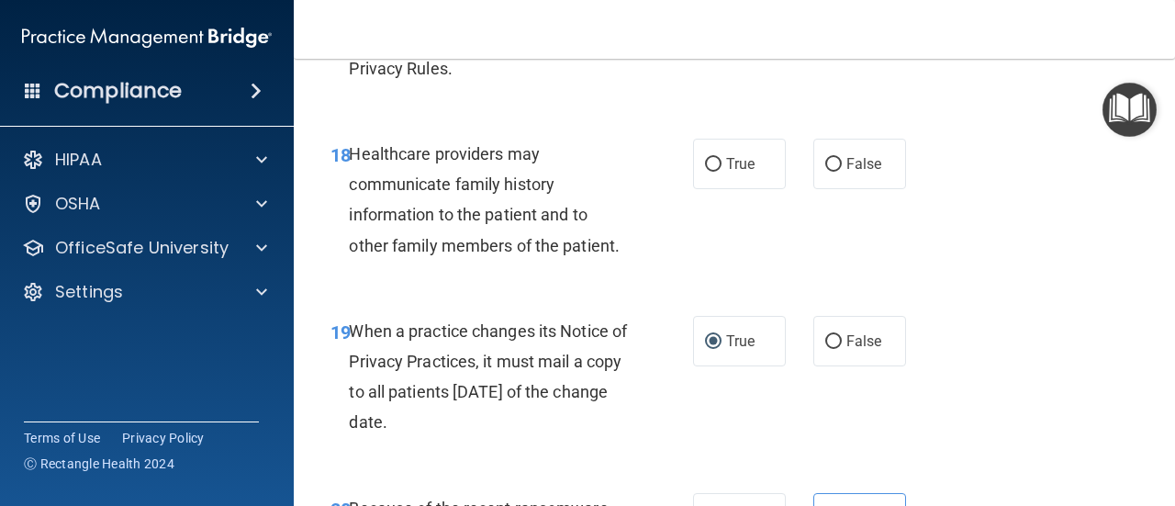
scroll to position [3297, 0]
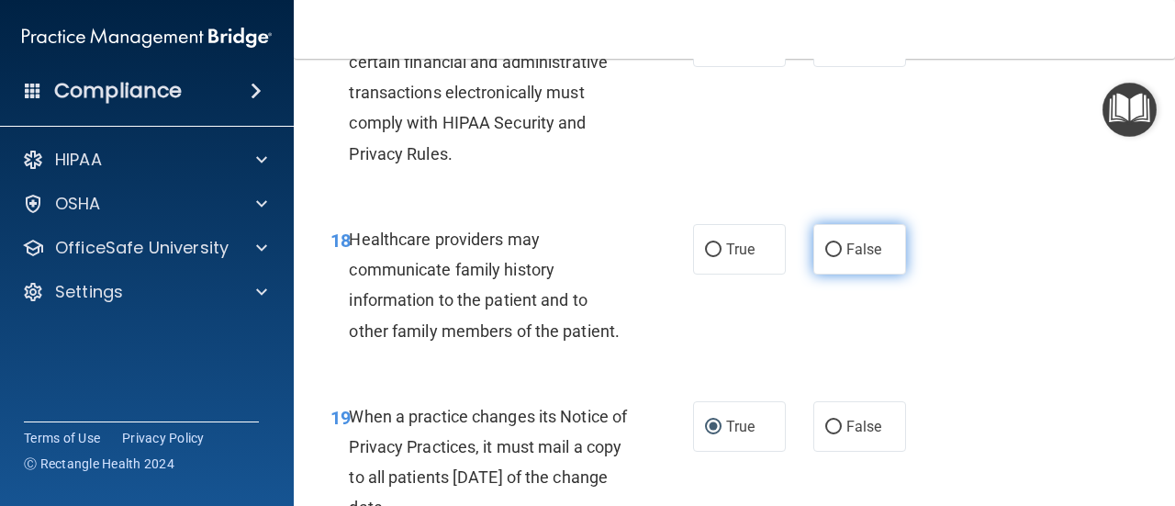
click at [846, 258] on span "False" at bounding box center [864, 249] width 36 height 17
click at [839, 257] on input "False" at bounding box center [833, 250] width 17 height 14
radio input "true"
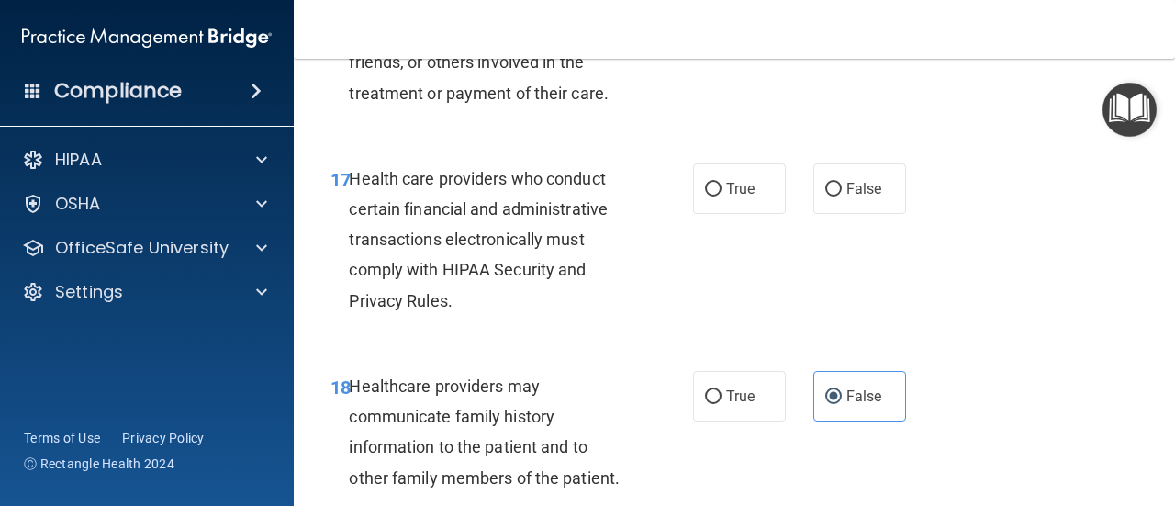
scroll to position [3114, 0]
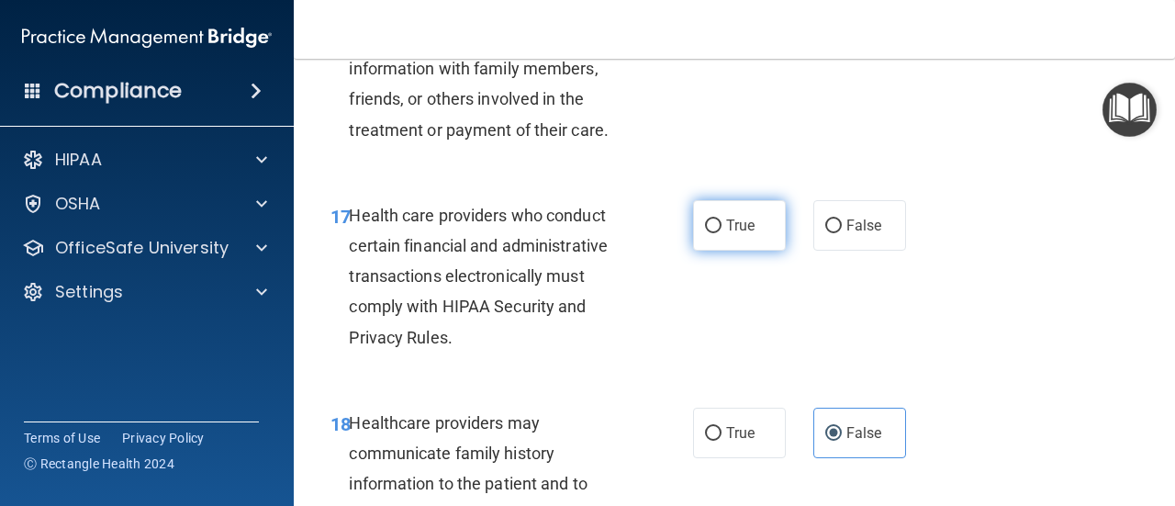
click at [714, 251] on label "True" at bounding box center [739, 225] width 93 height 50
click at [714, 233] on input "True" at bounding box center [713, 226] width 17 height 14
radio input "true"
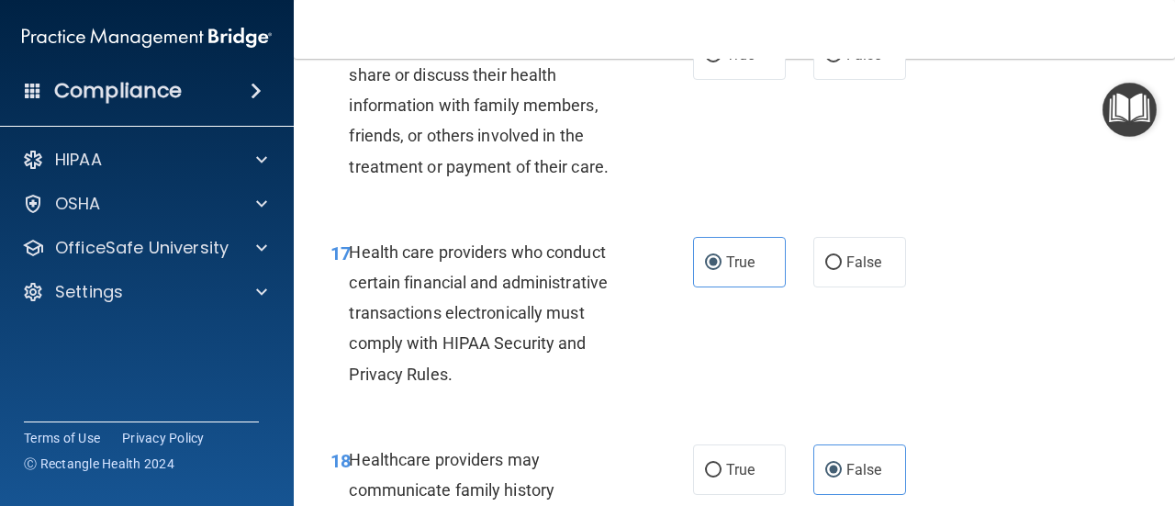
scroll to position [3052, 0]
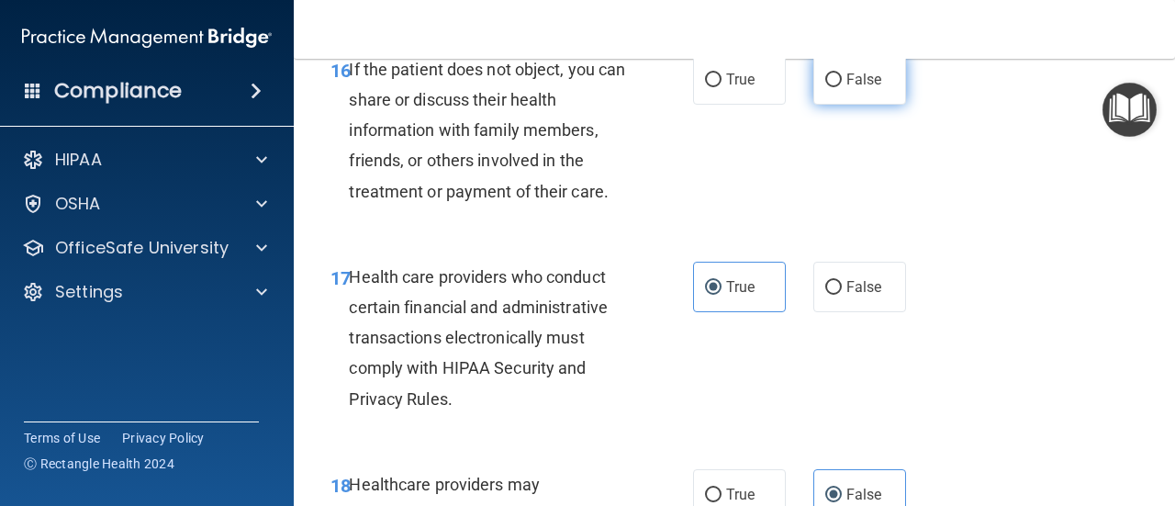
click at [830, 98] on label "False" at bounding box center [859, 79] width 93 height 50
click at [830, 87] on input "False" at bounding box center [833, 80] width 17 height 14
radio input "true"
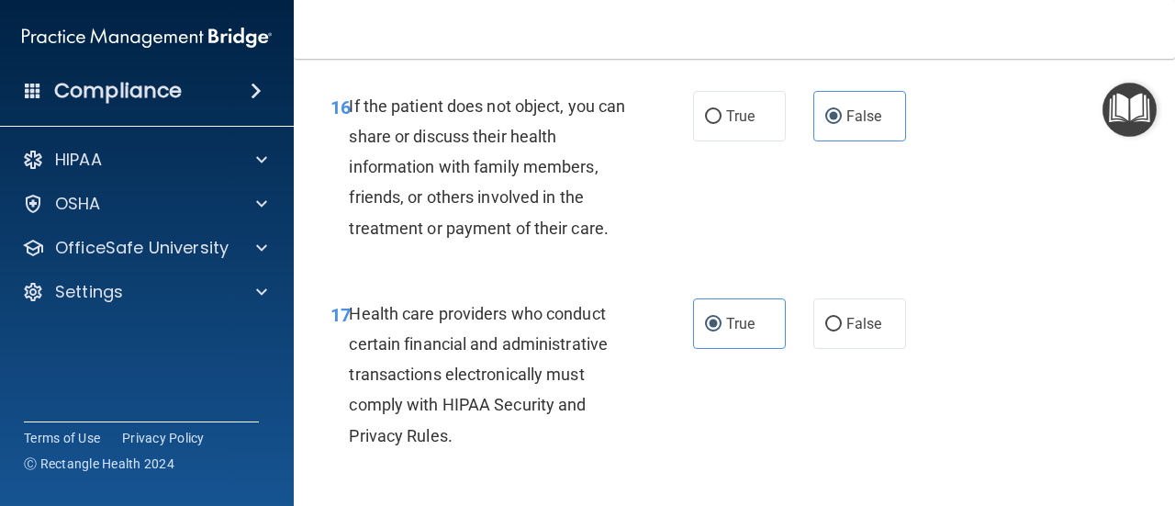
scroll to position [2967, 0]
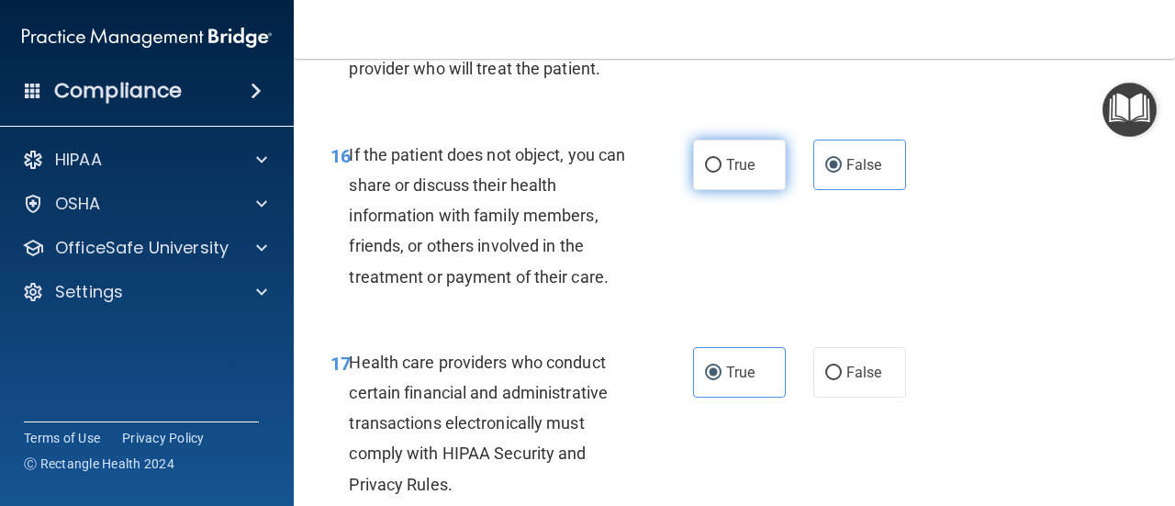
click at [726, 173] on span "True" at bounding box center [740, 164] width 28 height 17
click at [722, 173] on input "True" at bounding box center [713, 166] width 17 height 14
radio input "true"
radio input "false"
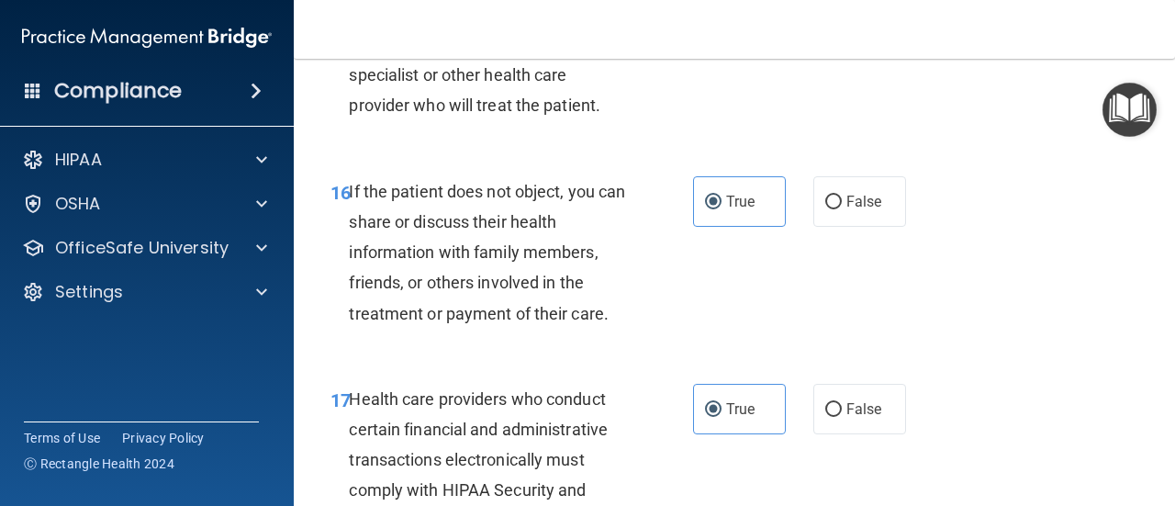
scroll to position [2759, 0]
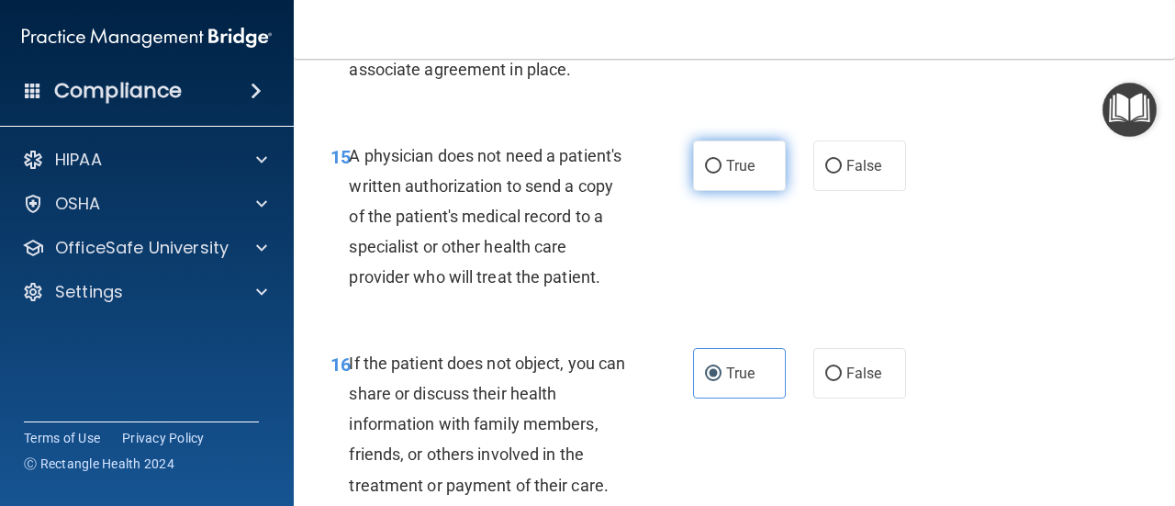
click at [726, 173] on span "True" at bounding box center [740, 165] width 28 height 17
click at [721, 173] on input "True" at bounding box center [713, 167] width 17 height 14
radio input "true"
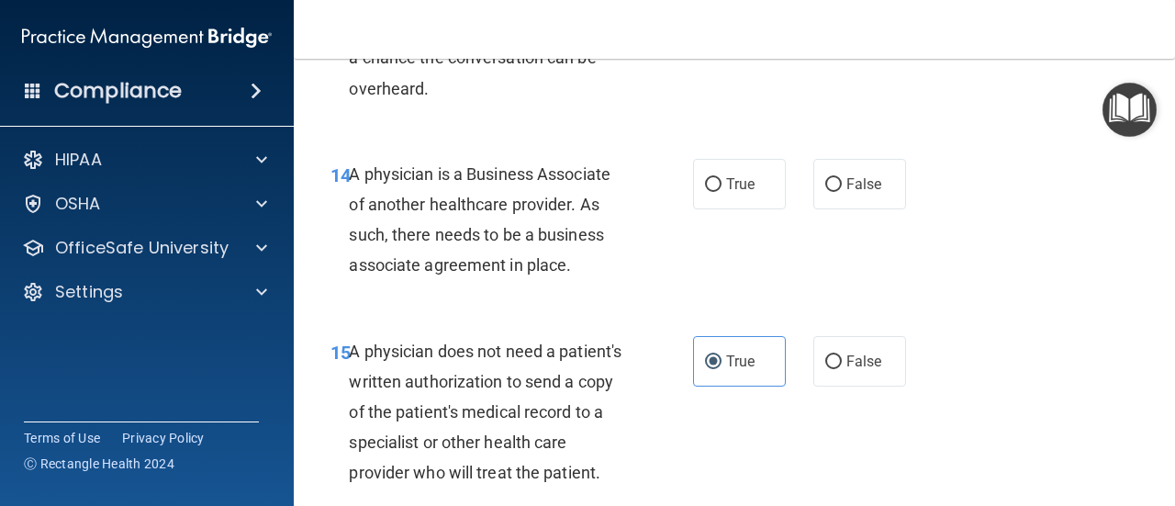
scroll to position [2501, 0]
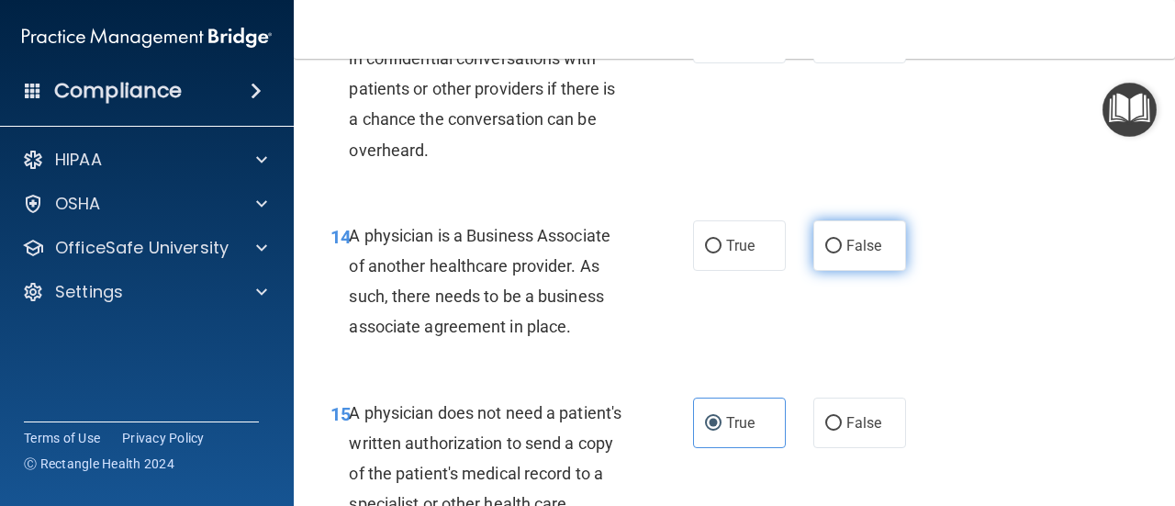
click at [828, 256] on label "False" at bounding box center [859, 245] width 93 height 50
click at [828, 253] on input "False" at bounding box center [833, 247] width 17 height 14
radio input "true"
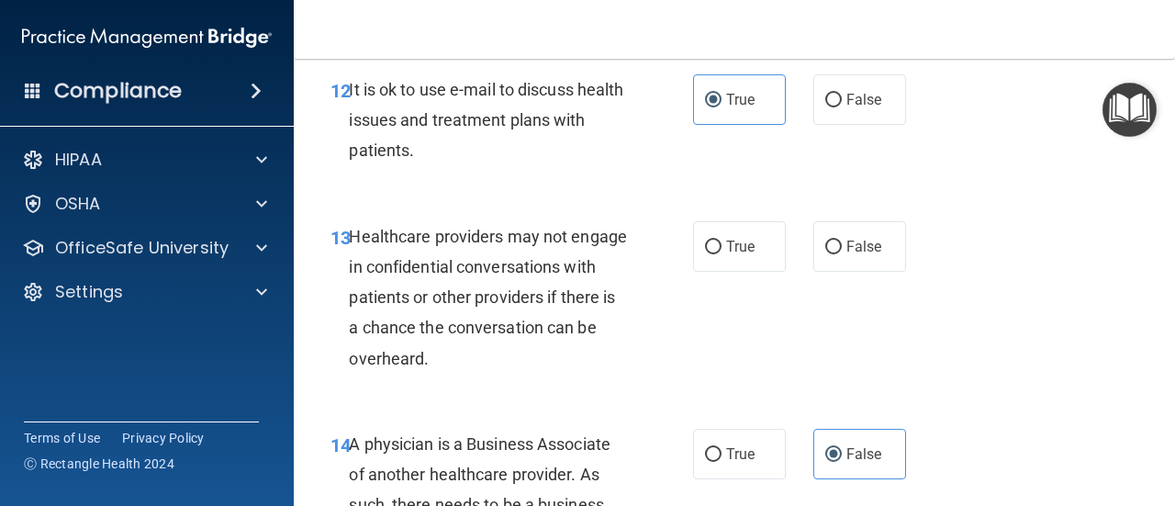
scroll to position [2281, 0]
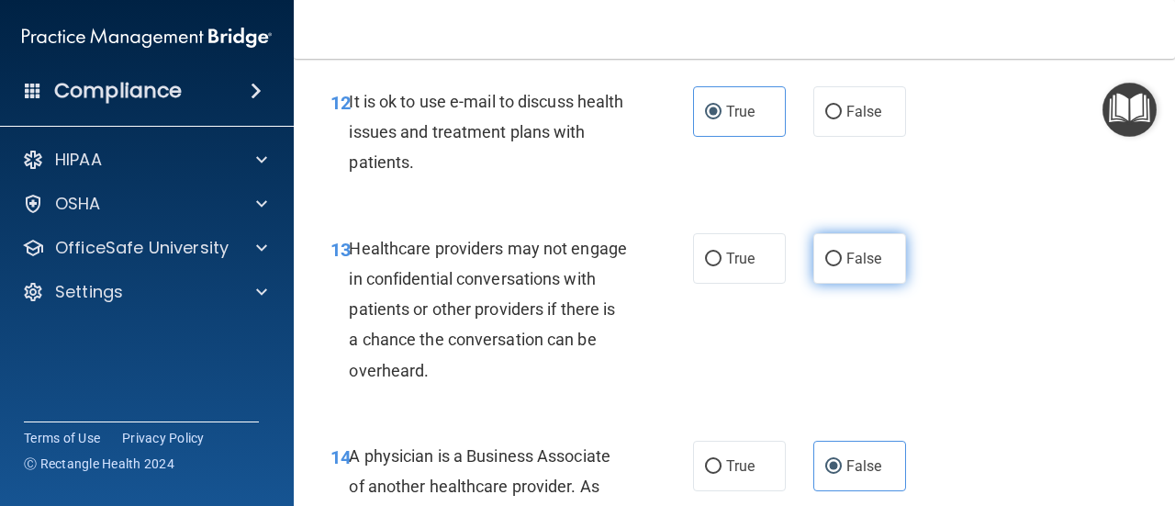
click at [830, 247] on label "False" at bounding box center [859, 258] width 93 height 50
click at [830, 252] on input "False" at bounding box center [833, 259] width 17 height 14
radio input "true"
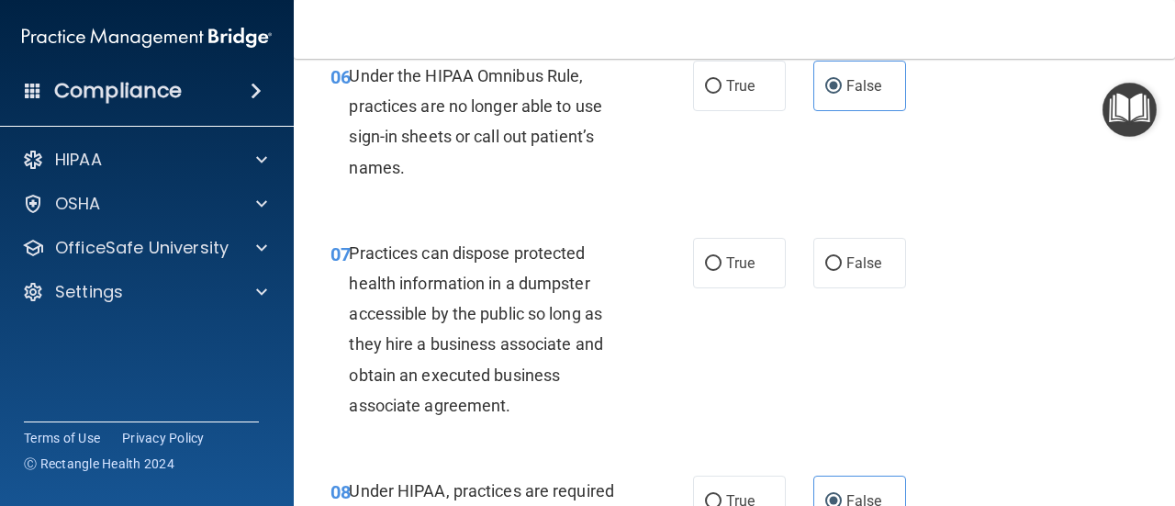
scroll to position [1158, 0]
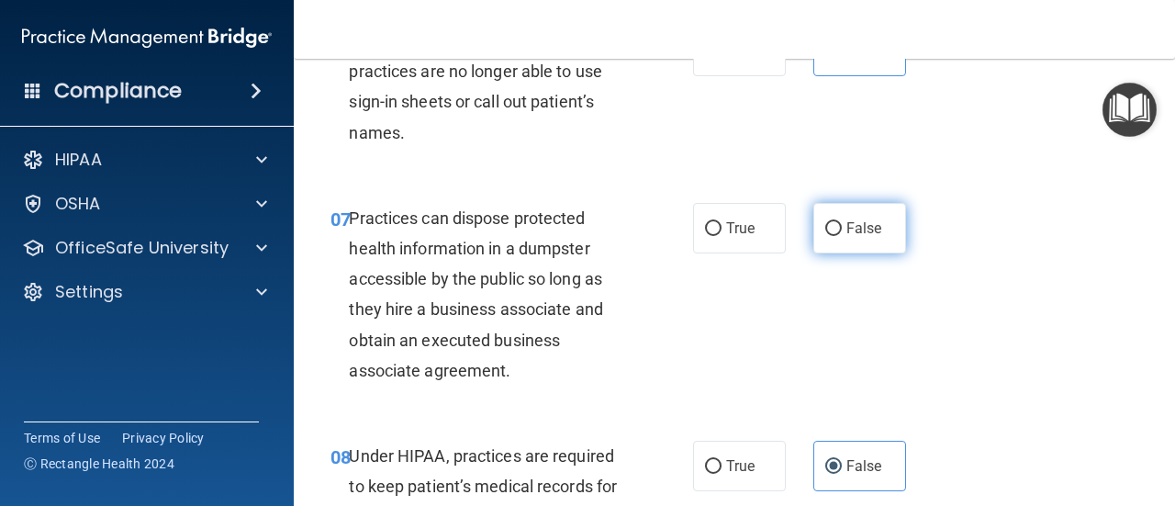
click at [867, 229] on span "False" at bounding box center [864, 227] width 36 height 17
click at [842, 229] on input "False" at bounding box center [833, 229] width 17 height 14
radio input "true"
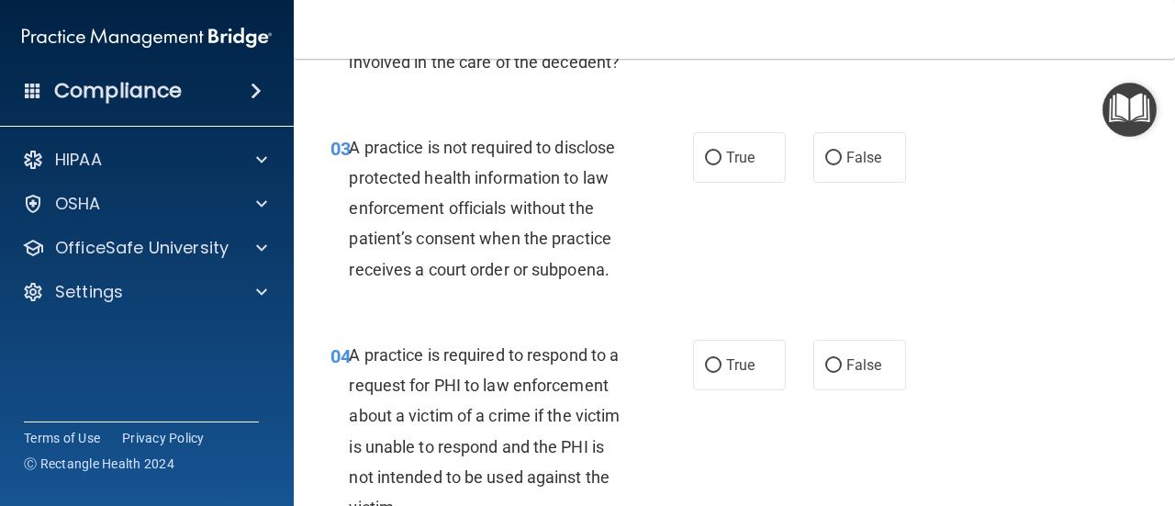
scroll to position [467, 0]
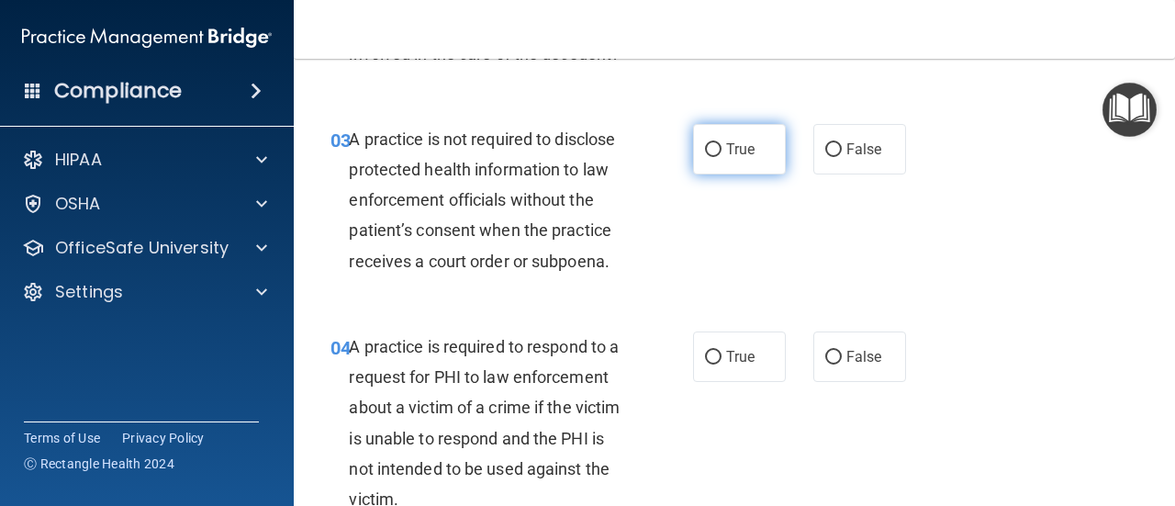
click at [758, 140] on label "True" at bounding box center [739, 149] width 93 height 50
click at [722, 143] on input "True" at bounding box center [713, 150] width 17 height 14
radio input "true"
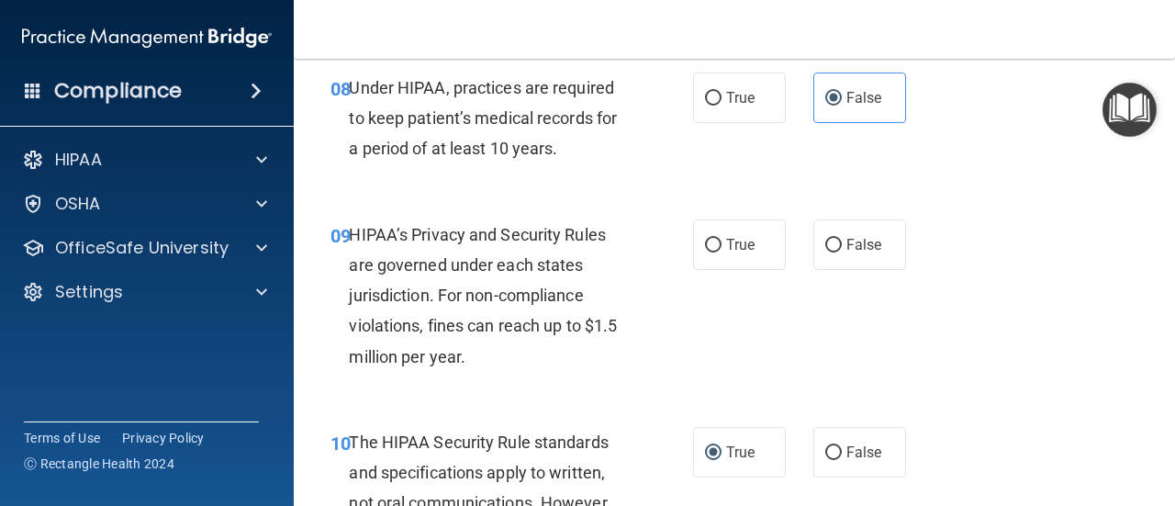
scroll to position [1447, 0]
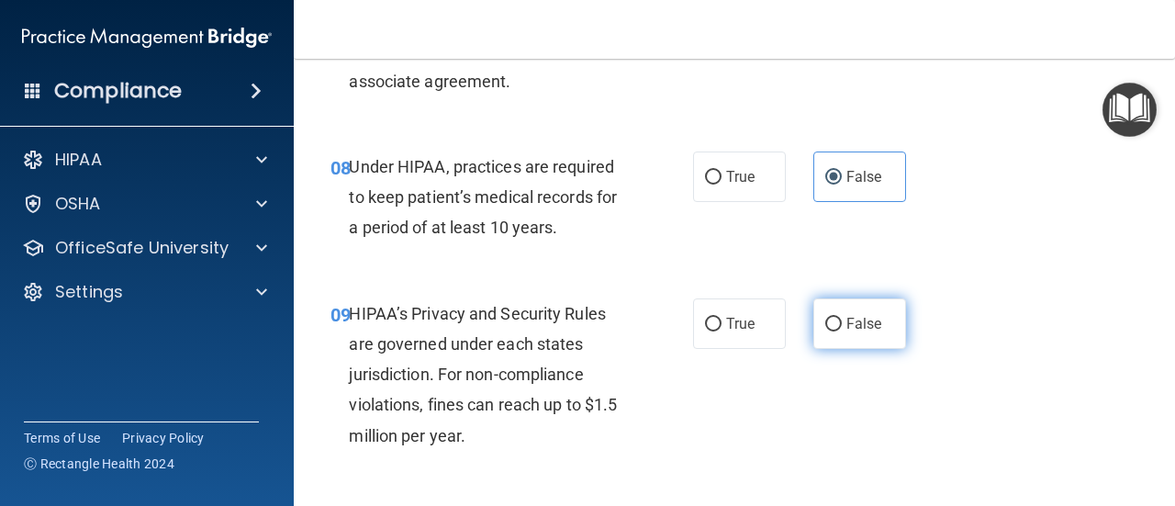
click at [861, 308] on label "False" at bounding box center [859, 323] width 93 height 50
click at [842, 318] on input "False" at bounding box center [833, 325] width 17 height 14
radio input "true"
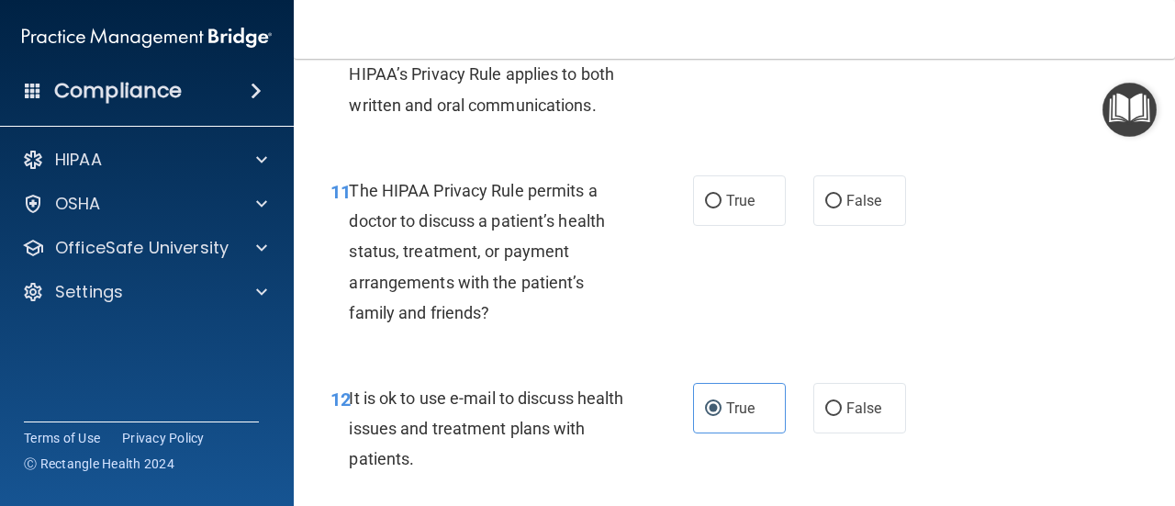
scroll to position [1994, 0]
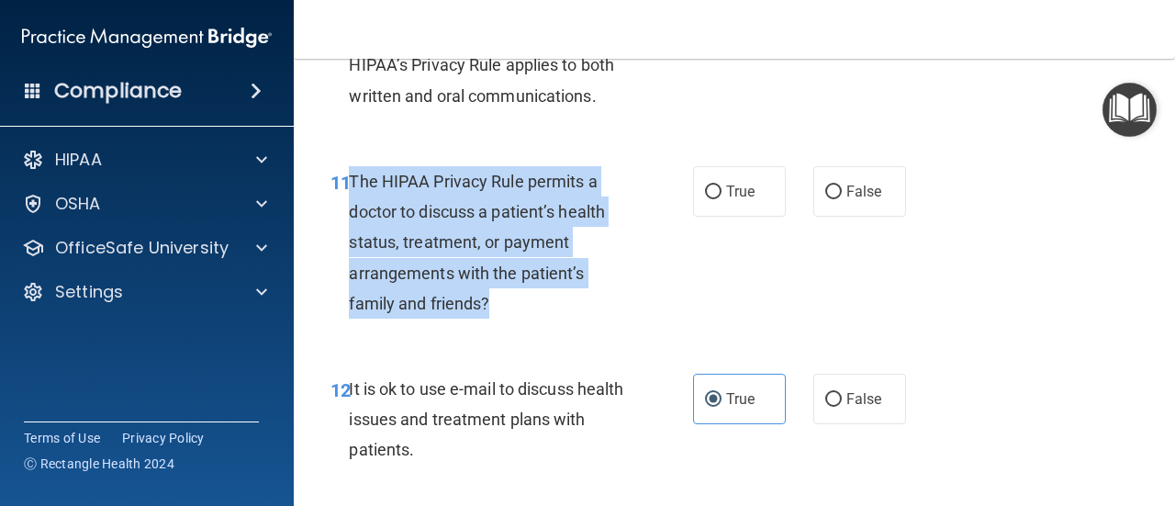
drag, startPoint x: 353, startPoint y: 183, endPoint x: 527, endPoint y: 320, distance: 222.2
click at [527, 320] on div "11 The HIPAA Privacy Rule permits a doctor to discuss a patient’s health status…" at bounding box center [512, 247] width 418 height 162
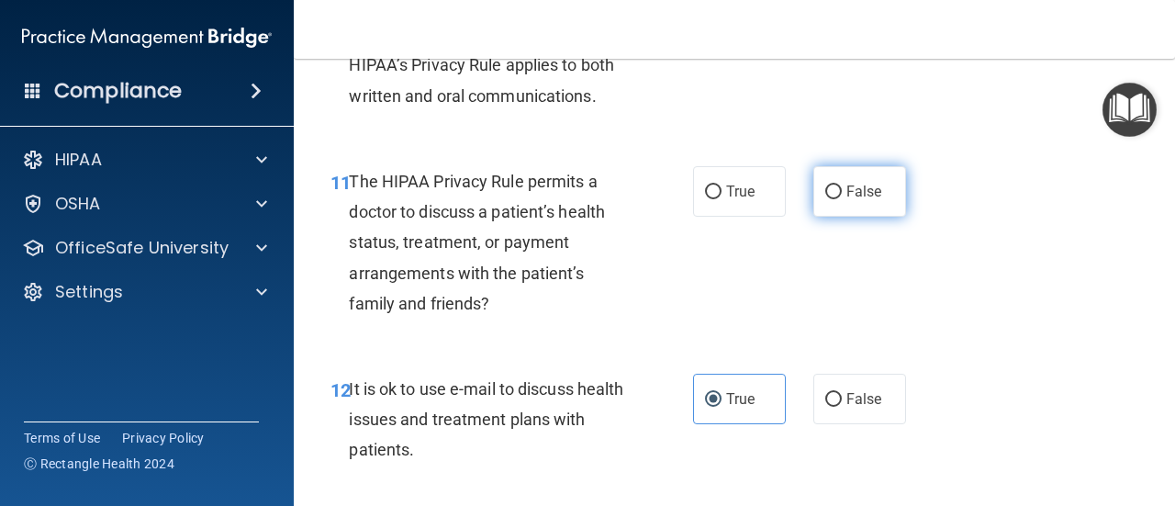
click at [846, 190] on span "False" at bounding box center [864, 191] width 36 height 17
click at [842, 190] on input "False" at bounding box center [833, 192] width 17 height 14
radio input "true"
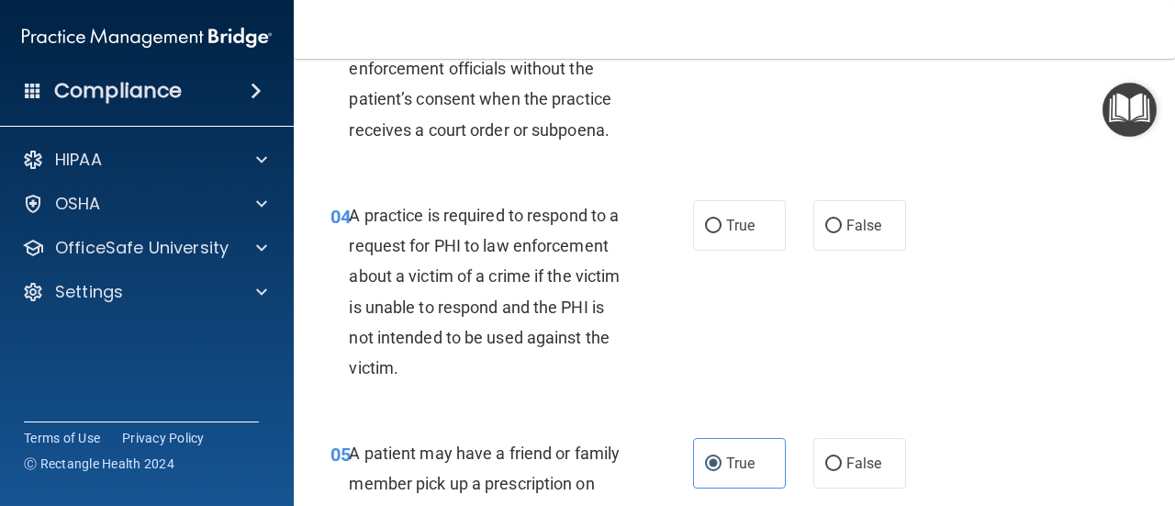
scroll to position [590, 0]
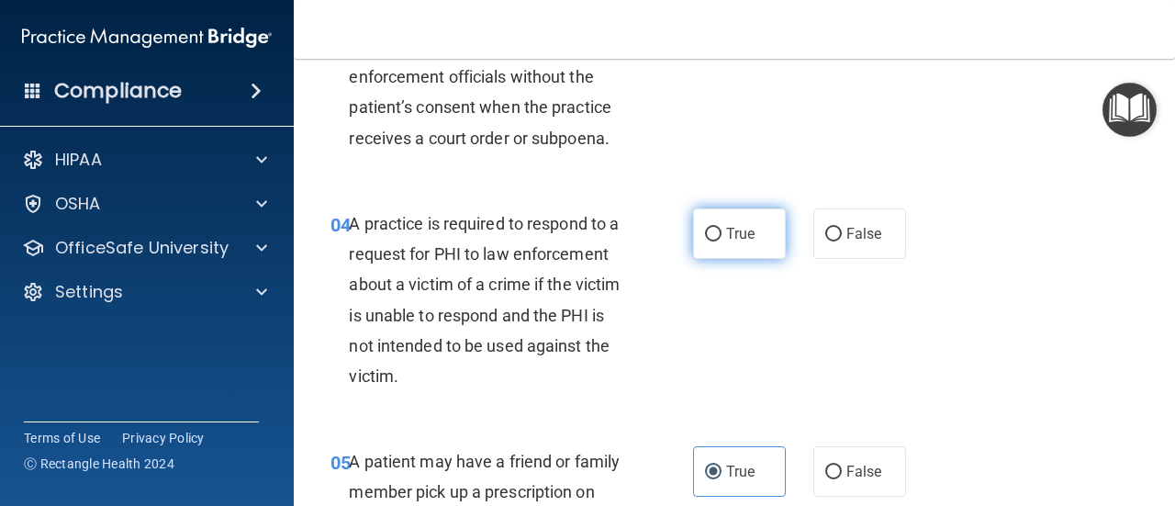
click at [746, 233] on span "True" at bounding box center [740, 233] width 28 height 17
click at [722, 233] on input "True" at bounding box center [713, 235] width 17 height 14
radio input "true"
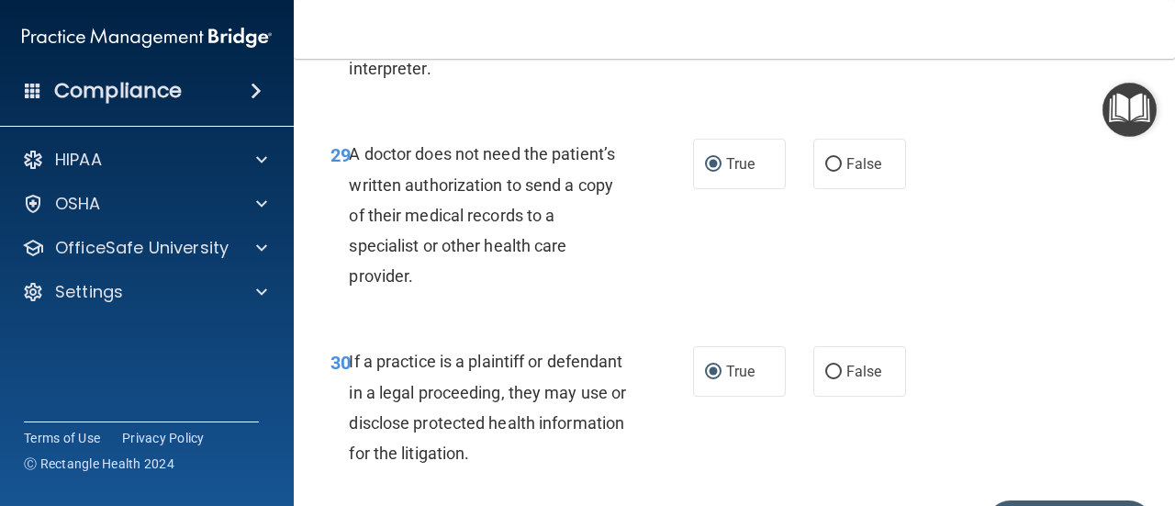
scroll to position [5474, 0]
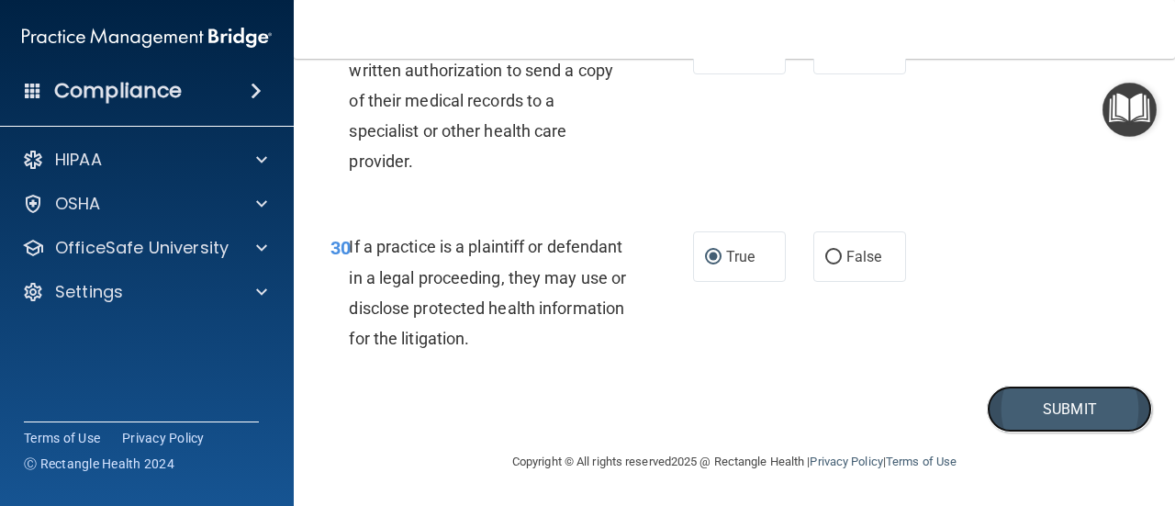
click at [1080, 417] on button "Submit" at bounding box center [1069, 409] width 165 height 47
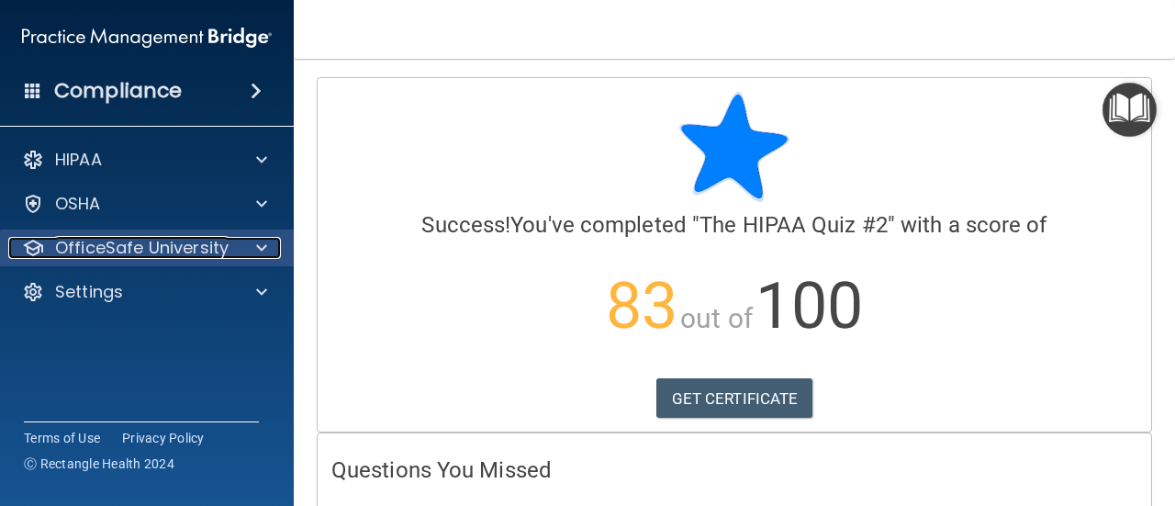
click at [208, 237] on p "OfficeSafe University" at bounding box center [141, 248] width 173 height 22
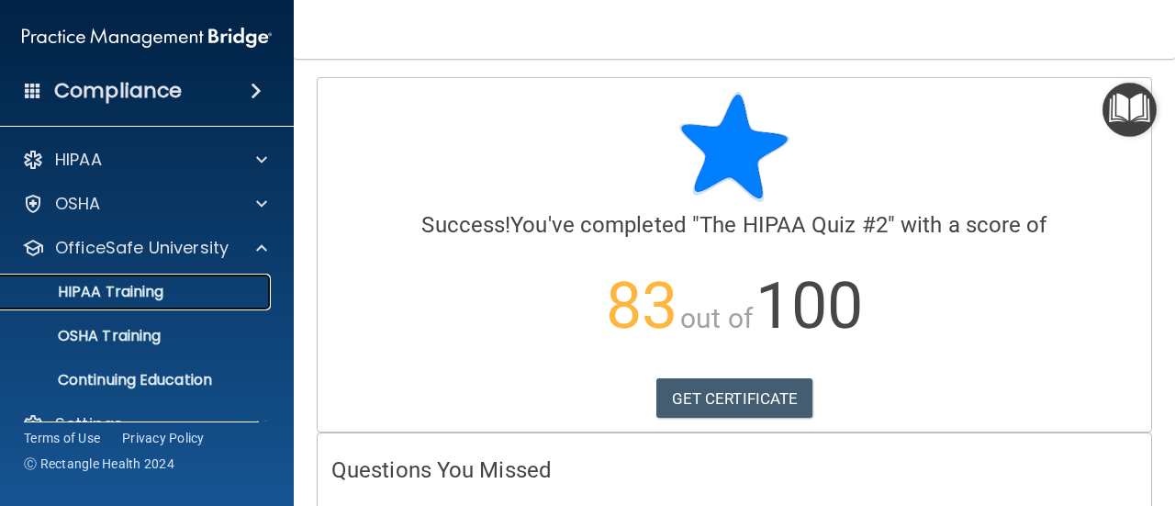
click at [149, 290] on p "HIPAA Training" at bounding box center [87, 292] width 151 height 18
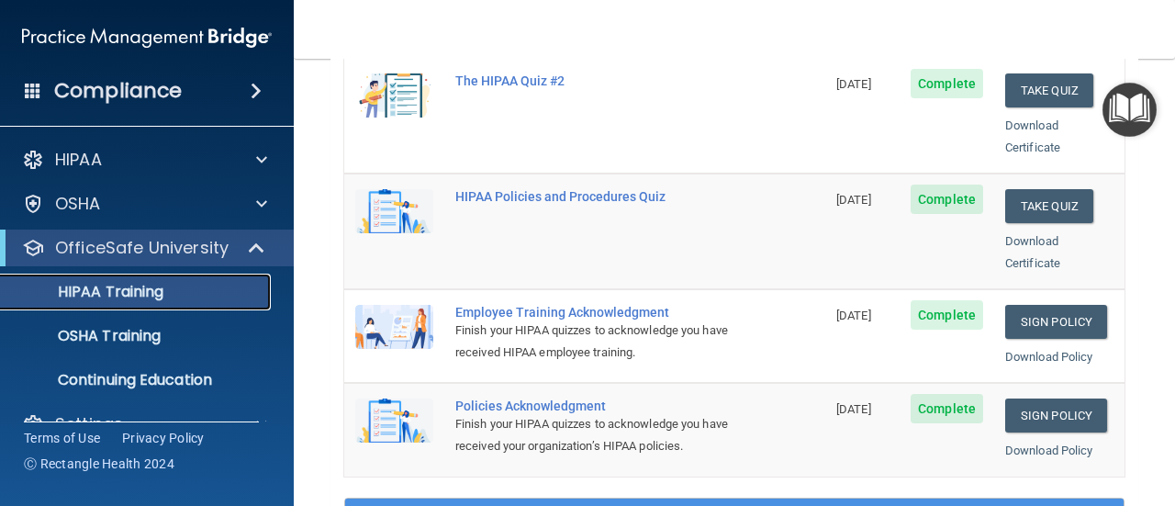
scroll to position [423, 0]
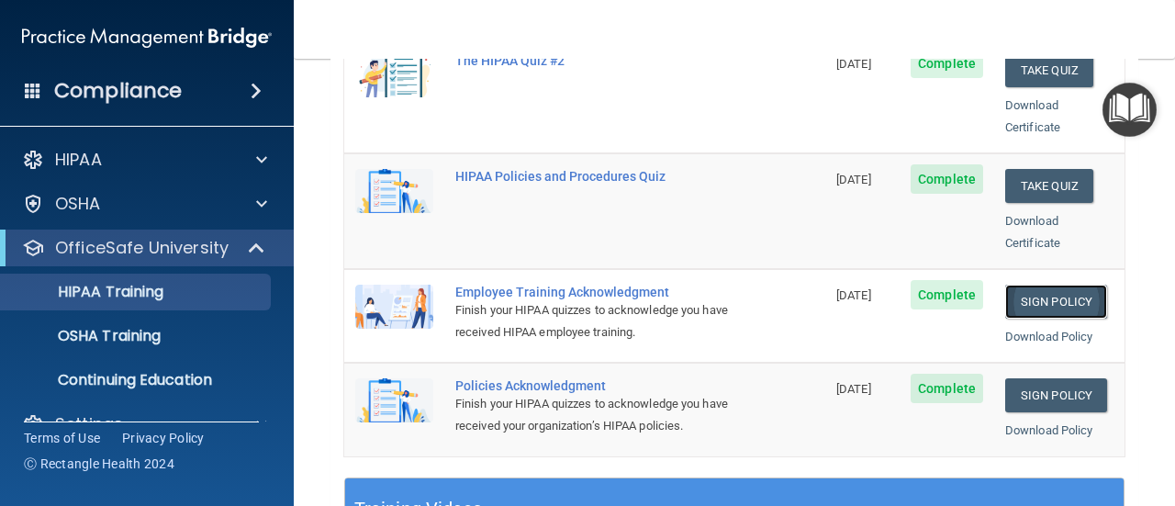
click at [1009, 285] on link "Sign Policy" at bounding box center [1056, 302] width 102 height 34
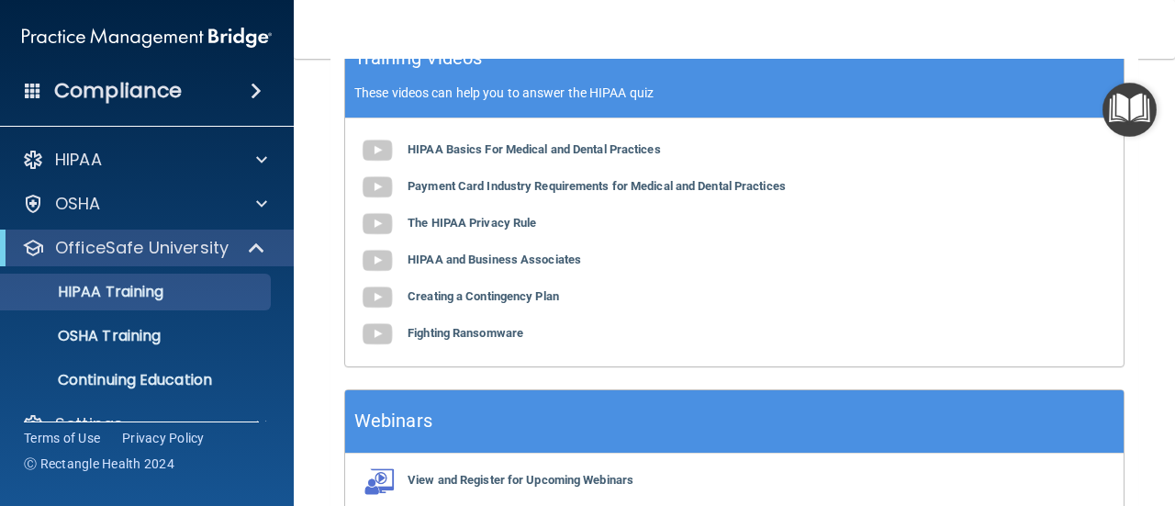
scroll to position [791, 0]
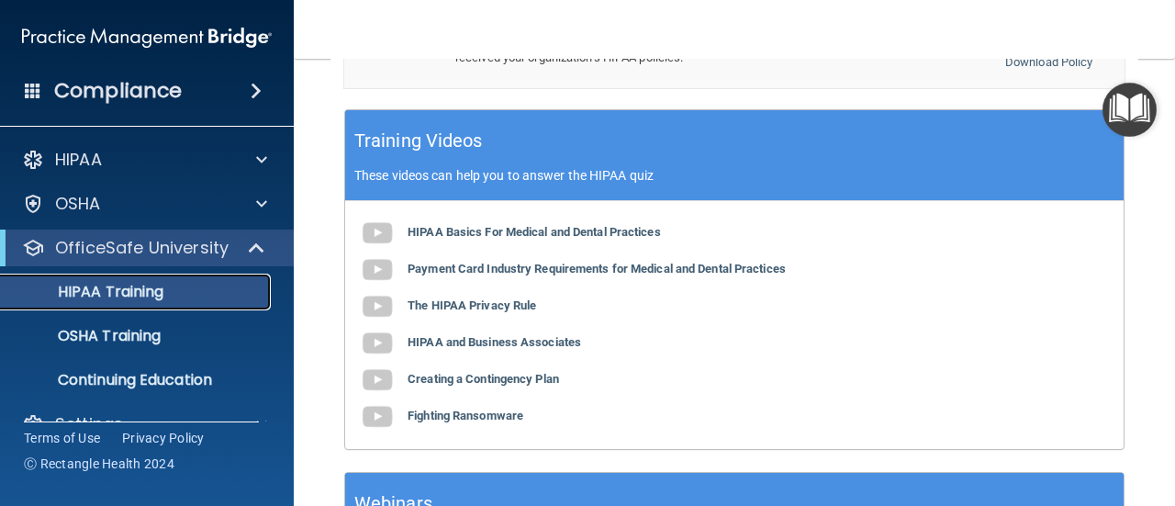
click at [149, 278] on link "HIPAA Training" at bounding box center [126, 292] width 289 height 37
click at [145, 285] on p "HIPAA Training" at bounding box center [87, 292] width 151 height 18
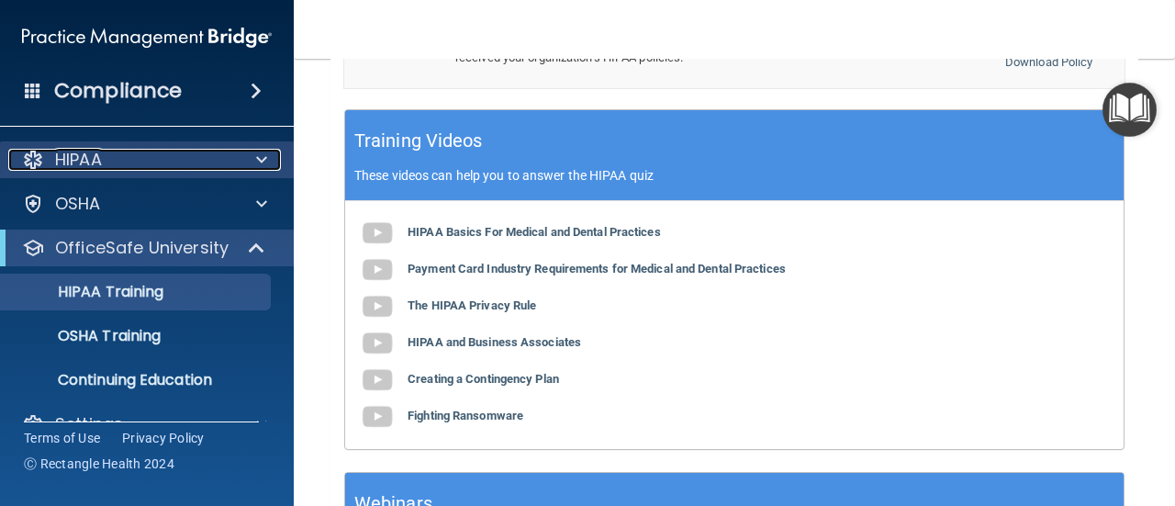
click at [240, 164] on div at bounding box center [259, 160] width 46 height 22
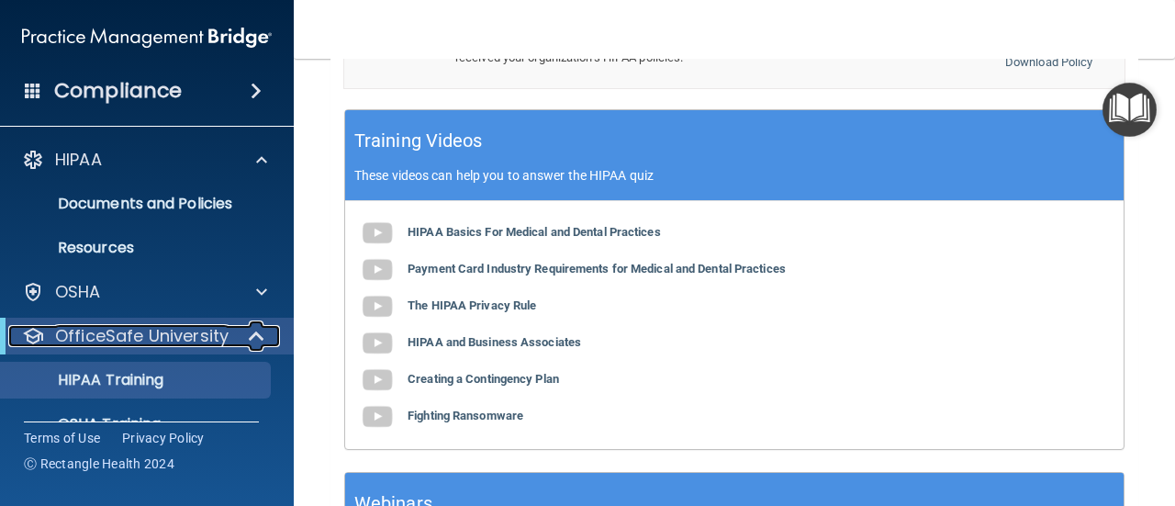
click at [169, 341] on p "OfficeSafe University" at bounding box center [141, 336] width 173 height 22
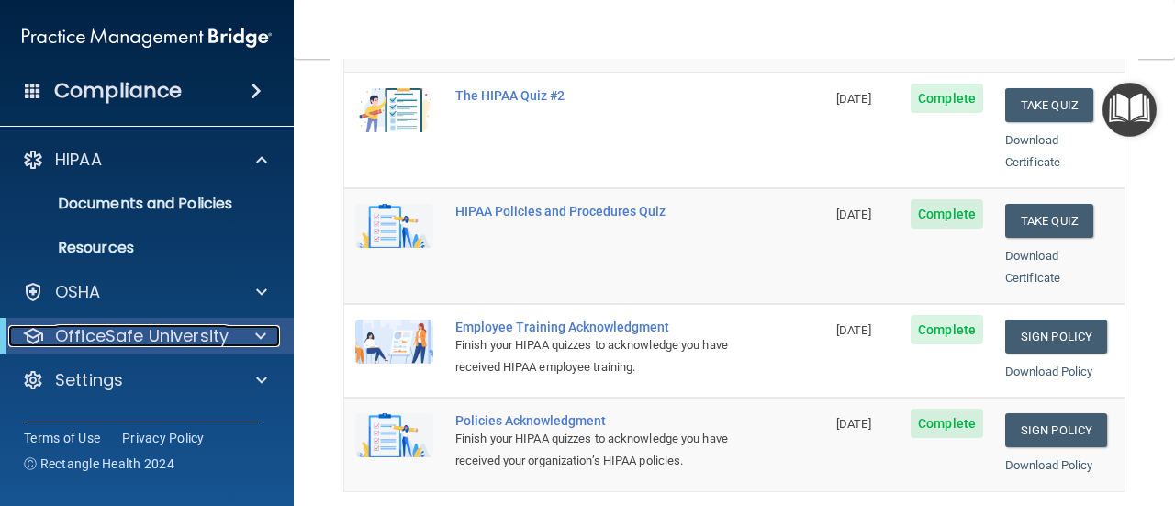
scroll to position [386, 0]
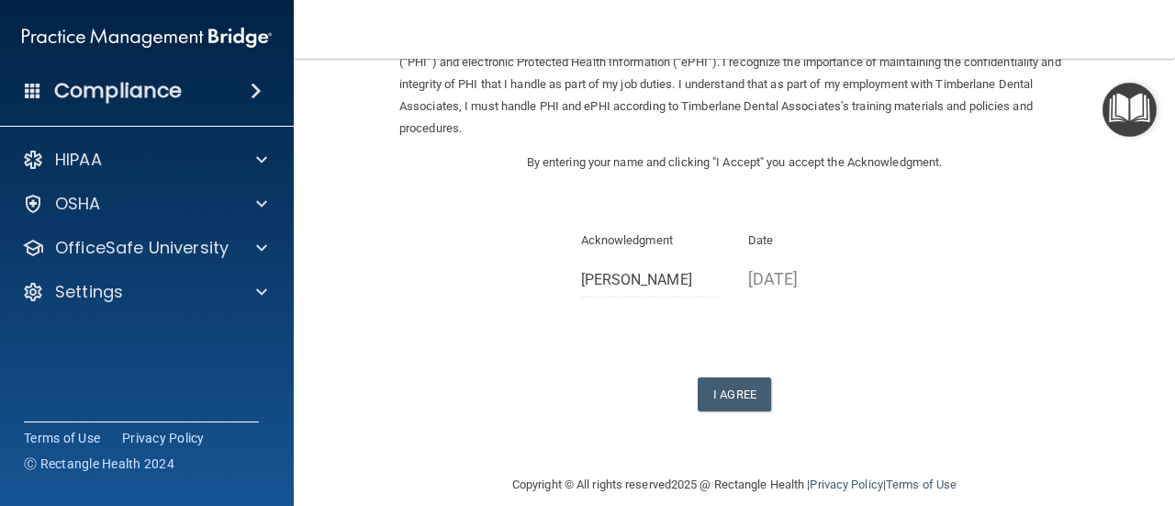
scroll to position [158, 0]
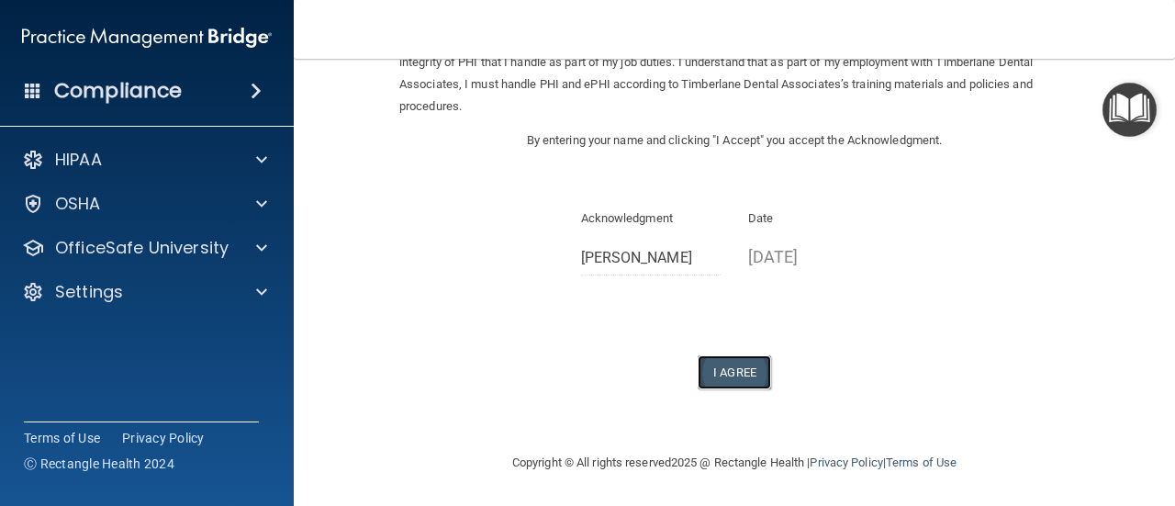
click at [733, 376] on button "I Agree" at bounding box center [734, 372] width 73 height 34
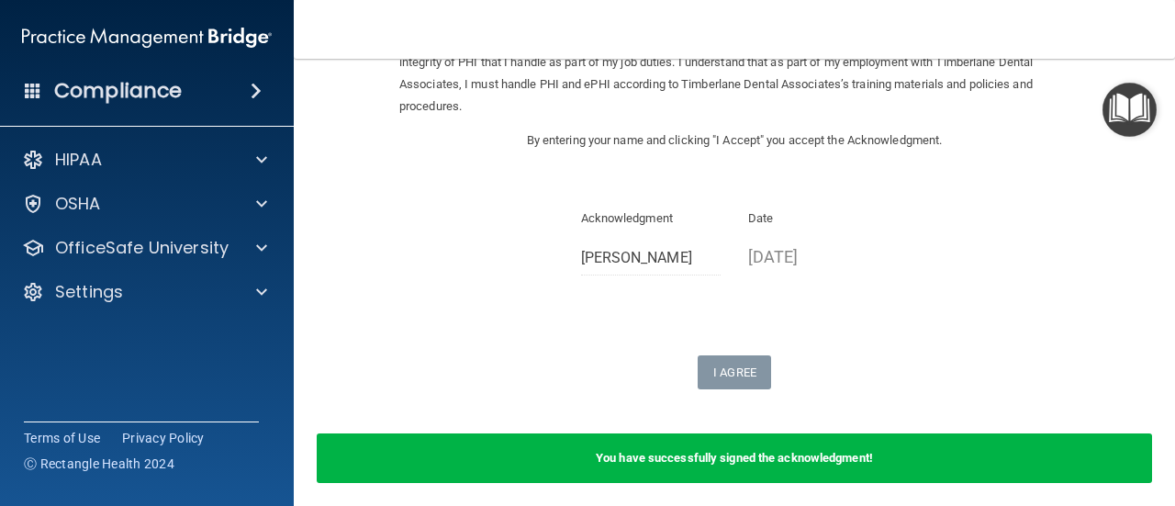
scroll to position [229, 0]
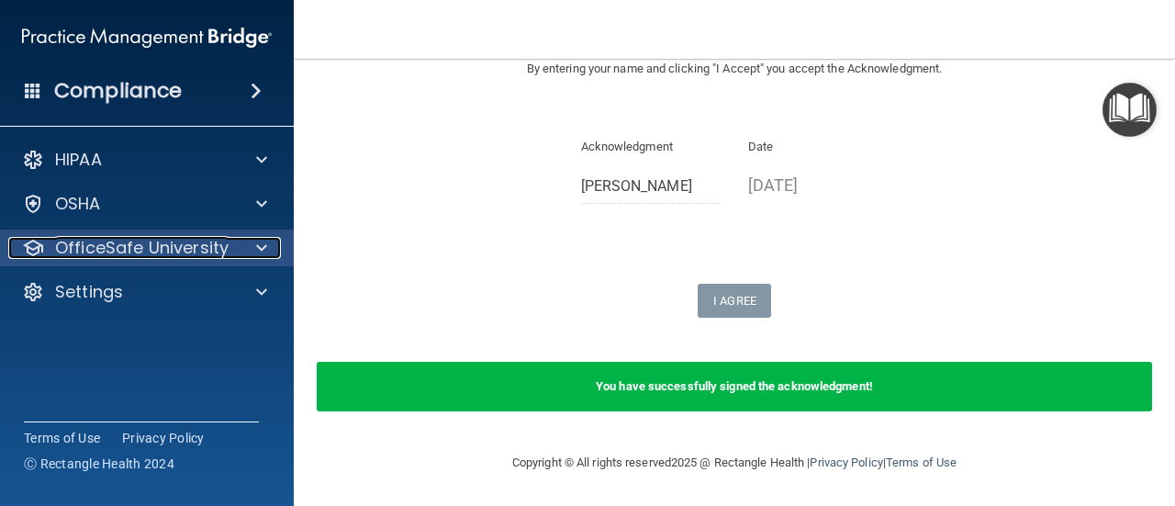
click at [224, 247] on p "OfficeSafe University" at bounding box center [141, 248] width 173 height 22
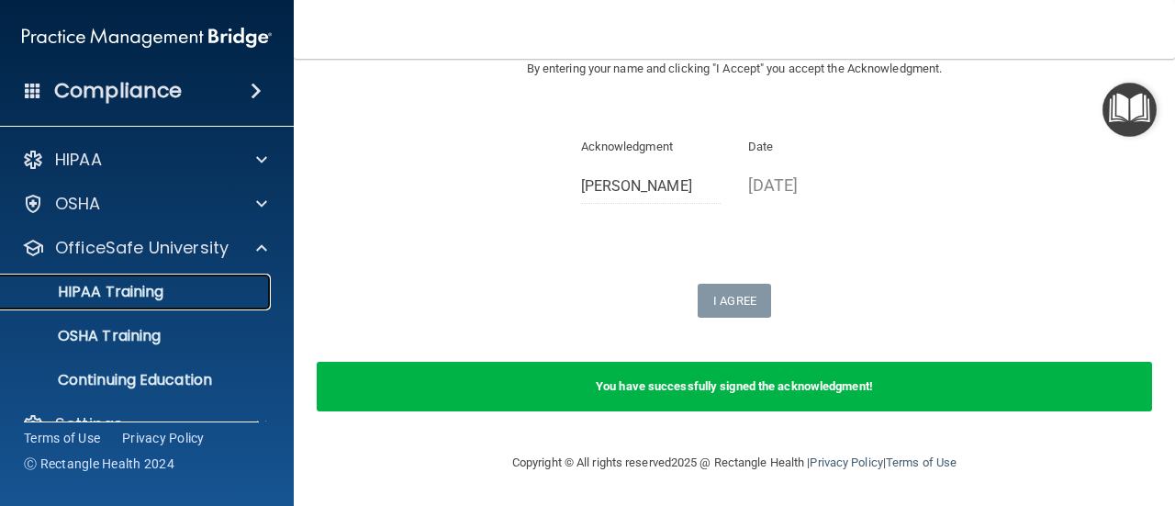
click at [156, 283] on p "HIPAA Training" at bounding box center [87, 292] width 151 height 18
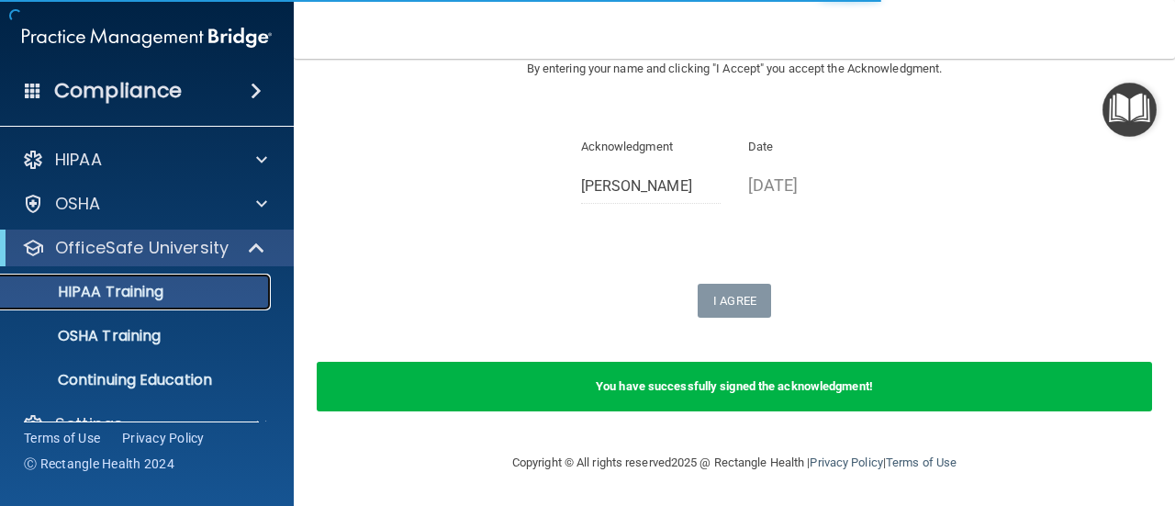
scroll to position [955, 0]
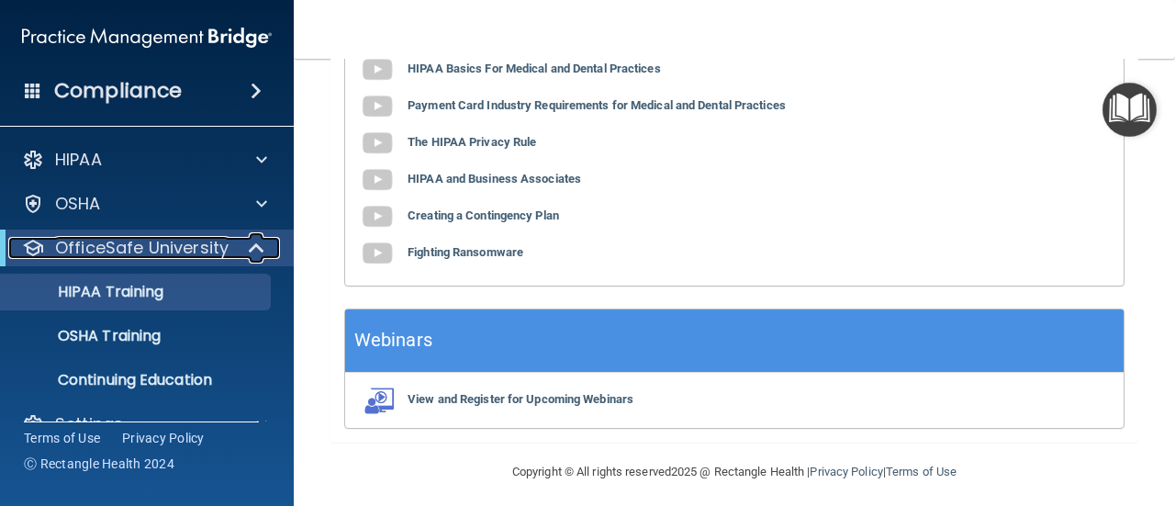
click at [171, 255] on p "OfficeSafe University" at bounding box center [141, 248] width 173 height 22
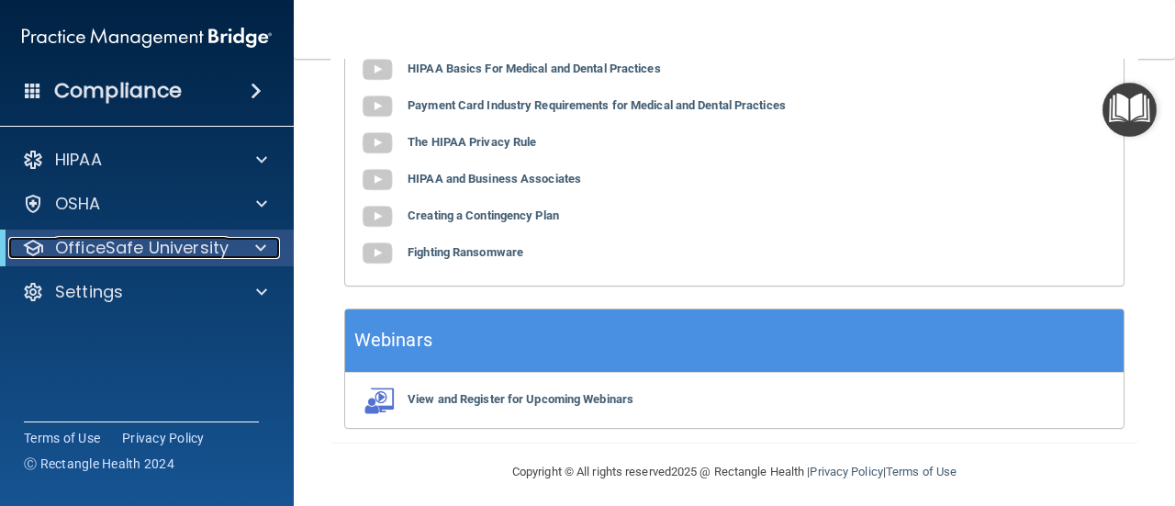
click at [176, 246] on p "OfficeSafe University" at bounding box center [141, 248] width 173 height 22
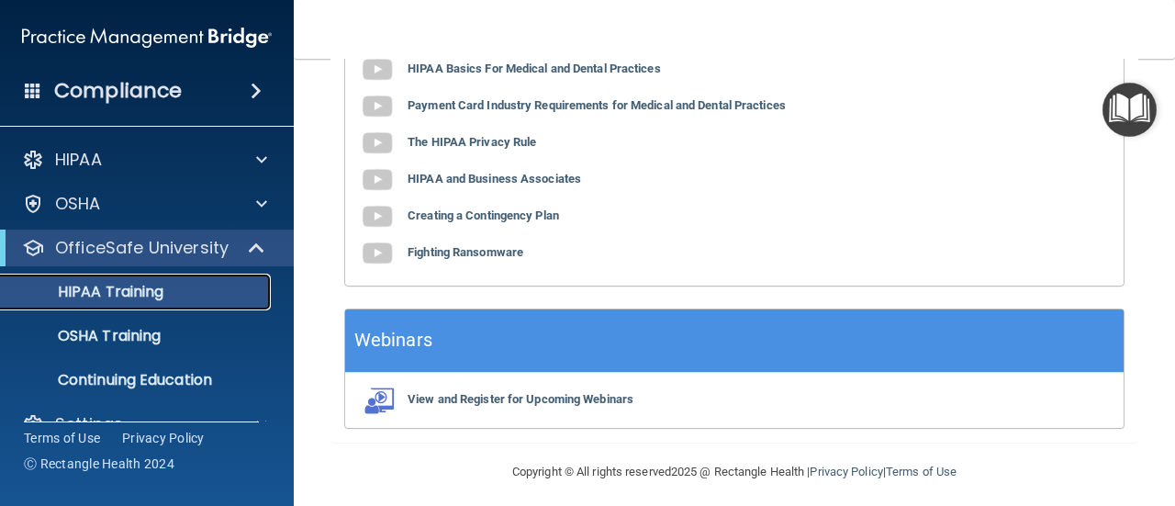
click at [131, 285] on p "HIPAA Training" at bounding box center [87, 292] width 151 height 18
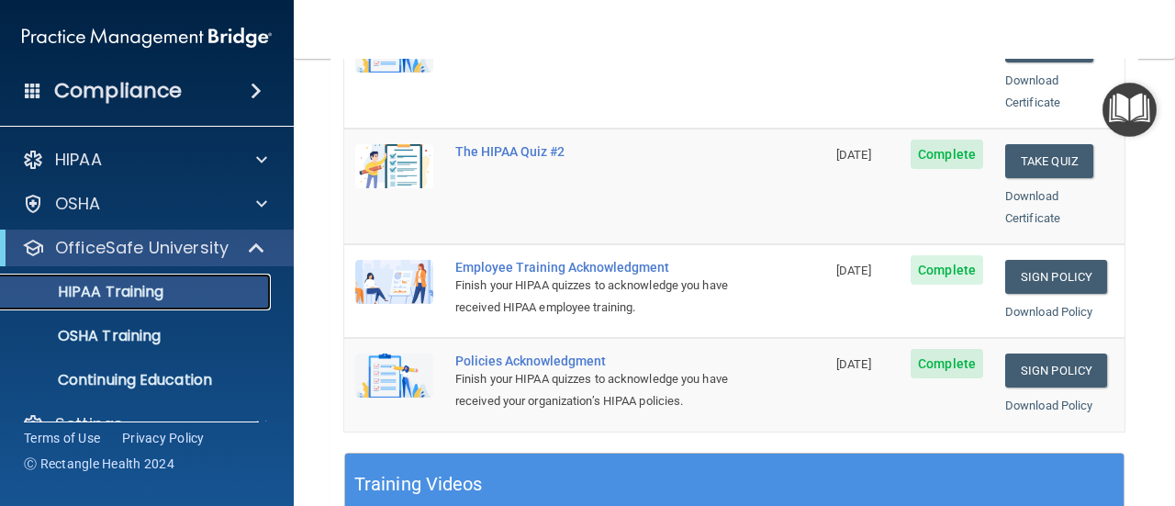
scroll to position [420, 0]
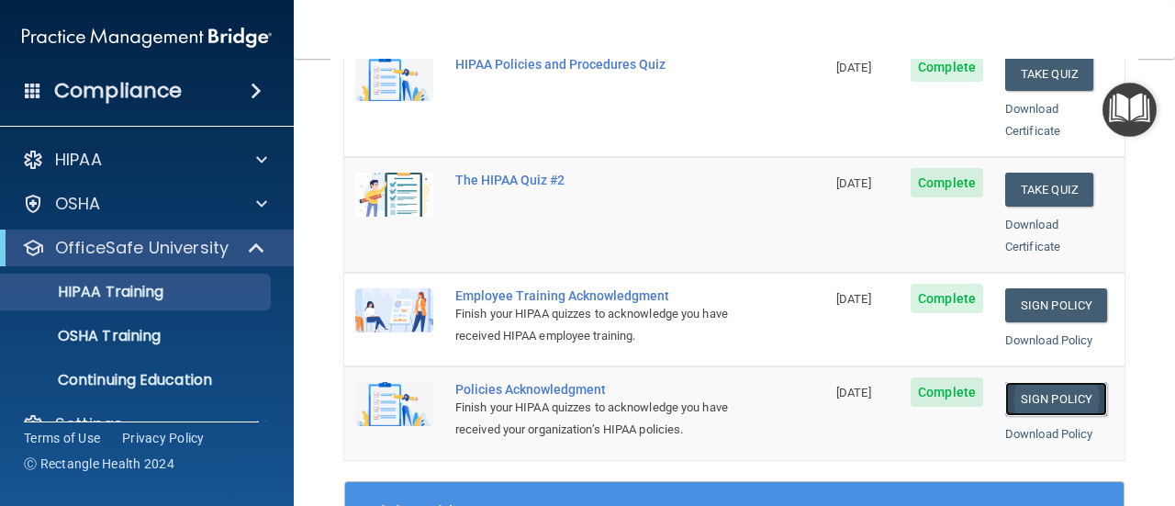
click at [1045, 382] on link "Sign Policy" at bounding box center [1056, 399] width 102 height 34
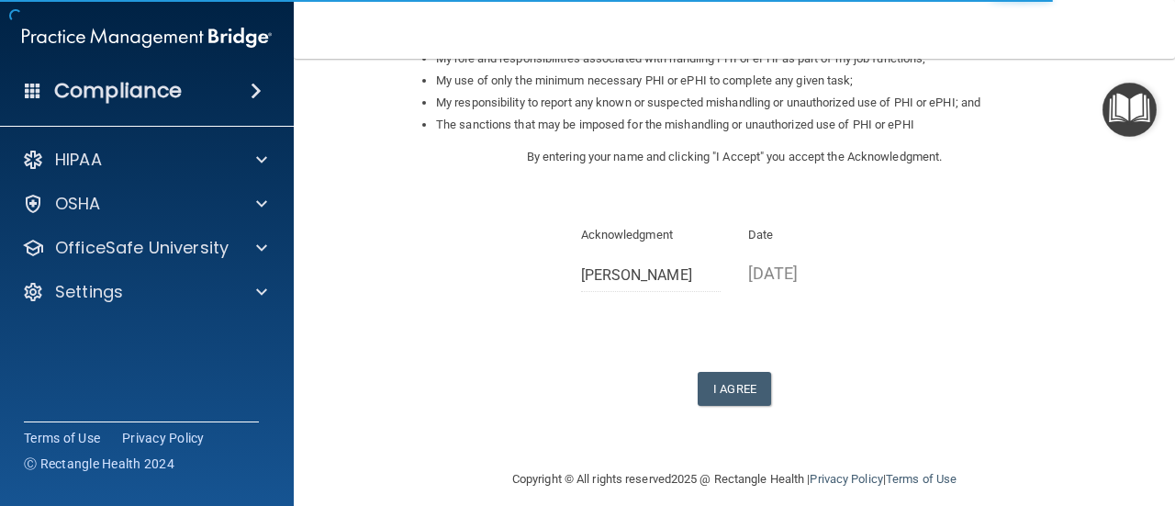
scroll to position [330, 0]
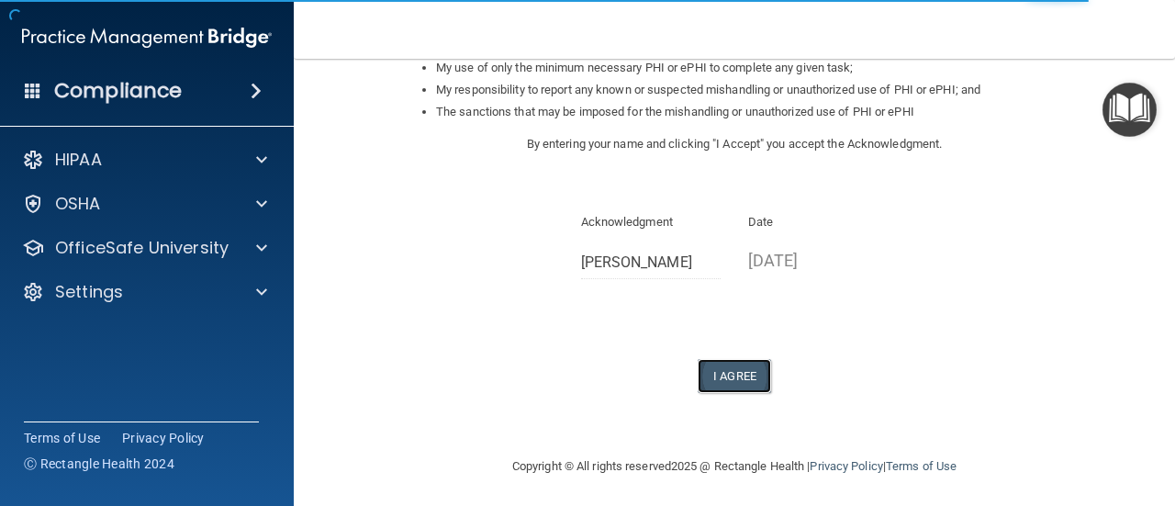
click at [735, 372] on button "I Agree" at bounding box center [734, 376] width 73 height 34
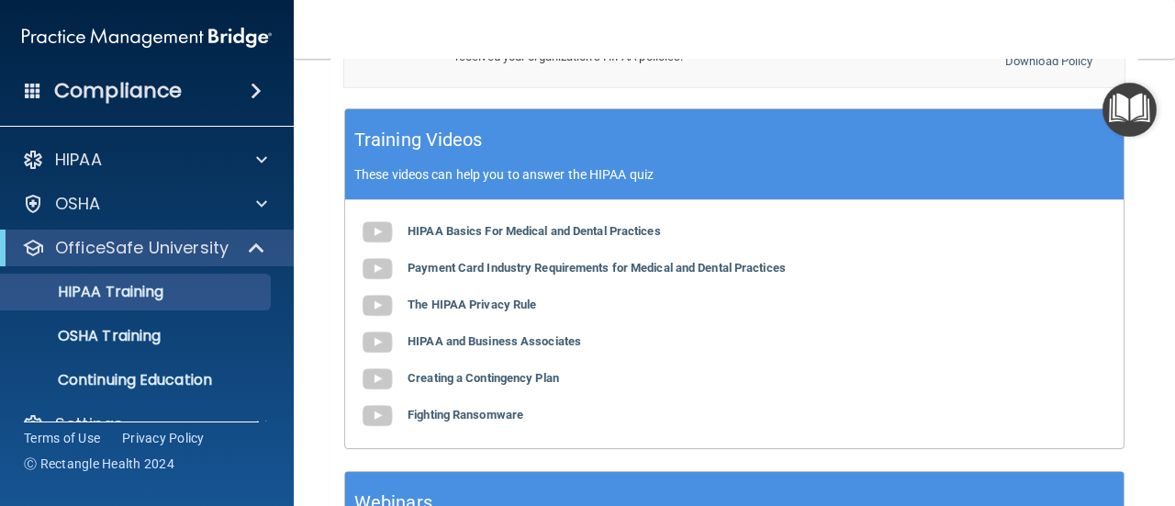
scroll to position [822, 0]
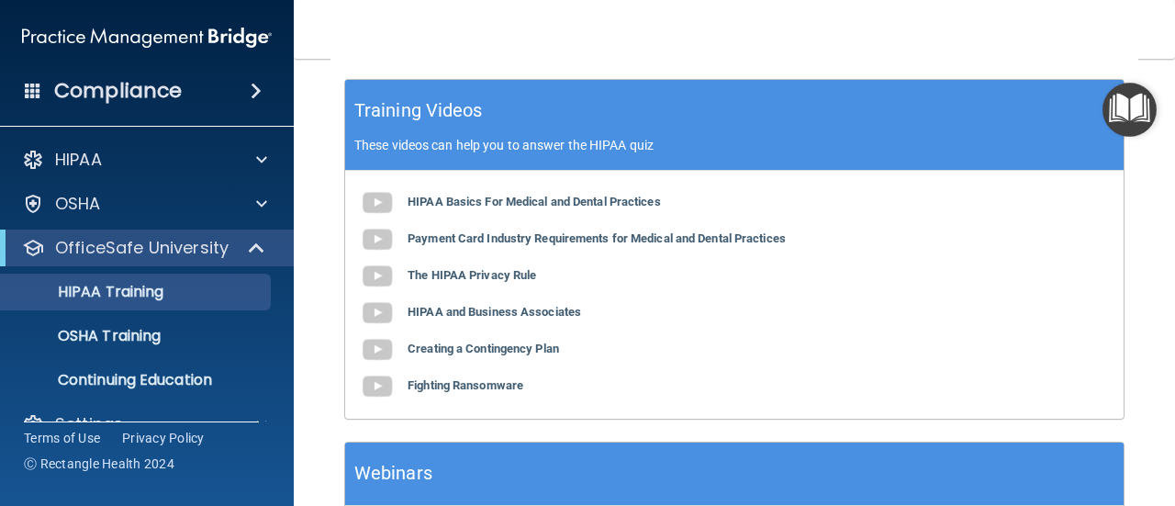
click at [624, 244] on div "HIPAA Basics For Medical and Dental Practices Payment Card Industry Requirement…" at bounding box center [734, 295] width 778 height 248
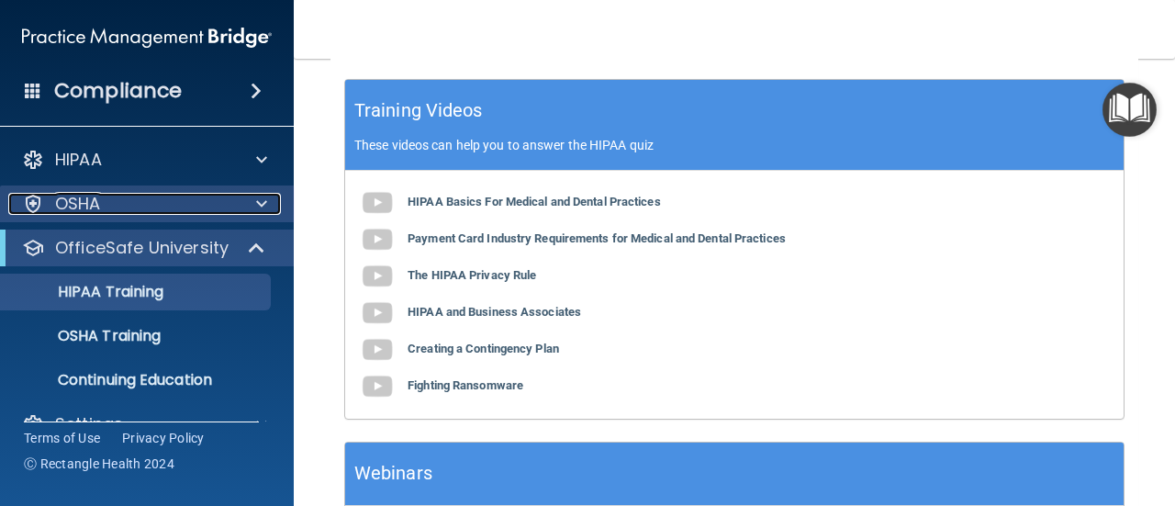
click at [230, 201] on div "OSHA" at bounding box center [122, 204] width 228 height 22
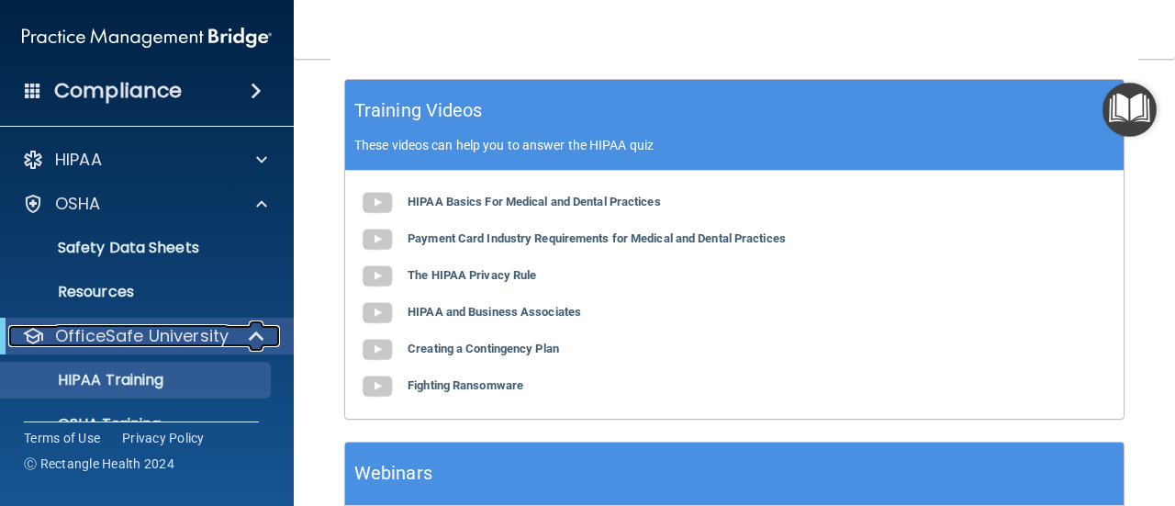
click at [180, 334] on p "OfficeSafe University" at bounding box center [141, 336] width 173 height 22
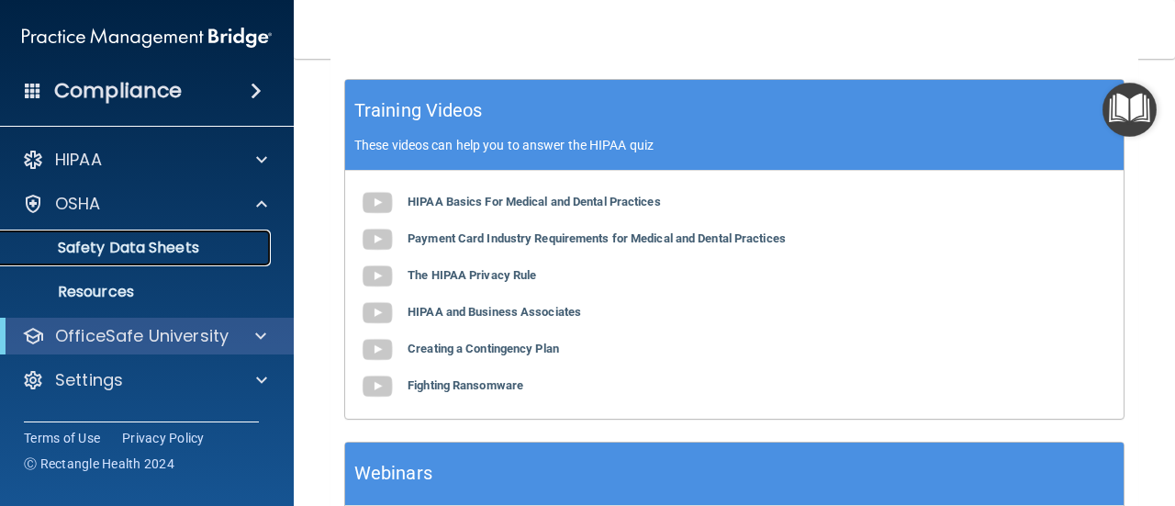
click at [129, 252] on p "Safety Data Sheets" at bounding box center [137, 248] width 251 height 18
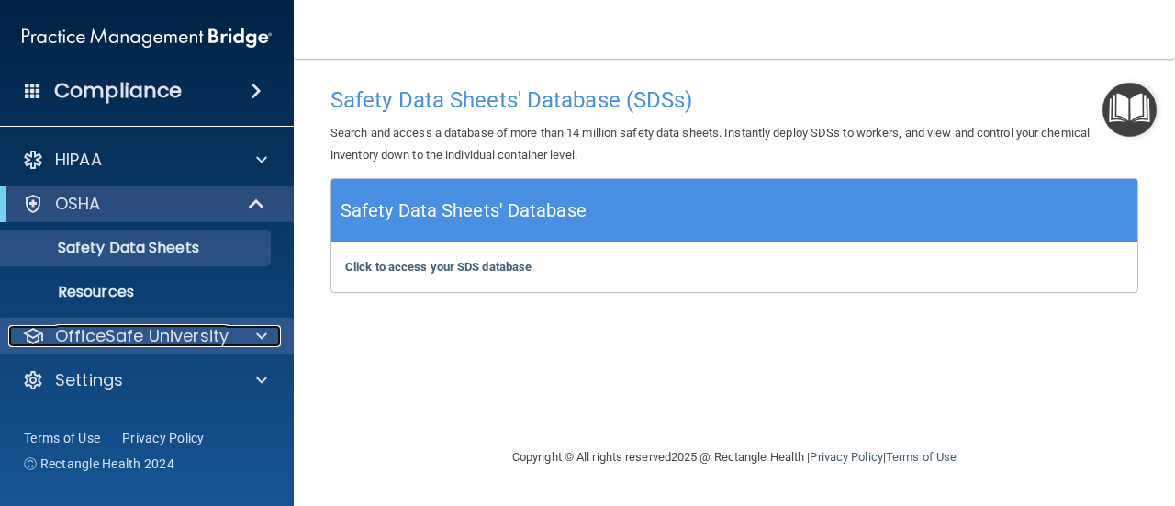
click at [109, 333] on p "OfficeSafe University" at bounding box center [141, 336] width 173 height 22
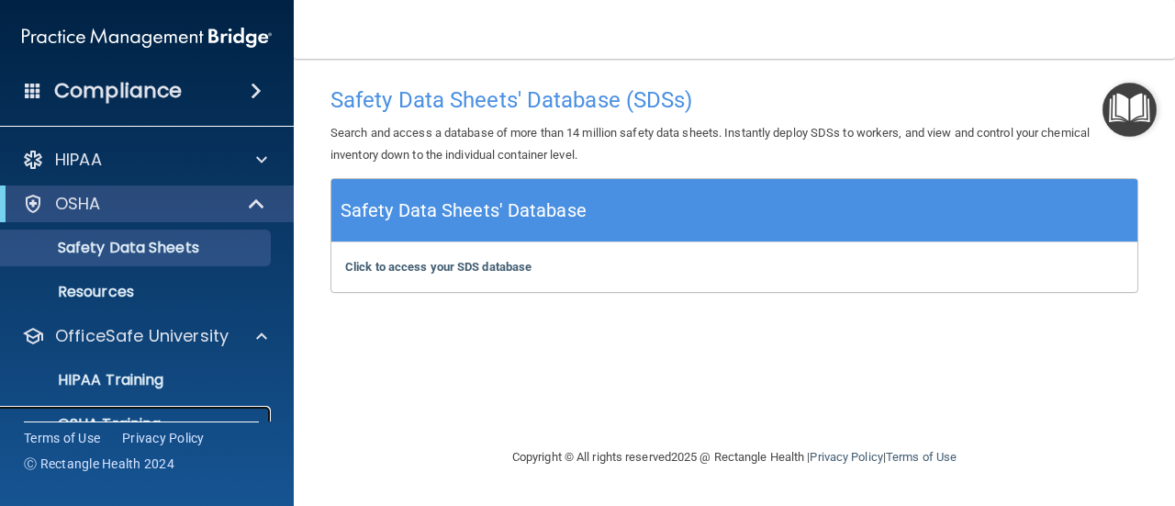
click at [82, 411] on link "OSHA Training" at bounding box center [126, 424] width 289 height 37
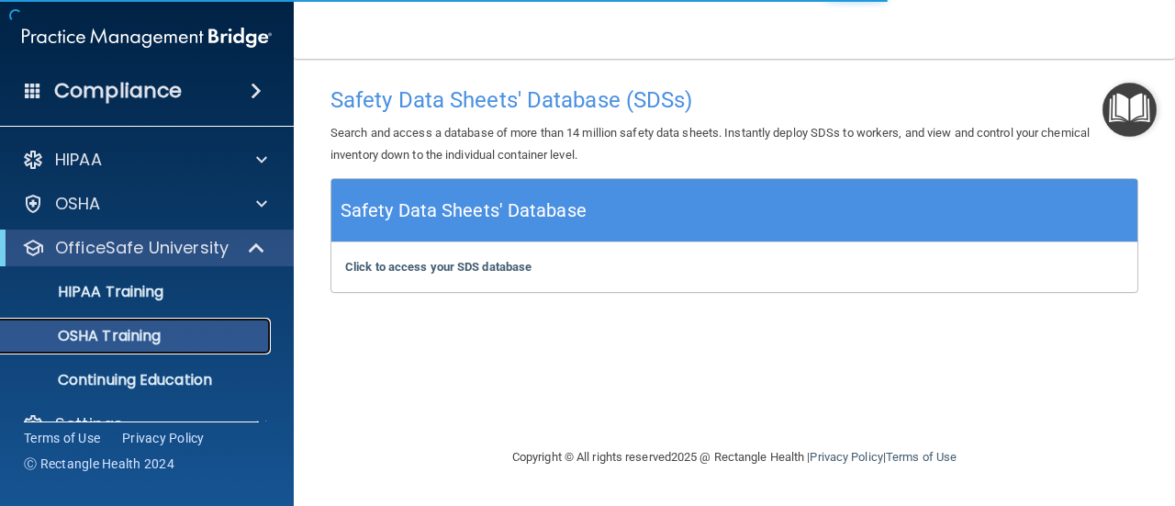
click at [123, 330] on p "OSHA Training" at bounding box center [86, 336] width 149 height 18
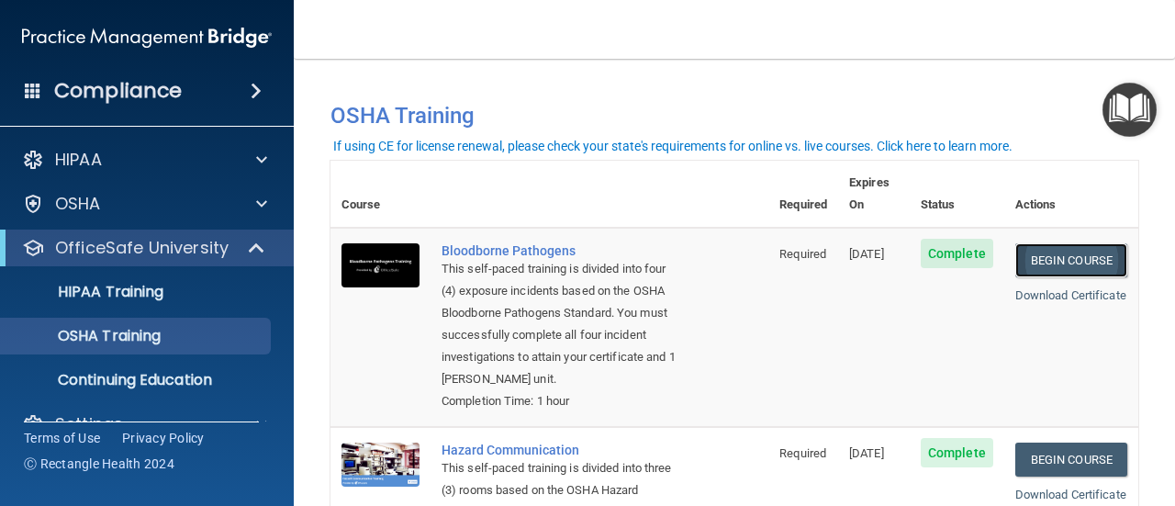
click at [1037, 249] on link "Begin Course" at bounding box center [1071, 260] width 112 height 34
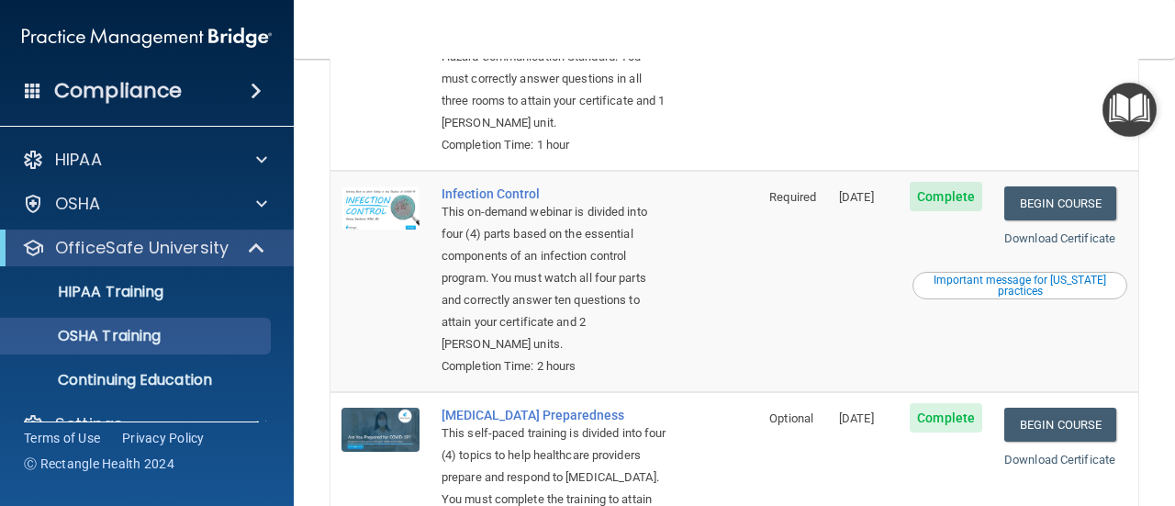
scroll to position [453, 0]
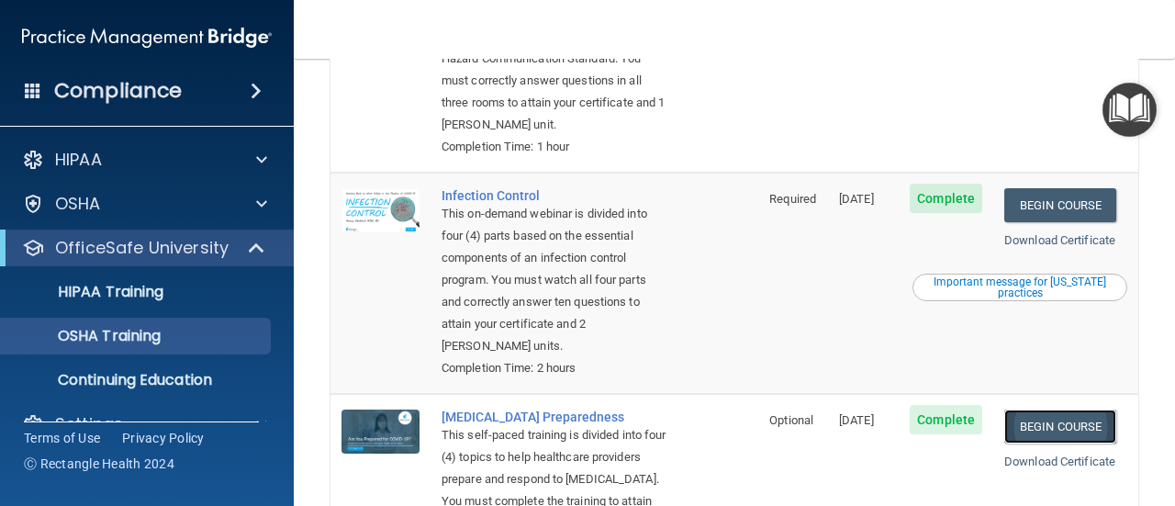
click at [1067, 432] on link "Begin Course" at bounding box center [1060, 426] width 112 height 34
click at [1065, 199] on link "Begin Course" at bounding box center [1060, 205] width 112 height 34
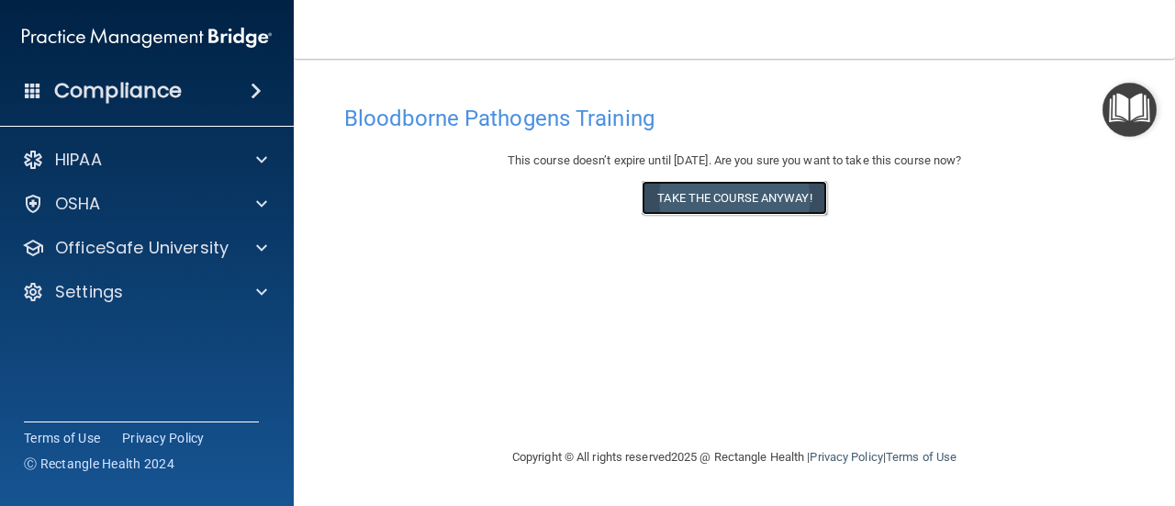
click at [714, 198] on button "Take the course anyway!" at bounding box center [734, 198] width 185 height 34
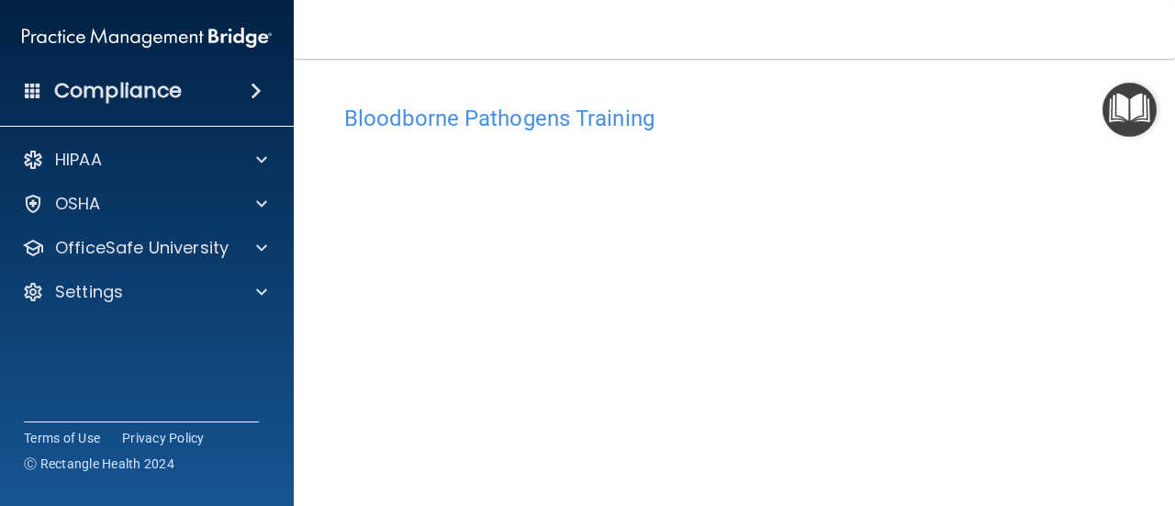
scroll to position [121, 0]
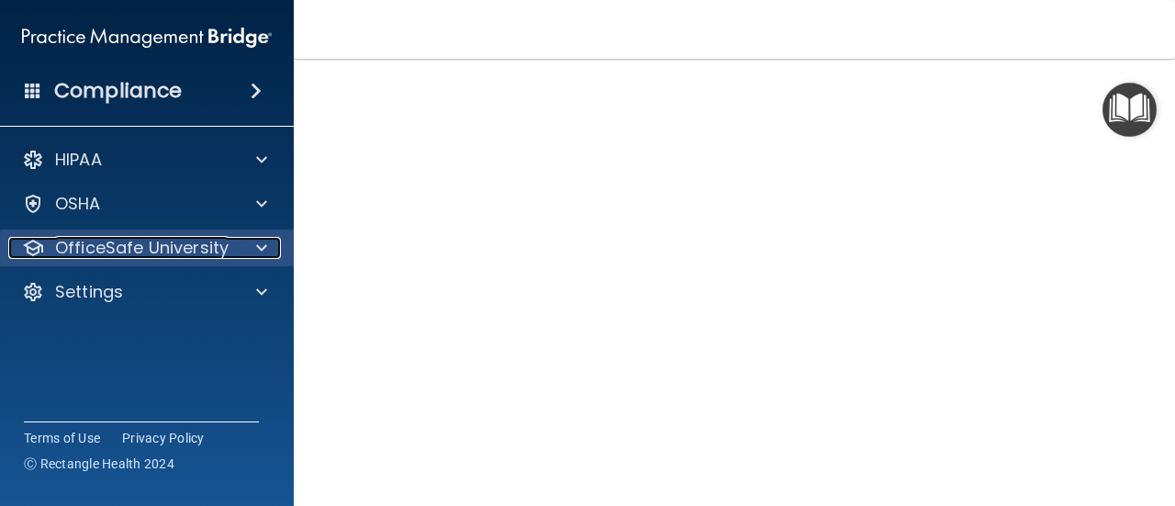
click at [210, 244] on p "OfficeSafe University" at bounding box center [141, 248] width 173 height 22
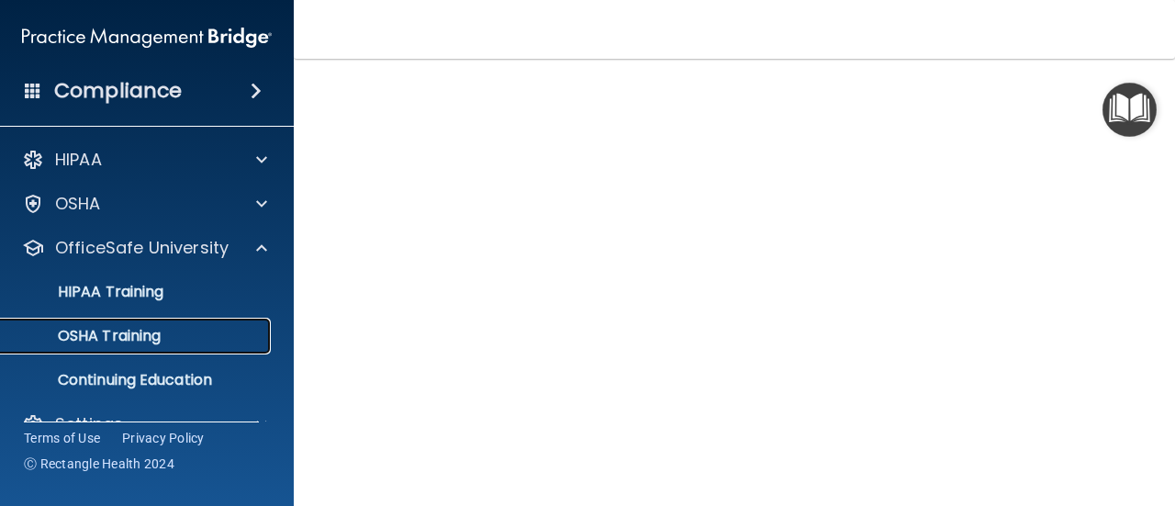
click at [140, 338] on p "OSHA Training" at bounding box center [86, 336] width 149 height 18
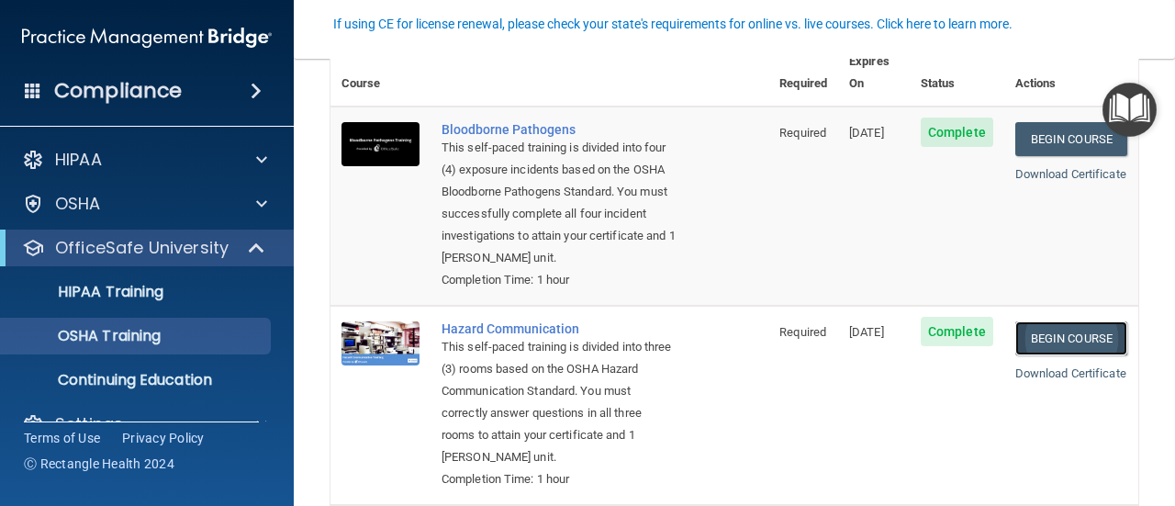
click at [1045, 337] on link "Begin Course" at bounding box center [1071, 338] width 112 height 34
click at [1069, 338] on link "Begin Course" at bounding box center [1071, 338] width 112 height 34
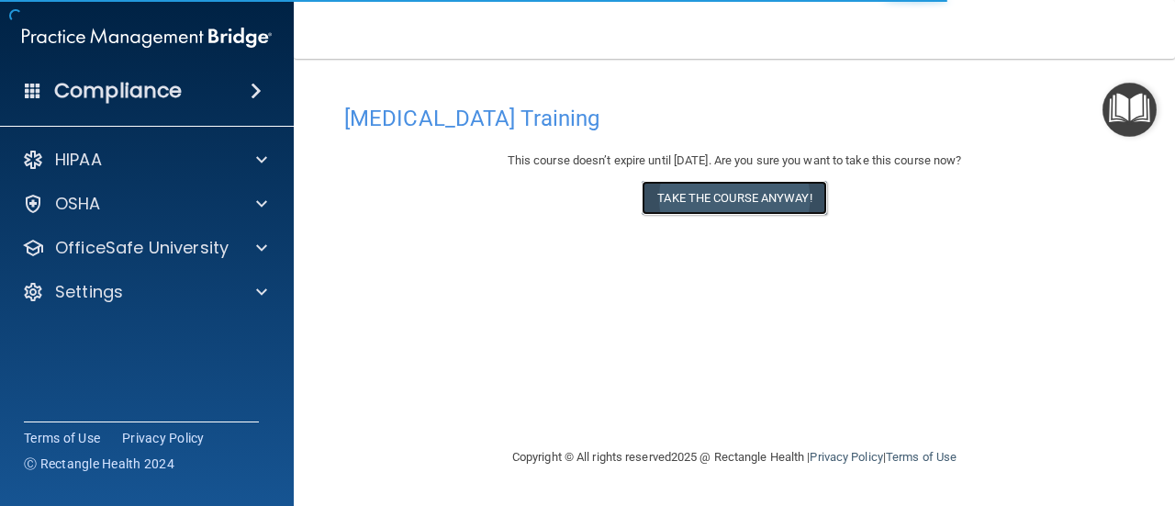
click at [736, 205] on button "Take the course anyway!" at bounding box center [734, 198] width 185 height 34
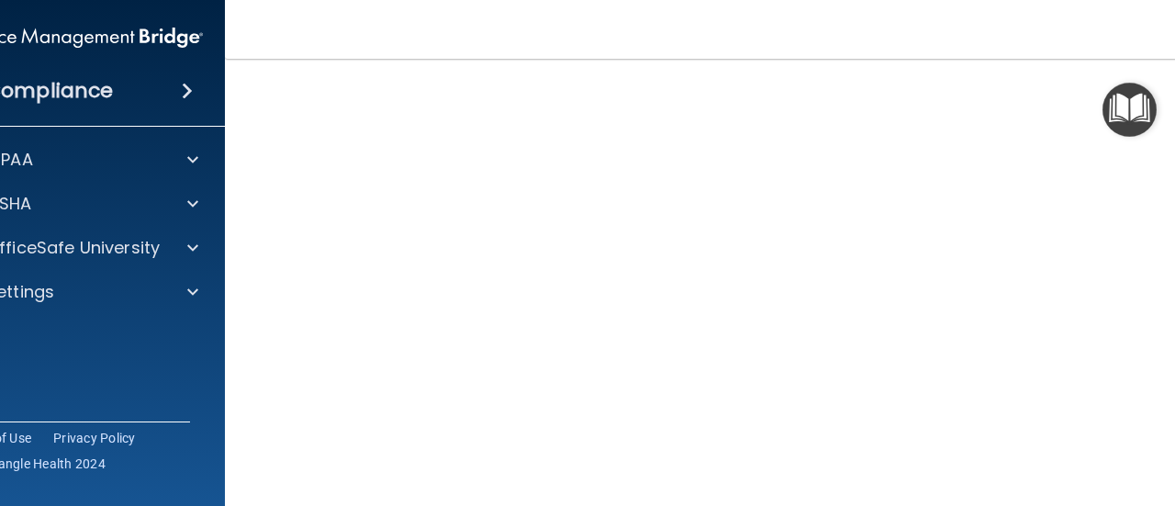
scroll to position [94, 0]
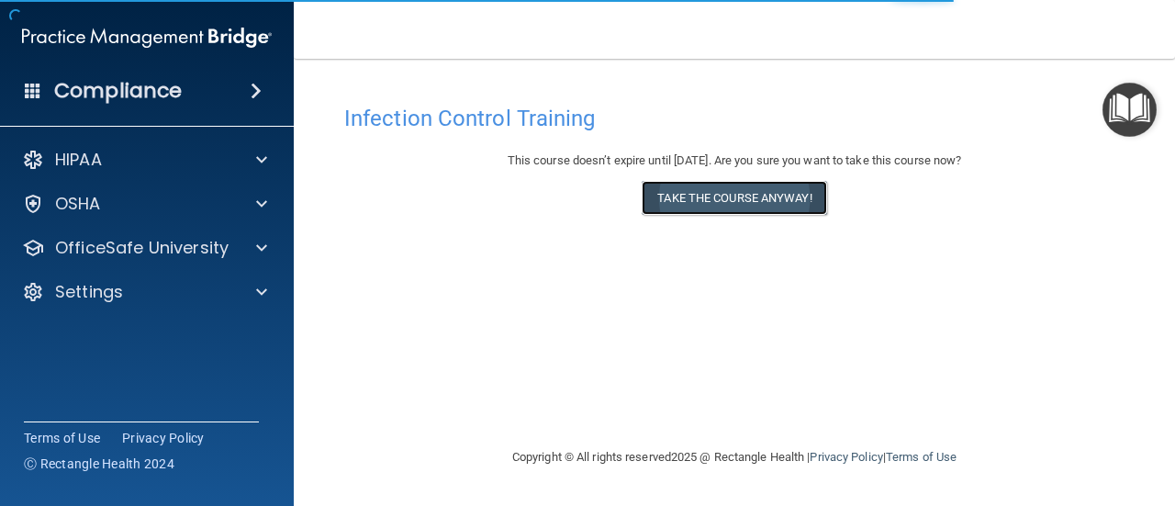
click at [736, 193] on button "Take the course anyway!" at bounding box center [734, 198] width 185 height 34
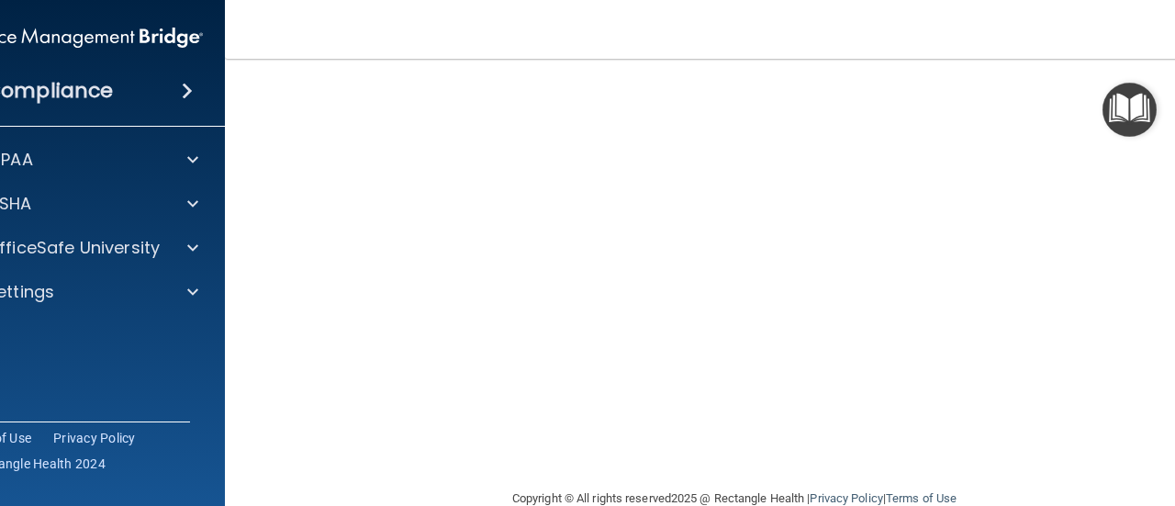
scroll to position [207, 0]
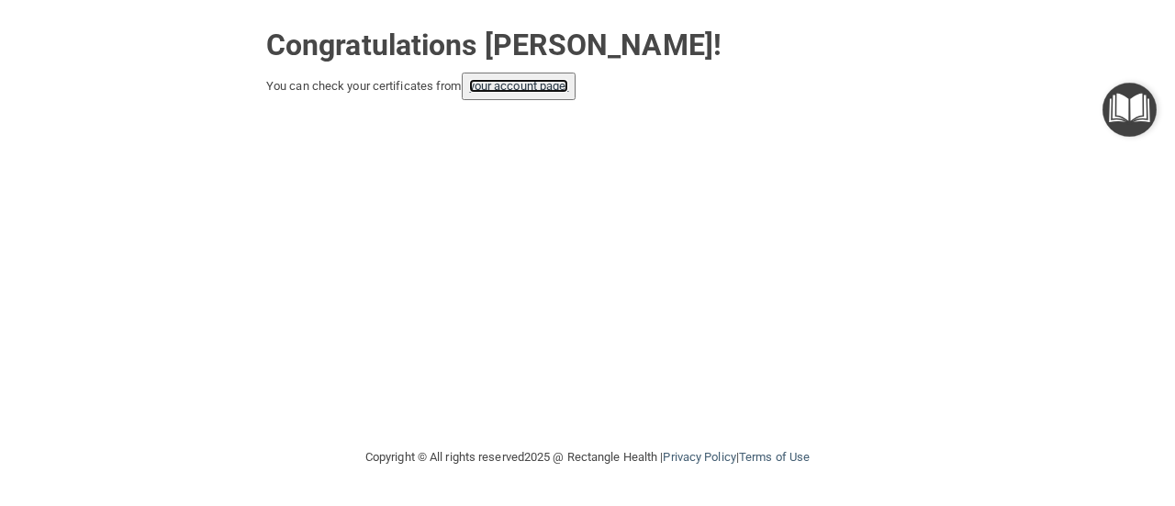
drag, startPoint x: 512, startPoint y: 92, endPoint x: 488, endPoint y: 92, distance: 23.9
click at [488, 92] on link "your account page!" at bounding box center [519, 86] width 100 height 14
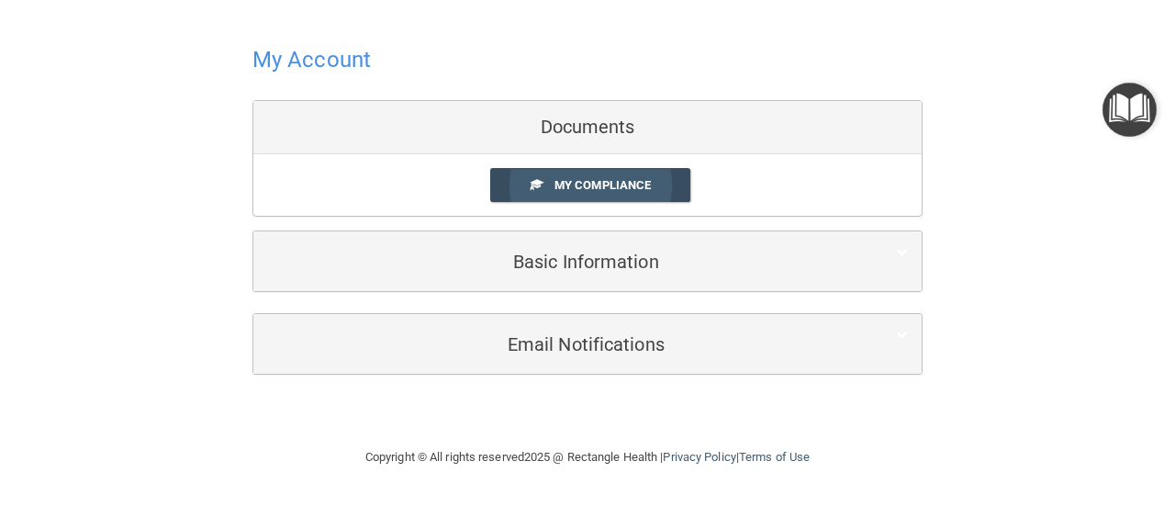
click at [604, 184] on span "My Compliance" at bounding box center [602, 185] width 96 height 14
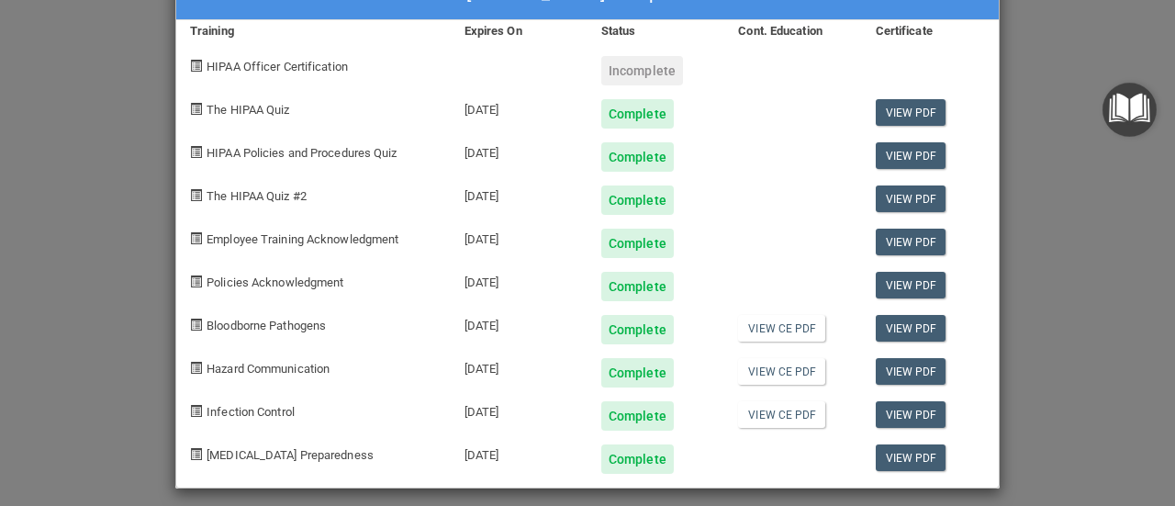
scroll to position [72, 0]
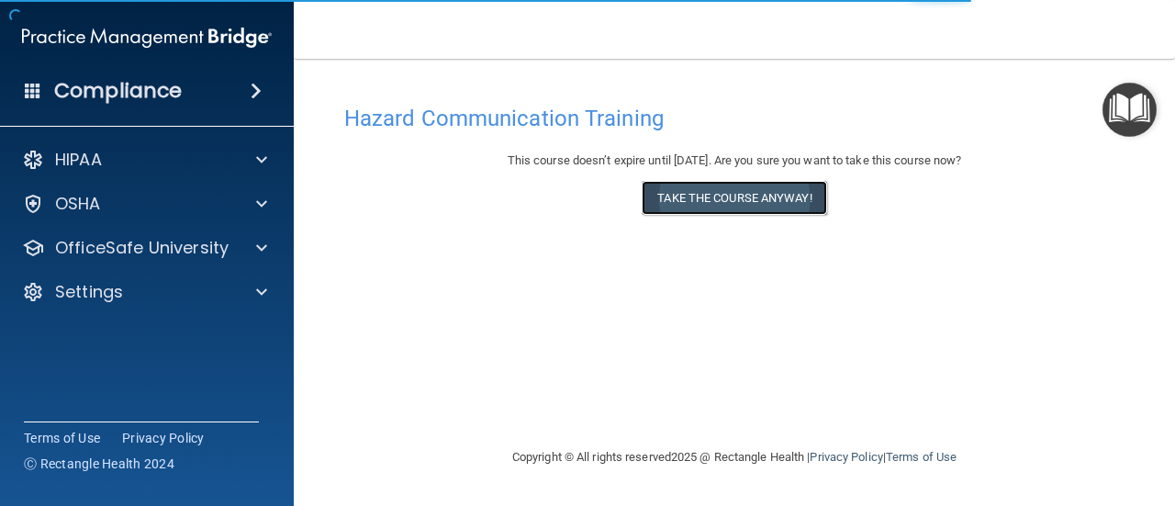
click at [774, 198] on button "Take the course anyway!" at bounding box center [734, 198] width 185 height 34
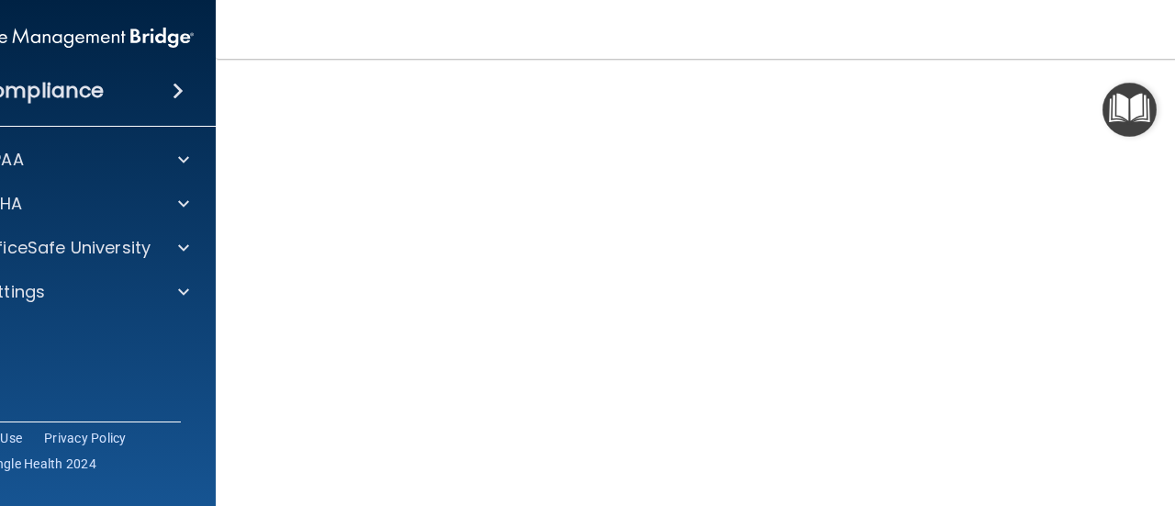
scroll to position [321, 0]
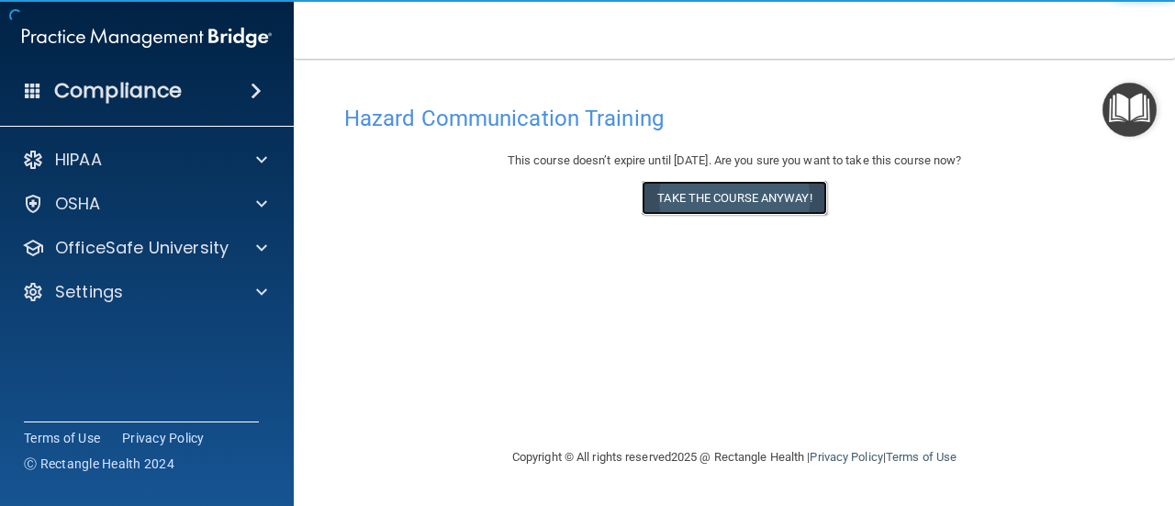
click at [781, 210] on button "Take the course anyway!" at bounding box center [734, 198] width 185 height 34
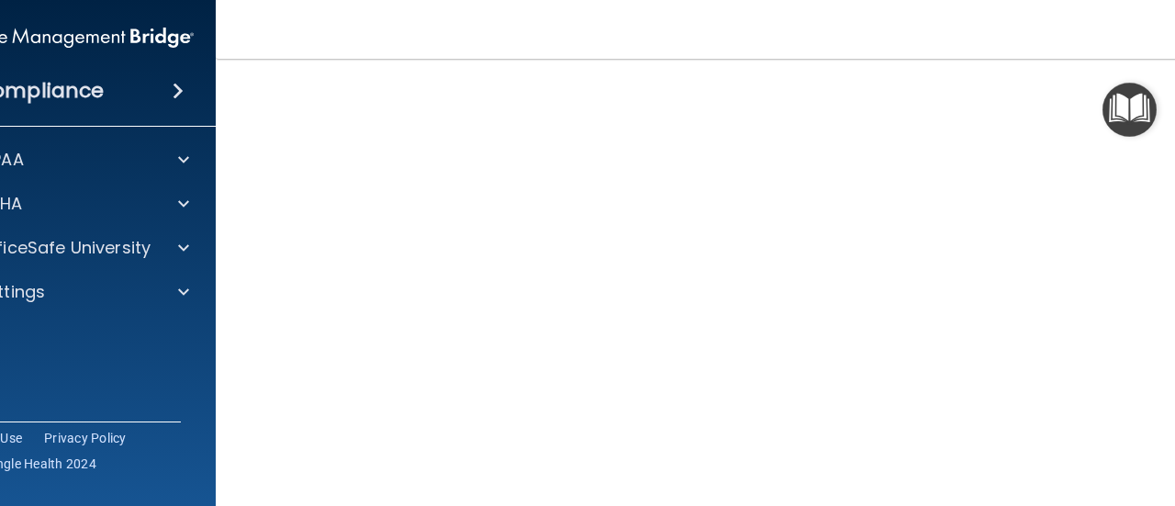
scroll to position [110, 0]
click at [1136, 111] on img "Open Resource Center" at bounding box center [1129, 110] width 54 height 54
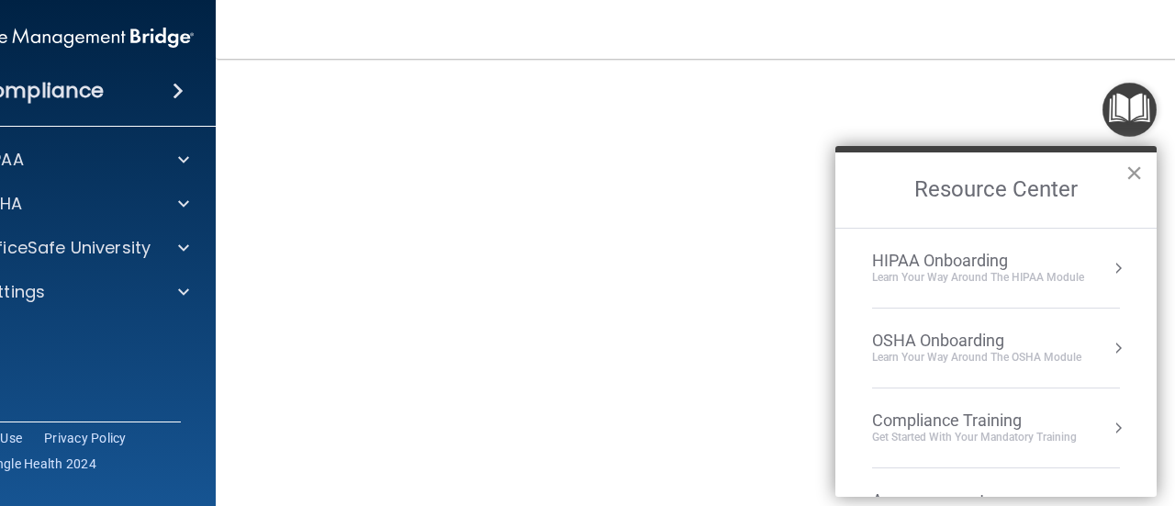
click at [1132, 181] on button "×" at bounding box center [1133, 172] width 17 height 29
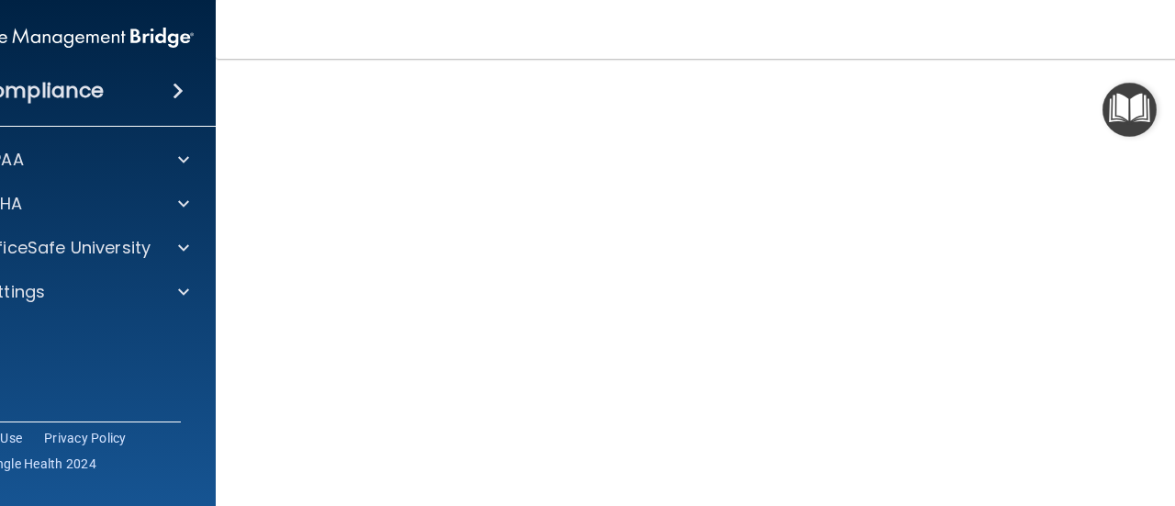
scroll to position [116, 0]
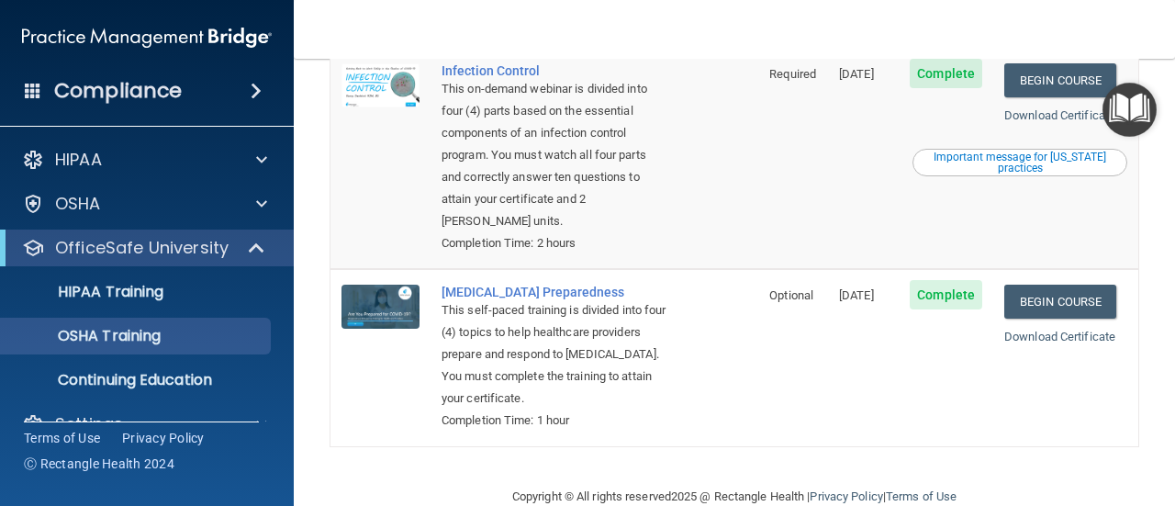
scroll to position [505, 0]
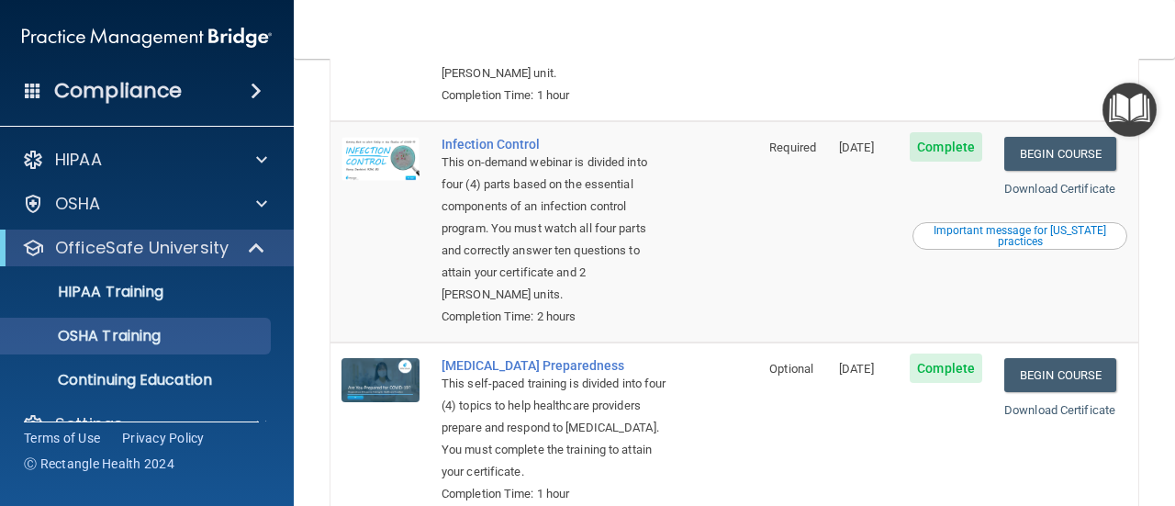
click at [1023, 247] on div "Important message for [US_STATE] practices" at bounding box center [1019, 236] width 209 height 22
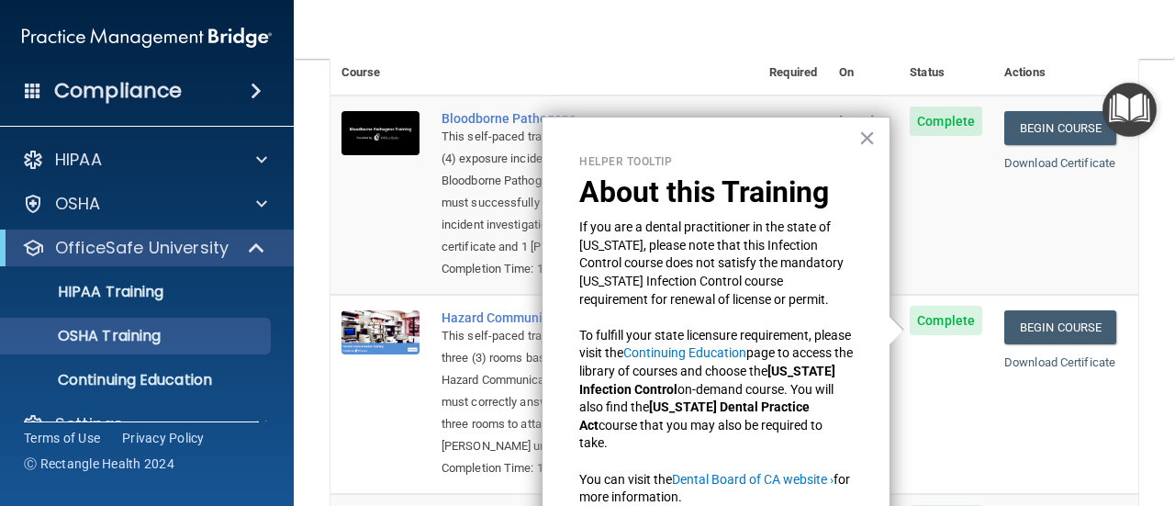
scroll to position [114, 0]
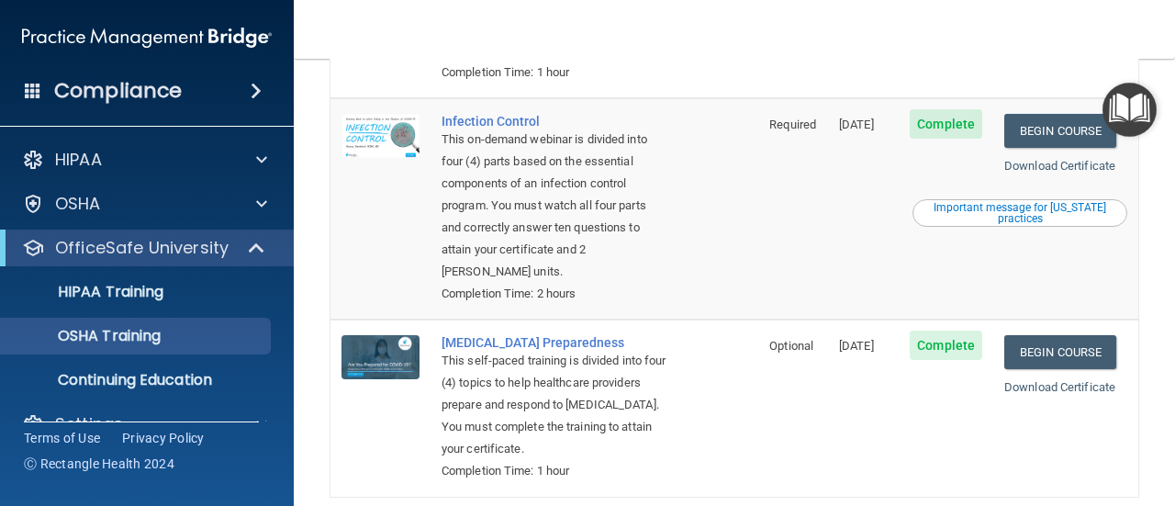
scroll to position [615, 0]
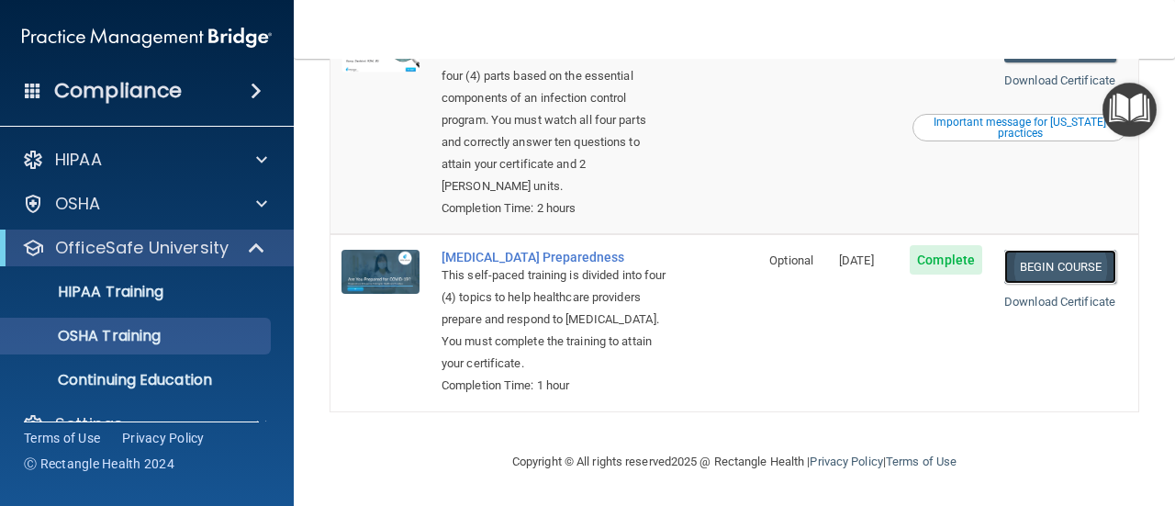
click at [1032, 273] on link "Begin Course" at bounding box center [1060, 267] width 112 height 34
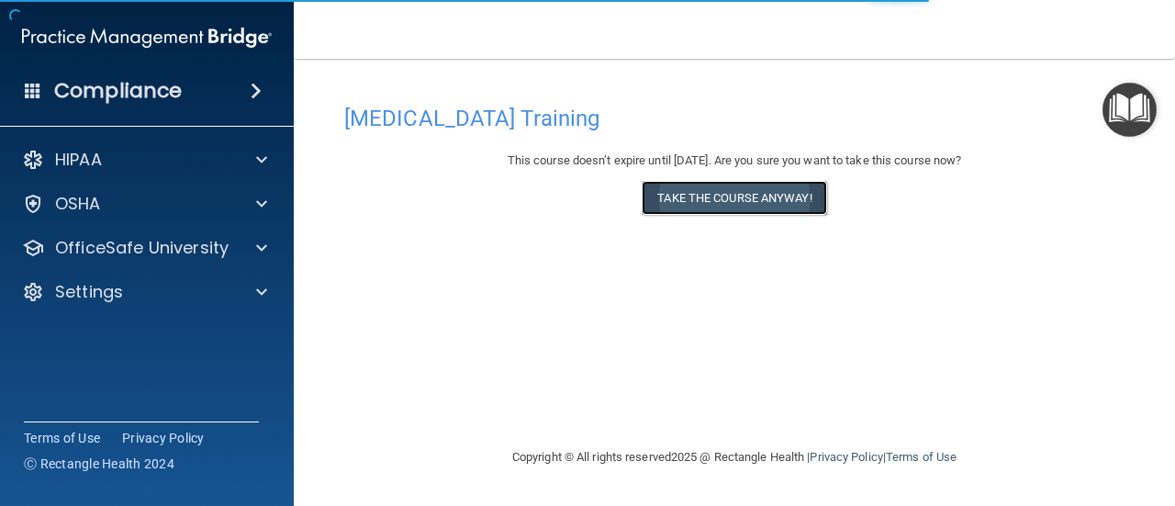
click at [756, 195] on button "Take the course anyway!" at bounding box center [734, 198] width 185 height 34
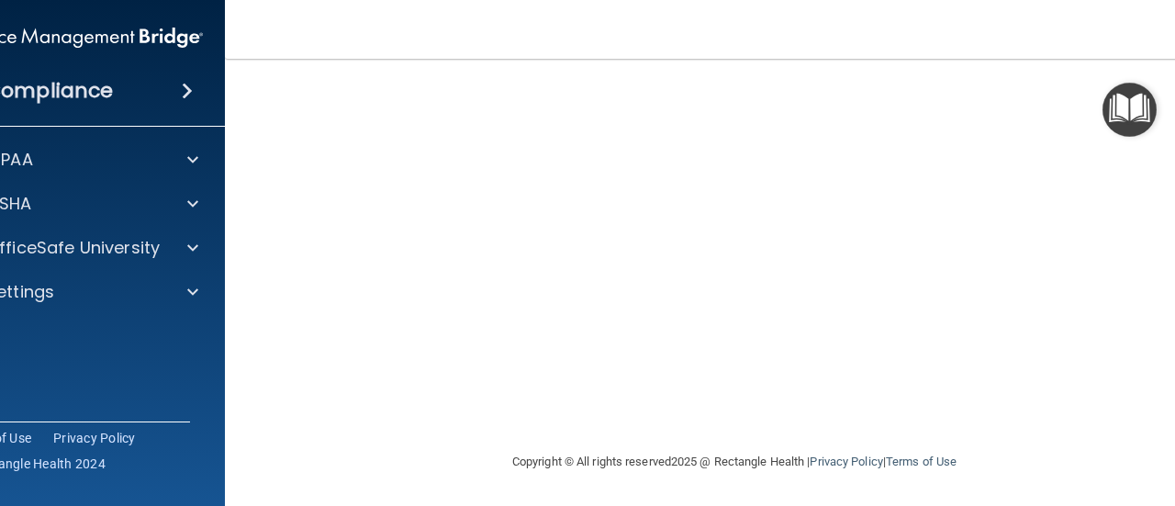
scroll to position [94, 0]
